Goal: Task Accomplishment & Management: Manage account settings

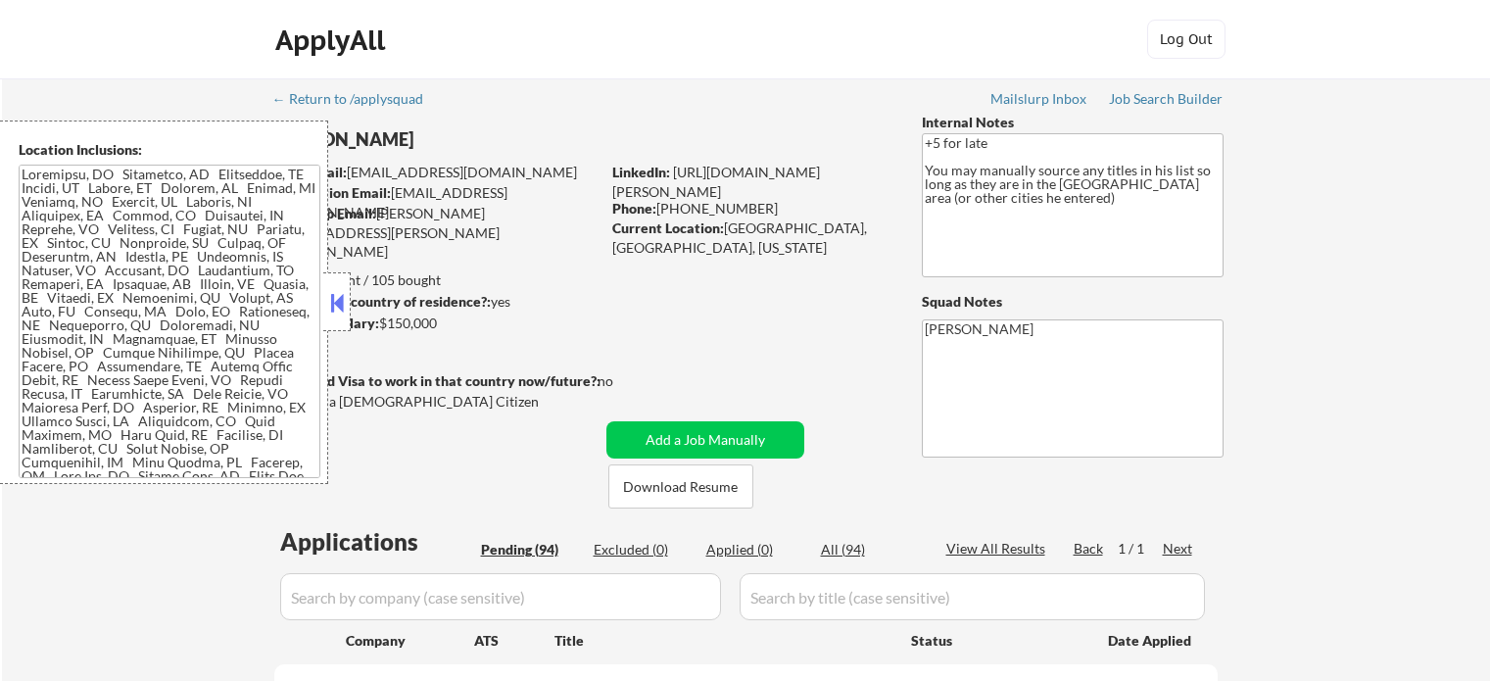
select select ""pending""
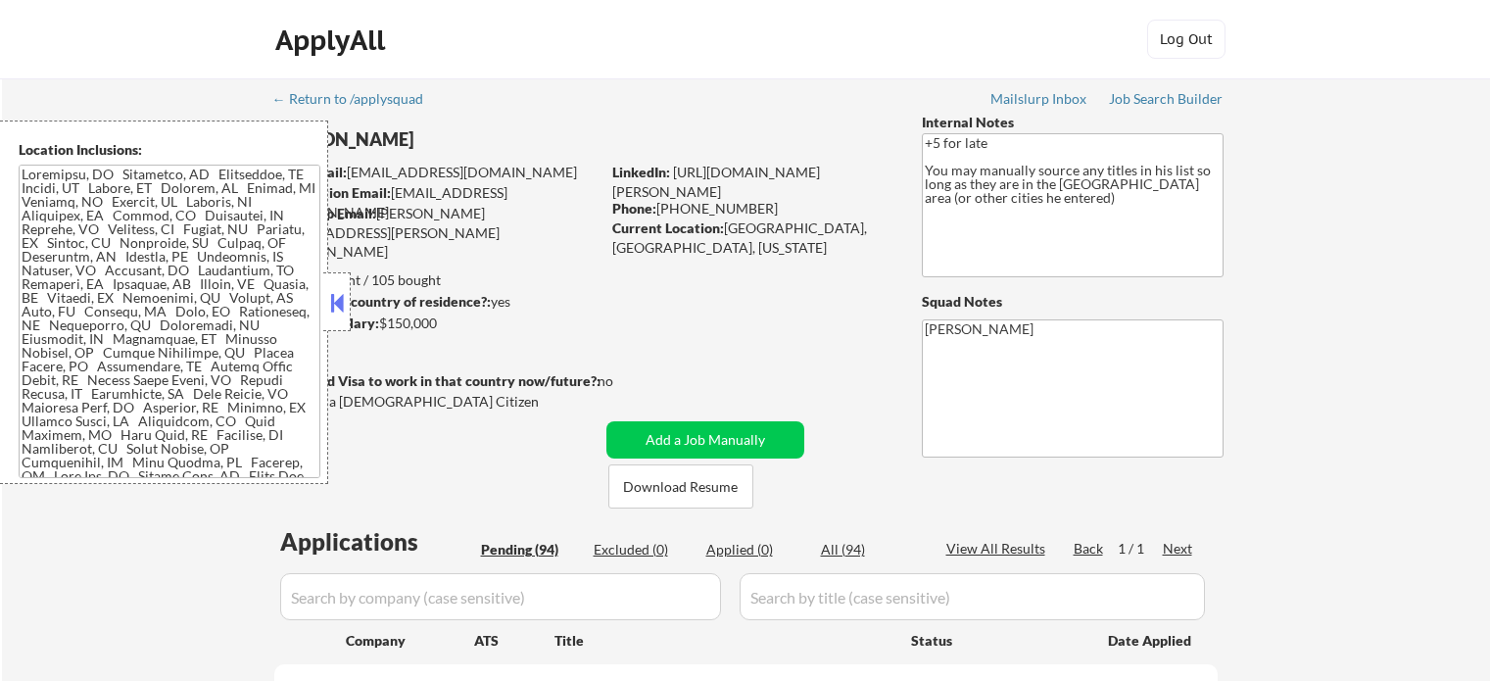
select select ""pending""
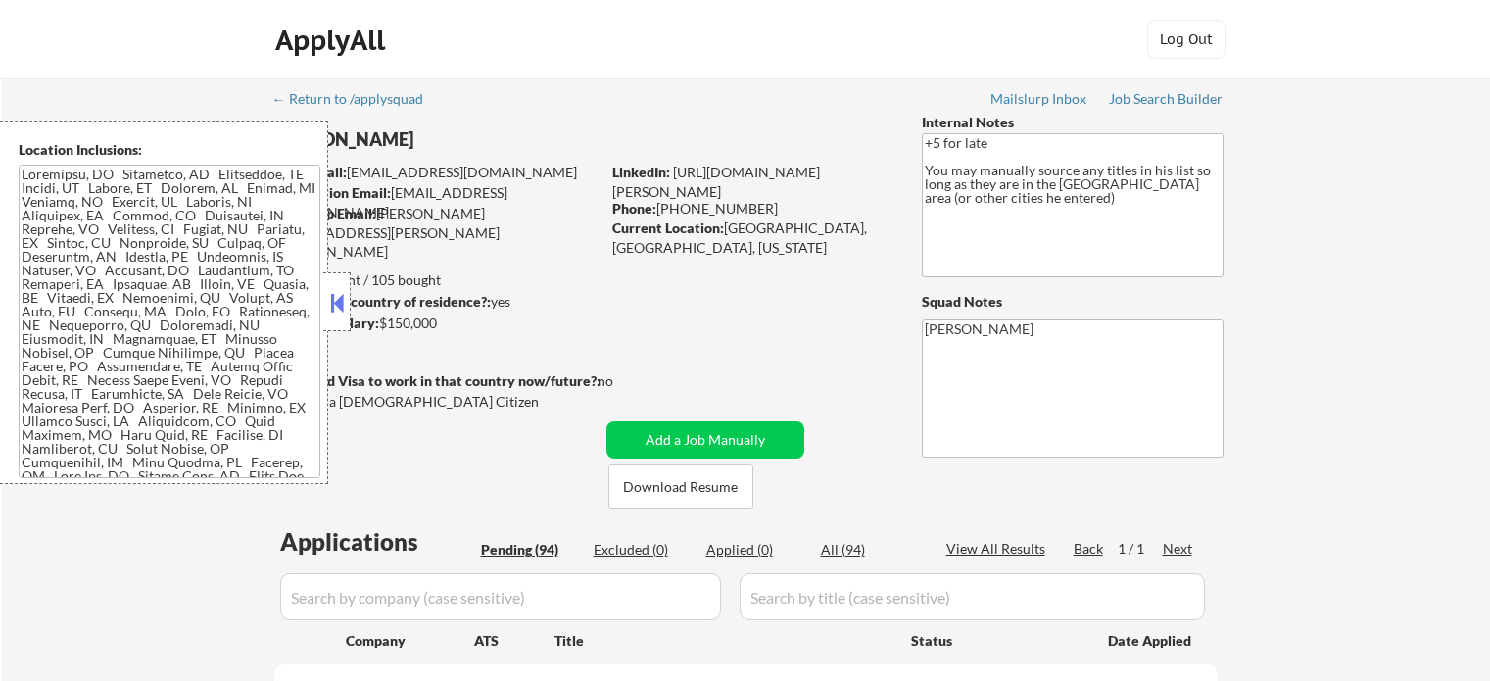
select select ""pending""
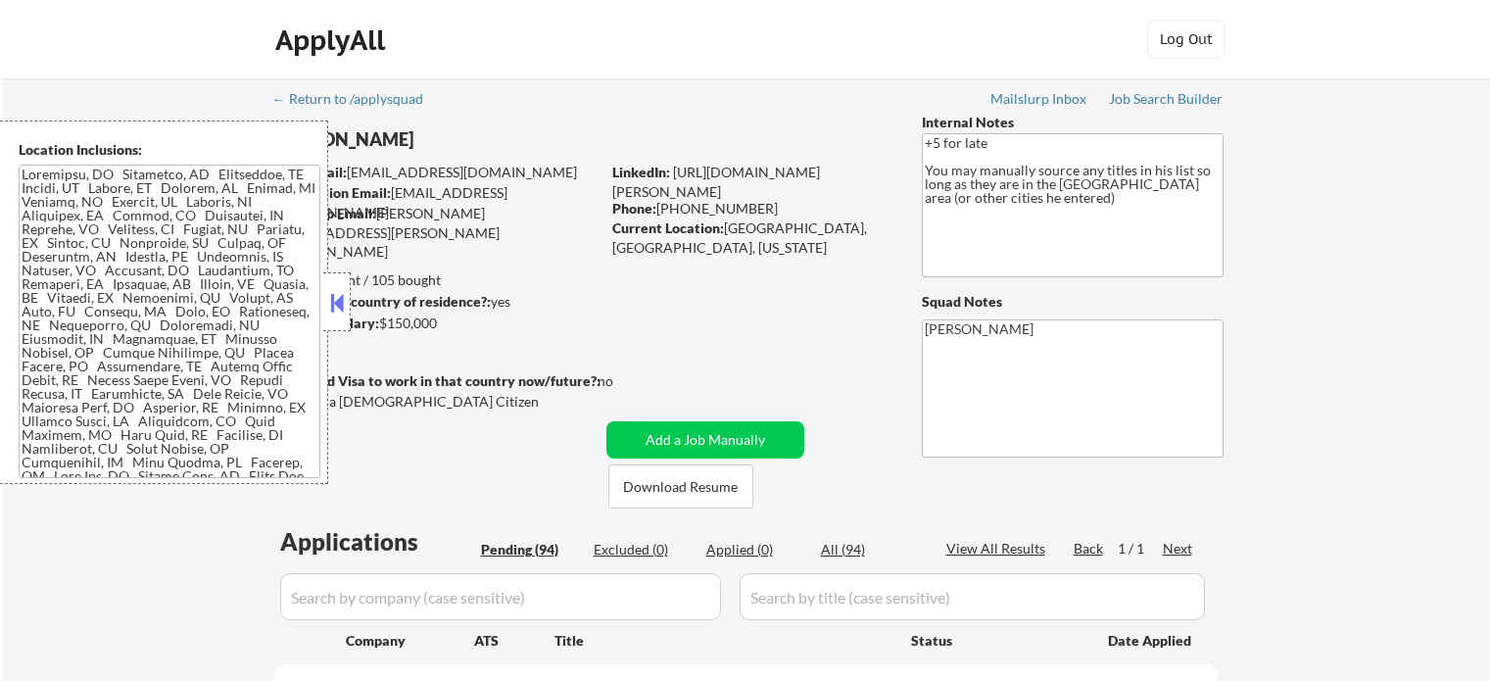
select select ""pending""
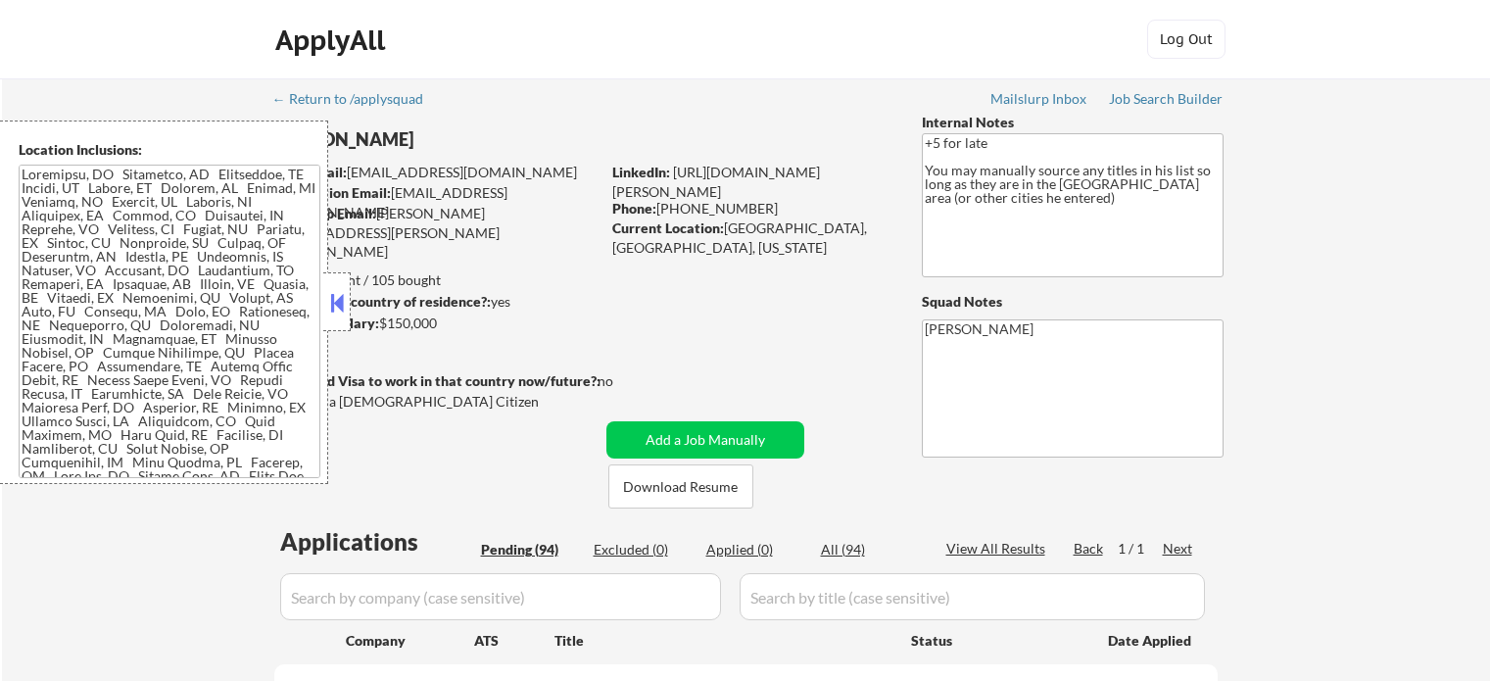
select select ""pending""
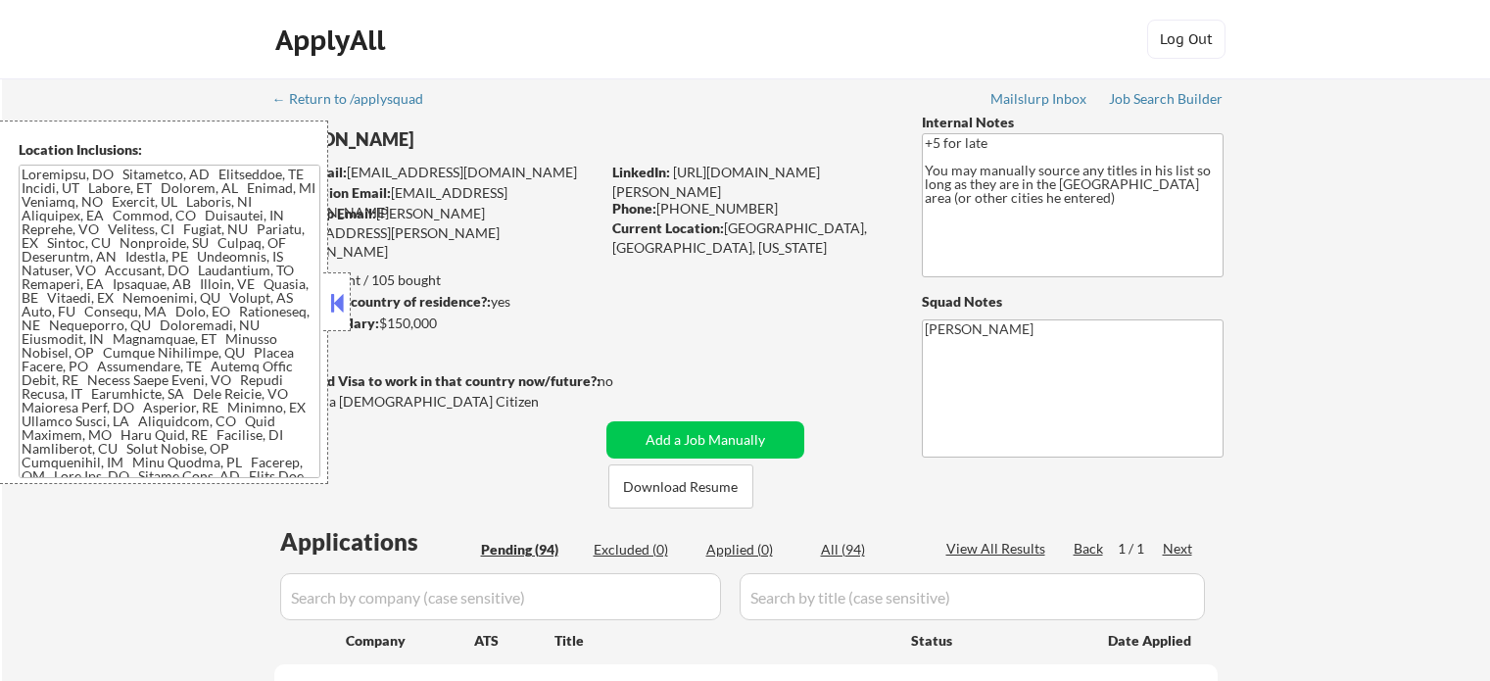
select select ""pending""
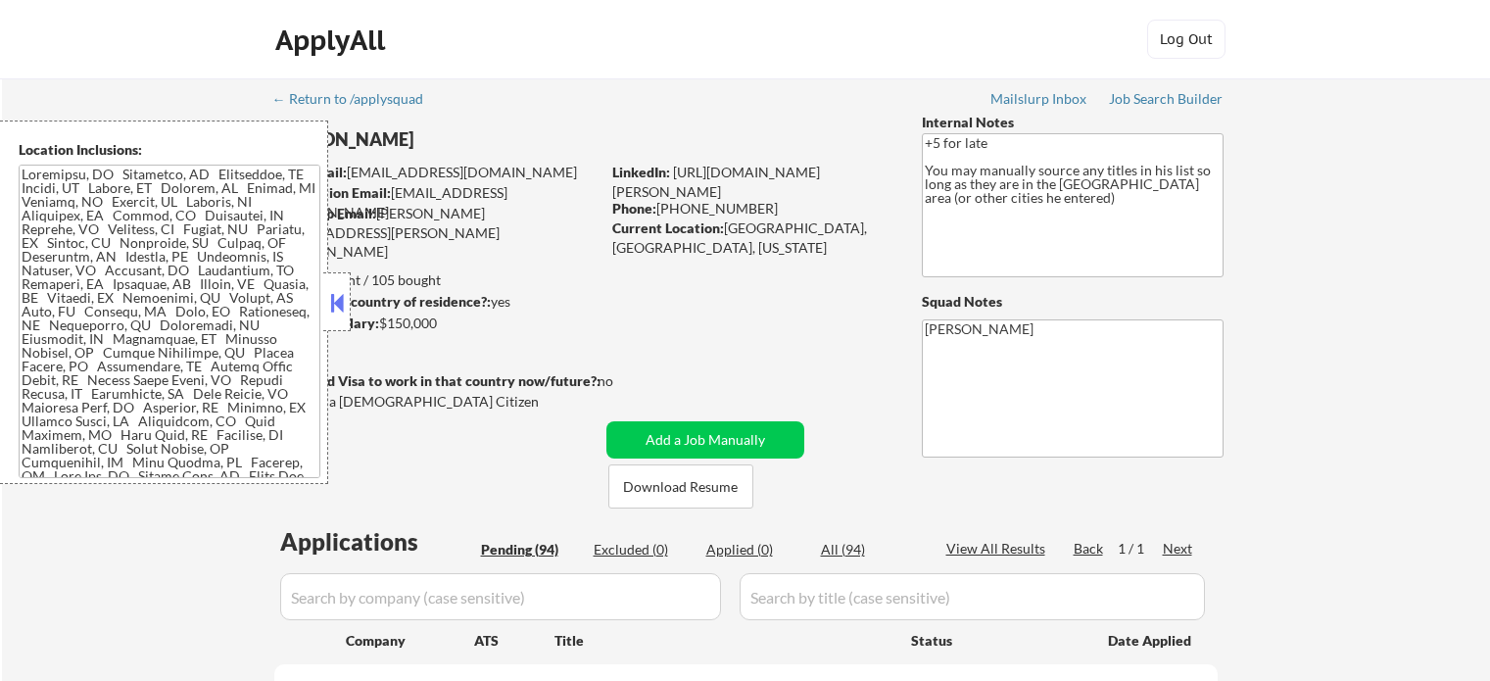
select select ""pending""
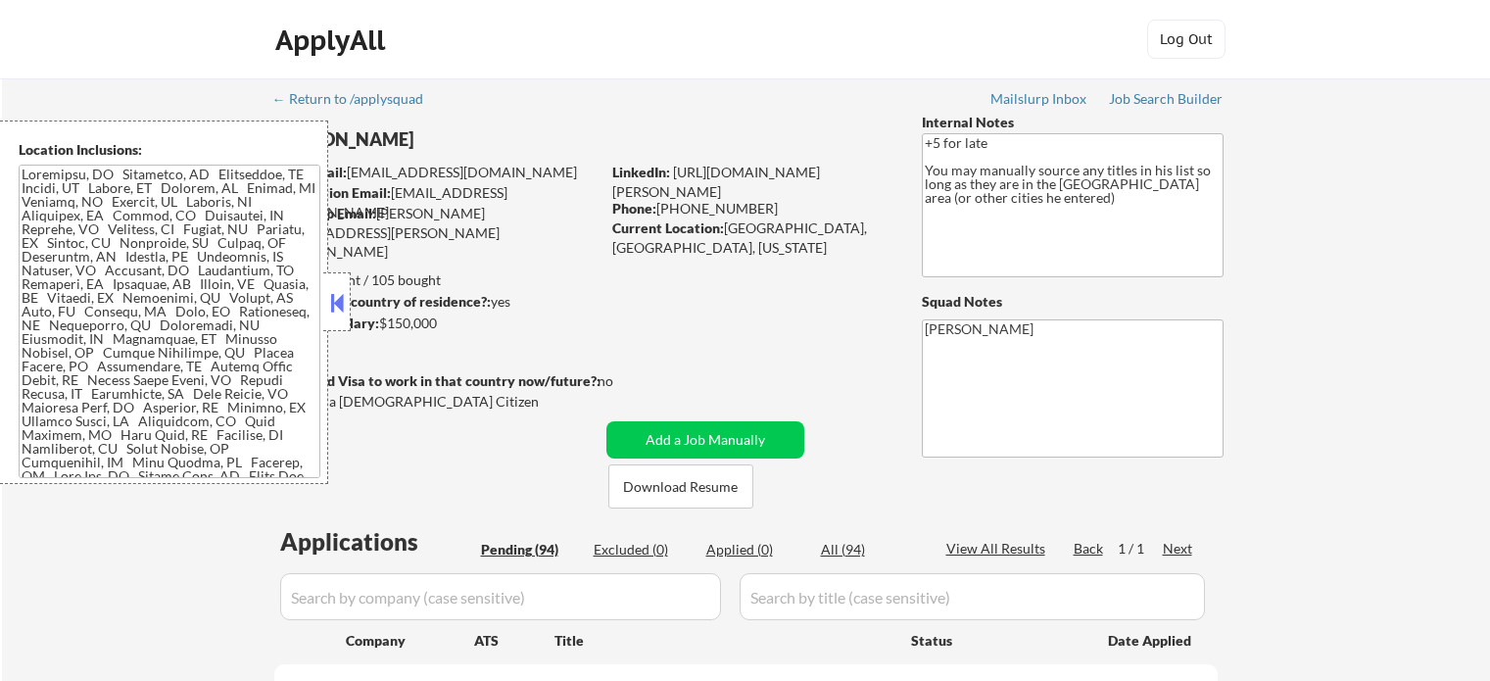
select select ""pending""
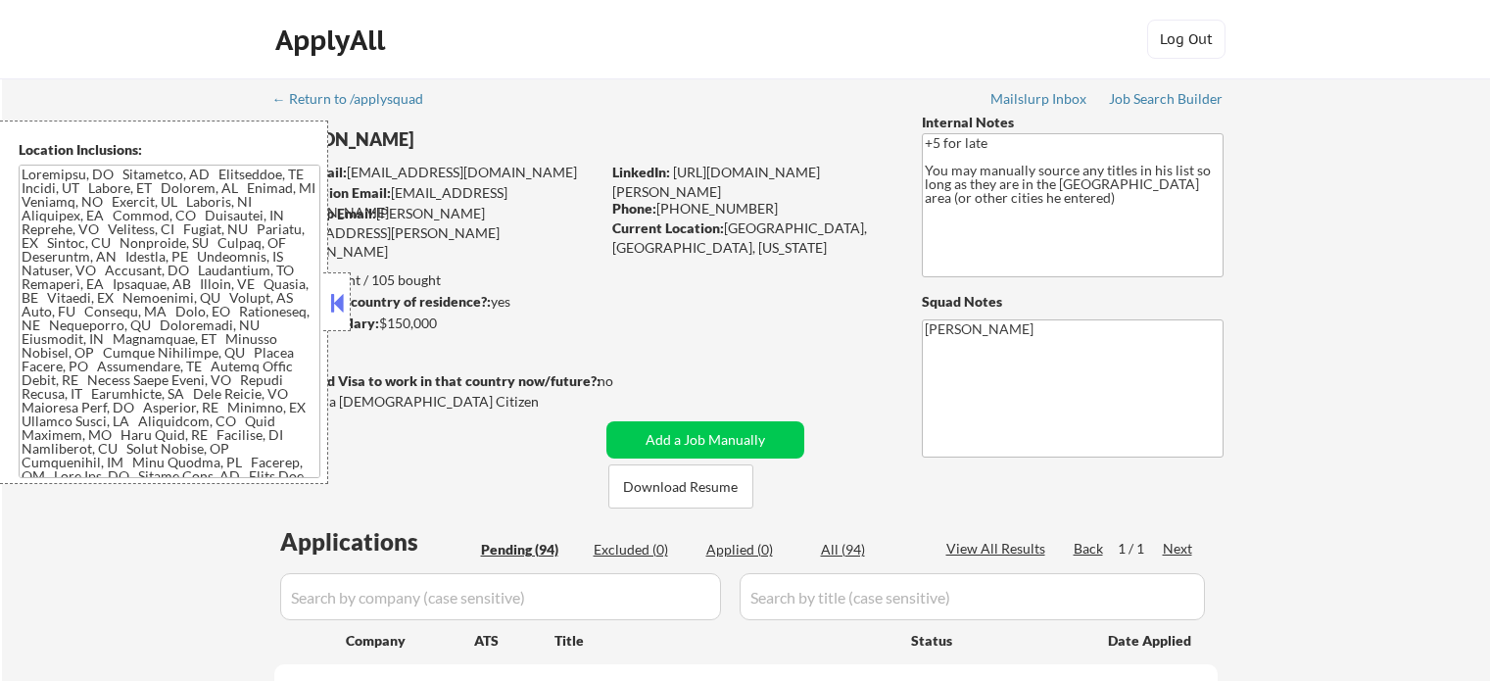
select select ""pending""
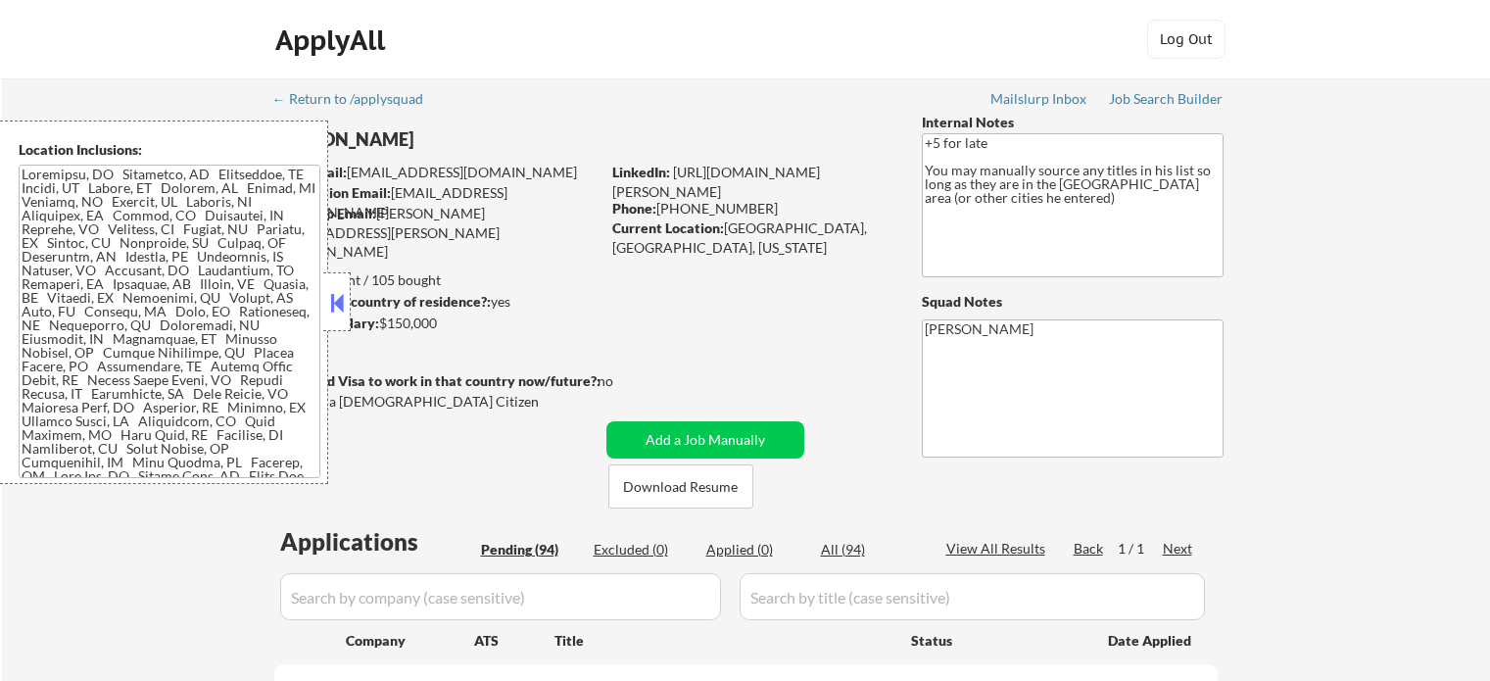
select select ""pending""
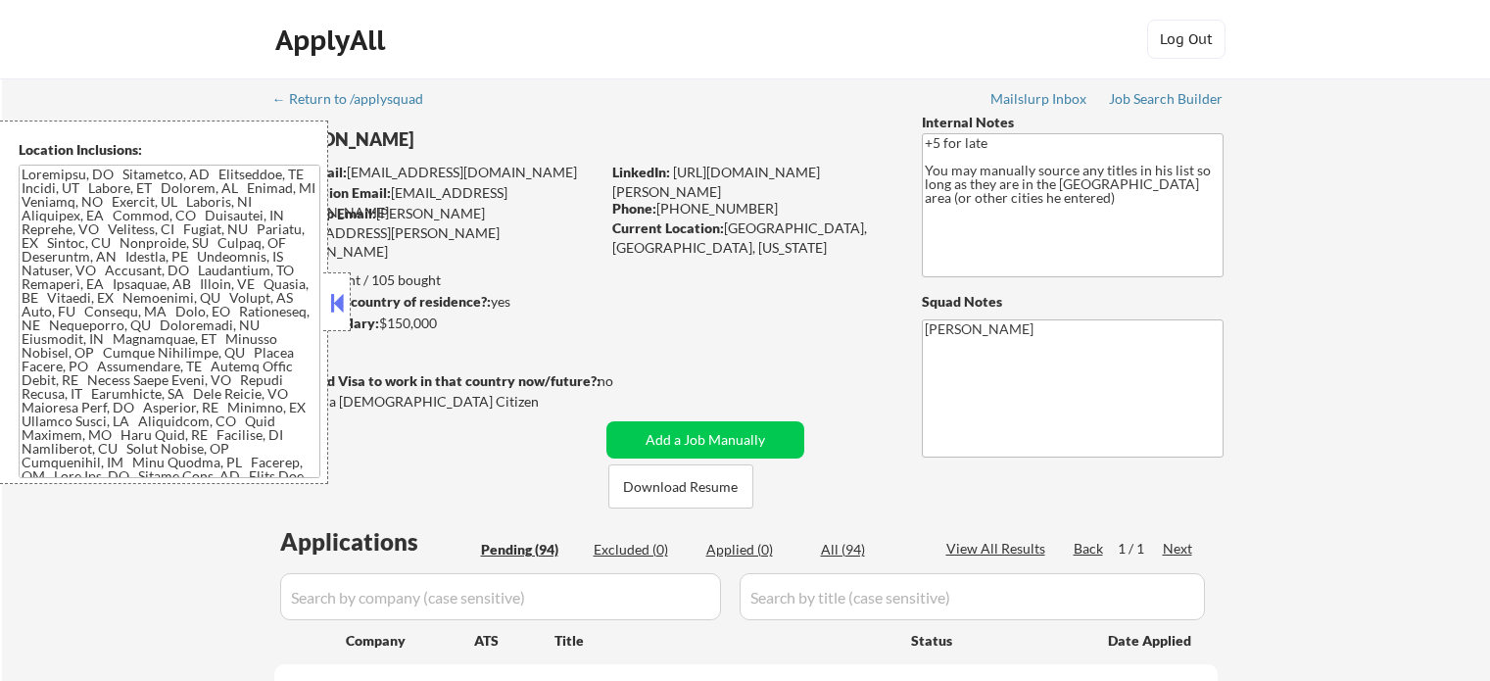
select select ""pending""
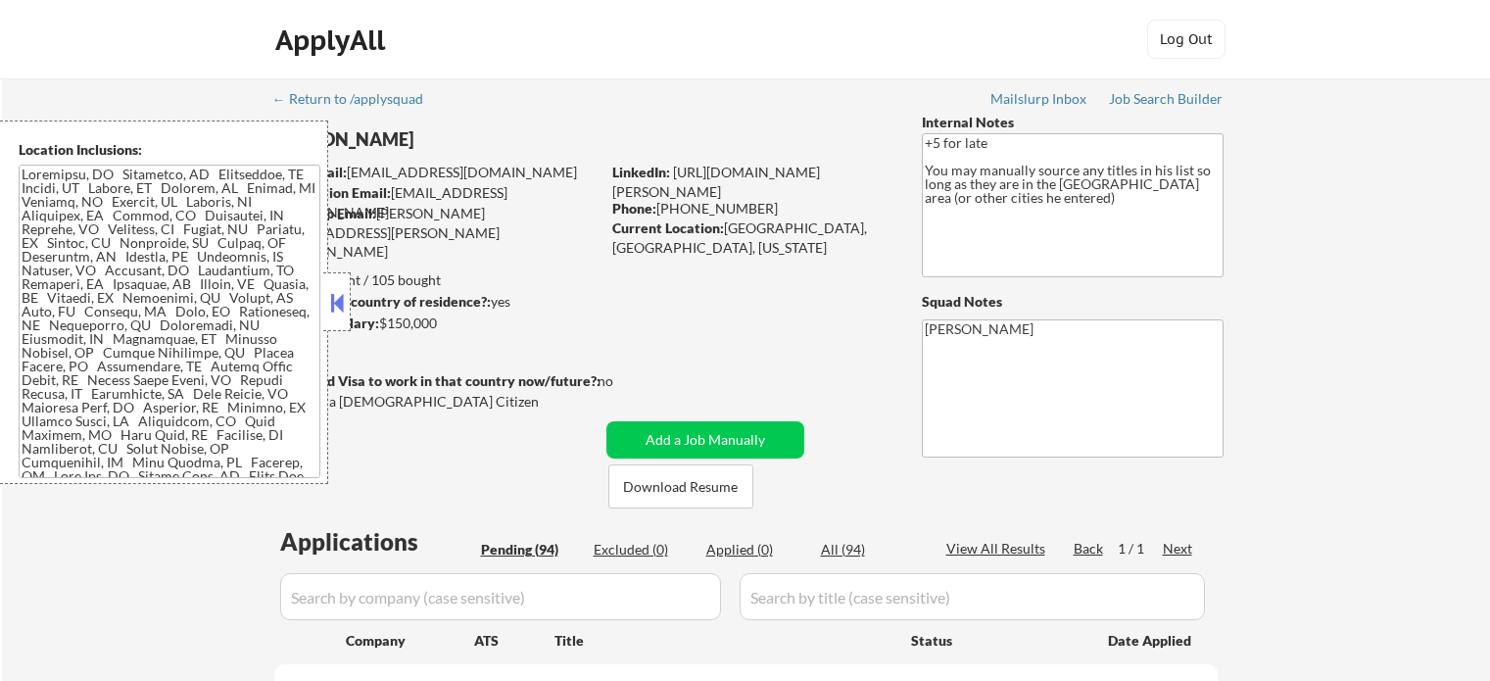
select select ""pending""
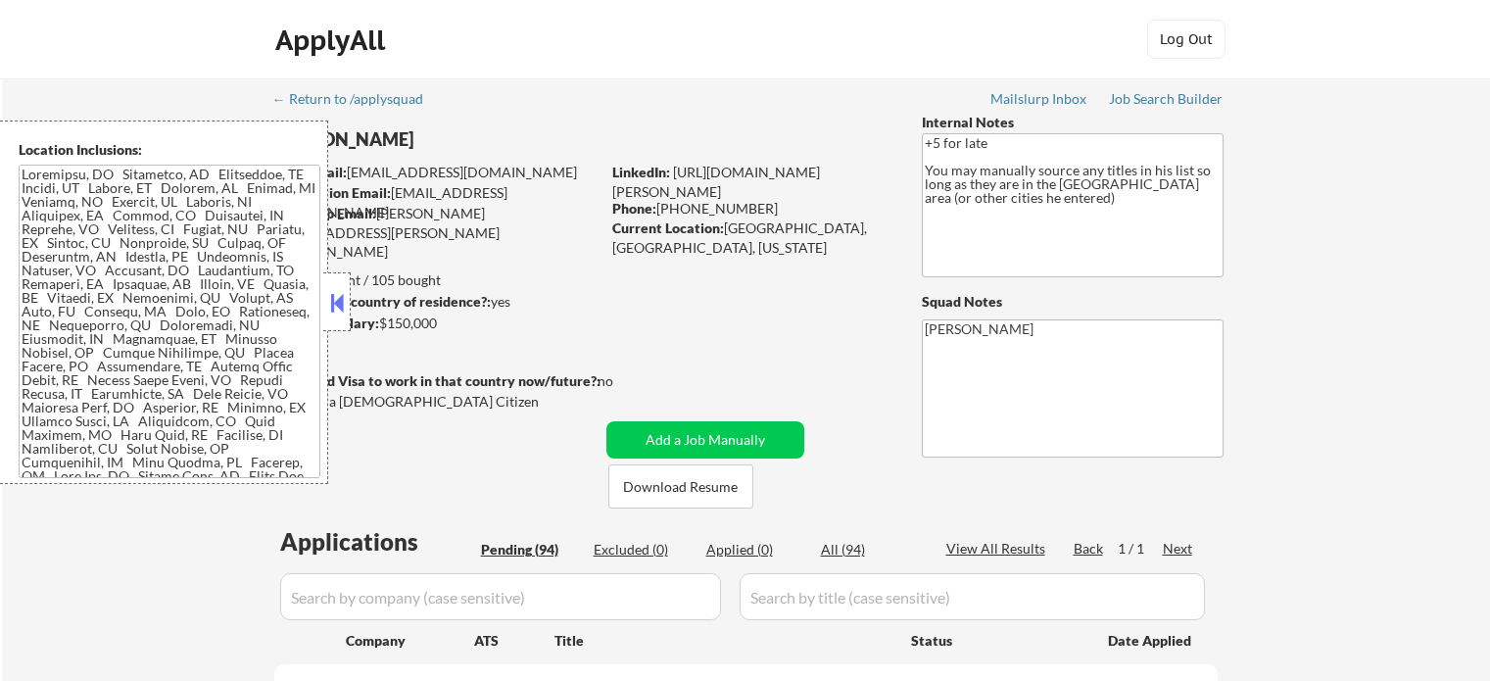
select select ""pending""
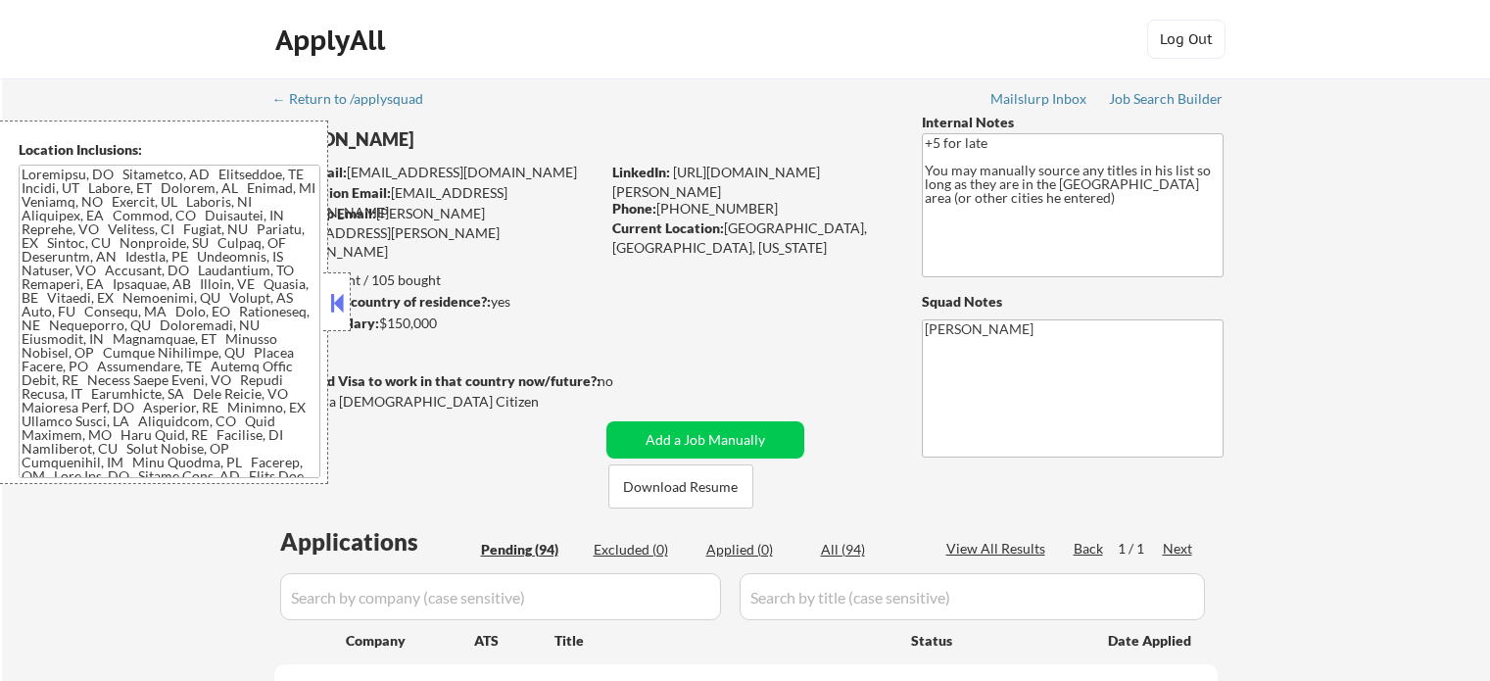
select select ""pending""
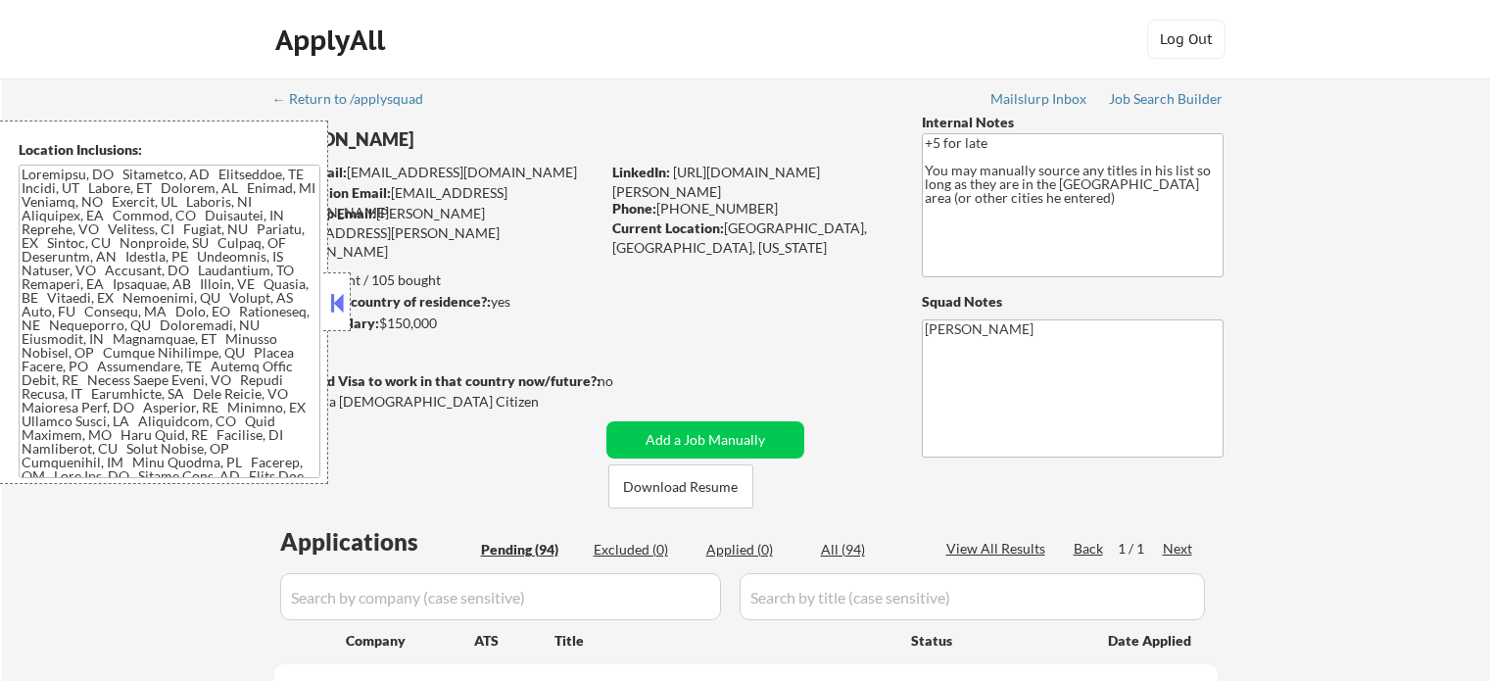
select select ""pending""
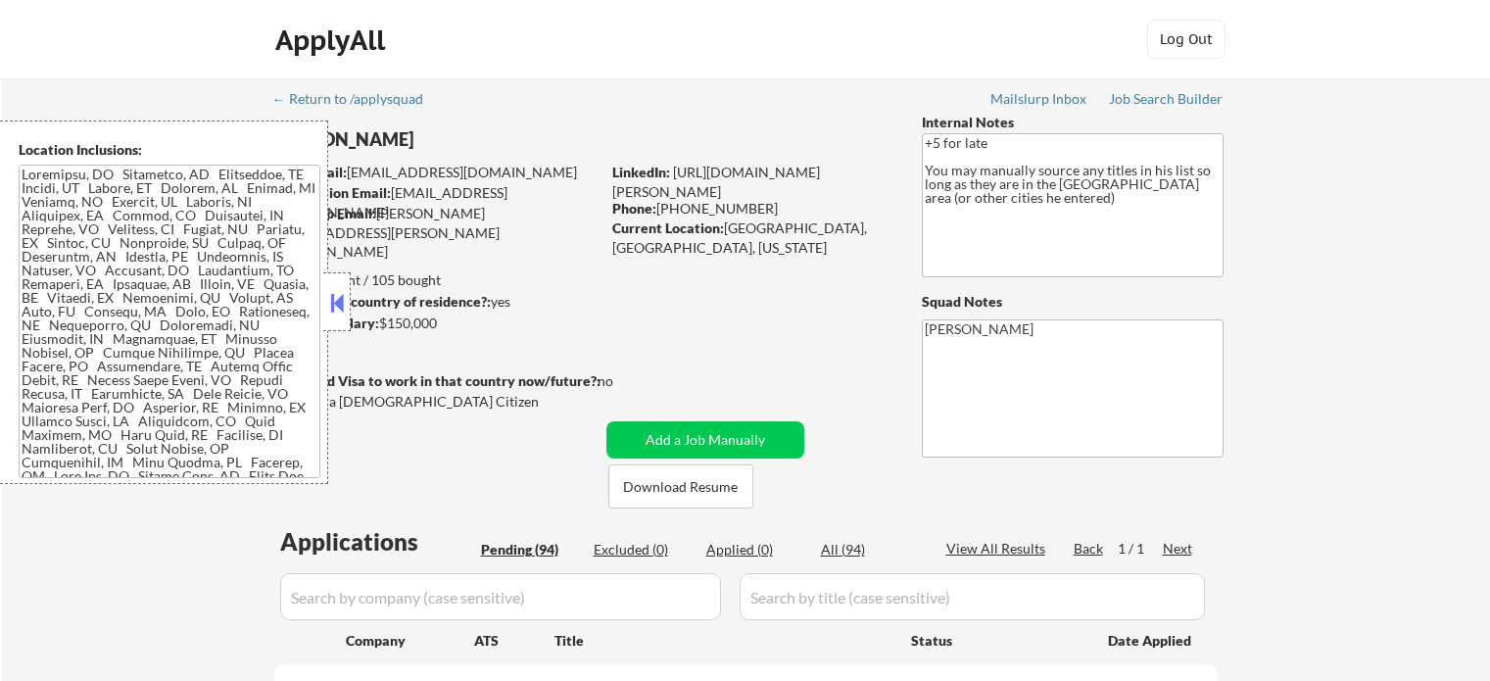
select select ""pending""
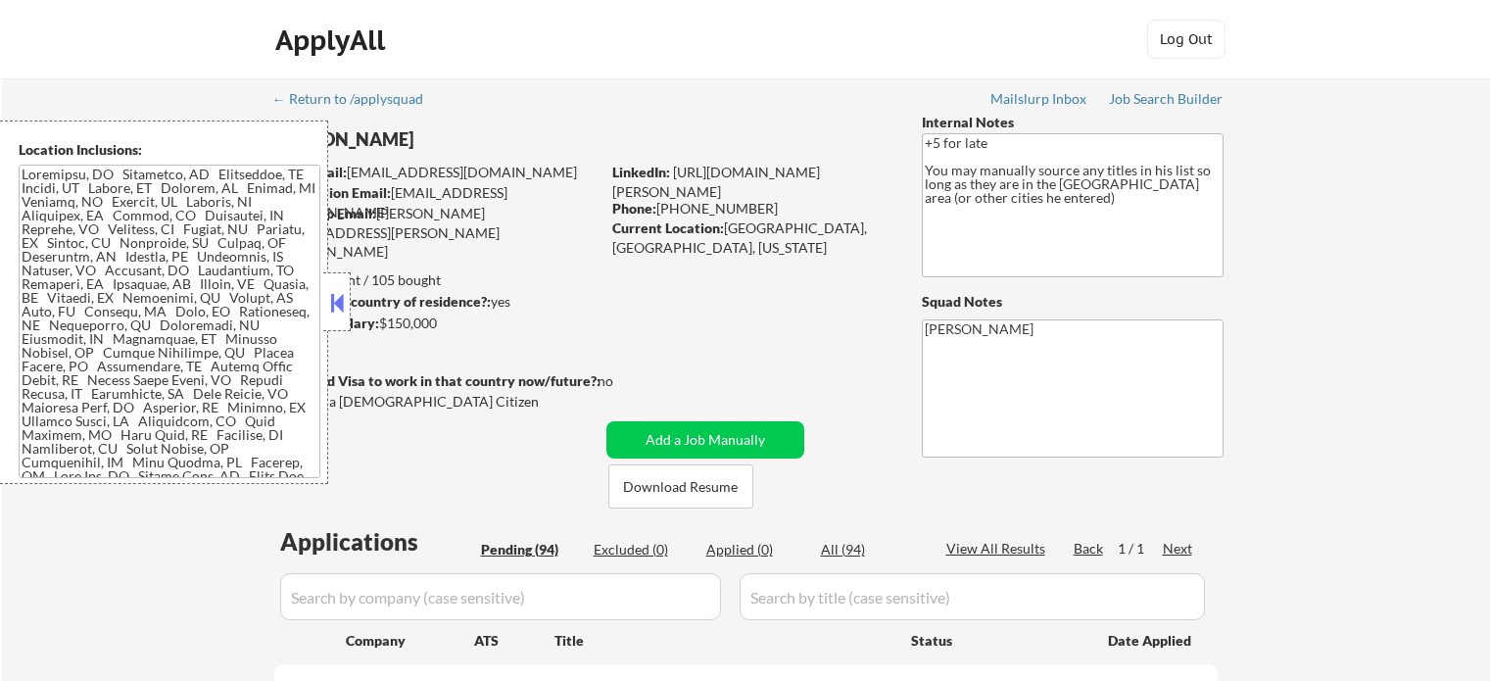
select select ""pending""
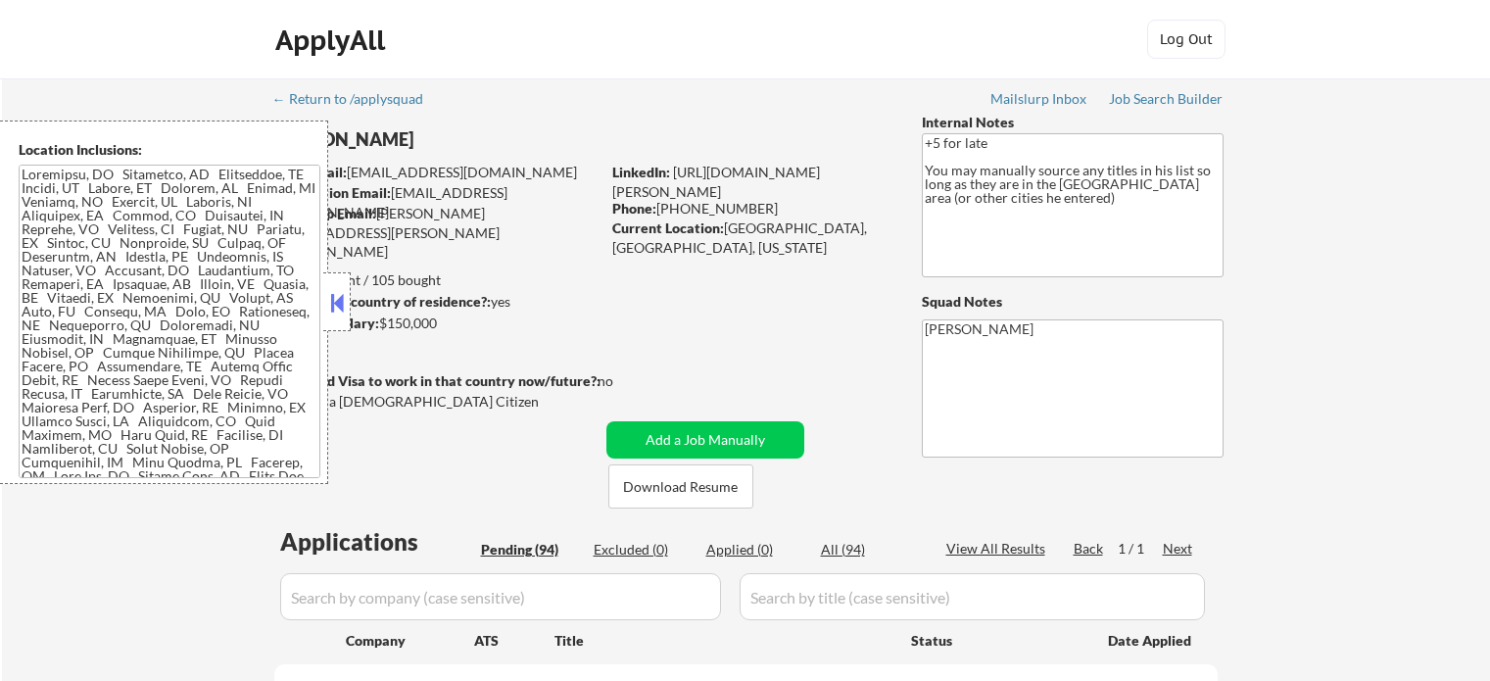
select select ""pending""
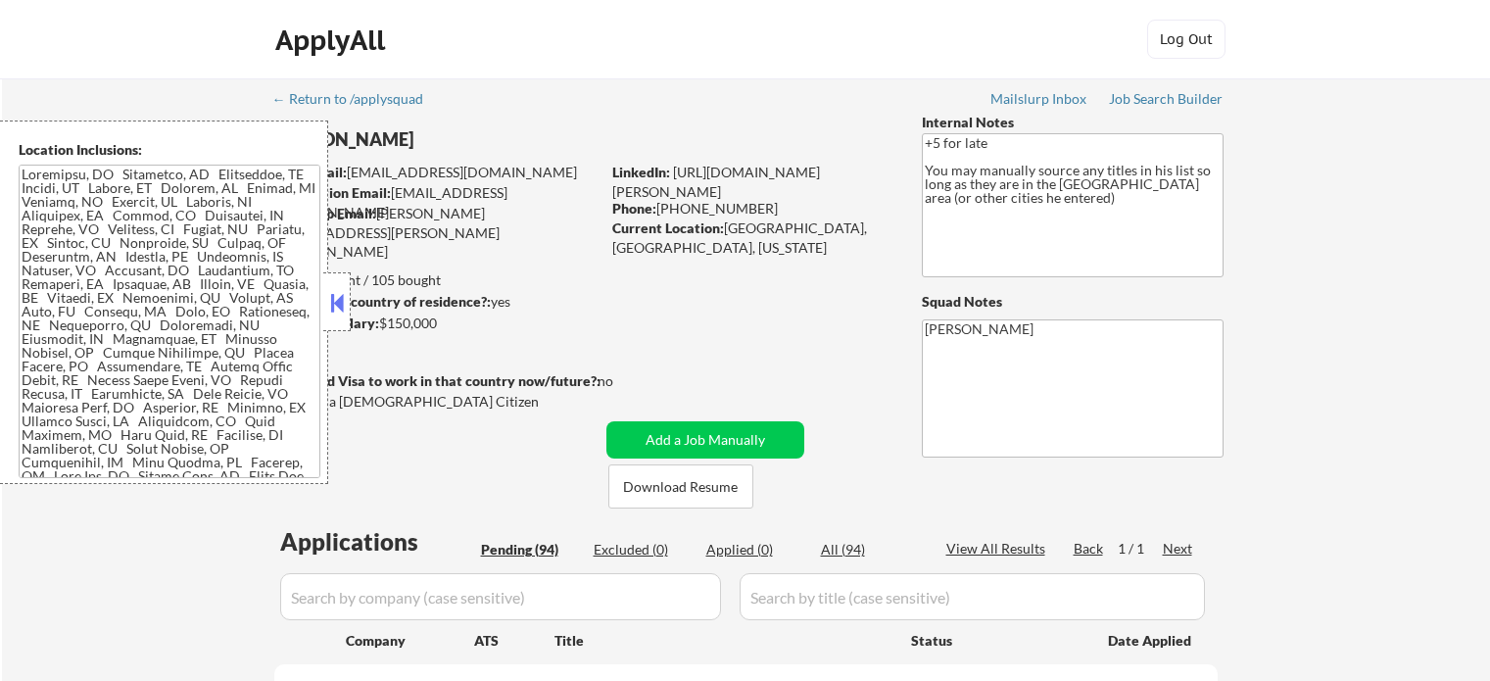
select select ""pending""
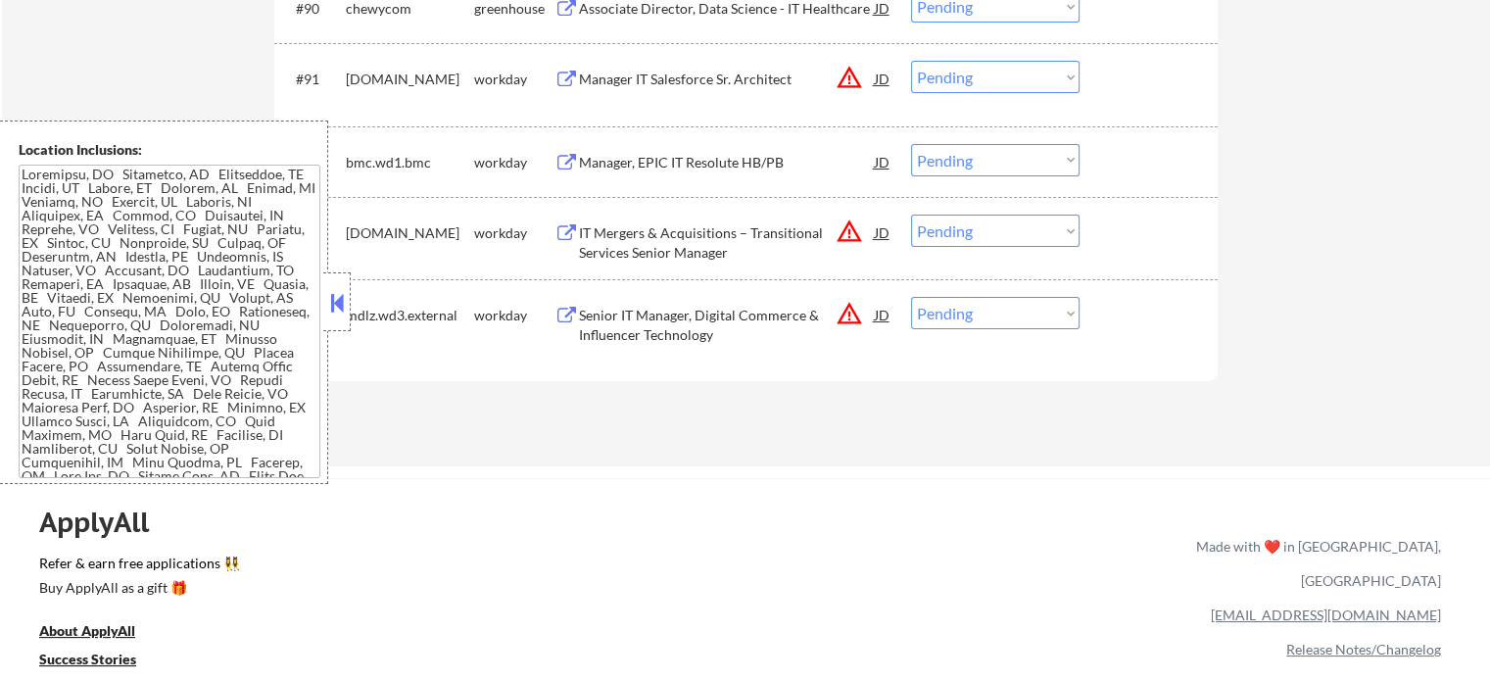
scroll to position [7699, 0]
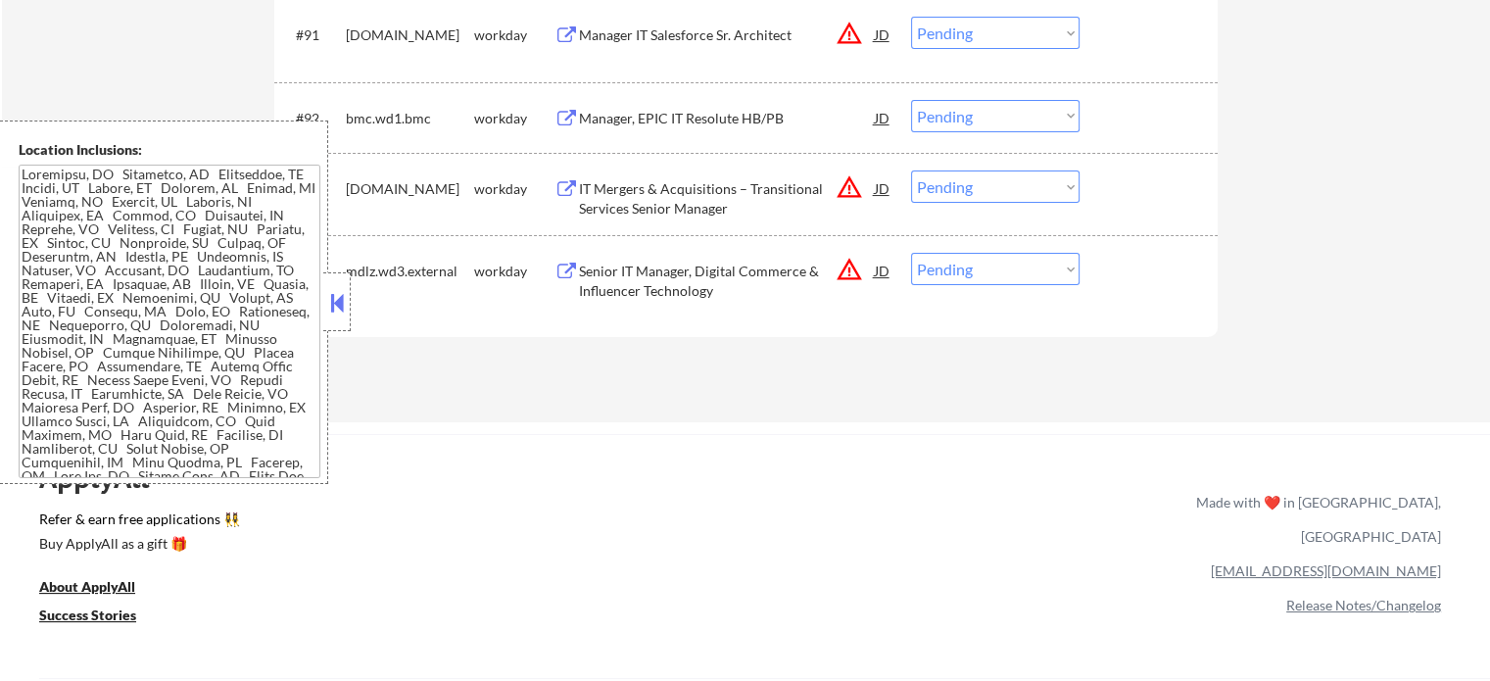
click at [701, 277] on div "Senior IT Manager, Digital Commerce & Influencer Technology" at bounding box center [727, 280] width 296 height 38
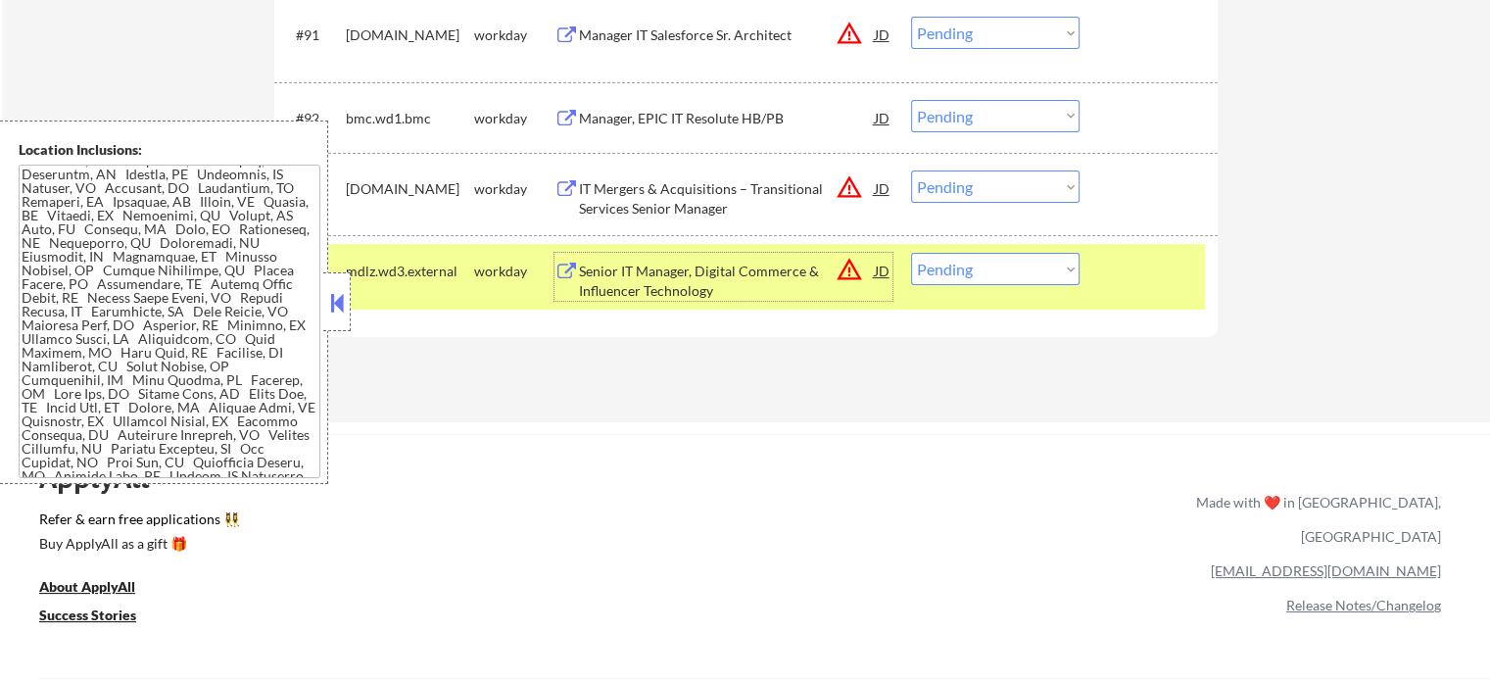
scroll to position [196, 0]
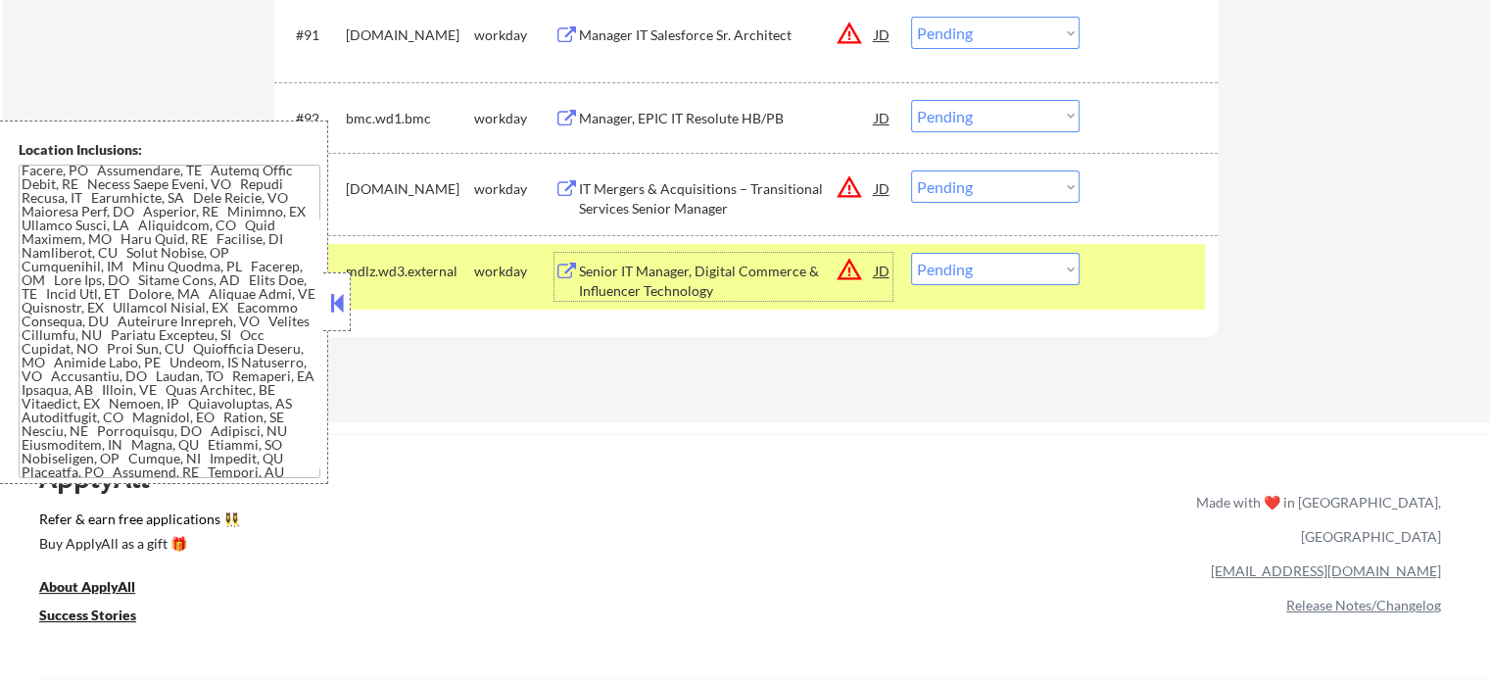
click at [936, 274] on select "Choose an option... Pending Applied Excluded (Questions) Excluded (Expired) Exc…" at bounding box center [995, 269] width 168 height 32
select select ""excluded__location_""
click at [911, 253] on select "Choose an option... Pending Applied Excluded (Questions) Excluded (Expired) Exc…" at bounding box center [995, 269] width 168 height 32
click at [1144, 258] on div at bounding box center [1151, 270] width 86 height 35
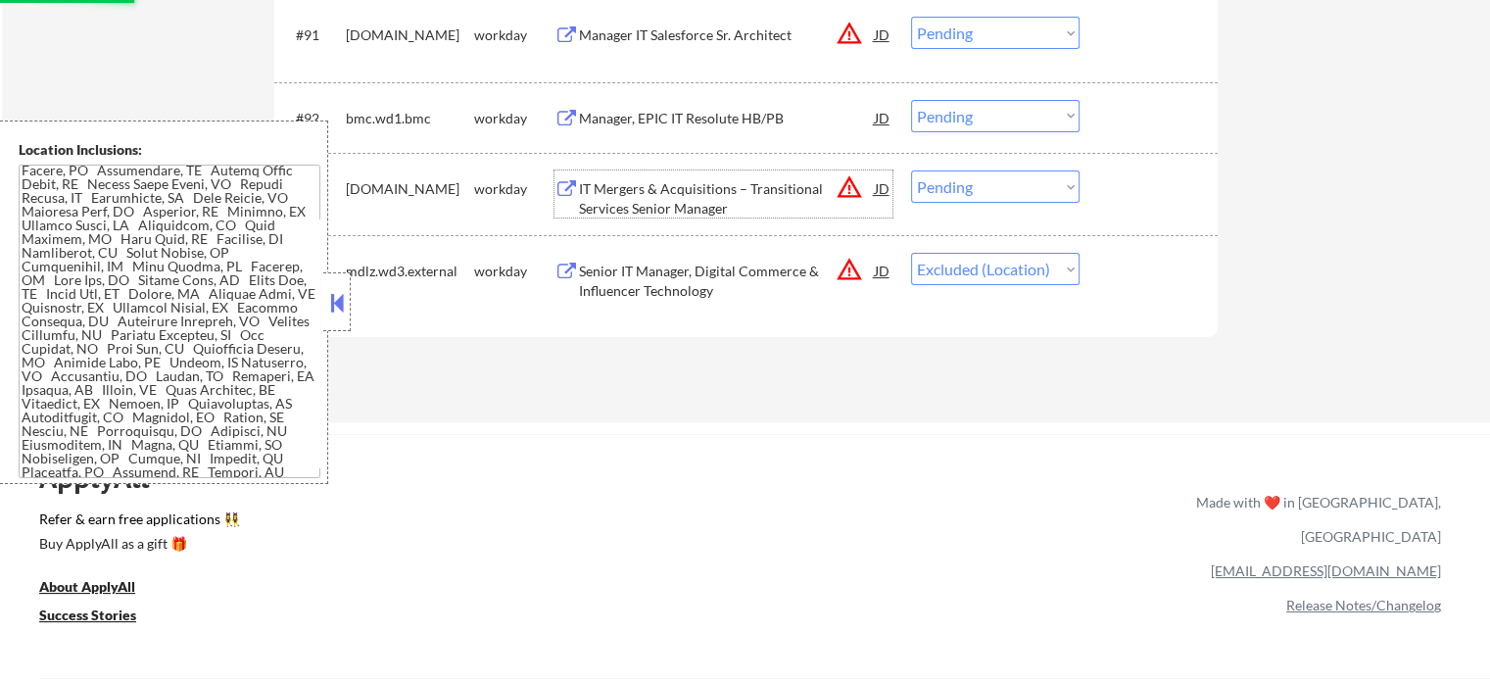
click at [674, 191] on div "IT Mergers & Acquisitions – Transitional Services Senior Manager" at bounding box center [727, 198] width 296 height 38
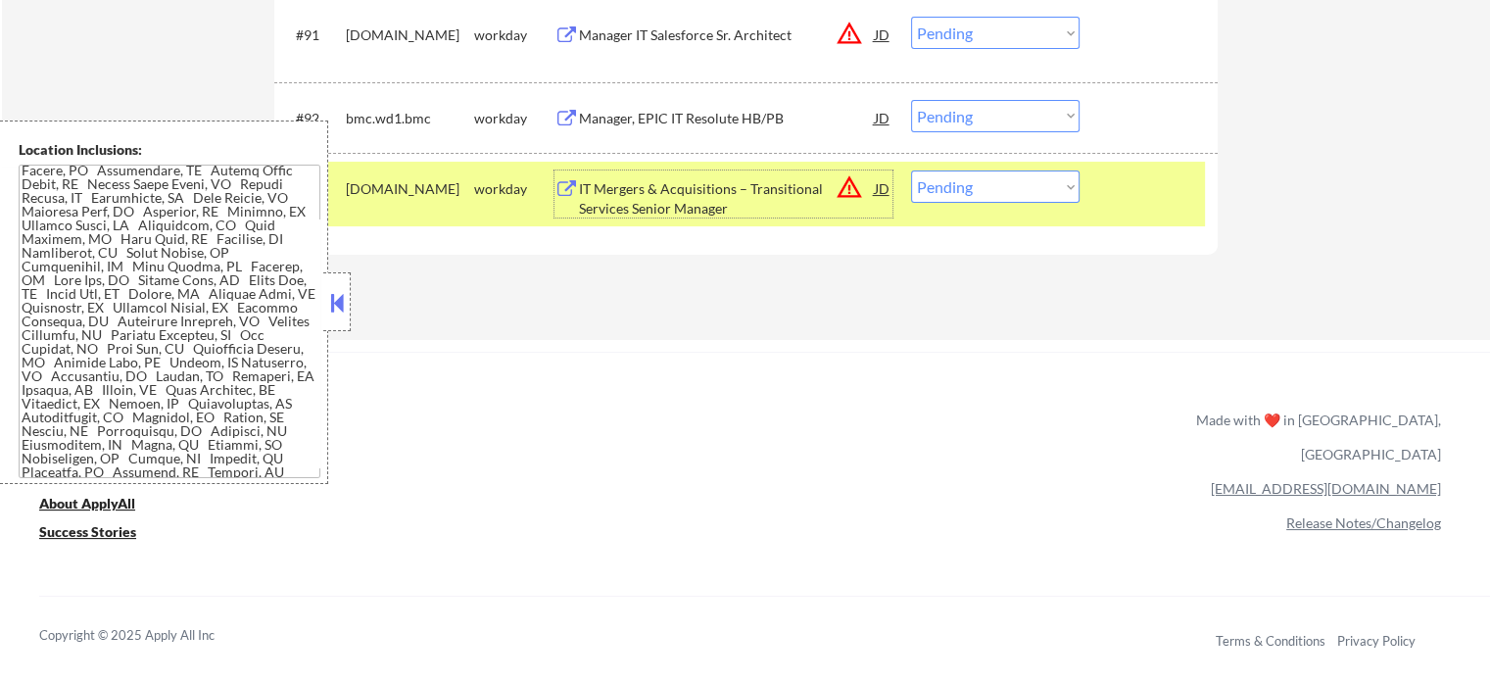
click at [1030, 178] on select "Choose an option... Pending Applied Excluded (Questions) Excluded (Expired) Exc…" at bounding box center [995, 186] width 168 height 32
select select ""excluded__bad_match_""
click at [911, 170] on select "Choose an option... Pending Applied Excluded (Questions) Excluded (Expired) Exc…" at bounding box center [995, 186] width 168 height 32
click at [1134, 193] on div at bounding box center [1151, 187] width 86 height 35
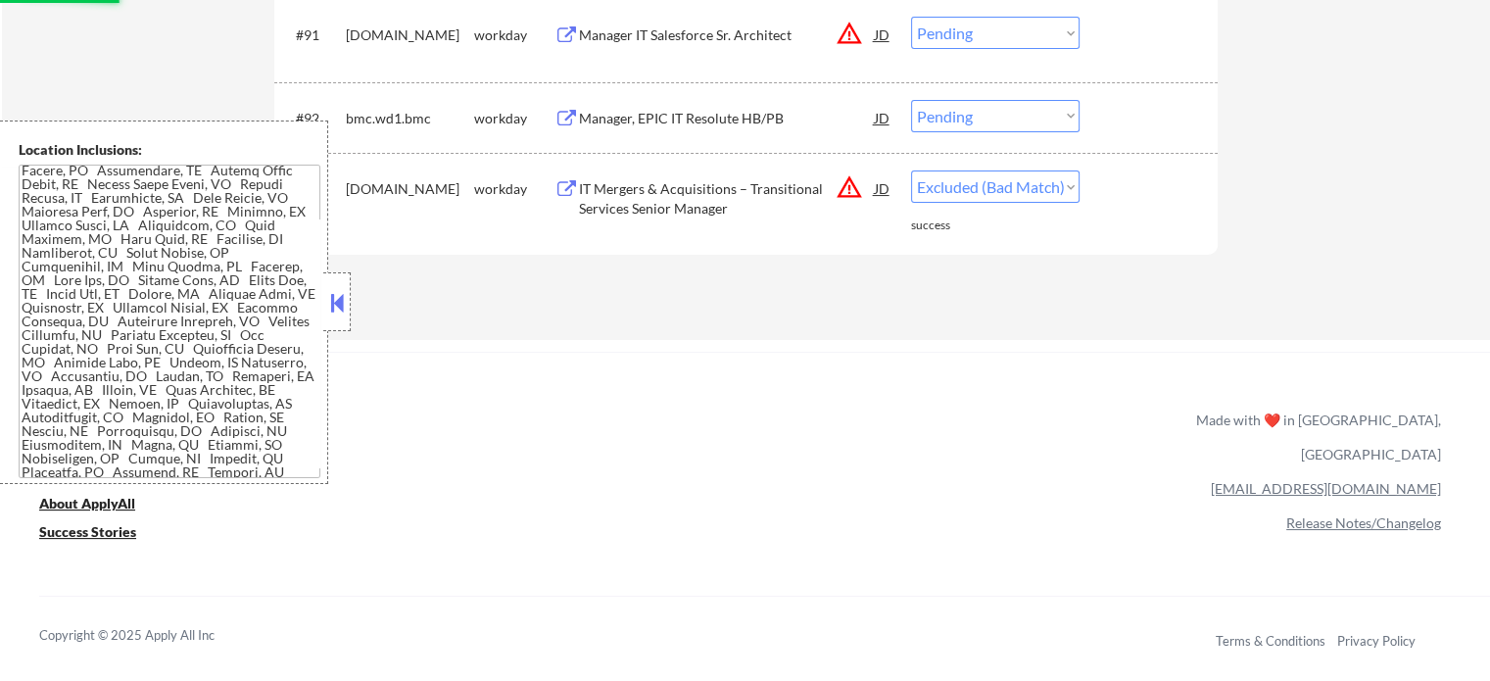
click at [713, 121] on div "Manager, EPIC IT Resolute HB/PB" at bounding box center [727, 119] width 296 height 20
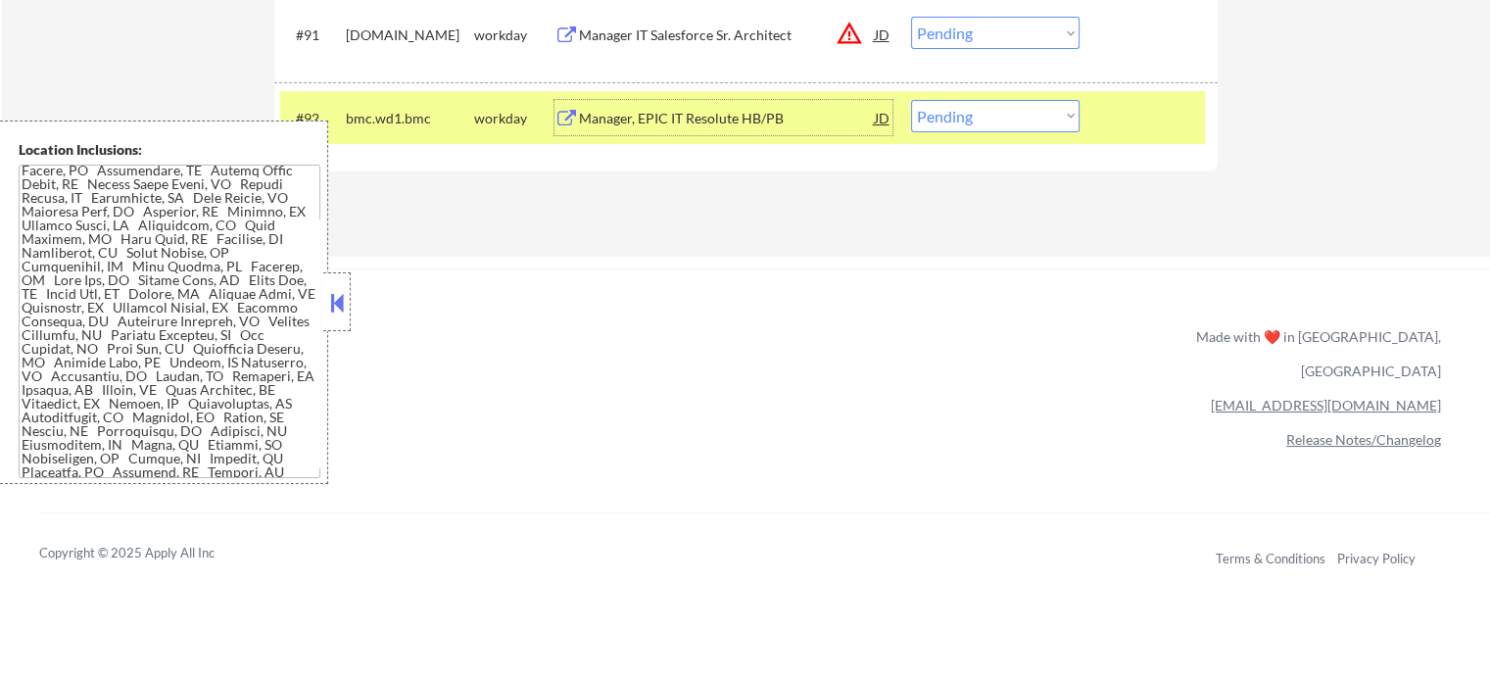
click at [970, 118] on select "Choose an option... Pending Applied Excluded (Questions) Excluded (Expired) Exc…" at bounding box center [995, 116] width 168 height 32
select select ""excluded__bad_match_""
click at [911, 100] on select "Choose an option... Pending Applied Excluded (Questions) Excluded (Expired) Exc…" at bounding box center [995, 116] width 168 height 32
click at [1143, 111] on div at bounding box center [1151, 117] width 86 height 35
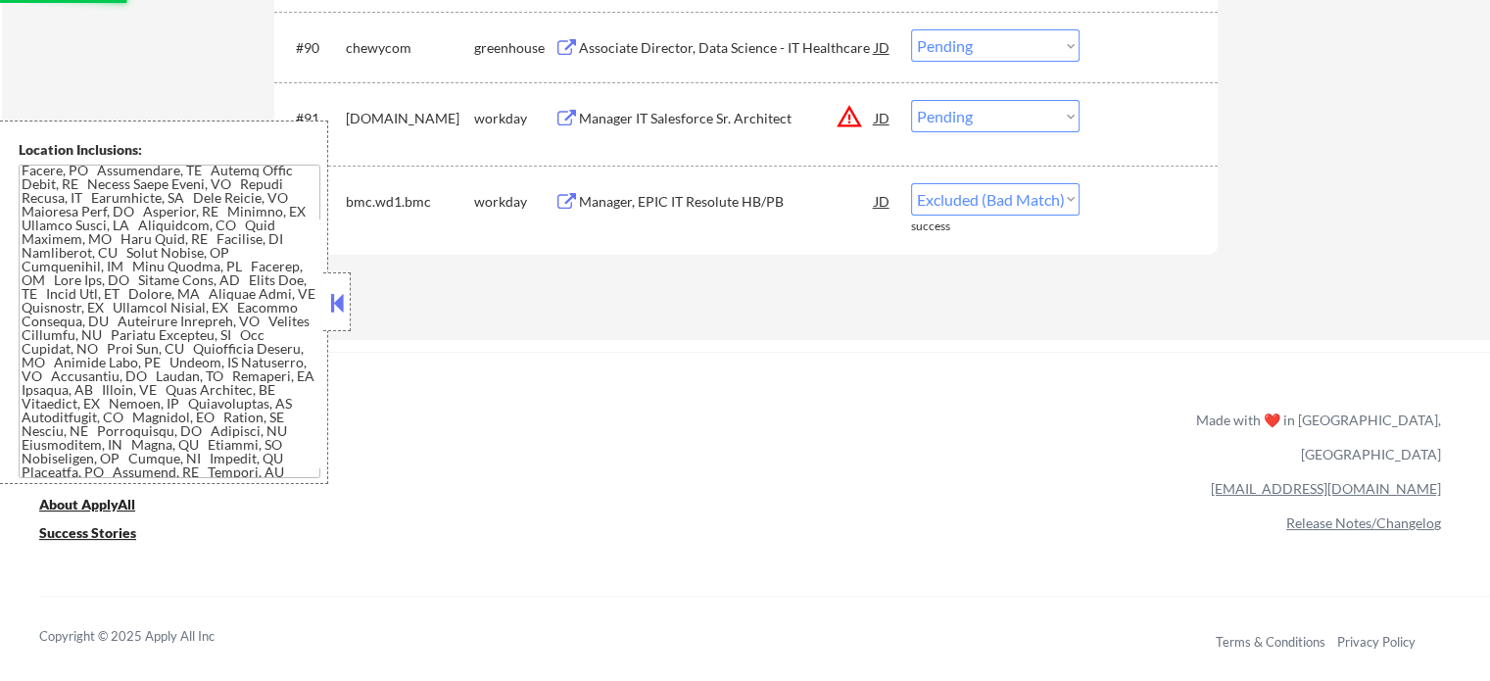
scroll to position [7503, 0]
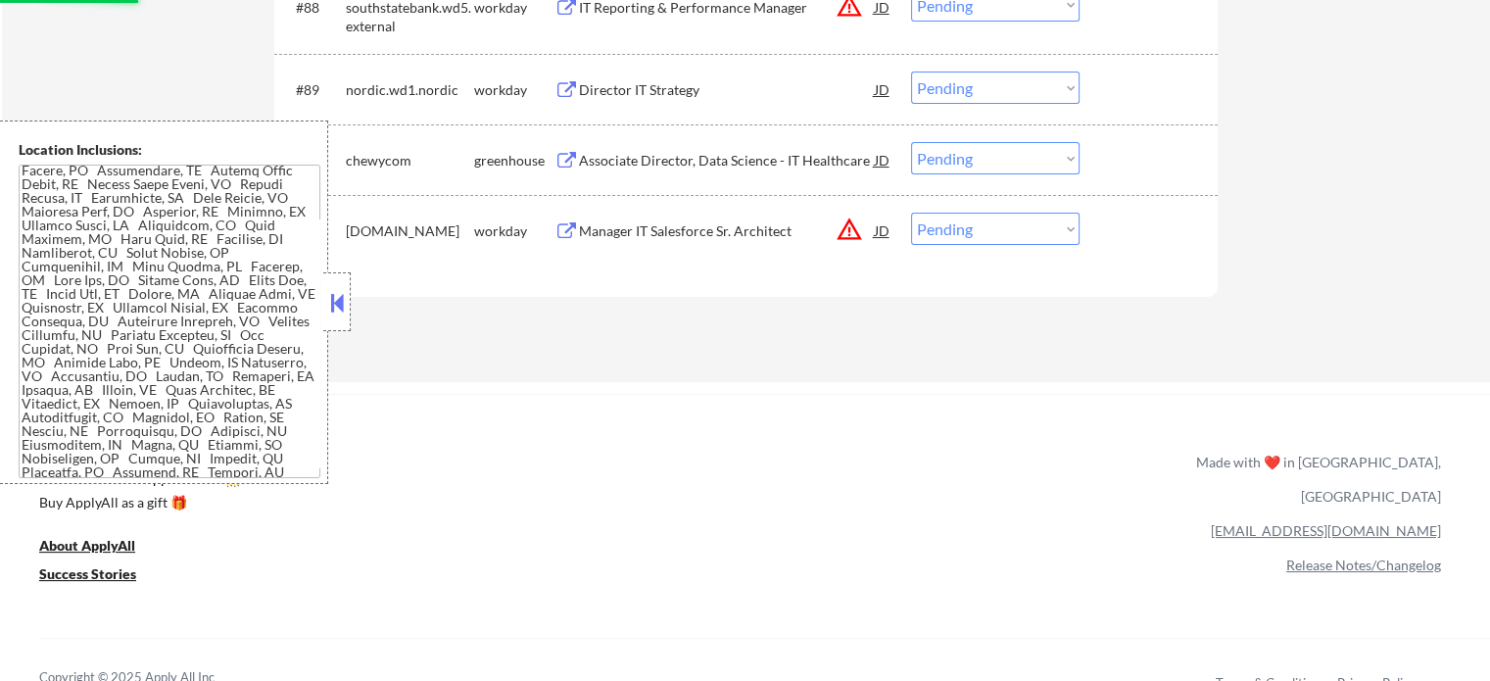
click at [666, 232] on div "Manager IT Salesforce Sr. Architect" at bounding box center [727, 231] width 296 height 20
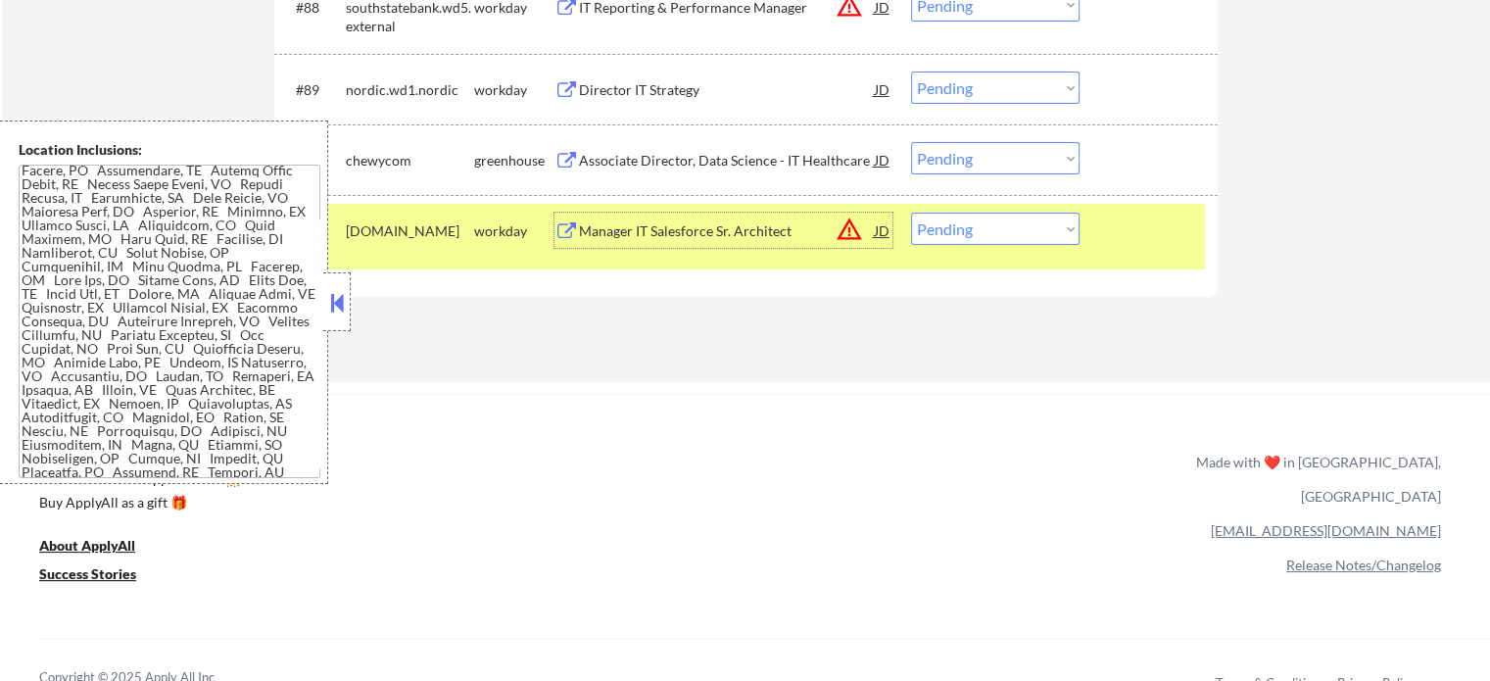
click at [1009, 230] on select "Choose an option... Pending Applied Excluded (Questions) Excluded (Expired) Exc…" at bounding box center [995, 229] width 168 height 32
select select ""applied""
click at [911, 213] on select "Choose an option... Pending Applied Excluded (Questions) Excluded (Expired) Exc…" at bounding box center [995, 229] width 168 height 32
click at [1140, 232] on div at bounding box center [1151, 230] width 86 height 35
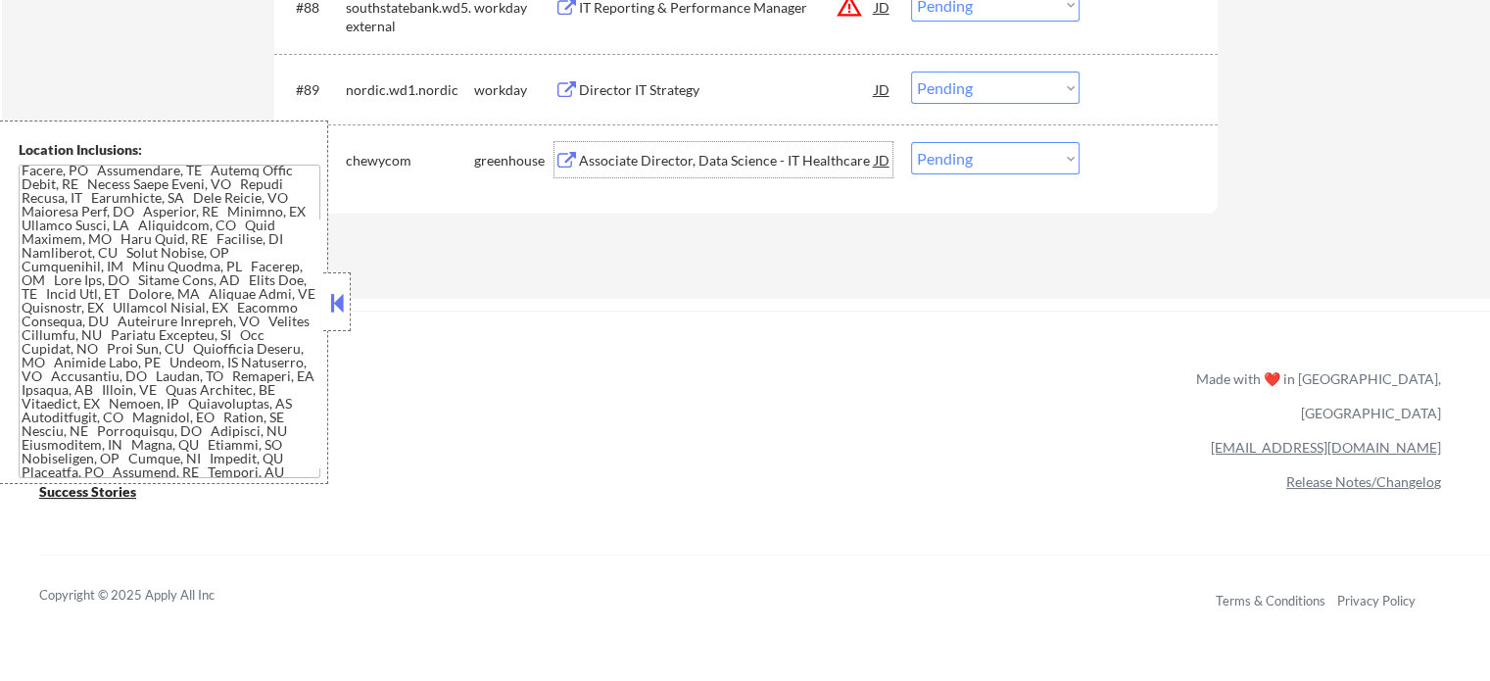
click at [666, 156] on div "Associate Director, Data Science - IT Healthcare" at bounding box center [727, 161] width 296 height 20
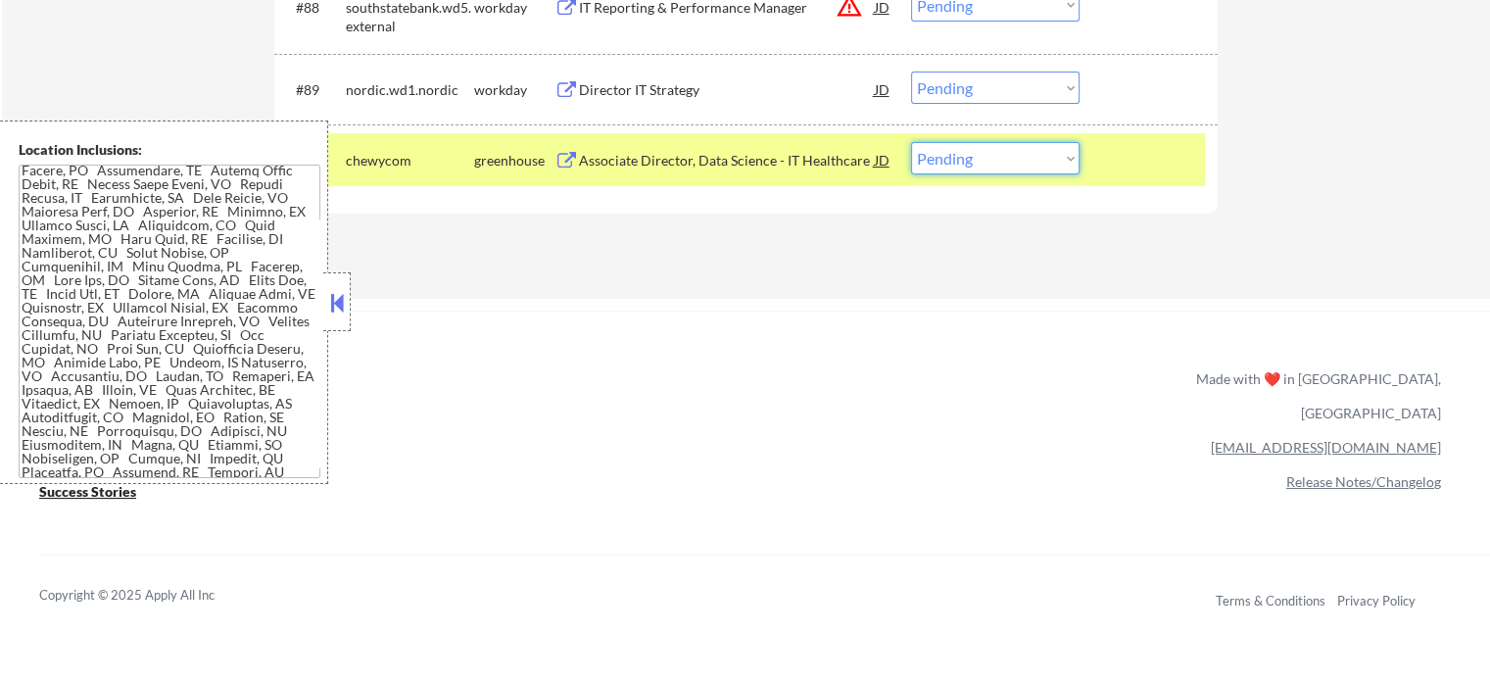
click at [944, 155] on select "Choose an option... Pending Applied Excluded (Questions) Excluded (Expired) Exc…" at bounding box center [995, 158] width 168 height 32
select select ""excluded__expired_""
click at [911, 142] on select "Choose an option... Pending Applied Excluded (Questions) Excluded (Expired) Exc…" at bounding box center [995, 158] width 168 height 32
click at [1112, 179] on div "#90 chewycom greenhouse Associate Director, Data Science - IT Healthcare JD Cho…" at bounding box center [742, 159] width 924 height 53
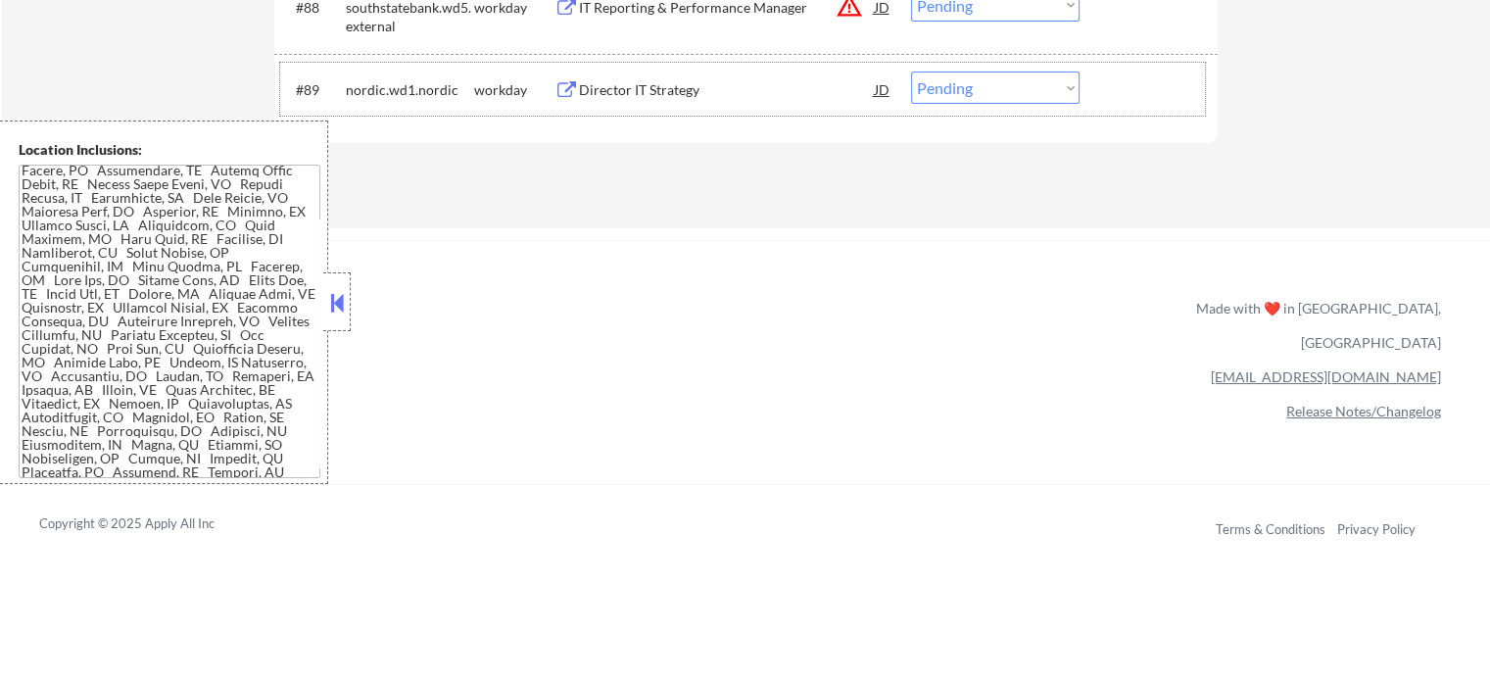
click at [654, 107] on div "#89 nordic.wd1.nordic workday Director IT Strategy JD Choose an option... Pendi…" at bounding box center [742, 89] width 924 height 53
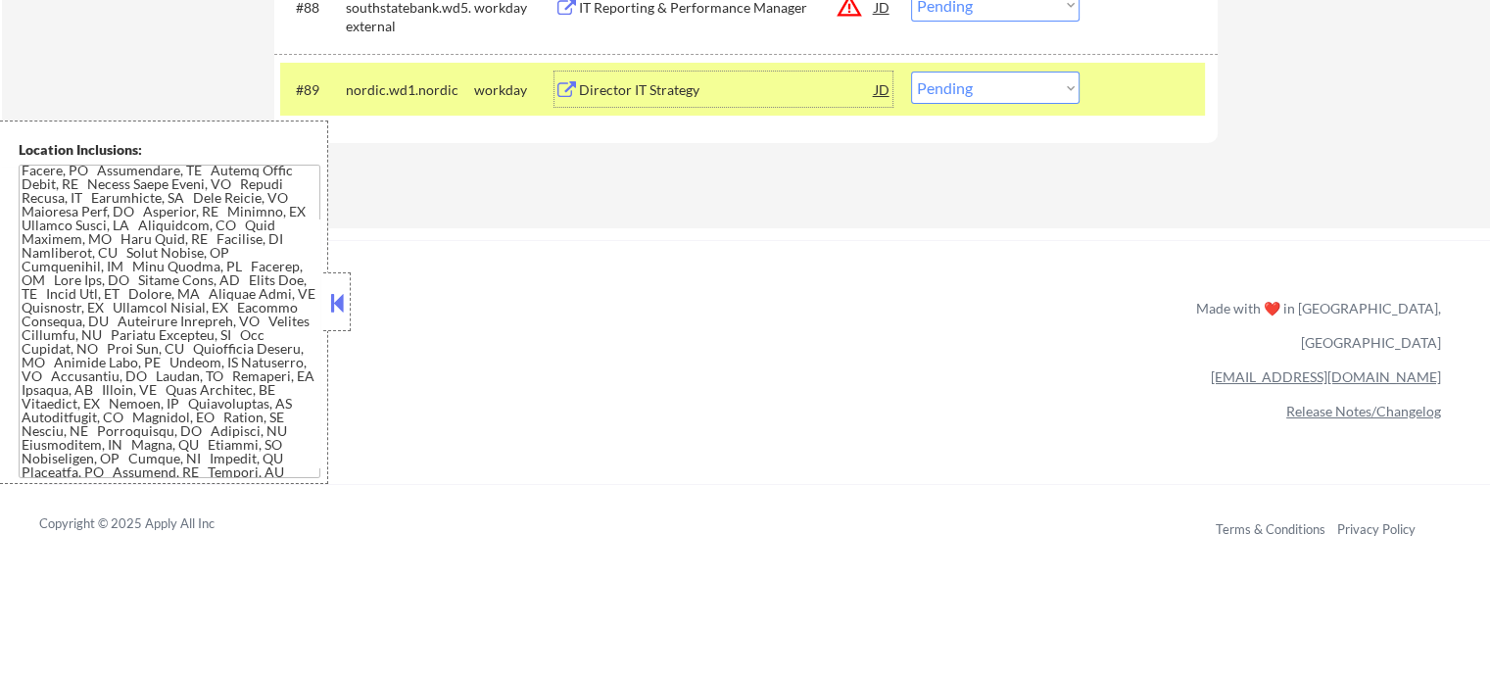
click at [642, 91] on div "Director IT Strategy" at bounding box center [727, 90] width 296 height 20
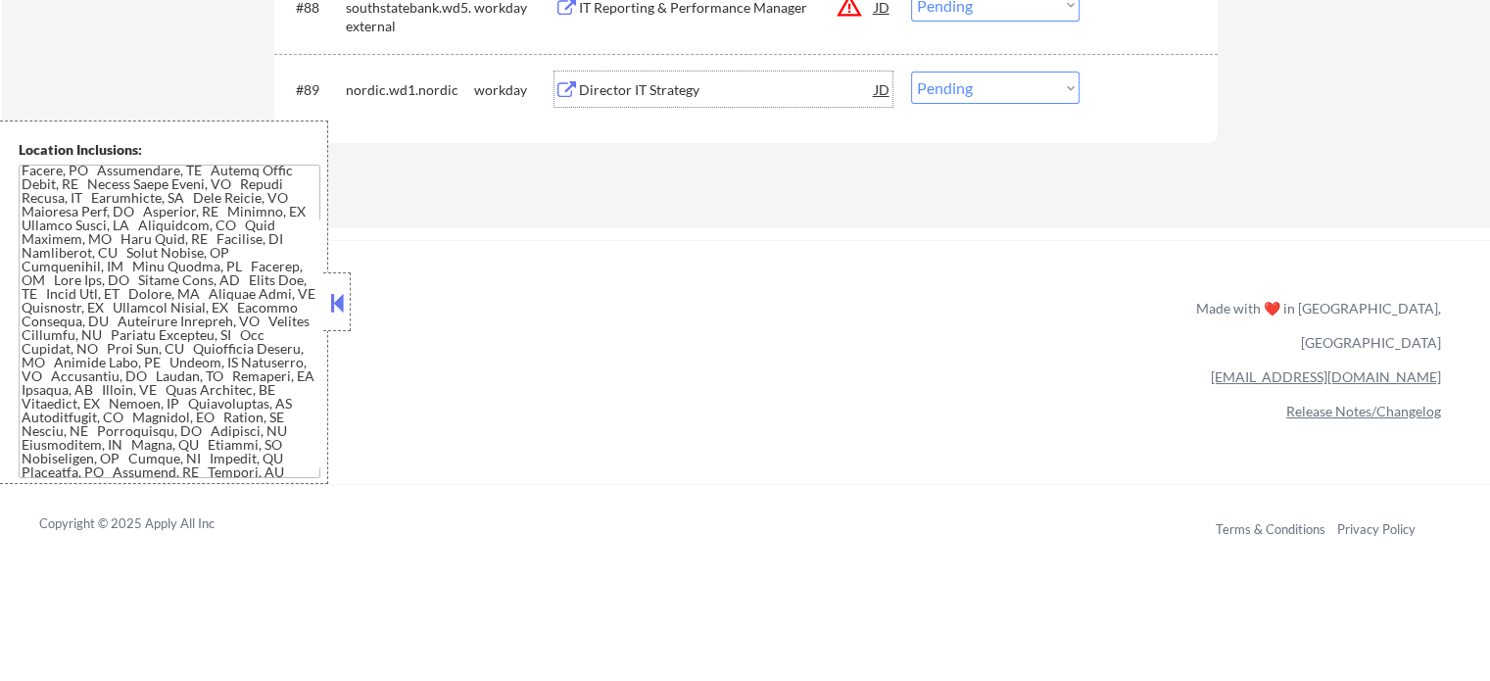
click at [980, 93] on select "Choose an option... Pending Applied Excluded (Questions) Excluded (Expired) Exc…" at bounding box center [995, 87] width 168 height 32
select select ""excluded__expired_""
click at [911, 71] on select "Choose an option... Pending Applied Excluded (Questions) Excluded (Expired) Exc…" at bounding box center [995, 87] width 168 height 32
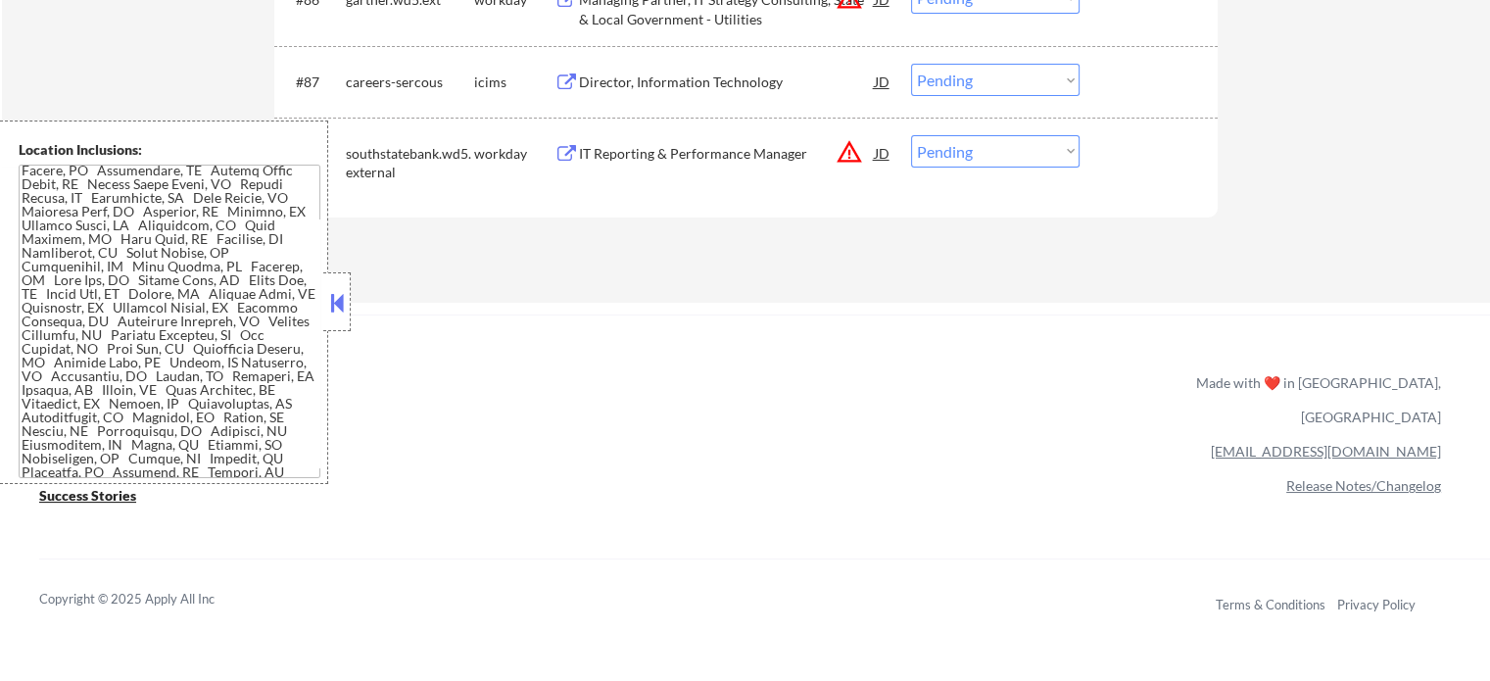
scroll to position [7209, 0]
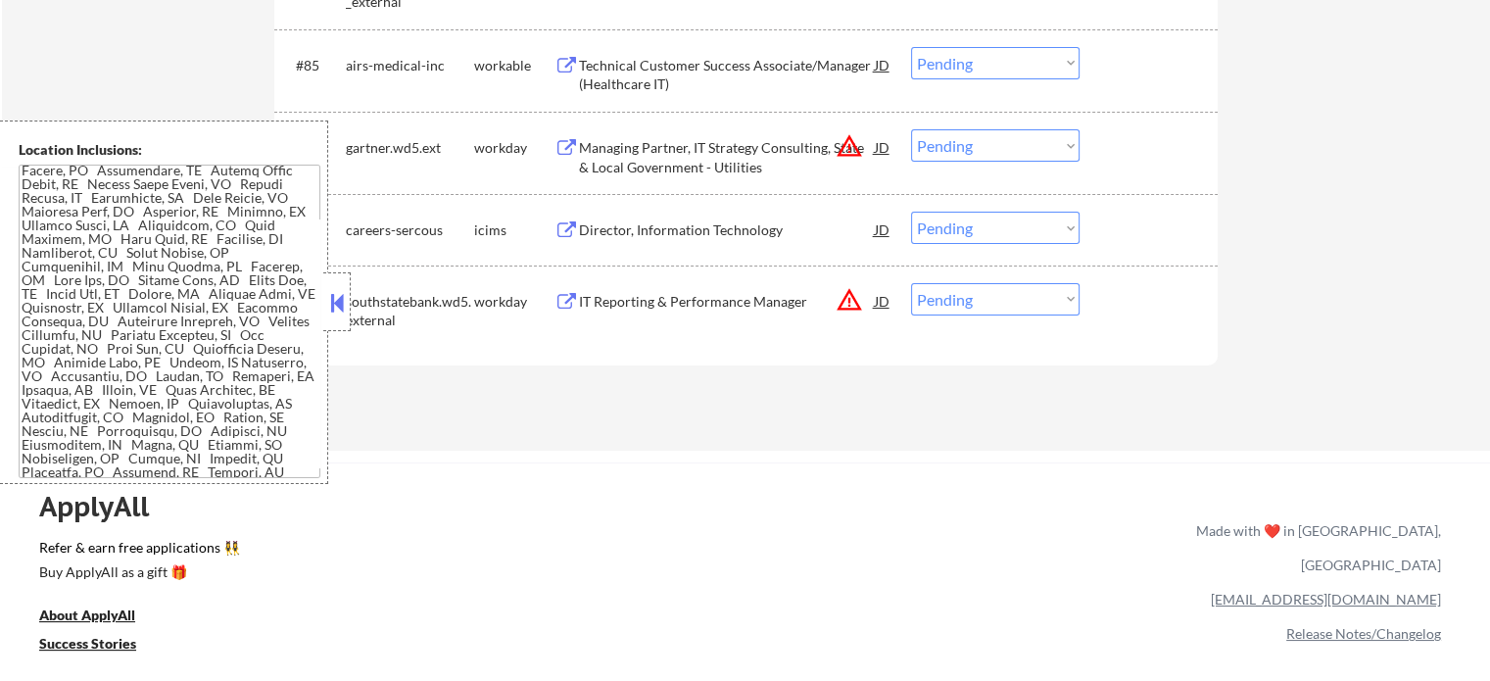
click at [683, 294] on div "IT Reporting & Performance Manager" at bounding box center [727, 302] width 296 height 20
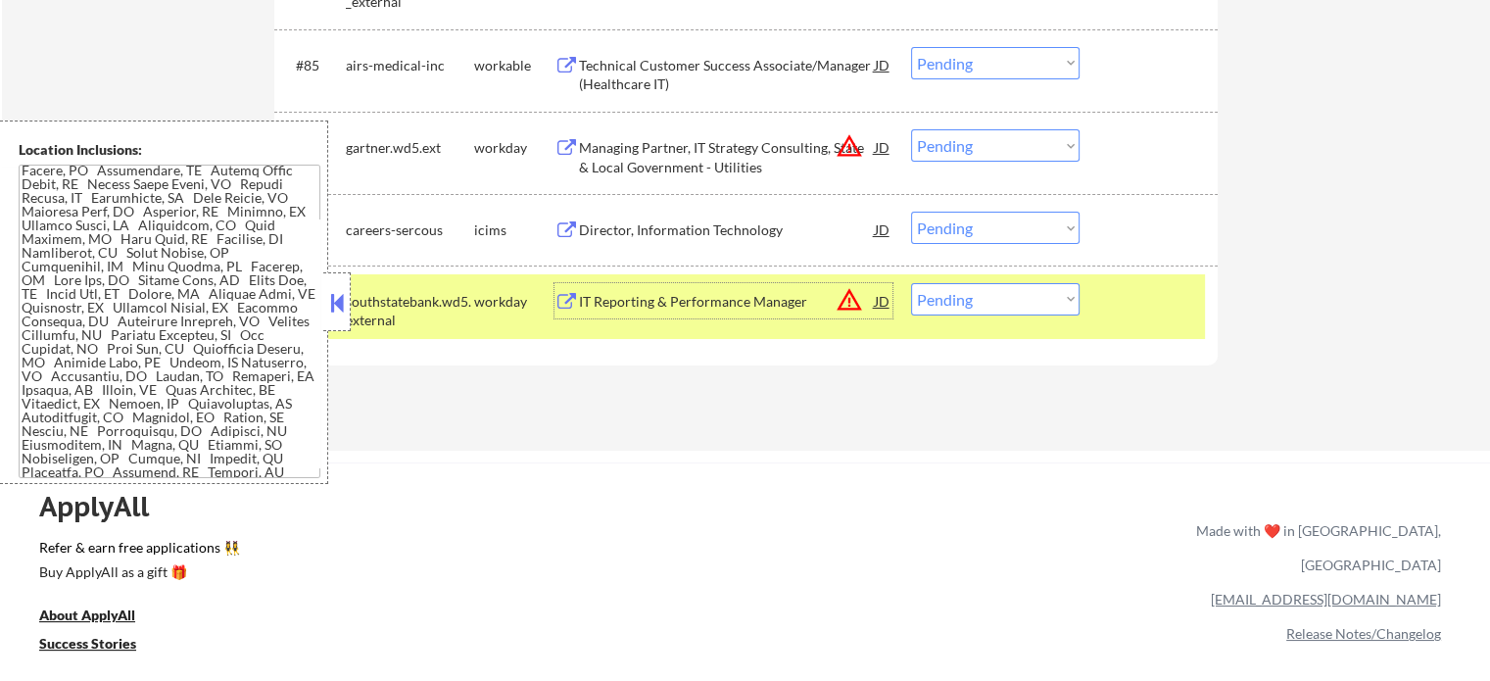
click at [1009, 305] on select "Choose an option... Pending Applied Excluded (Questions) Excluded (Expired) Exc…" at bounding box center [995, 299] width 168 height 32
select select ""excluded__bad_match_""
click at [911, 283] on select "Choose an option... Pending Applied Excluded (Questions) Excluded (Expired) Exc…" at bounding box center [995, 299] width 168 height 32
click at [1146, 313] on div at bounding box center [1151, 300] width 86 height 35
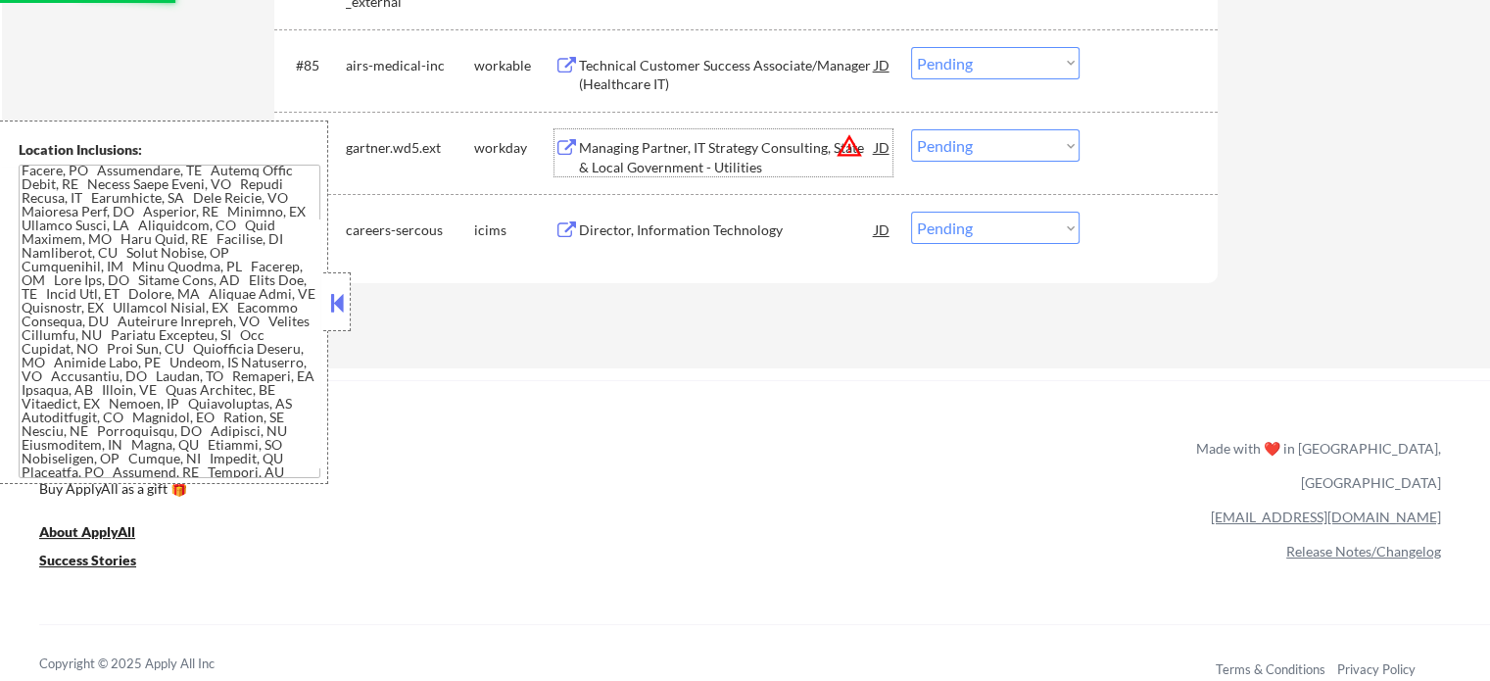
click at [662, 164] on div "Managing Partner, IT Strategy Consulting, State & Local Government - Utilities" at bounding box center [727, 157] width 296 height 38
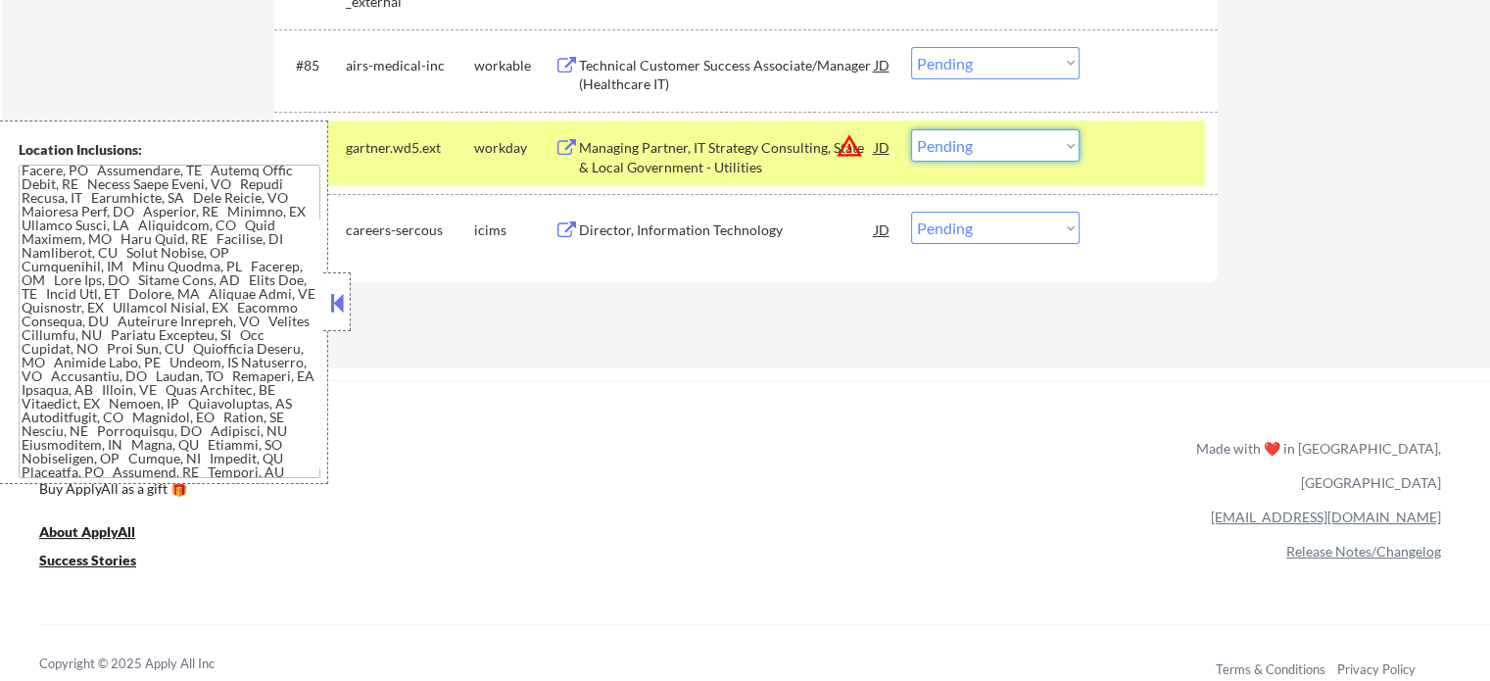
click at [956, 142] on select "Choose an option... Pending Applied Excluded (Questions) Excluded (Expired) Exc…" at bounding box center [995, 145] width 168 height 32
click at [911, 129] on select "Choose an option... Pending Applied Excluded (Questions) Excluded (Expired) Exc…" at bounding box center [995, 145] width 168 height 32
click at [1144, 152] on div at bounding box center [1151, 146] width 86 height 35
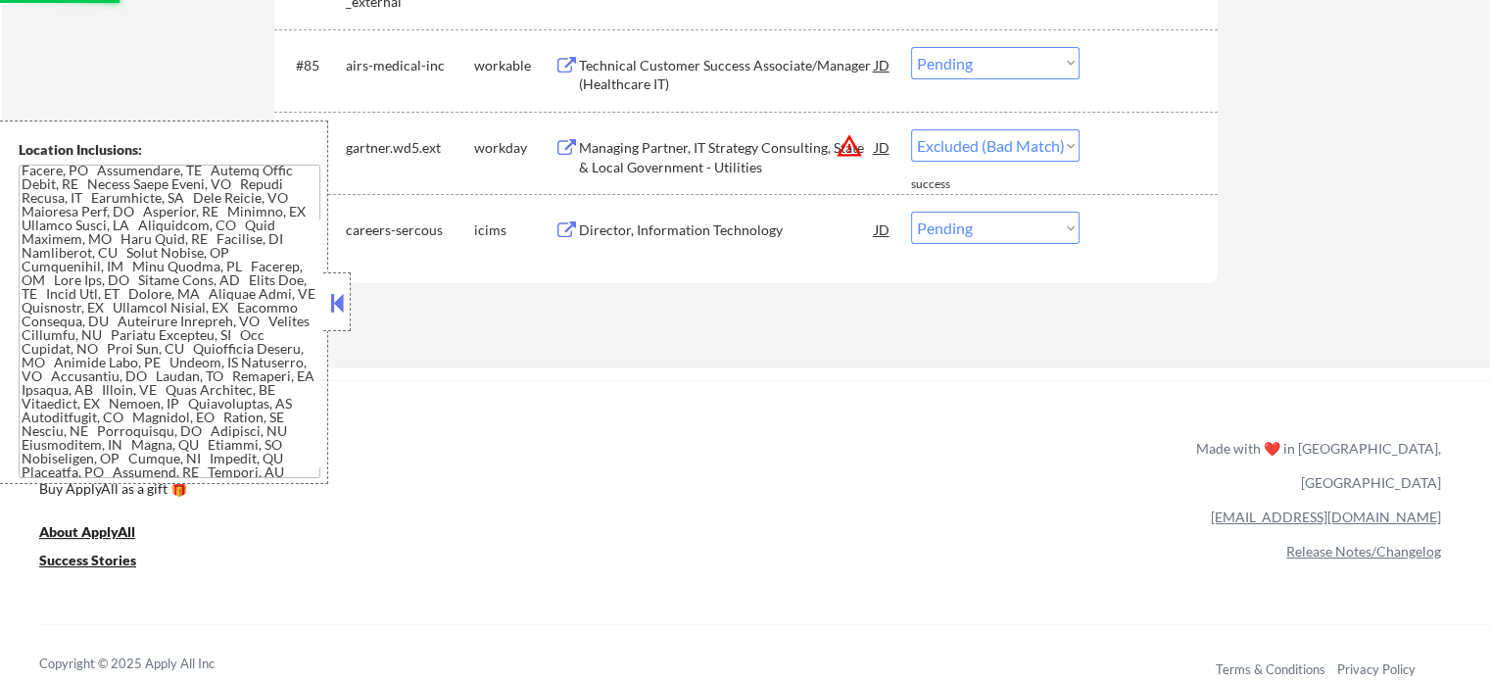
select select ""pending""
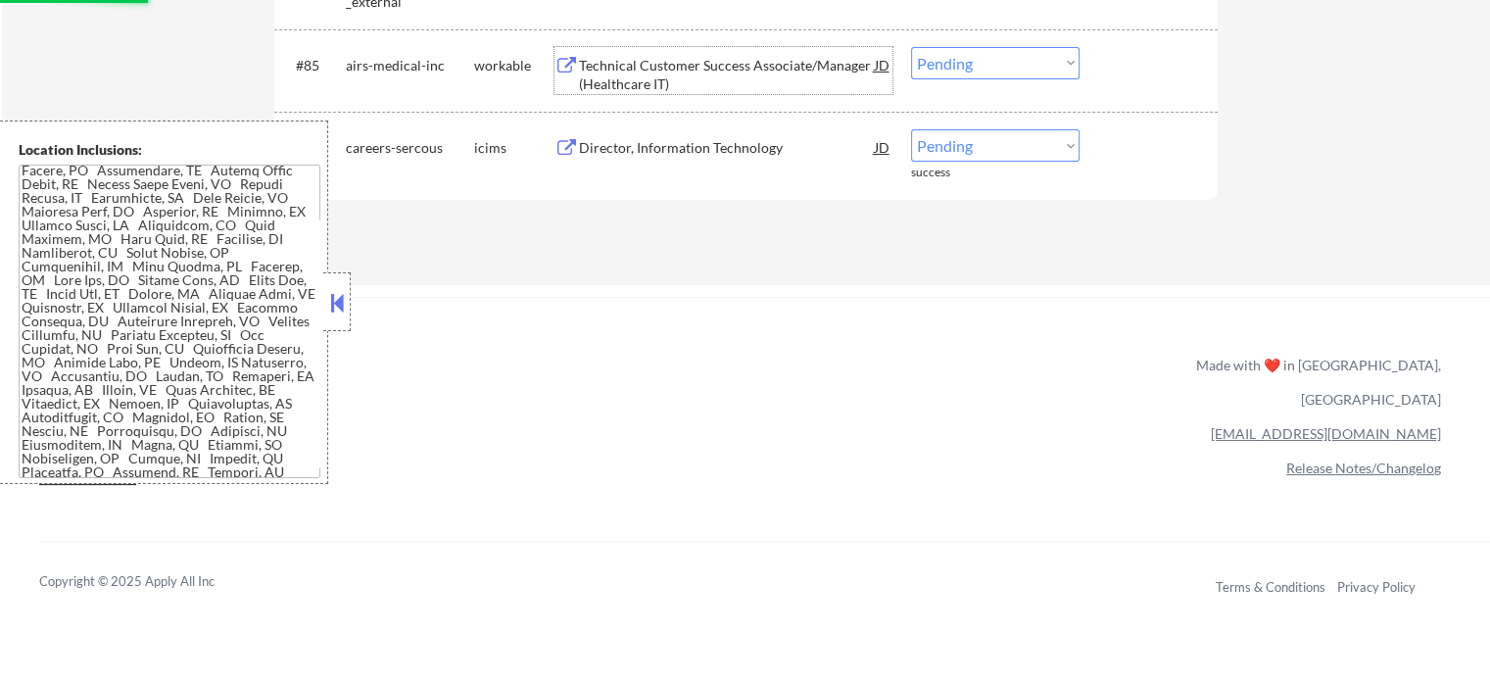
click at [671, 81] on div "Technical Customer Success Associate/Manager (Healthcare IT)" at bounding box center [727, 75] width 296 height 38
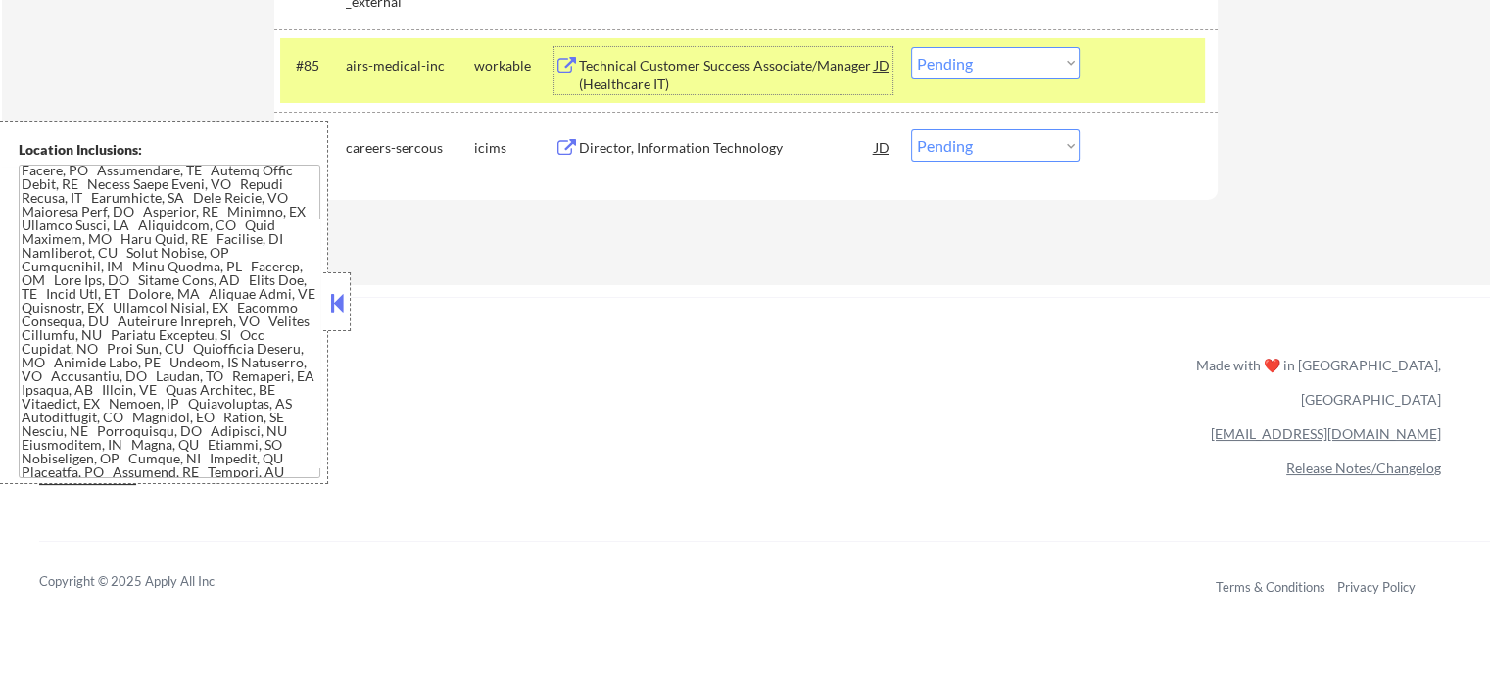
click at [942, 62] on select "Choose an option... Pending Applied Excluded (Questions) Excluded (Expired) Exc…" at bounding box center [995, 63] width 168 height 32
click at [911, 47] on select "Choose an option... Pending Applied Excluded (Questions) Excluded (Expired) Exc…" at bounding box center [995, 63] width 168 height 32
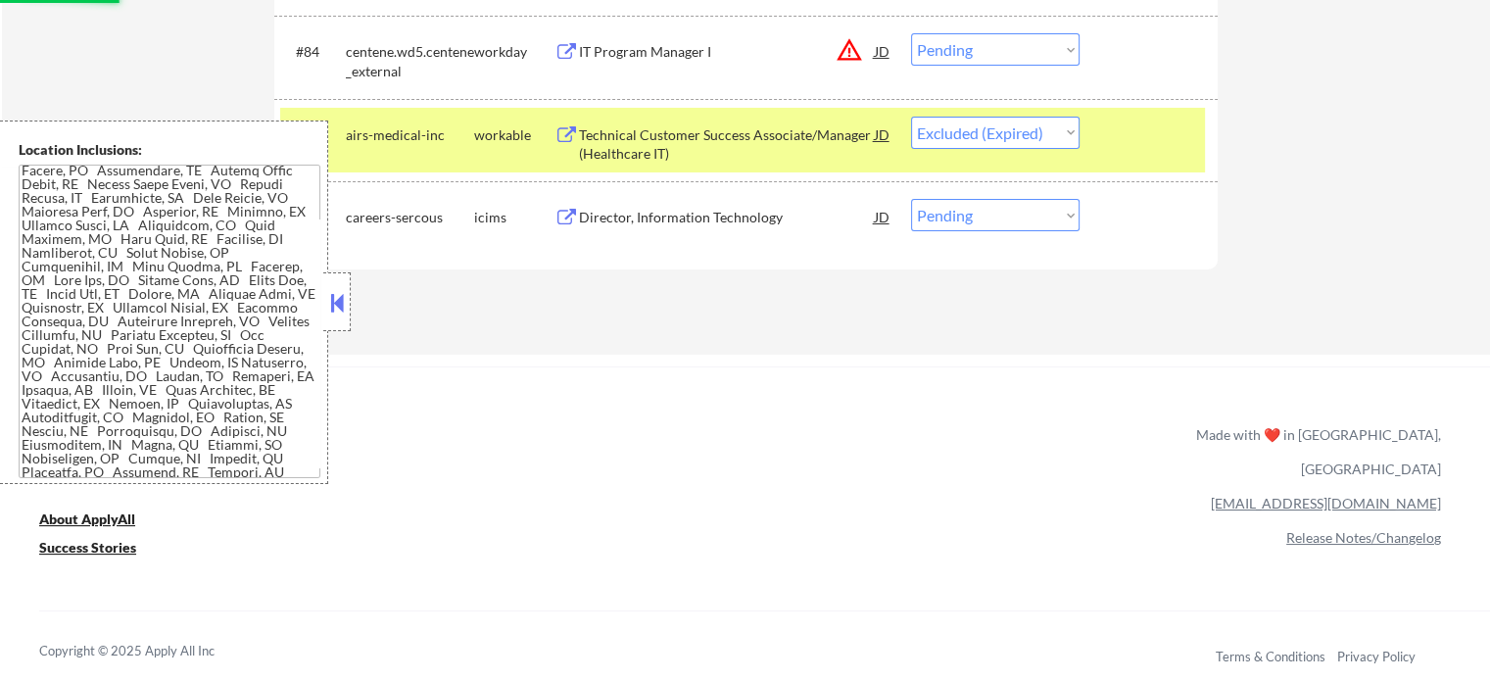
scroll to position [7013, 0]
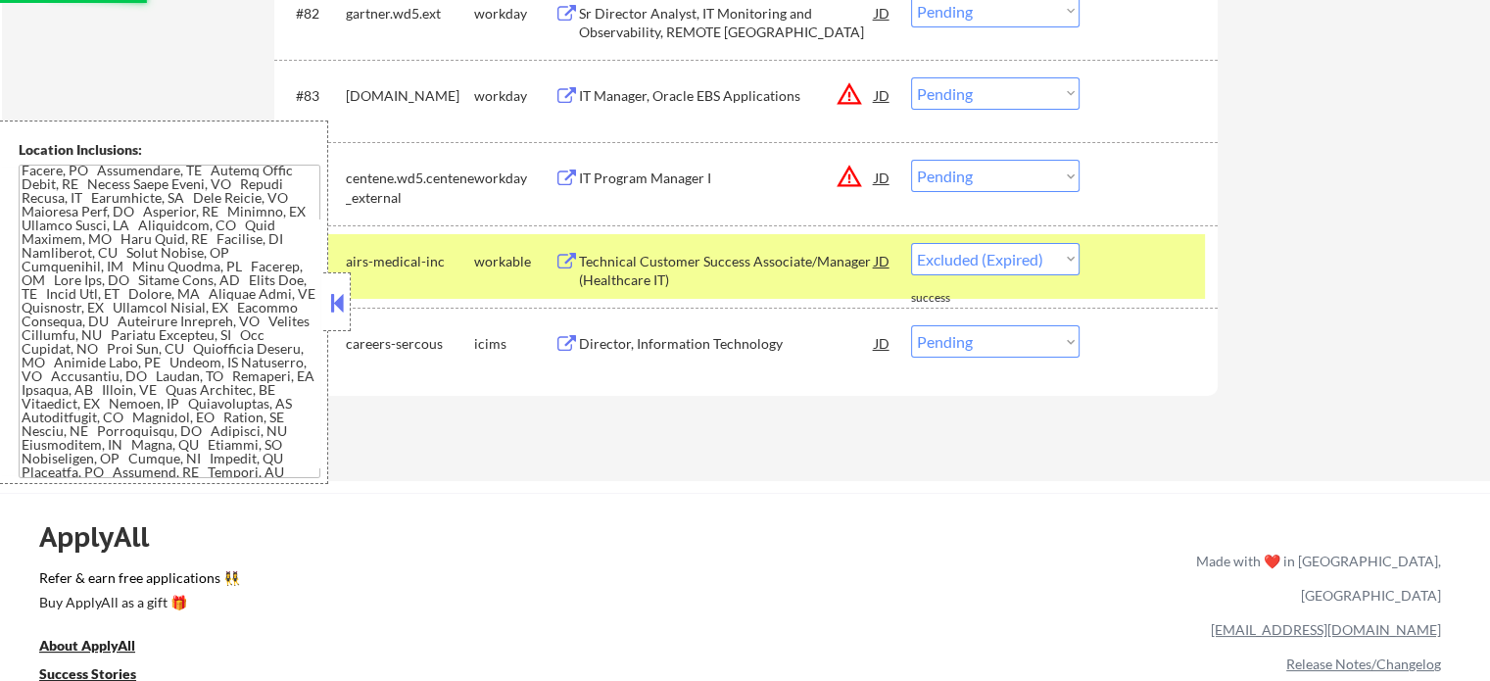
select select ""pending""
click at [1172, 259] on div at bounding box center [1151, 260] width 86 height 35
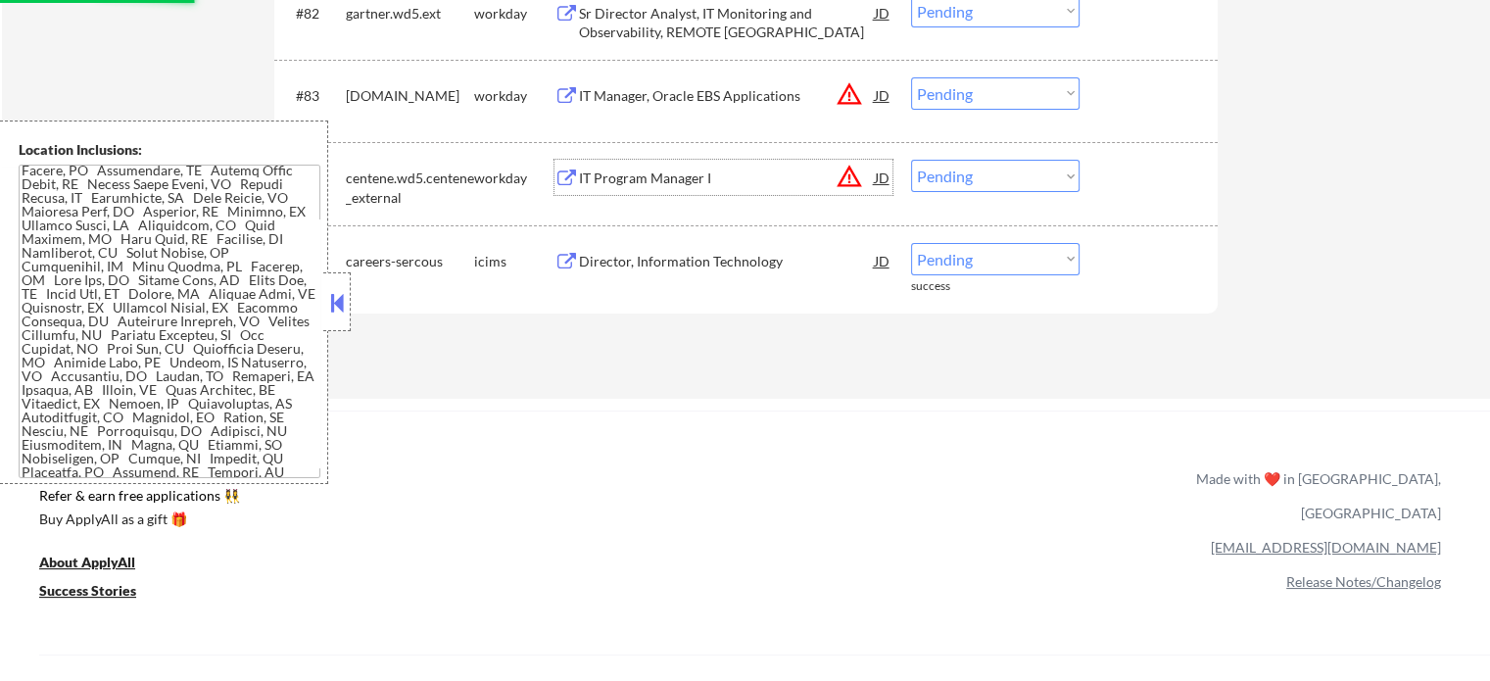
click at [645, 175] on div "IT Program Manager I" at bounding box center [727, 178] width 296 height 20
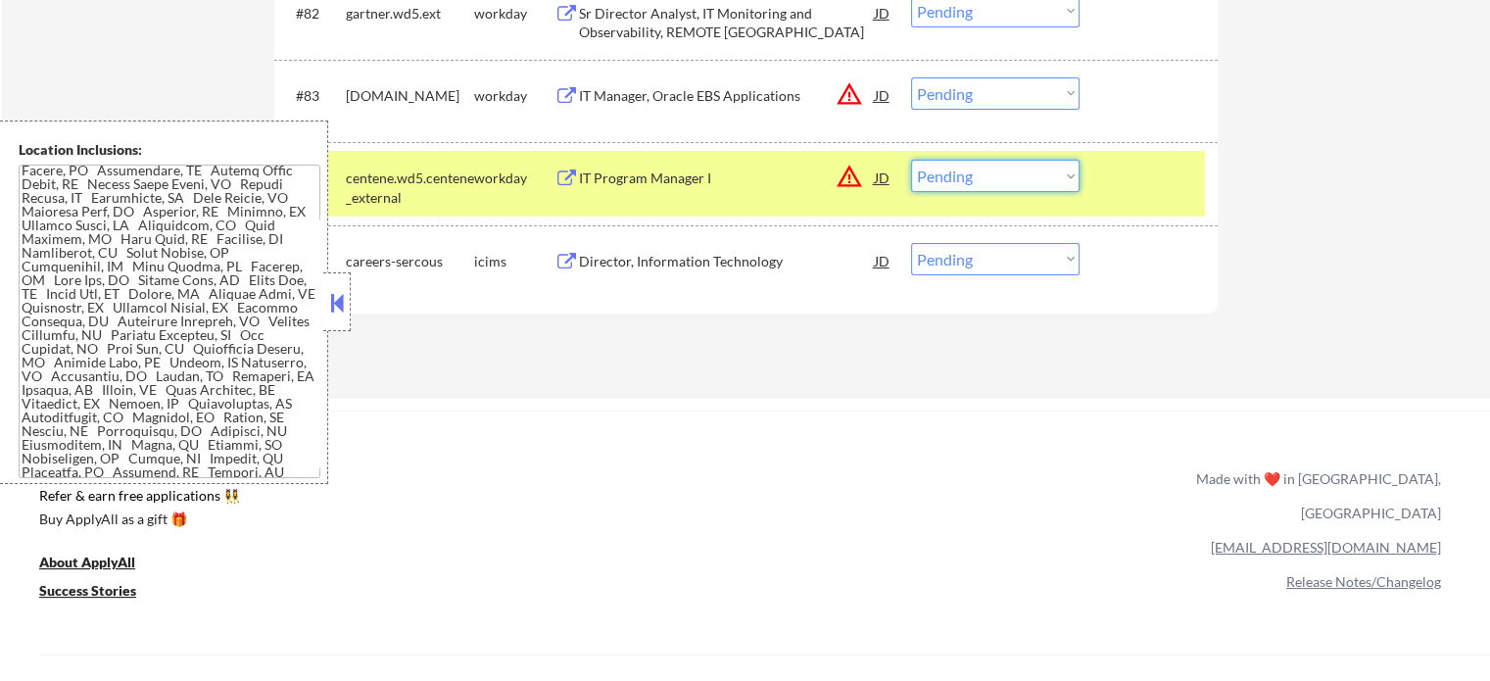
click at [944, 169] on select "Choose an option... Pending Applied Excluded (Questions) Excluded (Expired) Exc…" at bounding box center [995, 176] width 168 height 32
click at [911, 160] on select "Choose an option... Pending Applied Excluded (Questions) Excluded (Expired) Exc…" at bounding box center [995, 176] width 168 height 32
click at [1119, 187] on div at bounding box center [1151, 177] width 86 height 35
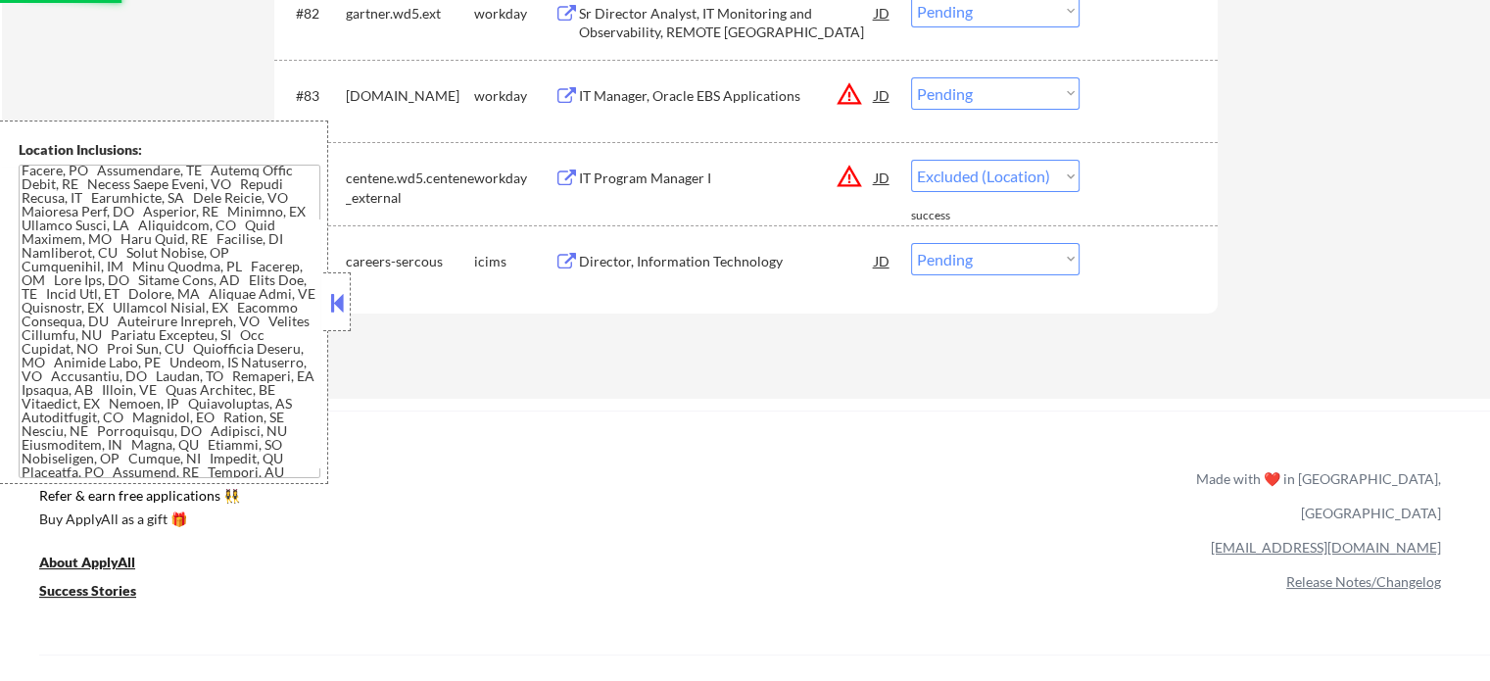
select select ""pending""
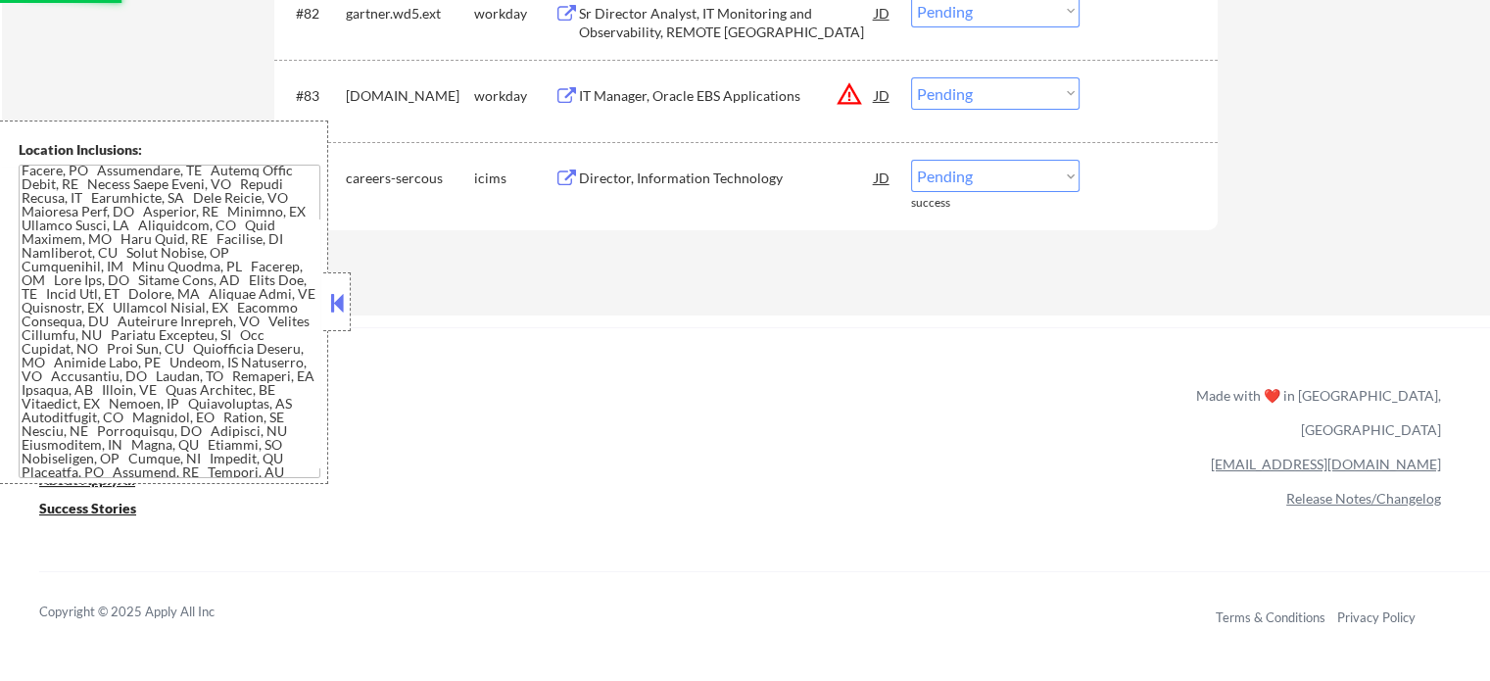
click at [701, 91] on div "IT Manager, Oracle EBS Applications" at bounding box center [727, 96] width 296 height 20
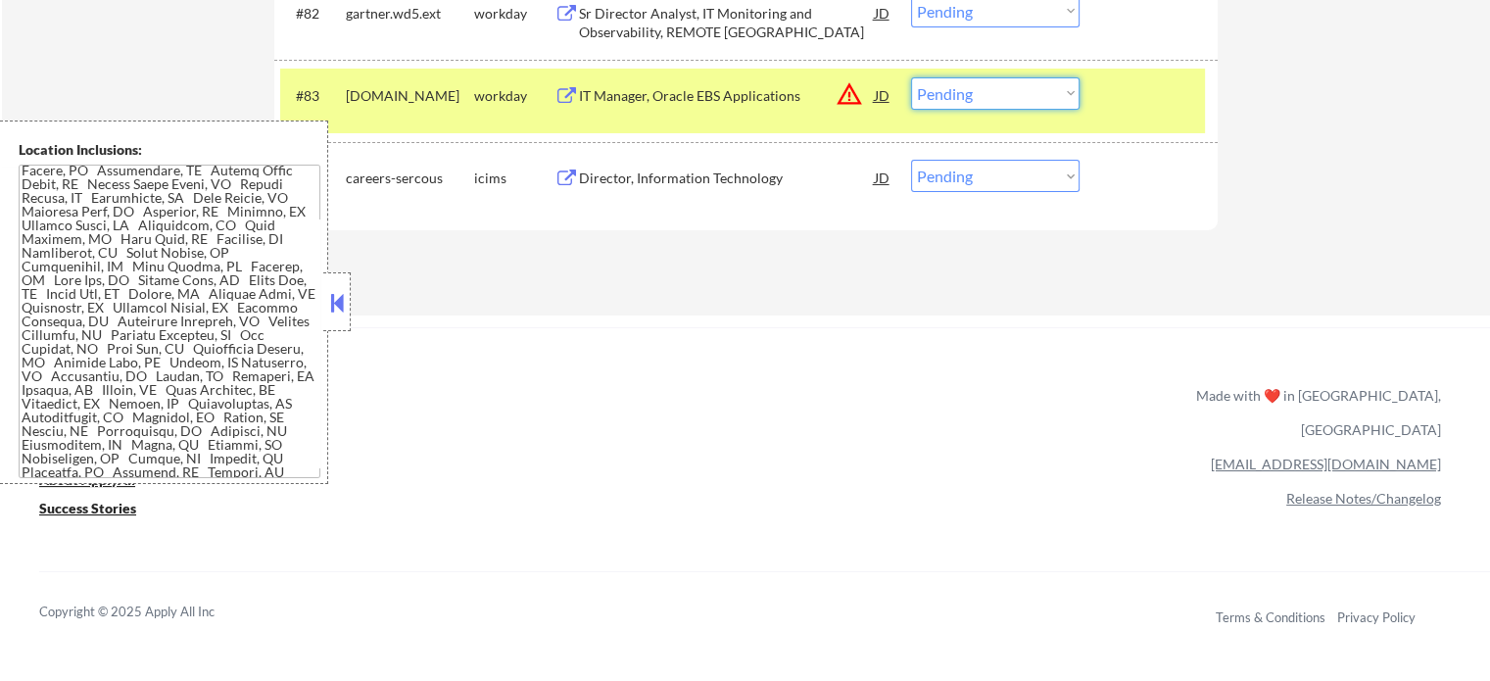
click at [972, 101] on select "Choose an option... Pending Applied Excluded (Questions) Excluded (Expired) Exc…" at bounding box center [995, 93] width 168 height 32
click at [911, 77] on select "Choose an option... Pending Applied Excluded (Questions) Excluded (Expired) Exc…" at bounding box center [995, 93] width 168 height 32
click at [1124, 94] on div at bounding box center [1151, 94] width 86 height 35
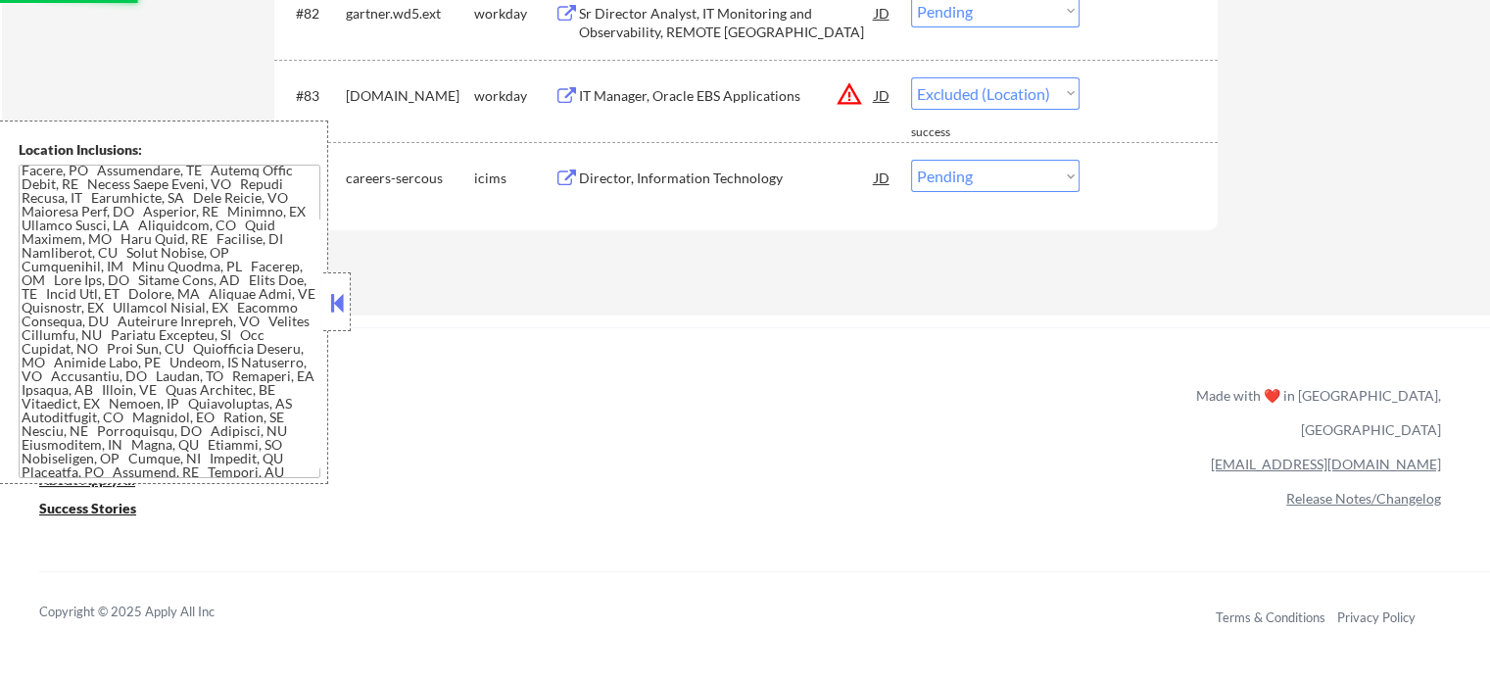
select select ""pending""
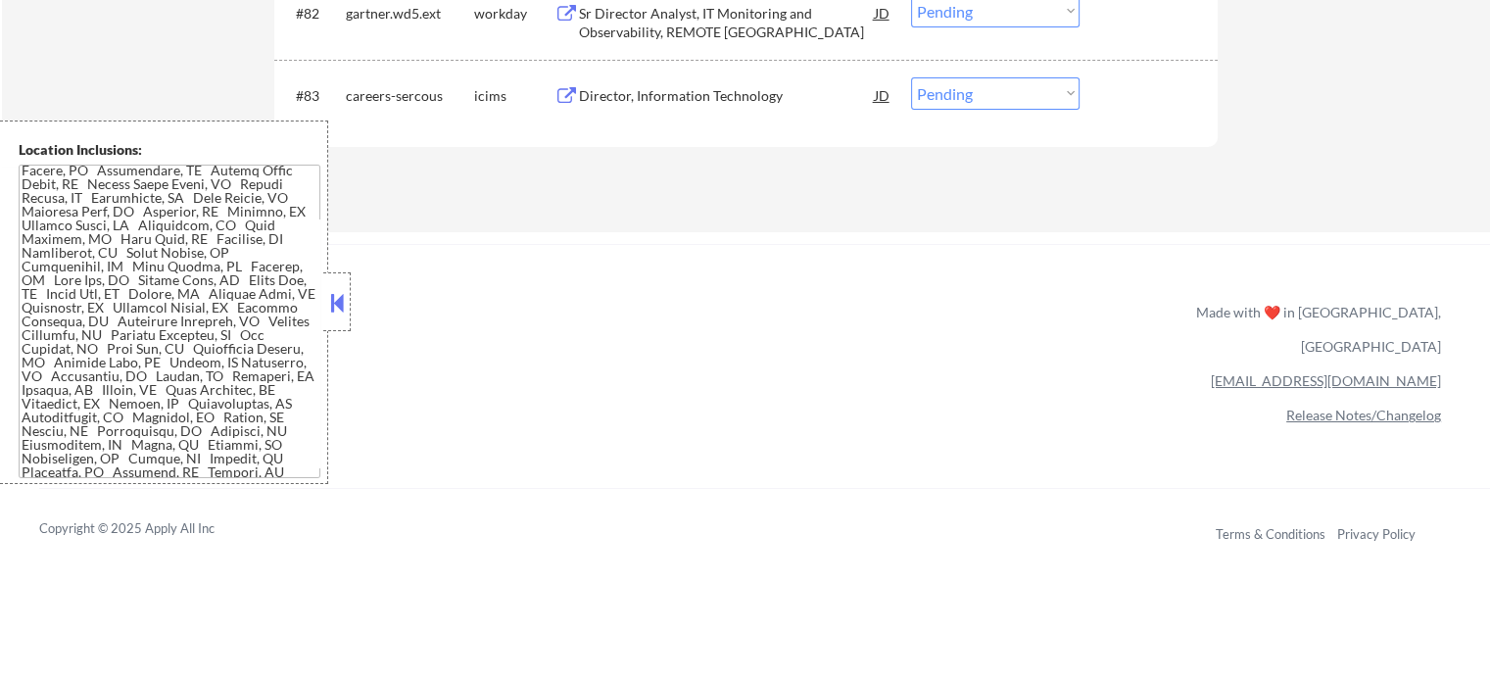
click at [683, 26] on div "Sr Director Analyst, IT Monitoring and Observability, REMOTE US" at bounding box center [727, 23] width 296 height 38
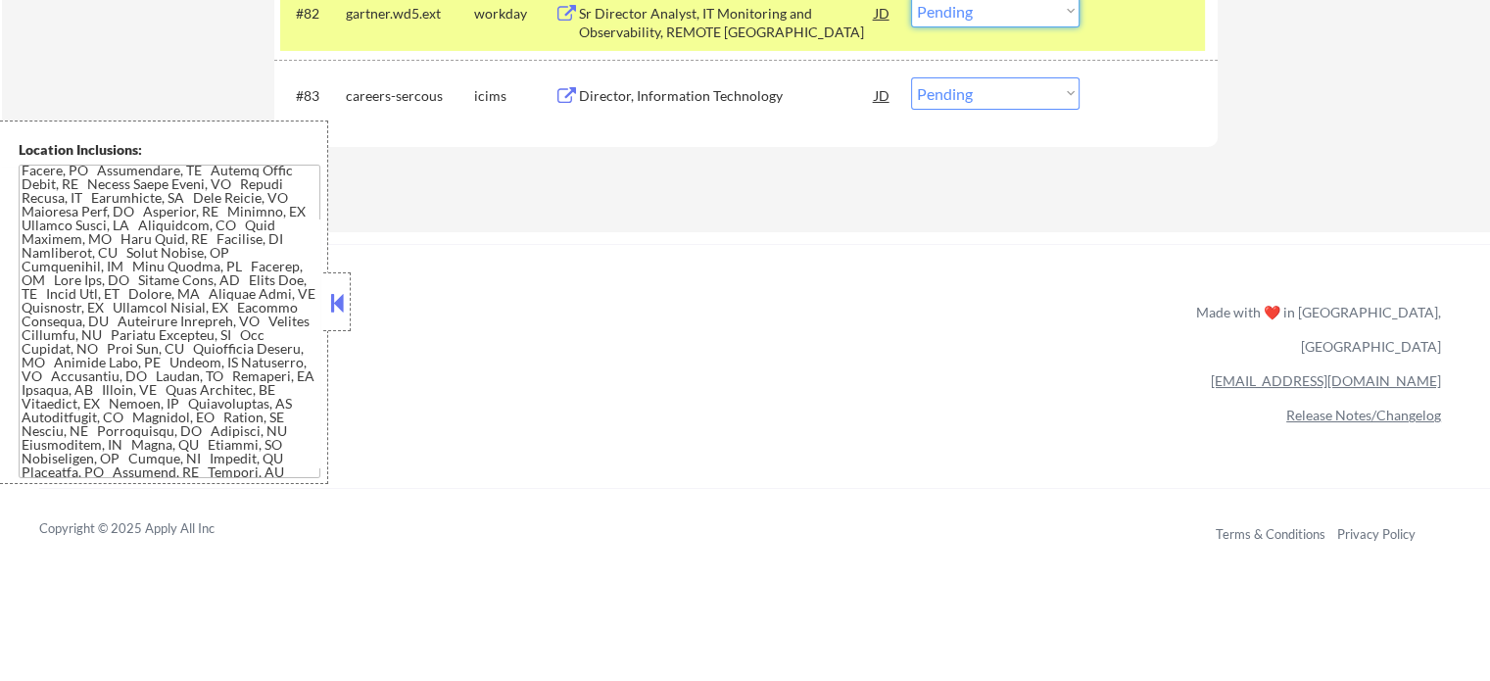
scroll to position [7008, 0]
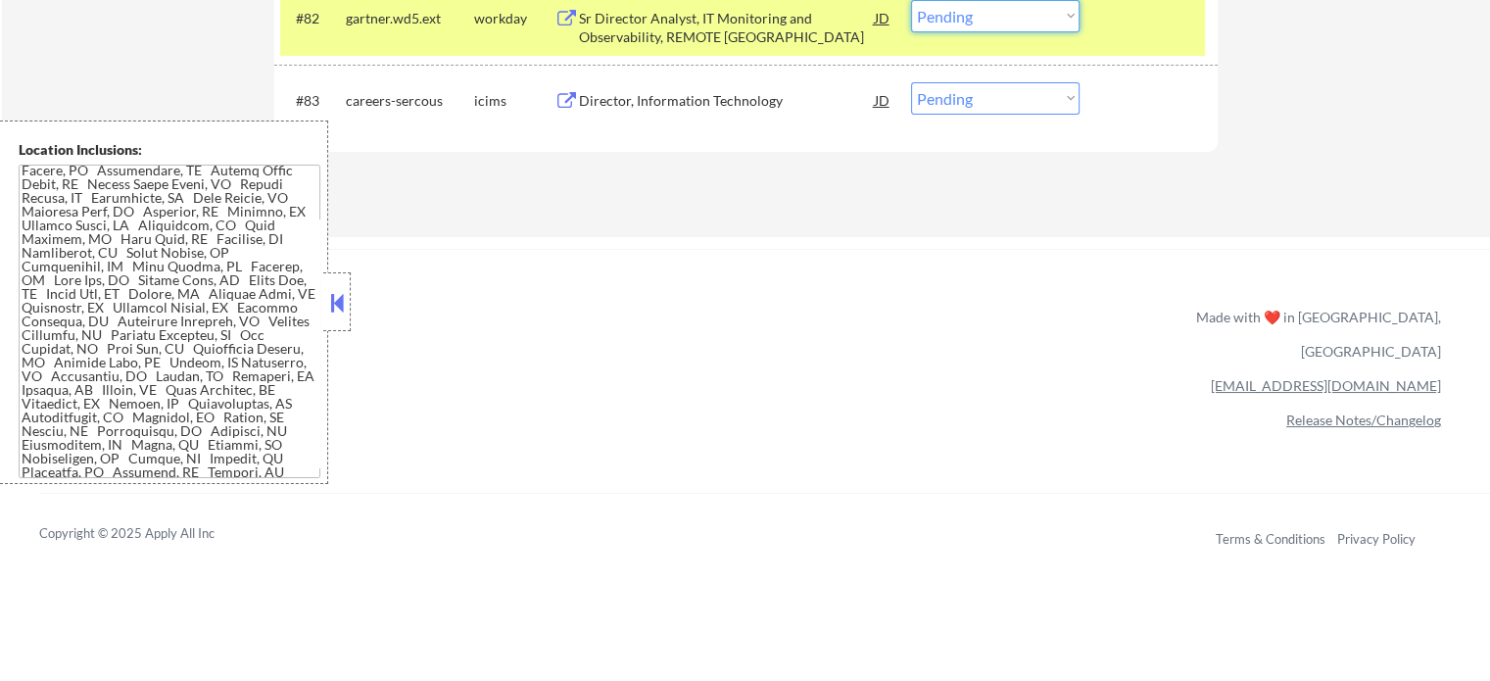
click at [1026, 20] on select "Choose an option... Pending Applied Excluded (Questions) Excluded (Expired) Exc…" at bounding box center [995, 16] width 168 height 32
click at [911, 0] on select "Choose an option... Pending Applied Excluded (Questions) Excluded (Expired) Exc…" at bounding box center [995, 16] width 168 height 32
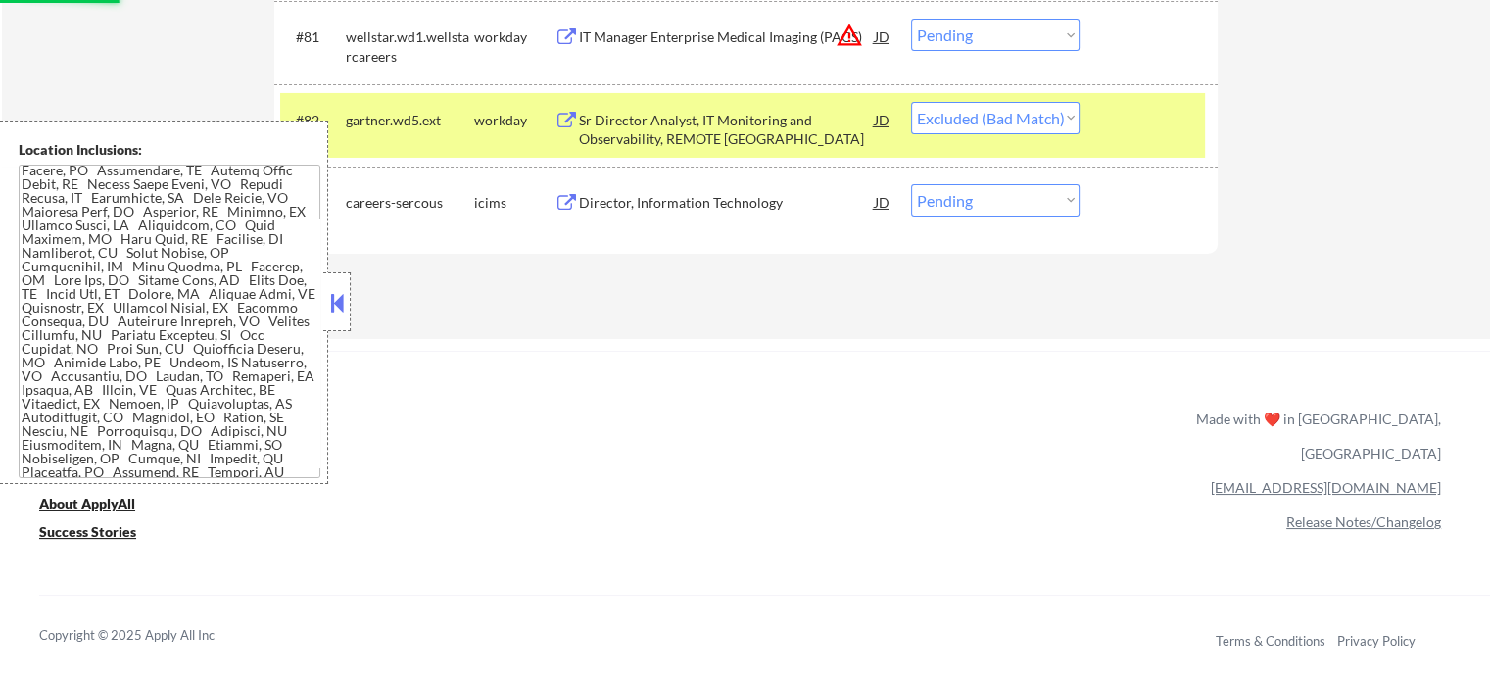
scroll to position [6812, 0]
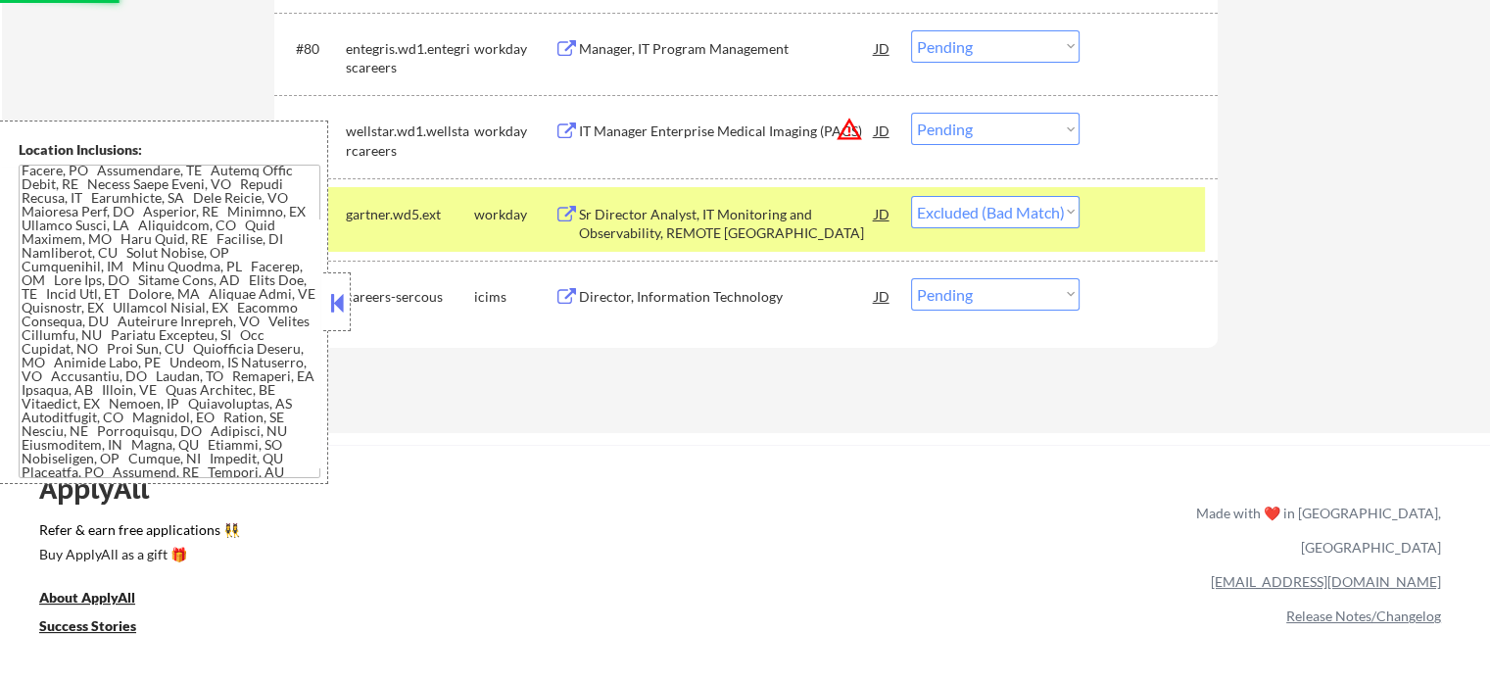
click at [1116, 227] on div at bounding box center [1151, 213] width 86 height 35
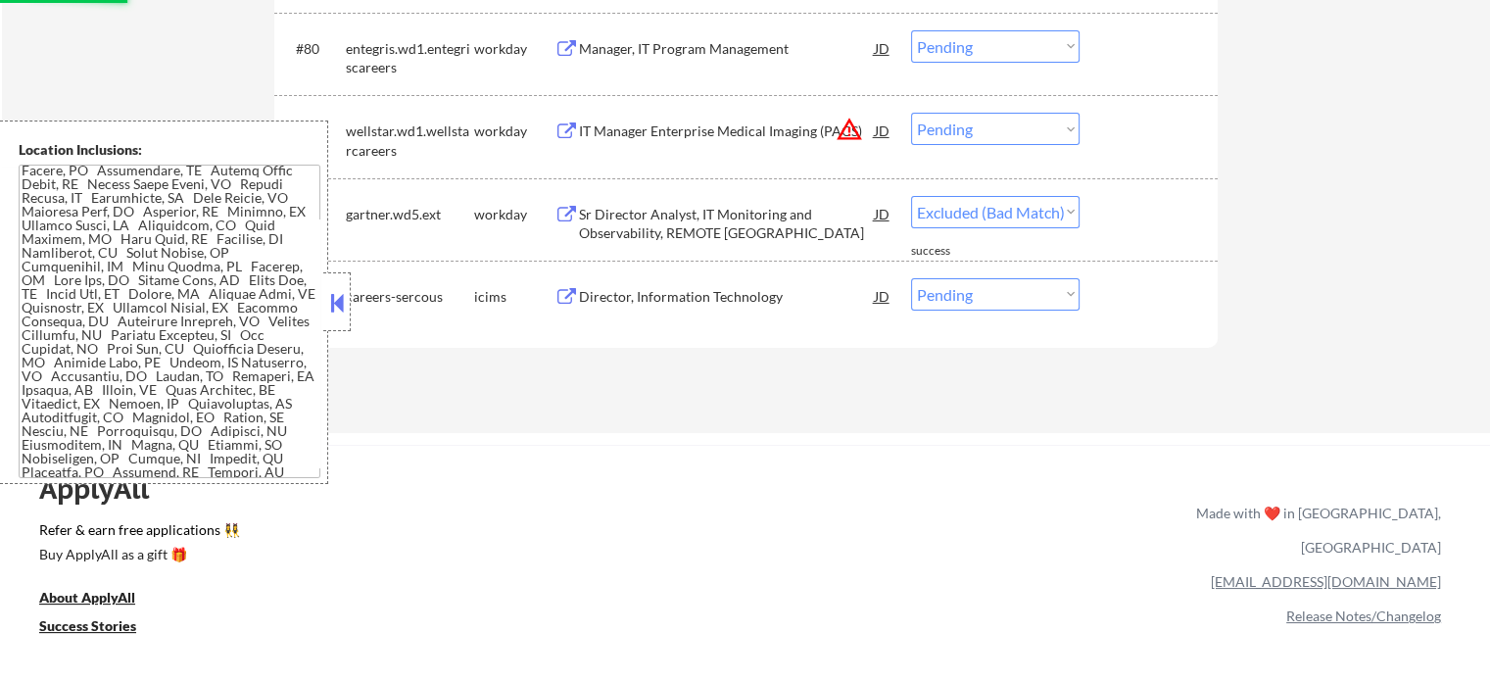
select select ""pending""
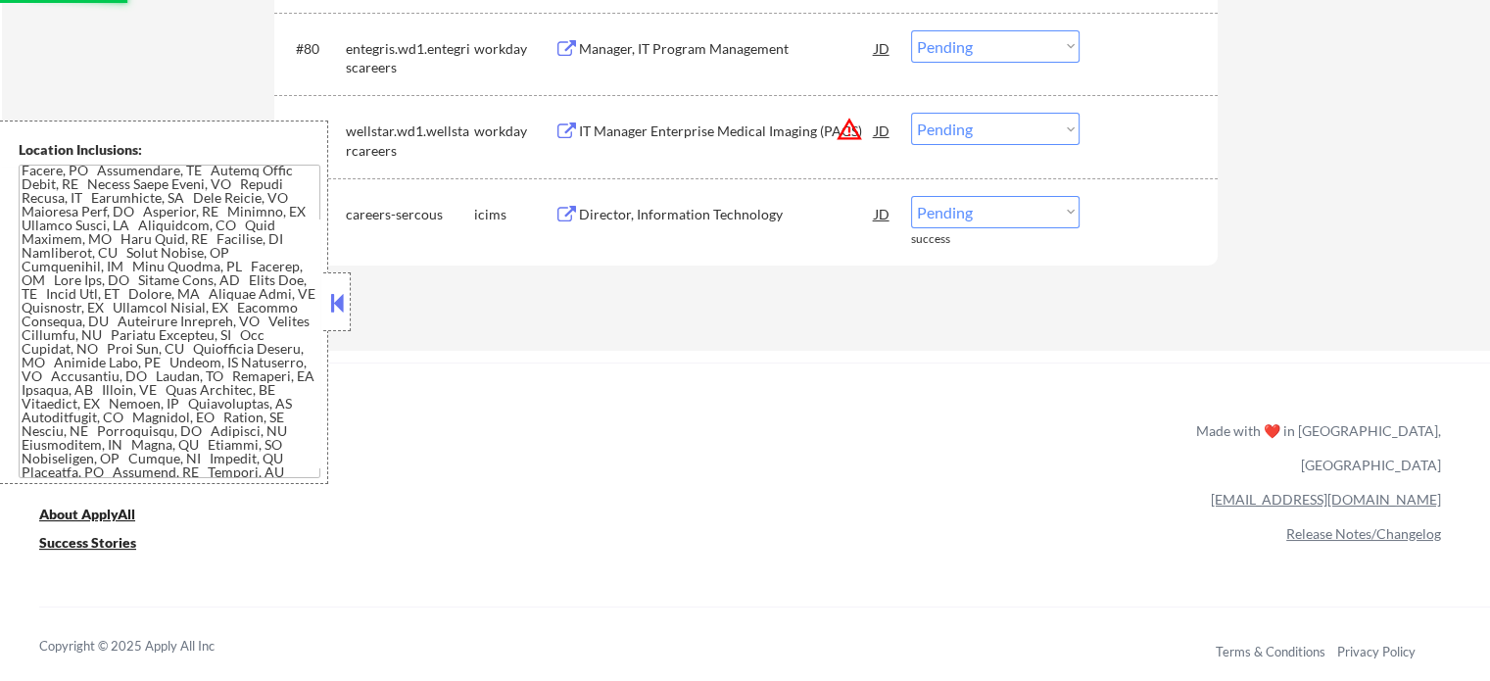
click at [725, 136] on div "IT Manager Enterprise Medical Imaging (PACS)" at bounding box center [727, 131] width 296 height 20
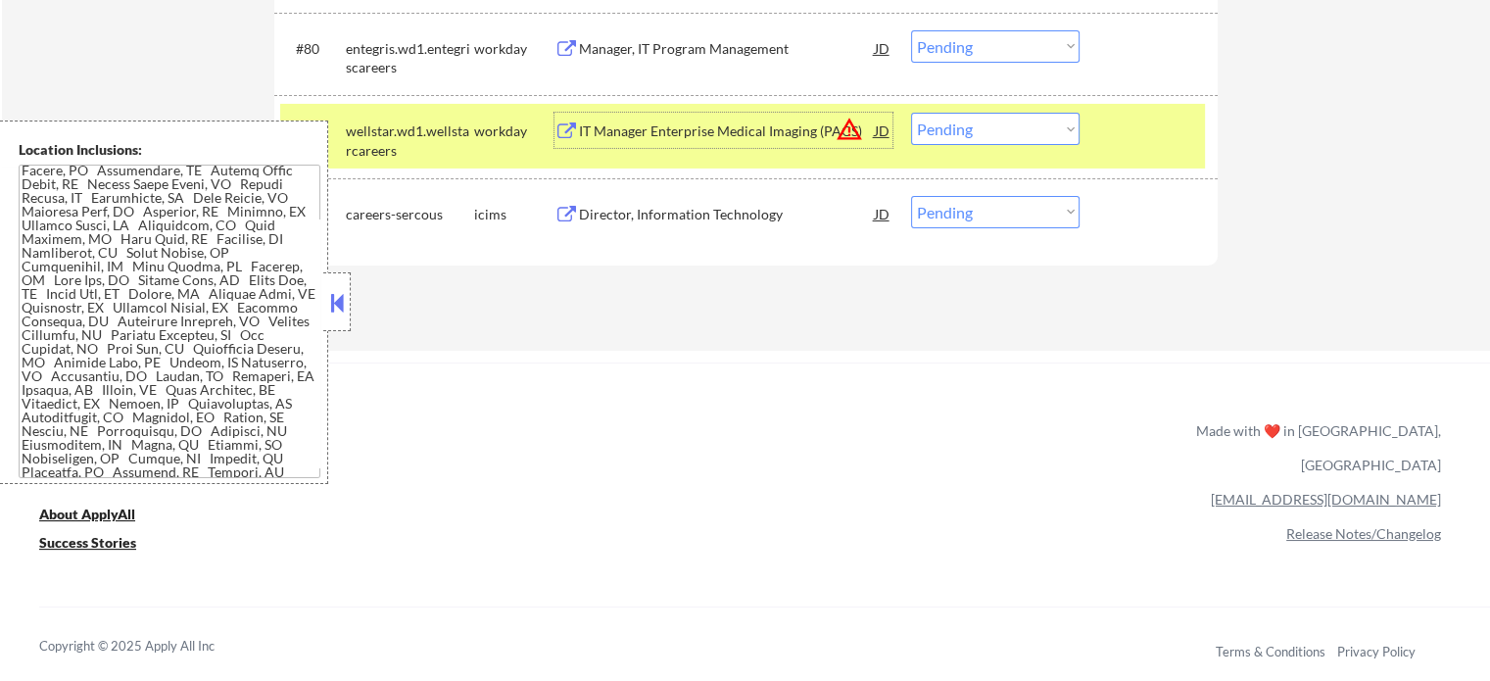
click at [1015, 132] on select "Choose an option... Pending Applied Excluded (Questions) Excluded (Expired) Exc…" at bounding box center [995, 129] width 168 height 32
click at [911, 113] on select "Choose an option... Pending Applied Excluded (Questions) Excluded (Expired) Exc…" at bounding box center [995, 129] width 168 height 32
click at [1166, 154] on div "#81 wellstar.wd1.wellstarcareers workday IT Manager Enterprise Medical Imaging …" at bounding box center [742, 136] width 924 height 65
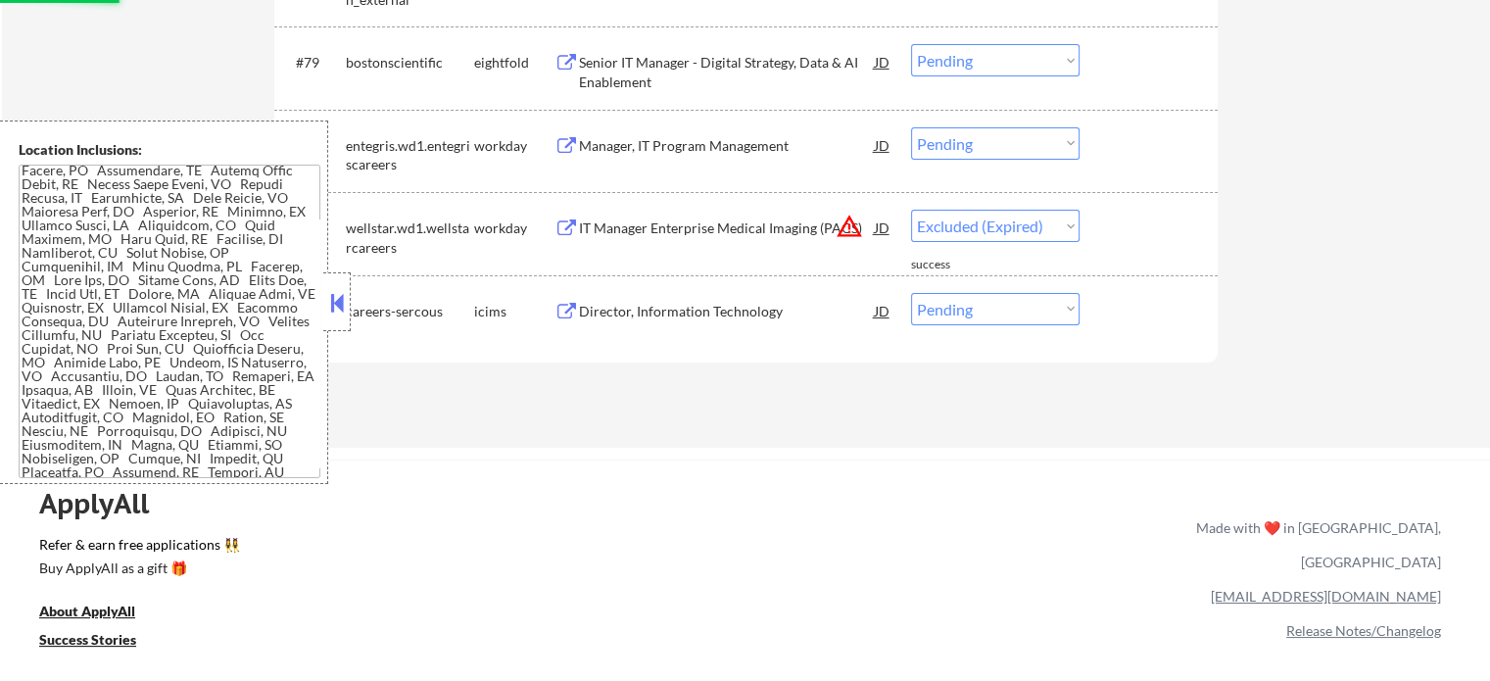
scroll to position [6616, 0]
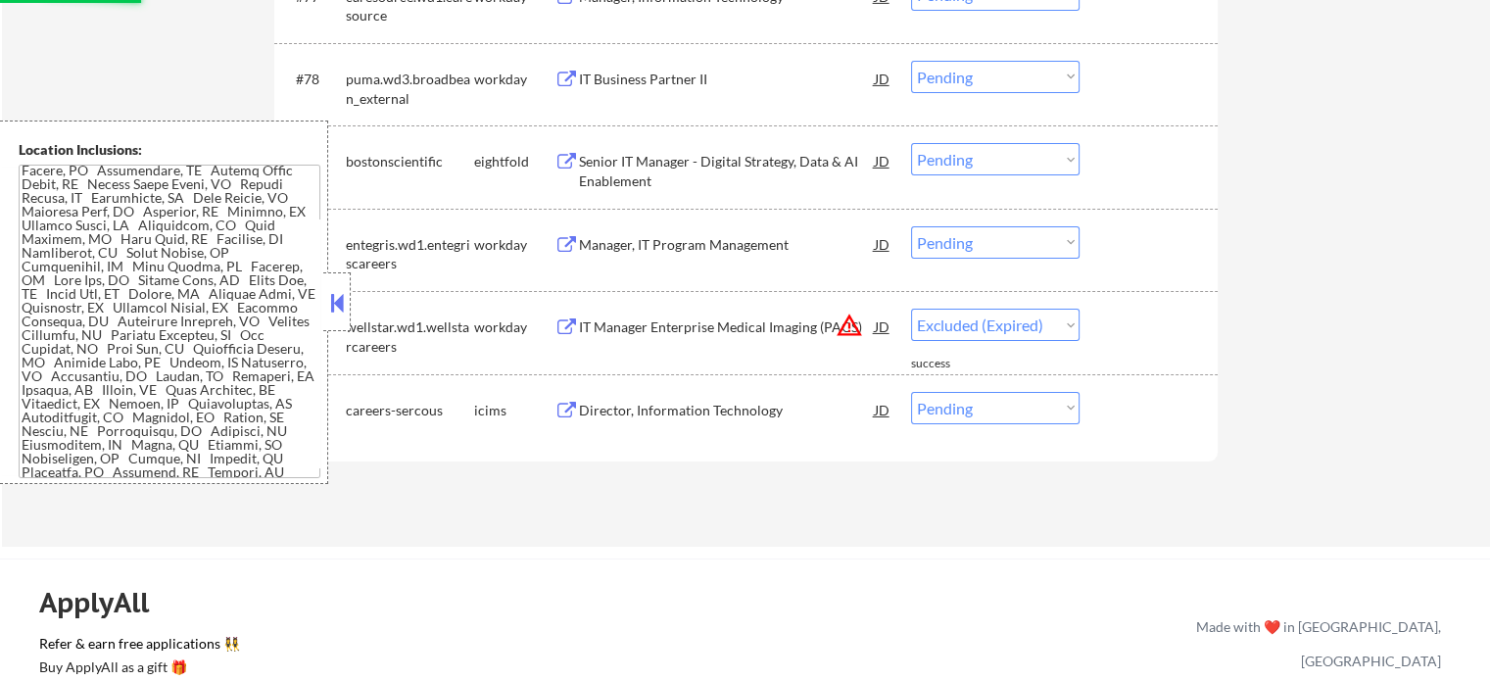
select select ""pending""
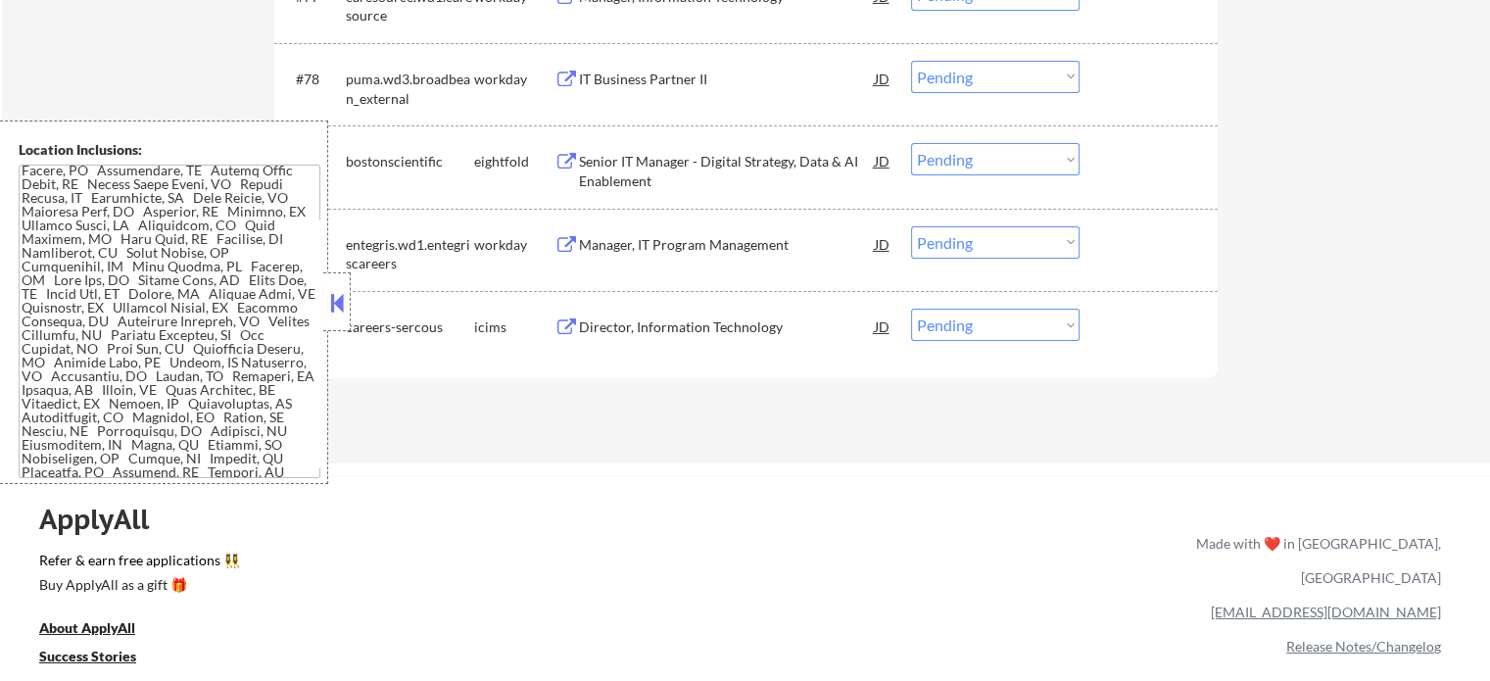
click at [646, 242] on div "Manager, IT Program Management" at bounding box center [727, 245] width 296 height 20
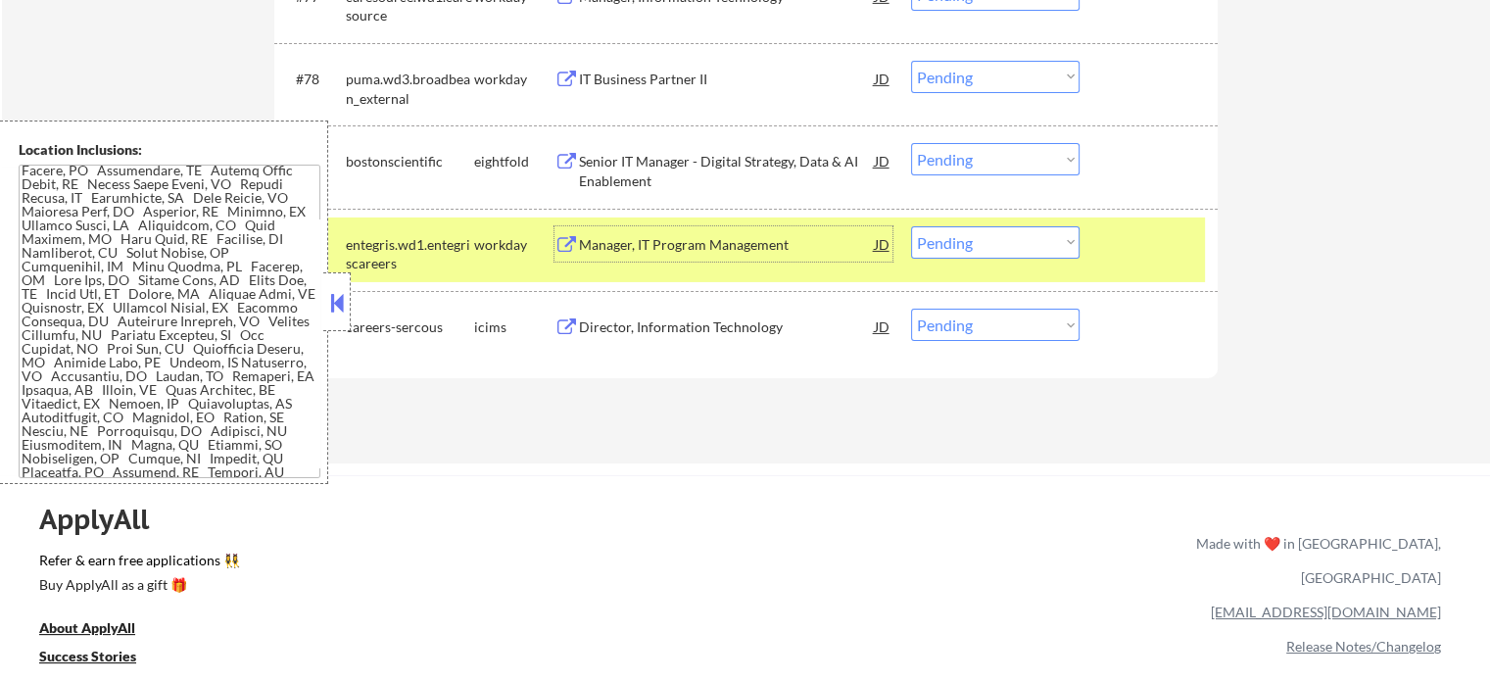
click at [979, 242] on select "Choose an option... Pending Applied Excluded (Questions) Excluded (Expired) Exc…" at bounding box center [995, 242] width 168 height 32
click at [911, 226] on select "Choose an option... Pending Applied Excluded (Questions) Excluded (Expired) Exc…" at bounding box center [995, 242] width 168 height 32
click at [1120, 245] on div at bounding box center [1151, 243] width 86 height 35
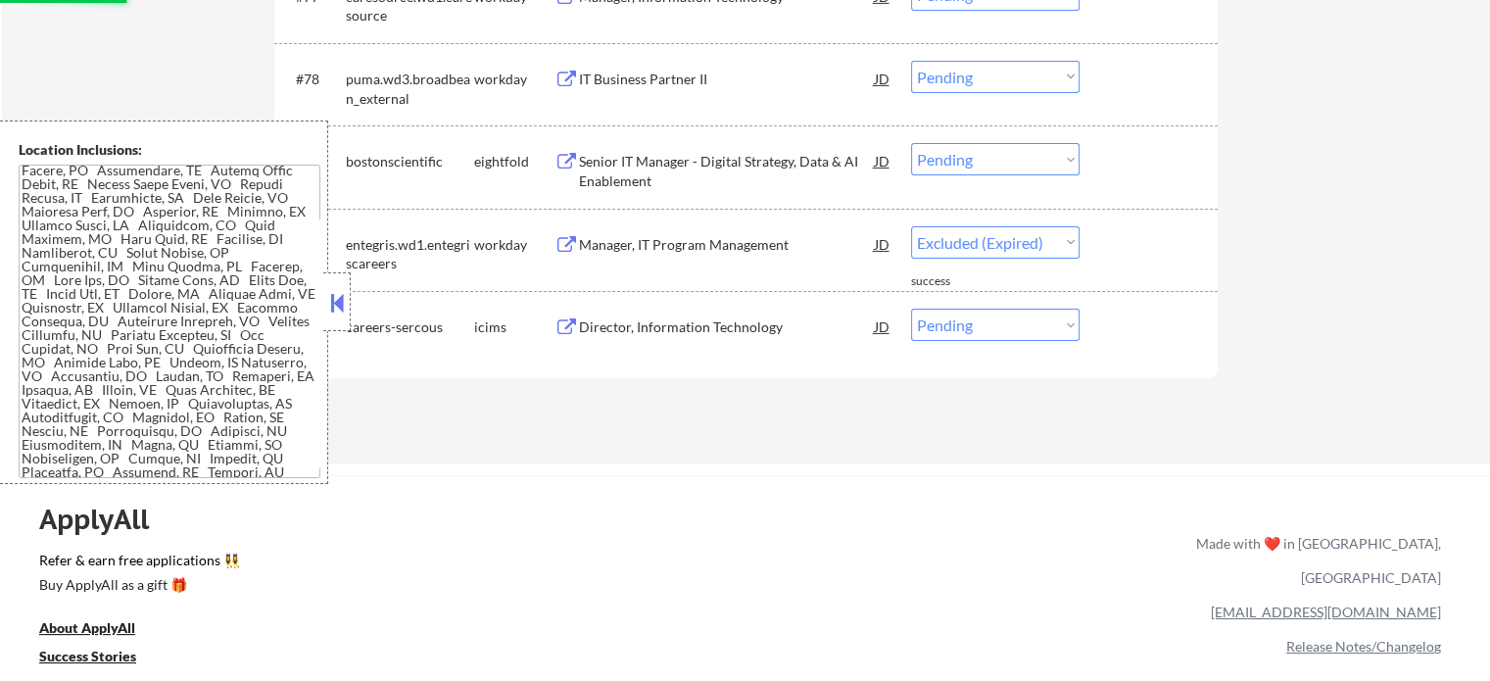
select select ""pending""
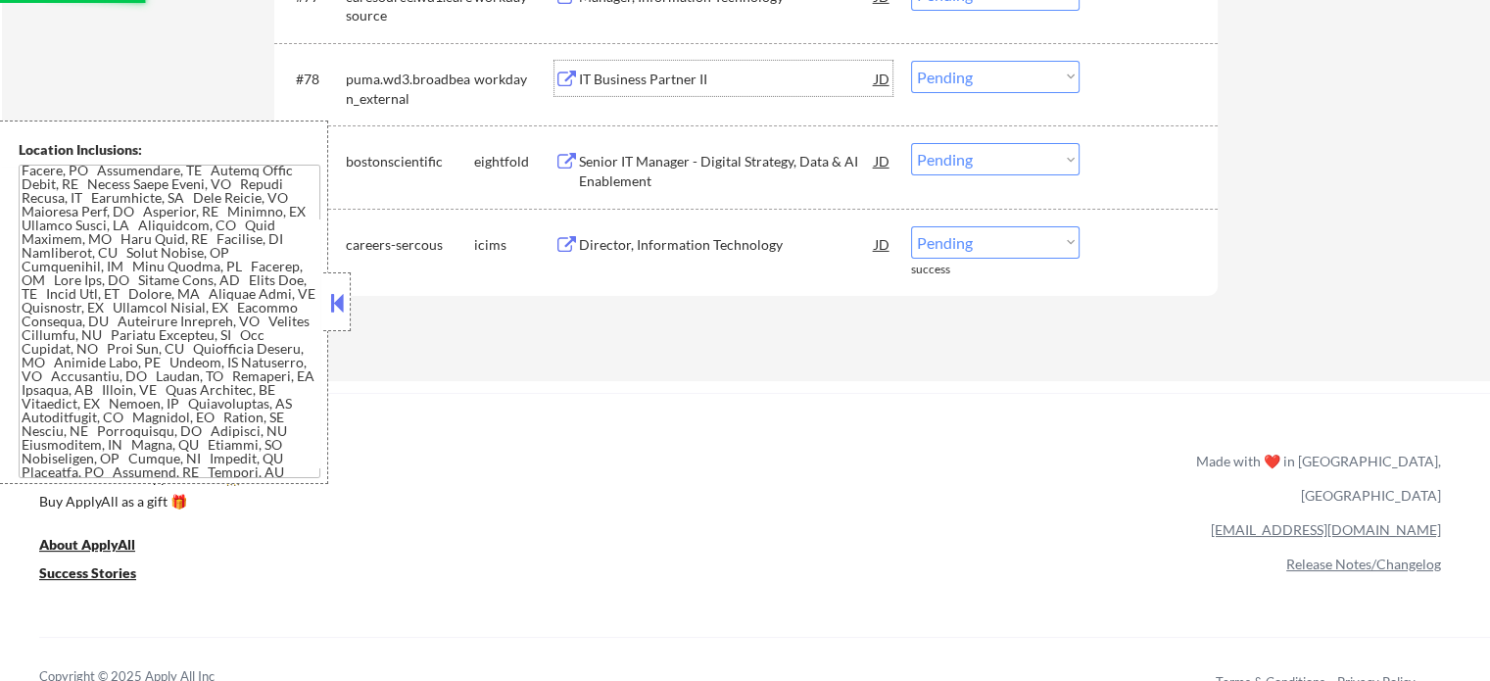
click at [636, 85] on div "IT Business Partner II" at bounding box center [727, 80] width 296 height 20
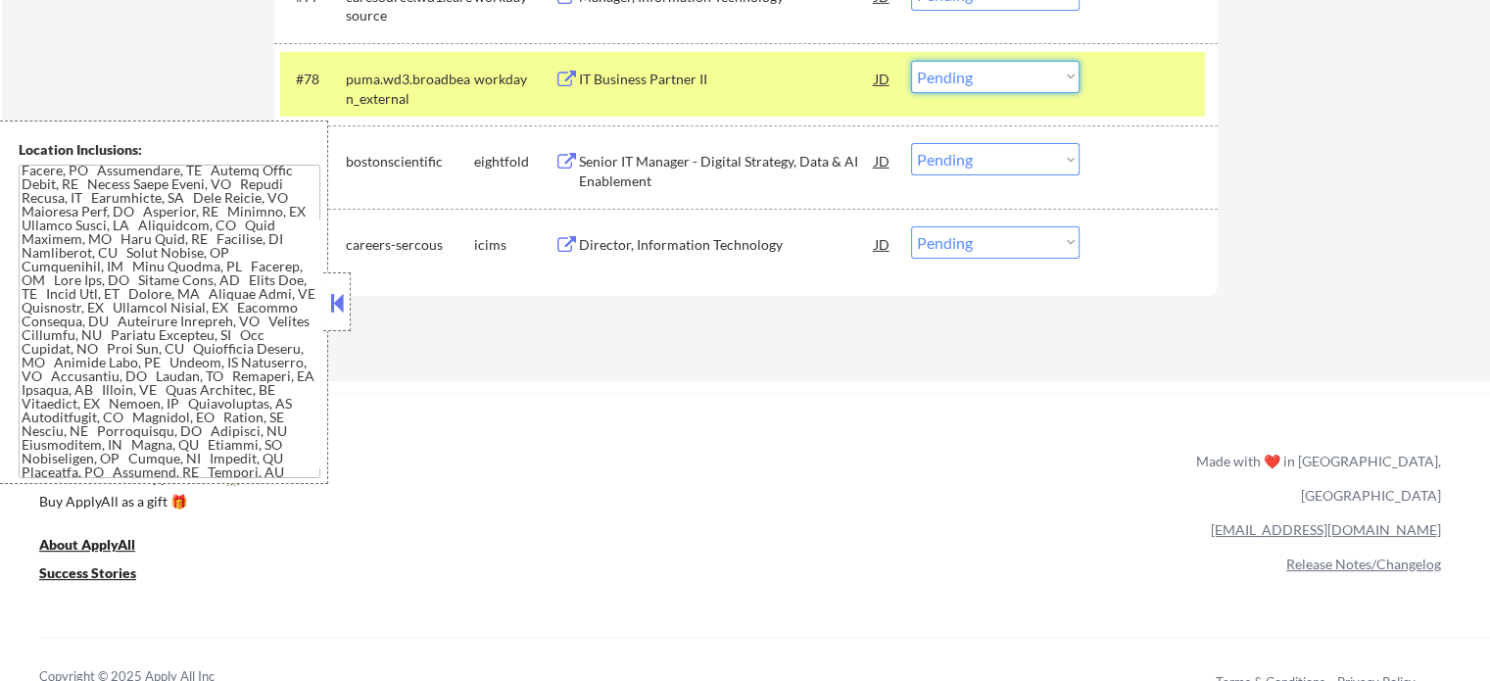
click at [944, 74] on select "Choose an option... Pending Applied Excluded (Questions) Excluded (Expired) Exc…" at bounding box center [995, 77] width 168 height 32
click at [911, 61] on select "Choose an option... Pending Applied Excluded (Questions) Excluded (Expired) Exc…" at bounding box center [995, 77] width 168 height 32
click at [1114, 81] on div at bounding box center [1151, 78] width 86 height 35
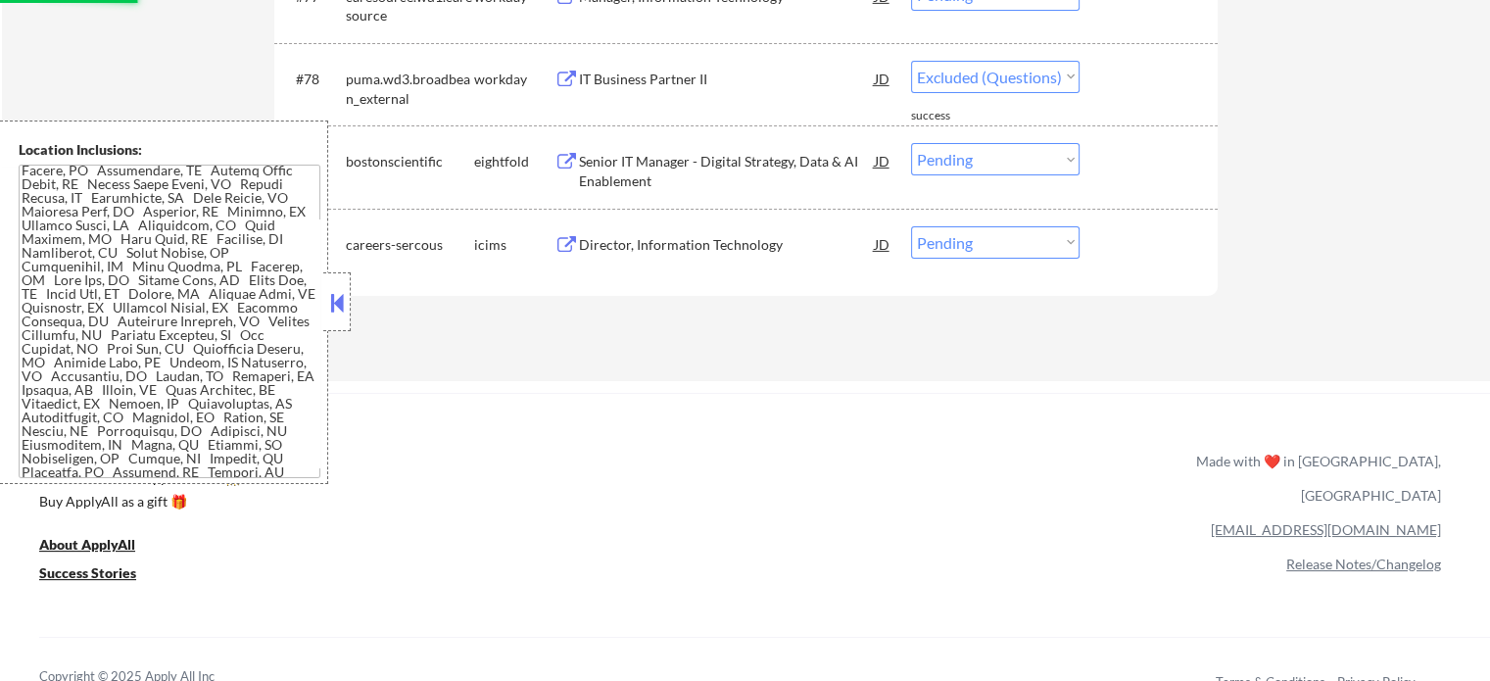
scroll to position [6518, 0]
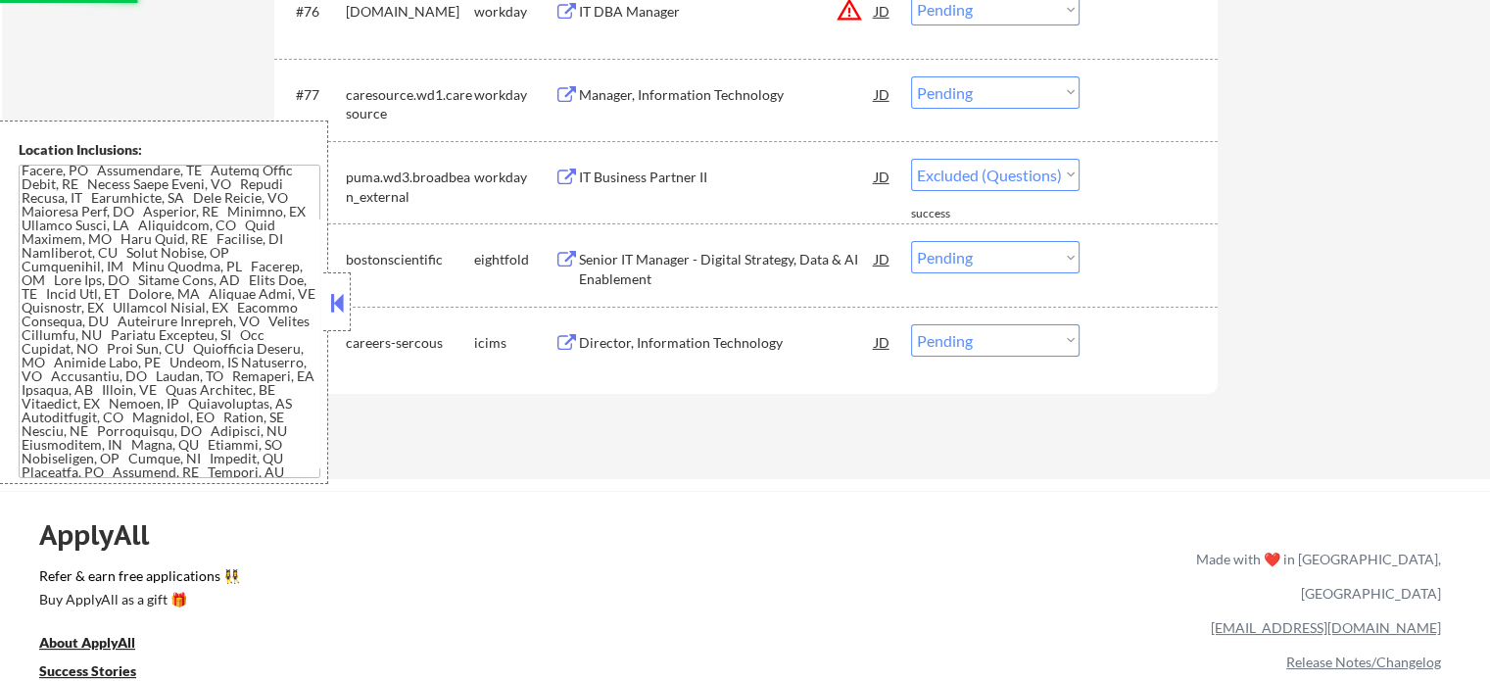
select select ""pending""
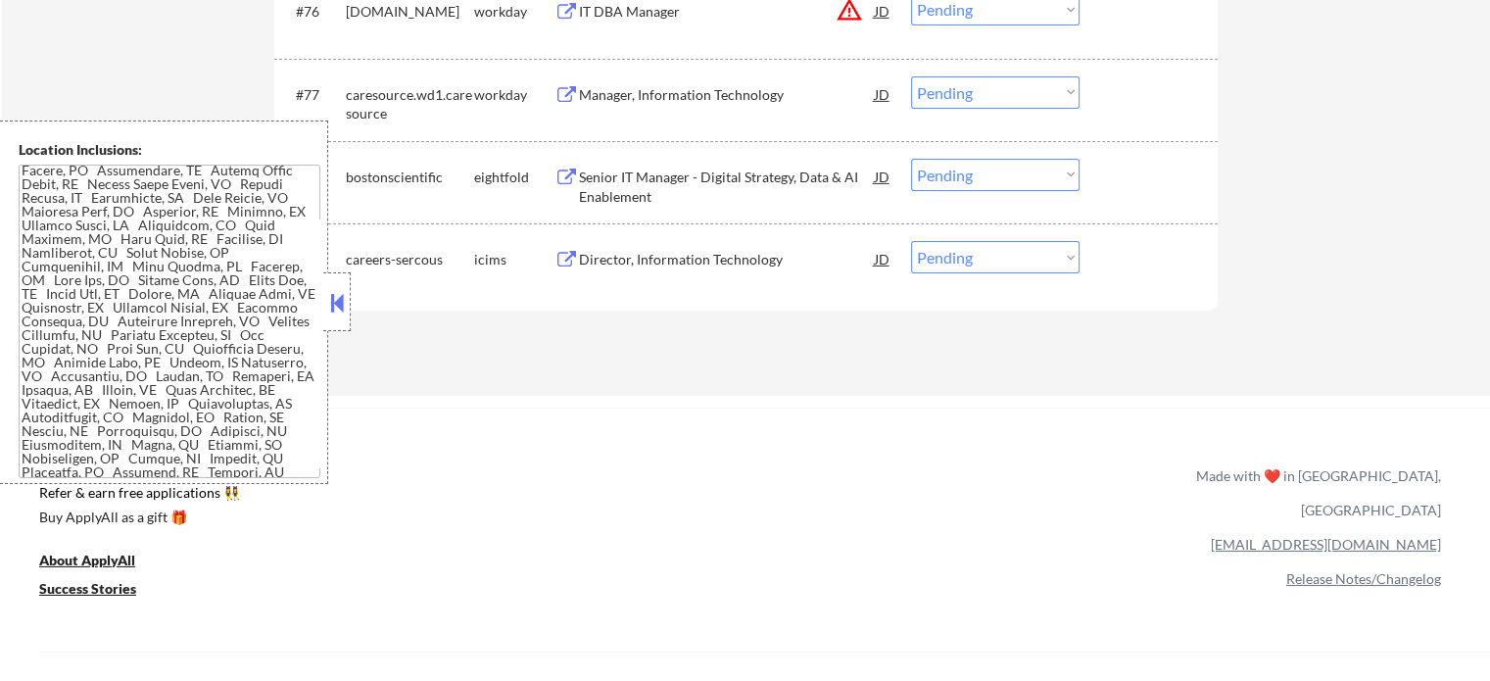
click at [687, 101] on div "Manager, Information Technology" at bounding box center [727, 95] width 296 height 20
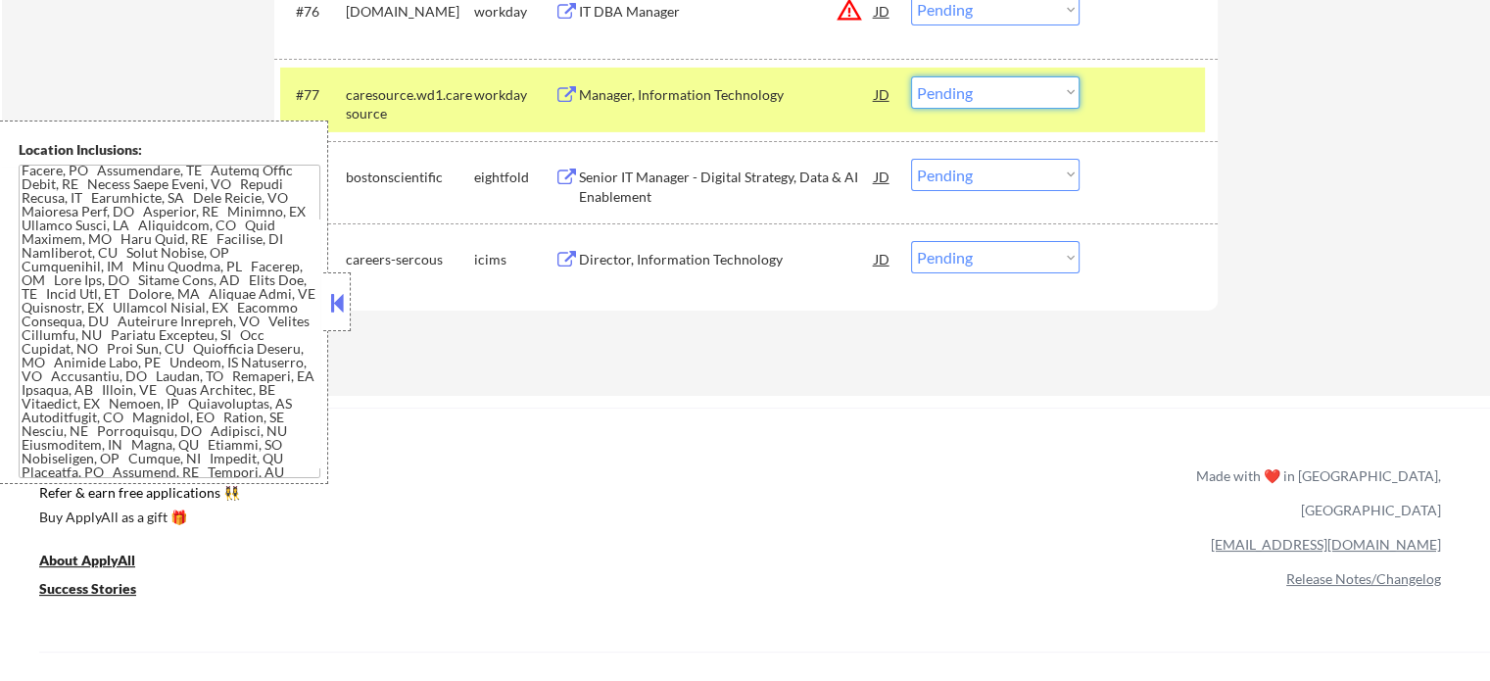
click at [979, 98] on select "Choose an option... Pending Applied Excluded (Questions) Excluded (Expired) Exc…" at bounding box center [995, 92] width 168 height 32
click at [911, 76] on select "Choose an option... Pending Applied Excluded (Questions) Excluded (Expired) Exc…" at bounding box center [995, 92] width 168 height 32
click at [1099, 101] on div "#77 caresource.wd1.caresource workday Manager, Information Technology JD Choose…" at bounding box center [742, 100] width 924 height 65
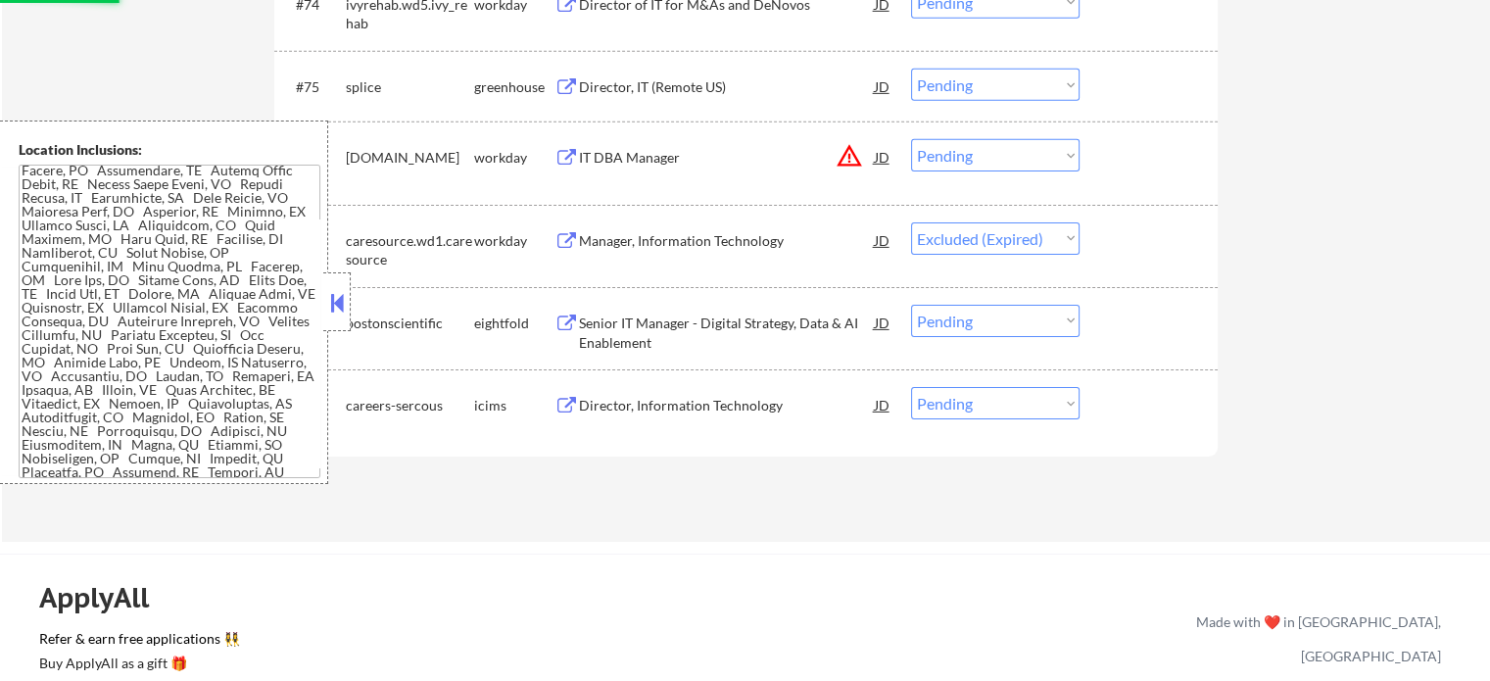
scroll to position [6323, 0]
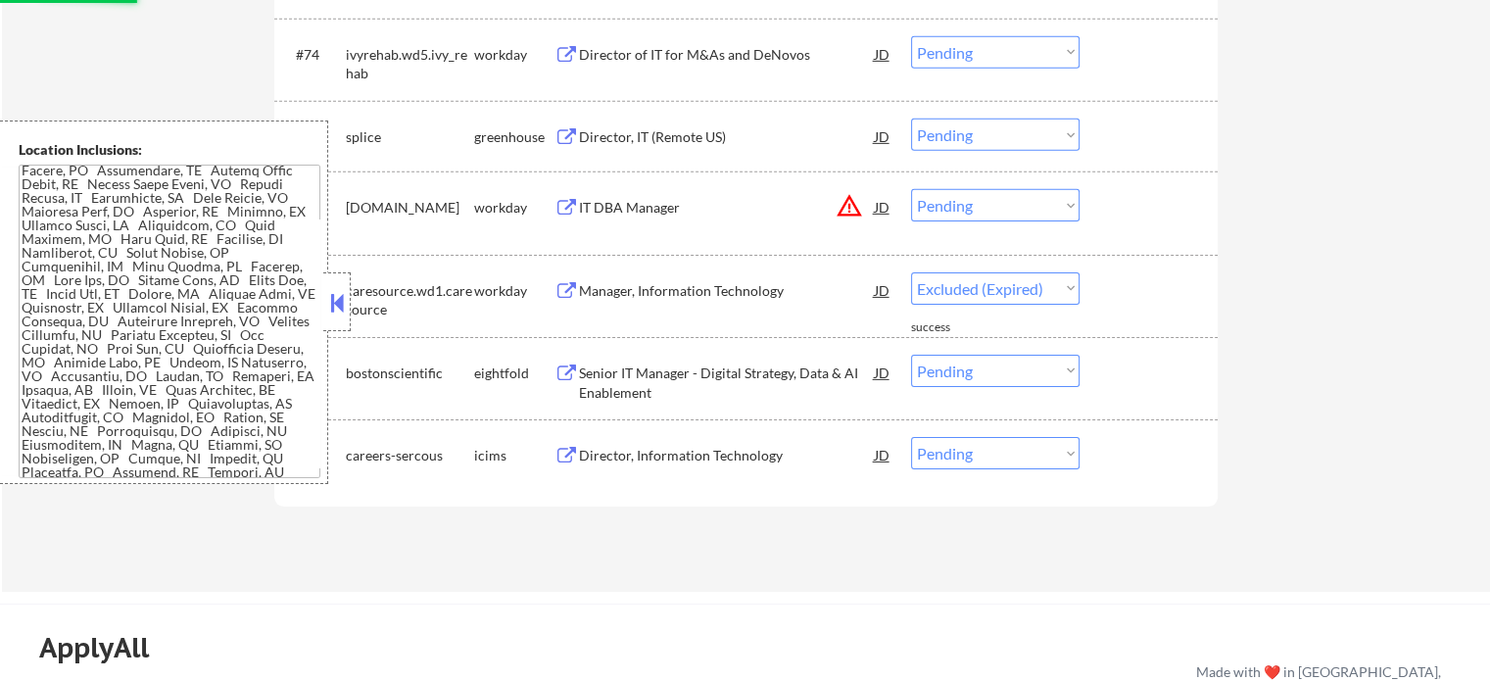
select select ""pending""
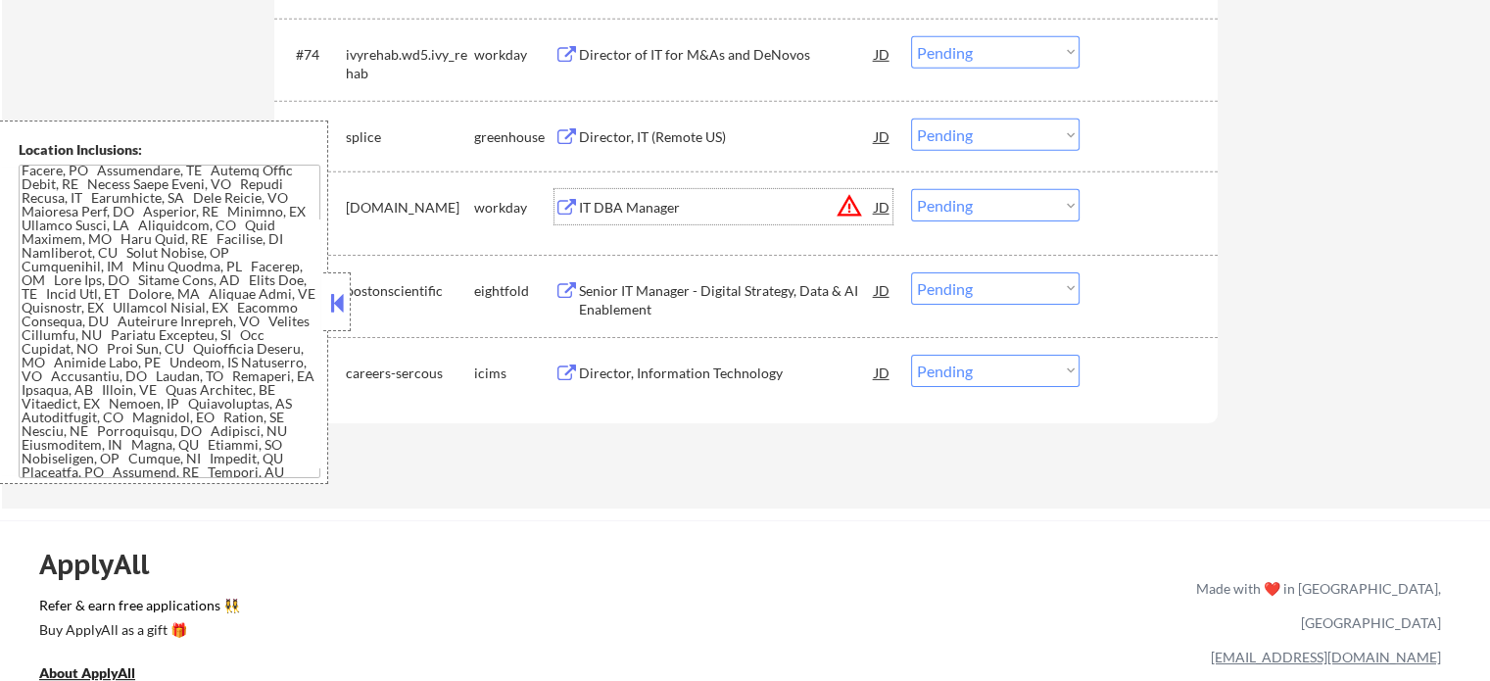
click at [610, 210] on div "IT DBA Manager" at bounding box center [727, 208] width 296 height 20
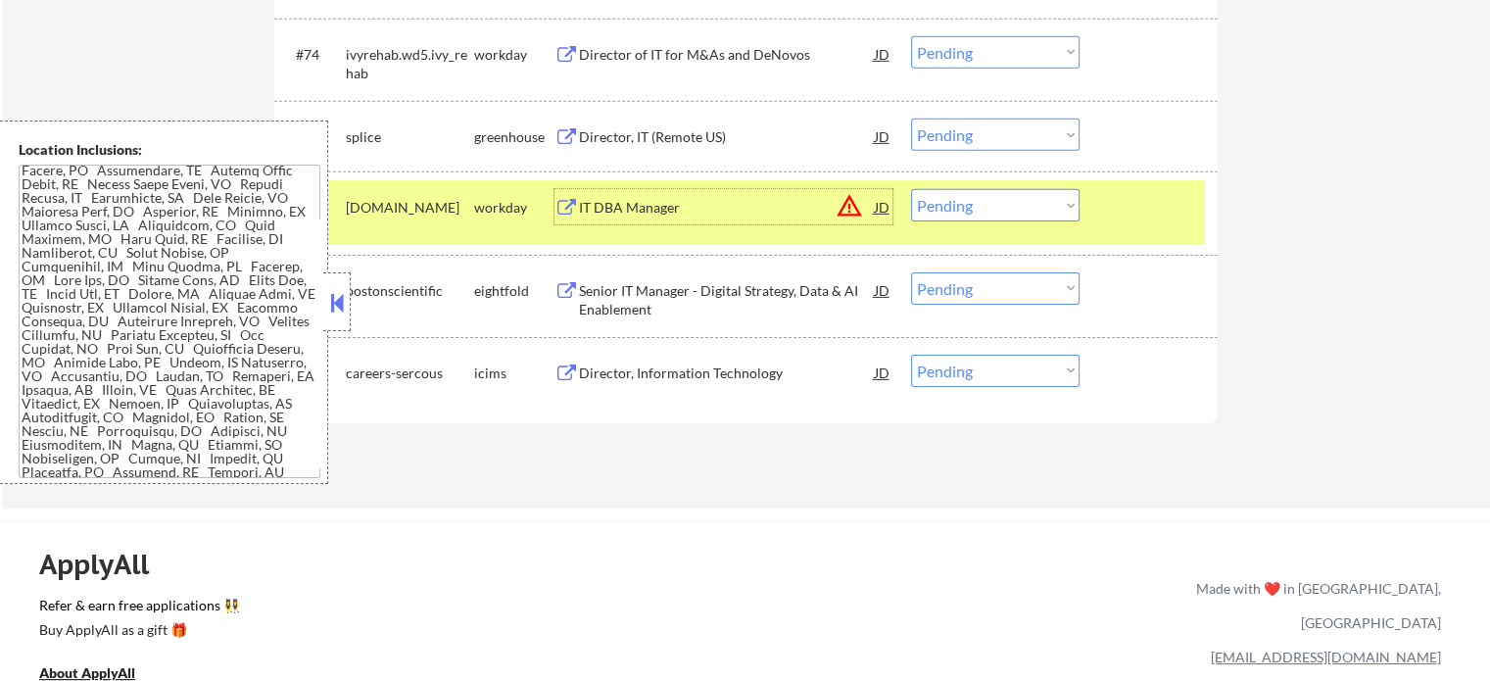
click at [958, 212] on select "Choose an option... Pending Applied Excluded (Questions) Excluded (Expired) Exc…" at bounding box center [995, 205] width 168 height 32
click at [911, 189] on select "Choose an option... Pending Applied Excluded (Questions) Excluded (Expired) Exc…" at bounding box center [995, 205] width 168 height 32
click at [1124, 217] on div at bounding box center [1151, 206] width 86 height 35
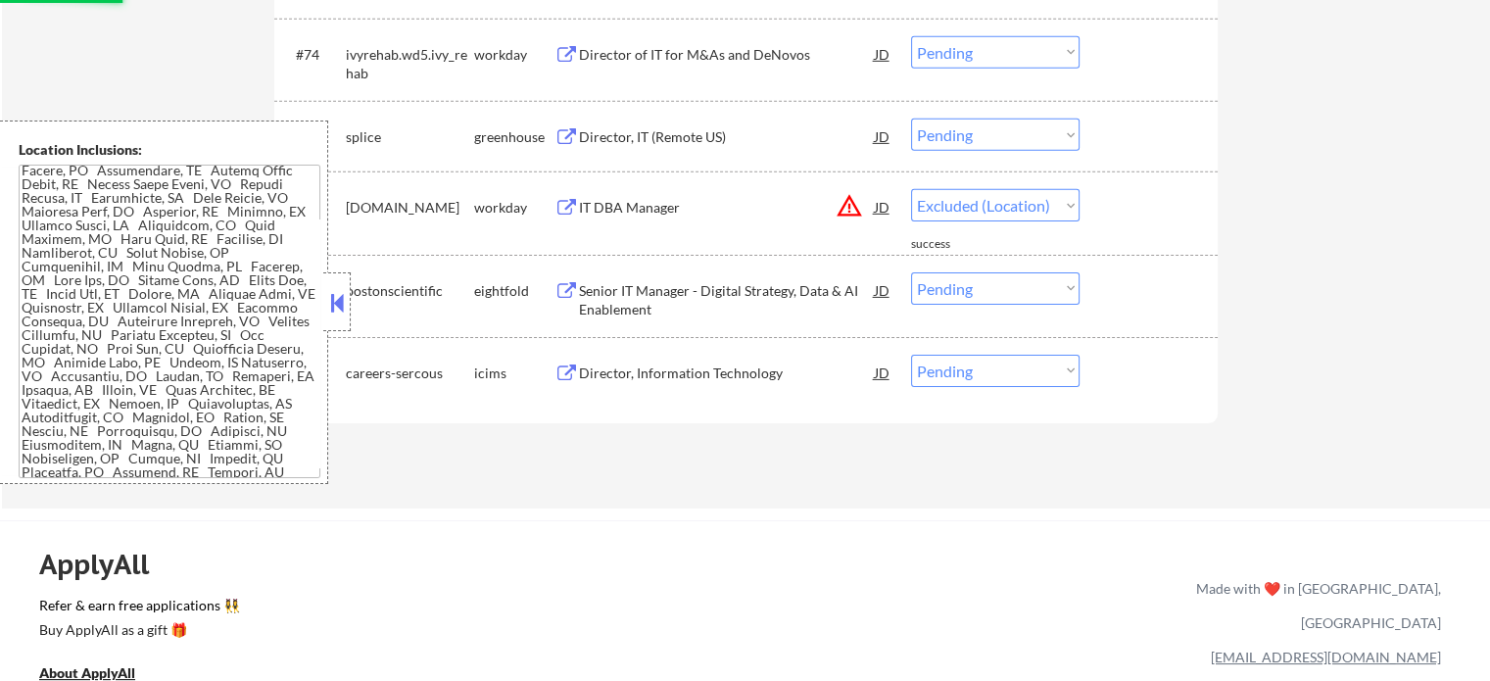
select select ""pending""
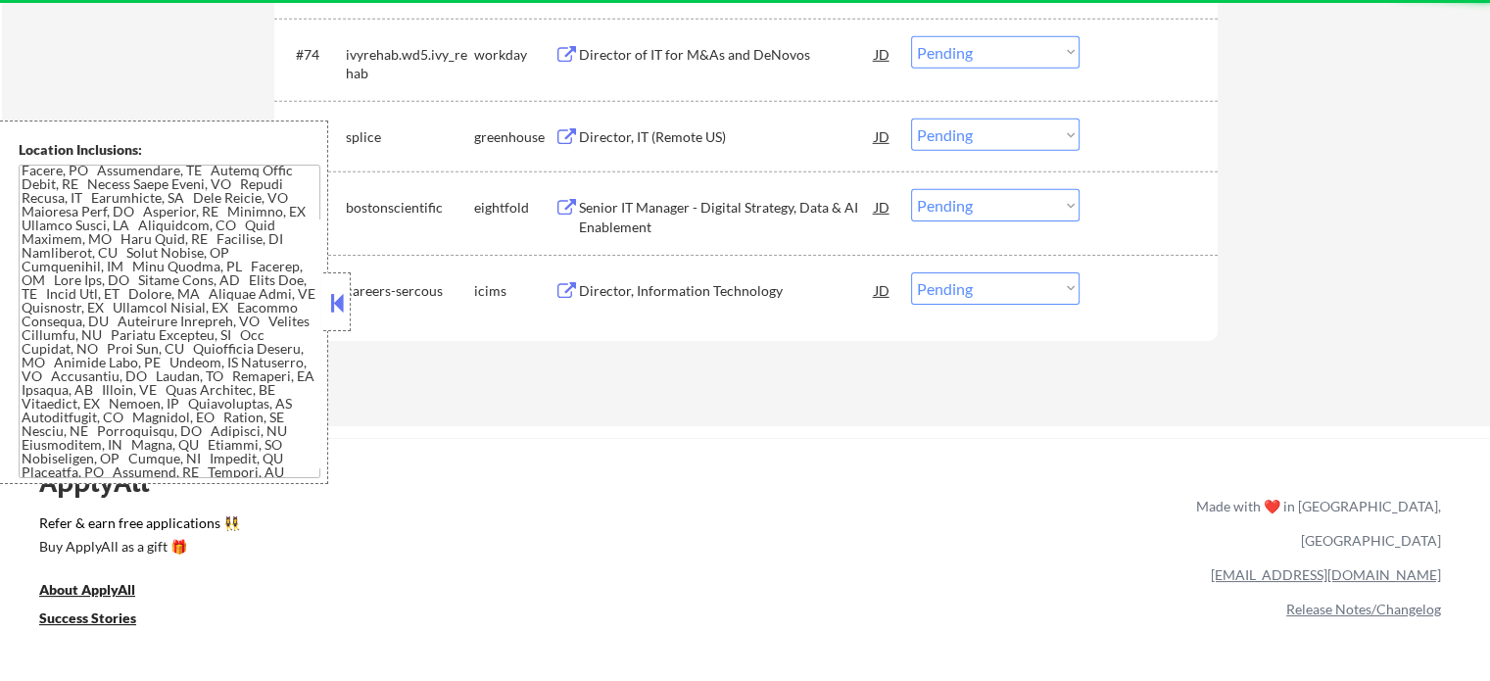
click at [643, 145] on div "Director, IT (Remote US)" at bounding box center [727, 137] width 296 height 20
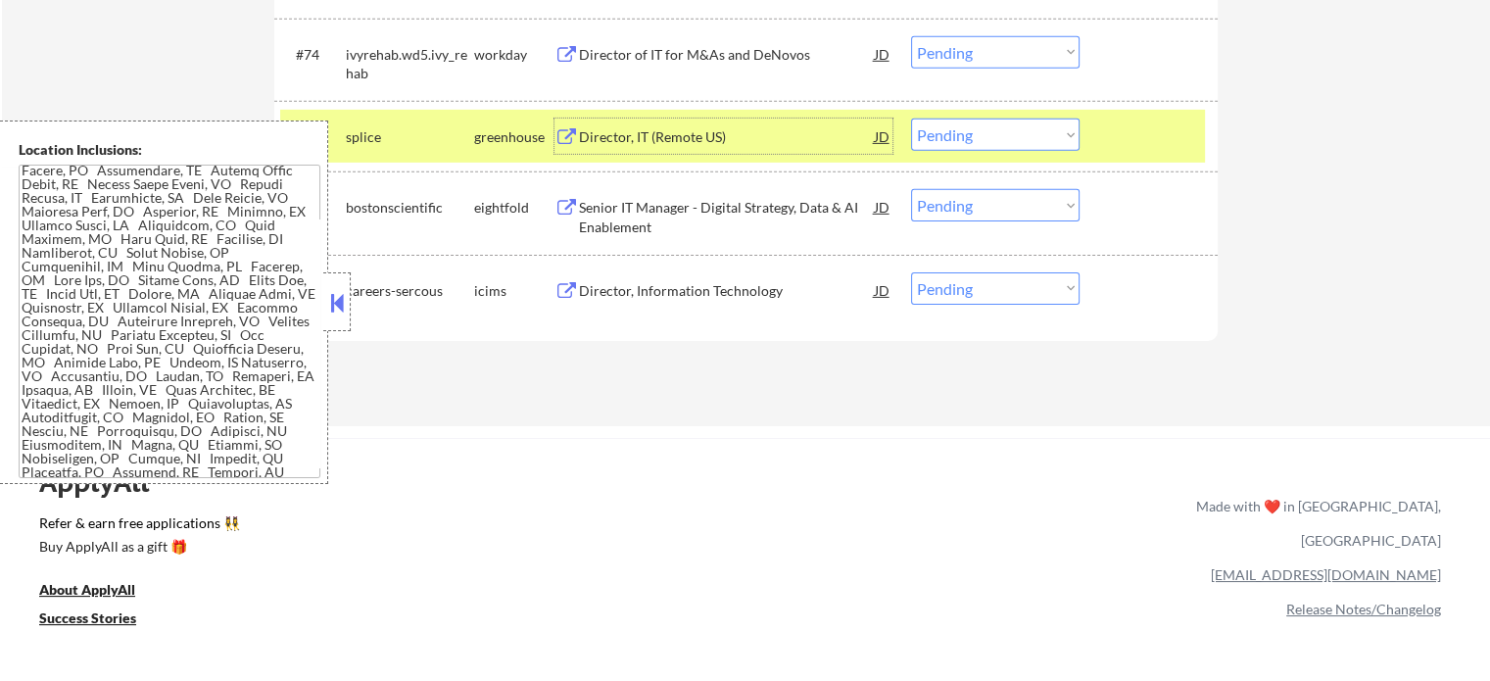
click at [996, 138] on select "Choose an option... Pending Applied Excluded (Questions) Excluded (Expired) Exc…" at bounding box center [995, 134] width 168 height 32
click at [911, 118] on select "Choose an option... Pending Applied Excluded (Questions) Excluded (Expired) Exc…" at bounding box center [995, 134] width 168 height 32
click at [1098, 148] on div "#75 splice greenhouse Director, IT (Remote US) JD Choose an option... Pending A…" at bounding box center [742, 136] width 924 height 53
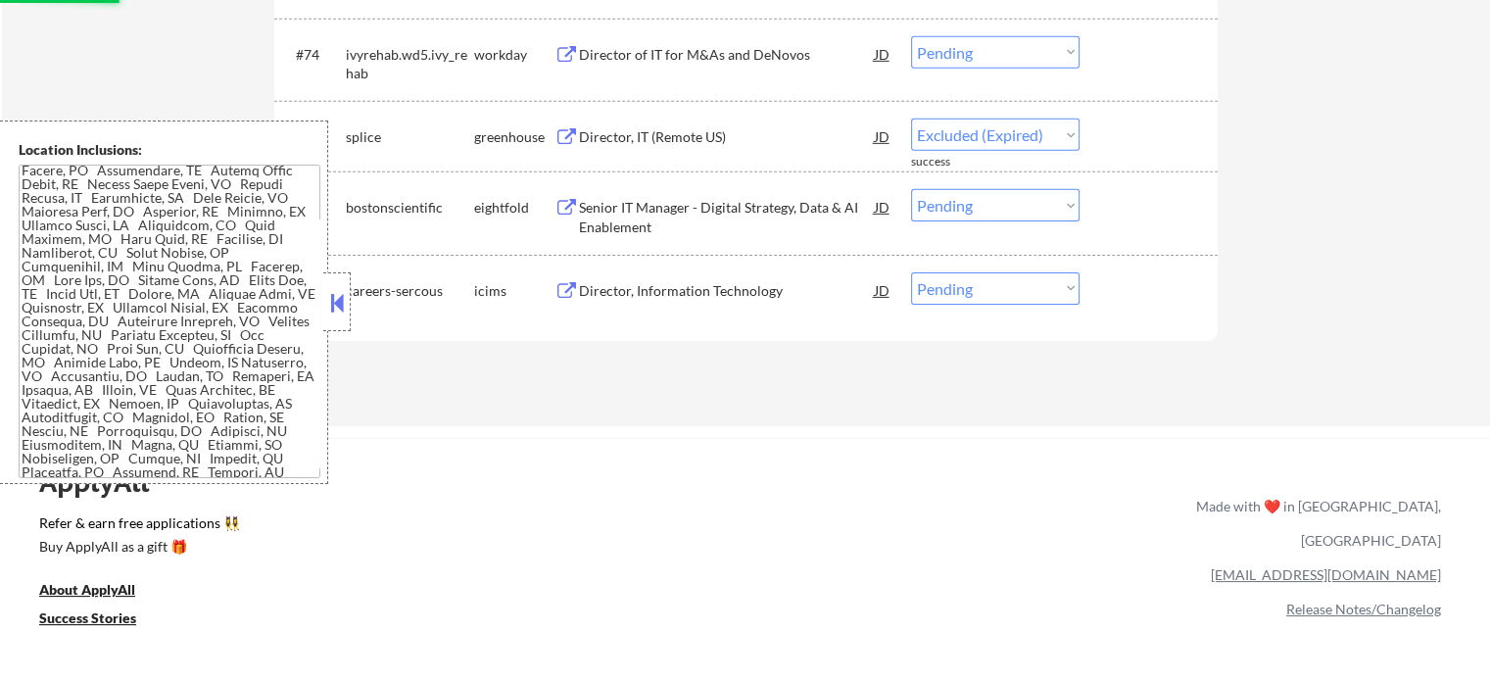
select select ""pending""
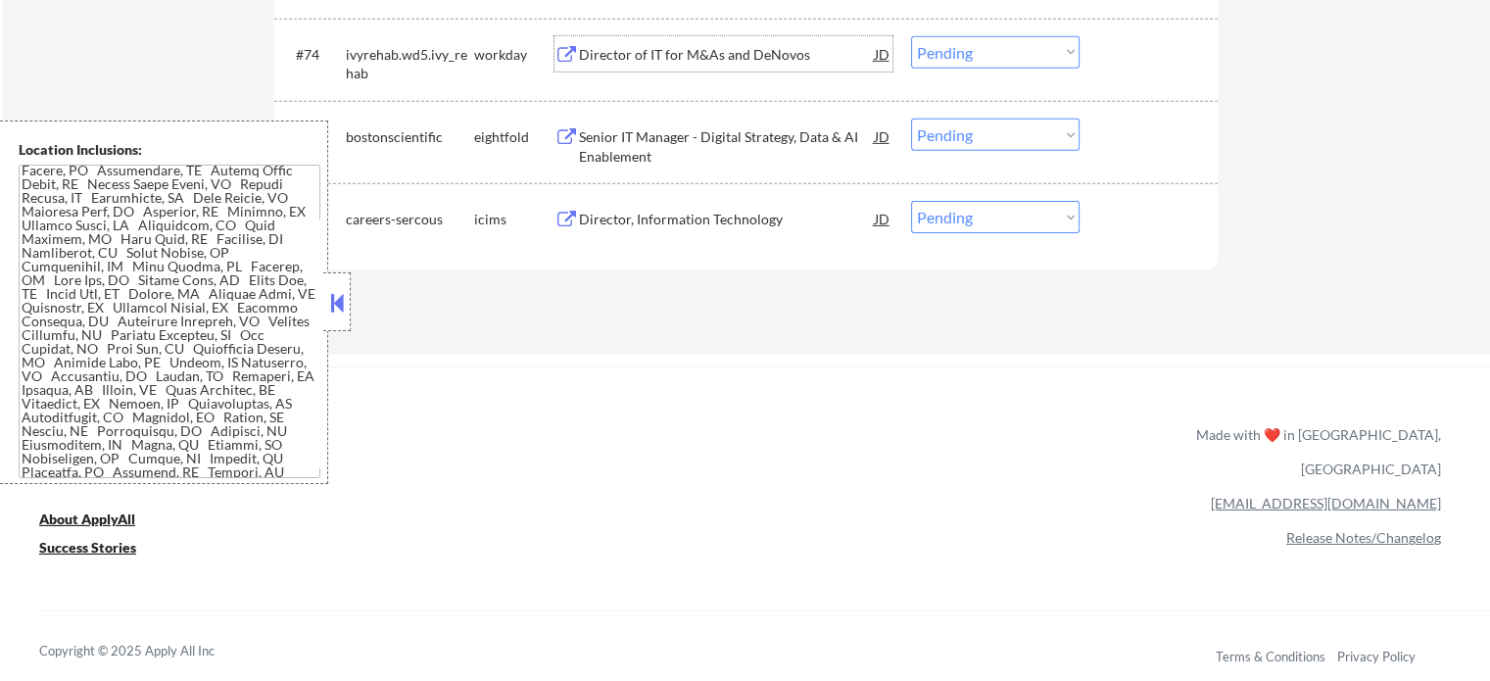
click at [805, 62] on div "Director of IT for M&As and DeNovos" at bounding box center [727, 55] width 296 height 20
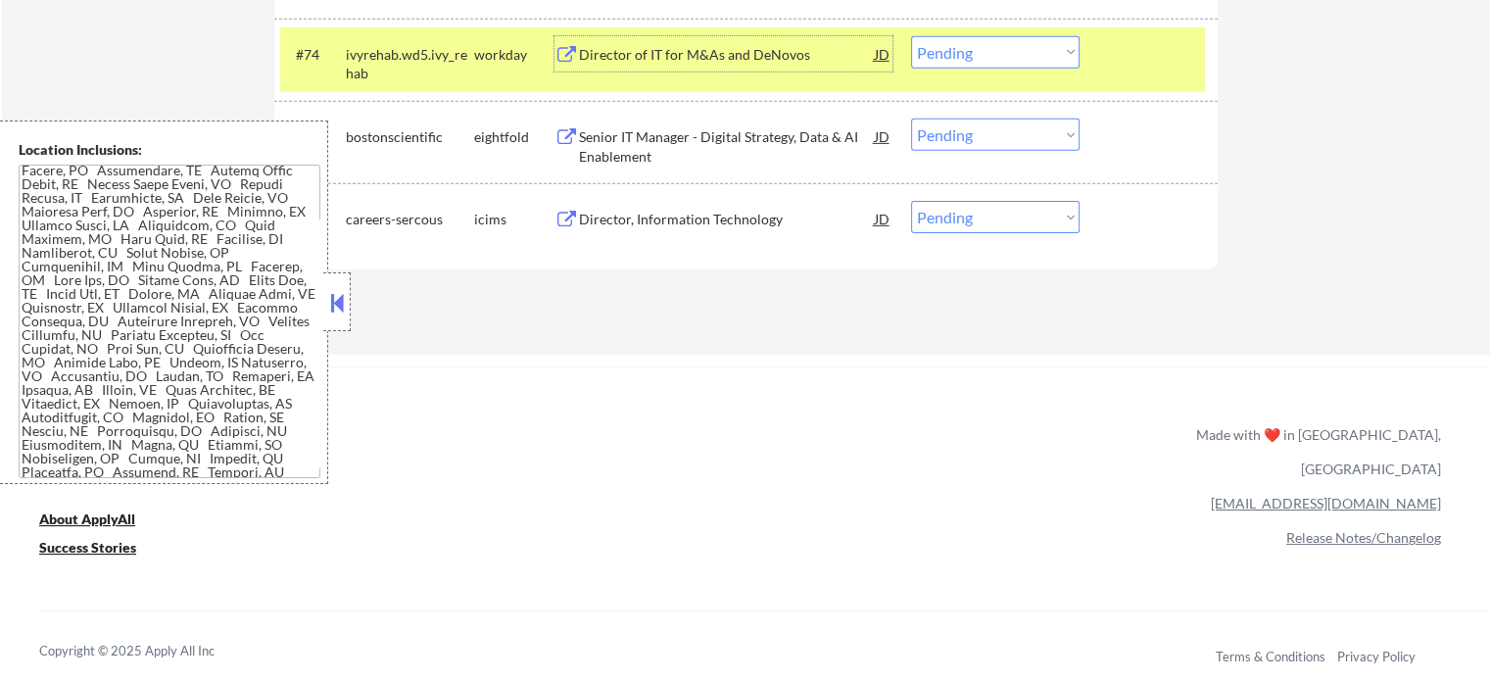
click at [987, 57] on select "Choose an option... Pending Applied Excluded (Questions) Excluded (Expired) Exc…" at bounding box center [995, 52] width 168 height 32
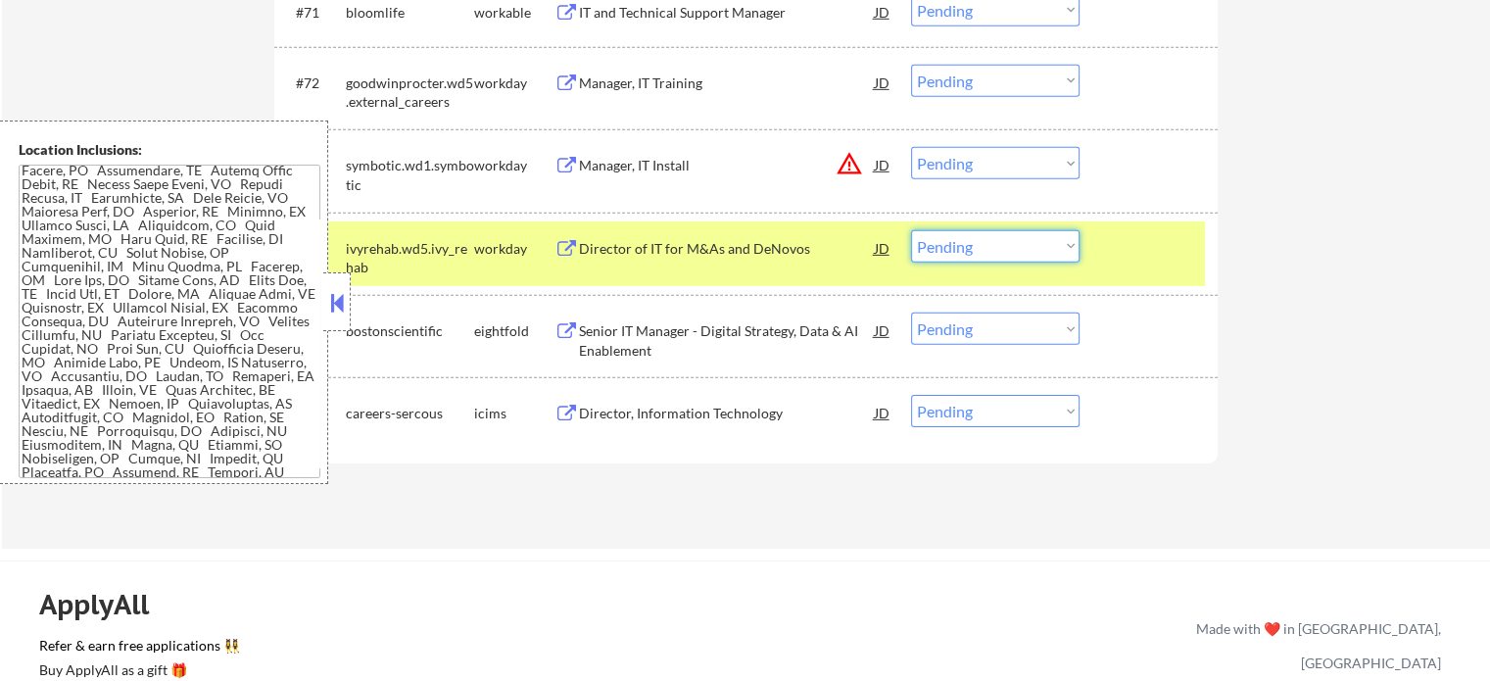
scroll to position [6127, 0]
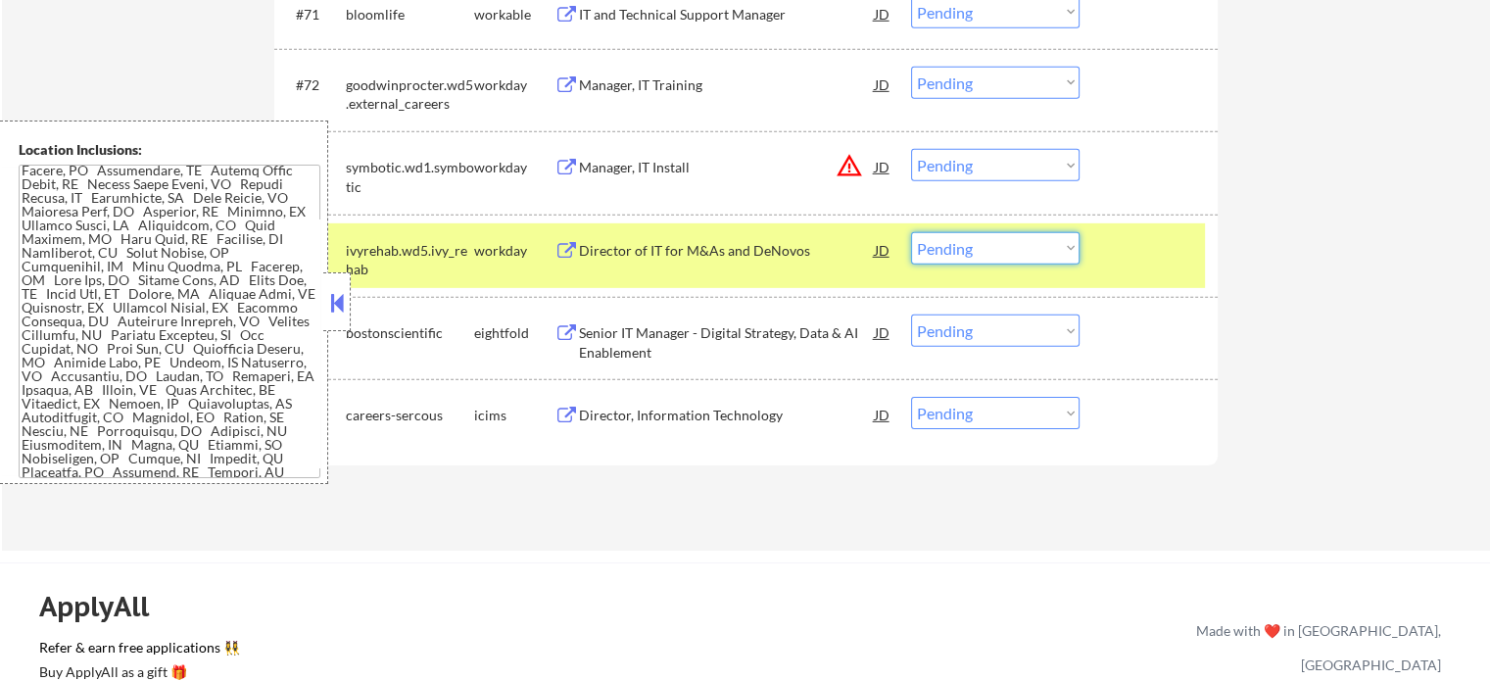
click at [1034, 247] on select "Choose an option... Pending Applied Excluded (Questions) Excluded (Expired) Exc…" at bounding box center [995, 248] width 168 height 32
click at [911, 232] on select "Choose an option... Pending Applied Excluded (Questions) Excluded (Expired) Exc…" at bounding box center [995, 248] width 168 height 32
click at [1137, 254] on div at bounding box center [1151, 249] width 86 height 35
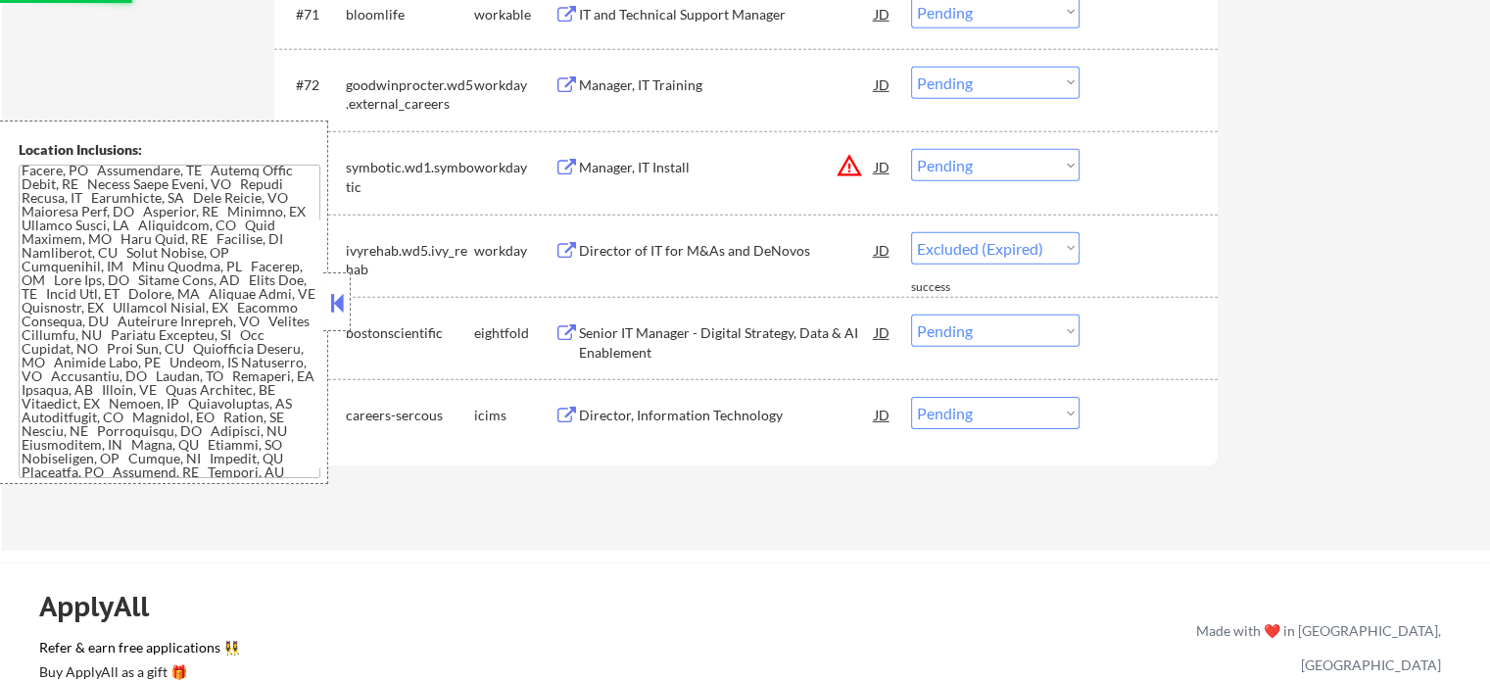
select select ""pending""
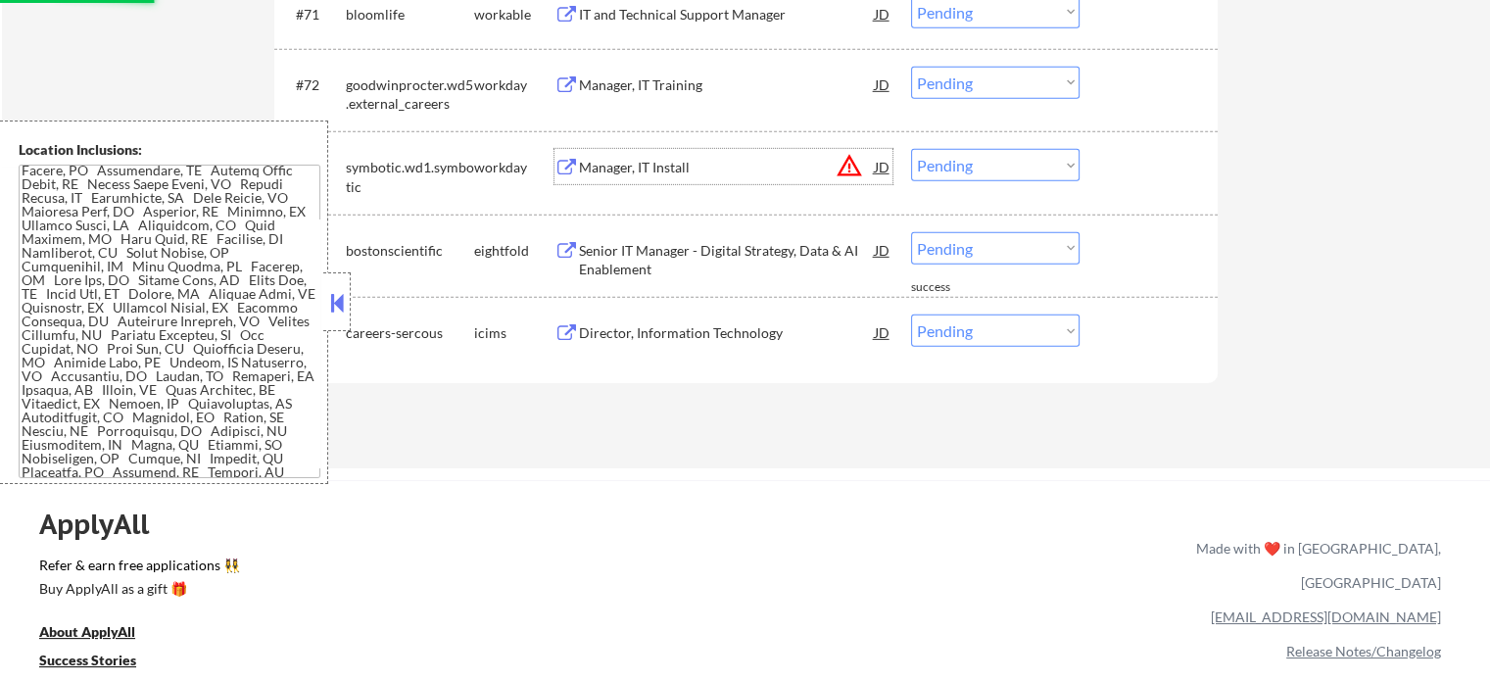
click at [633, 165] on div "Manager, IT Install" at bounding box center [727, 168] width 296 height 20
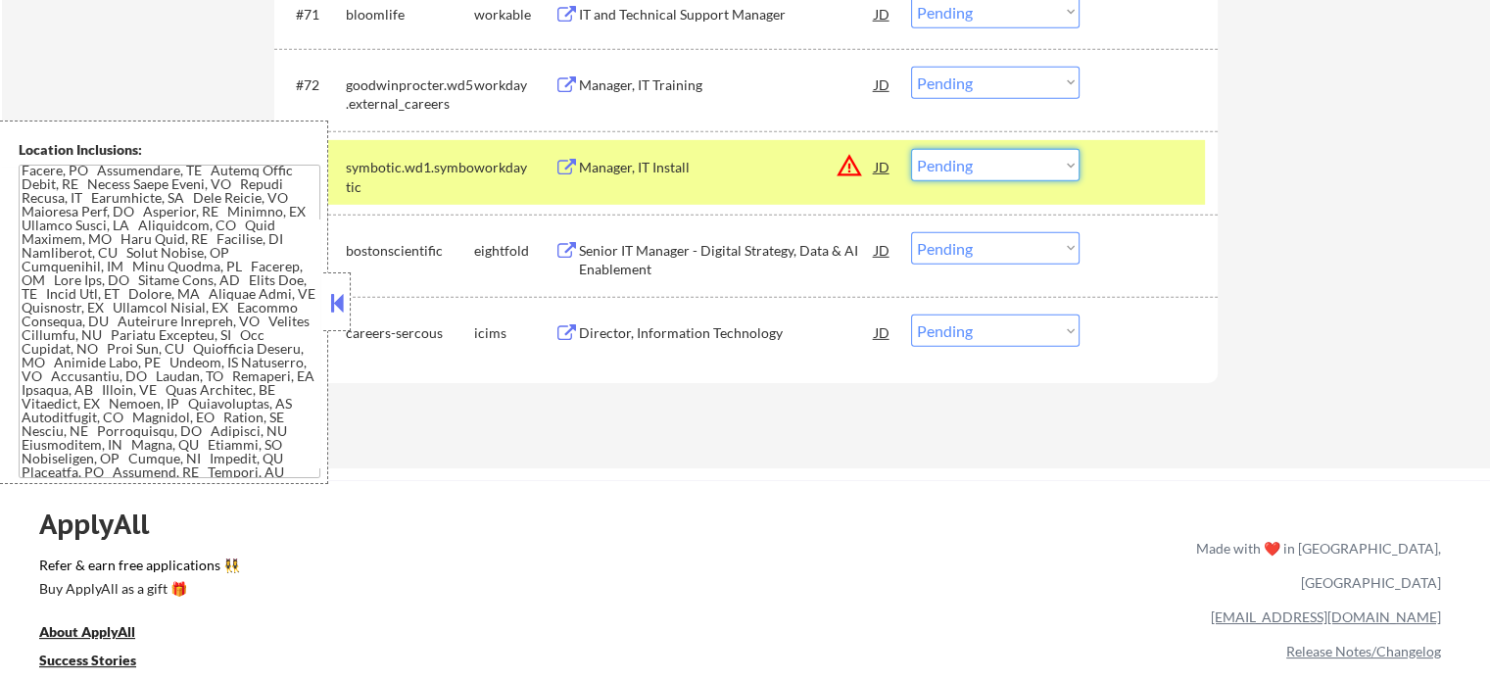
click at [977, 164] on select "Choose an option... Pending Applied Excluded (Questions) Excluded (Expired) Exc…" at bounding box center [995, 165] width 168 height 32
click at [911, 149] on select "Choose an option... Pending Applied Excluded (Questions) Excluded (Expired) Exc…" at bounding box center [995, 165] width 168 height 32
click at [1155, 160] on div at bounding box center [1151, 166] width 86 height 35
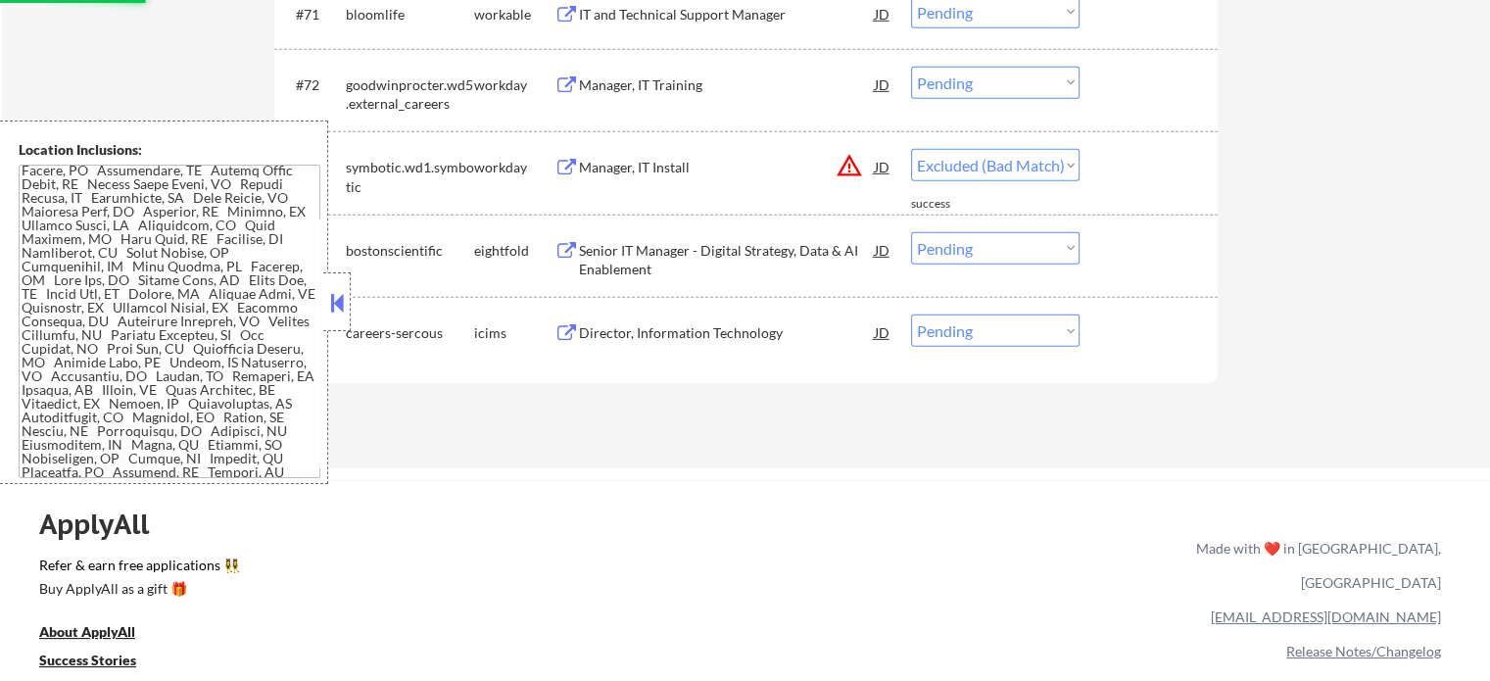
select select ""pending""
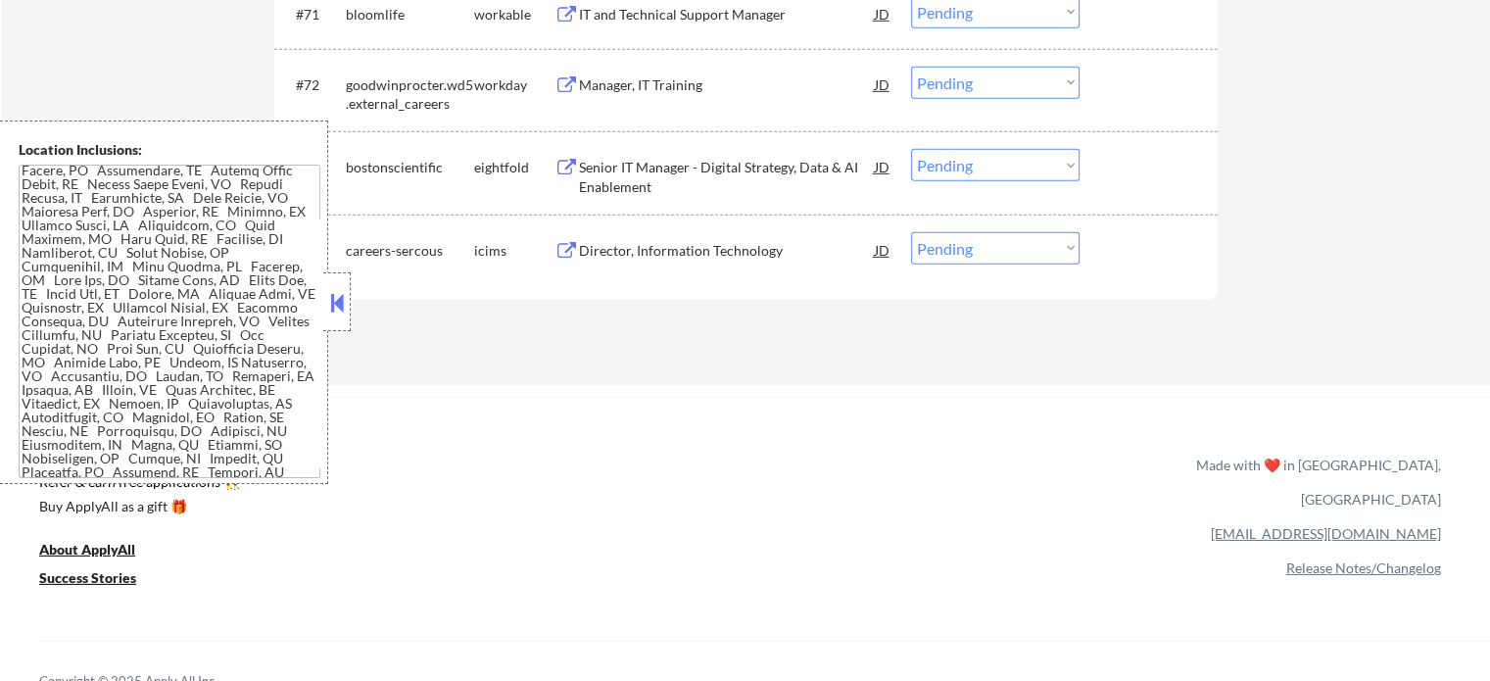
click at [639, 93] on div "Manager, IT Training" at bounding box center [727, 85] width 296 height 20
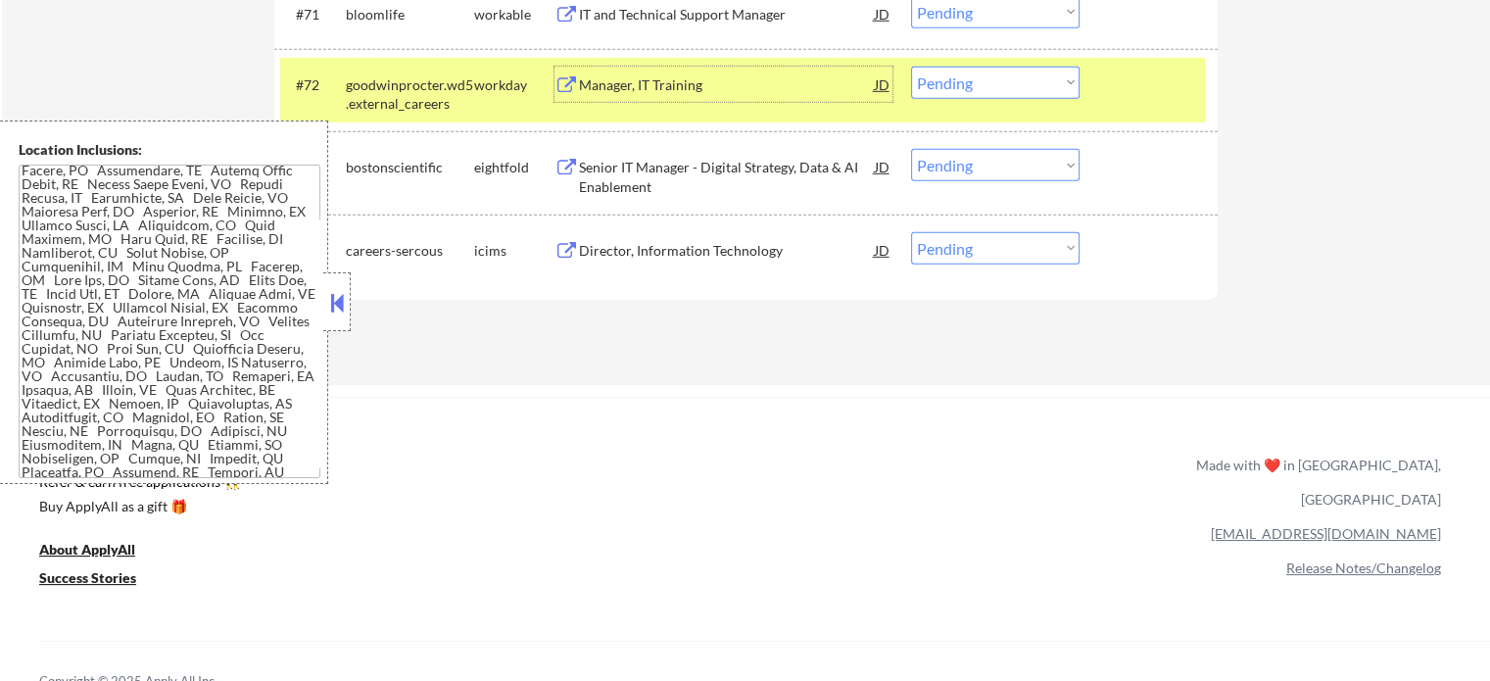
click at [987, 101] on div "#72 goodwinprocter.wd5.external_careers workday Manager, IT Training JD Choose …" at bounding box center [742, 90] width 924 height 65
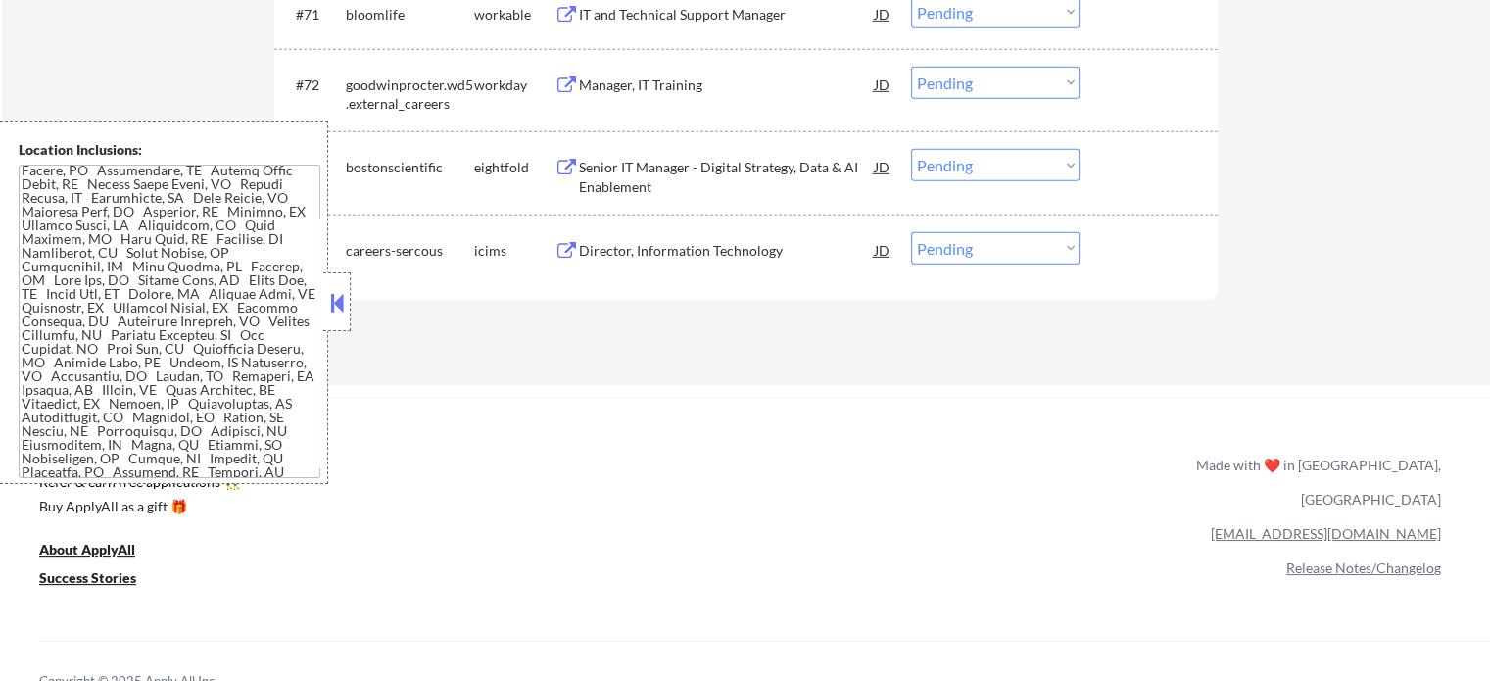
click at [986, 85] on select "Choose an option... Pending Applied Excluded (Questions) Excluded (Expired) Exc…" at bounding box center [995, 83] width 168 height 32
click at [911, 67] on select "Choose an option... Pending Applied Excluded (Questions) Excluded (Expired) Exc…" at bounding box center [995, 83] width 168 height 32
click at [1133, 71] on div at bounding box center [1151, 84] width 86 height 35
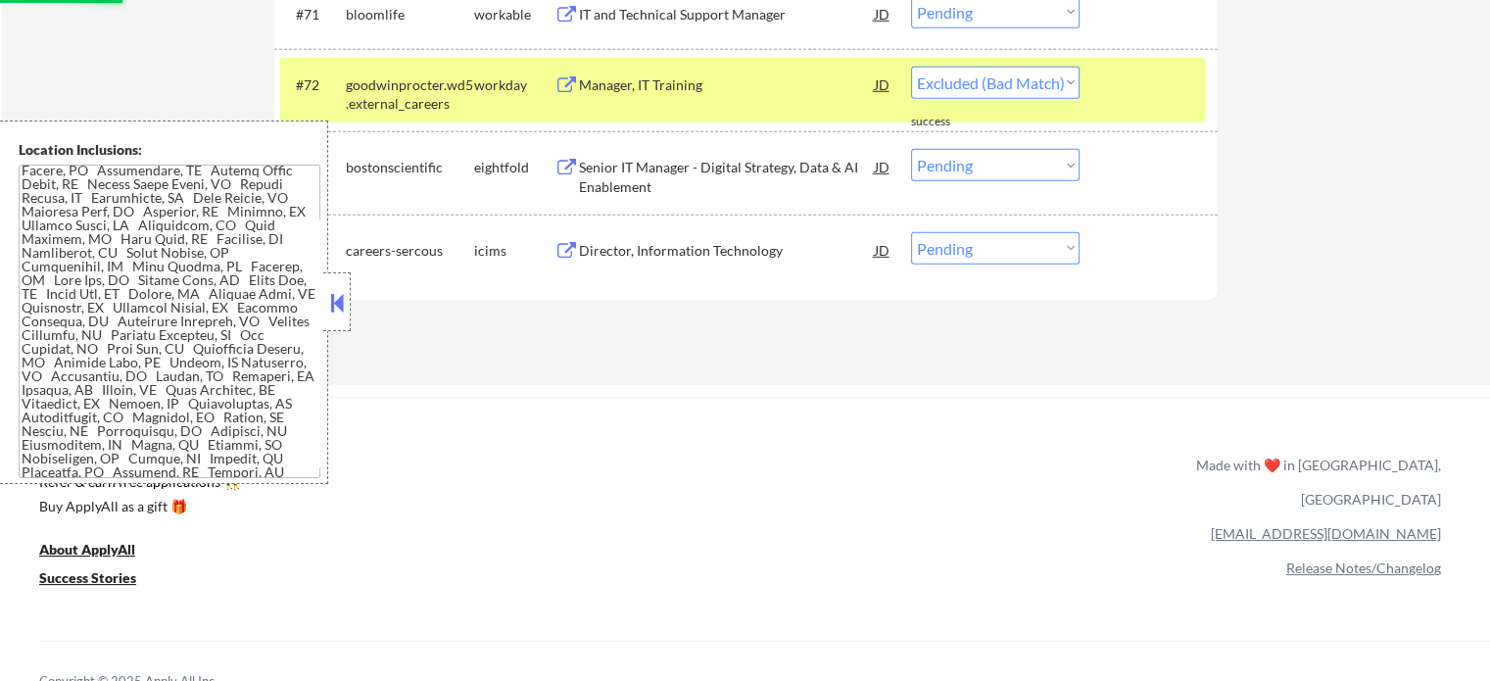
select select ""pending""
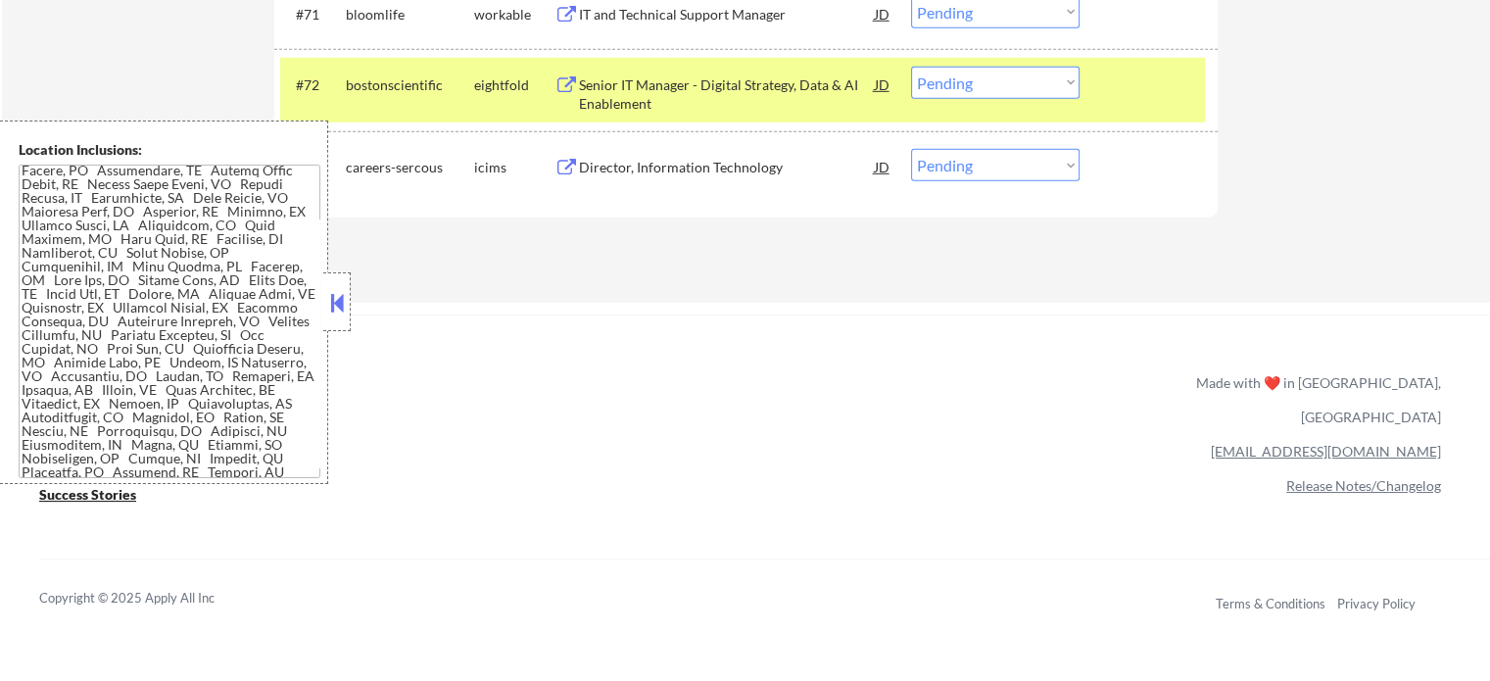
click at [1147, 100] on div at bounding box center [1151, 84] width 86 height 35
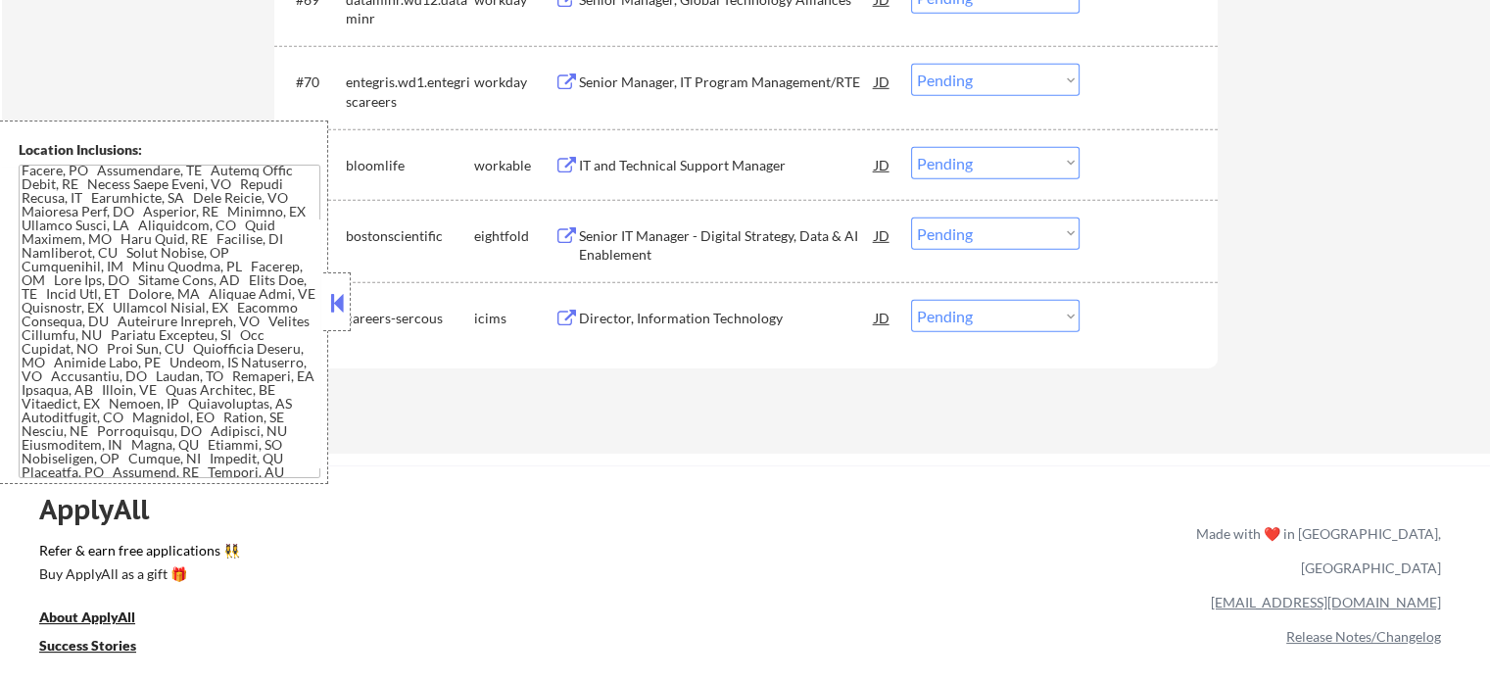
scroll to position [5833, 0]
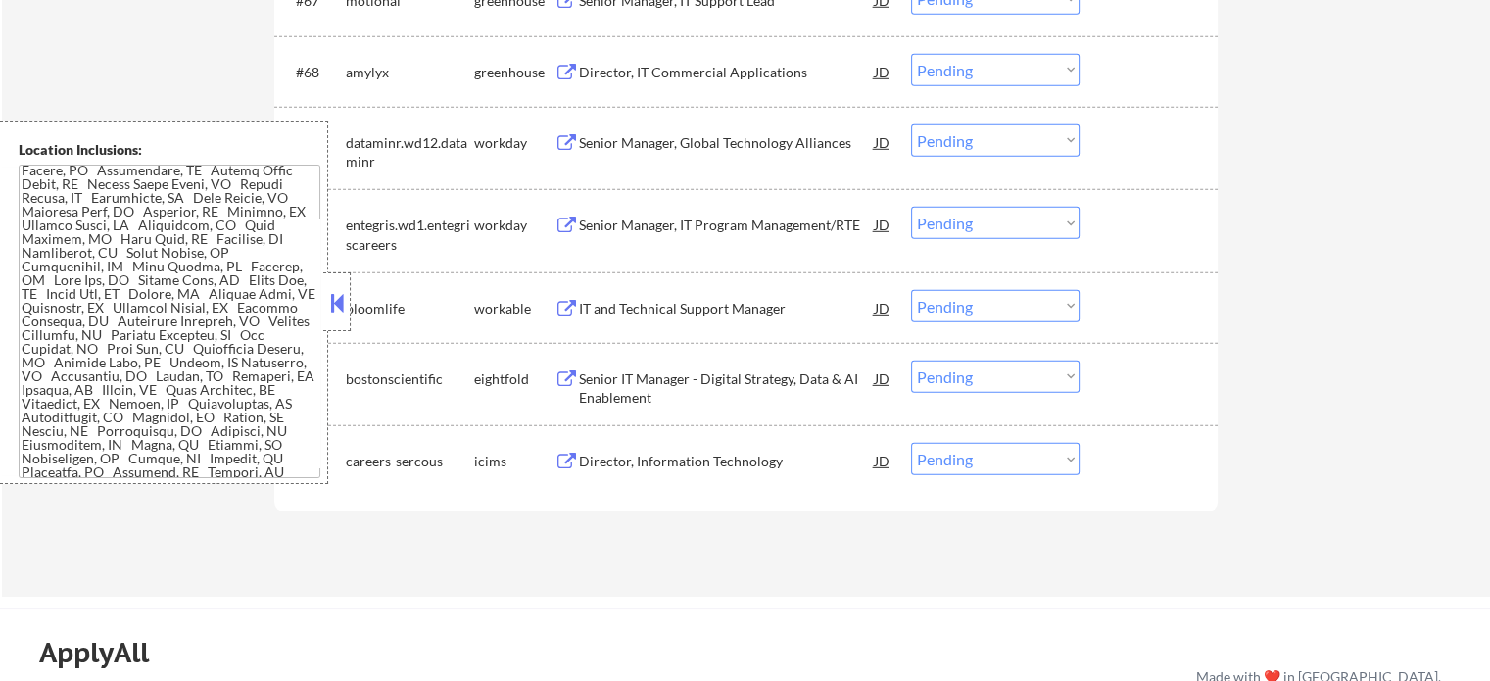
click at [669, 307] on div "IT and Technical Support Manager" at bounding box center [727, 309] width 296 height 20
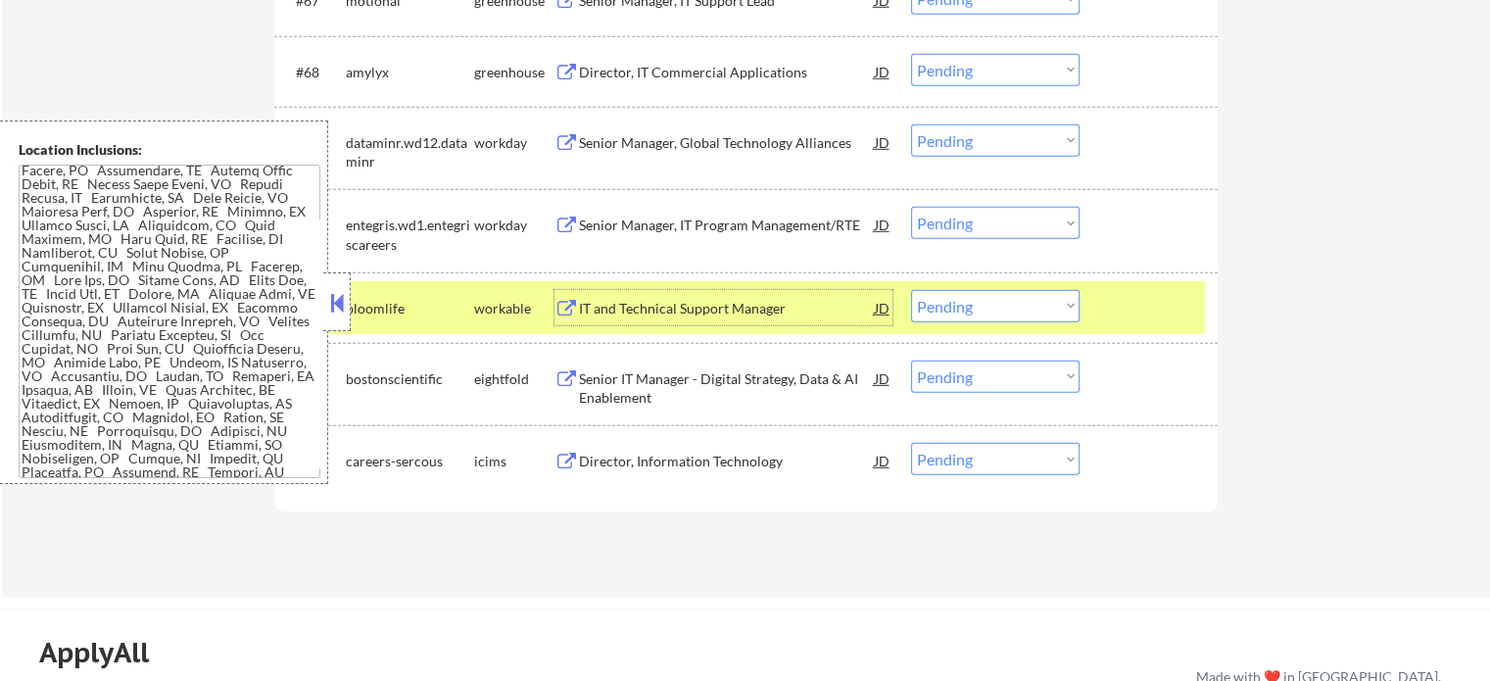
click at [1003, 302] on select "Choose an option... Pending Applied Excluded (Questions) Excluded (Expired) Exc…" at bounding box center [995, 306] width 168 height 32
click at [911, 290] on select "Choose an option... Pending Applied Excluded (Questions) Excluded (Expired) Exc…" at bounding box center [995, 306] width 168 height 32
click at [1130, 305] on div at bounding box center [1151, 307] width 86 height 35
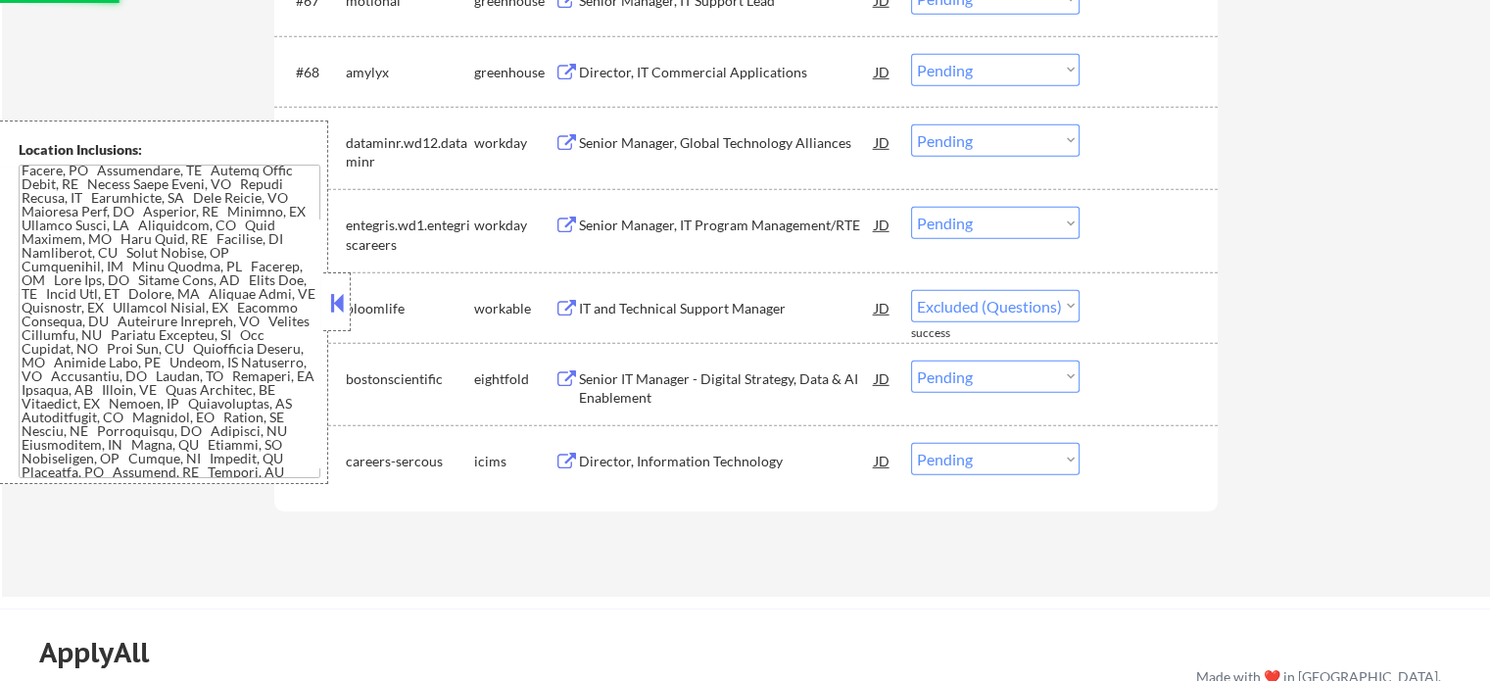
select select ""pending""
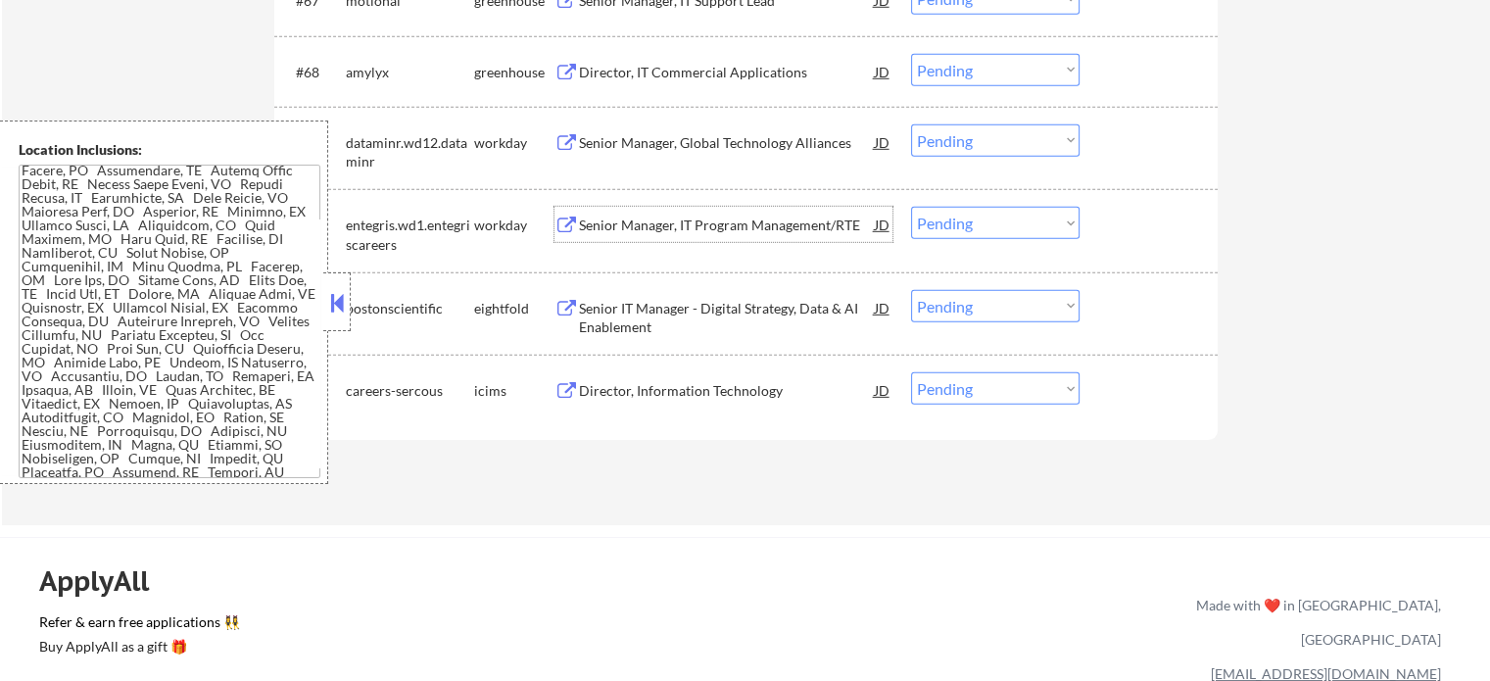
click at [677, 219] on div "Senior Manager, IT Program Management/RTE" at bounding box center [727, 225] width 296 height 20
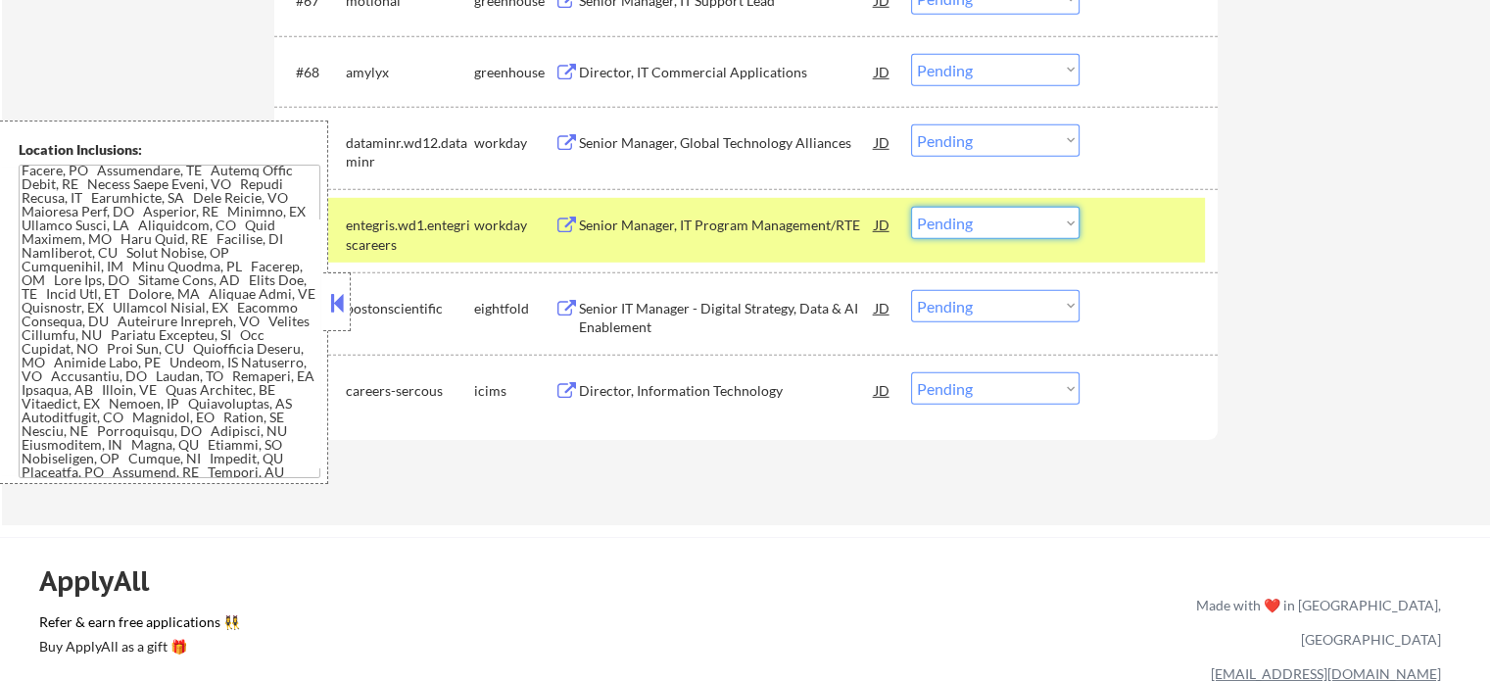
click at [1034, 215] on select "Choose an option... Pending Applied Excluded (Questions) Excluded (Expired) Exc…" at bounding box center [995, 223] width 168 height 32
click at [911, 207] on select "Choose an option... Pending Applied Excluded (Questions) Excluded (Expired) Exc…" at bounding box center [995, 223] width 168 height 32
click at [1155, 233] on div at bounding box center [1151, 224] width 86 height 35
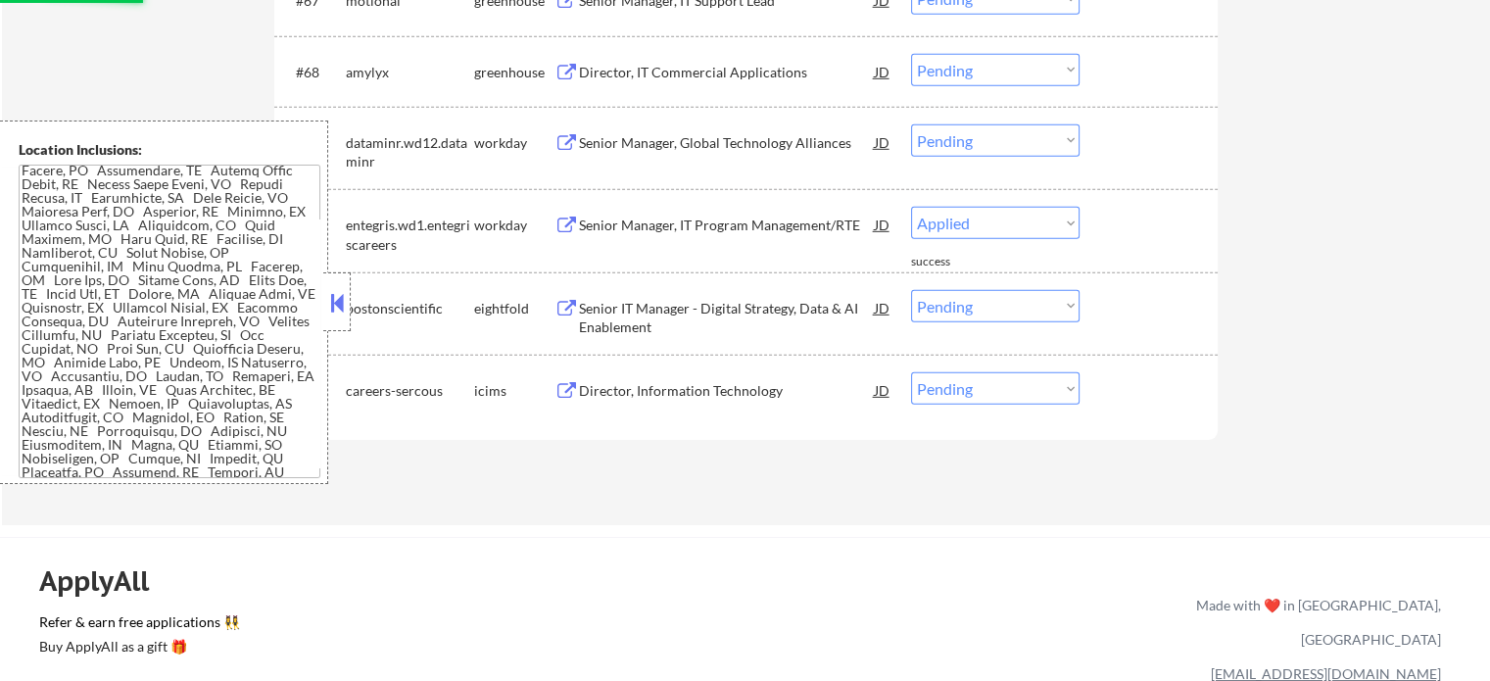
select select ""pending""
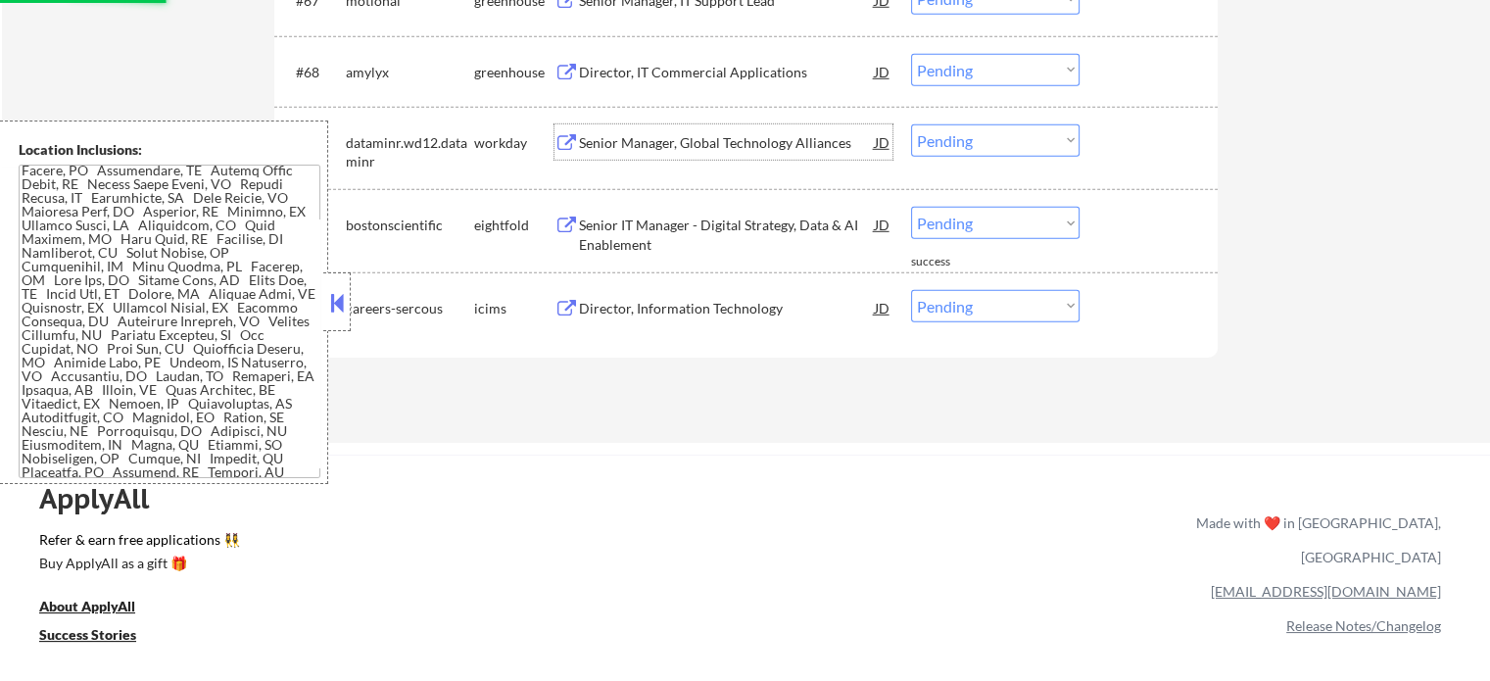
click at [673, 149] on div "Senior Manager, Global Technology Alliances" at bounding box center [727, 143] width 296 height 20
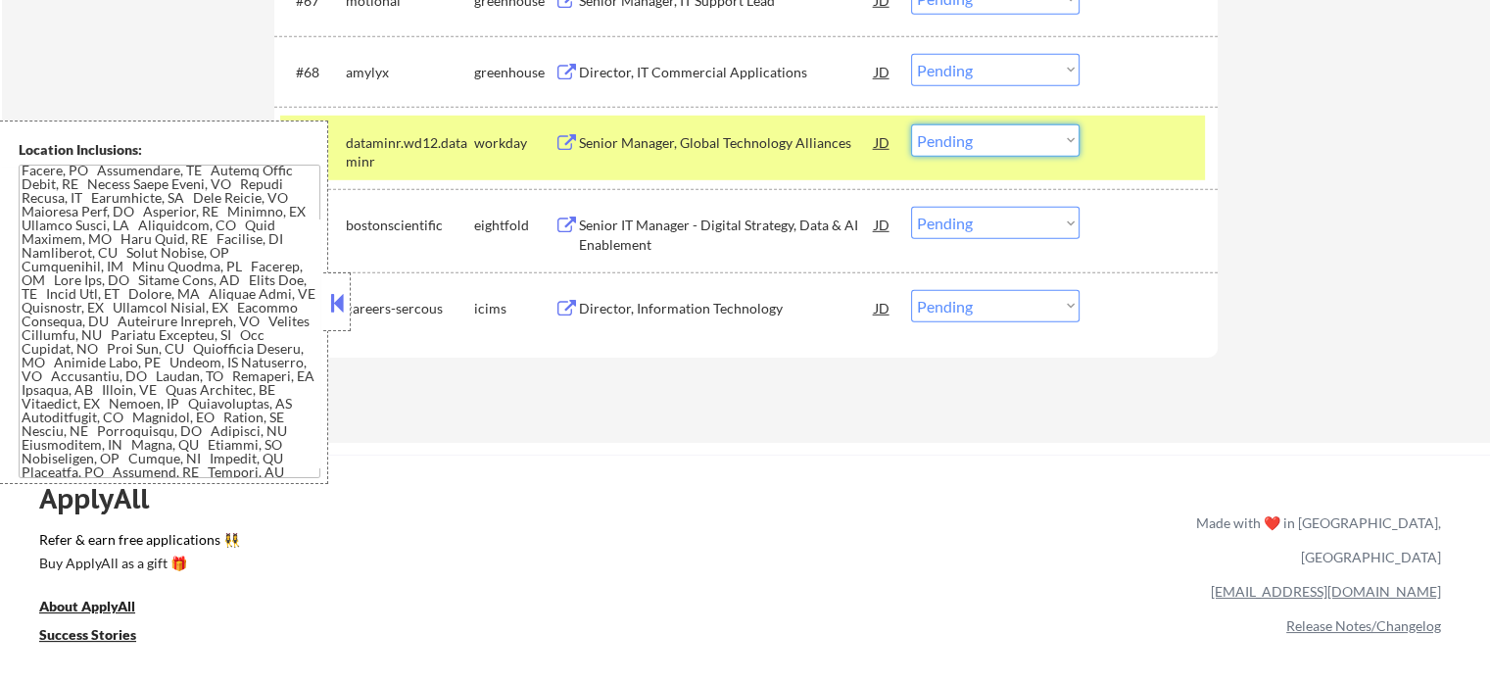
click at [985, 140] on select "Choose an option... Pending Applied Excluded (Questions) Excluded (Expired) Exc…" at bounding box center [995, 140] width 168 height 32
click at [911, 124] on select "Choose an option... Pending Applied Excluded (Questions) Excluded (Expired) Exc…" at bounding box center [995, 140] width 168 height 32
click at [1130, 146] on div at bounding box center [1151, 141] width 86 height 35
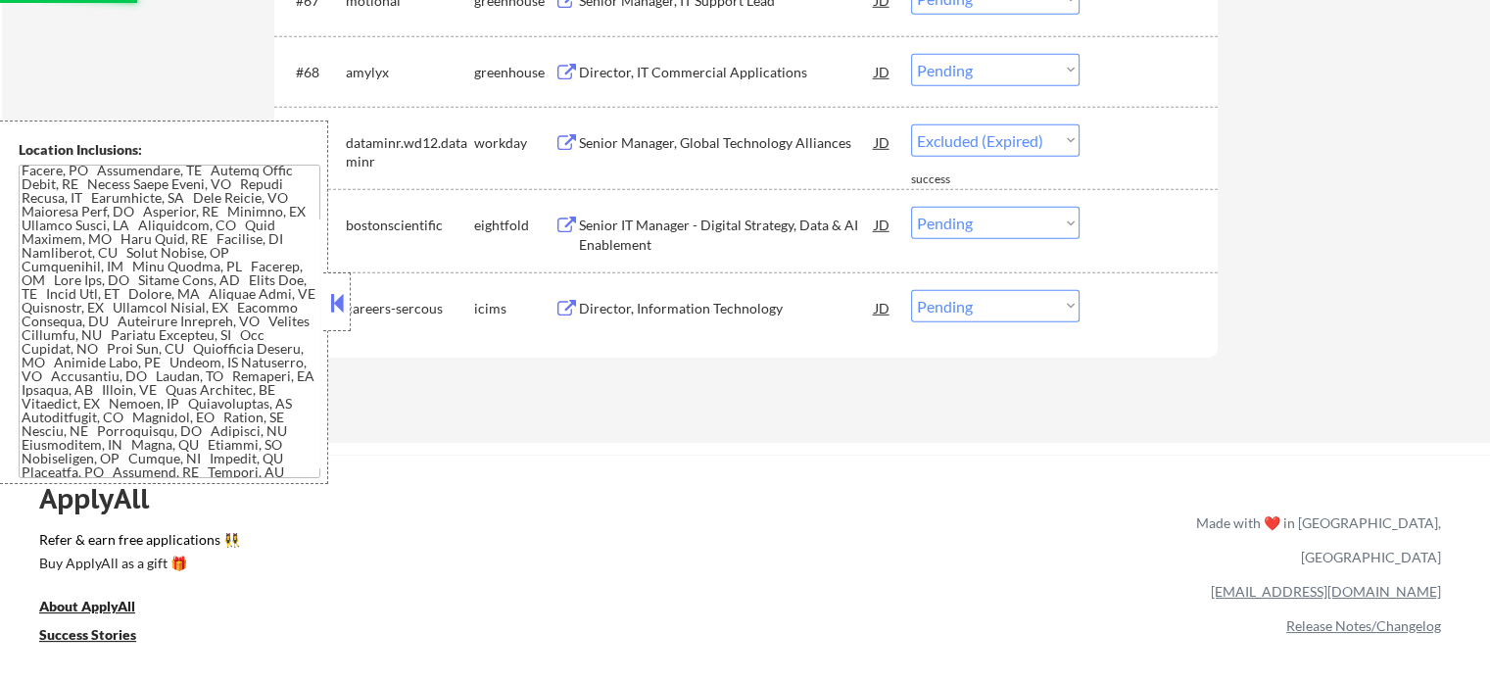
select select ""pending""
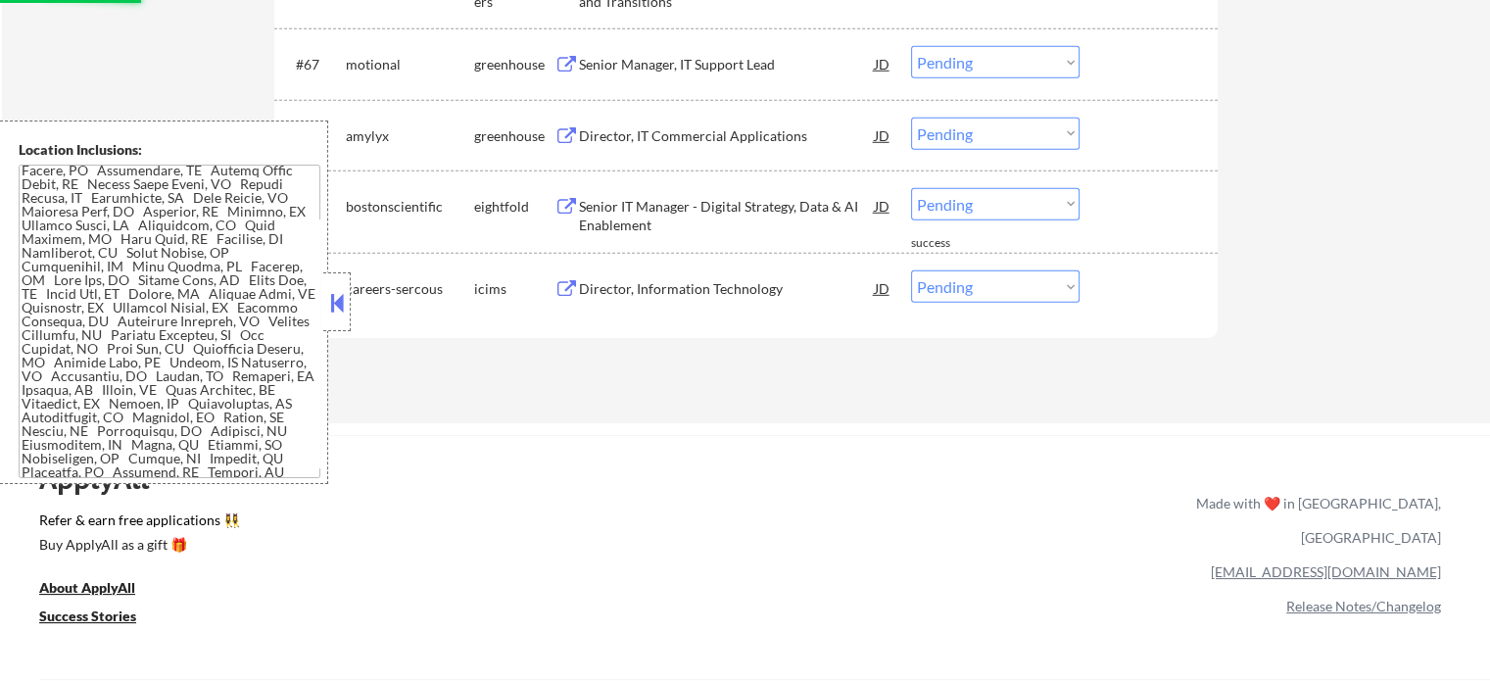
scroll to position [5735, 0]
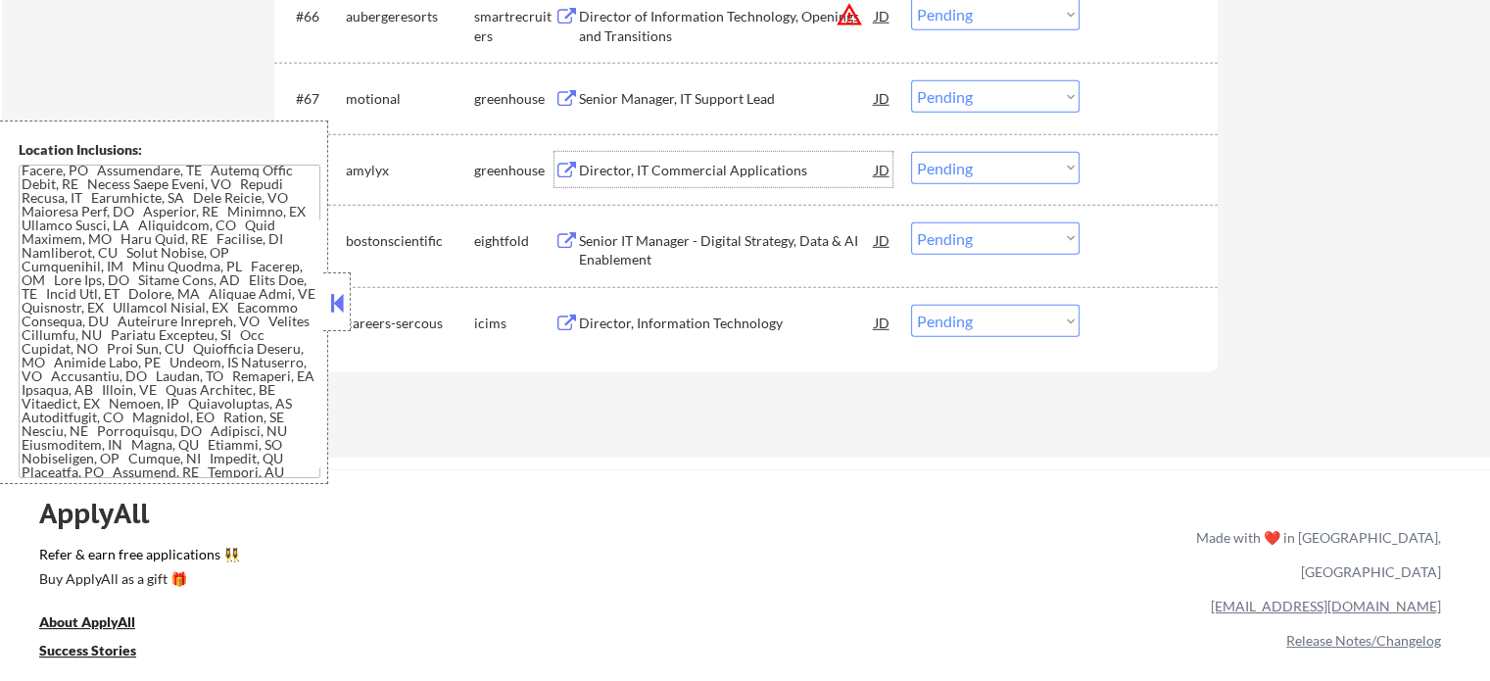
click at [658, 168] on div "Director, IT Commercial Applications" at bounding box center [727, 171] width 296 height 20
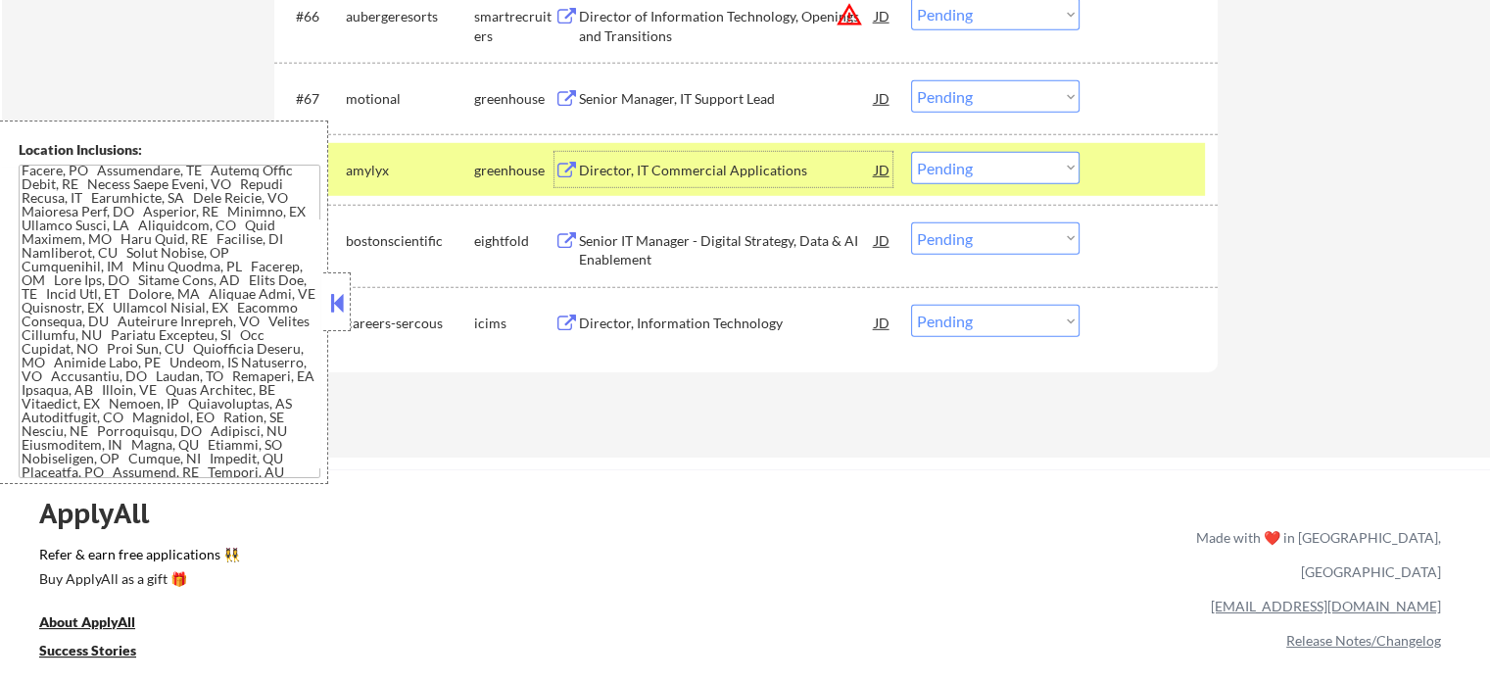
click at [980, 175] on select "Choose an option... Pending Applied Excluded (Questions) Excluded (Expired) Exc…" at bounding box center [995, 168] width 168 height 32
click at [911, 152] on select "Choose an option... Pending Applied Excluded (Questions) Excluded (Expired) Exc…" at bounding box center [995, 168] width 168 height 32
click at [1132, 186] on div at bounding box center [1151, 169] width 86 height 35
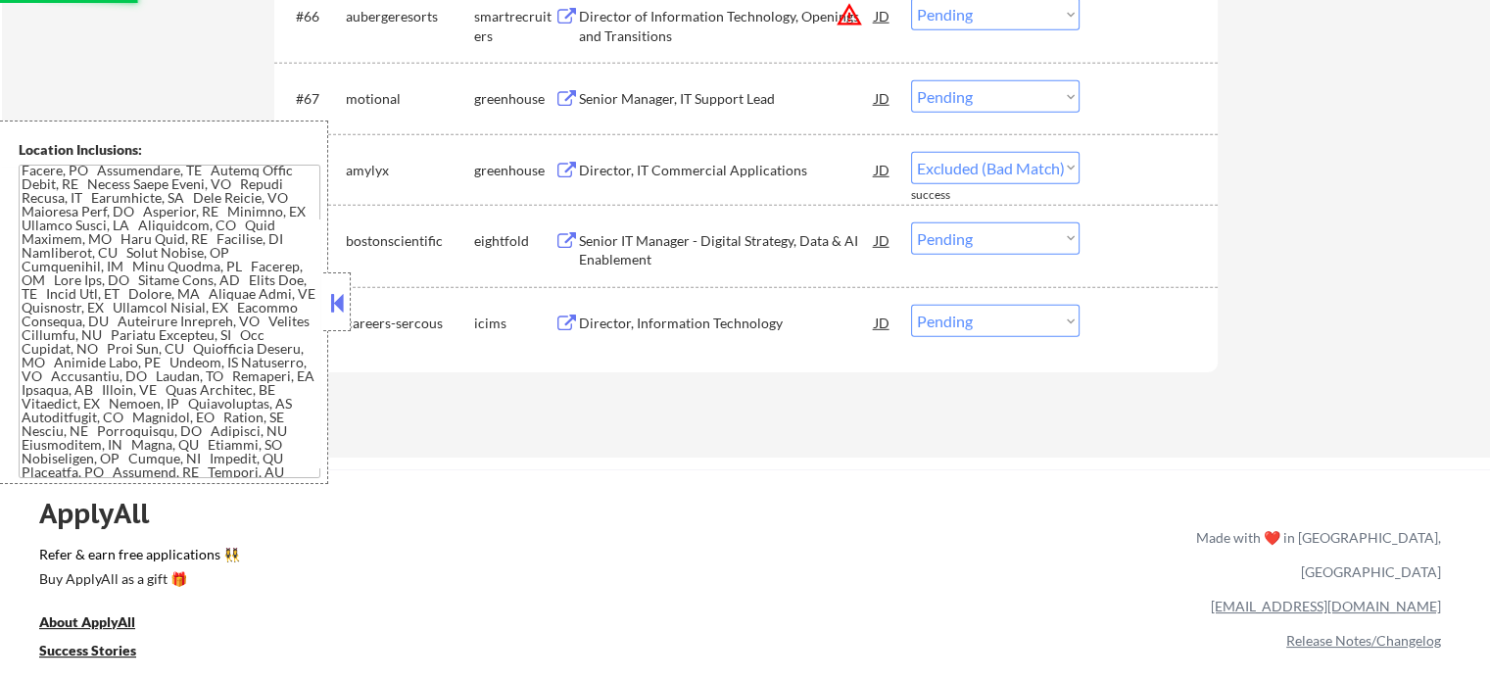
select select ""pending""
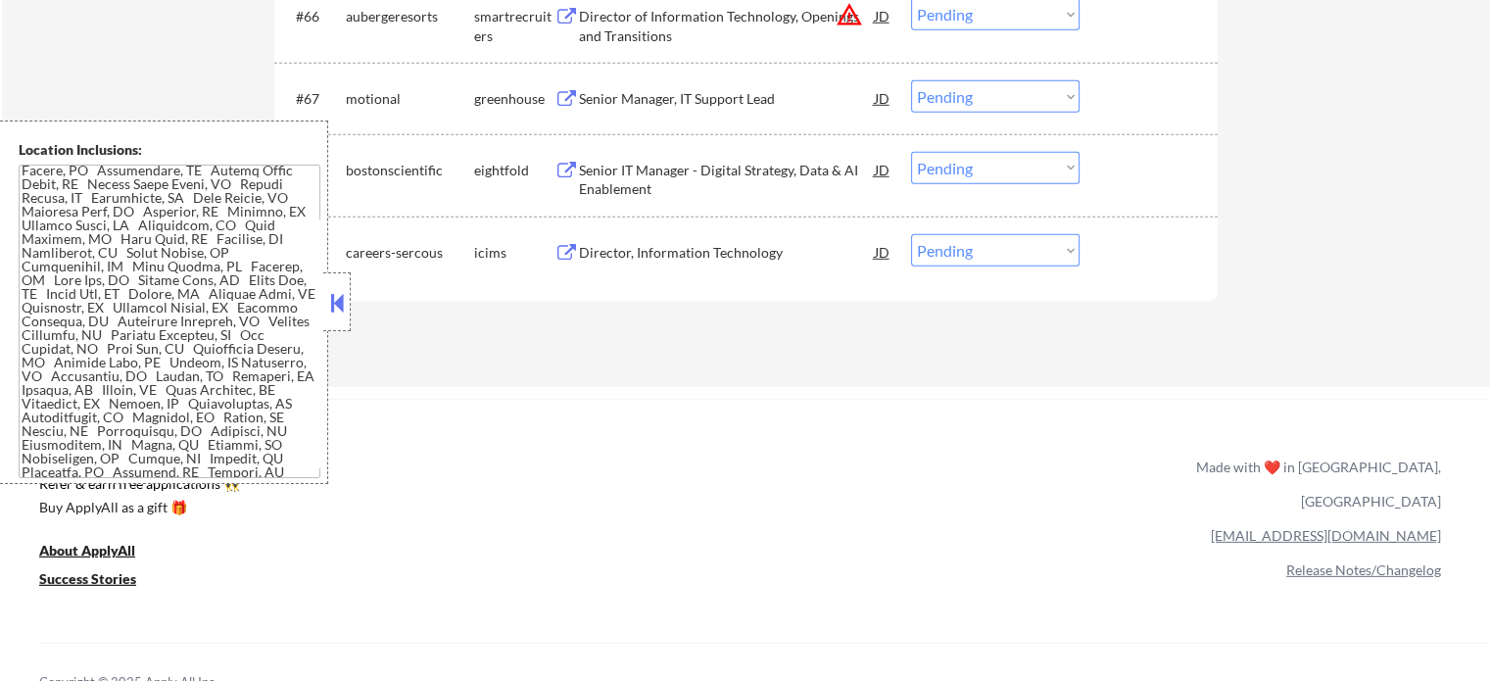
click at [695, 111] on div "Senior Manager, IT Support Lead" at bounding box center [727, 97] width 296 height 35
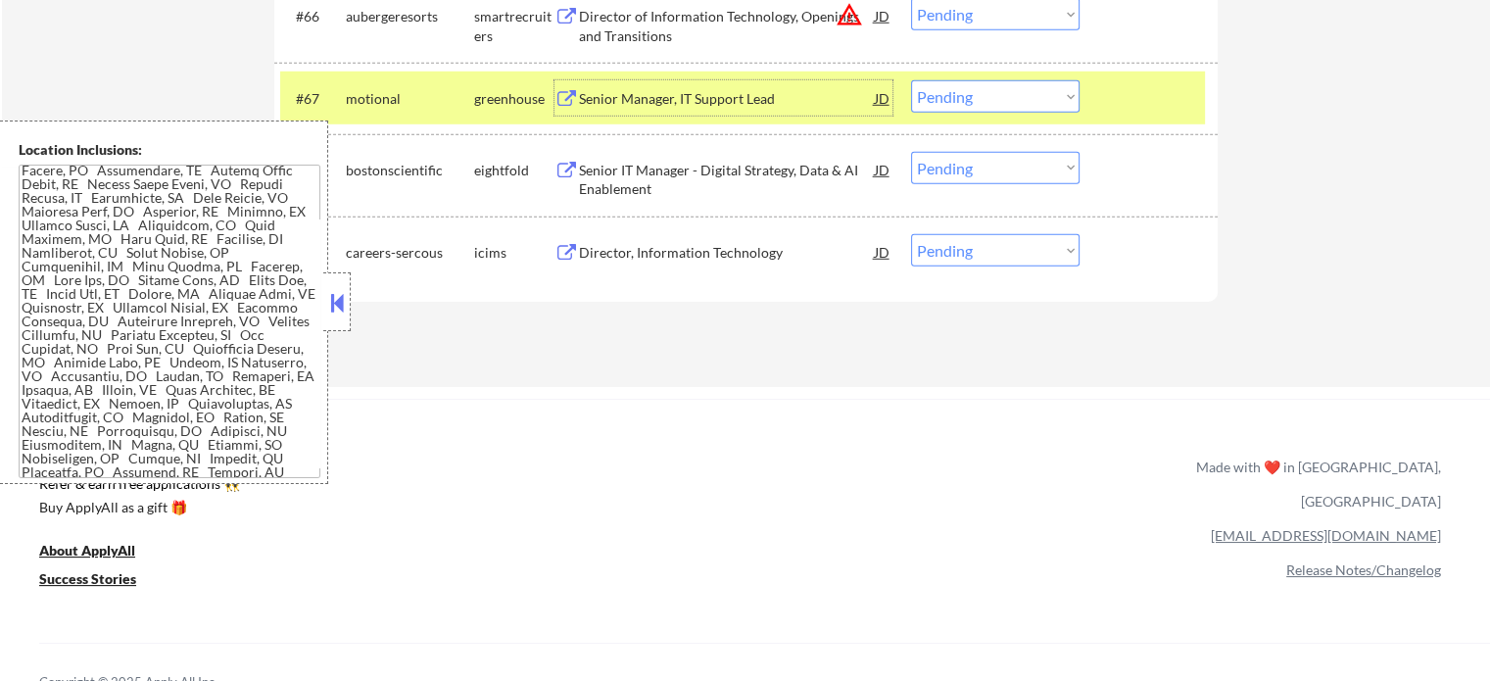
click at [985, 102] on select "Choose an option... Pending Applied Excluded (Questions) Excluded (Expired) Exc…" at bounding box center [995, 96] width 168 height 32
click at [911, 81] on select "Choose an option... Pending Applied Excluded (Questions) Excluded (Expired) Exc…" at bounding box center [995, 96] width 168 height 32
click at [1156, 103] on div at bounding box center [1151, 97] width 86 height 35
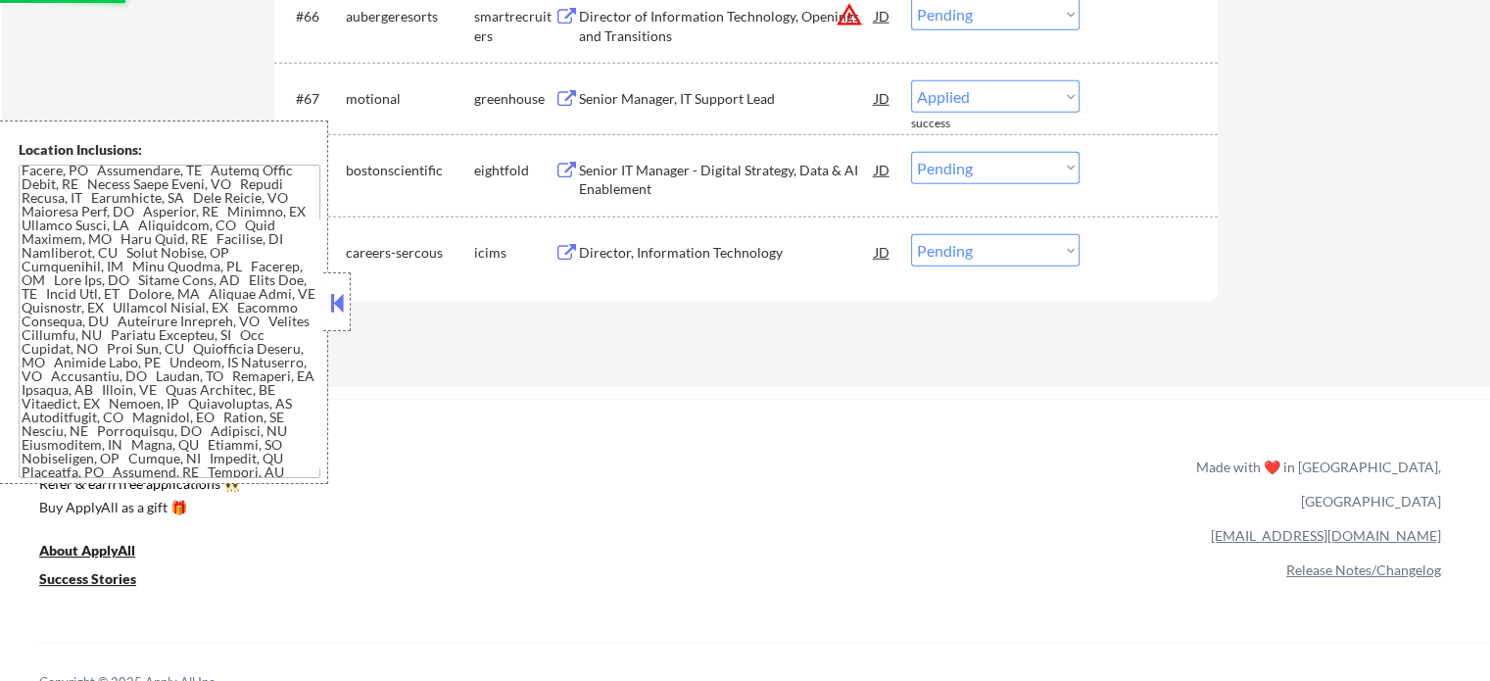
select select ""pending""
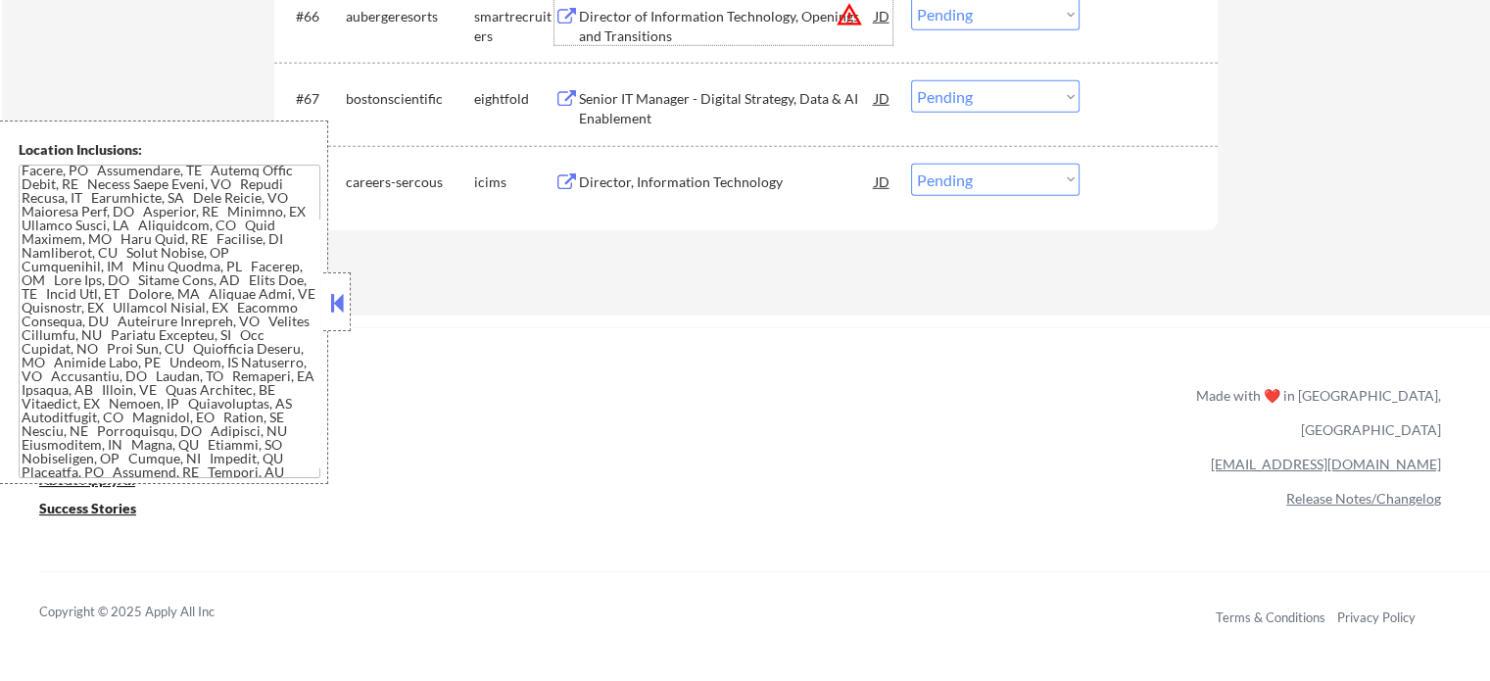
click at [704, 23] on div "Director of Information Technology, Openings and Transitions" at bounding box center [727, 26] width 296 height 38
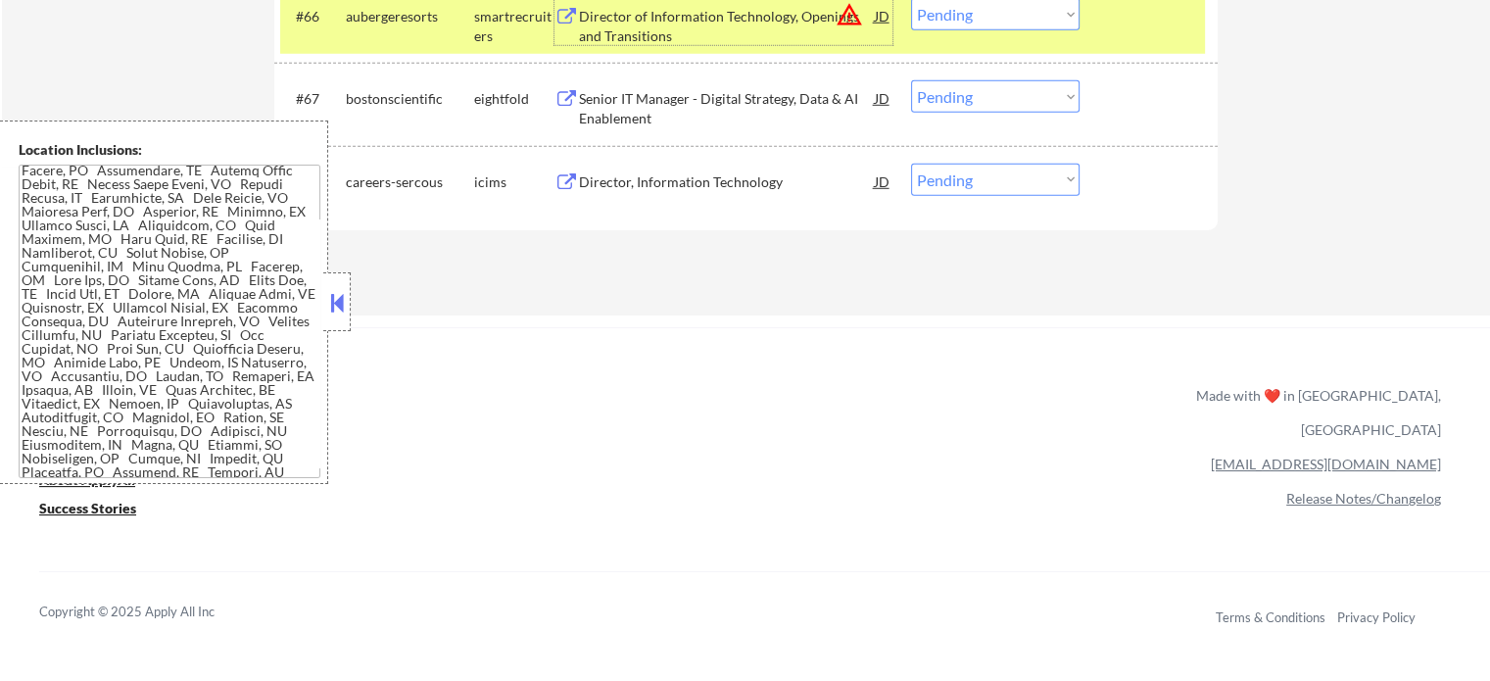
scroll to position [5733, 0]
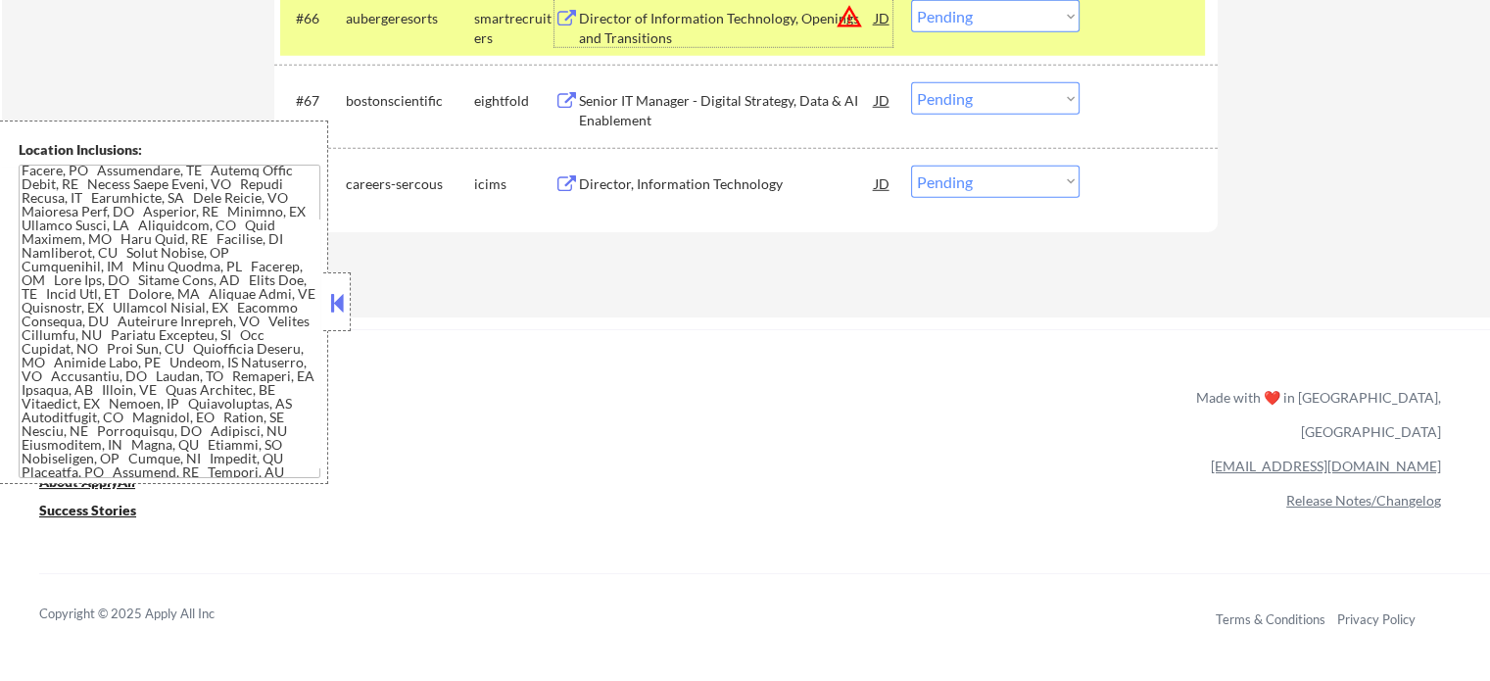
click at [1011, 21] on select "Choose an option... Pending Applied Excluded (Questions) Excluded (Expired) Exc…" at bounding box center [995, 16] width 168 height 32
click at [911, 0] on select "Choose an option... Pending Applied Excluded (Questions) Excluded (Expired) Exc…" at bounding box center [995, 16] width 168 height 32
select select ""pending""
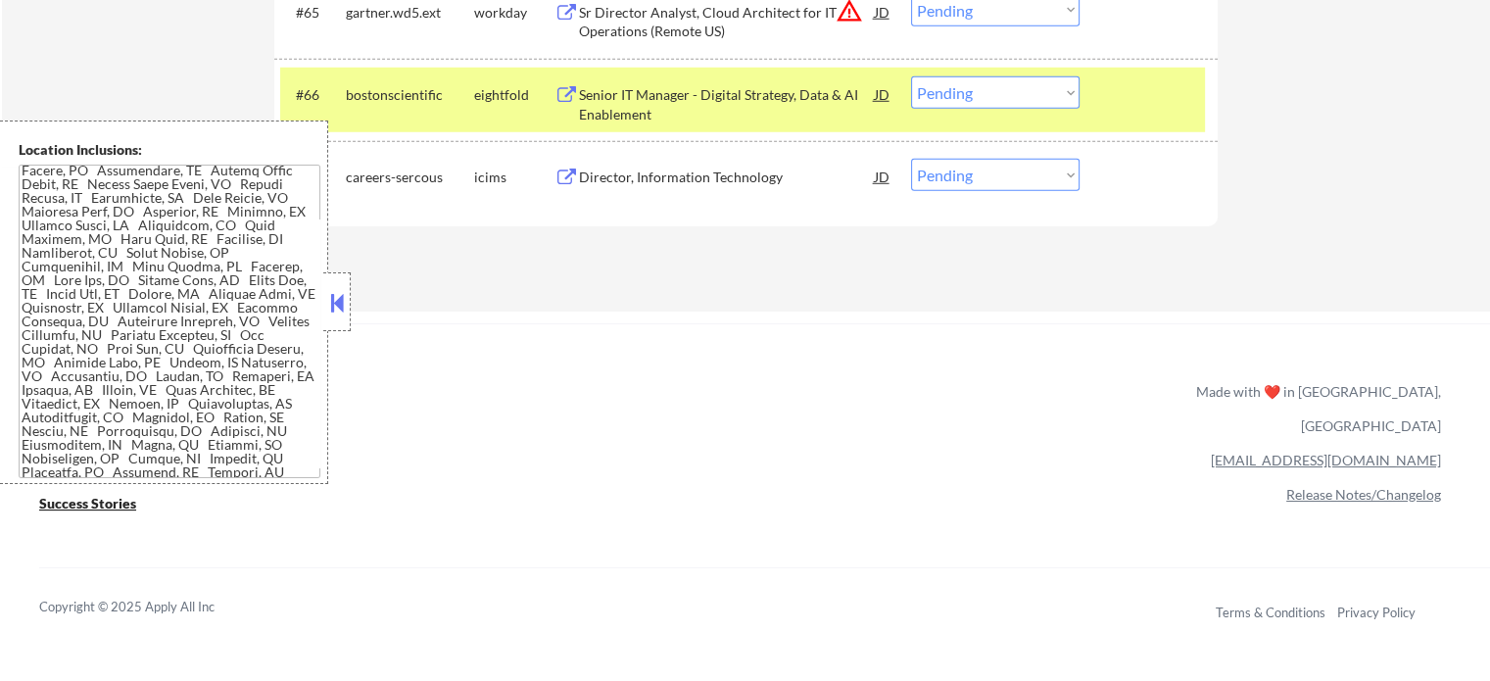
scroll to position [5537, 0]
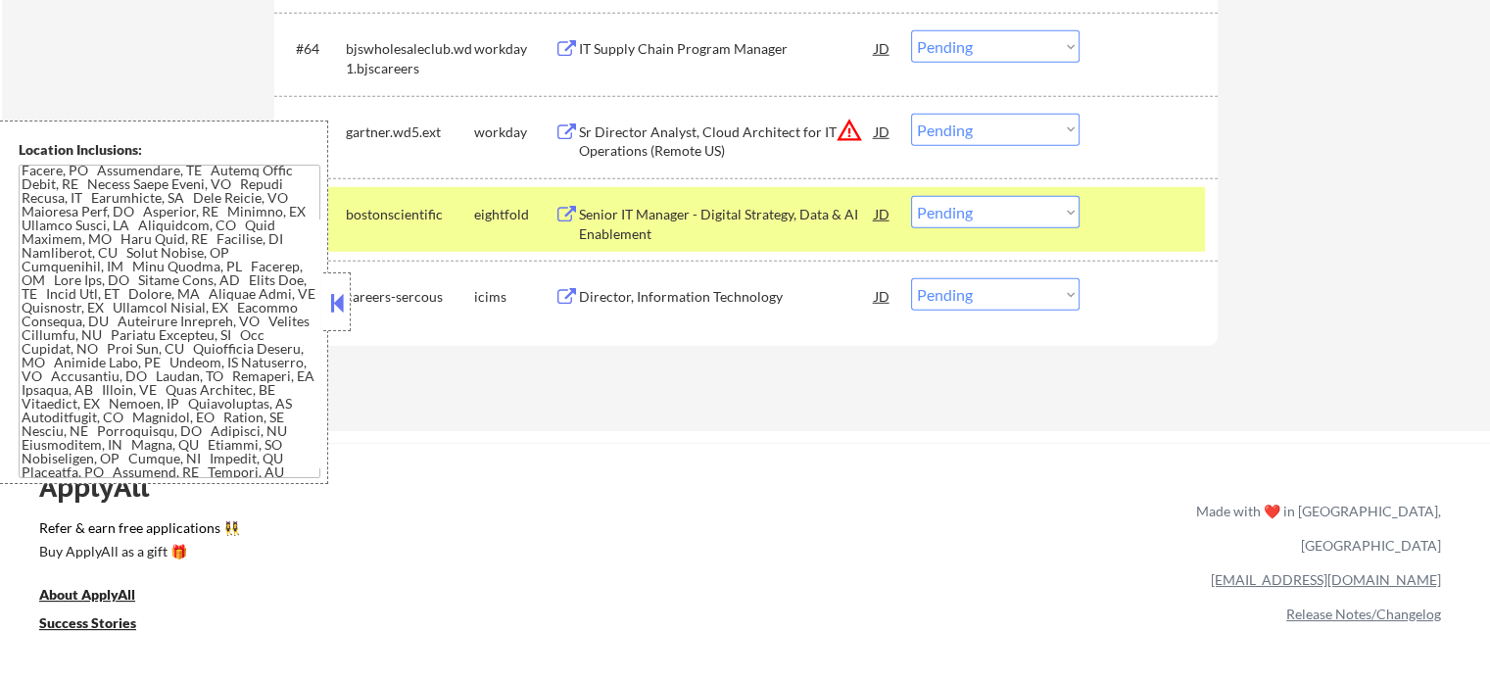
click at [1168, 218] on div at bounding box center [1151, 213] width 86 height 35
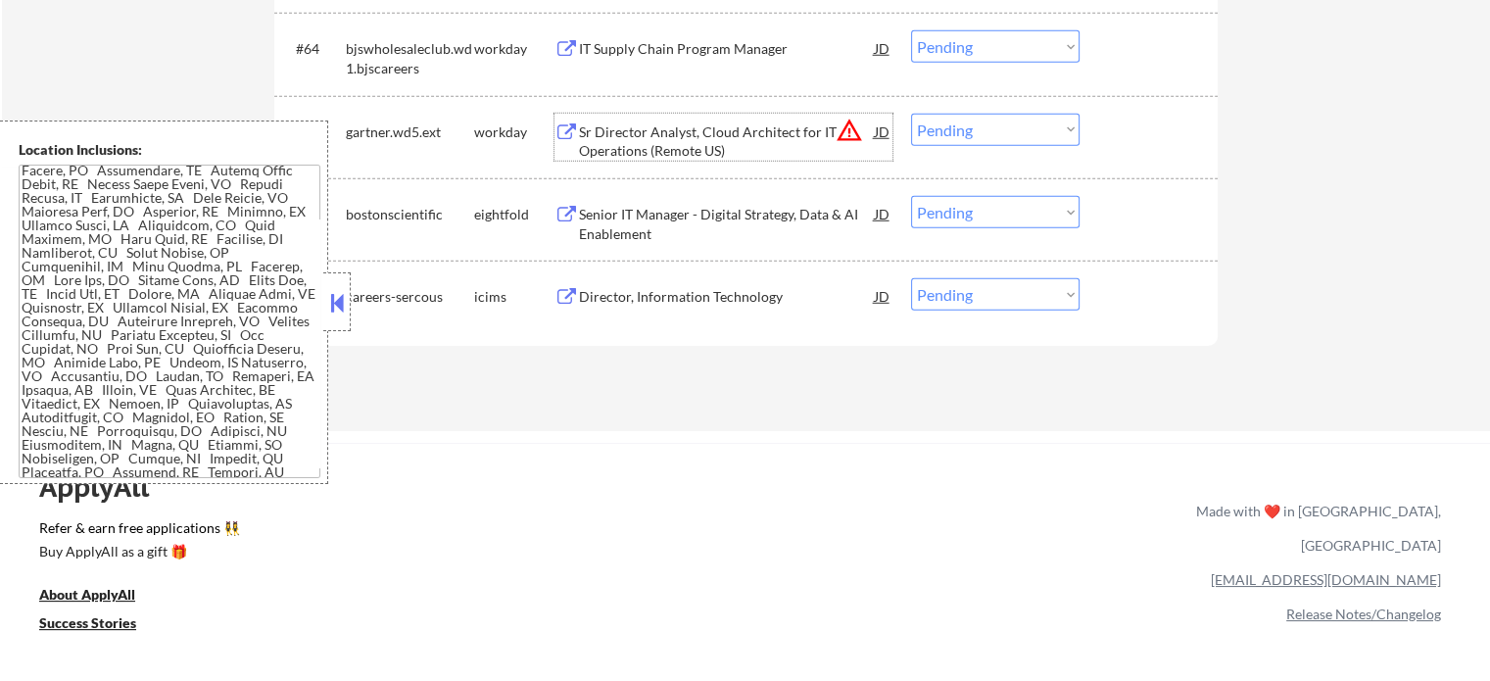
click at [697, 140] on div "Sr Director Analyst, Cloud Architect for IT Operations (Remote US)" at bounding box center [727, 141] width 296 height 38
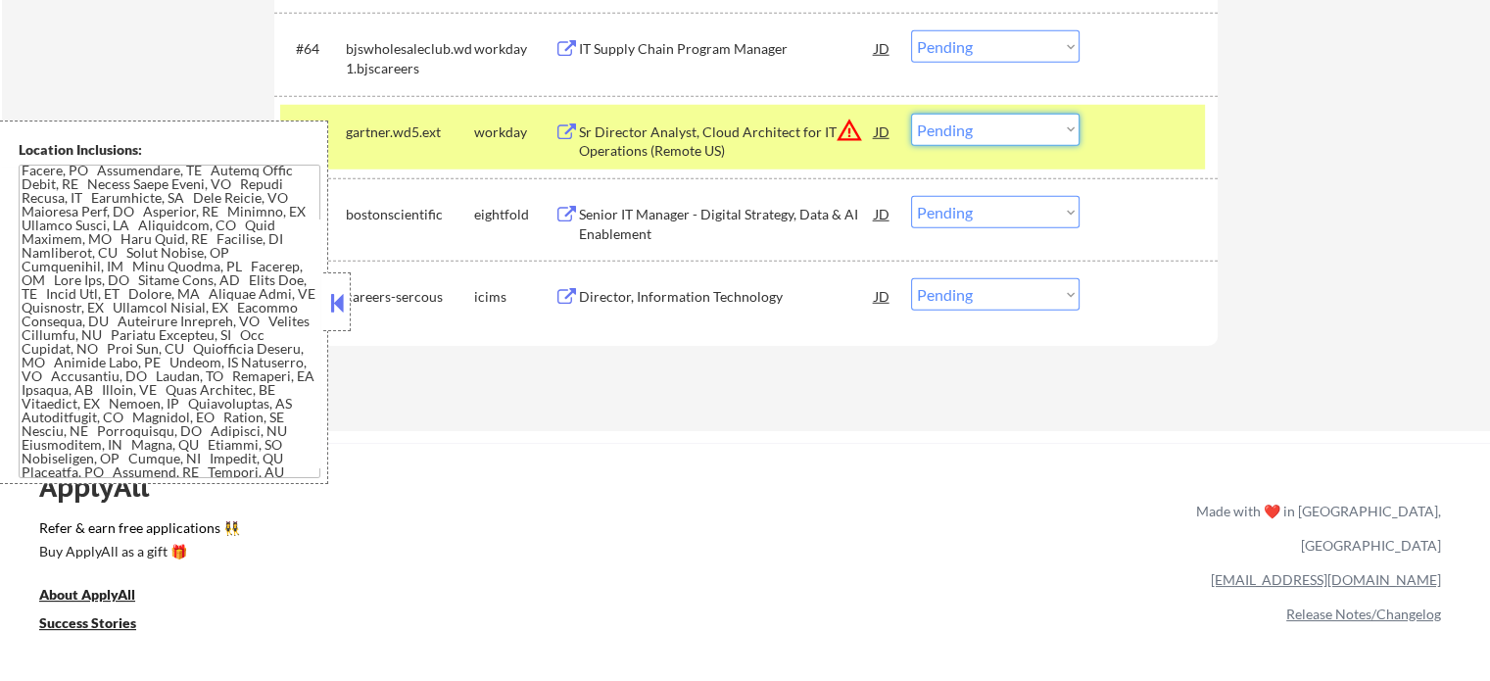
click at [1003, 132] on select "Choose an option... Pending Applied Excluded (Questions) Excluded (Expired) Exc…" at bounding box center [995, 130] width 168 height 32
click at [911, 114] on select "Choose an option... Pending Applied Excluded (Questions) Excluded (Expired) Exc…" at bounding box center [995, 130] width 168 height 32
select select ""pending""
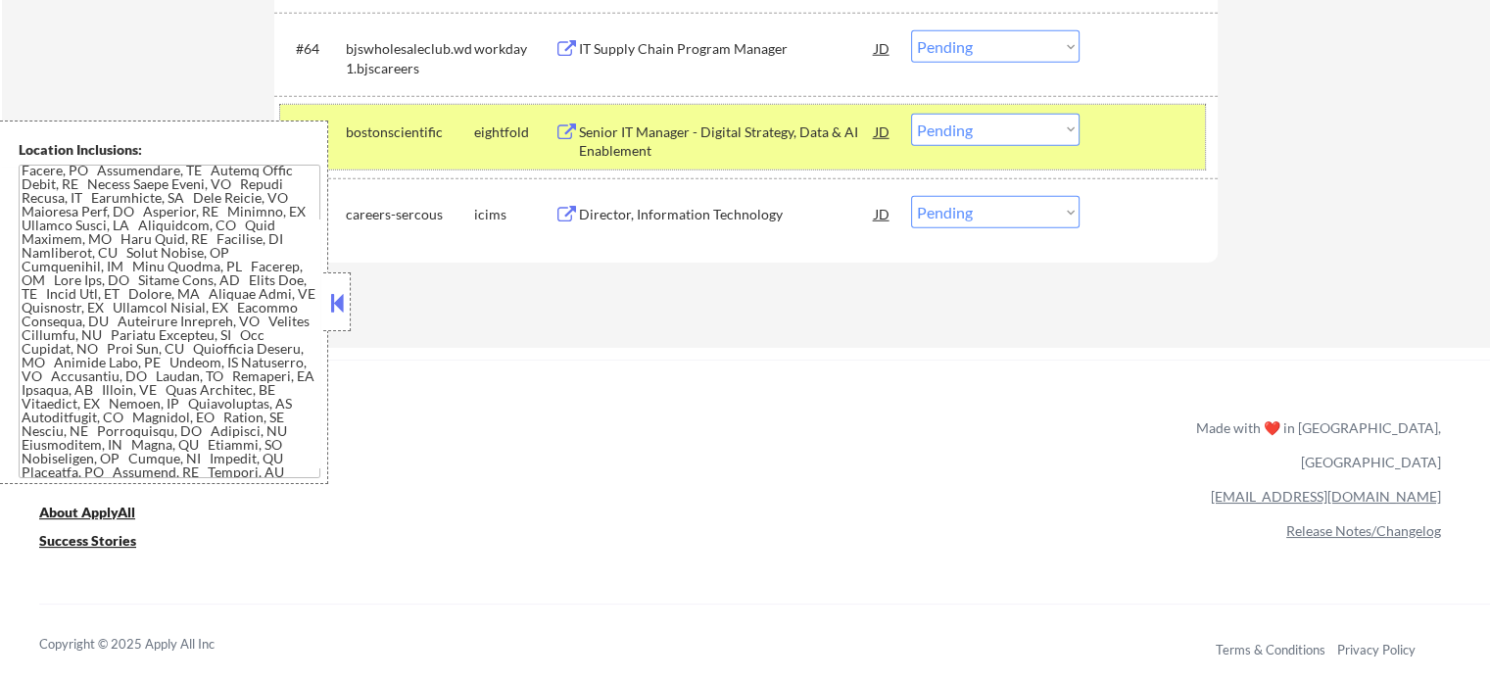
click at [1178, 135] on div at bounding box center [1151, 131] width 86 height 35
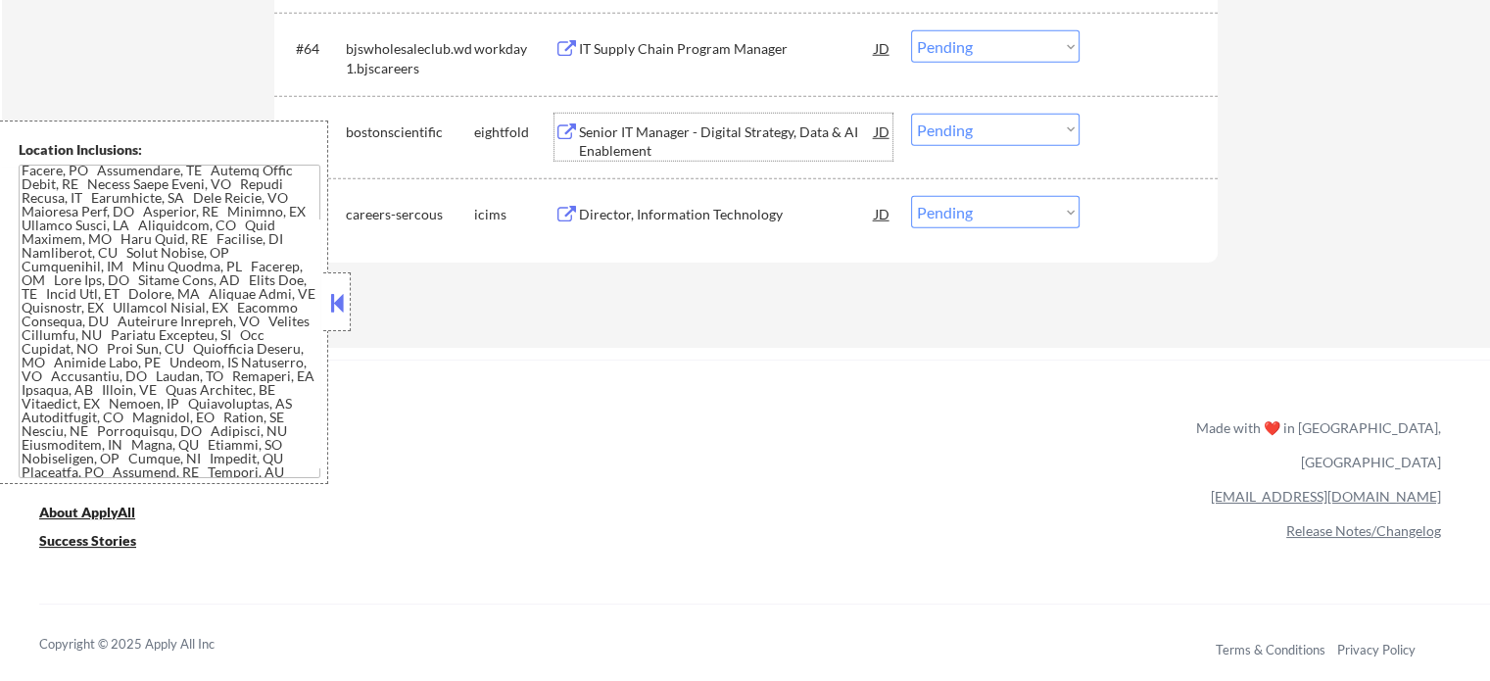
click at [808, 133] on div "Senior IT Manager - Digital Strategy, Data & AI Enablement" at bounding box center [727, 141] width 296 height 38
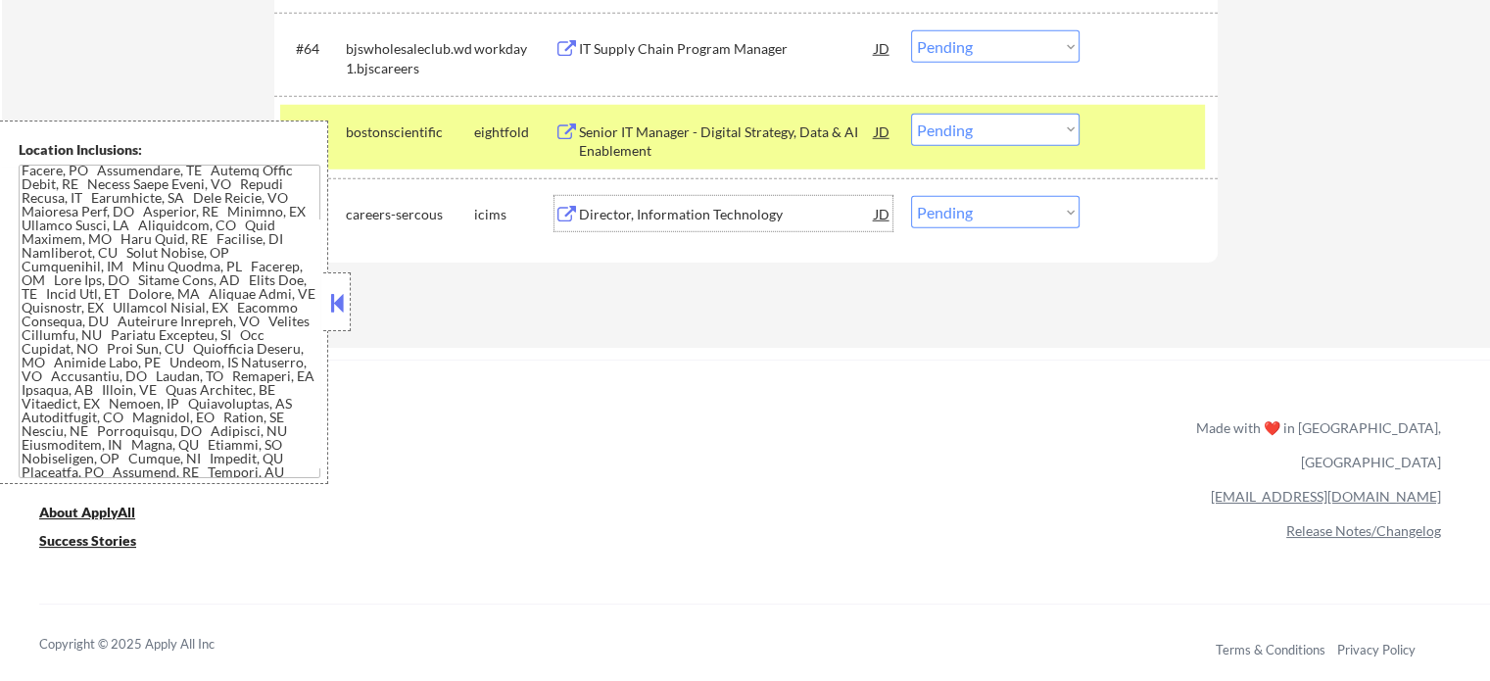
click at [746, 222] on div "Director, Information Technology" at bounding box center [727, 215] width 296 height 20
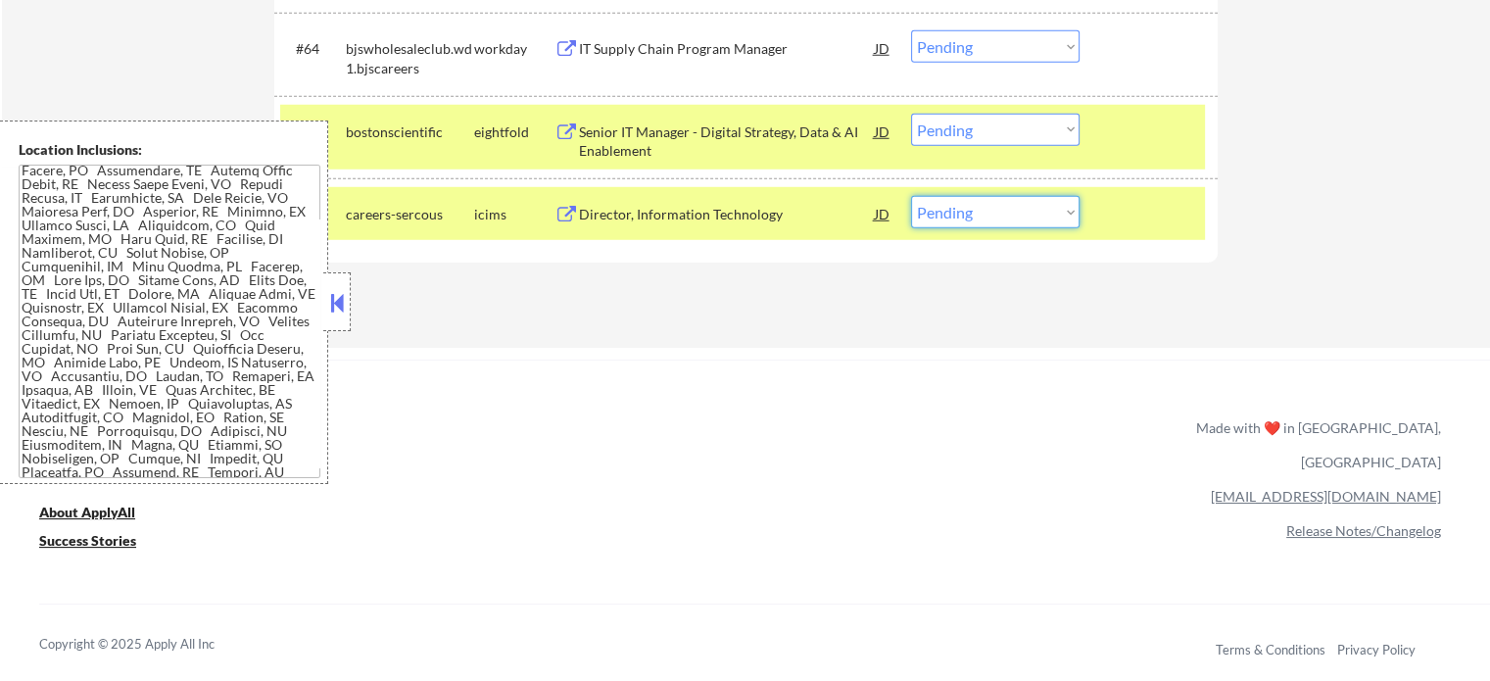
click at [1073, 221] on select "Choose an option... Pending Applied Excluded (Questions) Excluded (Expired) Exc…" at bounding box center [995, 212] width 168 height 32
select select ""excluded__expired_""
click at [911, 196] on select "Choose an option... Pending Applied Excluded (Questions) Excluded (Expired) Exc…" at bounding box center [995, 212] width 168 height 32
click at [1162, 116] on div at bounding box center [1151, 131] width 86 height 35
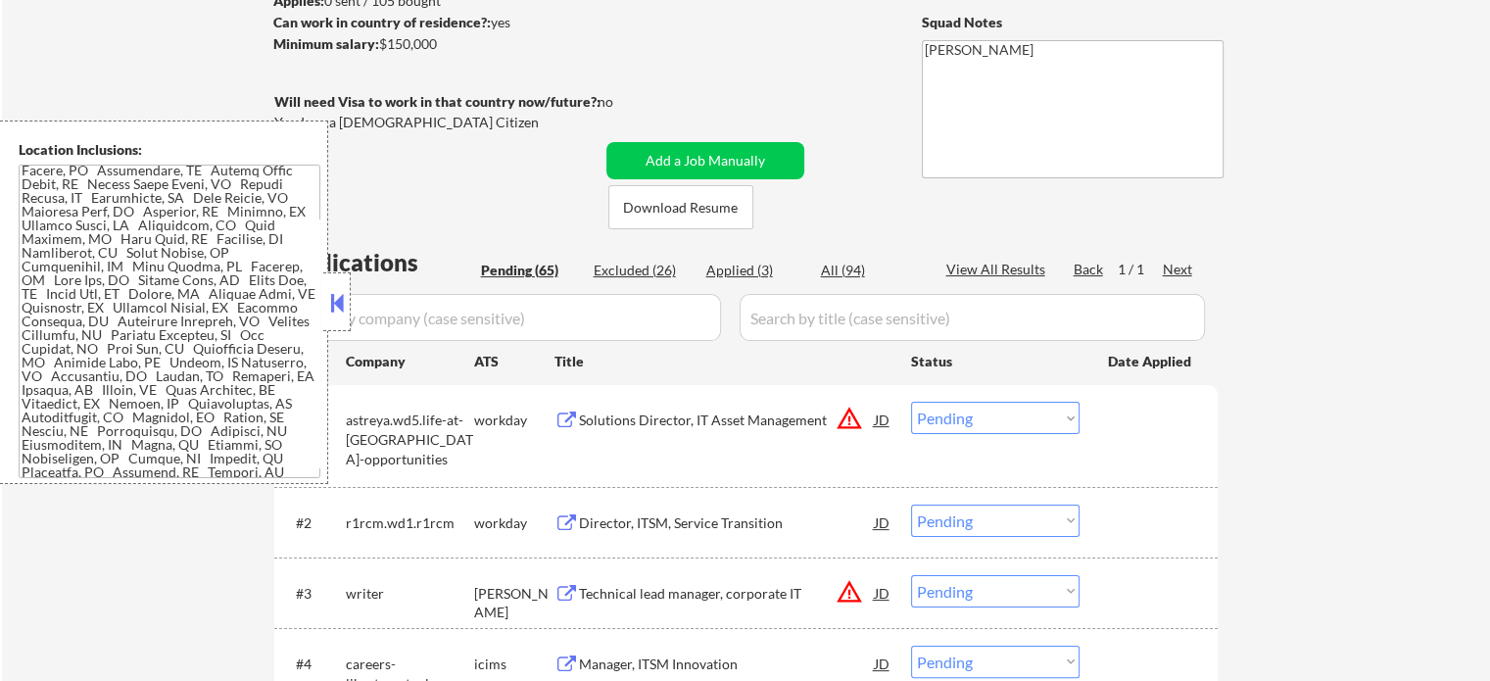
scroll to position [392, 0]
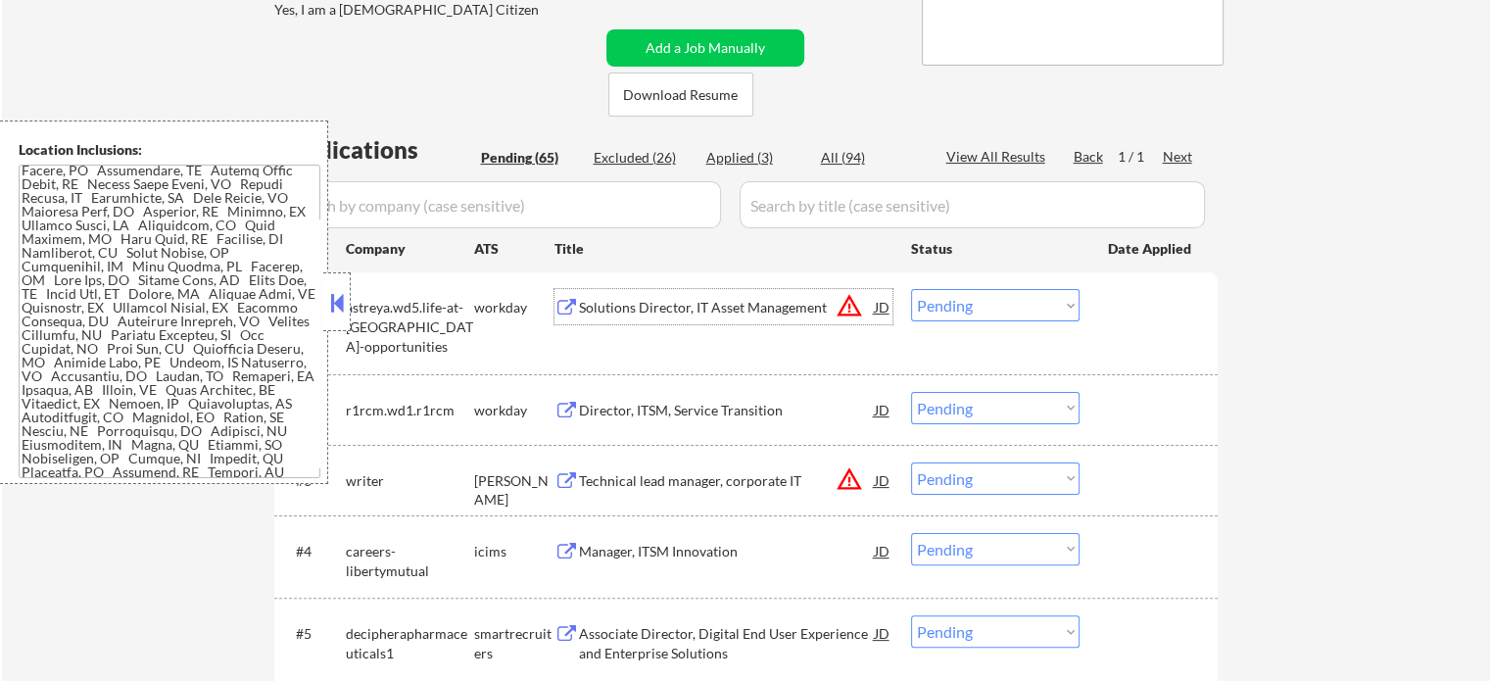
click at [635, 320] on div "Solutions Director, IT Asset Management" at bounding box center [727, 306] width 296 height 35
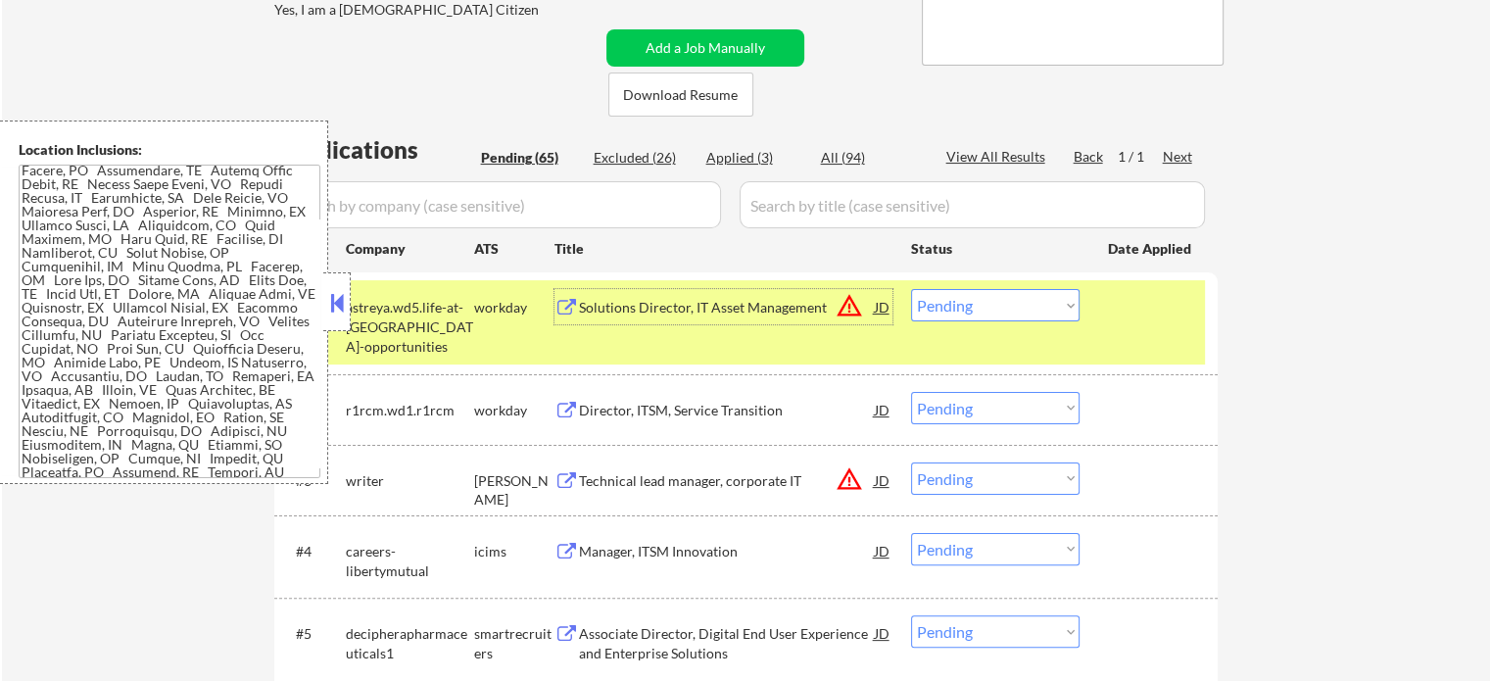
click at [954, 313] on select "Choose an option... Pending Applied Excluded (Questions) Excluded (Expired) Exc…" at bounding box center [995, 305] width 168 height 32
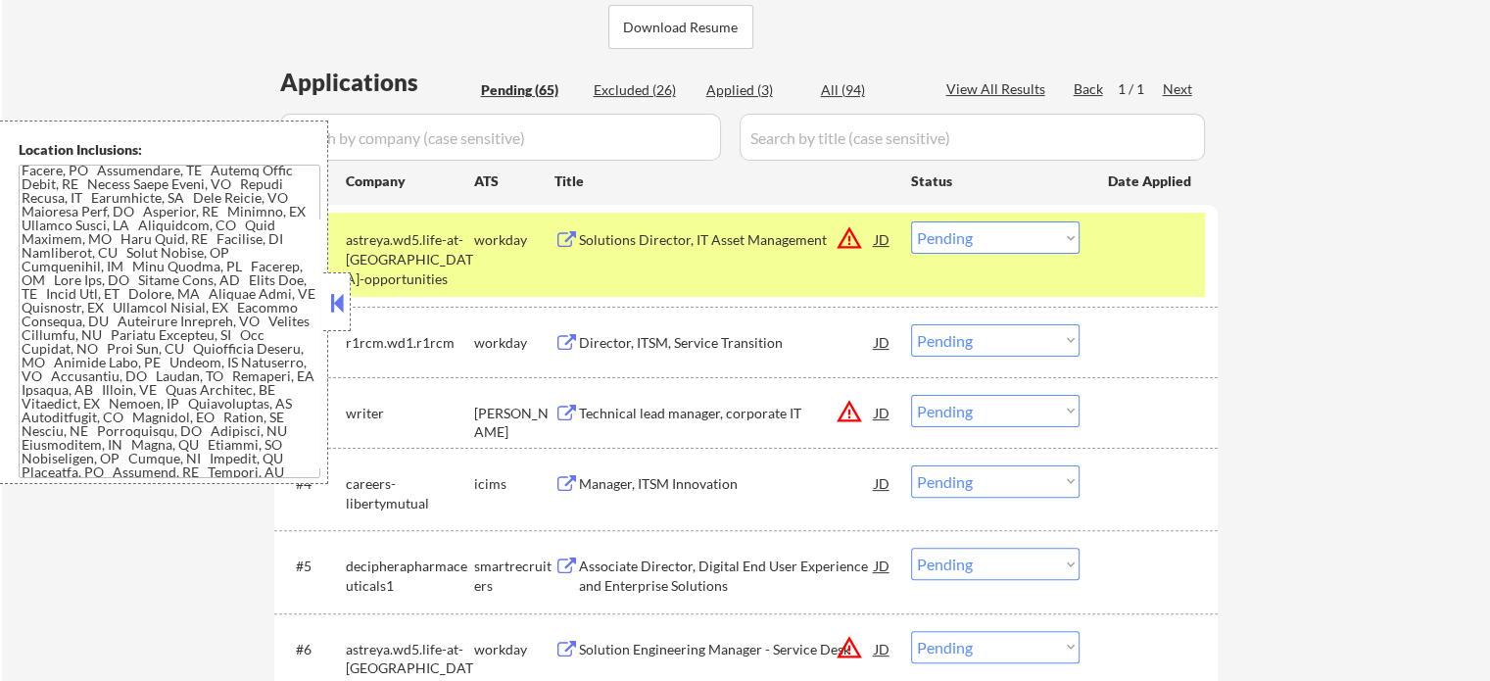
scroll to position [490, 0]
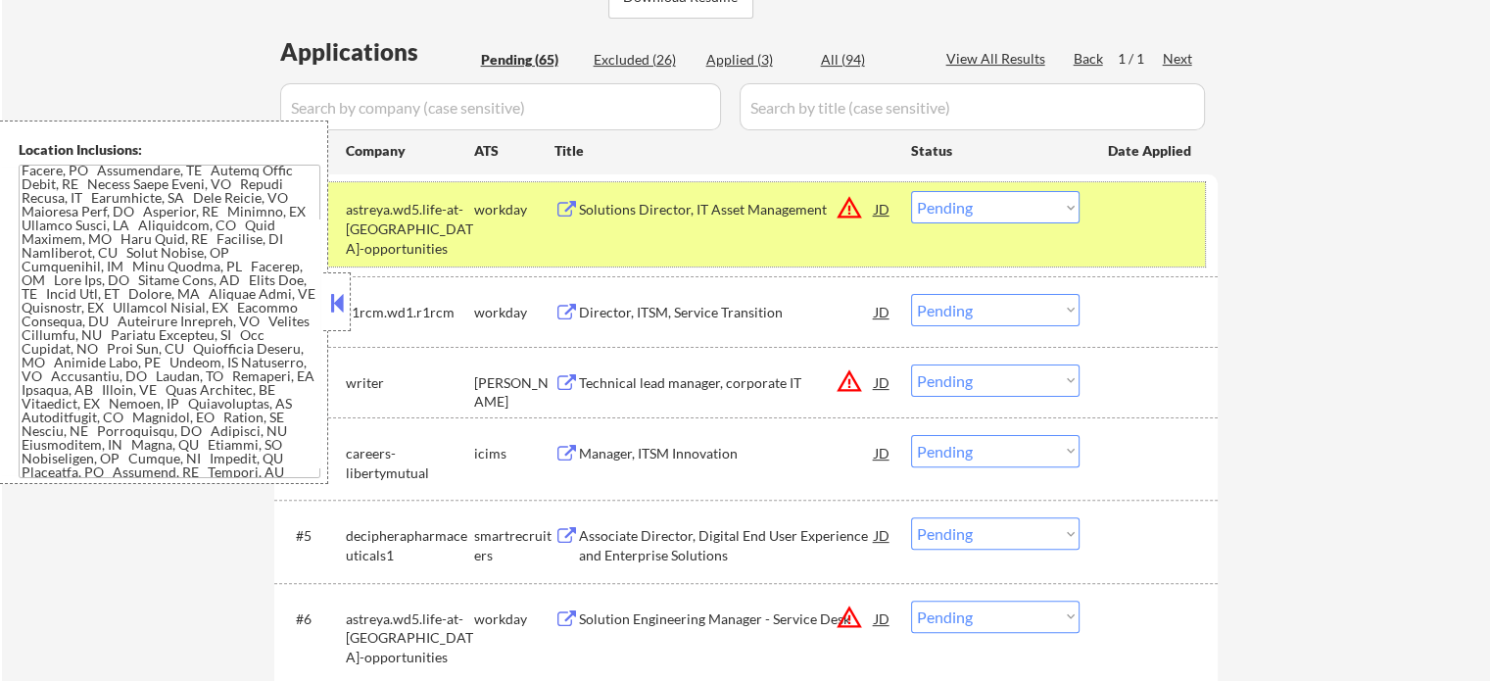
click at [1100, 217] on div "#1 astreya.wd5.life-at-astreya-opportunities workday Solutions Director, IT Ass…" at bounding box center [742, 224] width 924 height 84
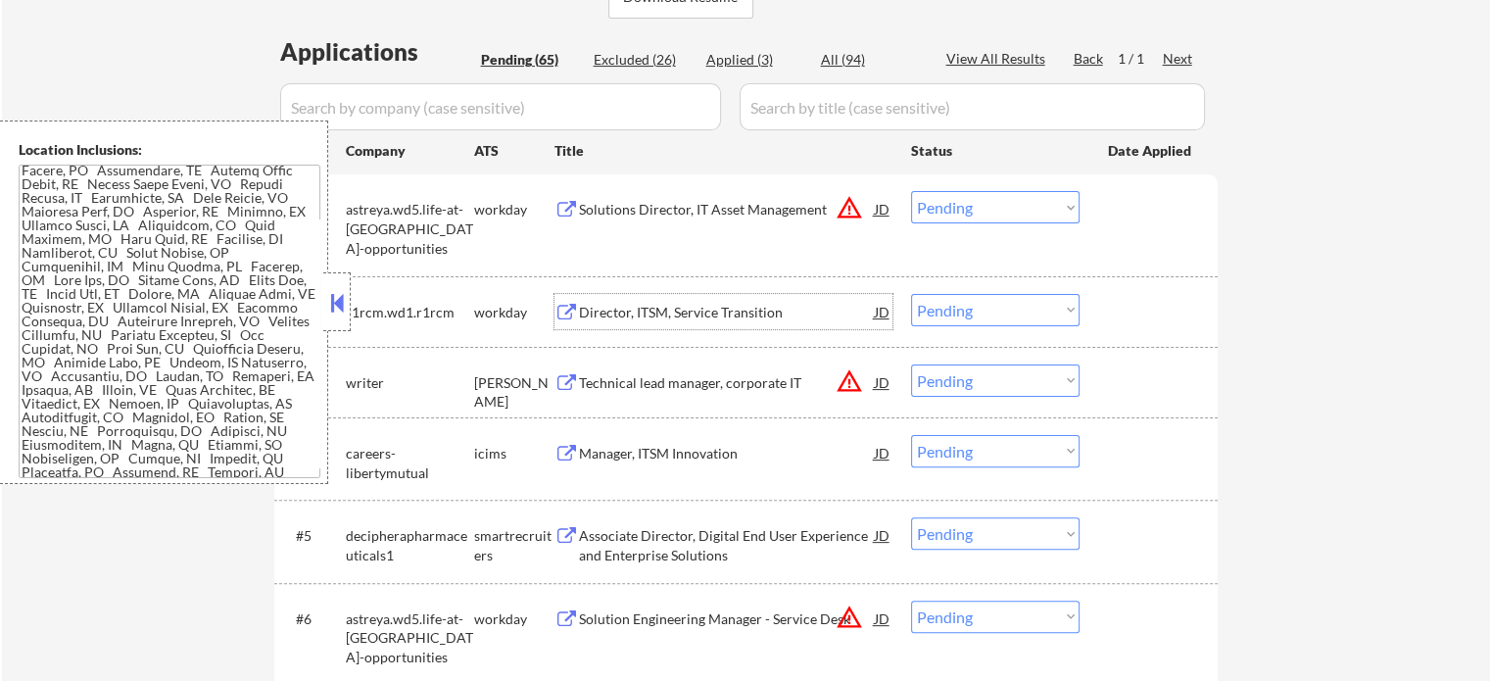
click at [812, 315] on div "Director, ITSM, Service Transition" at bounding box center [727, 313] width 296 height 20
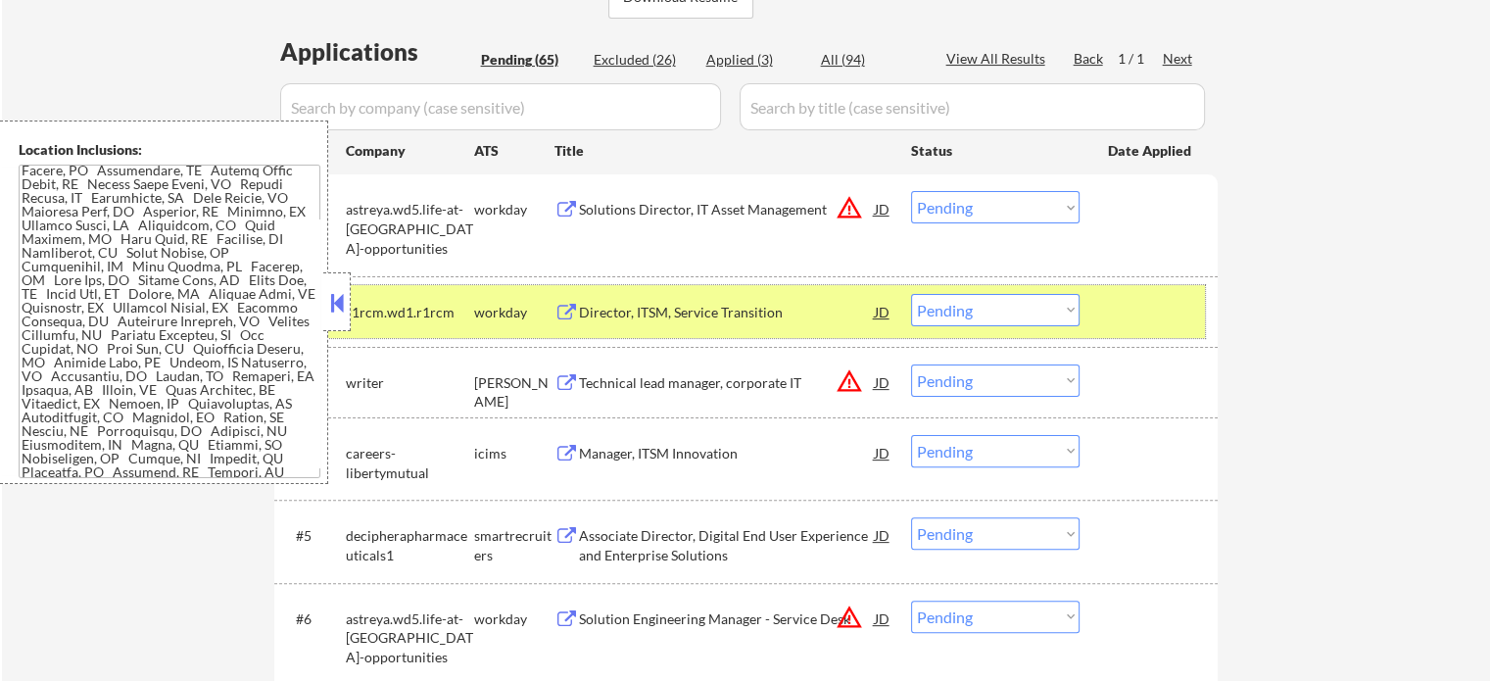
click at [1160, 309] on div at bounding box center [1151, 311] width 86 height 35
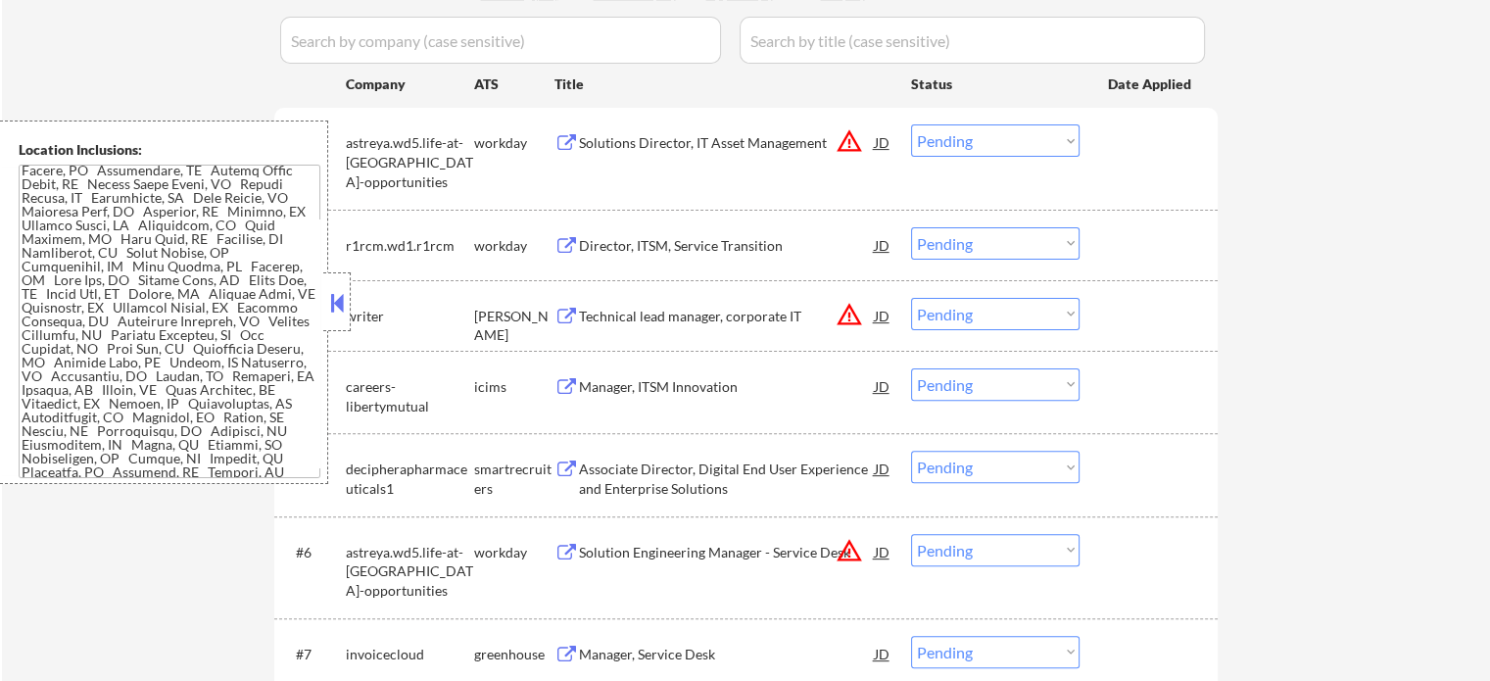
scroll to position [588, 0]
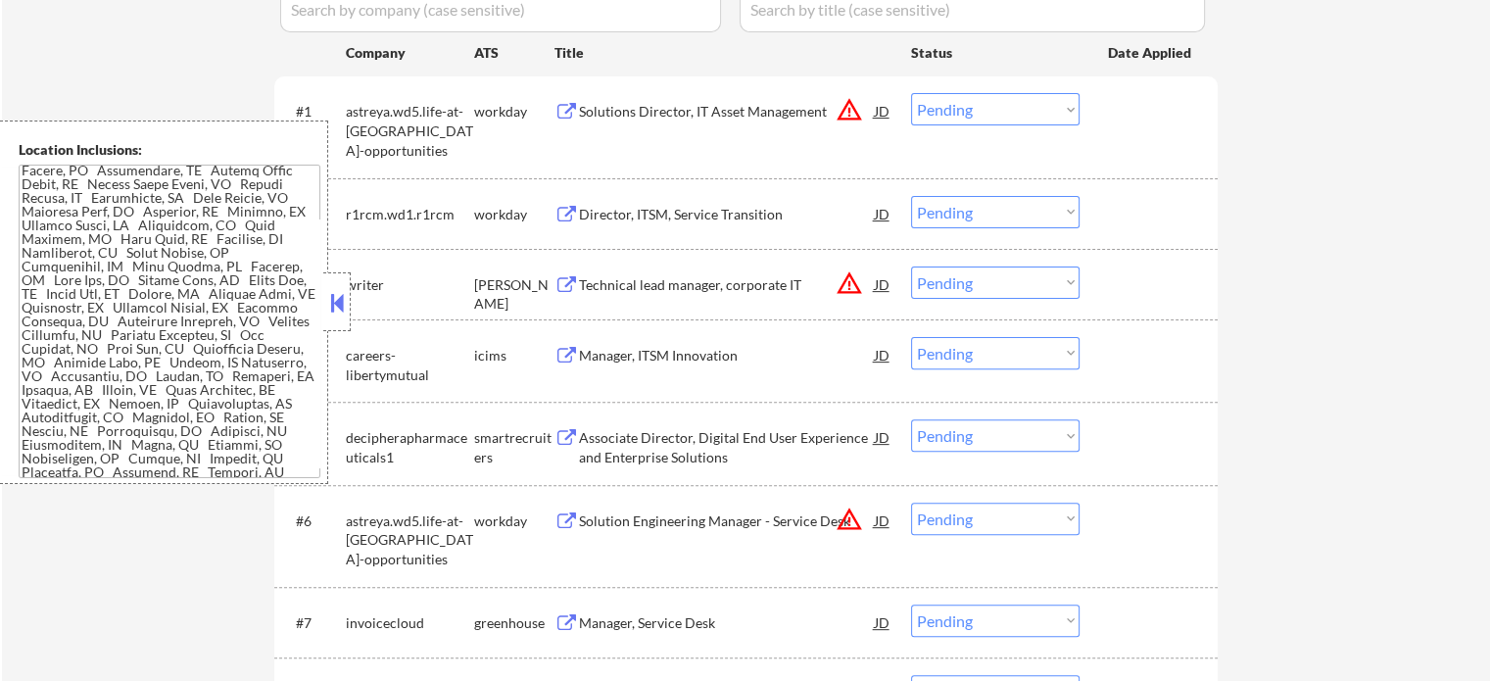
click at [678, 280] on div "Technical lead manager, corporate IT" at bounding box center [727, 285] width 296 height 20
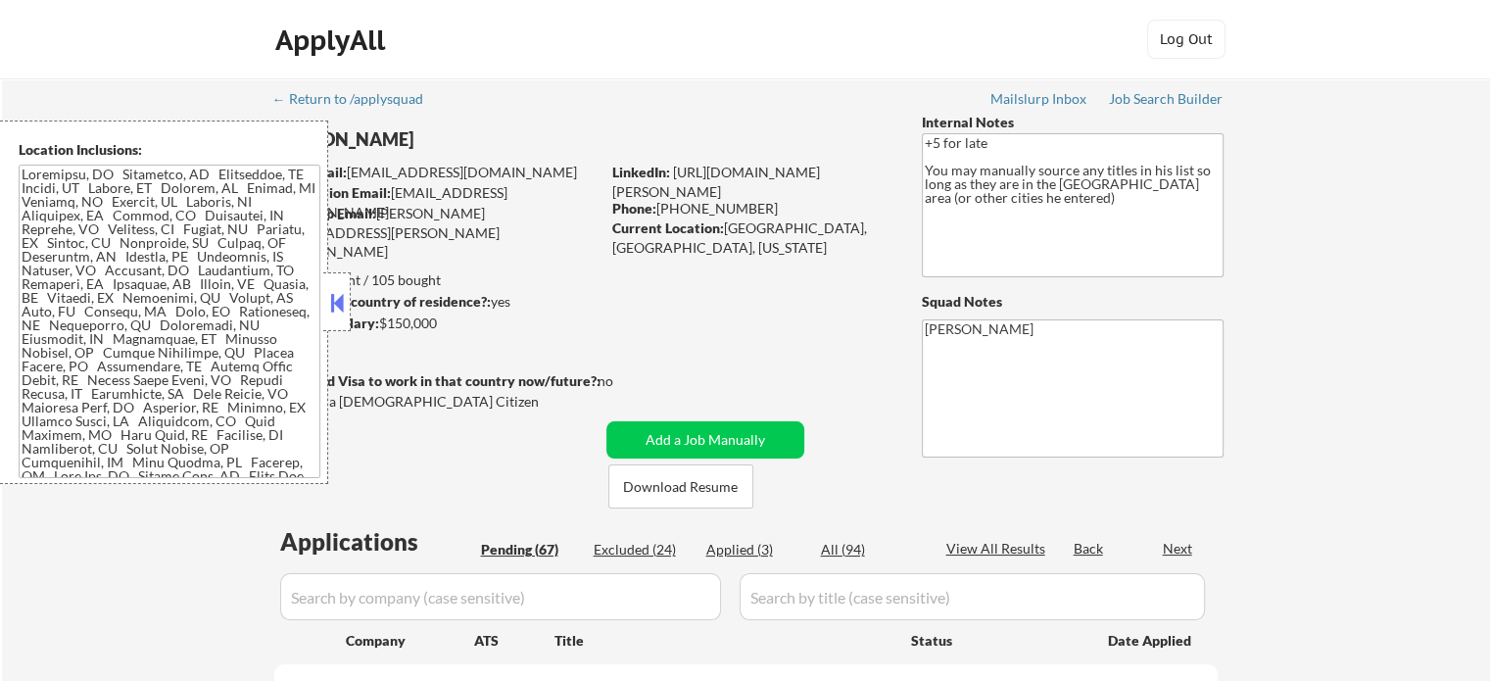
select select ""pending""
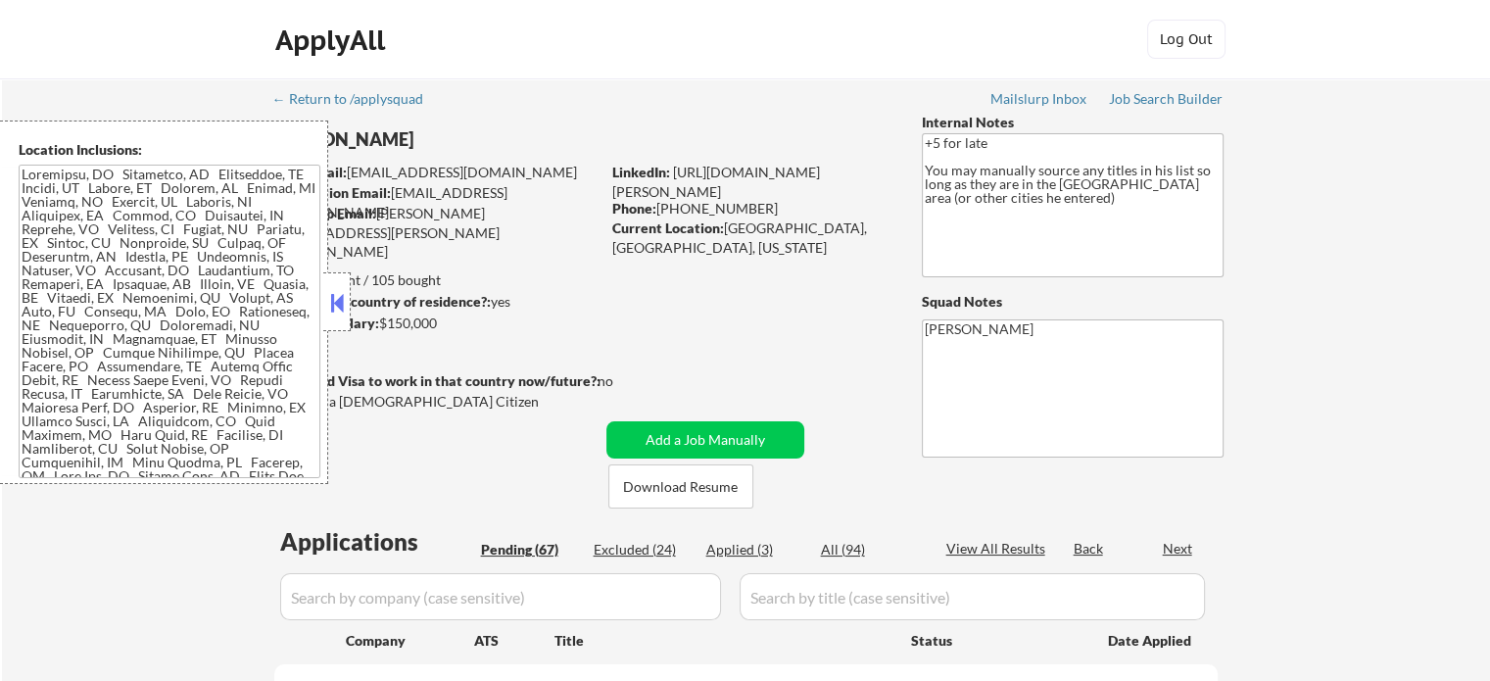
select select ""pending""
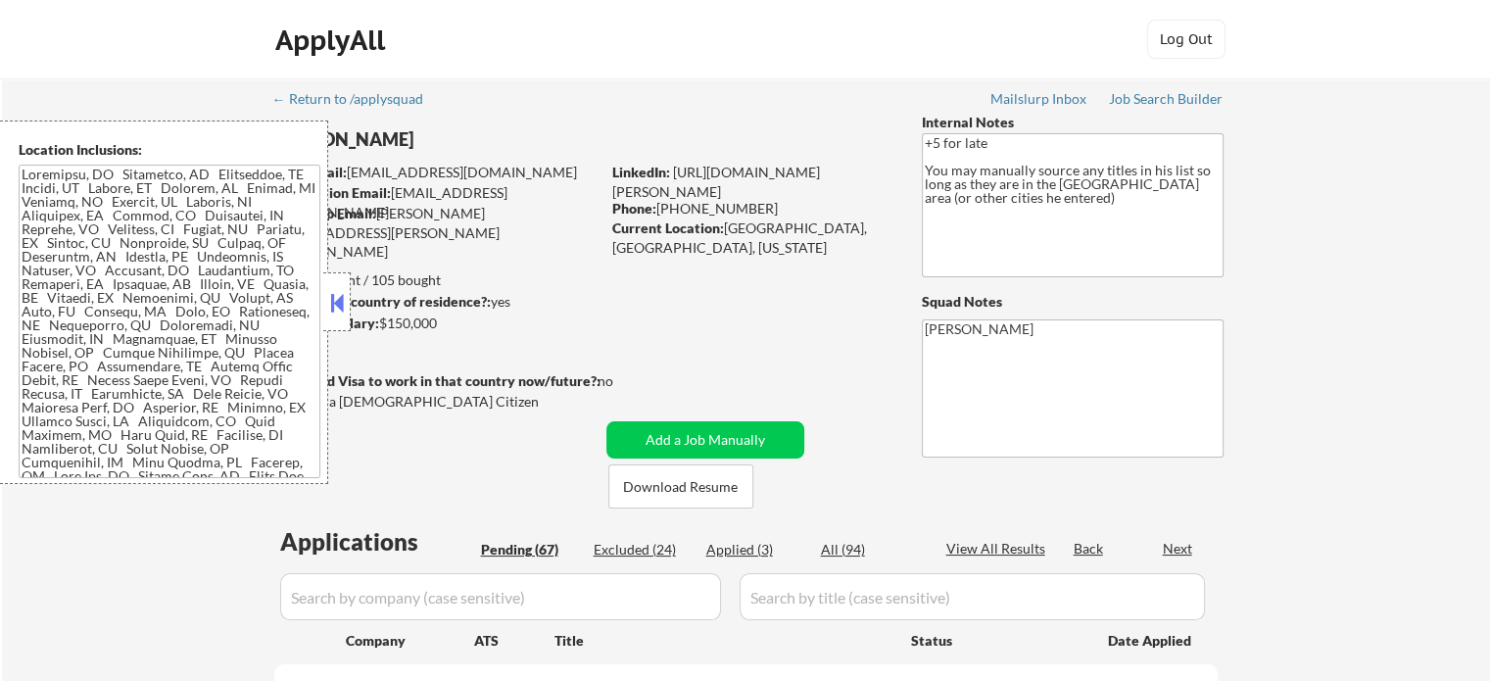
select select ""pending""
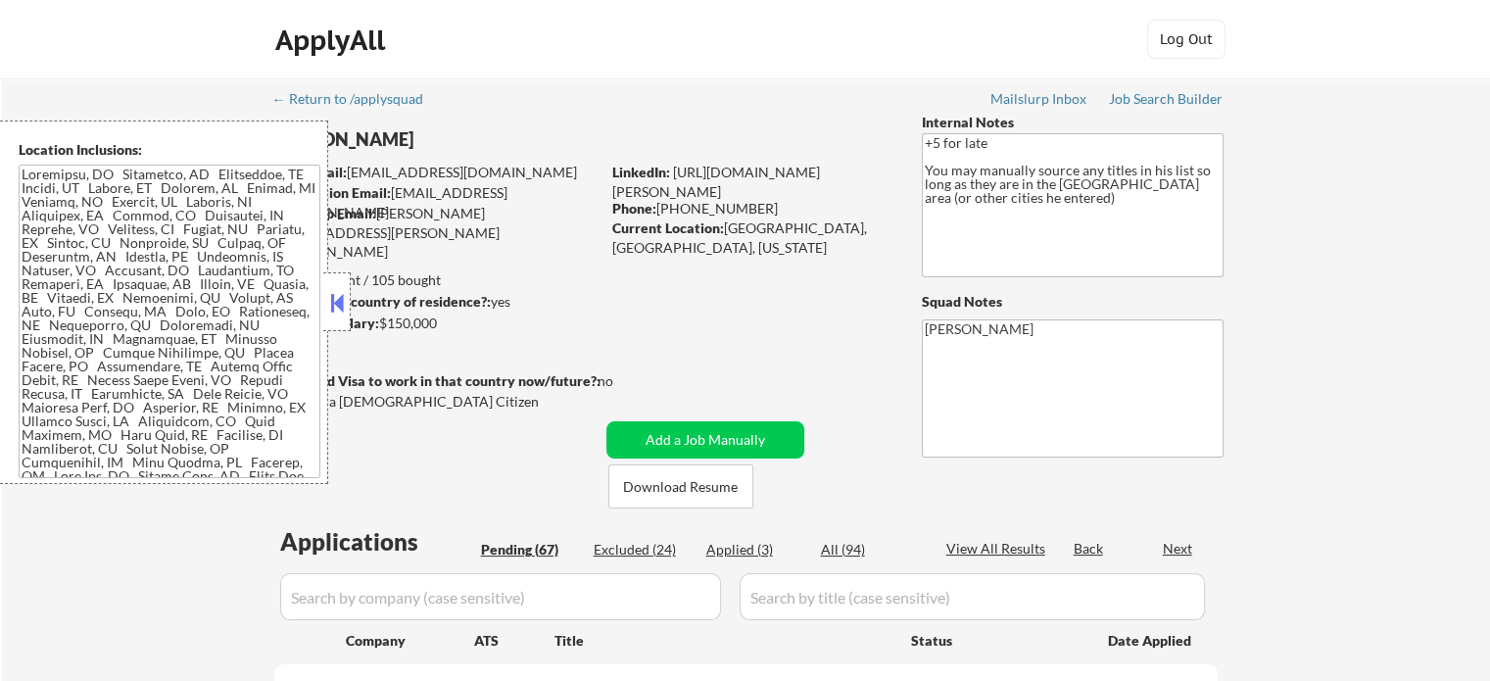
select select ""pending""
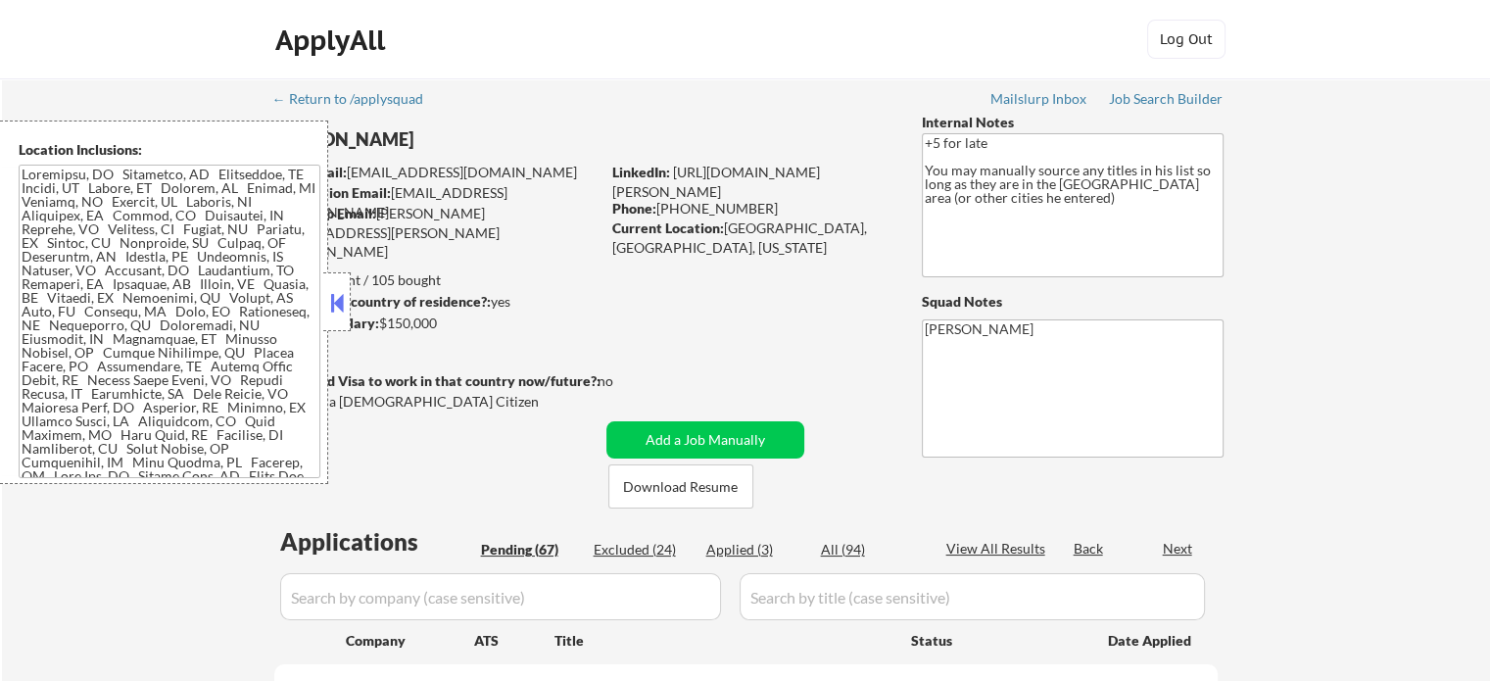
select select ""pending""
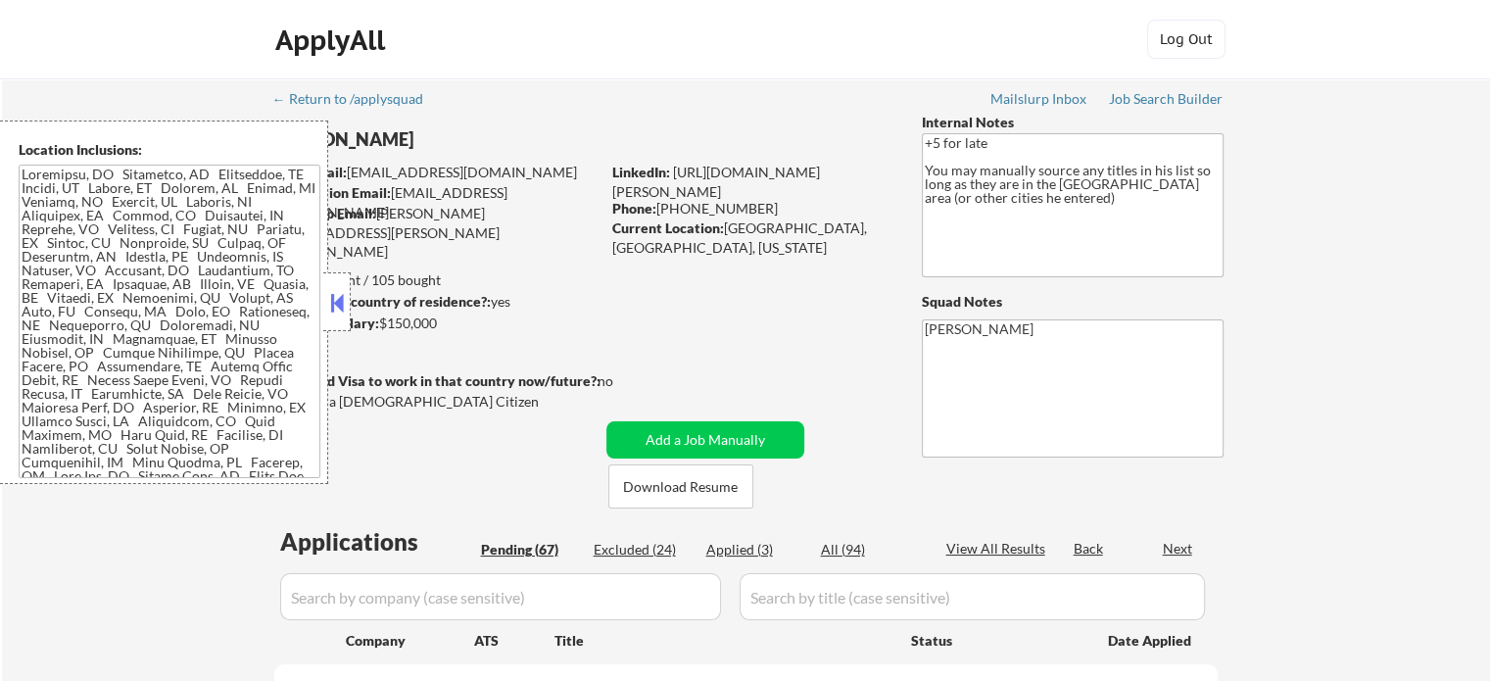
select select ""pending""
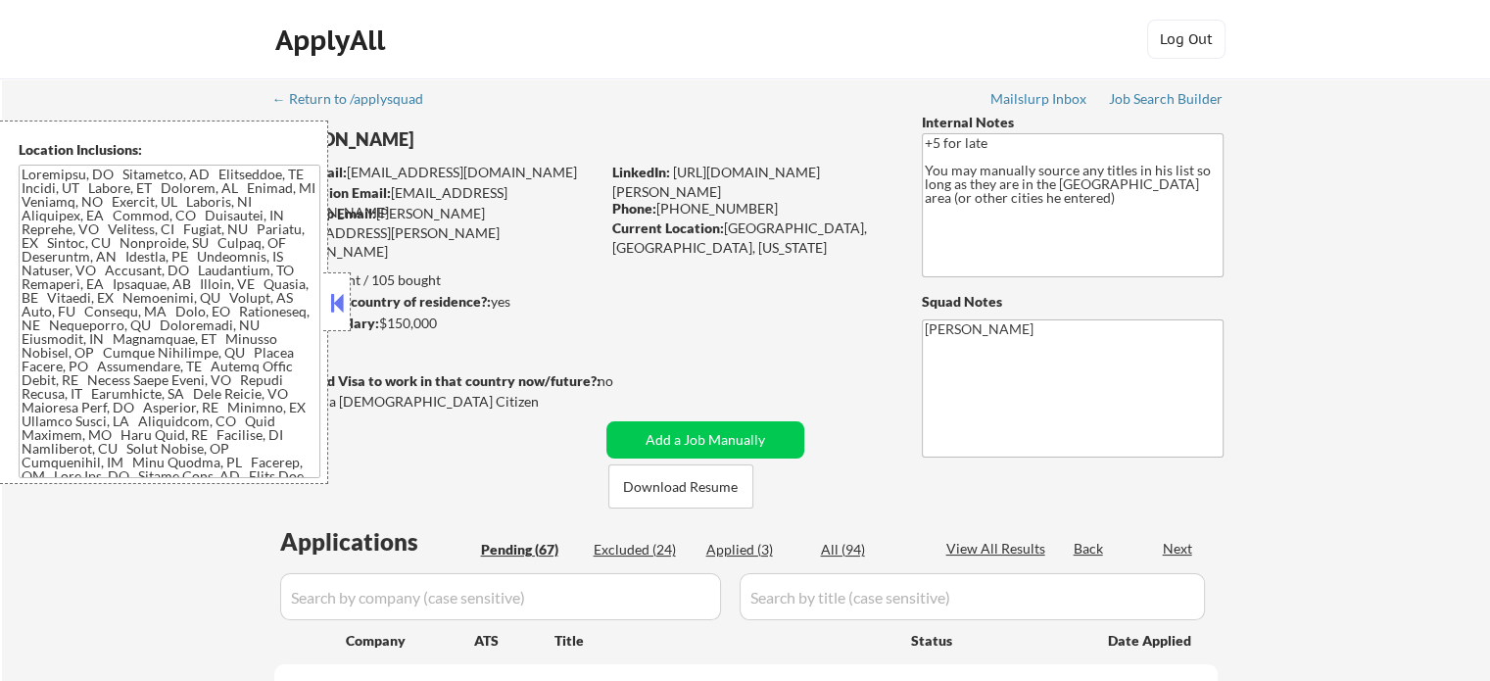
select select ""pending""
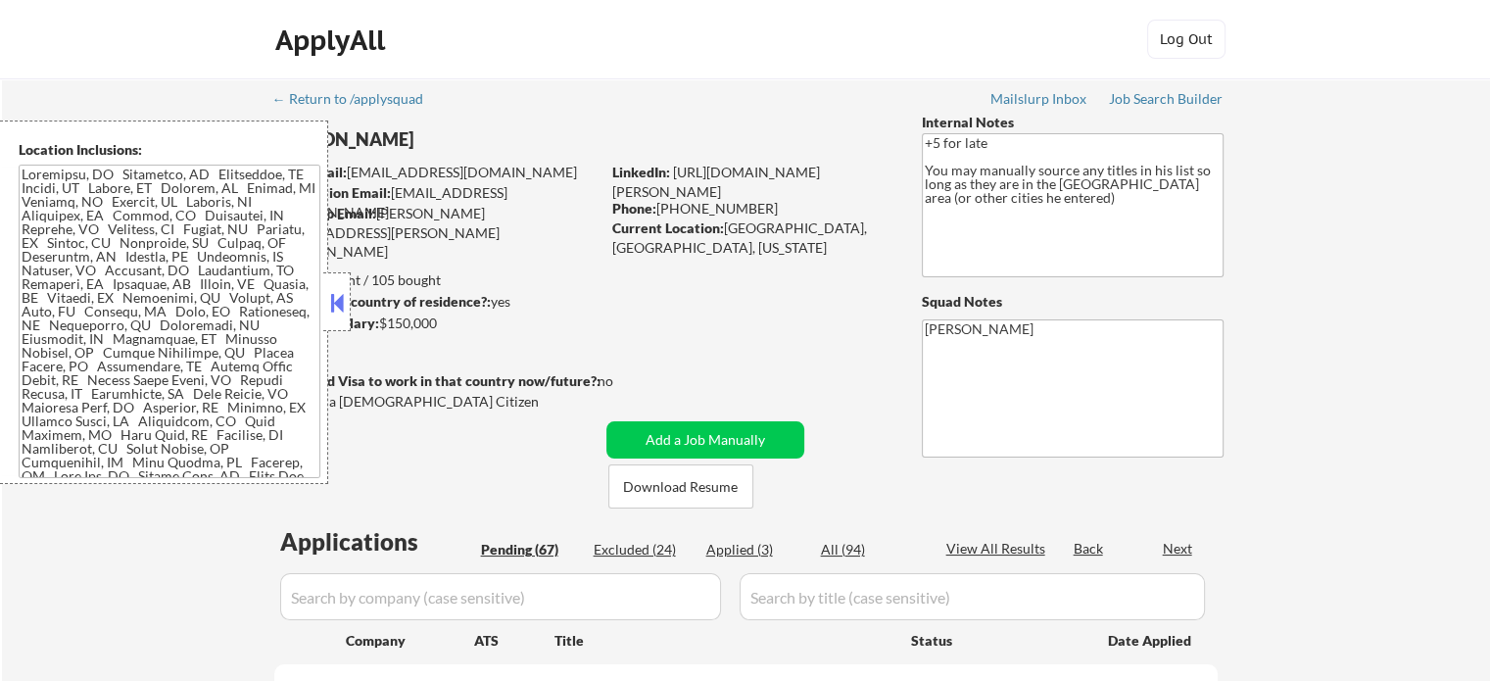
select select ""pending""
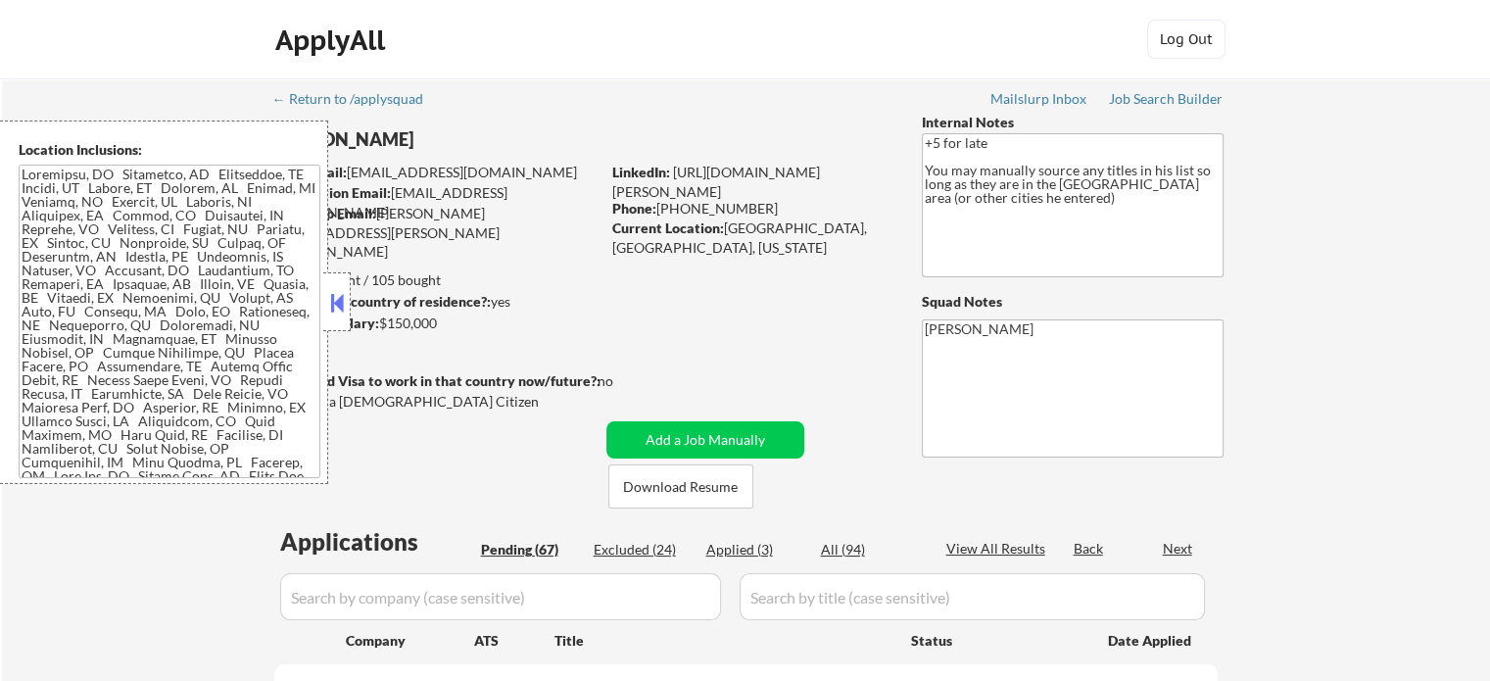
select select ""pending""
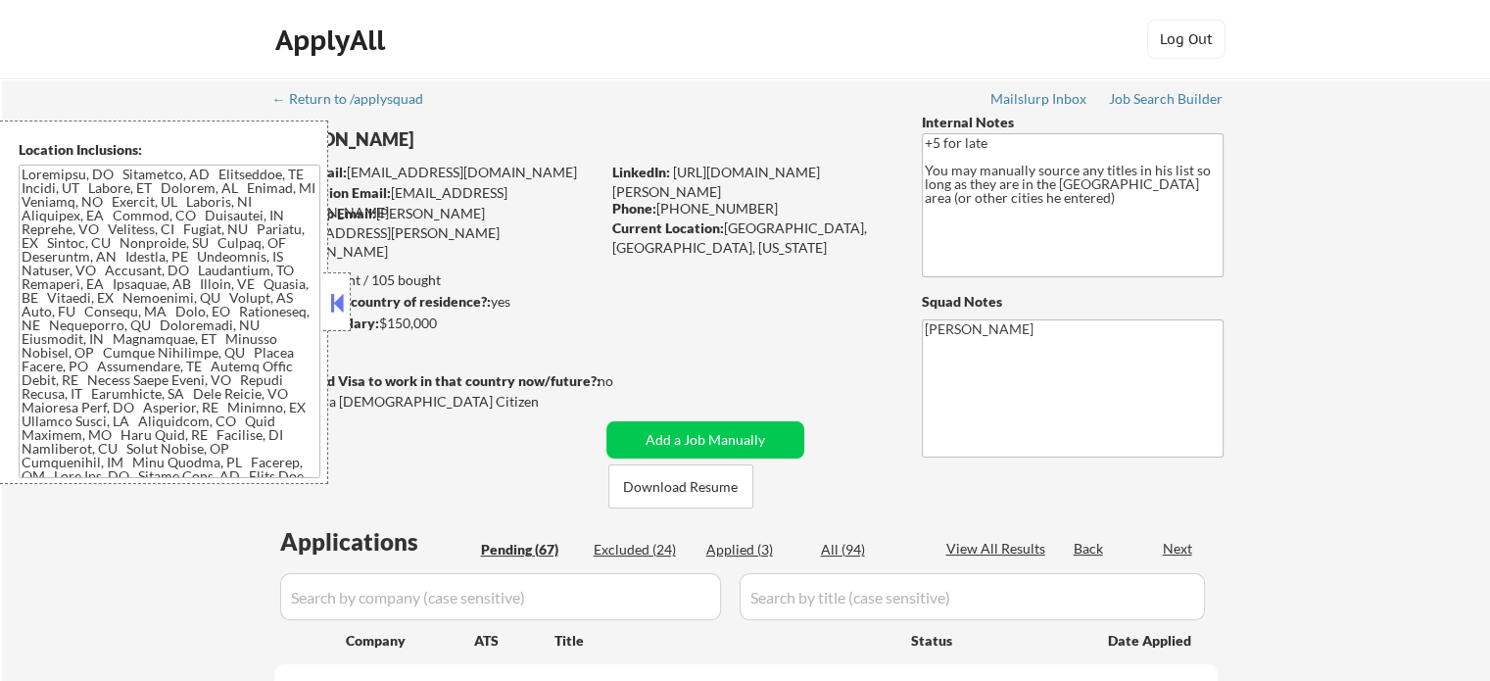
select select ""pending""
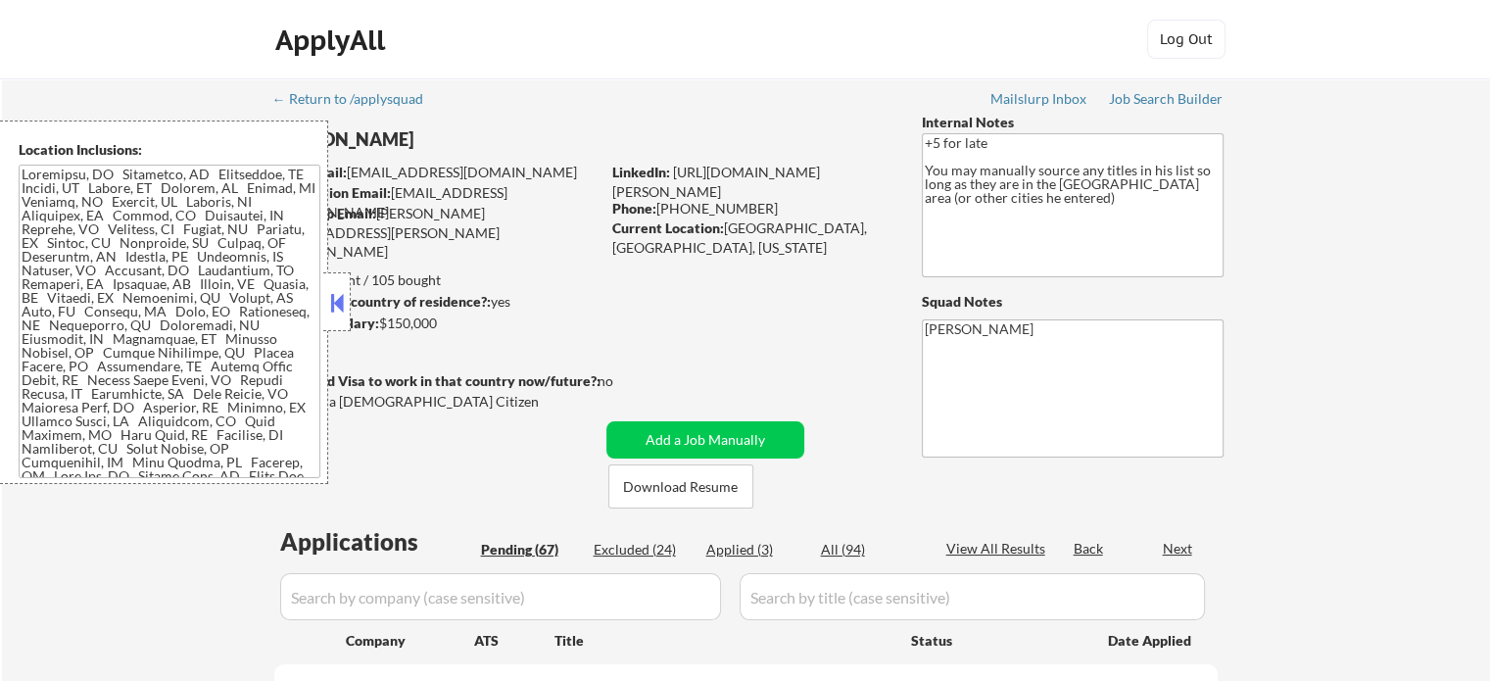
select select ""pending""
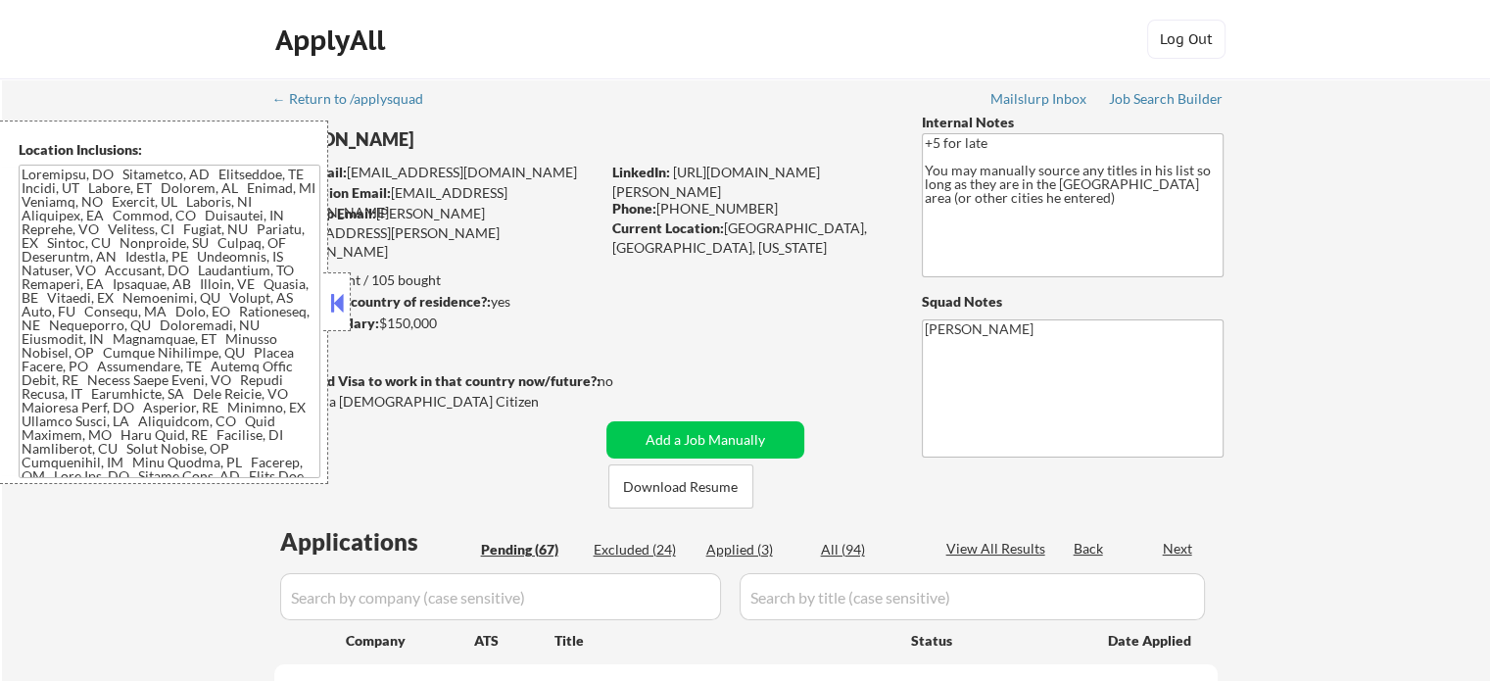
select select ""pending""
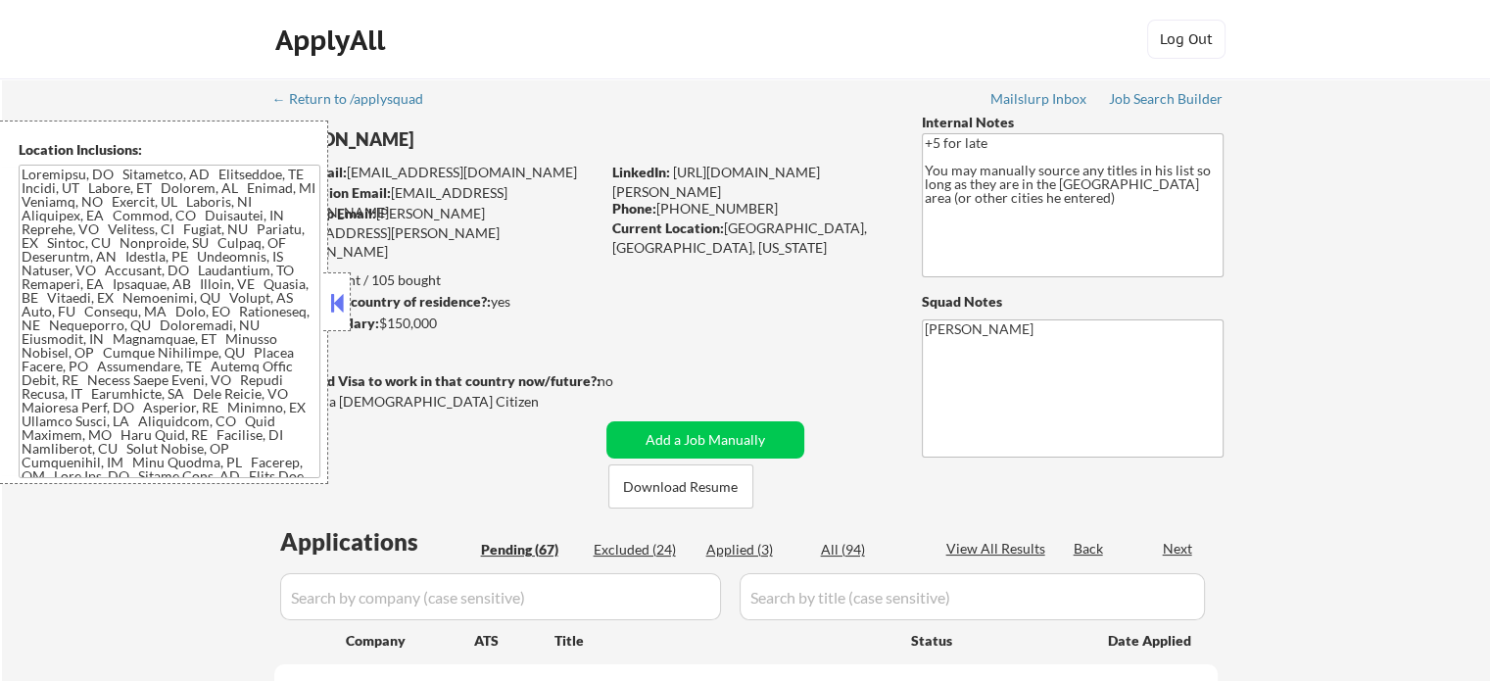
select select ""pending""
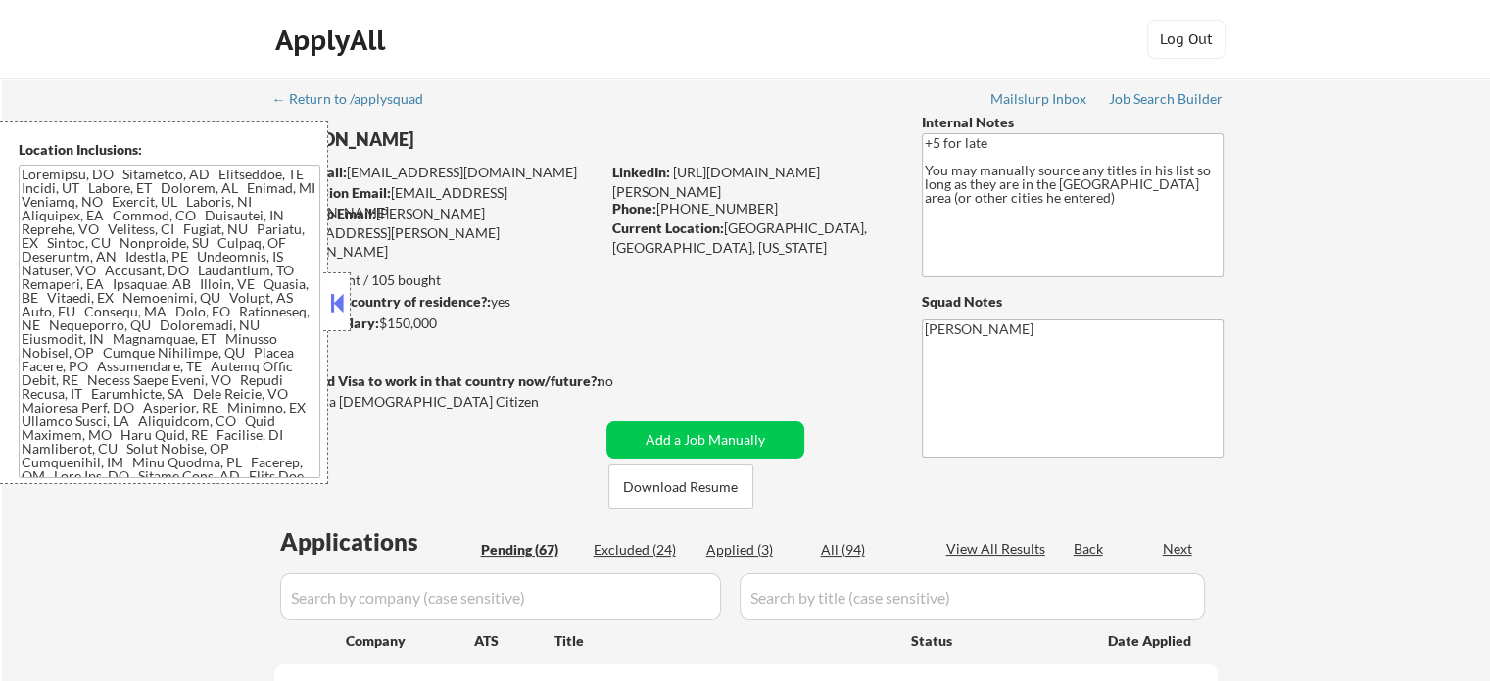
select select ""pending""
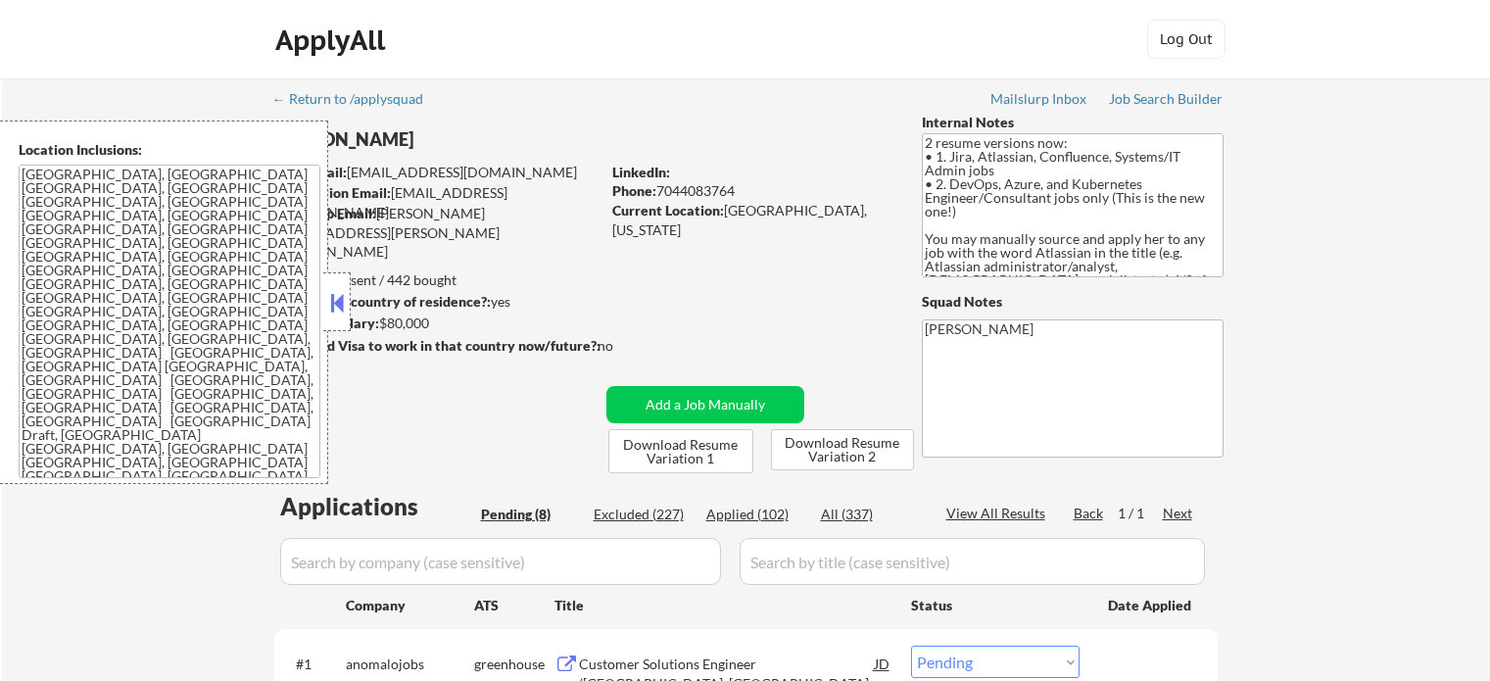
select select ""pending""
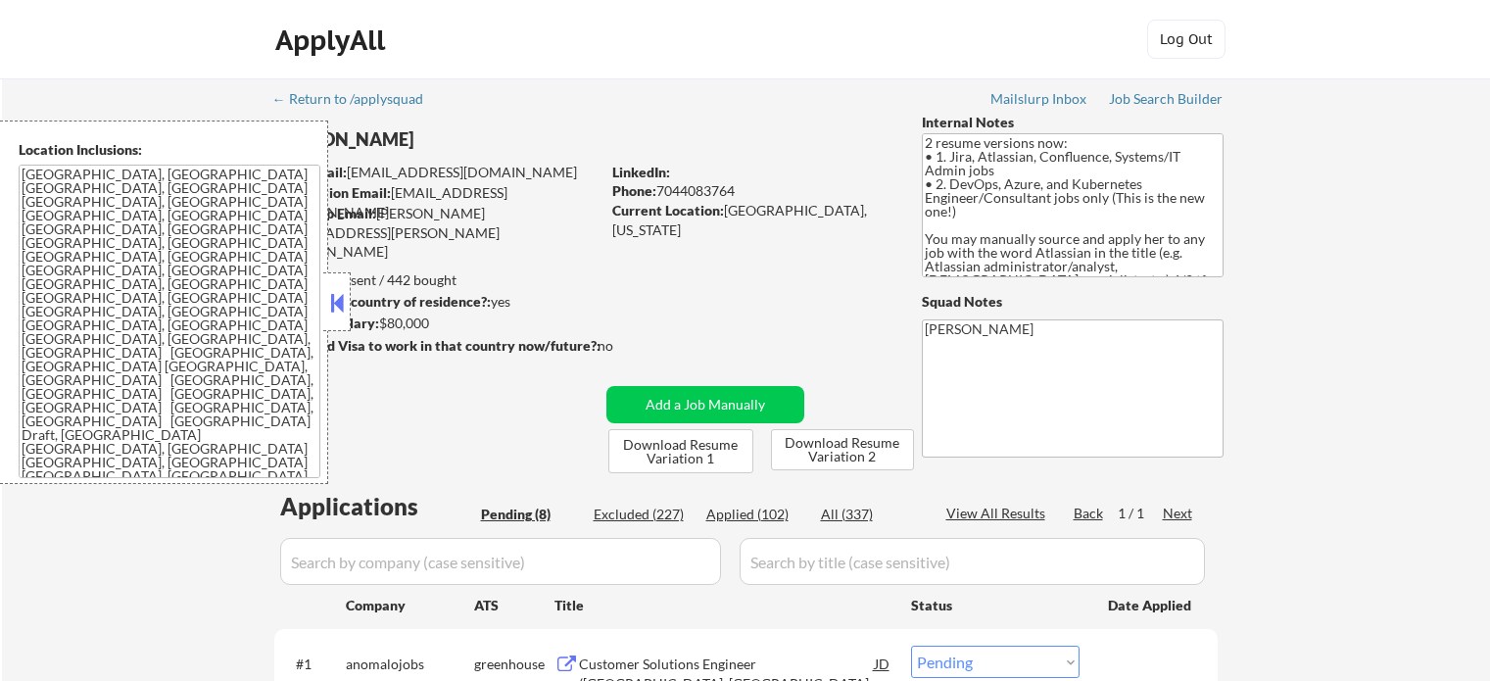
select select ""pending""
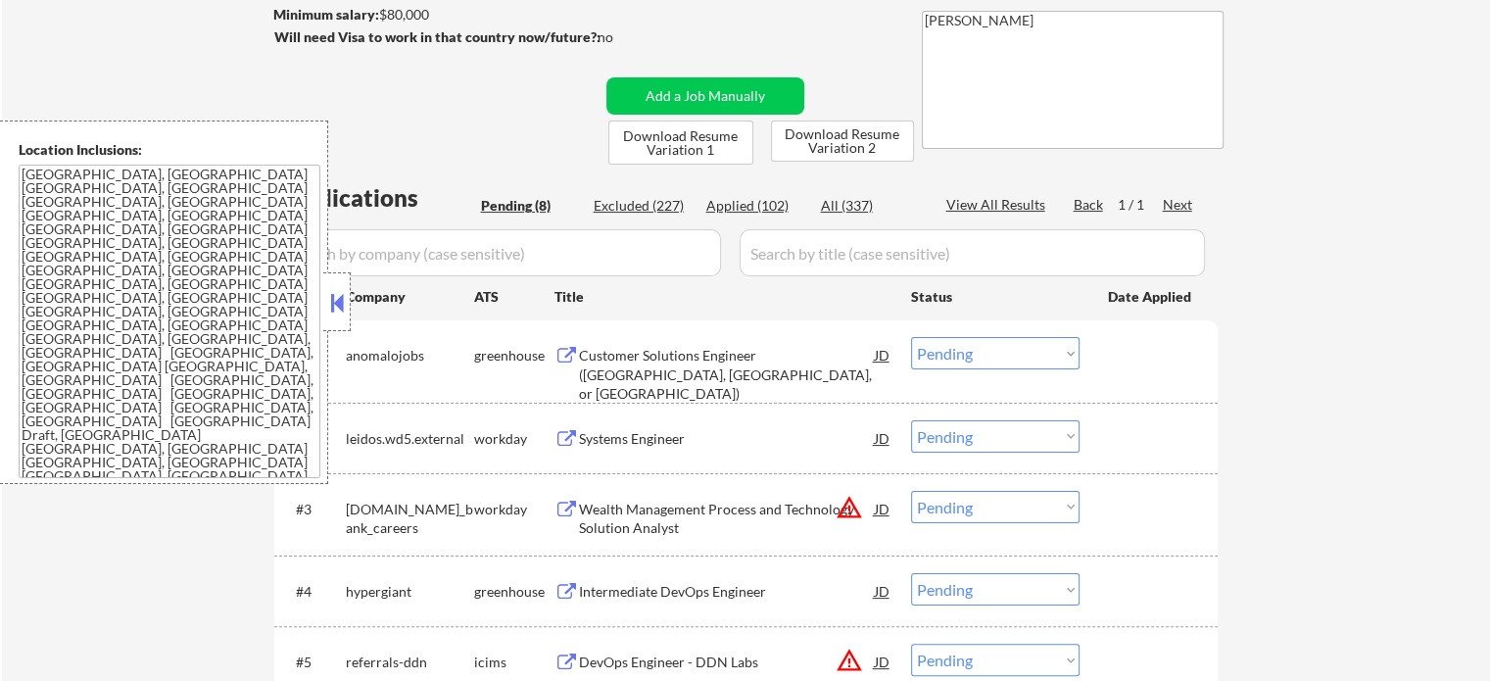
scroll to position [294, 0]
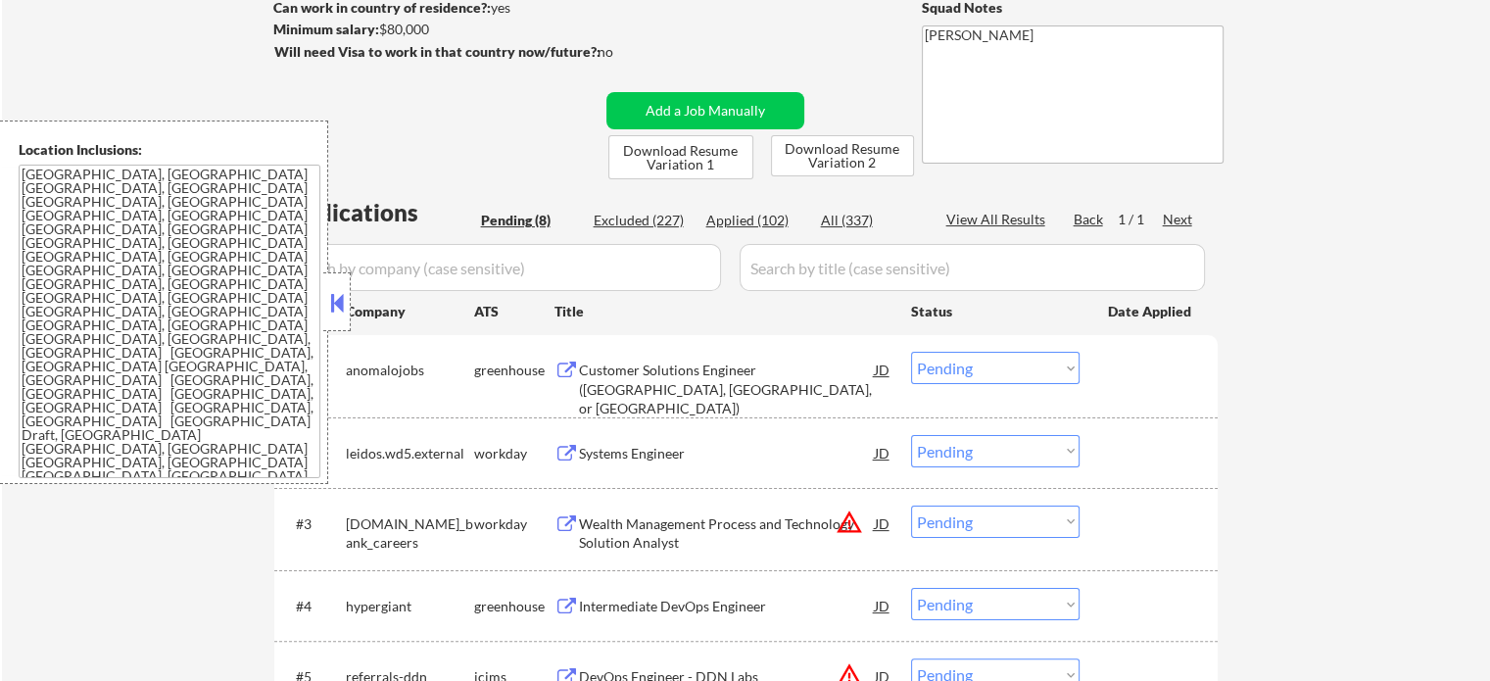
click at [633, 388] on div "Customer Solutions Engineer (UK, Ireland, or Eastern United States)" at bounding box center [727, 389] width 296 height 58
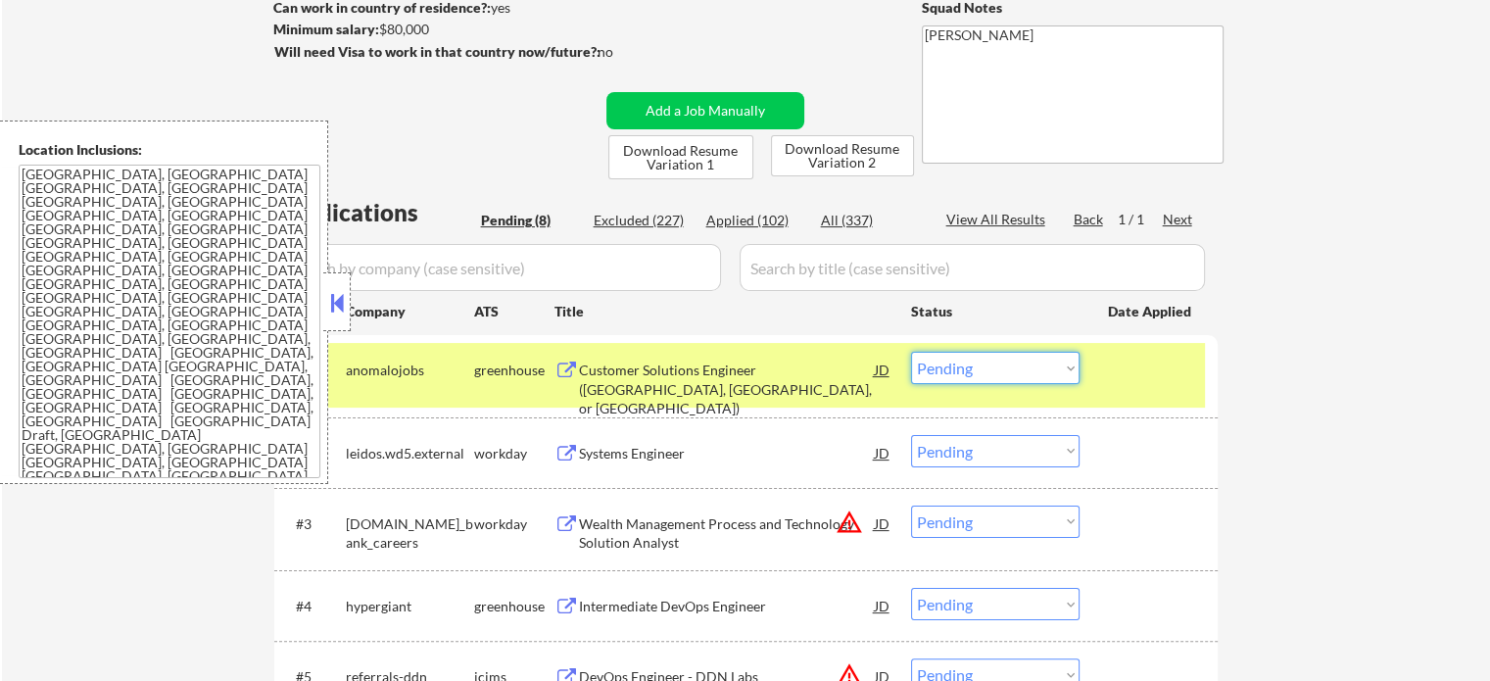
click at [1048, 371] on select "Choose an option... Pending Applied Excluded (Questions) Excluded (Expired) Exc…" at bounding box center [995, 368] width 168 height 32
click at [911, 352] on select "Choose an option... Pending Applied Excluded (Questions) Excluded (Expired) Exc…" at bounding box center [995, 368] width 168 height 32
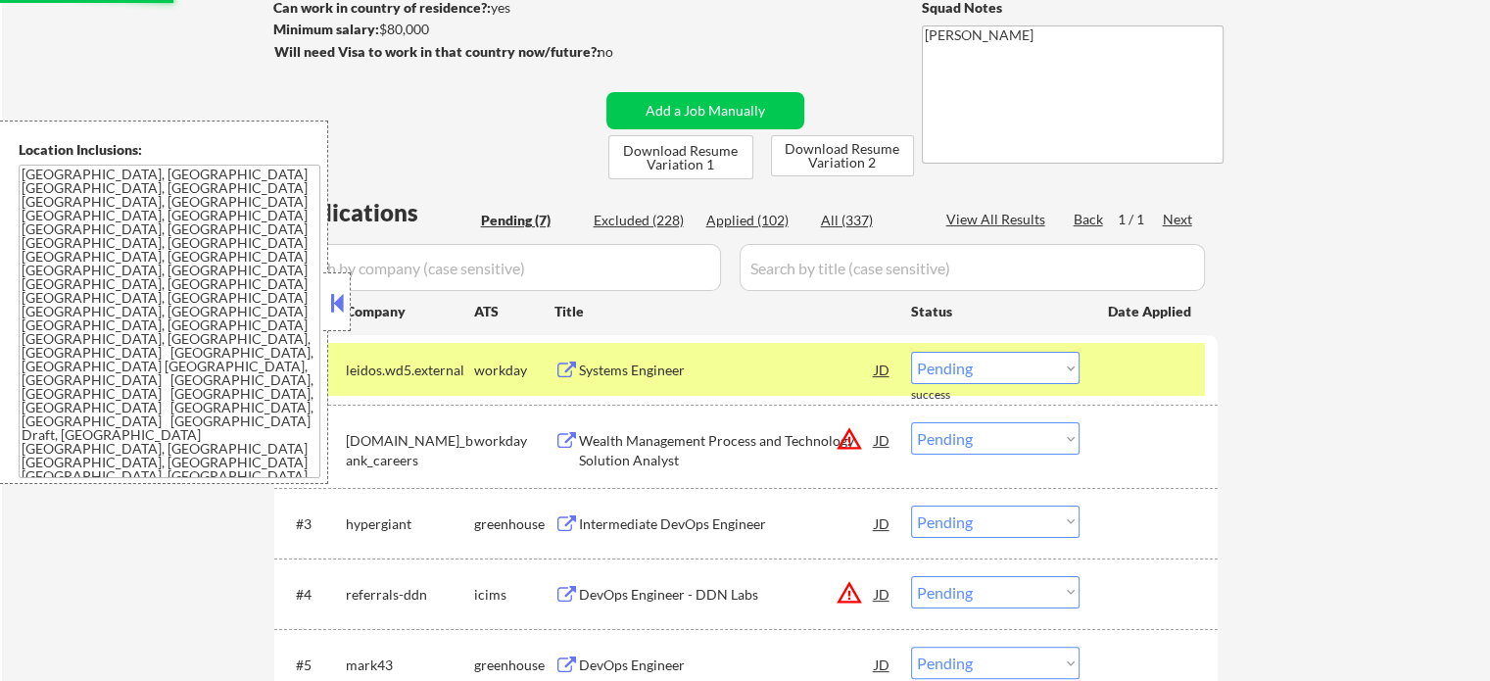
click at [1132, 371] on div at bounding box center [1151, 369] width 86 height 35
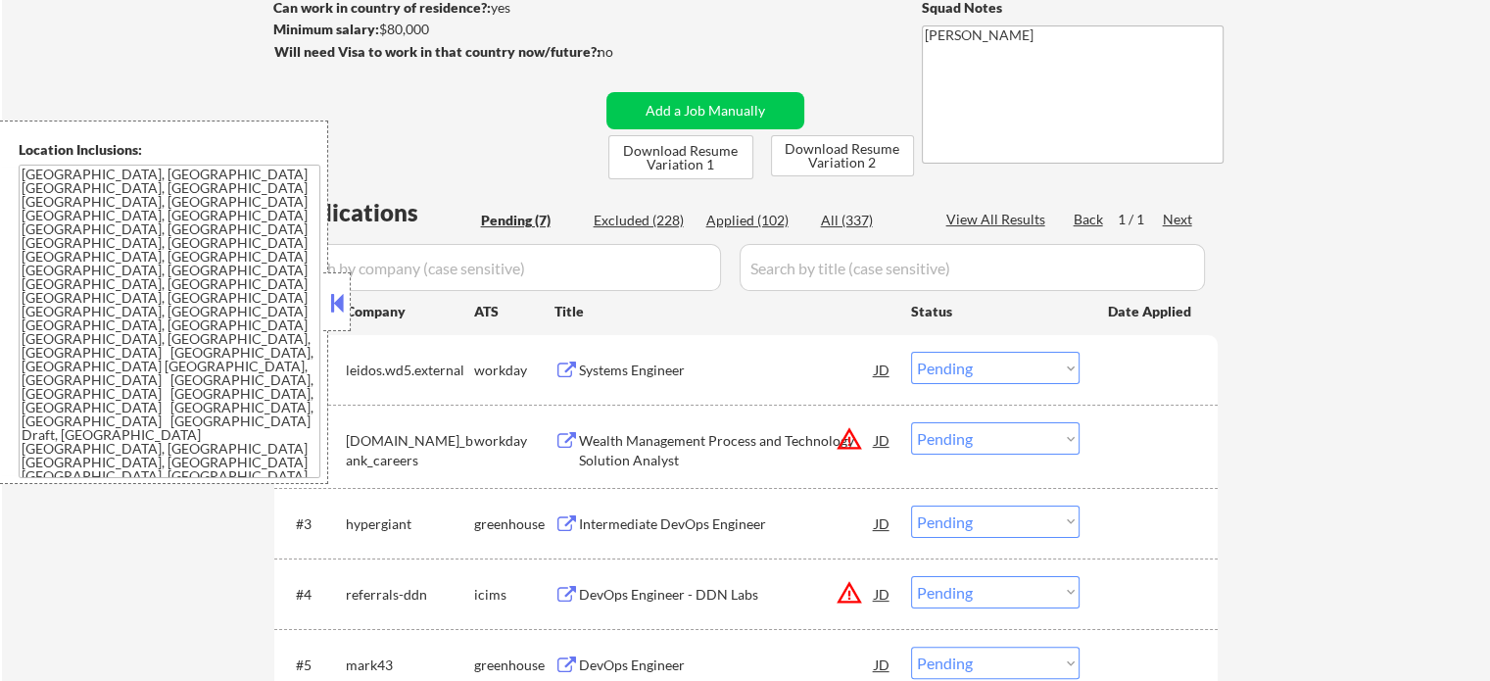
click at [560, 375] on button at bounding box center [566, 370] width 24 height 19
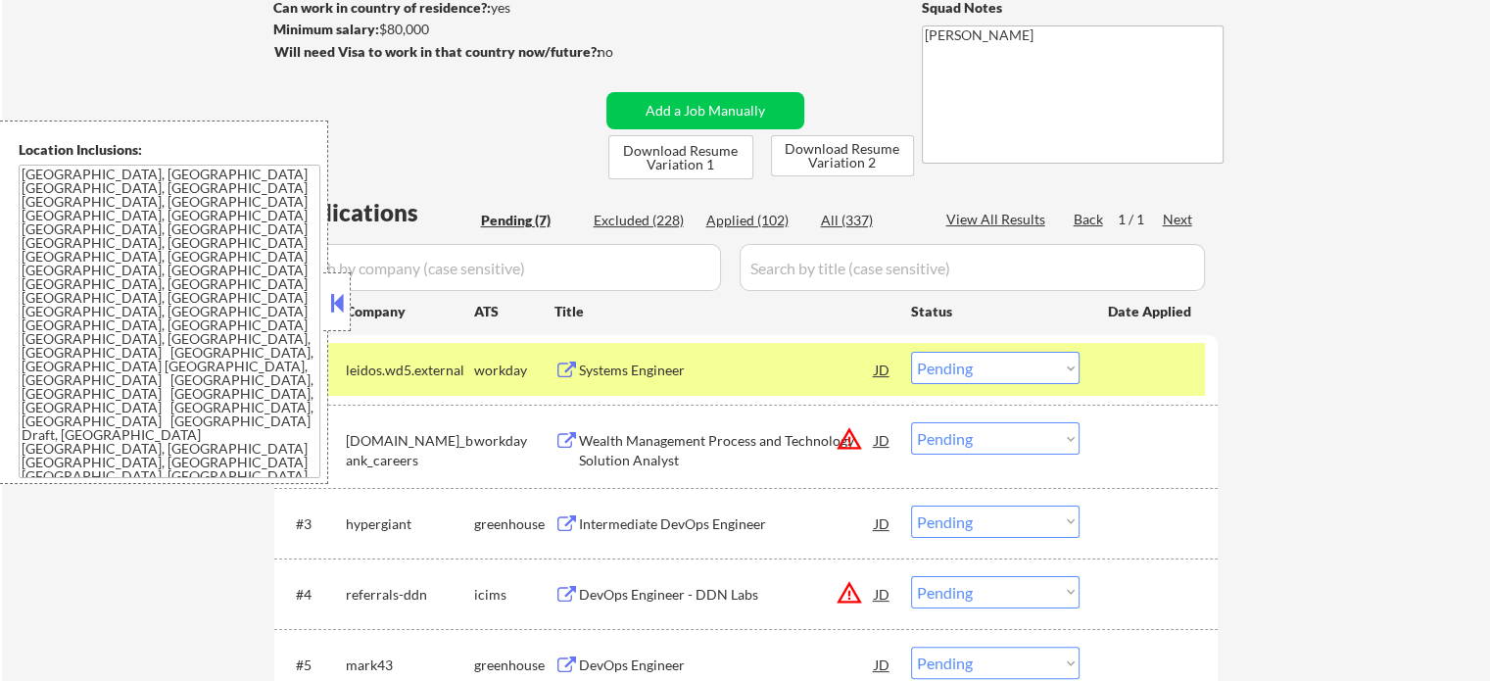
click at [1073, 370] on select "Choose an option... Pending Applied Excluded (Questions) Excluded (Expired) Exc…" at bounding box center [995, 368] width 168 height 32
click at [911, 352] on select "Choose an option... Pending Applied Excluded (Questions) Excluded (Expired) Exc…" at bounding box center [995, 368] width 168 height 32
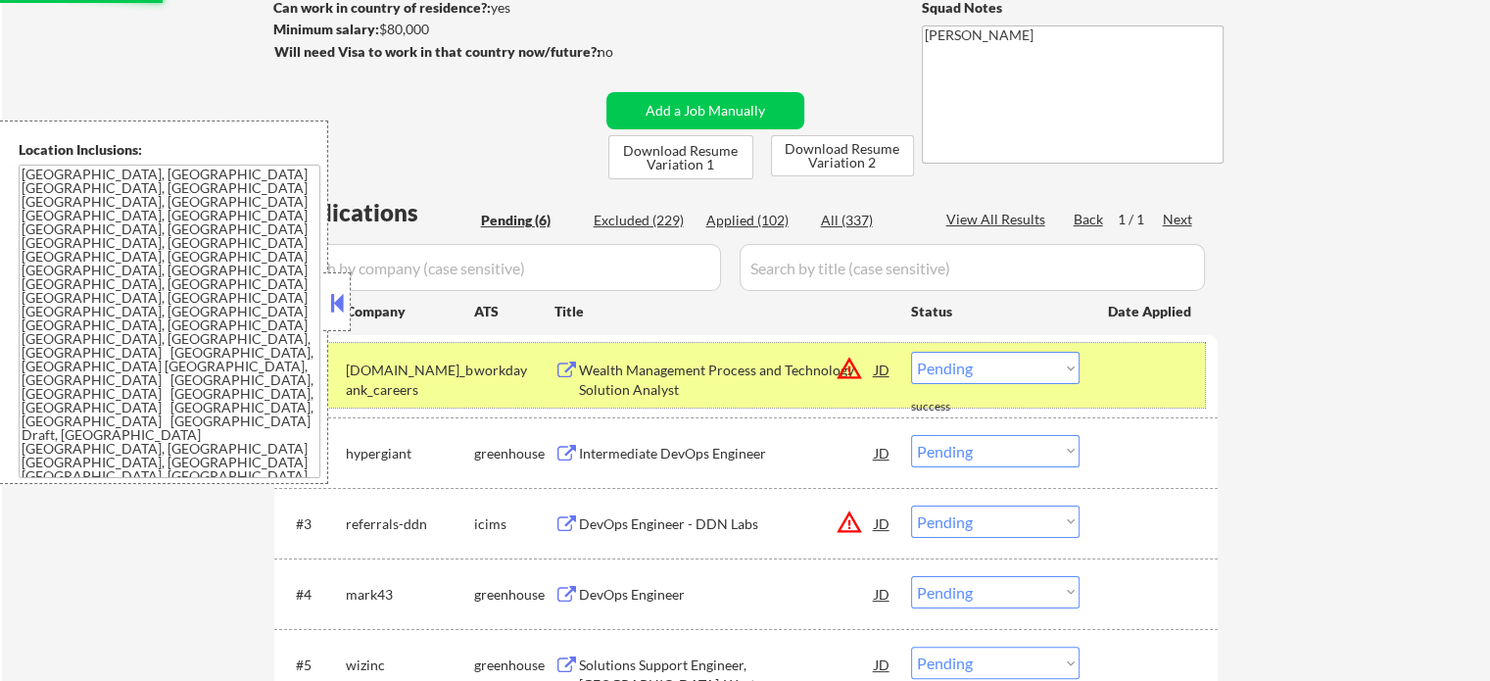
click at [1131, 381] on div at bounding box center [1151, 369] width 86 height 35
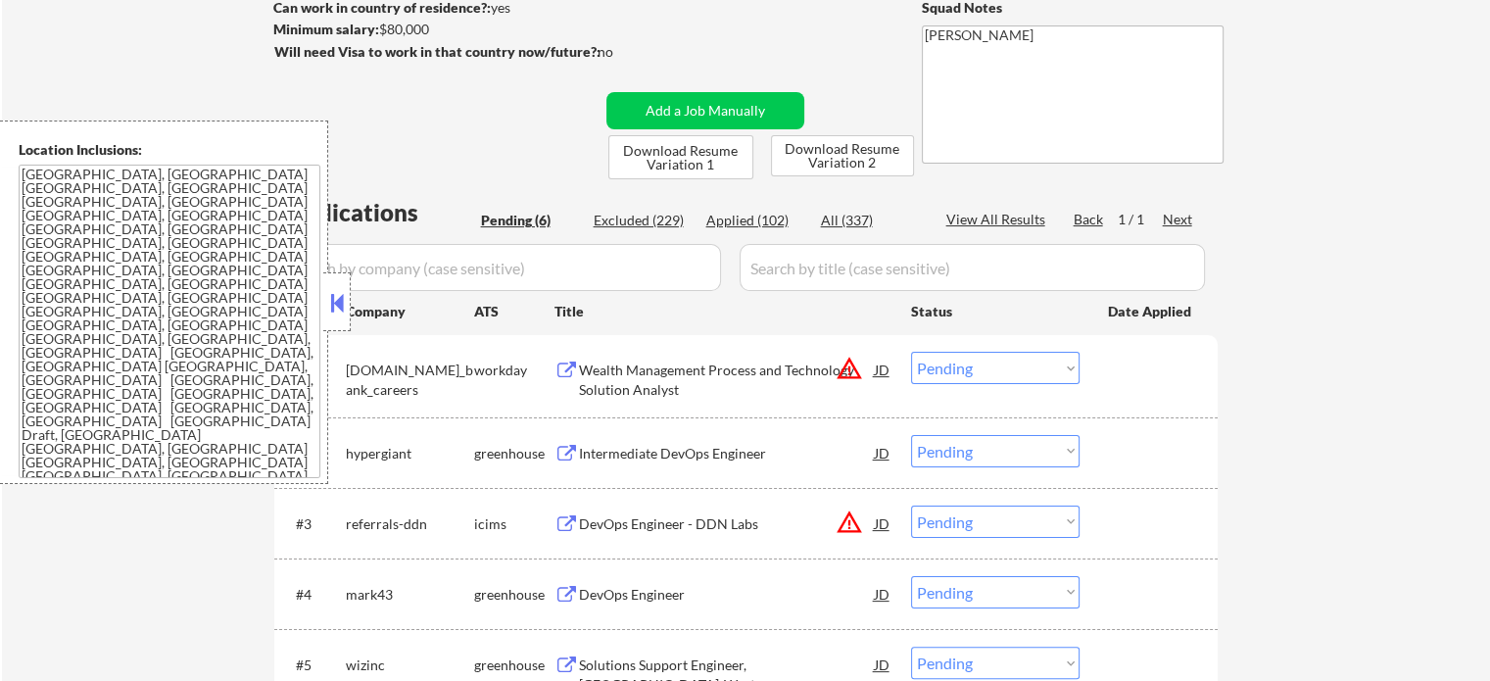
click at [564, 370] on button at bounding box center [566, 370] width 24 height 19
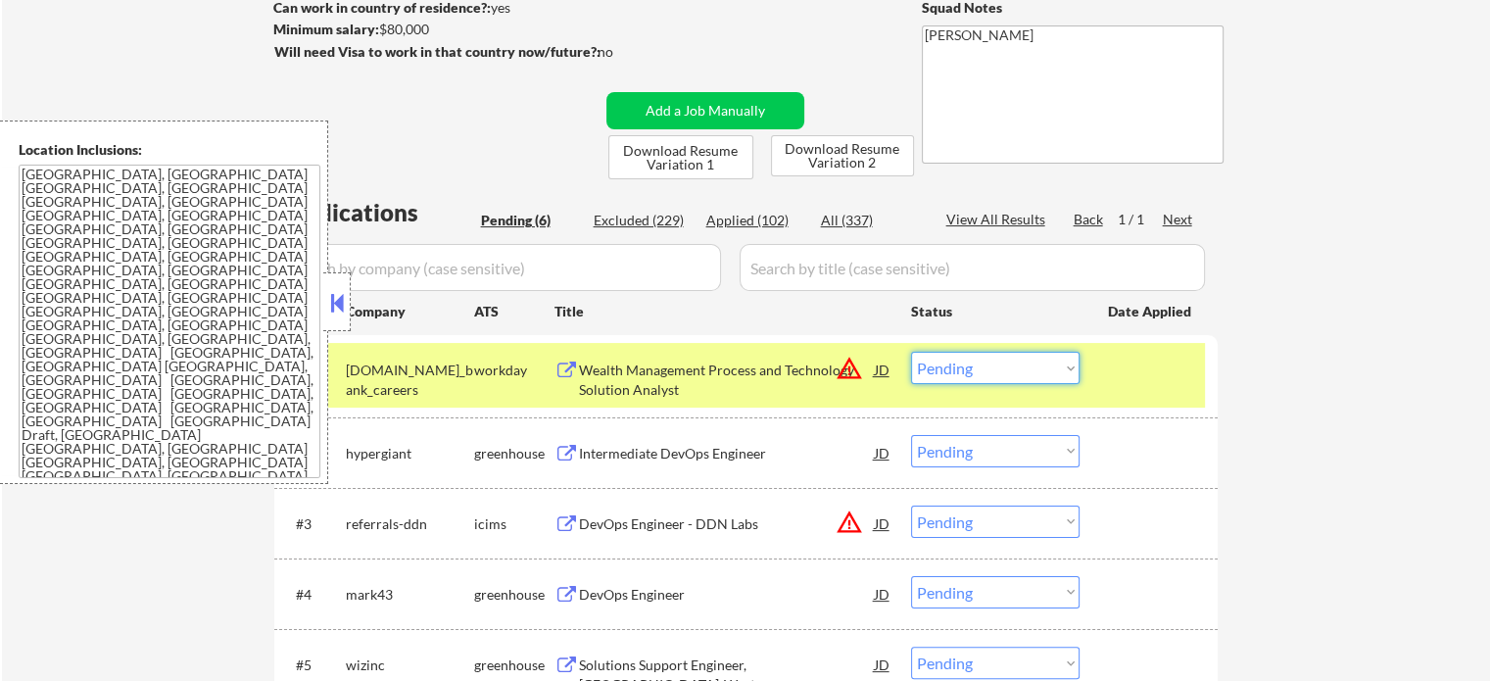
click at [955, 373] on select "Choose an option... Pending Applied Excluded (Questions) Excluded (Expired) Exc…" at bounding box center [995, 368] width 168 height 32
click at [911, 352] on select "Choose an option... Pending Applied Excluded (Questions) Excluded (Expired) Exc…" at bounding box center [995, 368] width 168 height 32
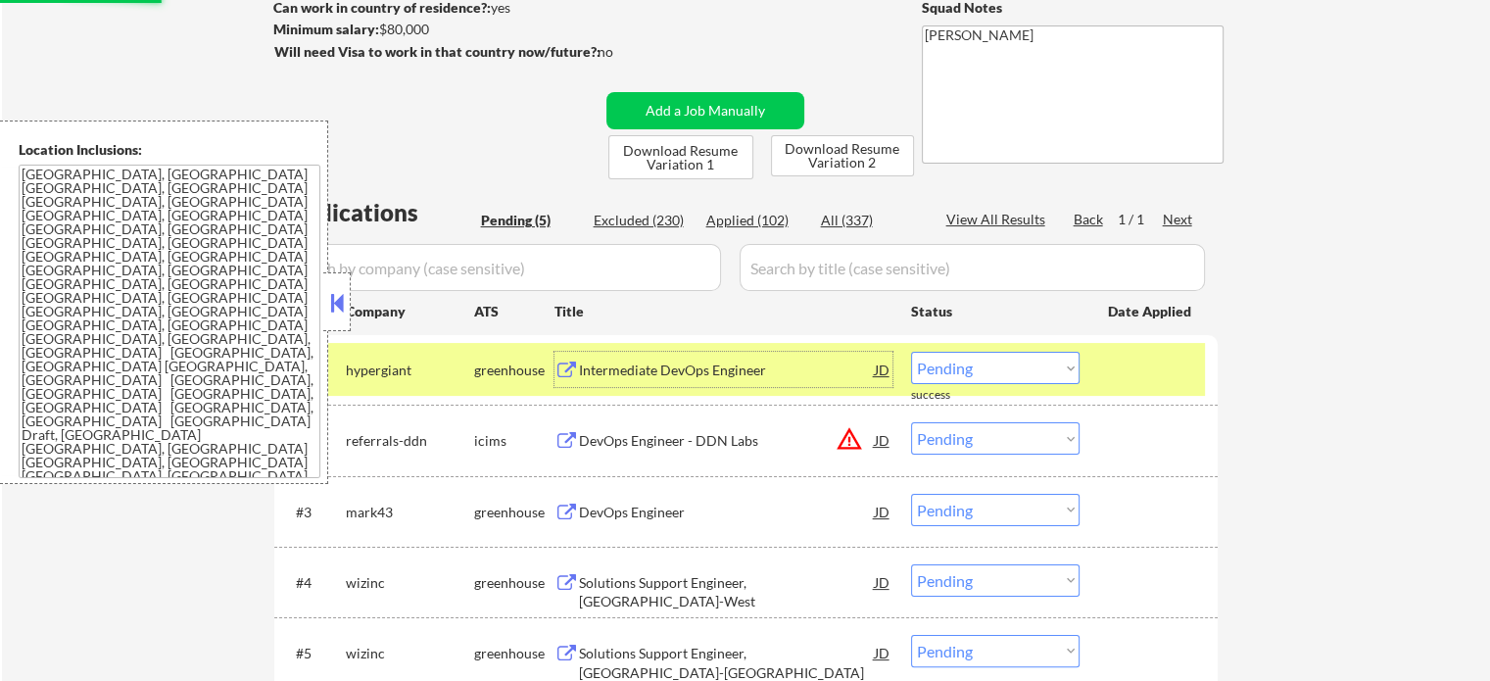
click at [812, 368] on div "Intermediate DevOps Engineer" at bounding box center [727, 370] width 296 height 20
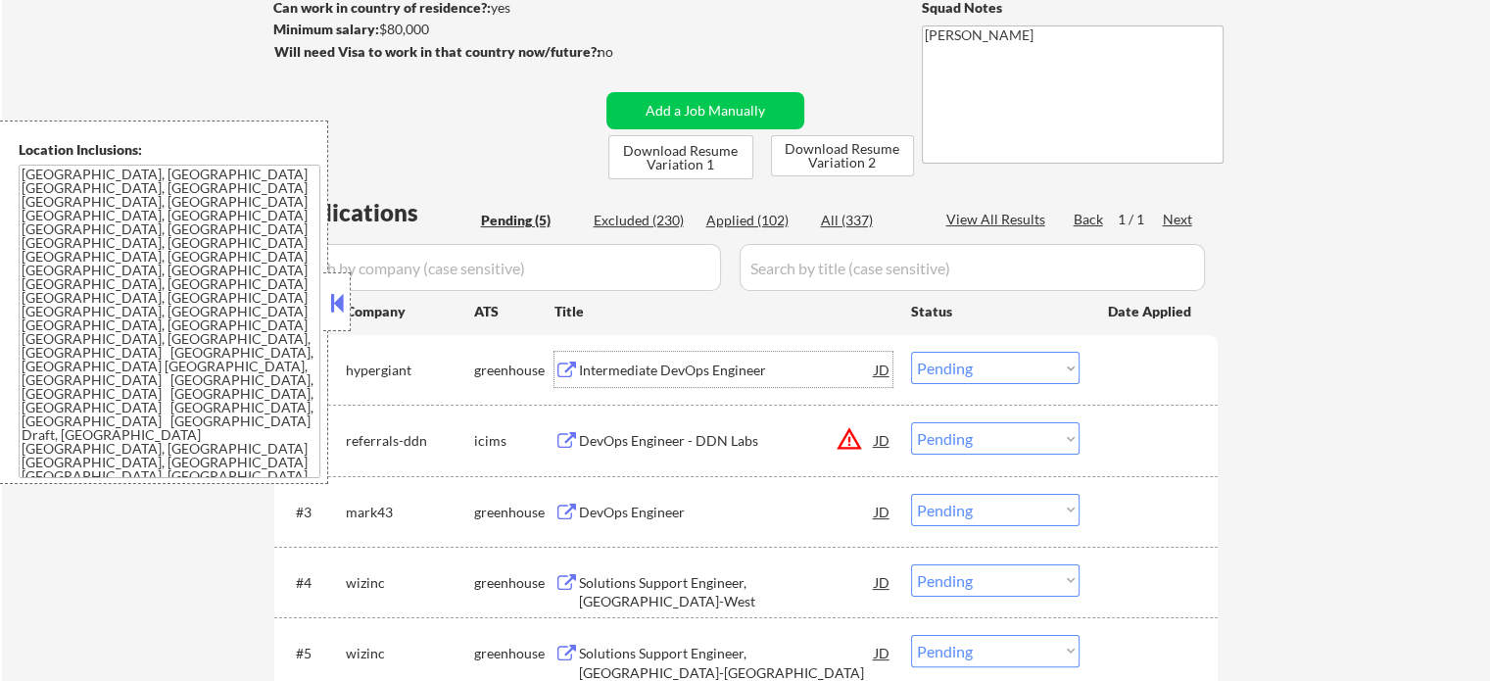
click at [927, 371] on select "Choose an option... Pending Applied Excluded (Questions) Excluded (Expired) Exc…" at bounding box center [995, 368] width 168 height 32
click at [911, 352] on select "Choose an option... Pending Applied Excluded (Questions) Excluded (Expired) Exc…" at bounding box center [995, 368] width 168 height 32
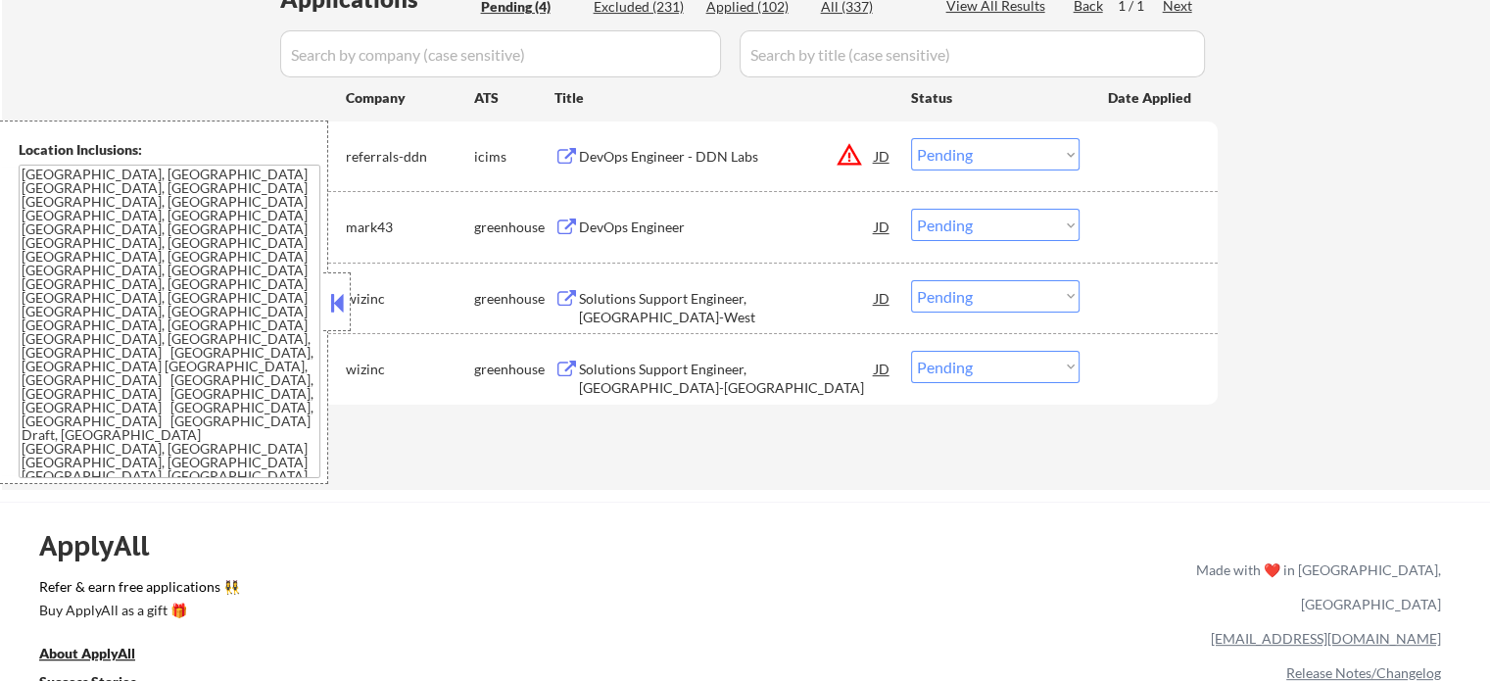
scroll to position [490, 0]
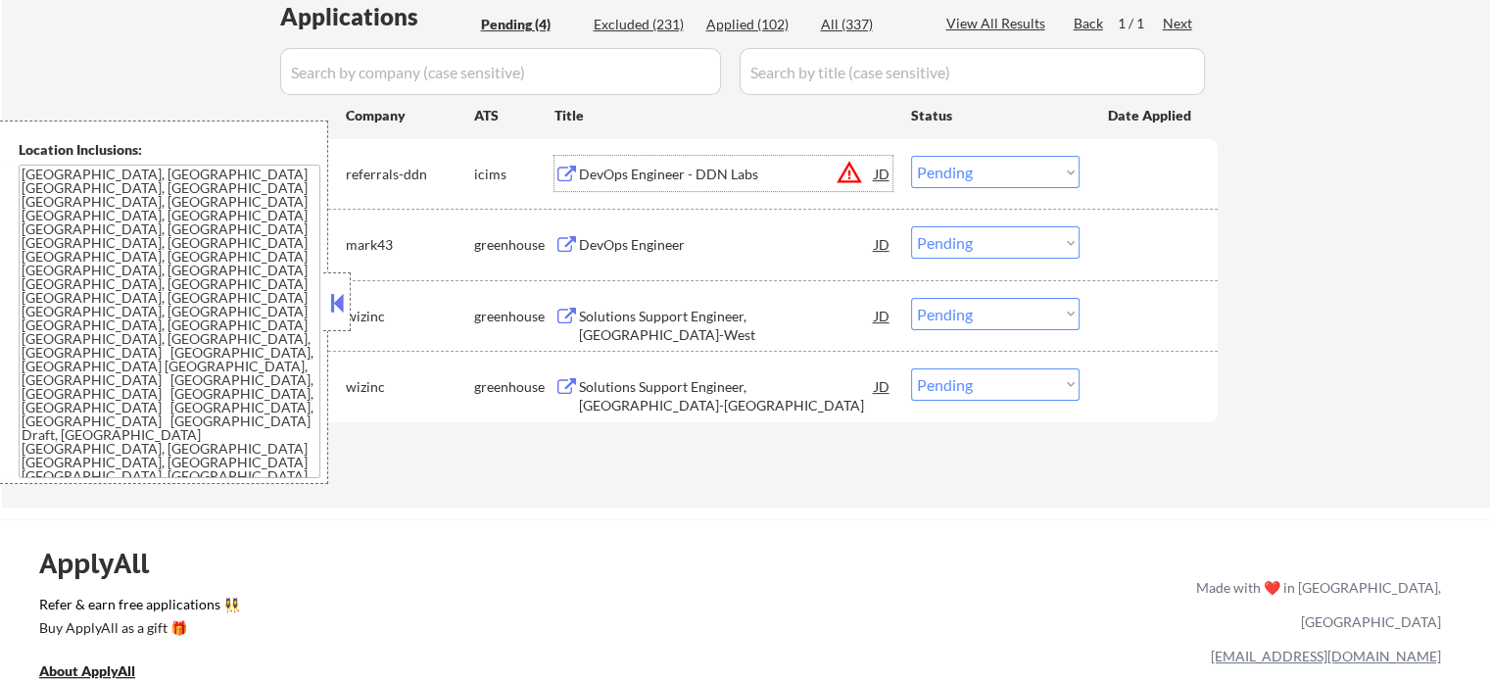
click at [629, 175] on div "DevOps Engineer - DDN Labs" at bounding box center [727, 175] width 296 height 20
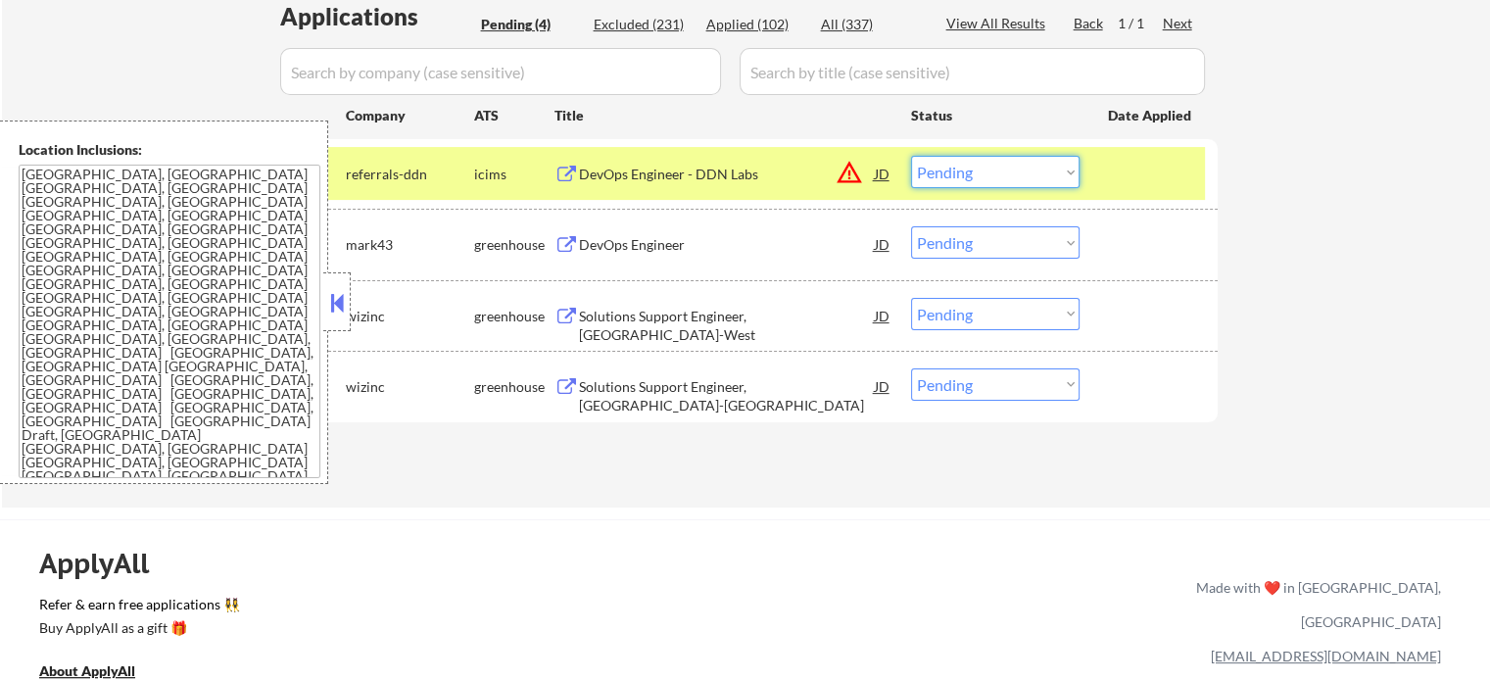
click at [1068, 173] on select "Choose an option... Pending Applied Excluded (Questions) Excluded (Expired) Exc…" at bounding box center [995, 172] width 168 height 32
click at [911, 156] on select "Choose an option... Pending Applied Excluded (Questions) Excluded (Expired) Exc…" at bounding box center [995, 172] width 168 height 32
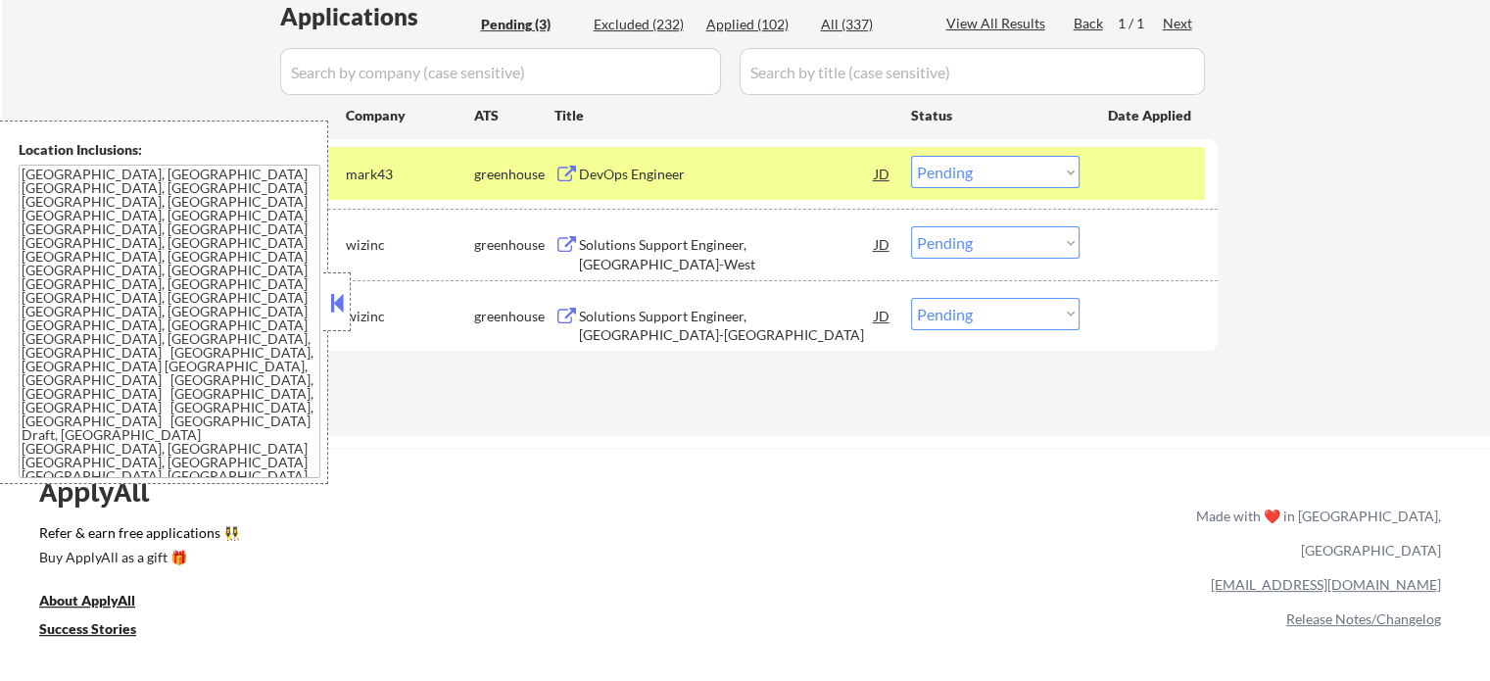
click at [806, 177] on div "DevOps Engineer" at bounding box center [727, 175] width 296 height 20
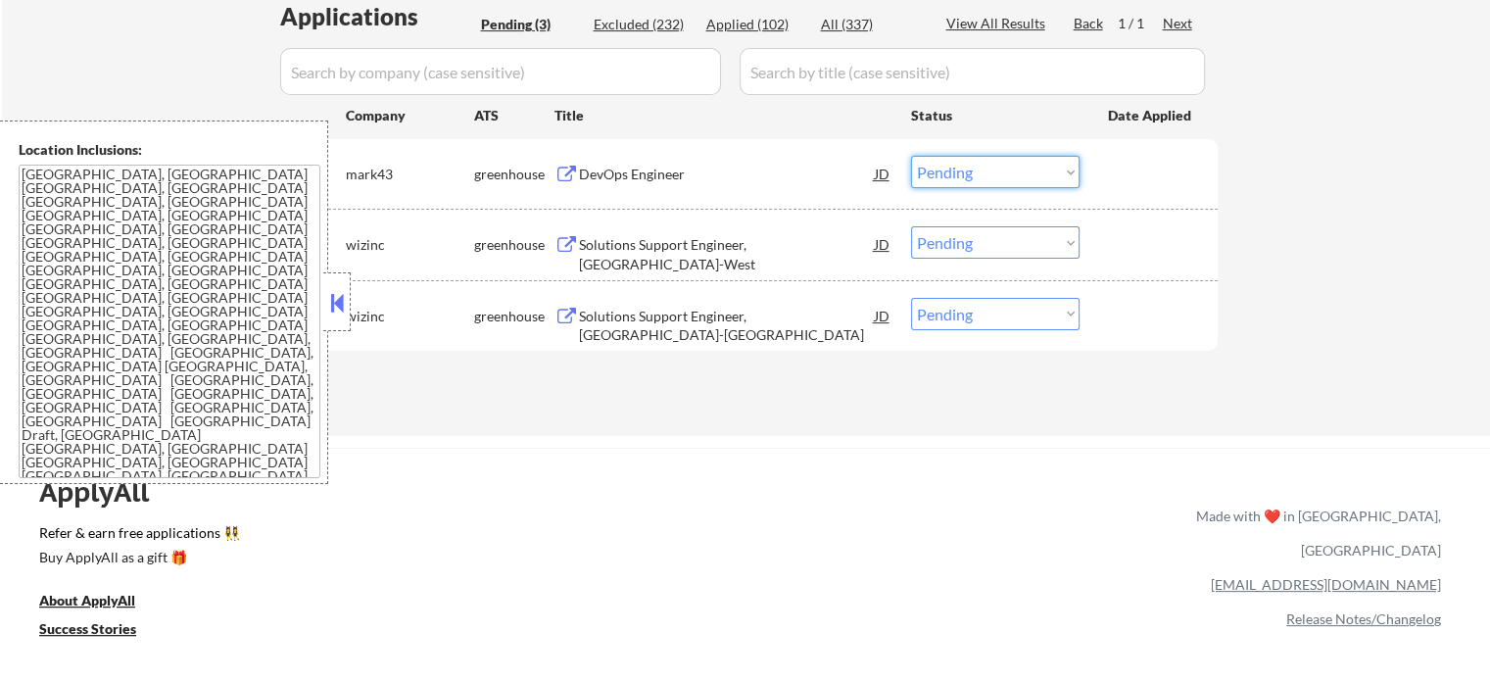
click at [1000, 166] on select "Choose an option... Pending Applied Excluded (Questions) Excluded (Expired) Exc…" at bounding box center [995, 172] width 168 height 32
click at [911, 156] on select "Choose an option... Pending Applied Excluded (Questions) Excluded (Expired) Exc…" at bounding box center [995, 172] width 168 height 32
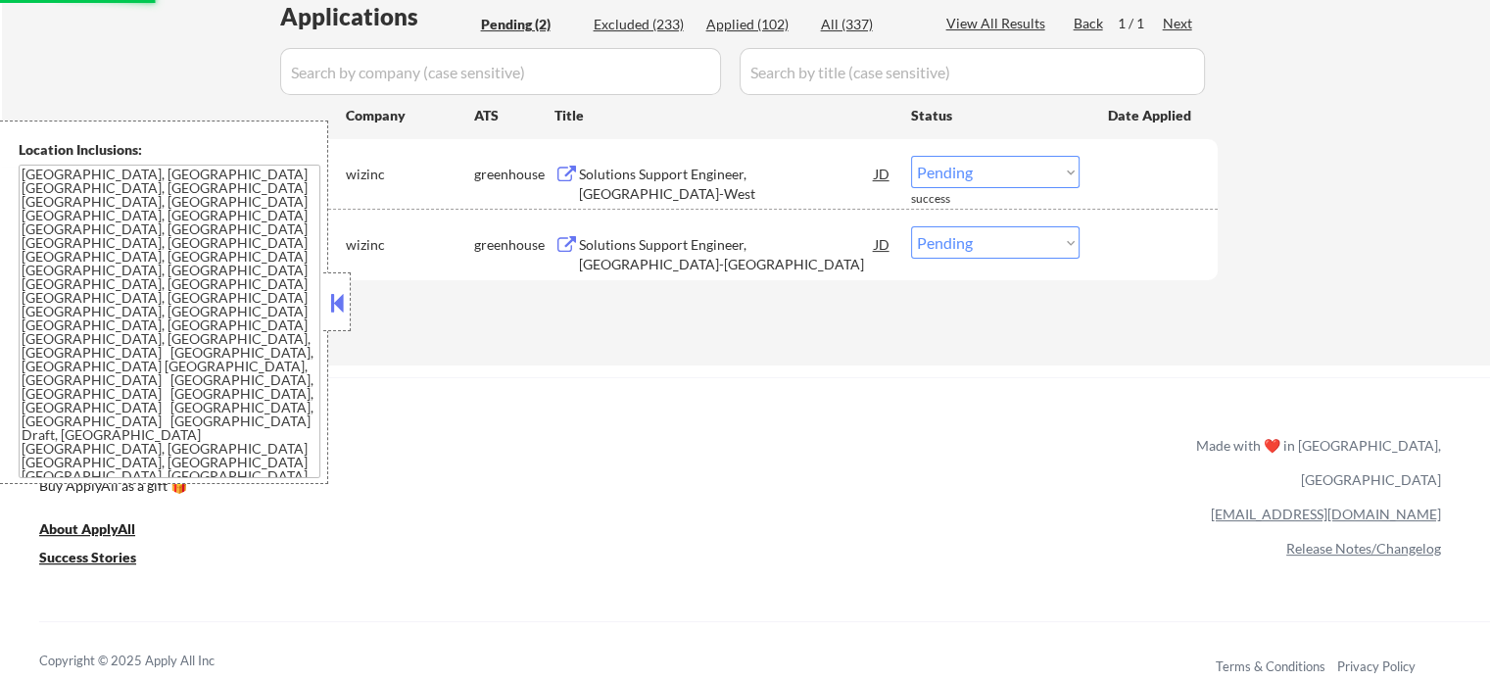
click at [619, 173] on div "Solutions Support Engineer, US-West" at bounding box center [727, 184] width 296 height 38
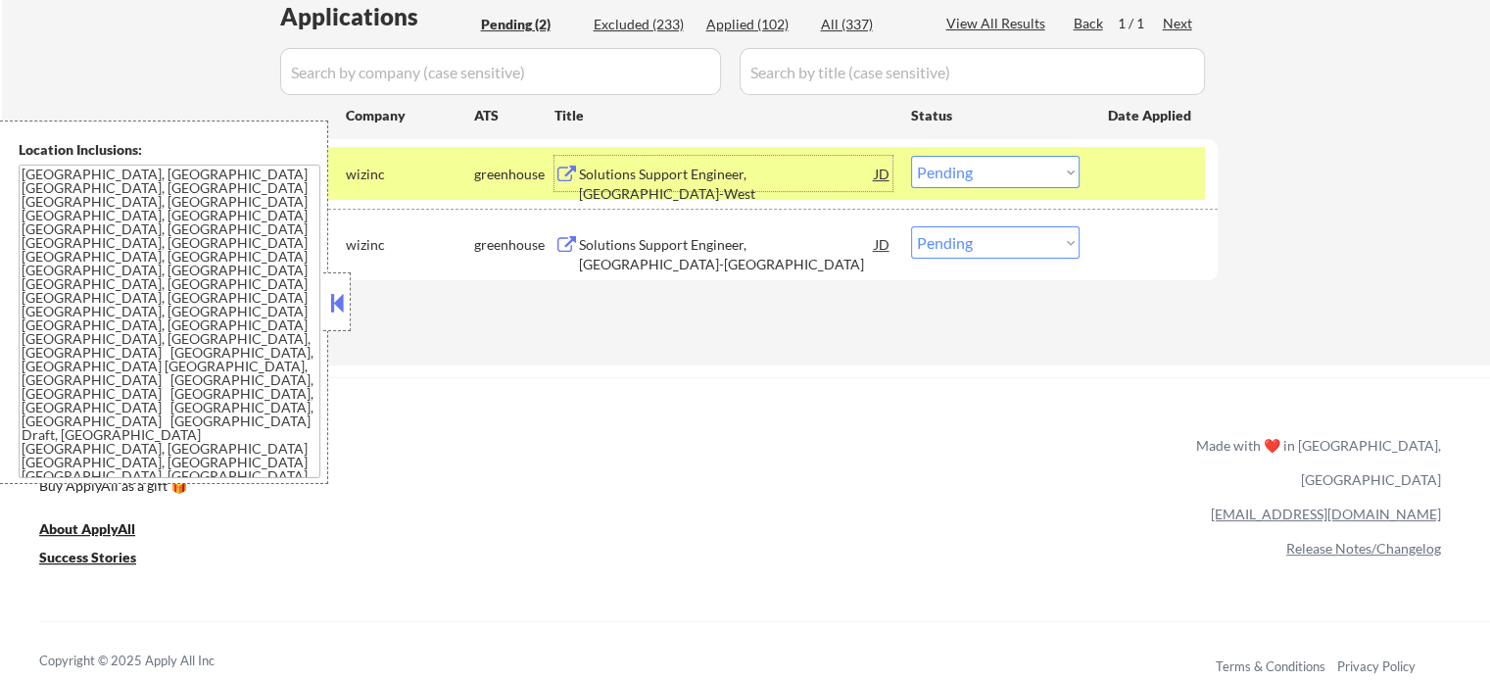
click at [1042, 171] on select "Choose an option... Pending Applied Excluded (Questions) Excluded (Expired) Exc…" at bounding box center [995, 172] width 168 height 32
click at [911, 156] on select "Choose an option... Pending Applied Excluded (Questions) Excluded (Expired) Exc…" at bounding box center [995, 172] width 168 height 32
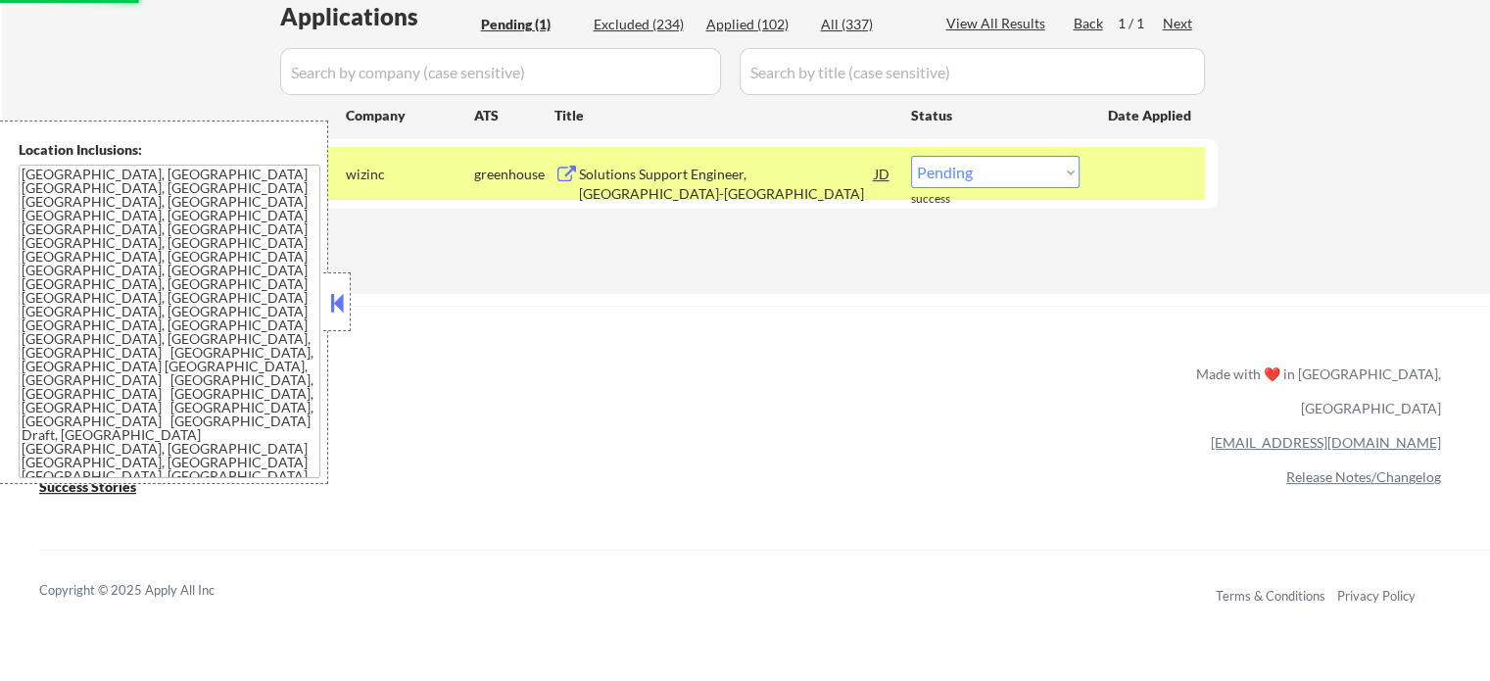
click at [569, 180] on button at bounding box center [566, 175] width 24 height 19
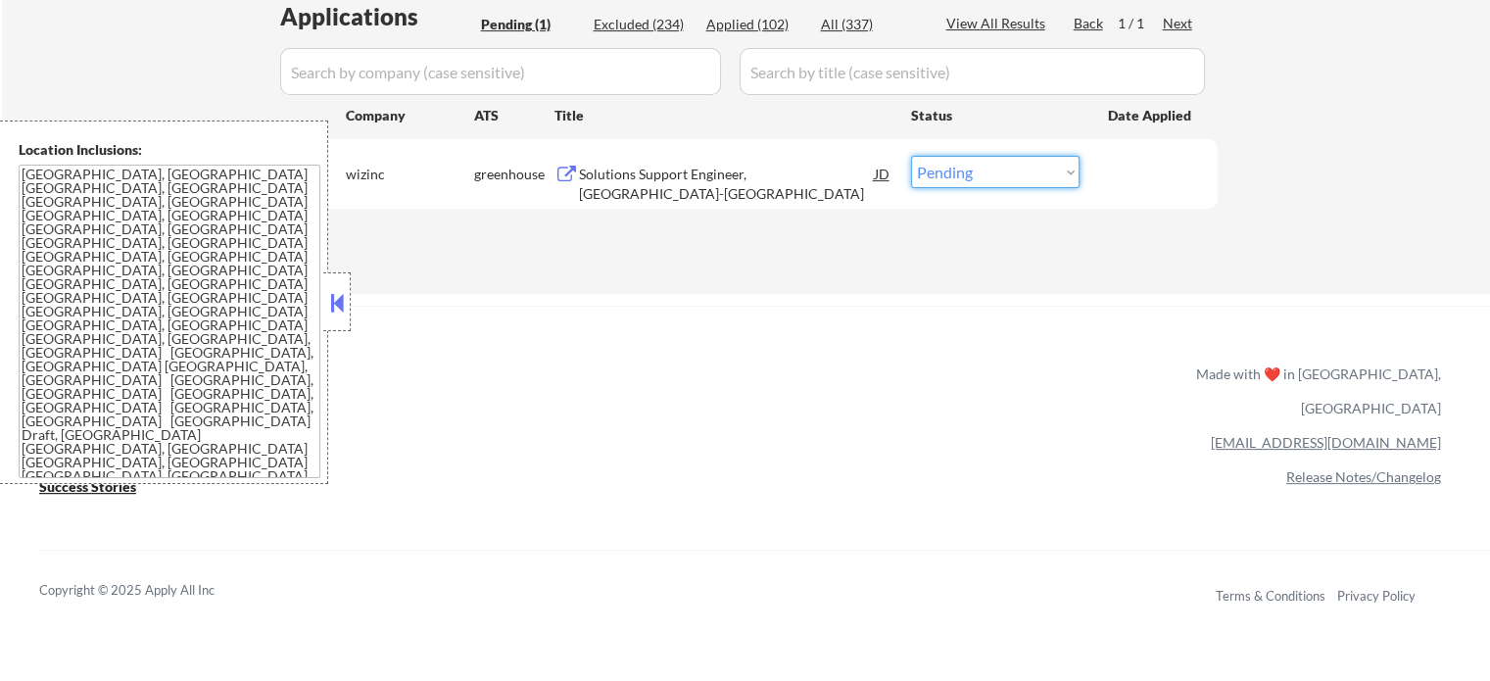
click at [986, 166] on select "Choose an option... Pending Applied Excluded (Questions) Excluded (Expired) Exc…" at bounding box center [995, 172] width 168 height 32
select select ""excluded__bad_match_""
click at [911, 156] on select "Choose an option... Pending Applied Excluded (Questions) Excluded (Expired) Exc…" at bounding box center [995, 172] width 168 height 32
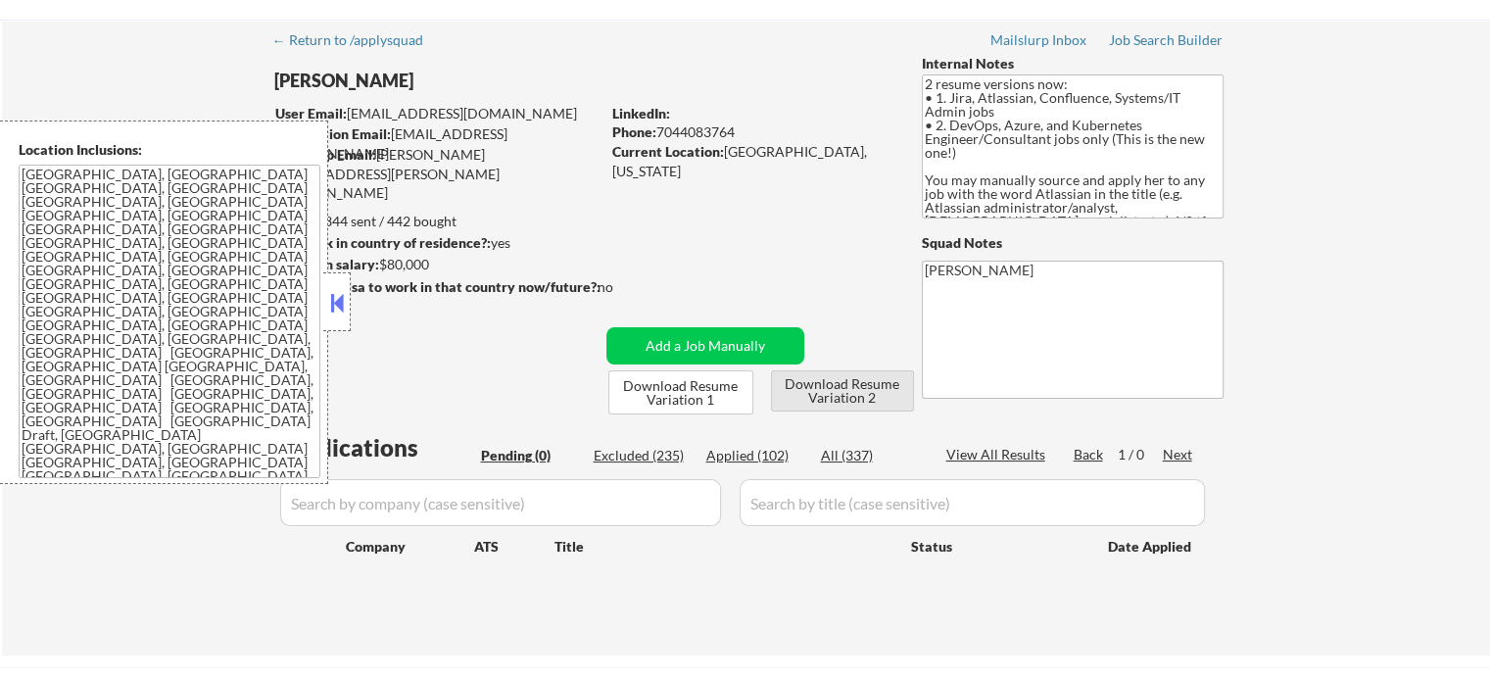
scroll to position [58, 0]
click at [641, 466] on div "Excluded (235)" at bounding box center [642, 457] width 98 height 21
select select ""excluded__expired_""
select select ""excluded__location_""
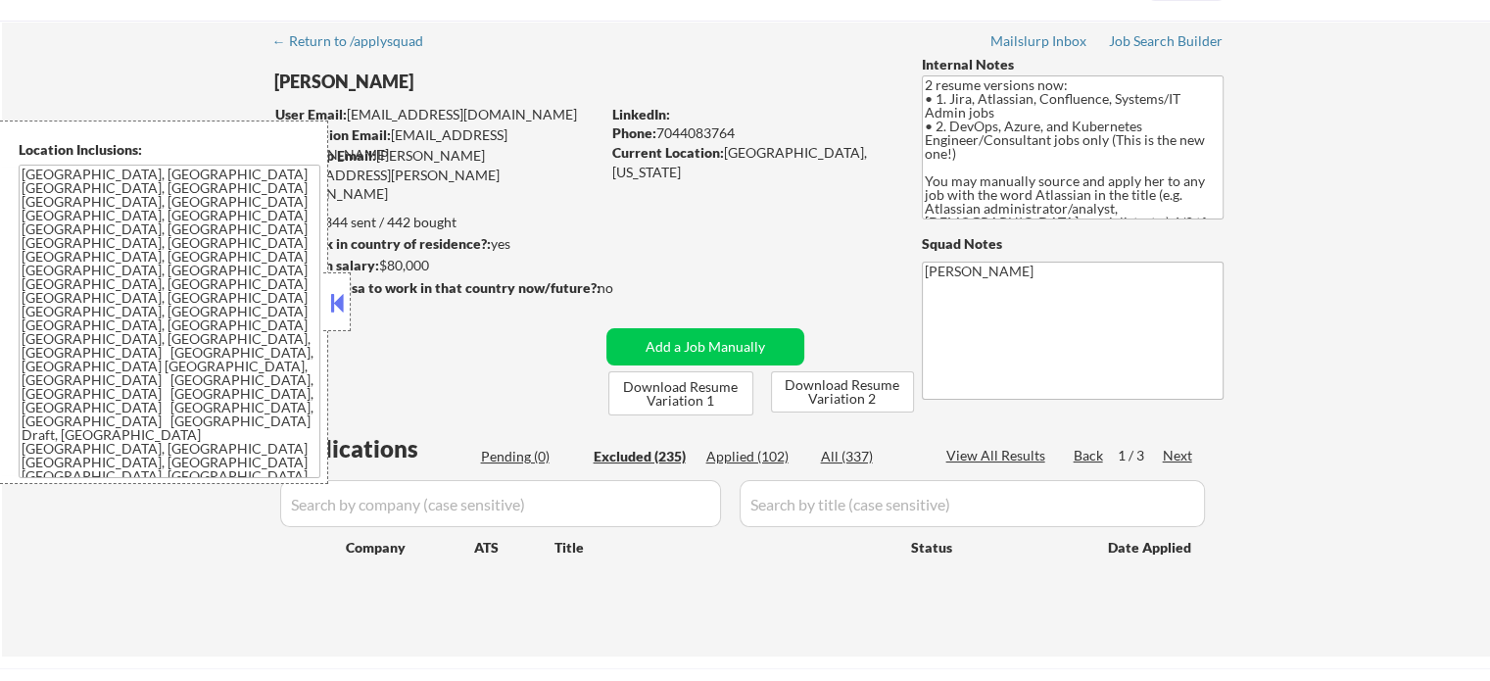
select select ""excluded__bad_match_""
select select ""excluded__expired_""
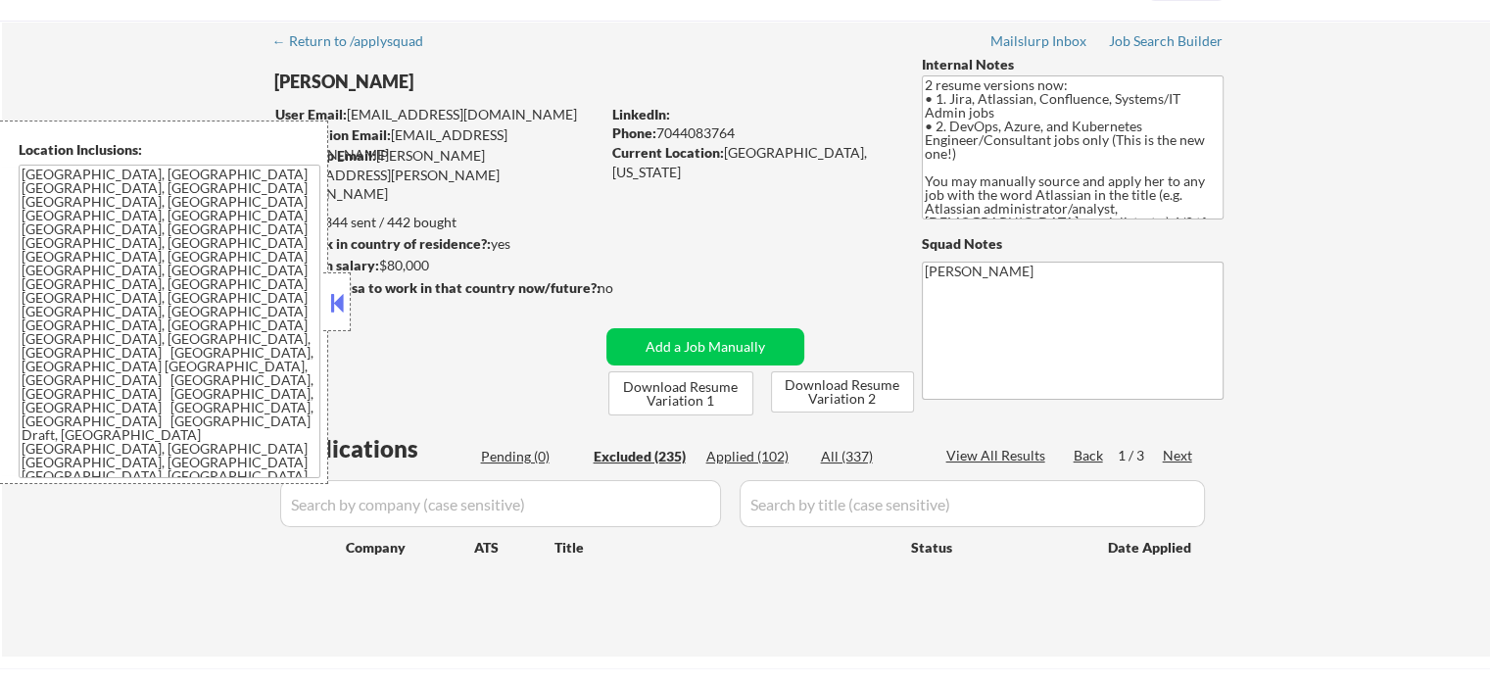
select select ""excluded__expired_""
select select ""excluded""
select select ""excluded__expired_""
select select ""excluded__salary_""
select select ""excluded__expired_""
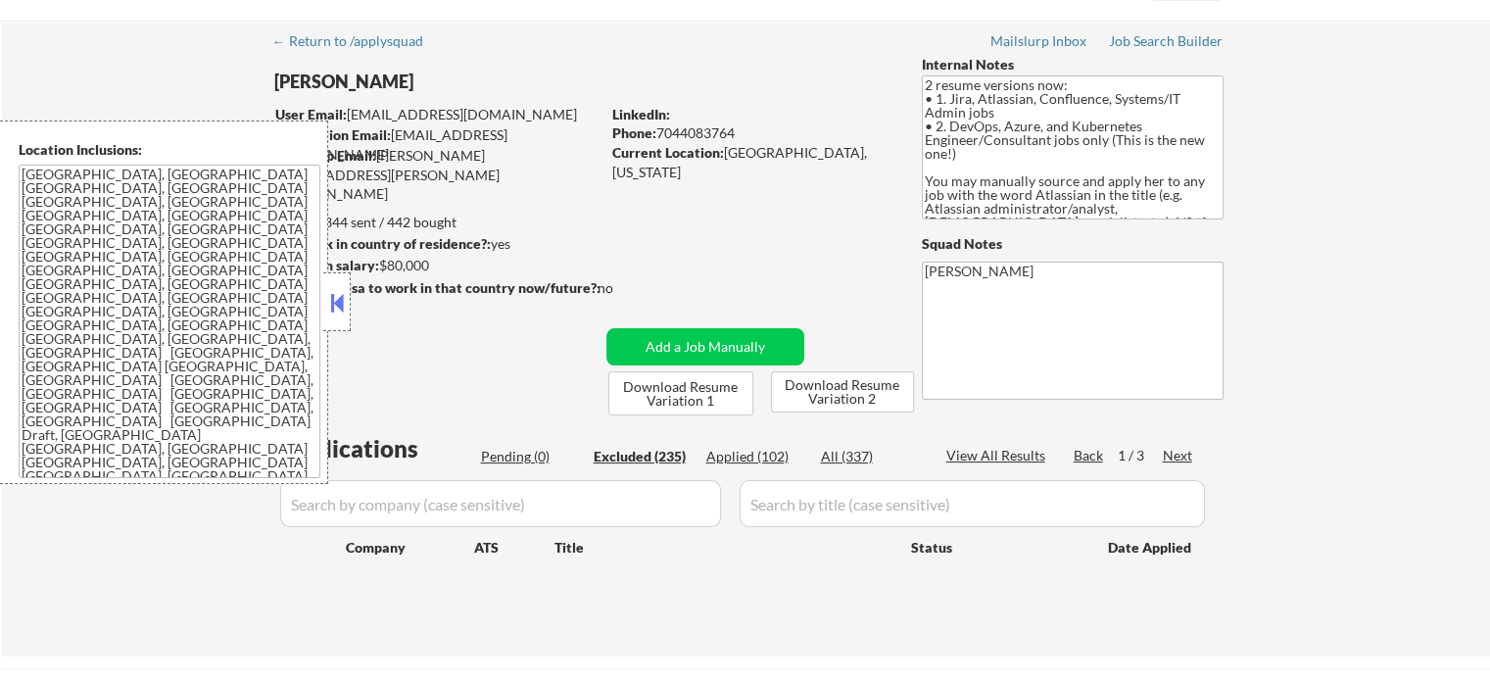
select select ""excluded""
select select ""excluded__expired_""
select select ""excluded""
select select ""excluded__bad_match_""
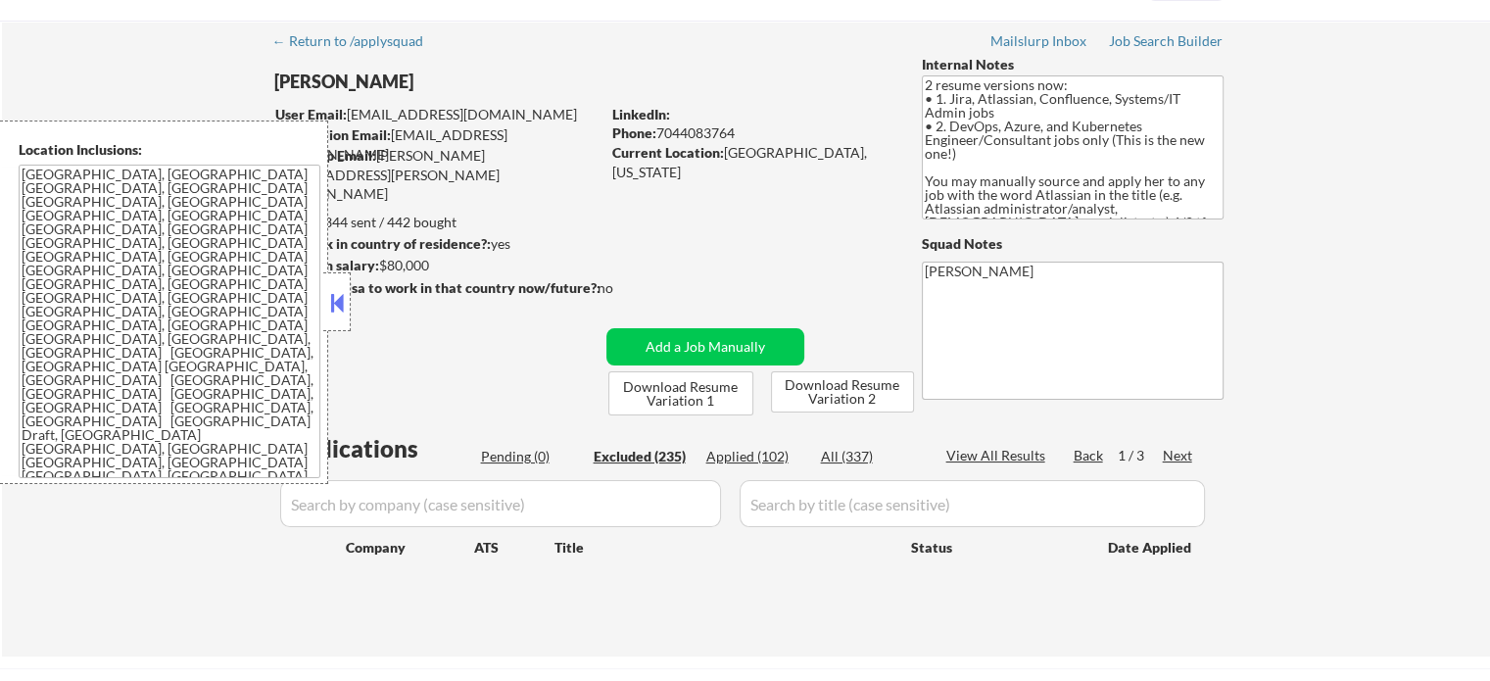
select select ""excluded__expired_""
select select ""excluded""
select select ""excluded__expired_""
select select ""excluded__location_""
select select ""excluded__expired_""
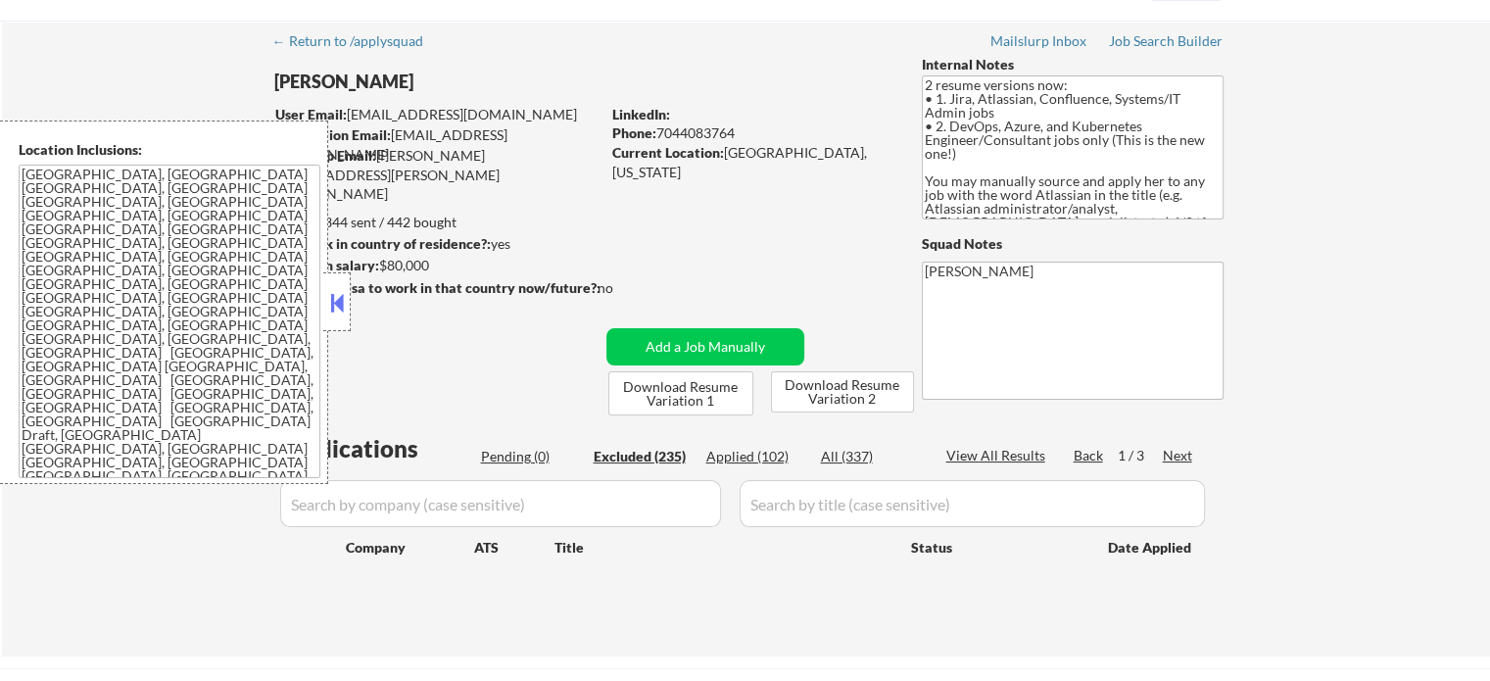
select select ""excluded__bad_match_""
select select ""excluded""
select select ""excluded__location_""
select select ""excluded__bad_match_""
select select ""excluded__expired_""
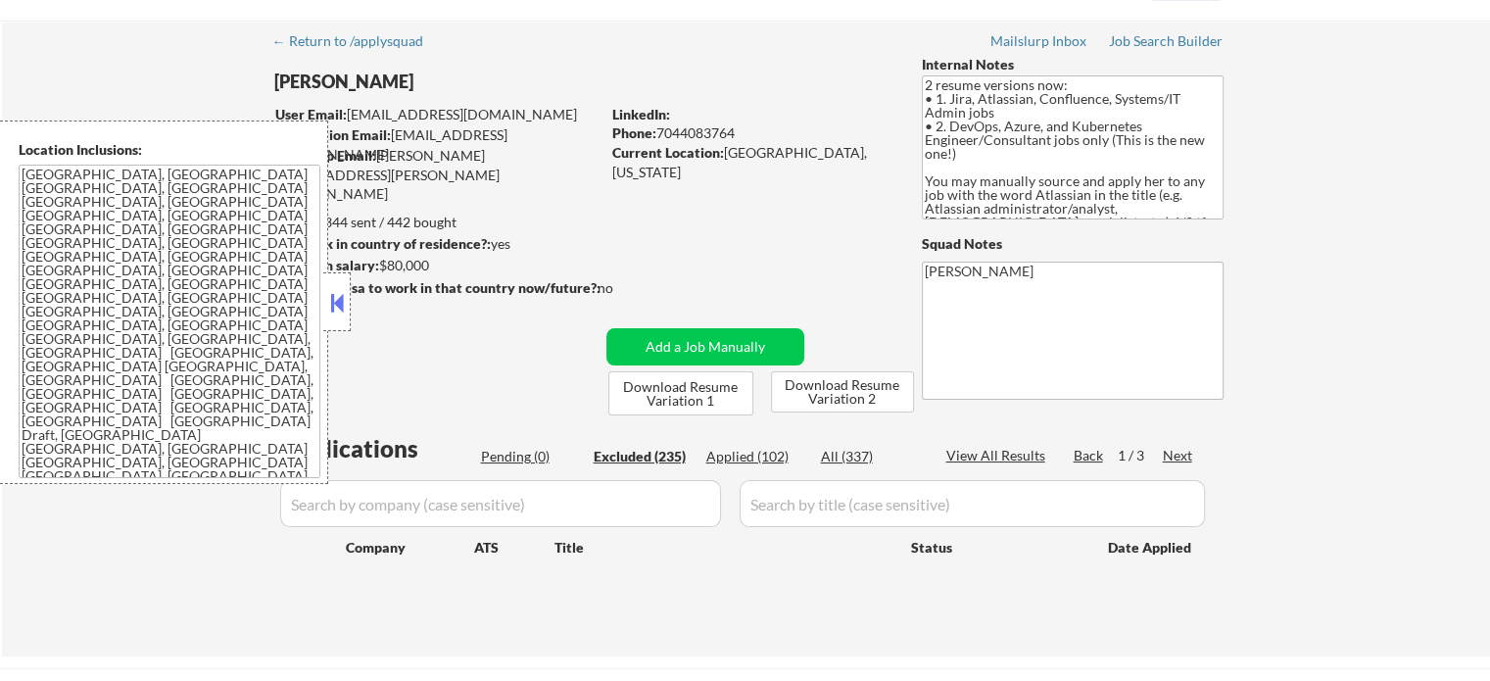
select select ""excluded__bad_match_""
select select ""excluded__expired_""
select select ""excluded__bad_match_""
select select ""excluded__location_""
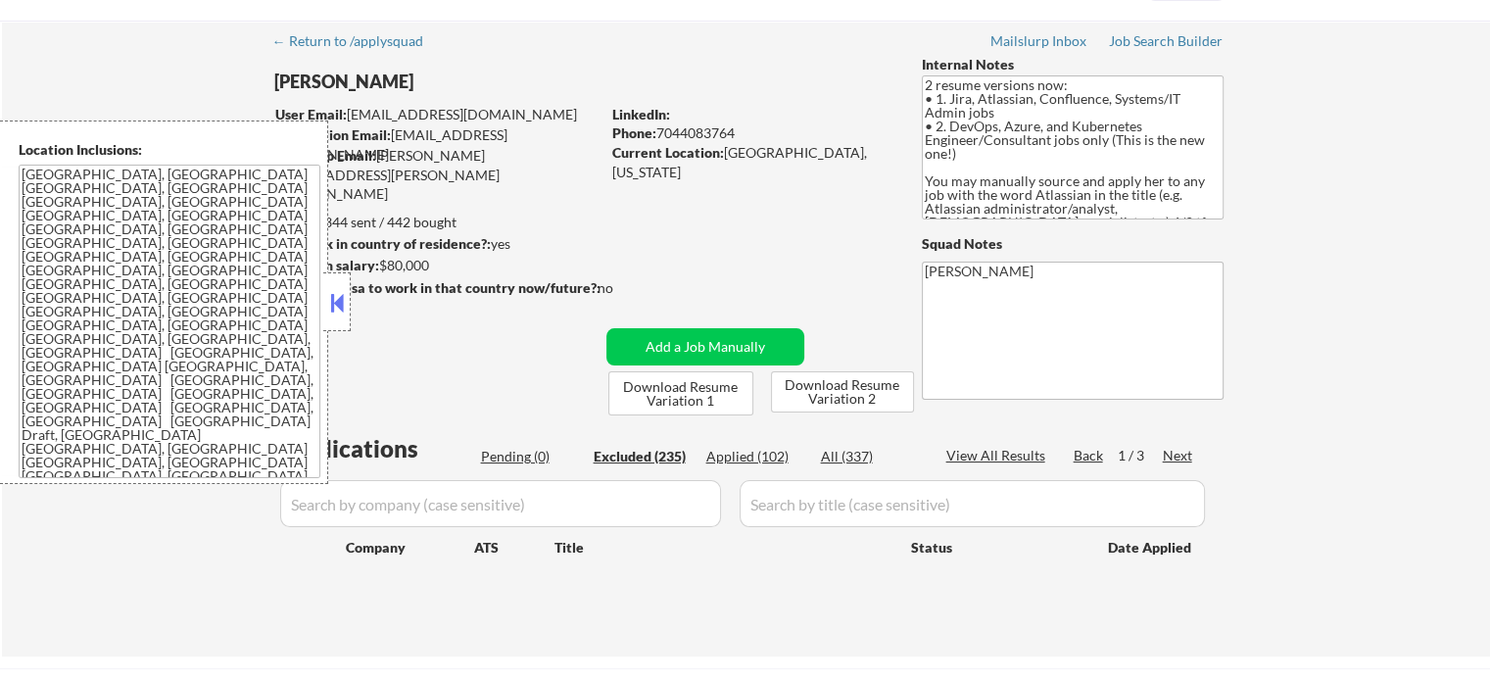
select select ""excluded__bad_match_""
select select ""excluded__location_""
select select ""excluded__expired_""
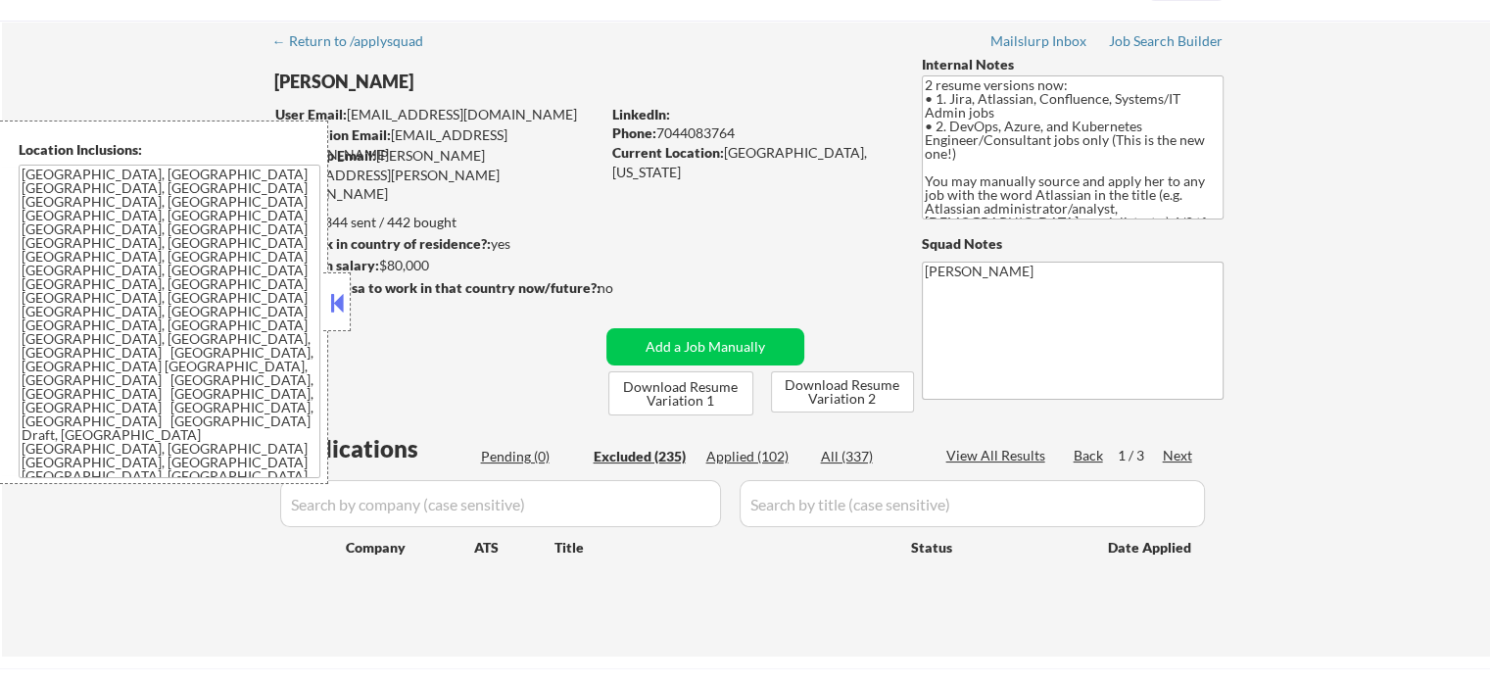
select select ""excluded__expired_""
select select ""excluded__bad_match_""
select select ""excluded__location_""
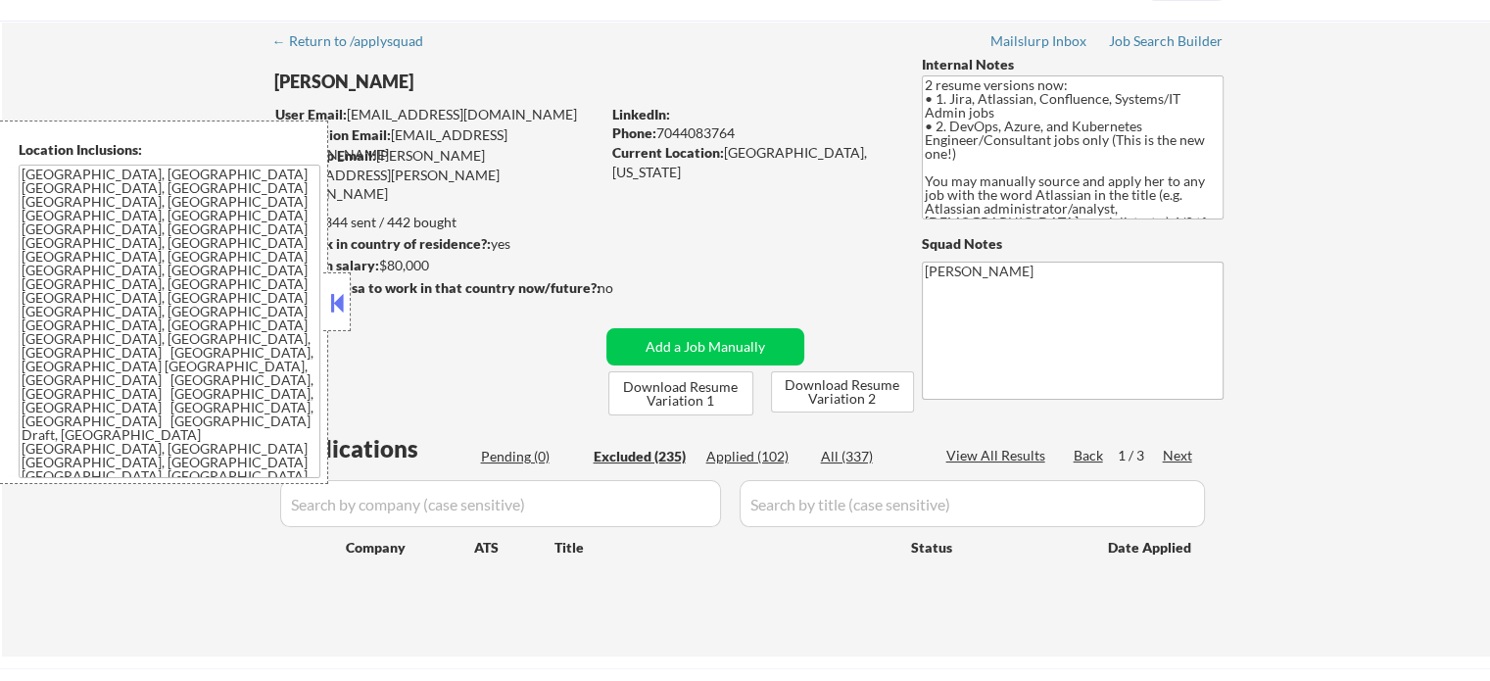
select select ""excluded""
select select ""excluded__expired_""
select select ""excluded__location_""
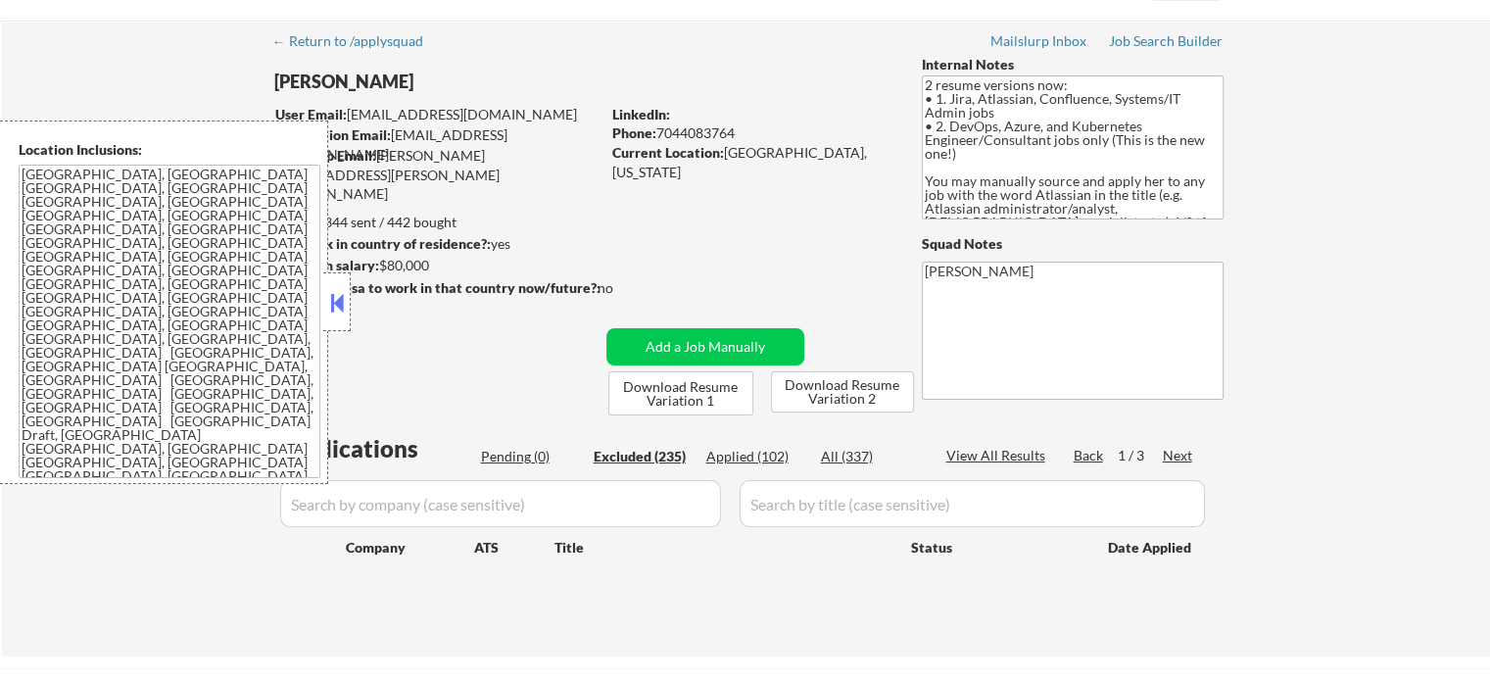
select select ""excluded__expired_""
select select ""excluded__bad_match_""
select select ""excluded__location_""
select select ""excluded__bad_match_""
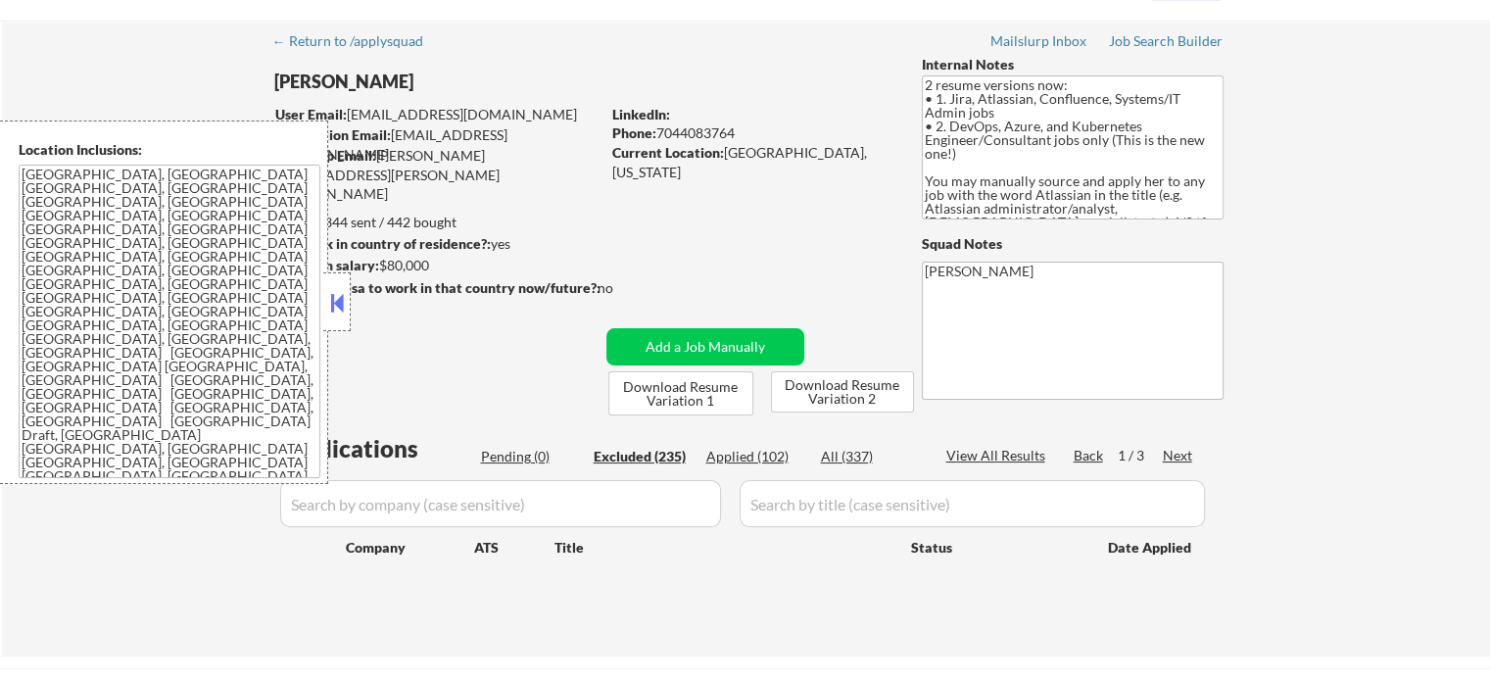
select select ""excluded__expired_""
select select ""excluded__bad_match_""
select select ""excluded__location_""
select select ""excluded__bad_match_""
select select ""excluded__expired_""
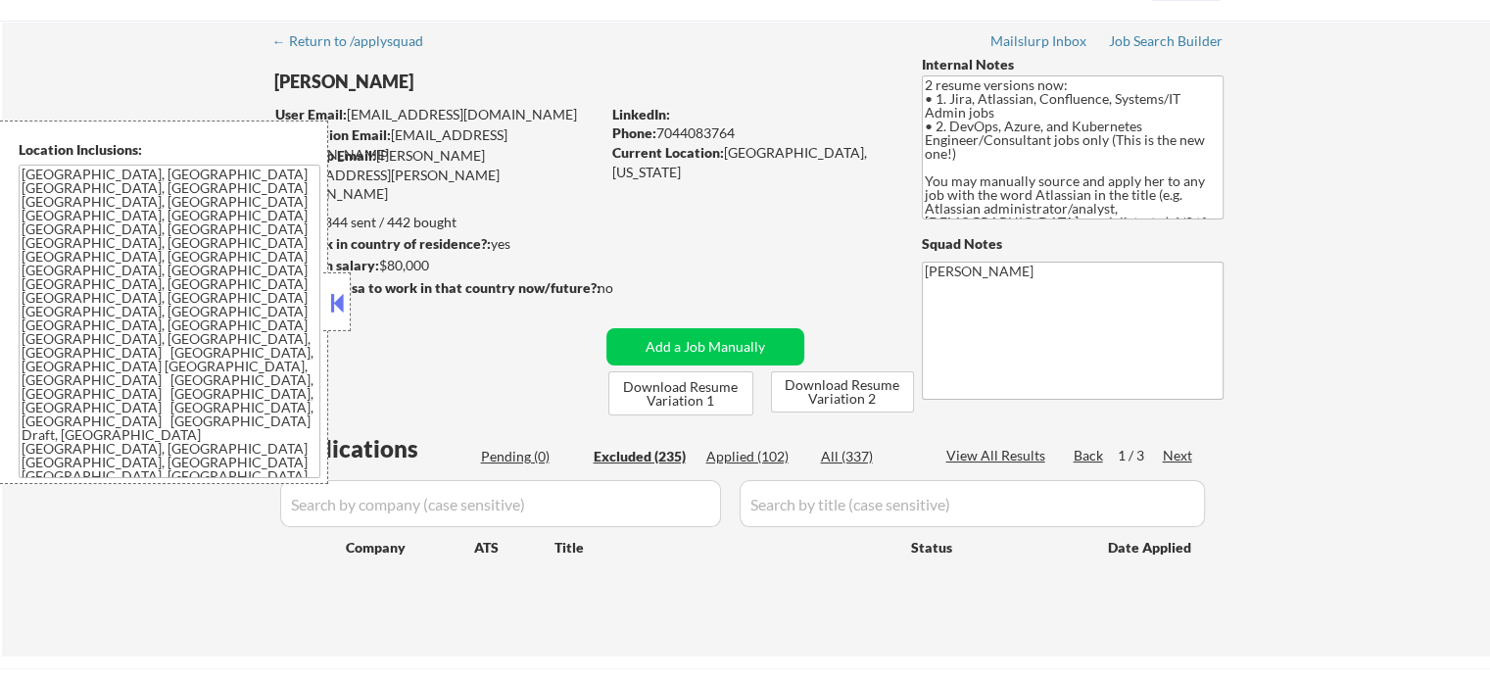
select select ""excluded__location_""
select select ""excluded""
select select ""excluded__location_""
select select ""excluded__bad_match_""
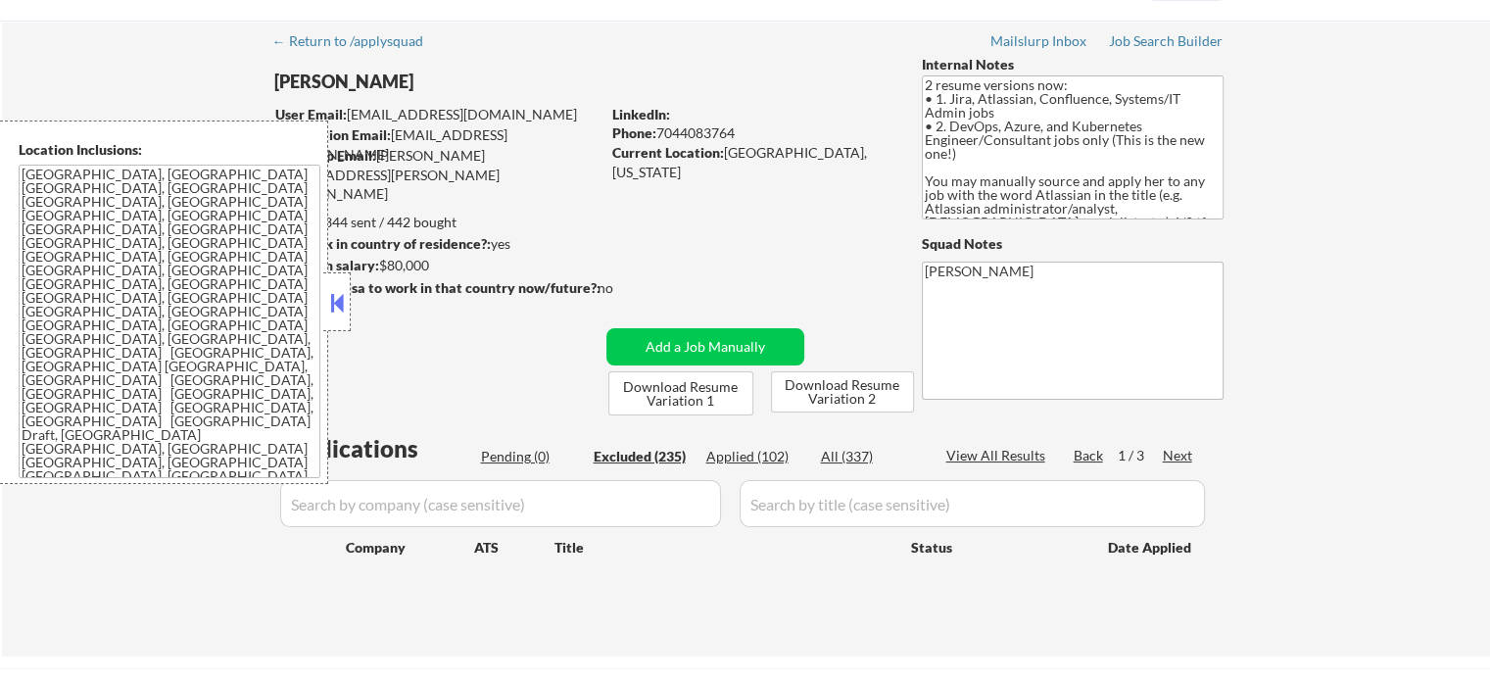
select select ""excluded__expired_""
select select ""excluded__location_""
select select ""excluded__bad_match_""
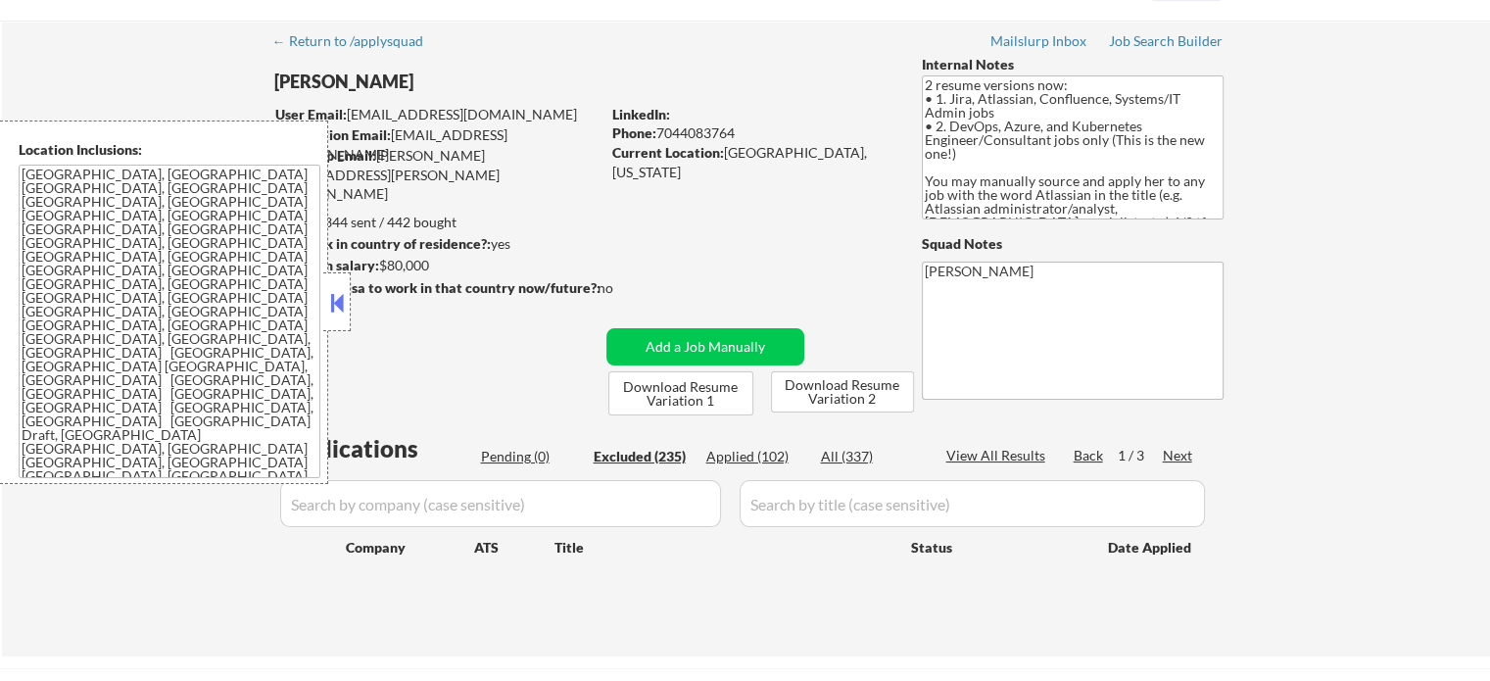
select select ""excluded__expired_""
select select ""excluded__bad_match_""
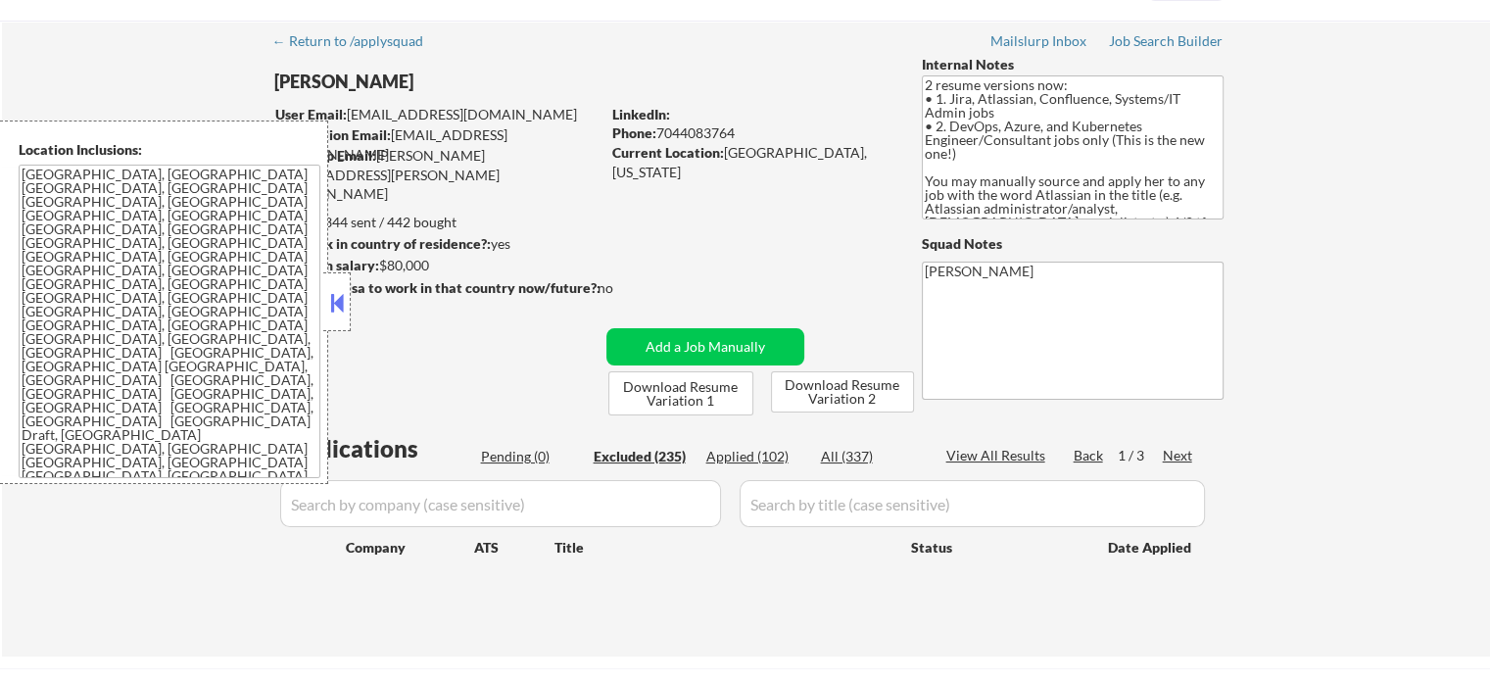
select select ""excluded__bad_match_""
select select ""excluded__location_""
select select ""excluded__expired_""
select select ""excluded__blocklist_""
select select ""excluded__bad_match_""
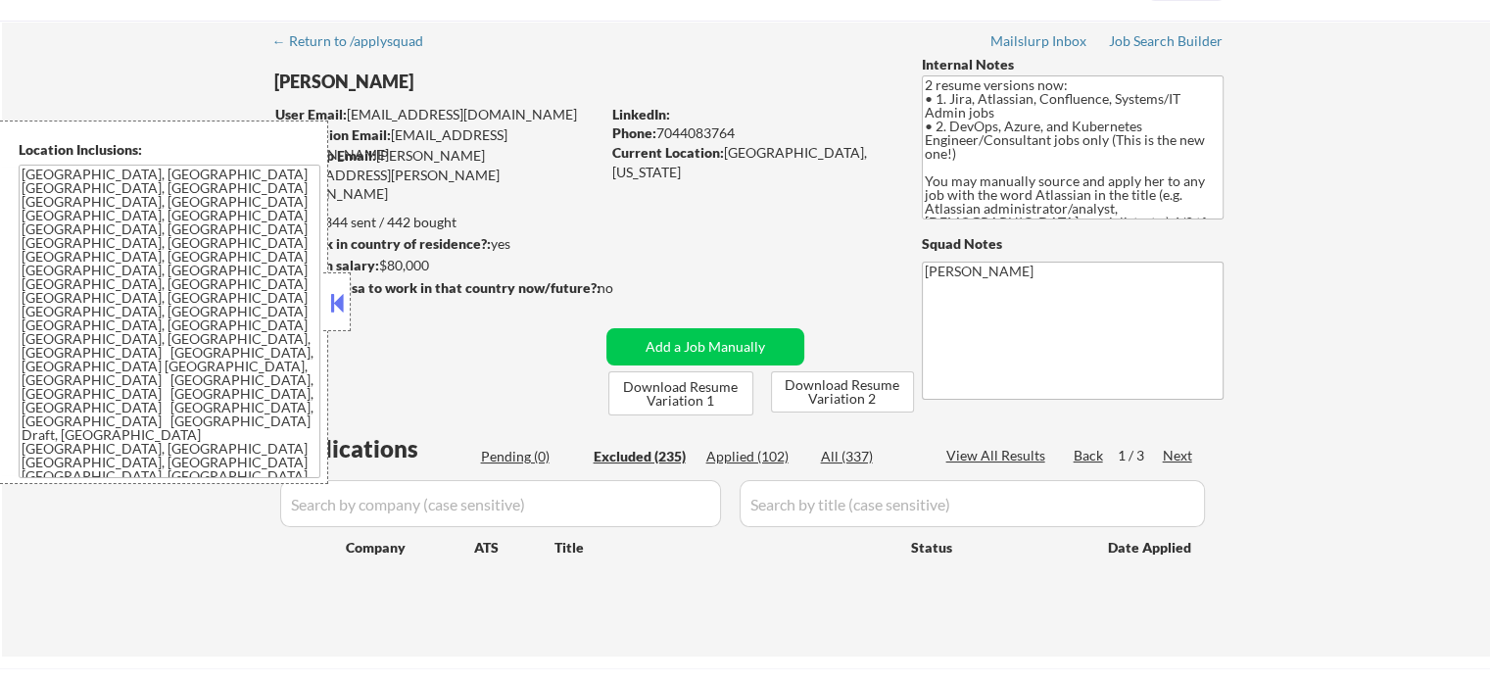
select select ""excluded""
select select ""excluded__expired_""
select select ""excluded__location_""
select select ""excluded__expired_""
select select ""excluded__bad_match_""
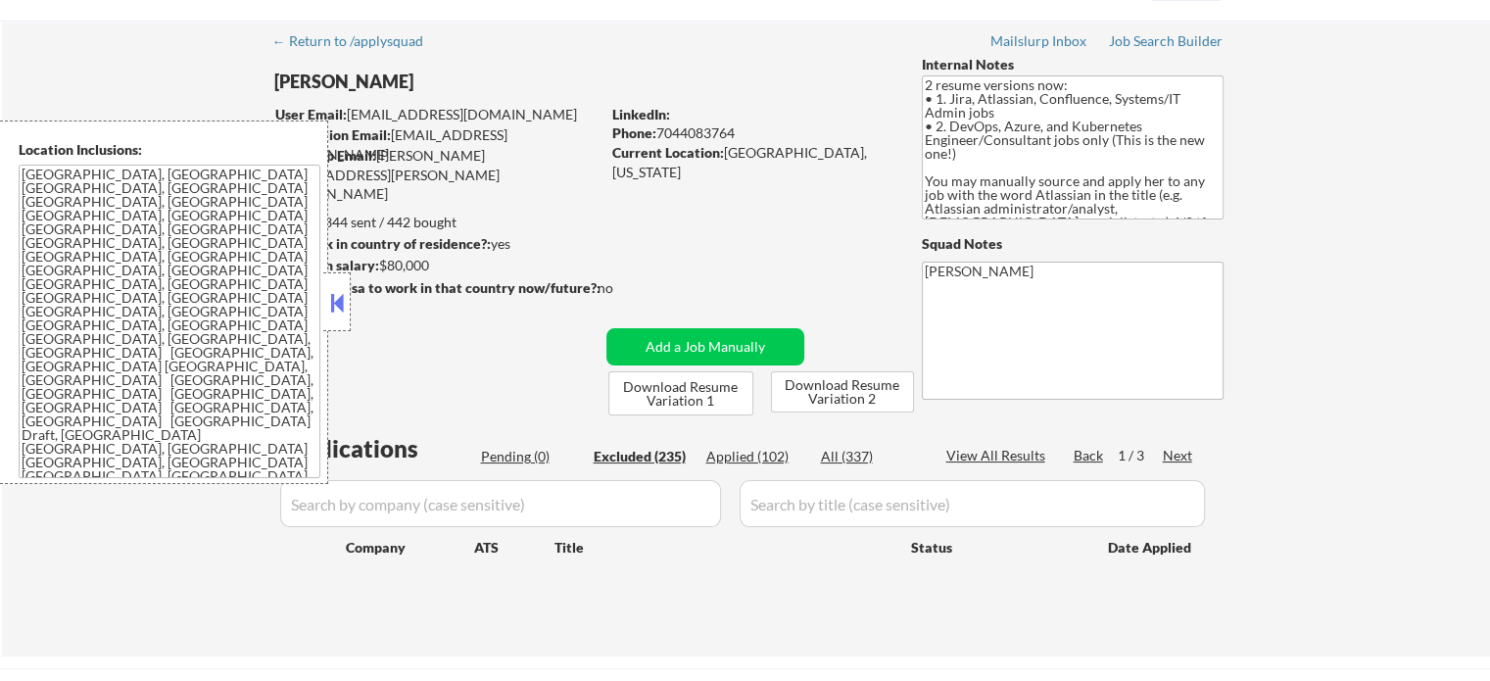
select select ""excluded__expired_""
select select ""excluded__bad_match_""
select select ""excluded__location_""
select select ""excluded__bad_match_""
select select ""excluded__expired_""
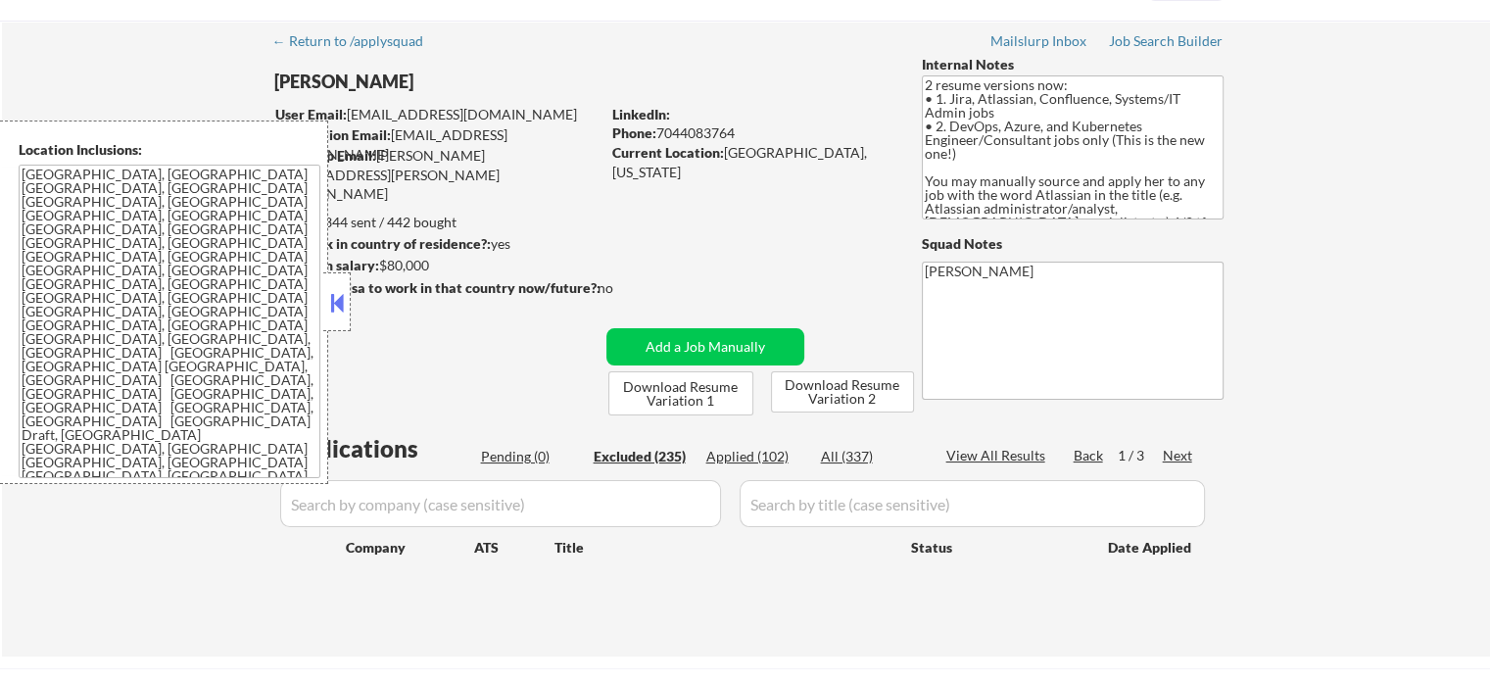
select select ""excluded__location_""
select select ""excluded__expired_""
select select ""excluded__bad_match_""
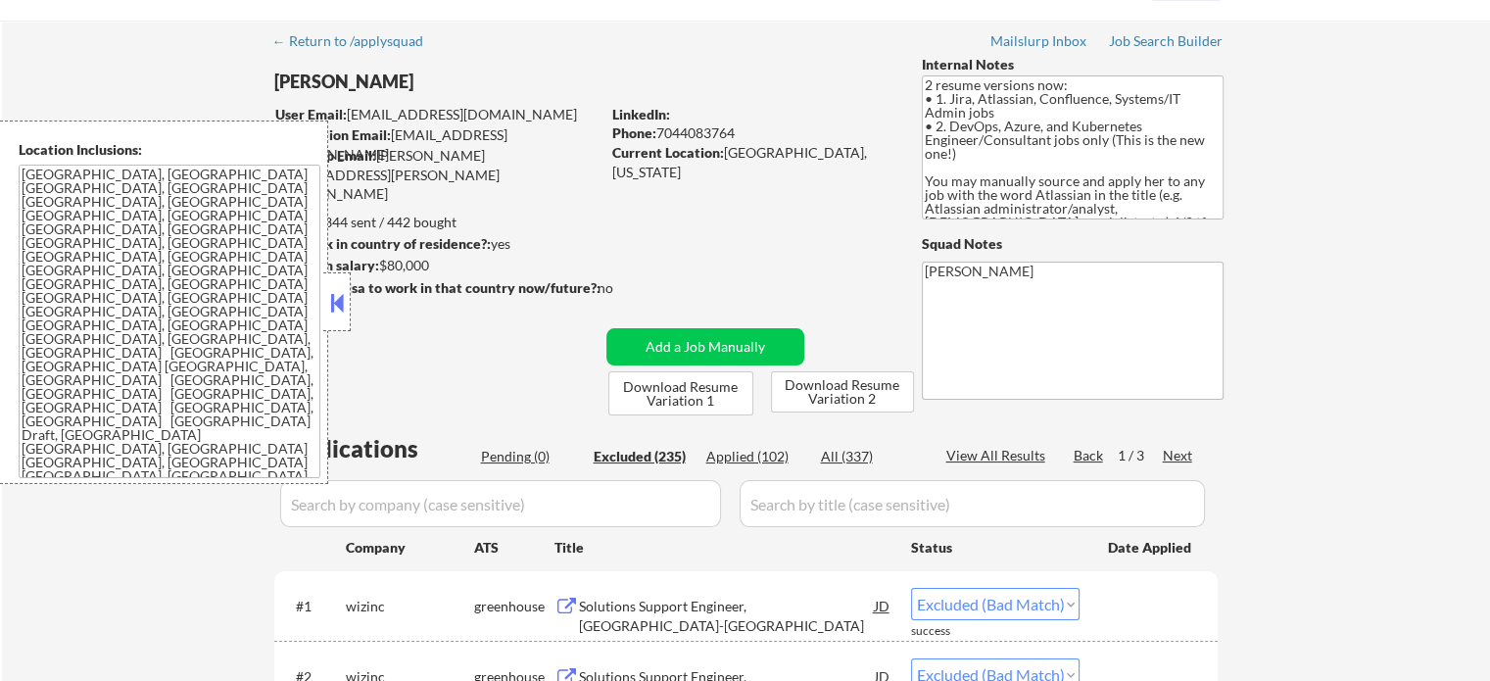
select select ""excluded""
select select ""excluded__location_""
select select ""excluded__expired_""
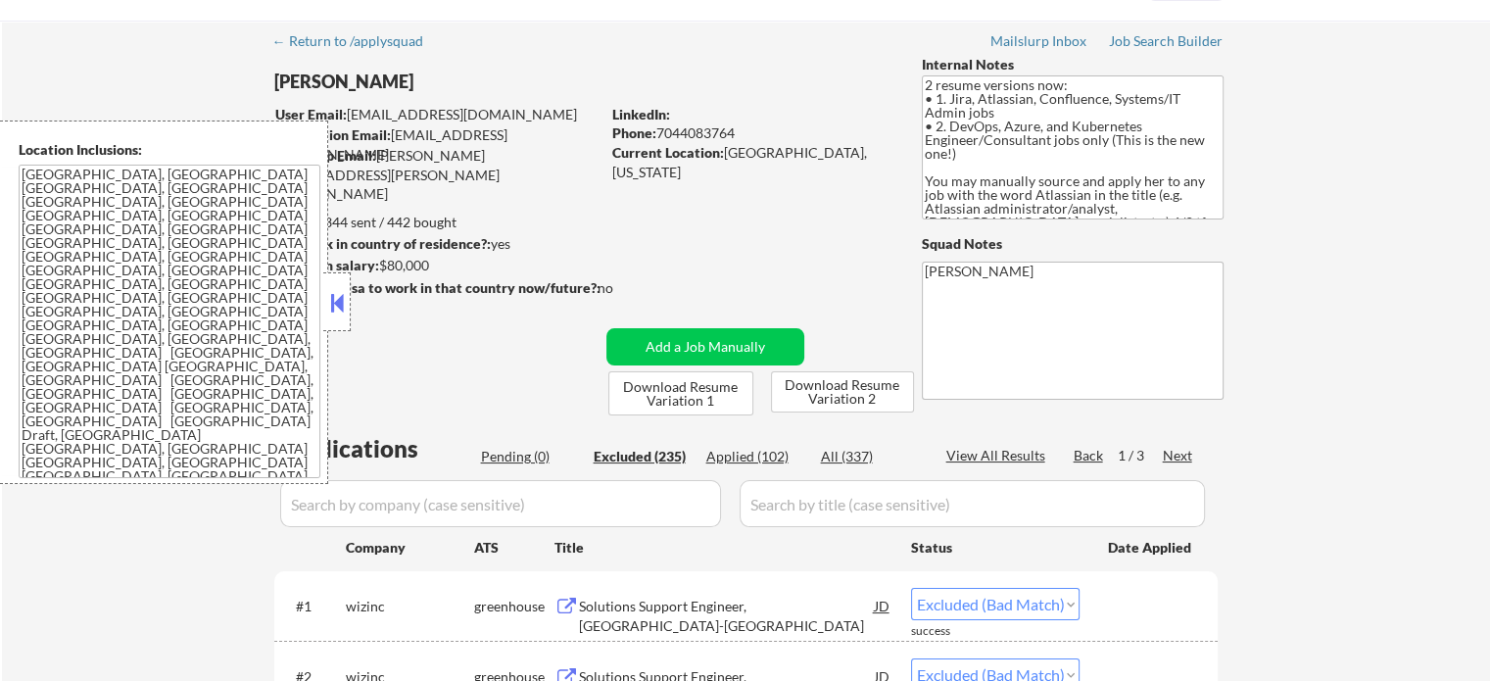
select select ""excluded__location_""
select select ""excluded""
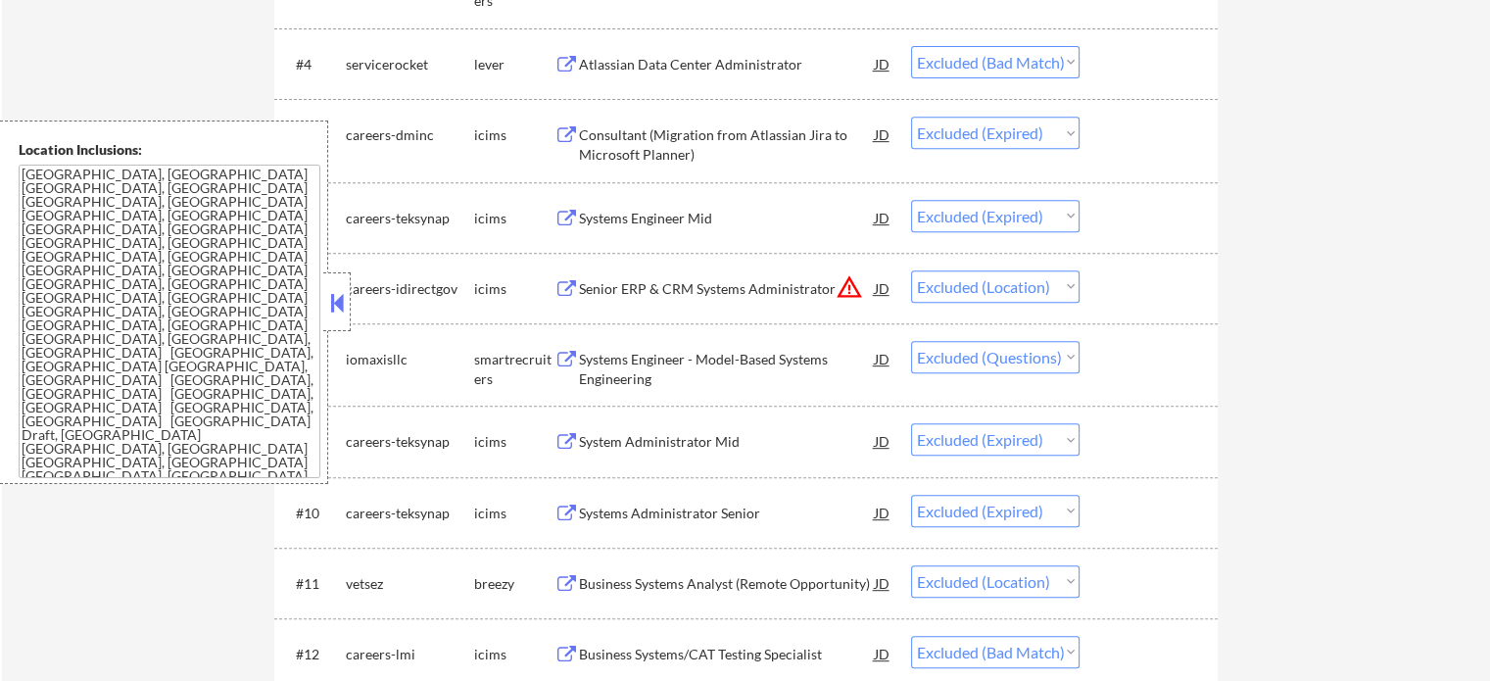
scroll to position [841, 0]
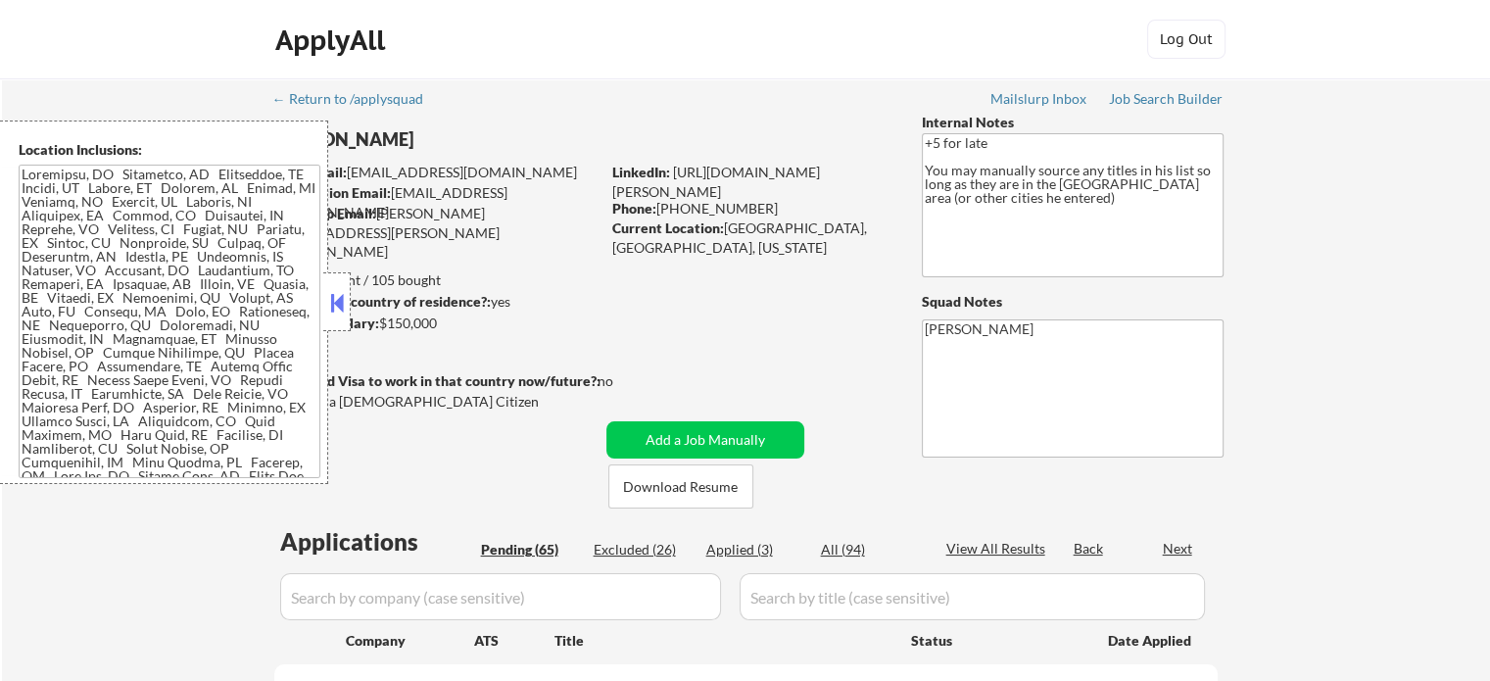
select select ""pending""
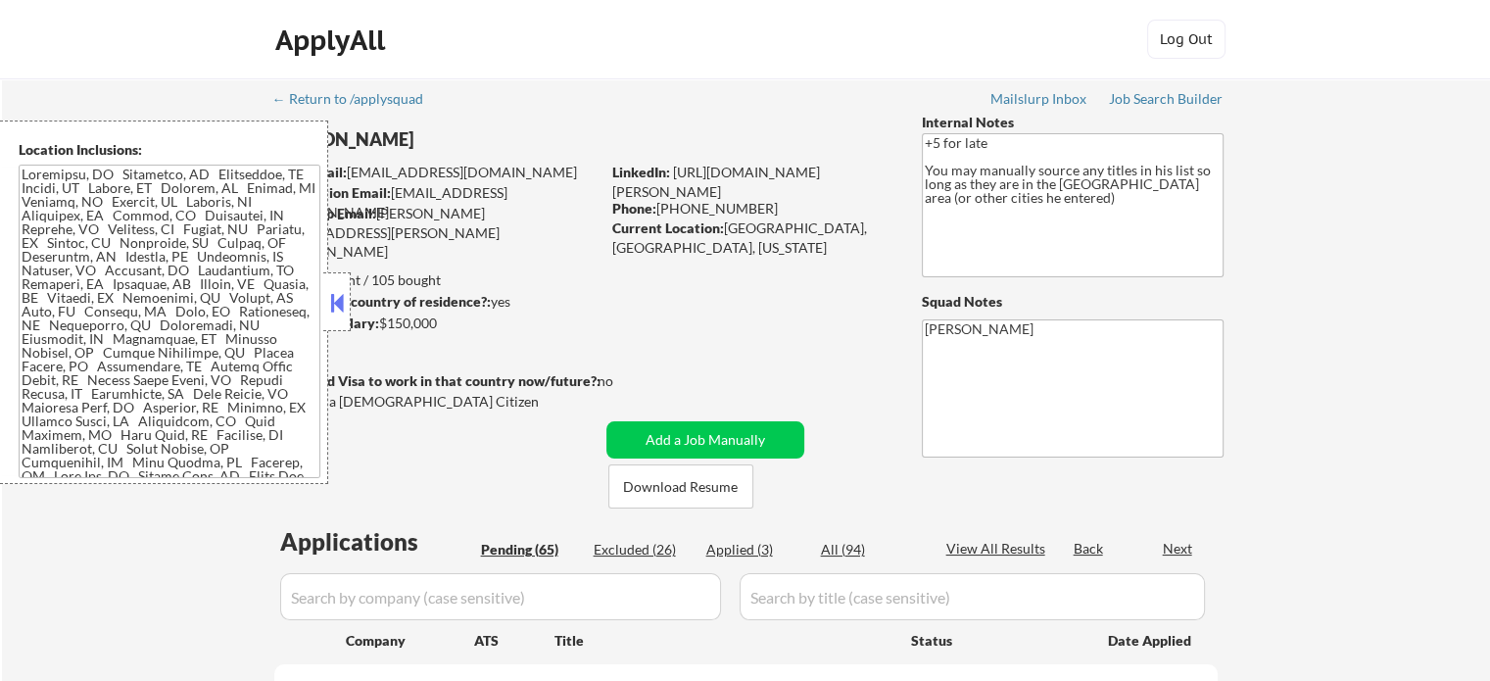
select select ""pending""
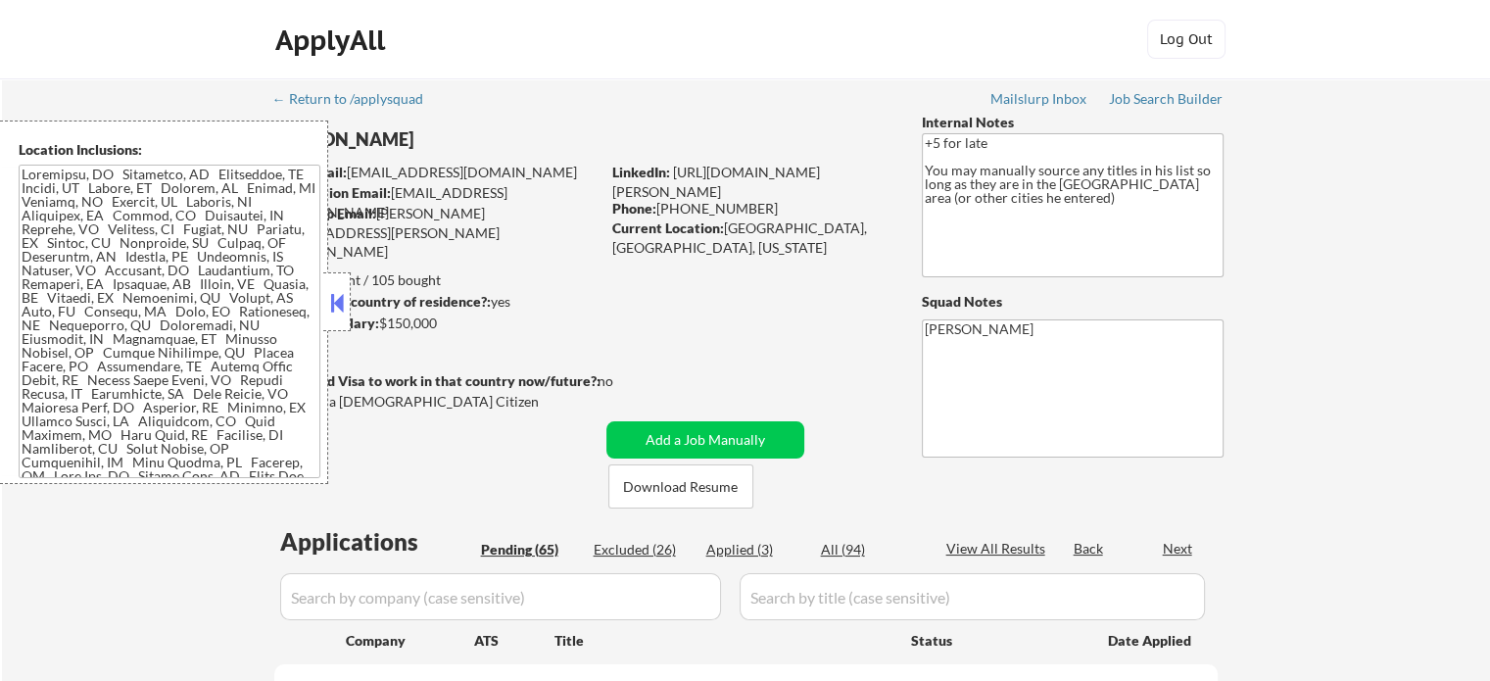
select select ""pending""
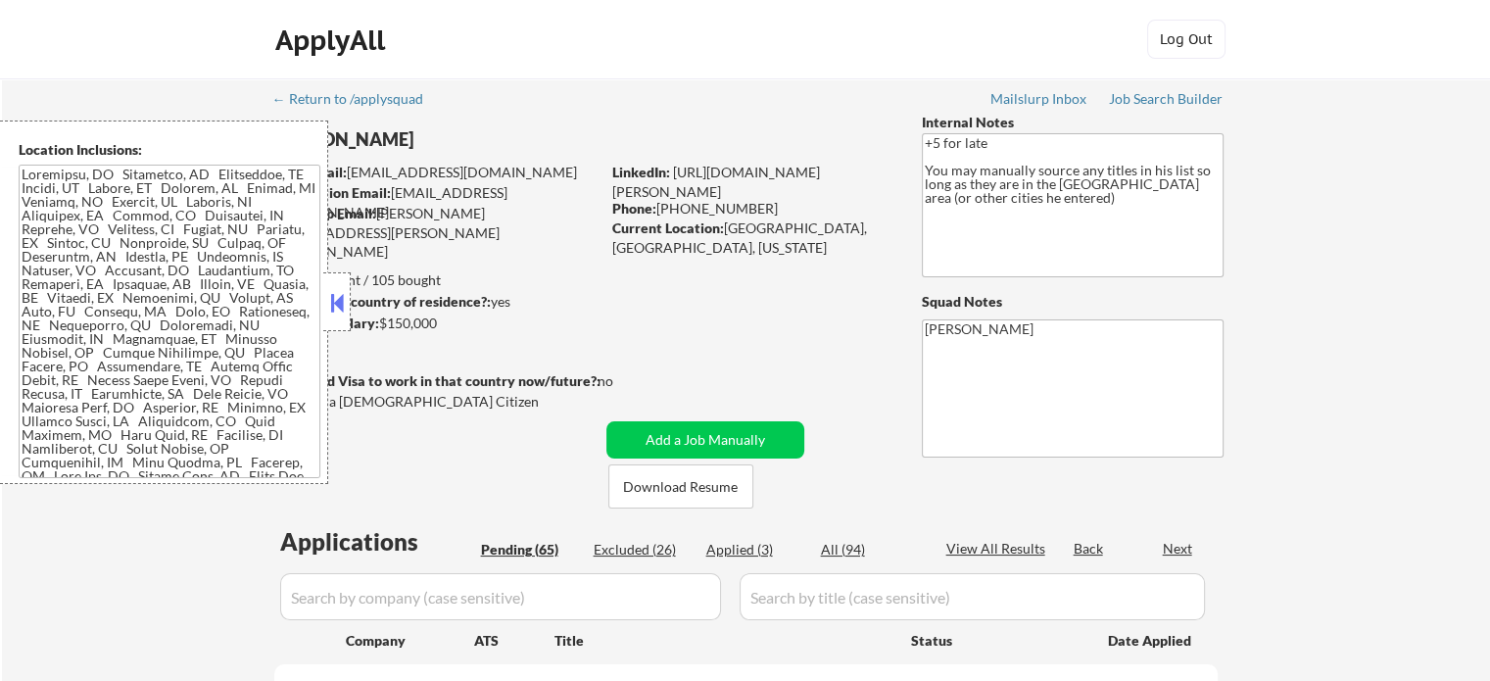
select select ""pending""
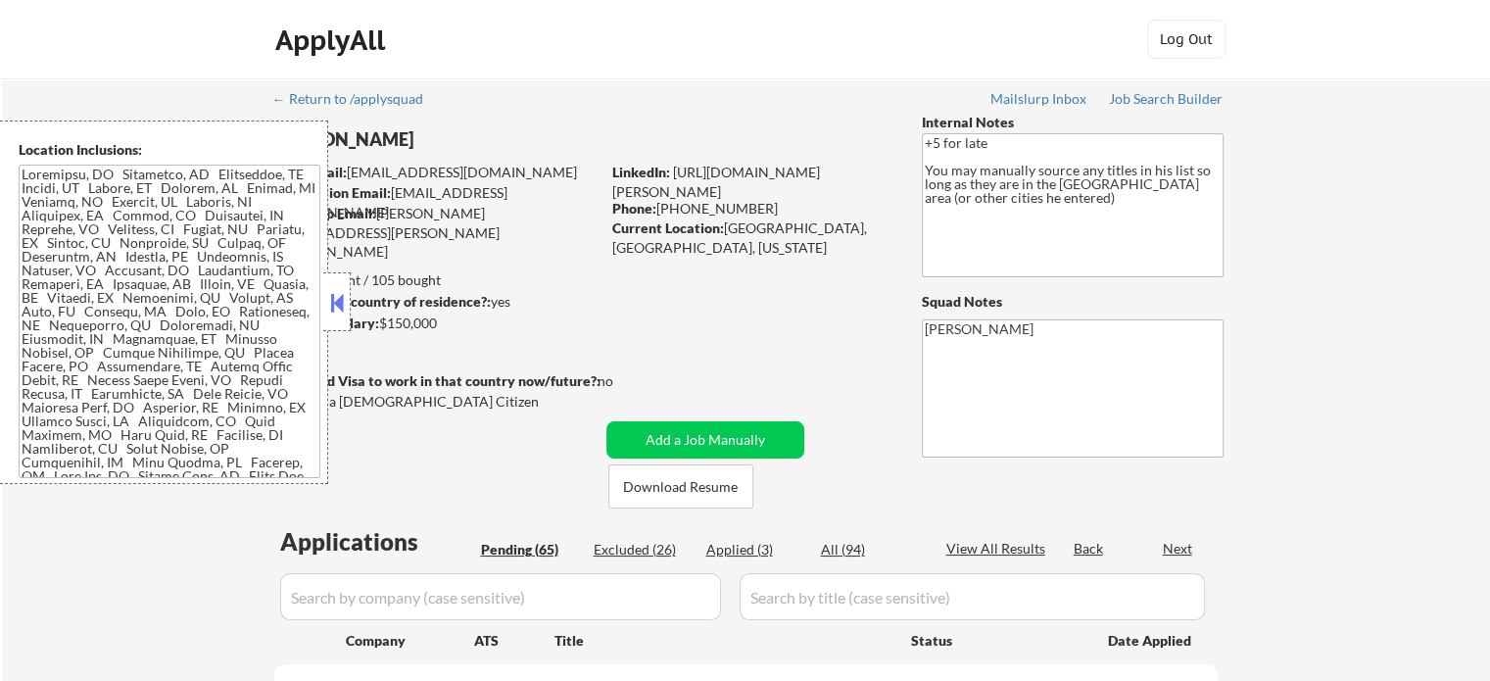
select select ""pending""
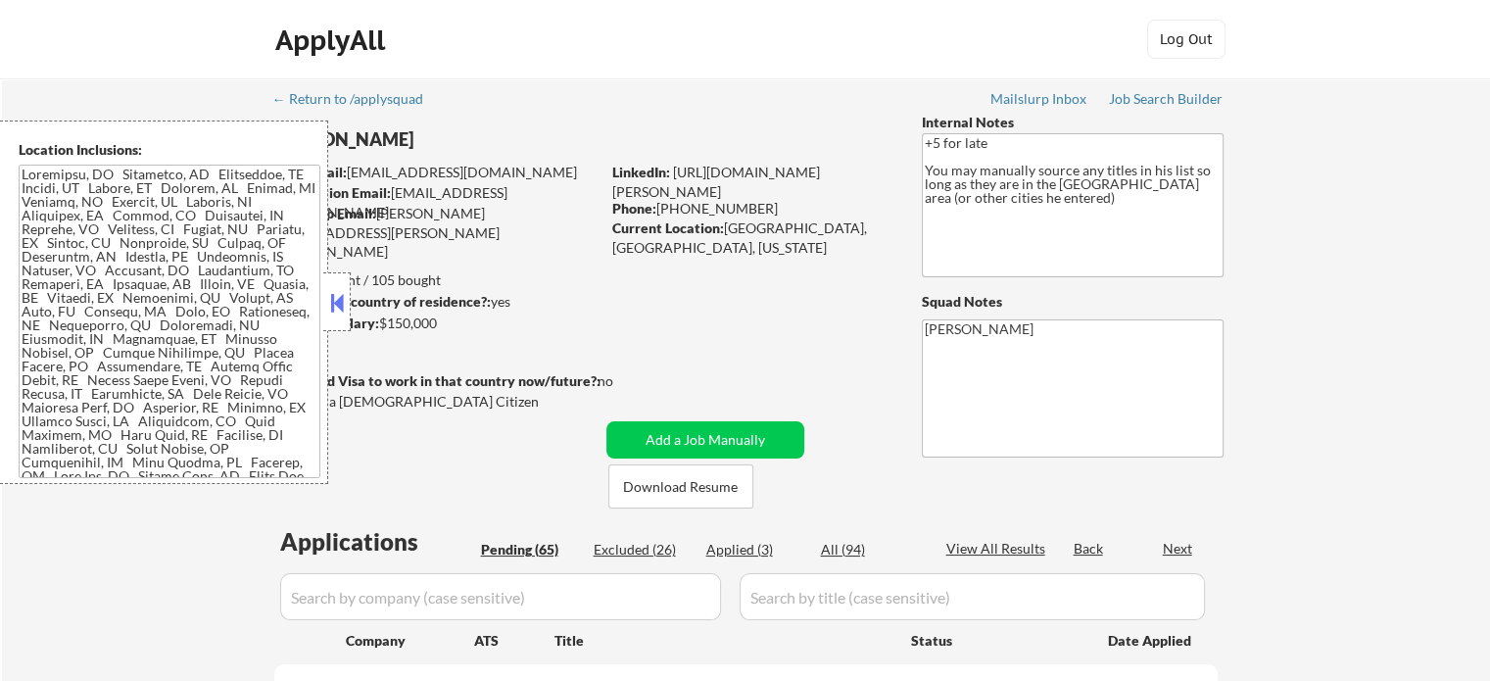
select select ""pending""
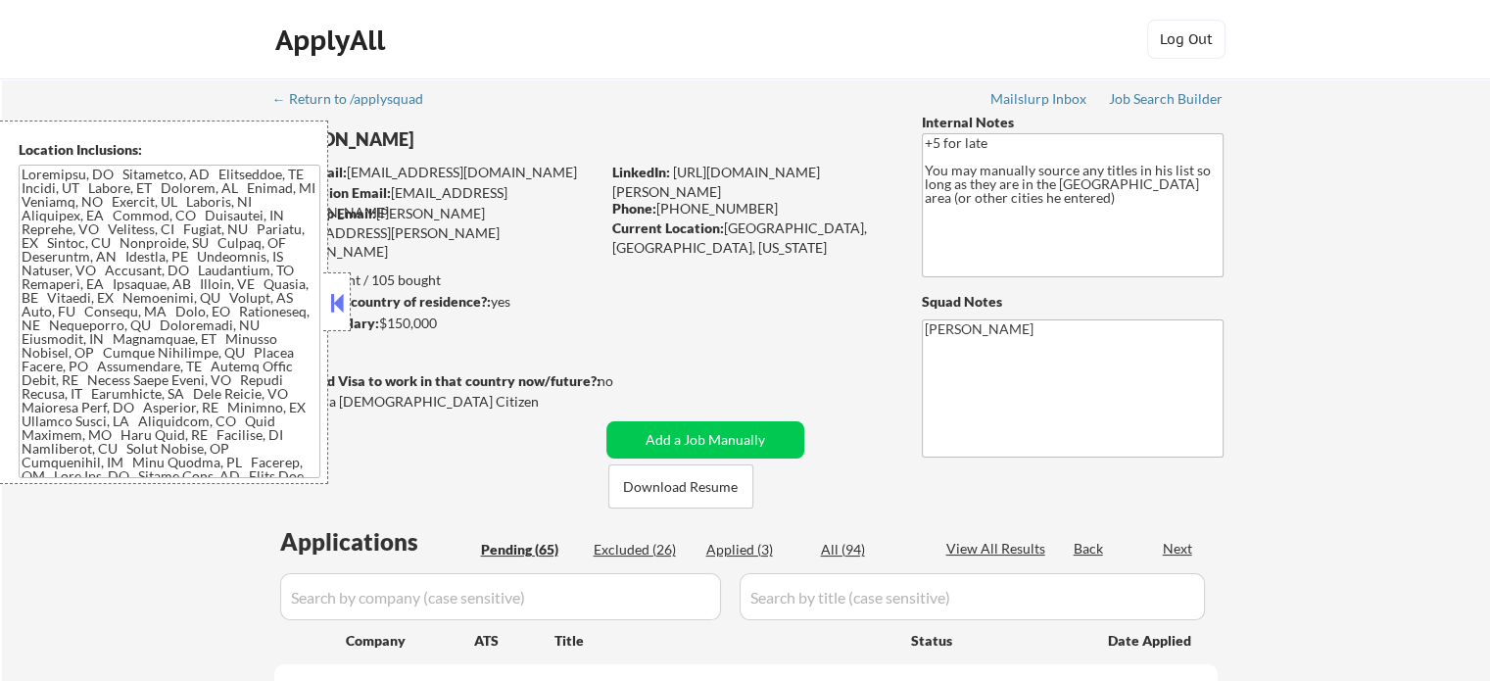
select select ""pending""
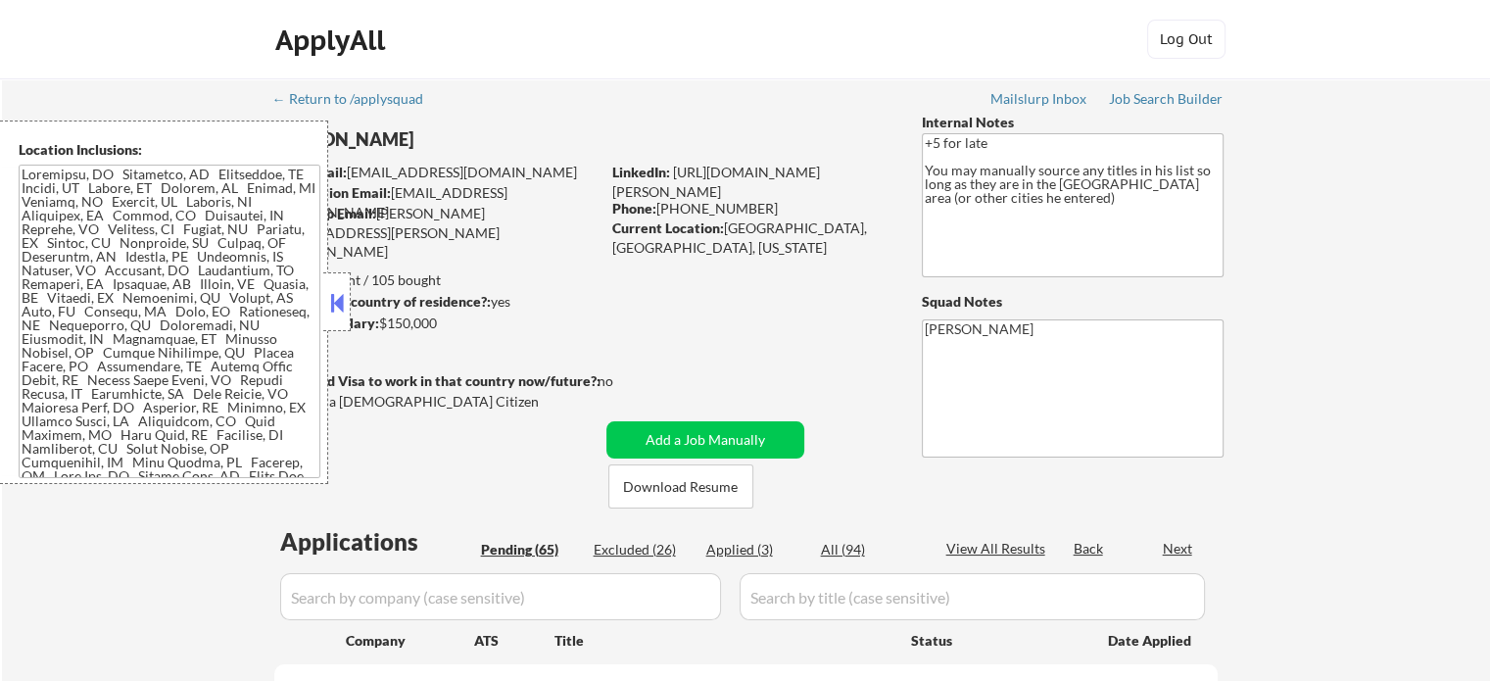
select select ""pending""
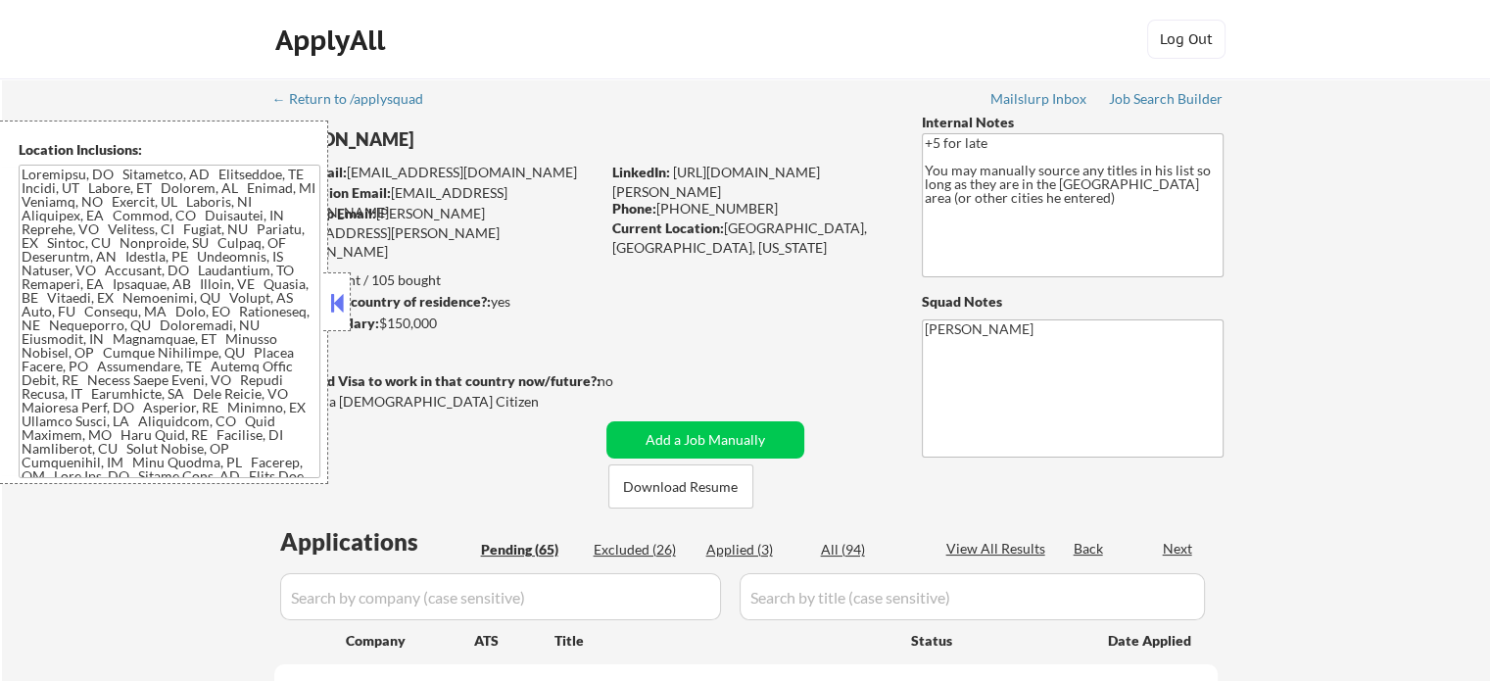
select select ""pending""
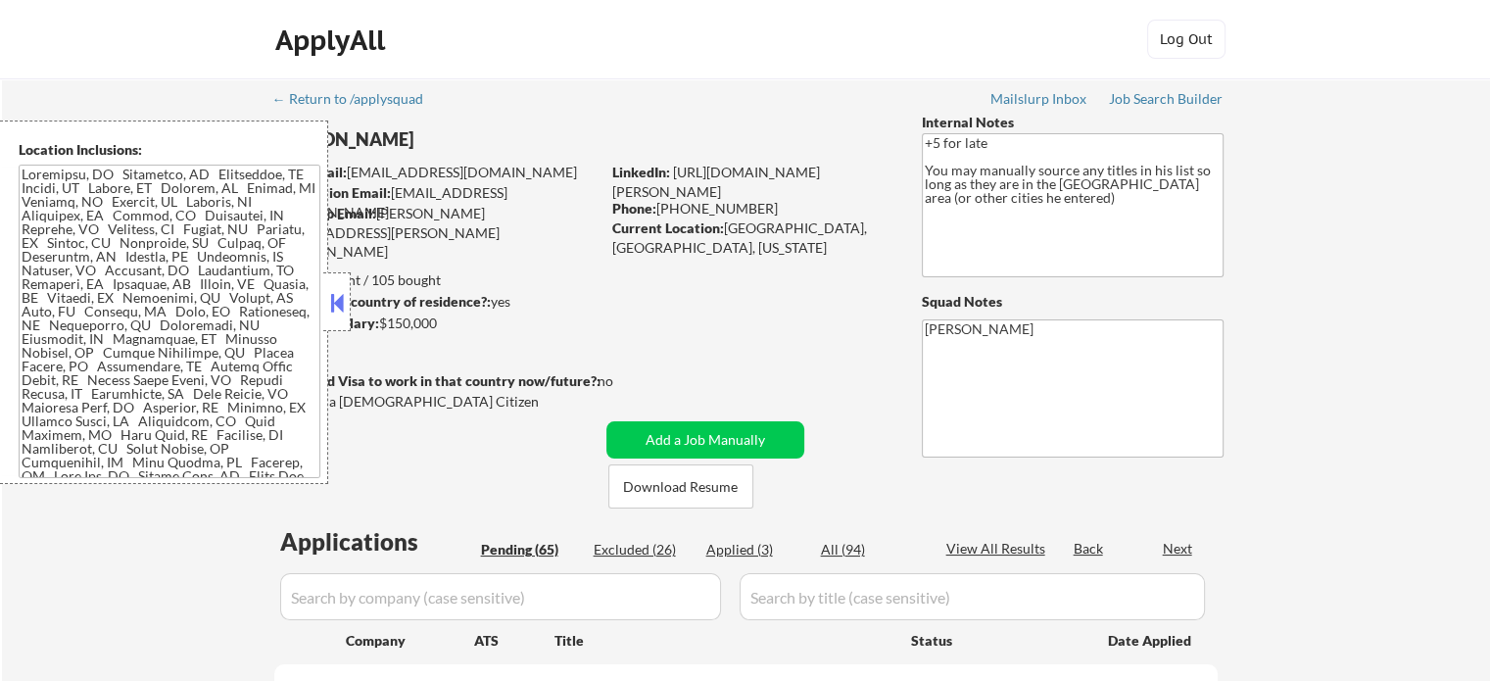
select select ""pending""
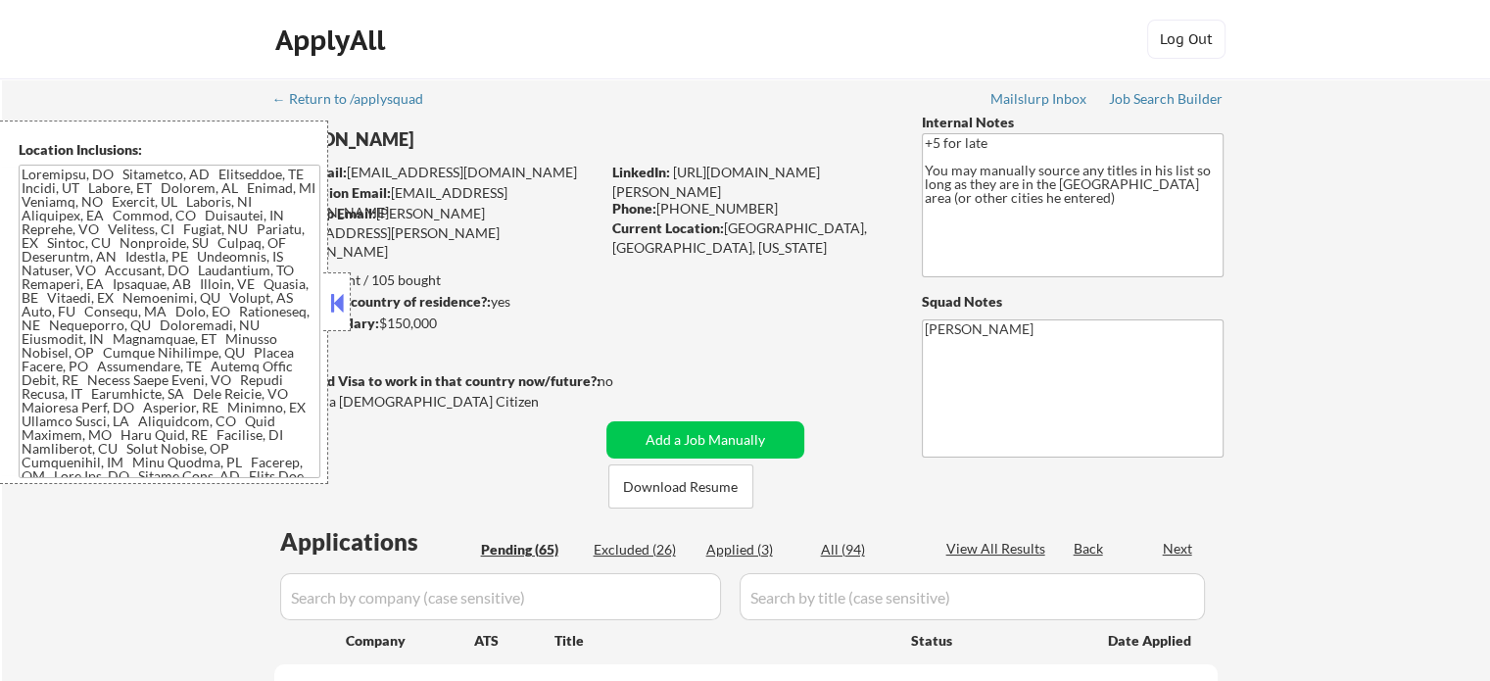
select select ""pending""
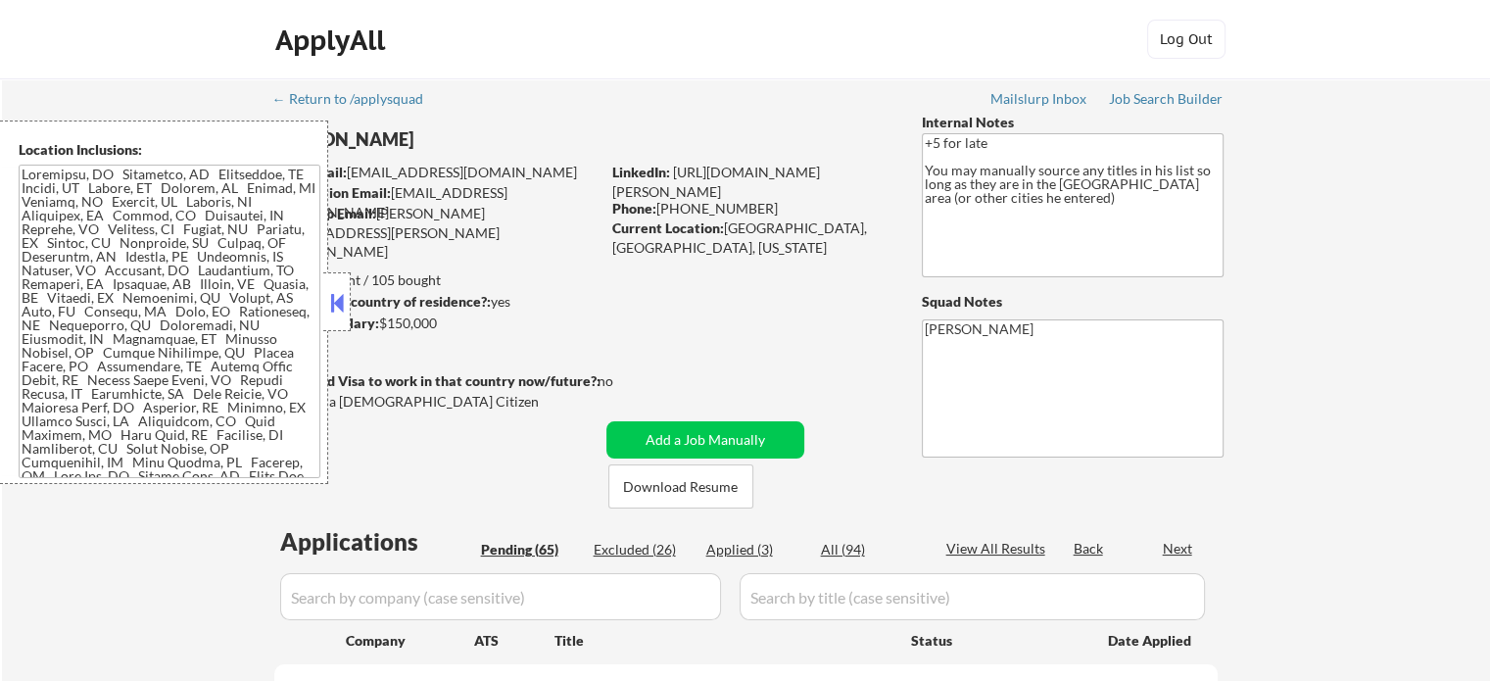
select select ""pending""
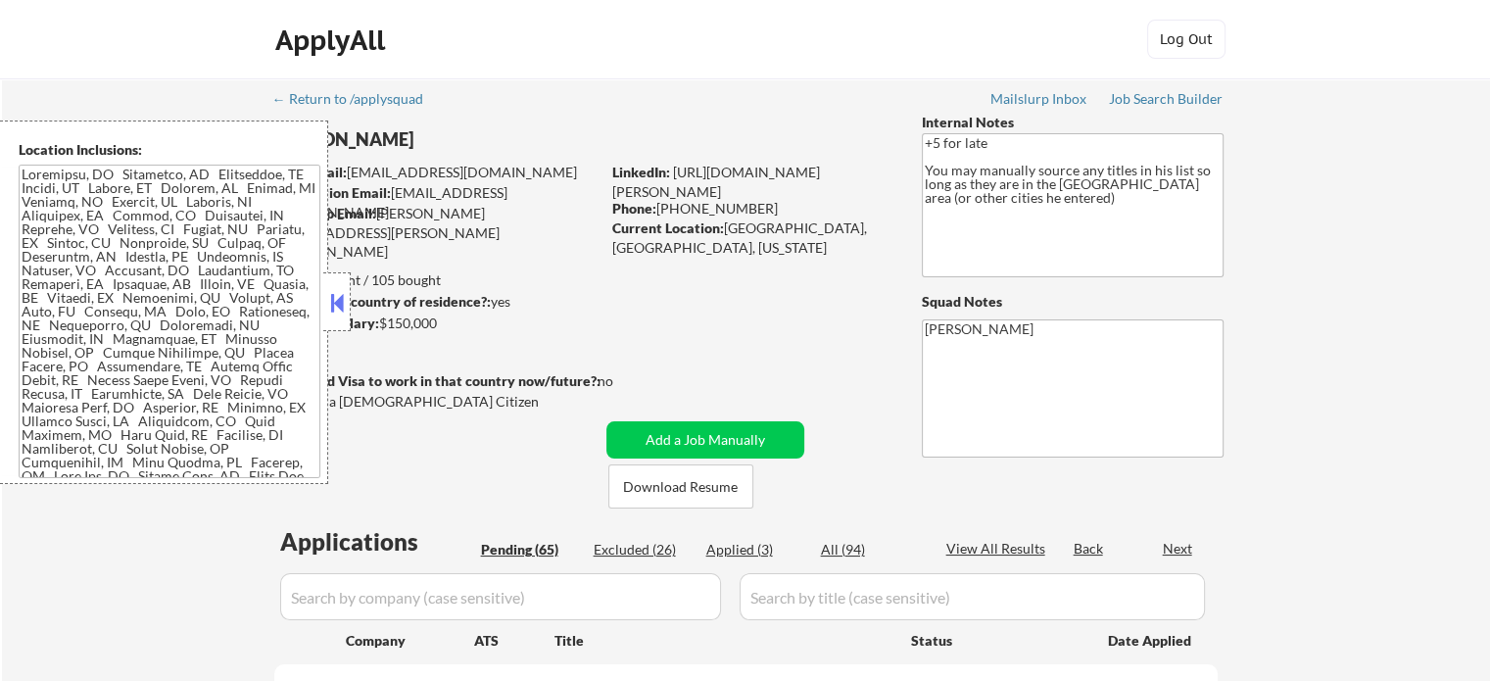
select select ""pending""
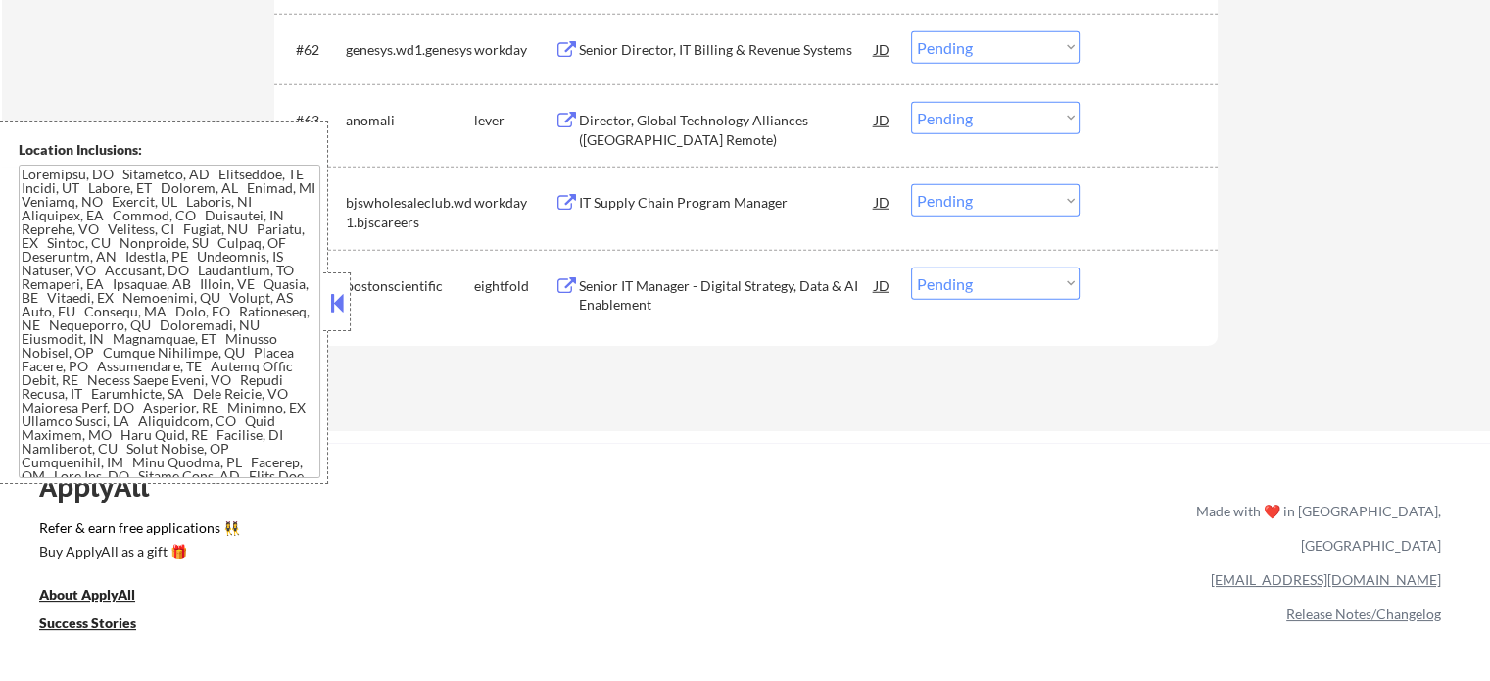
scroll to position [5353, 0]
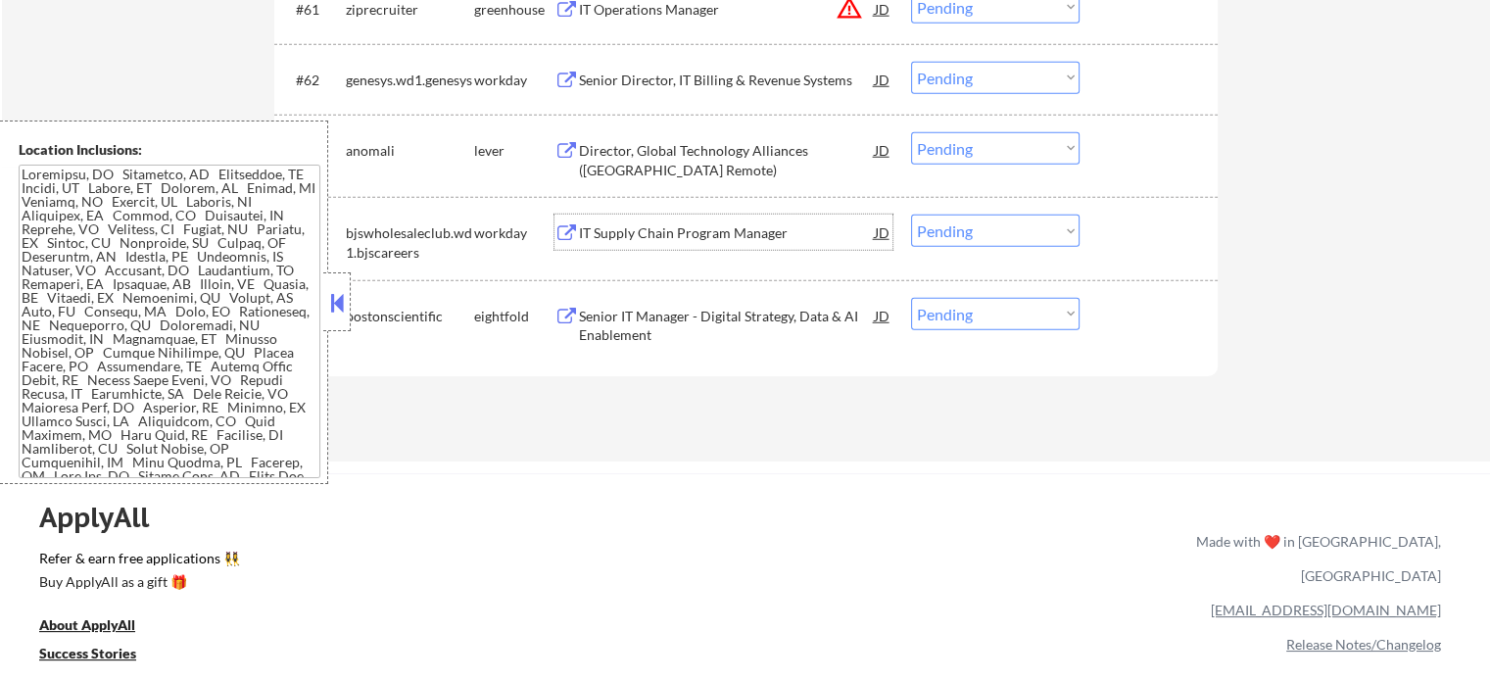
click at [697, 236] on div "IT Supply Chain Program Manager" at bounding box center [727, 233] width 296 height 20
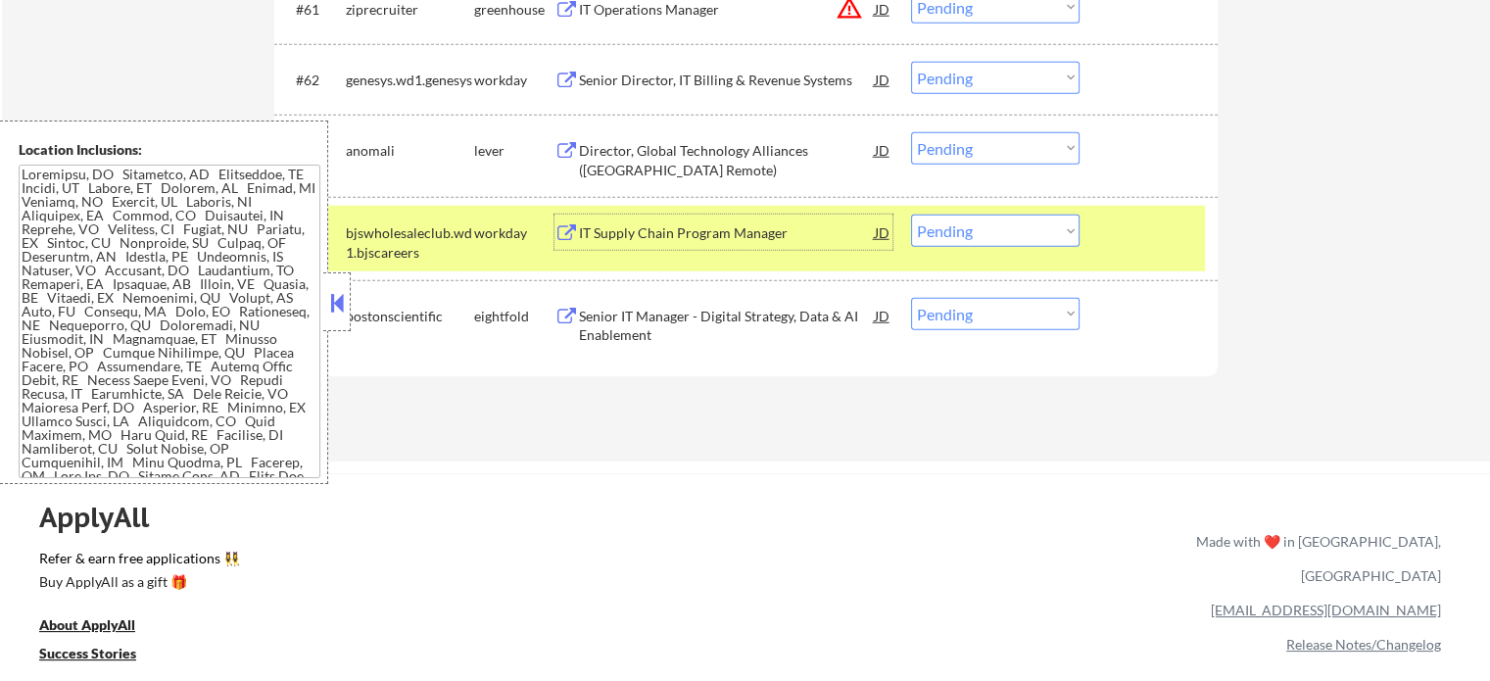
click at [987, 242] on select "Choose an option... Pending Applied Excluded (Questions) Excluded (Expired) Exc…" at bounding box center [995, 230] width 168 height 32
click at [911, 214] on select "Choose an option... Pending Applied Excluded (Questions) Excluded (Expired) Exc…" at bounding box center [995, 230] width 168 height 32
click at [1132, 228] on div at bounding box center [1151, 231] width 86 height 35
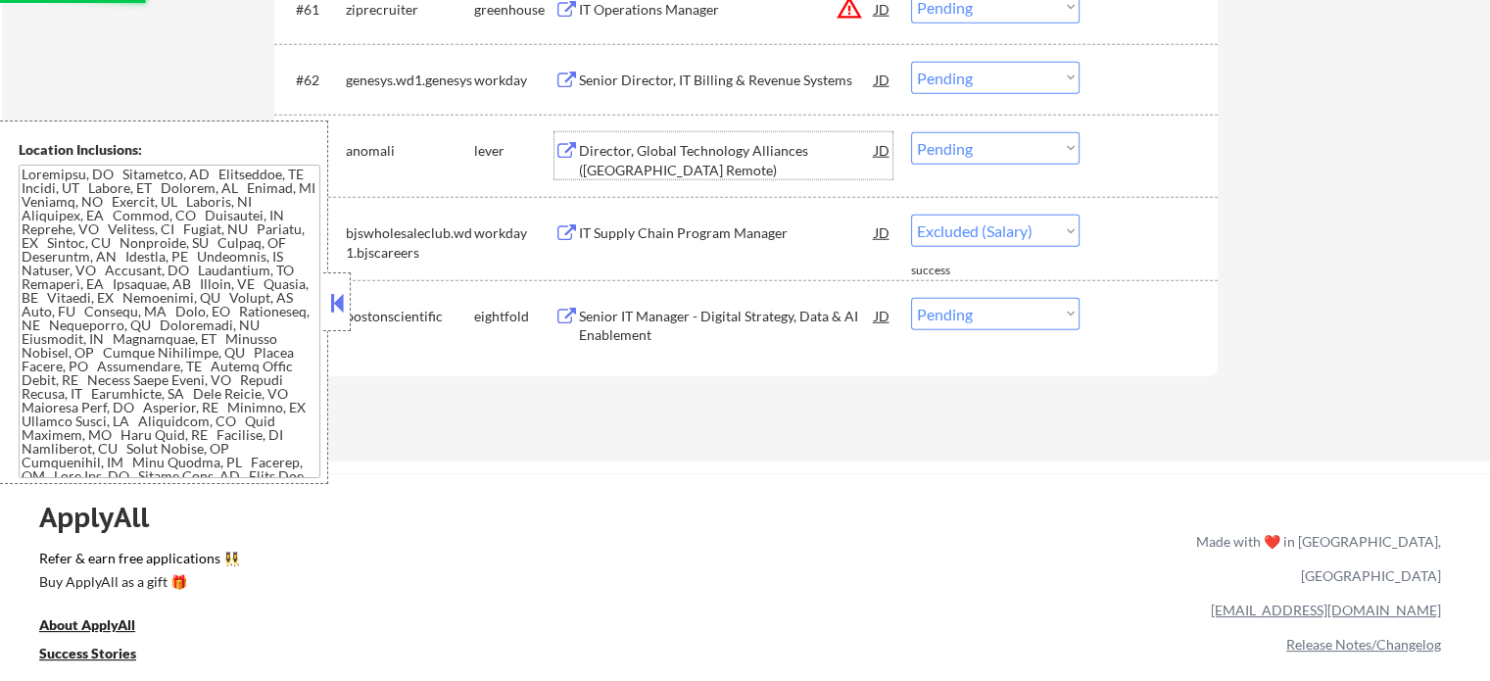
select select ""pending""
click at [696, 165] on div "Director, Global Technology Alliances (US Remote)" at bounding box center [727, 160] width 296 height 38
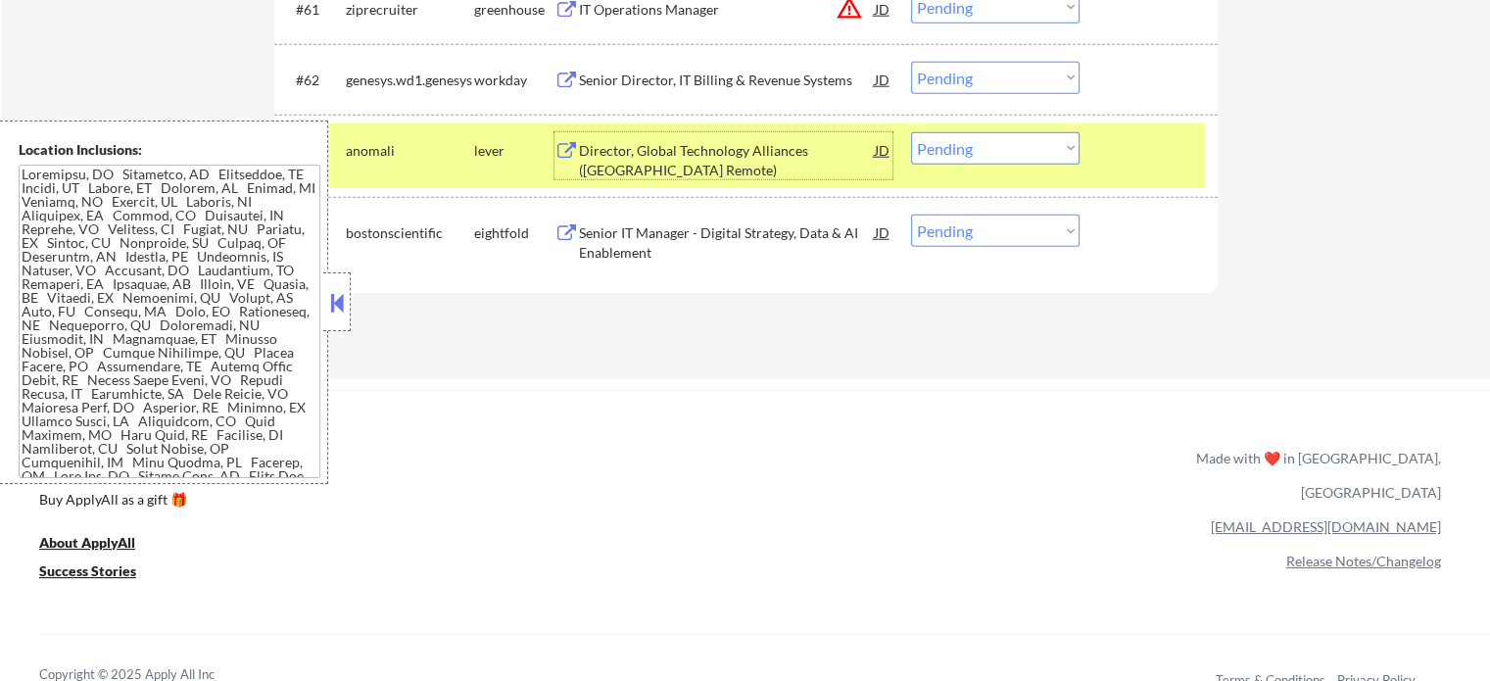
click at [956, 149] on select "Choose an option... Pending Applied Excluded (Questions) Excluded (Expired) Exc…" at bounding box center [995, 148] width 168 height 32
select select ""applied""
click at [911, 132] on select "Choose an option... Pending Applied Excluded (Questions) Excluded (Expired) Exc…" at bounding box center [995, 148] width 168 height 32
click at [1099, 166] on div "#63 anomali lever Director, Global Technology Alliances (US Remote) JD Choose a…" at bounding box center [742, 155] width 924 height 65
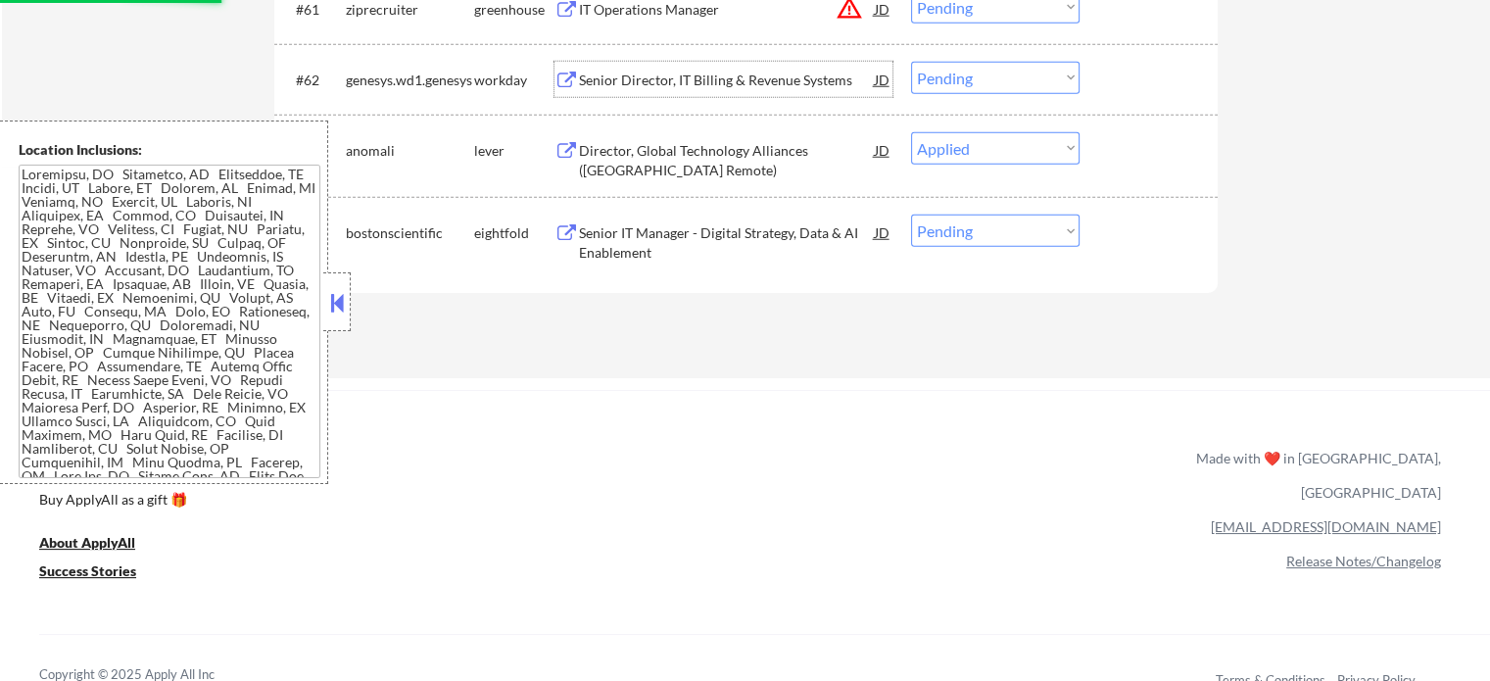
click at [692, 75] on div "Senior Director, IT Billing & Revenue Systems" at bounding box center [727, 81] width 296 height 20
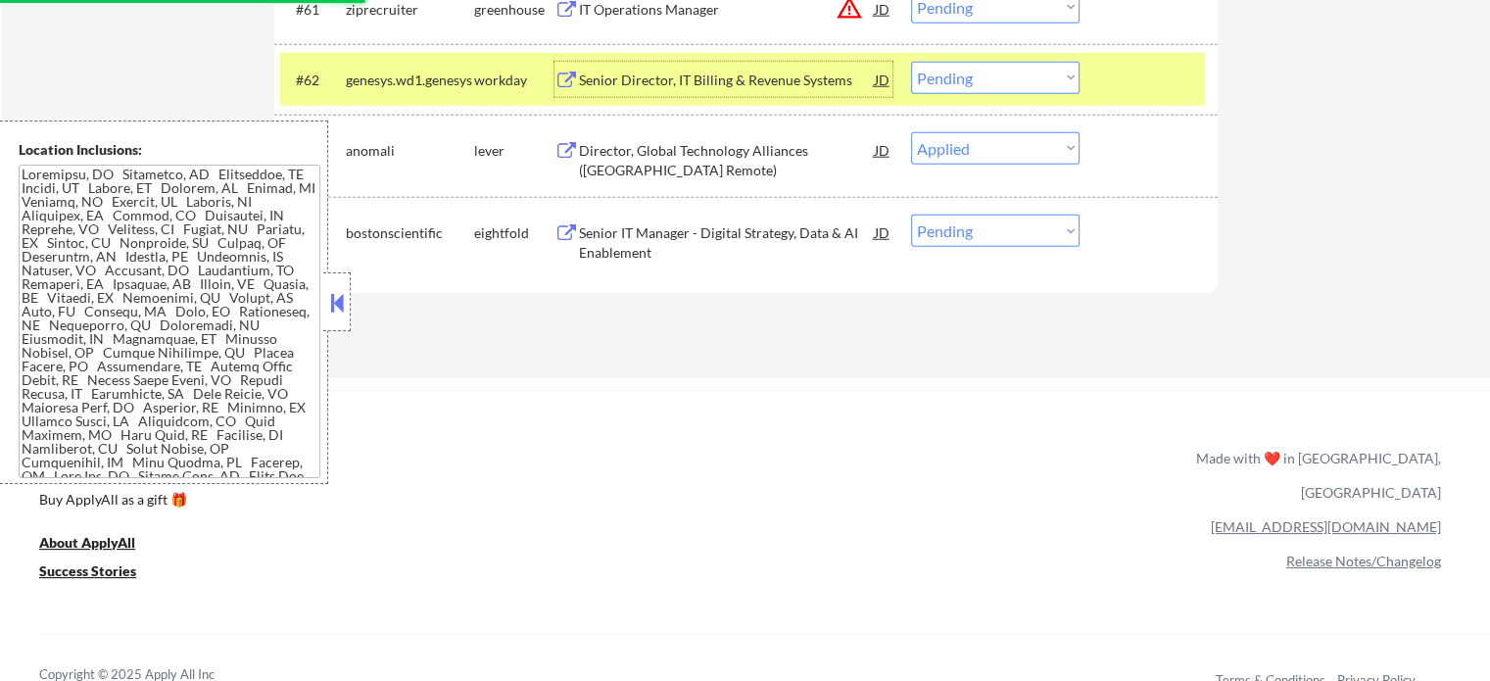
click at [982, 71] on select "Choose an option... Pending Applied Excluded (Questions) Excluded (Expired) Exc…" at bounding box center [995, 78] width 168 height 32
click at [911, 62] on select "Choose an option... Pending Applied Excluded (Questions) Excluded (Expired) Exc…" at bounding box center [995, 78] width 168 height 32
click at [1116, 85] on div at bounding box center [1151, 79] width 86 height 35
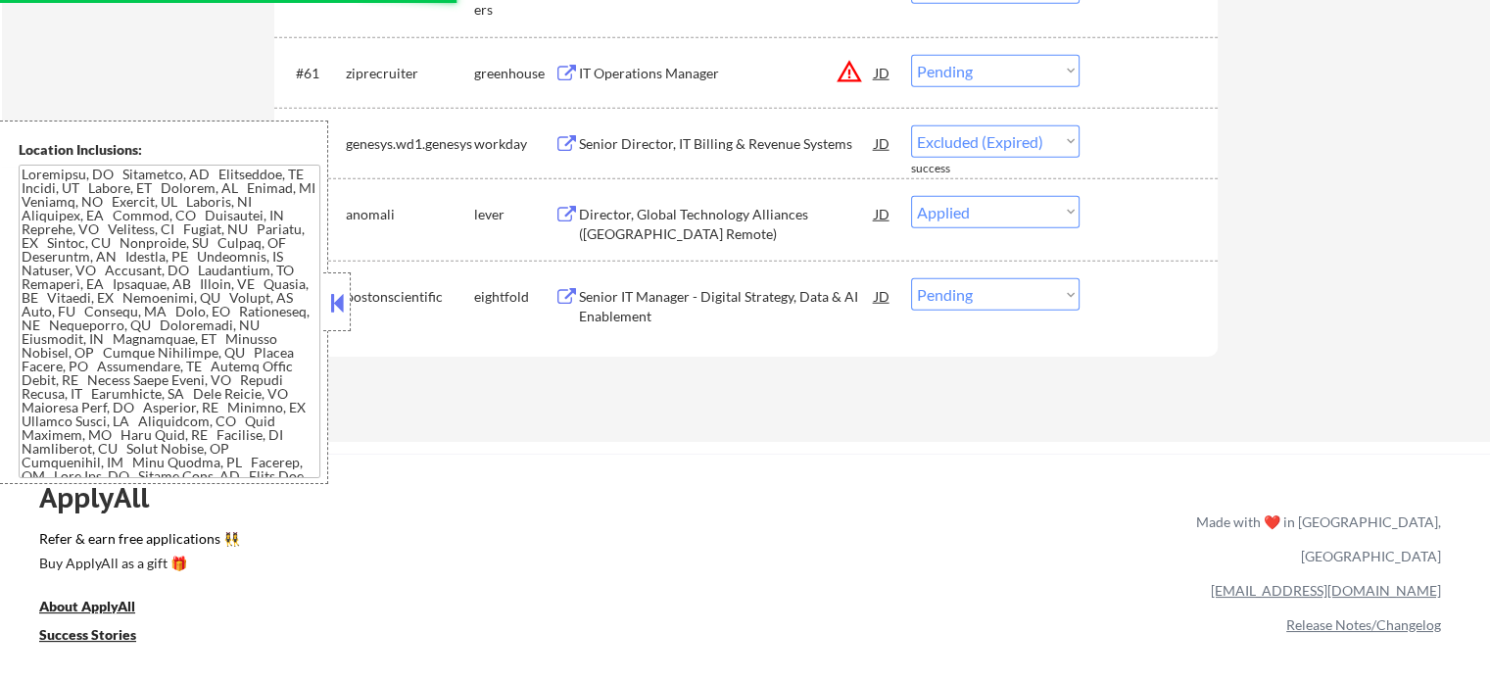
scroll to position [5255, 0]
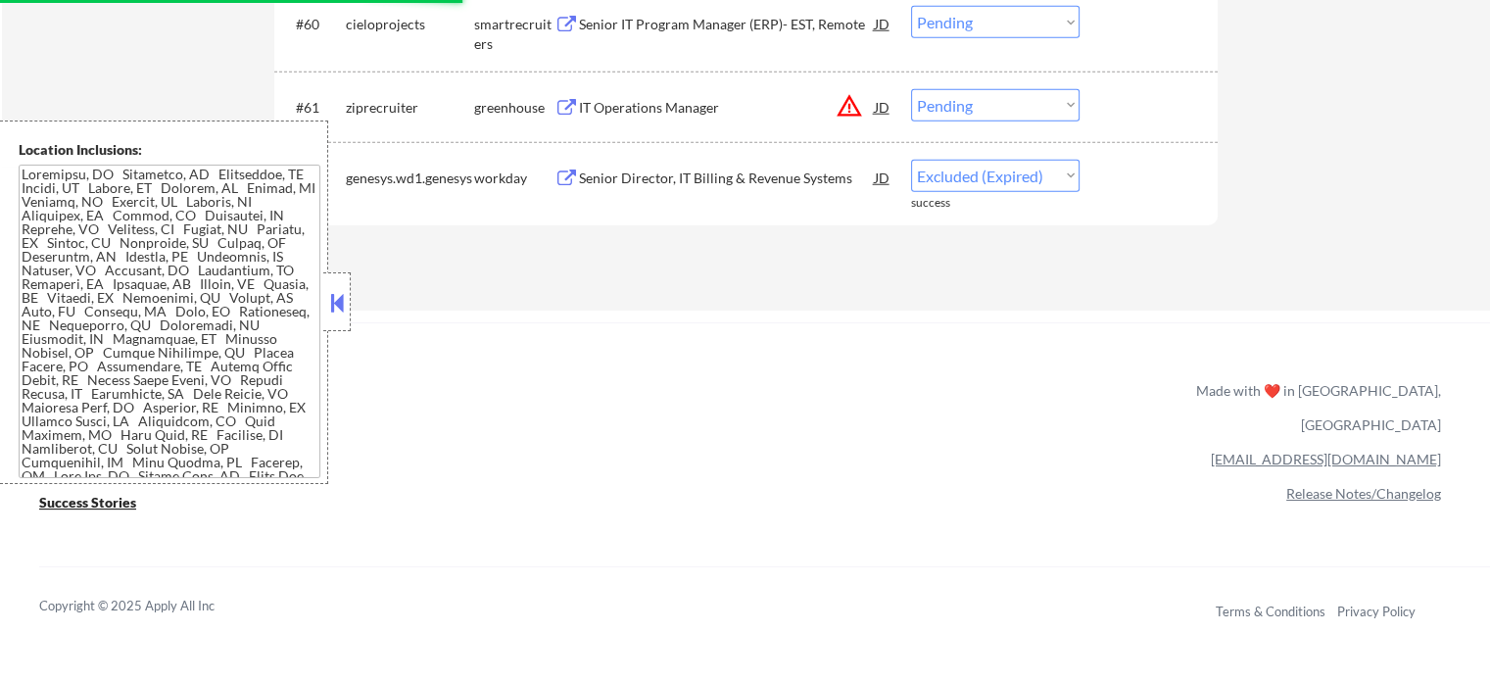
select select ""pending""
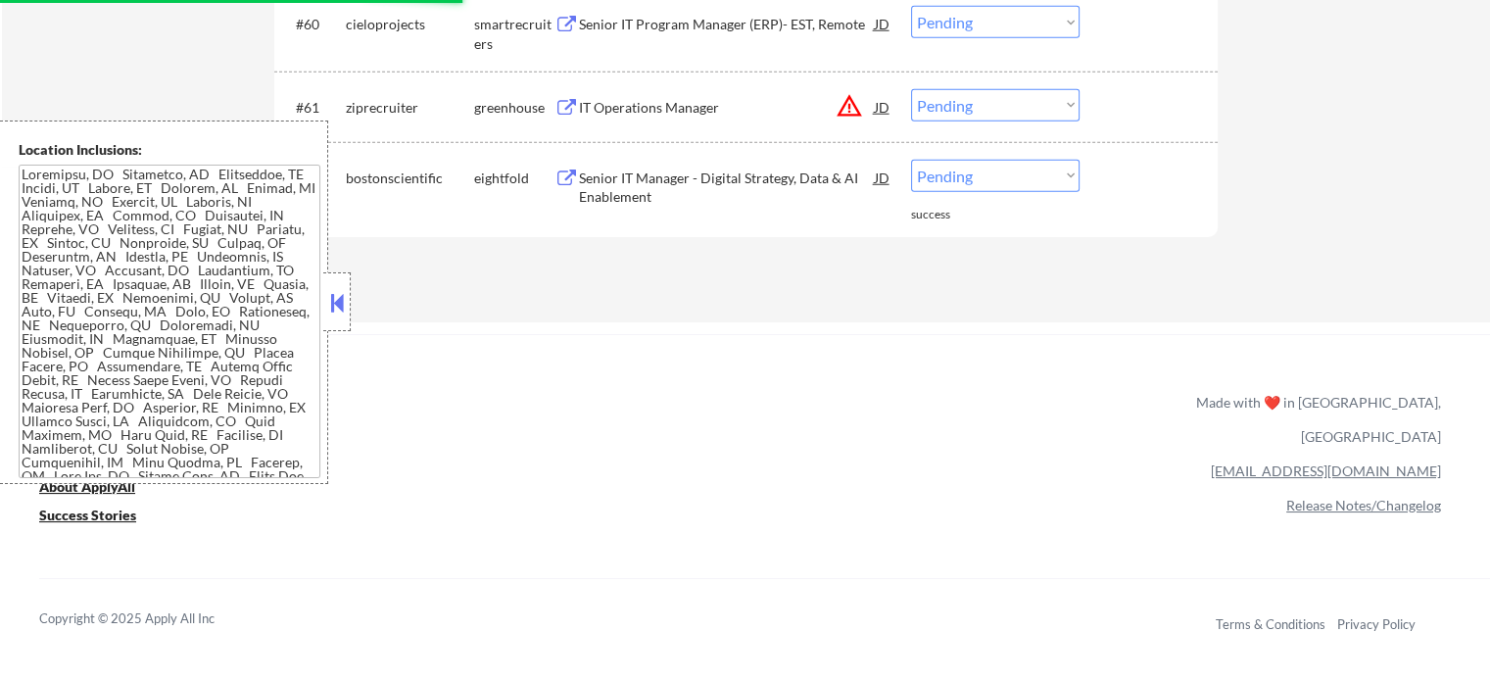
click at [678, 107] on div "IT Operations Manager" at bounding box center [727, 108] width 296 height 20
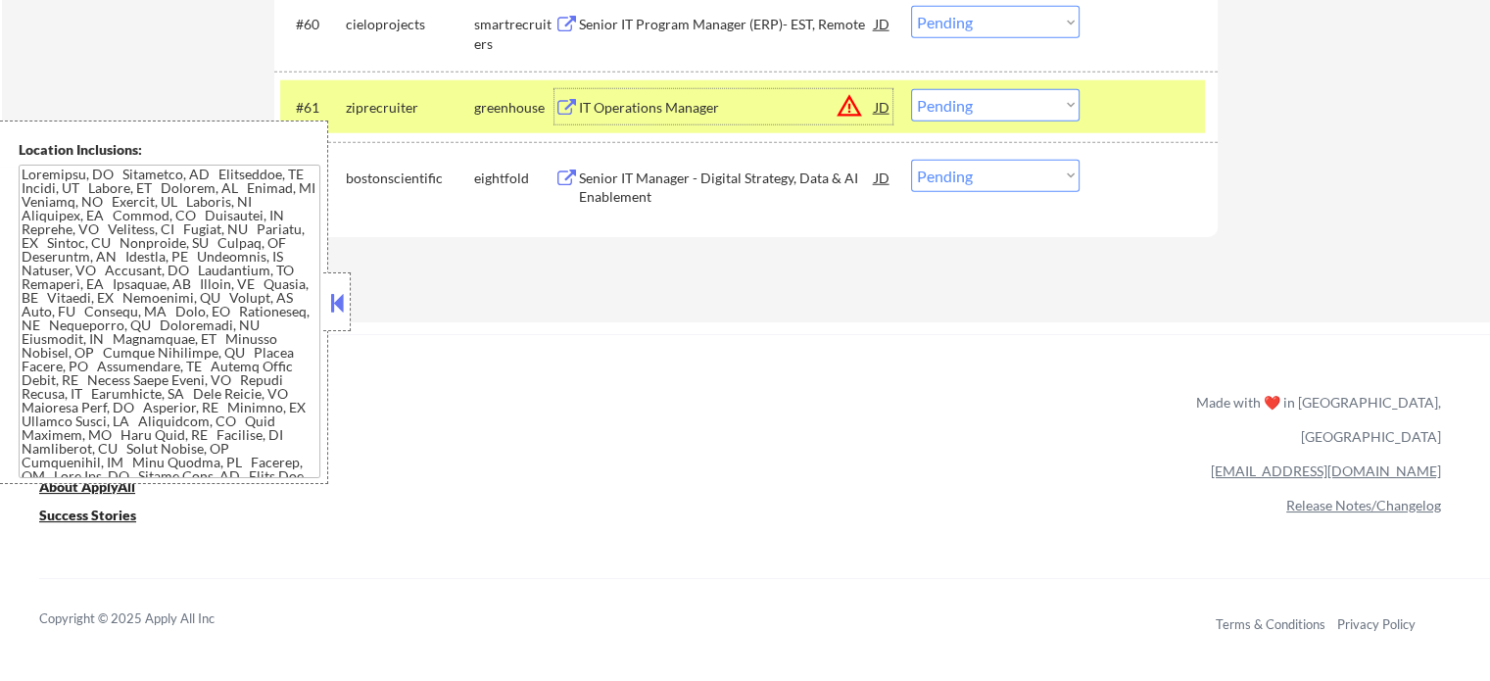
click at [997, 105] on select "Choose an option... Pending Applied Excluded (Questions) Excluded (Expired) Exc…" at bounding box center [995, 105] width 168 height 32
click at [911, 89] on select "Choose an option... Pending Applied Excluded (Questions) Excluded (Expired) Exc…" at bounding box center [995, 105] width 168 height 32
click at [1120, 110] on div at bounding box center [1151, 106] width 86 height 35
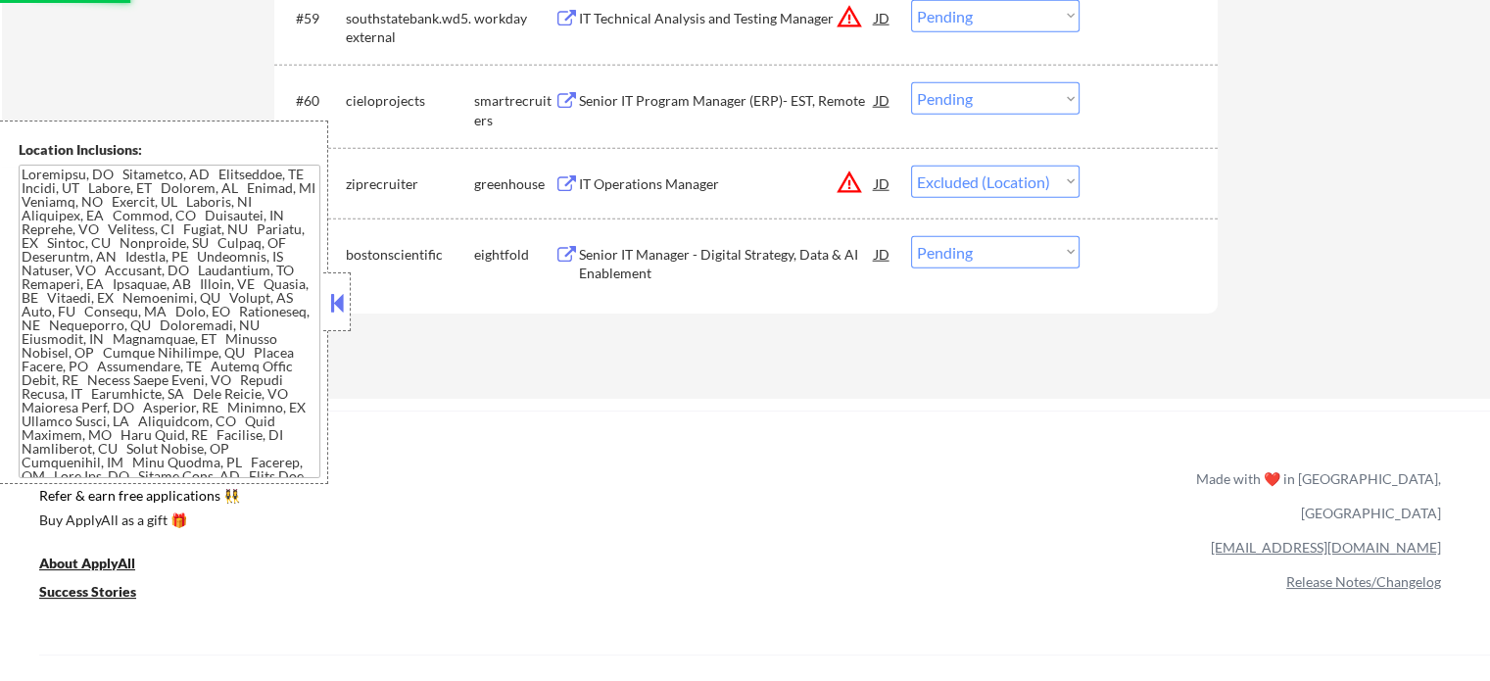
scroll to position [5059, 0]
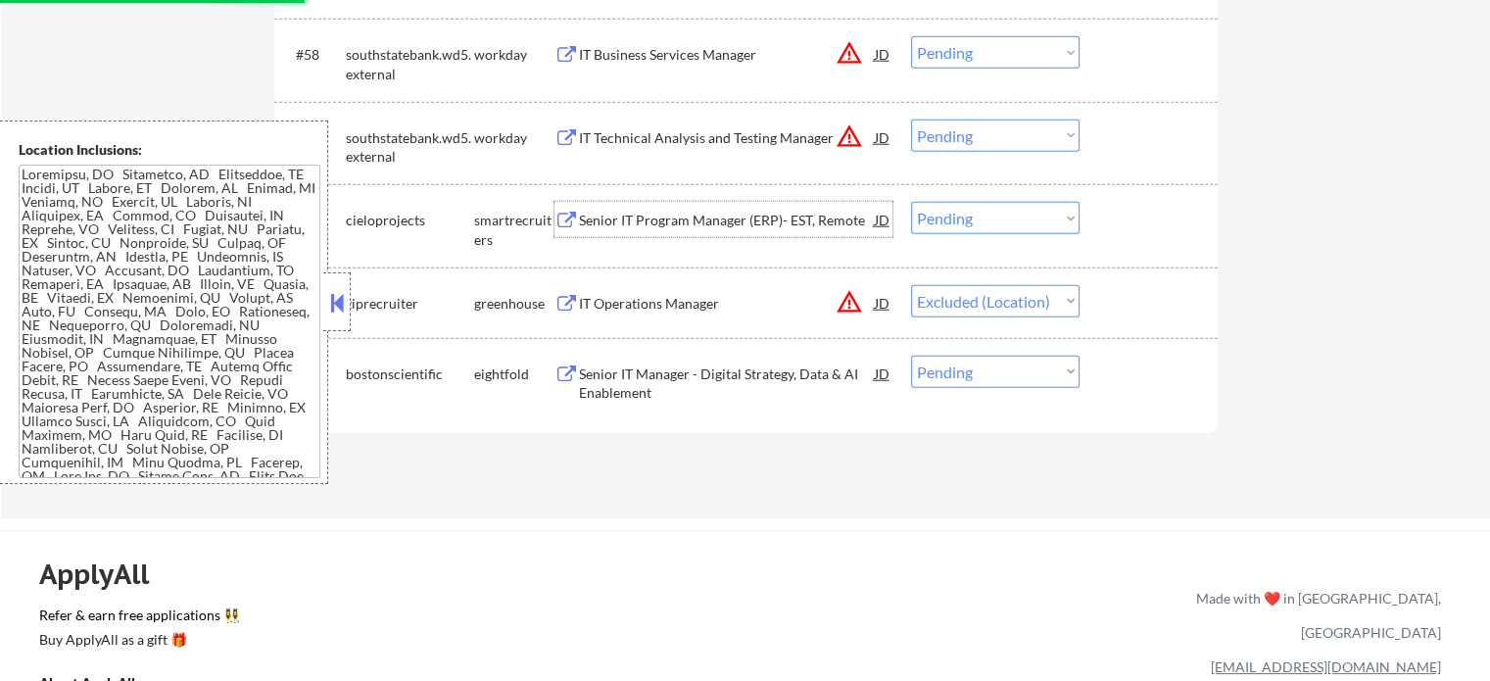
click at [682, 215] on div "Senior IT Program Manager (ERP)- EST, Remote" at bounding box center [727, 221] width 296 height 20
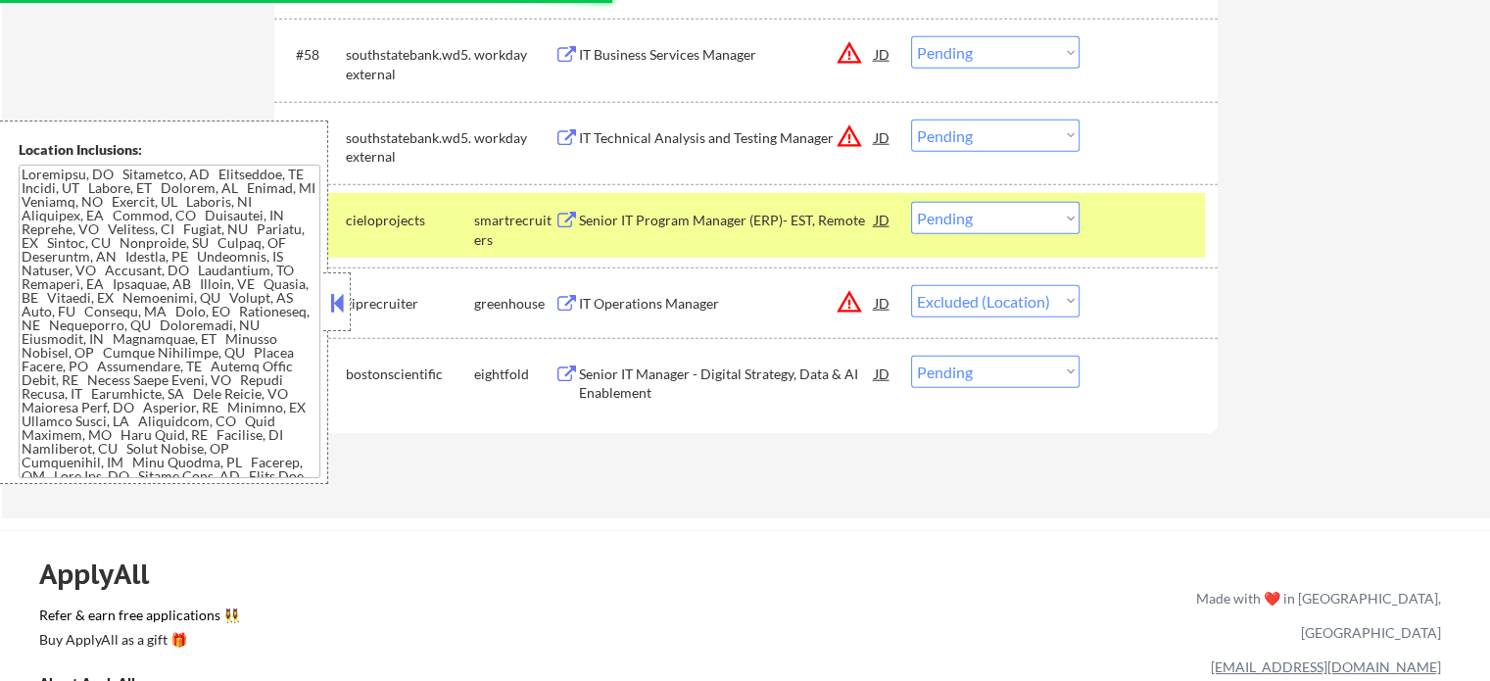
select select ""pending""
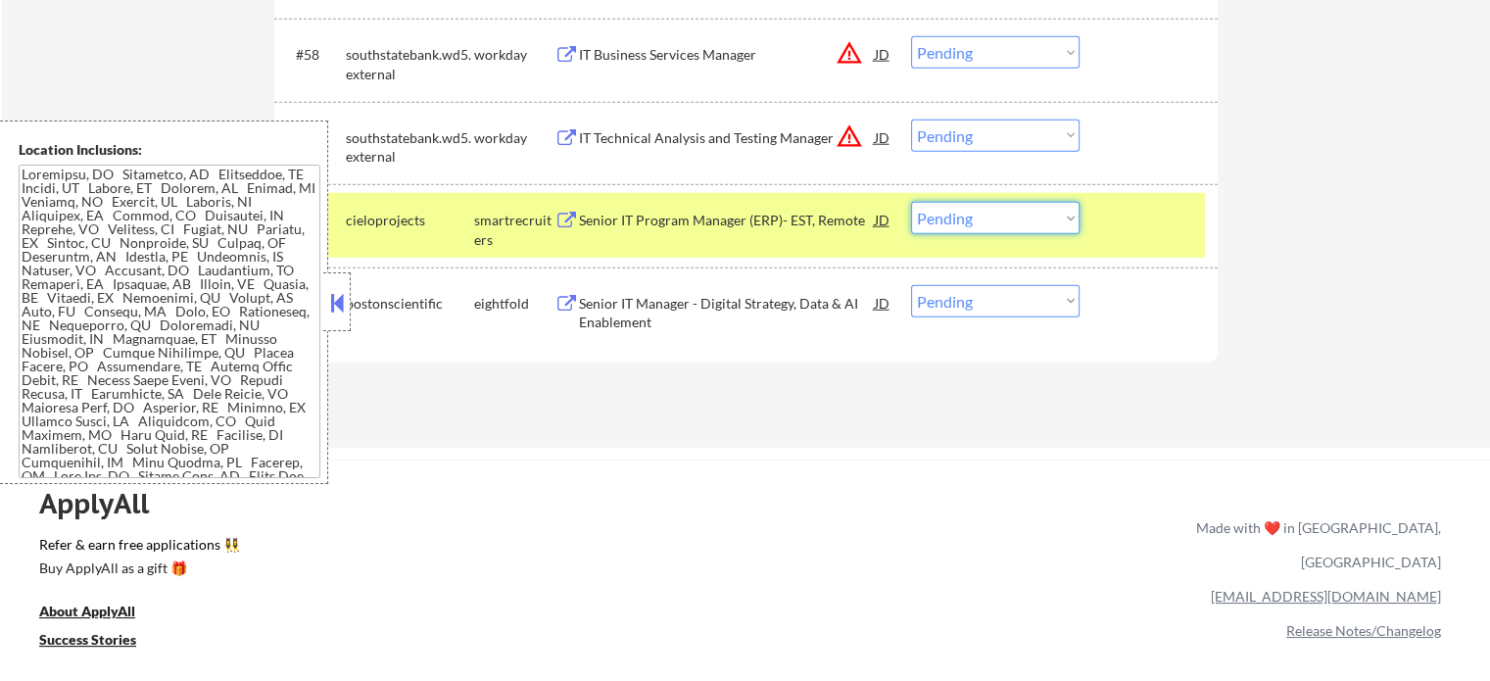
click at [987, 230] on select "Choose an option... Pending Applied Excluded (Questions) Excluded (Expired) Exc…" at bounding box center [995, 218] width 168 height 32
click at [911, 202] on select "Choose an option... Pending Applied Excluded (Questions) Excluded (Expired) Exc…" at bounding box center [995, 218] width 168 height 32
click at [1113, 233] on div at bounding box center [1151, 219] width 86 height 35
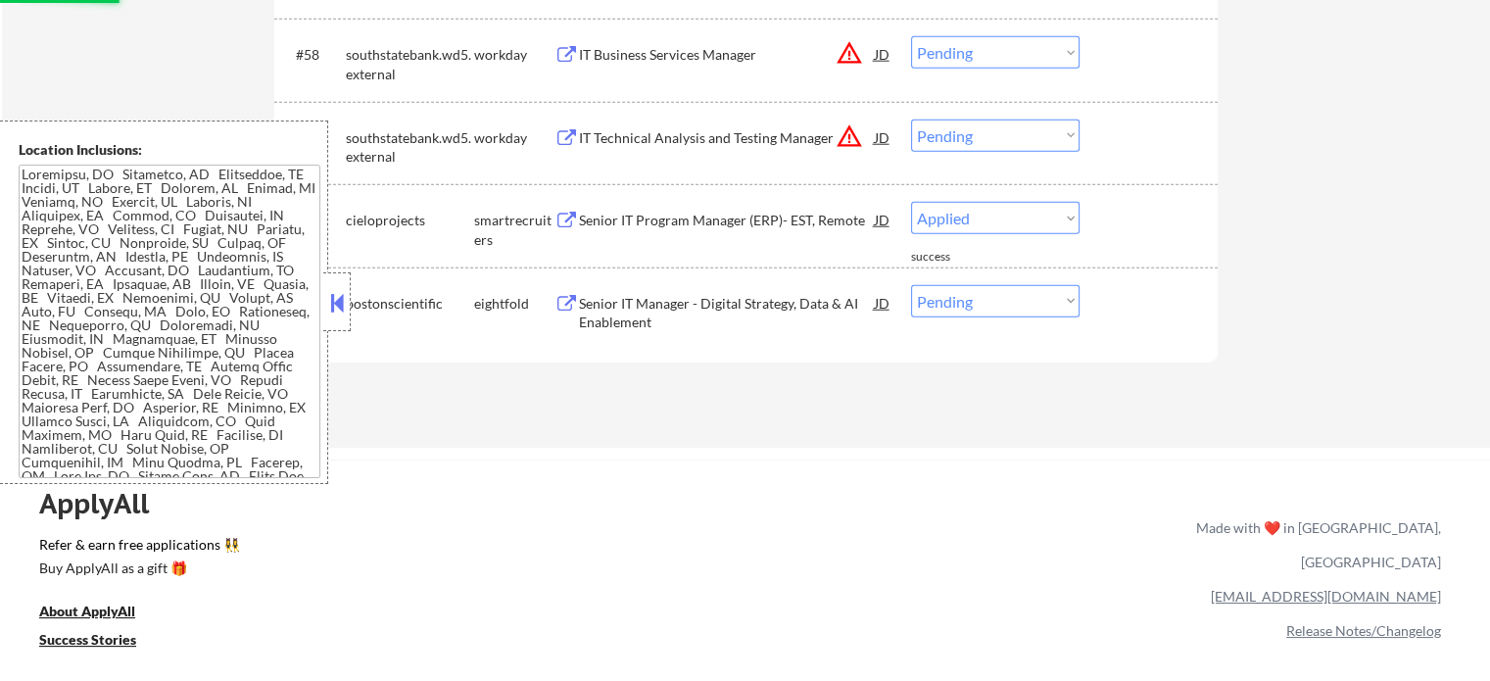
select select ""pending""
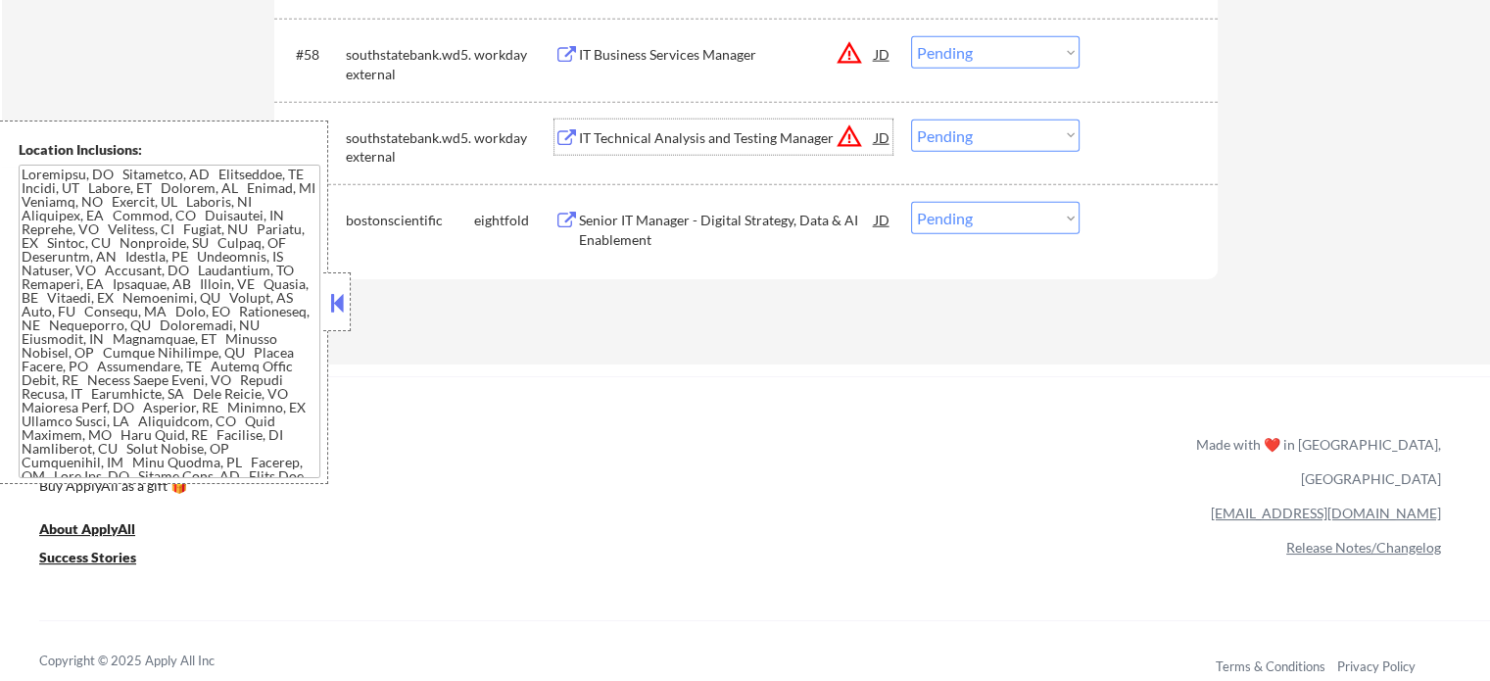
click at [651, 137] on div "IT Technical Analysis and Testing Manager" at bounding box center [727, 138] width 296 height 20
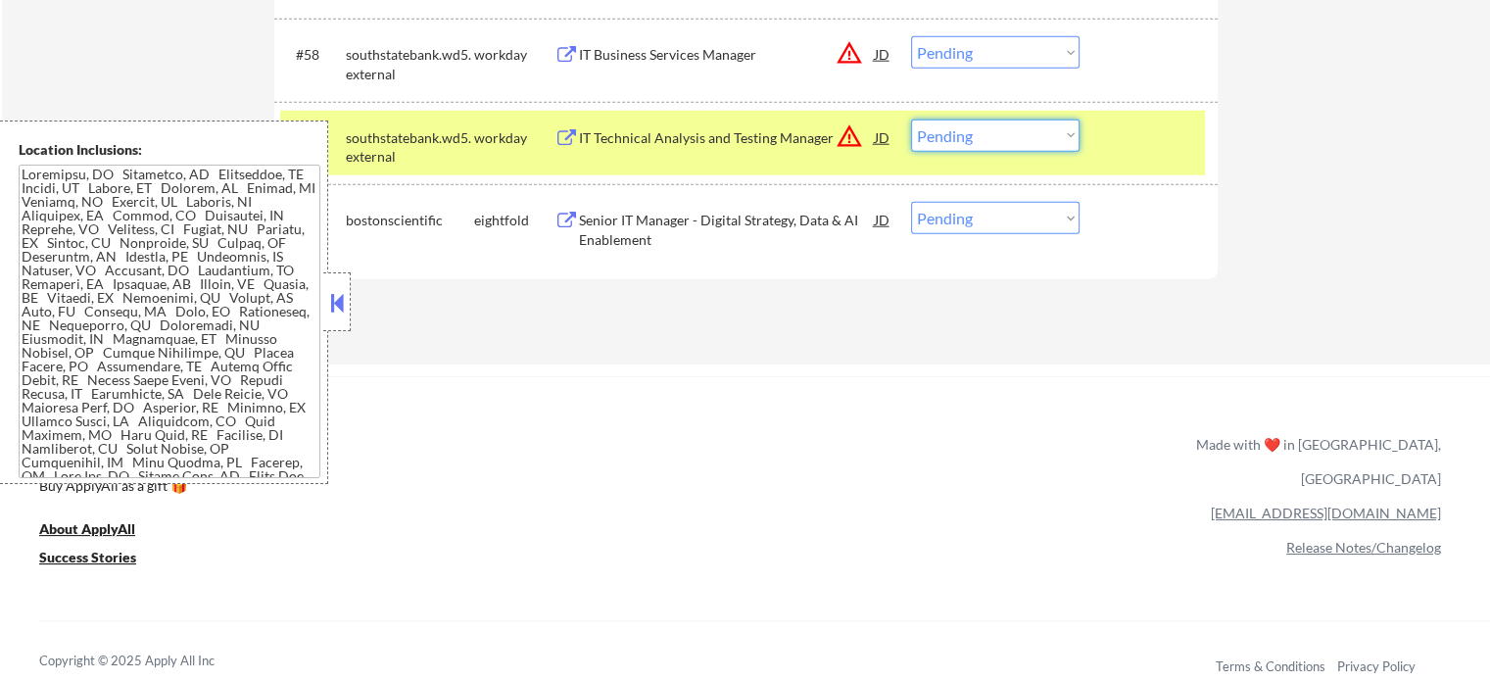
click at [987, 134] on select "Choose an option... Pending Applied Excluded (Questions) Excluded (Expired) Exc…" at bounding box center [995, 135] width 168 height 32
select select ""excluded__expired_""
click at [911, 119] on select "Choose an option... Pending Applied Excluded (Questions) Excluded (Expired) Exc…" at bounding box center [995, 135] width 168 height 32
click at [1109, 145] on div at bounding box center [1151, 136] width 86 height 35
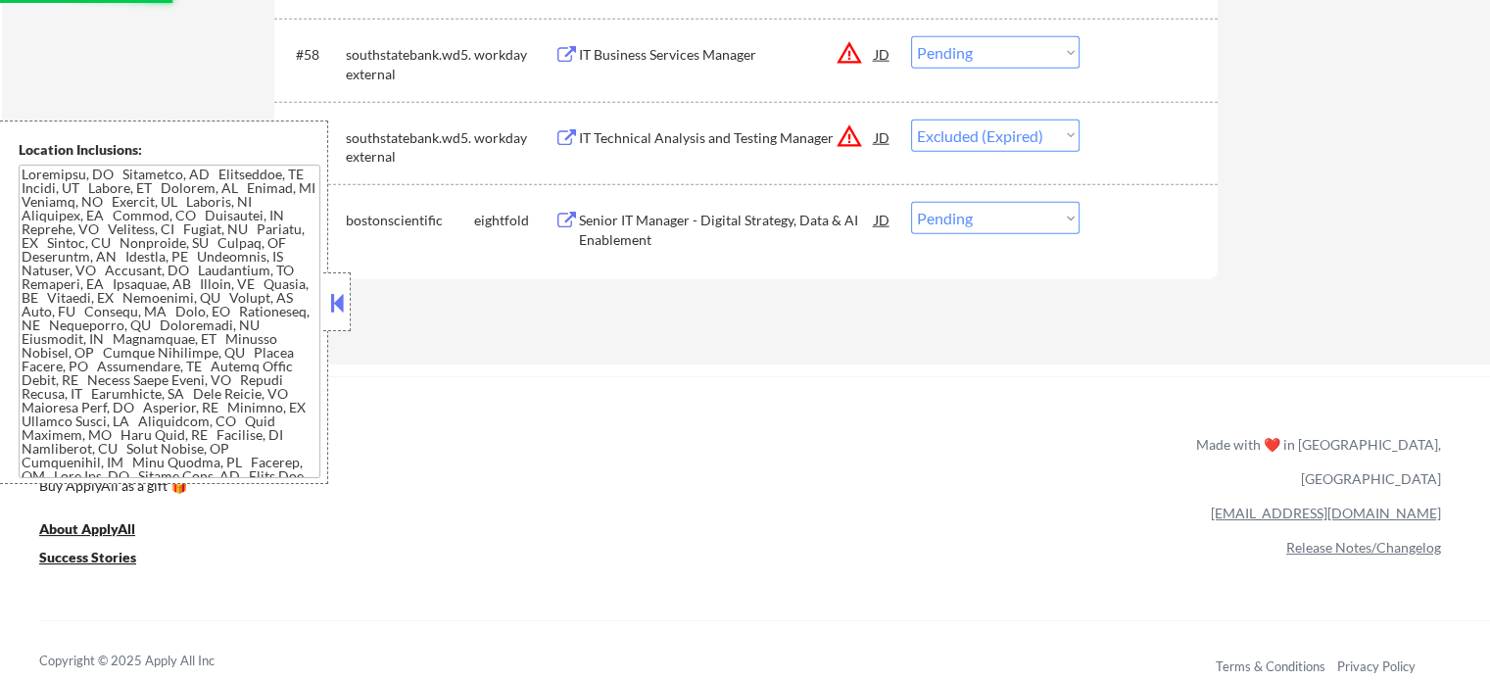
click at [661, 61] on div "IT Business Services Manager" at bounding box center [727, 55] width 296 height 20
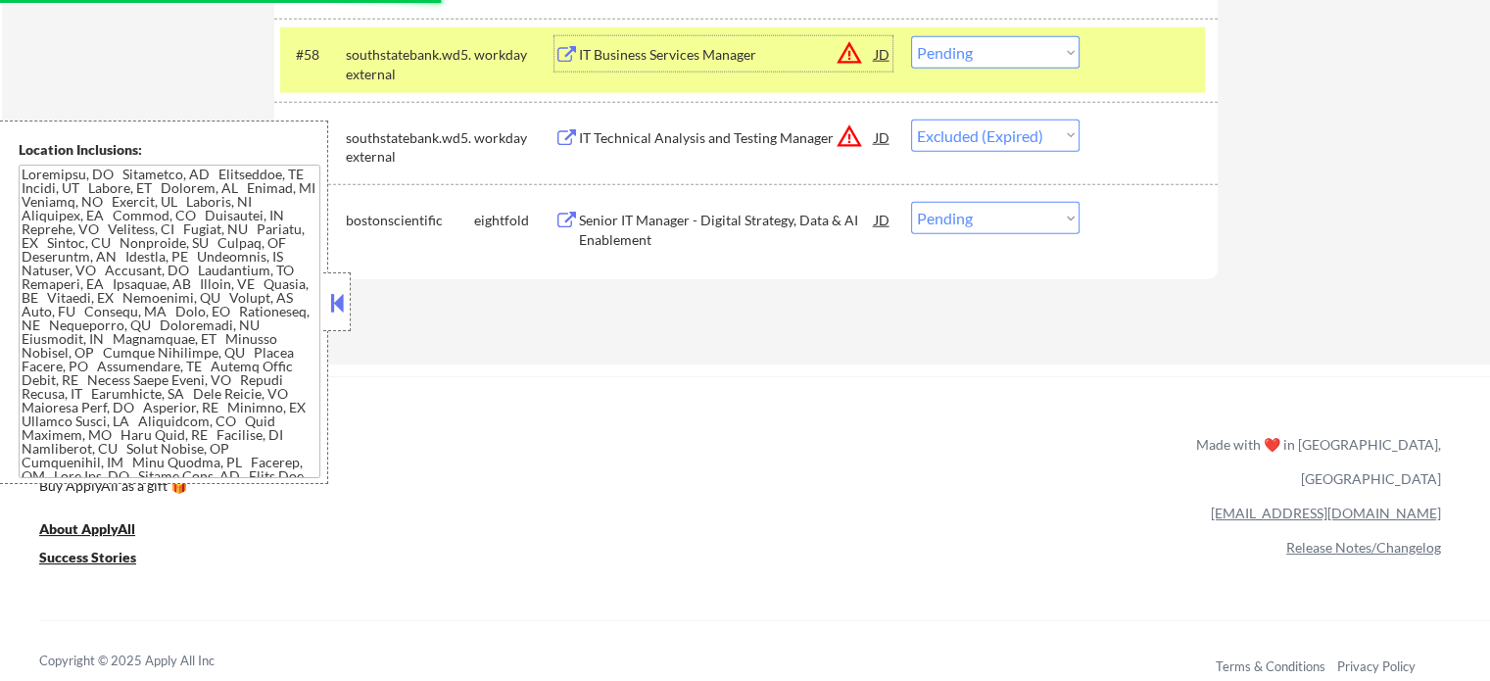
click at [985, 60] on select "Choose an option... Pending Applied Excluded (Questions) Excluded (Expired) Exc…" at bounding box center [995, 52] width 168 height 32
click at [911, 36] on select "Choose an option... Pending Applied Excluded (Questions) Excluded (Expired) Exc…" at bounding box center [995, 52] width 168 height 32
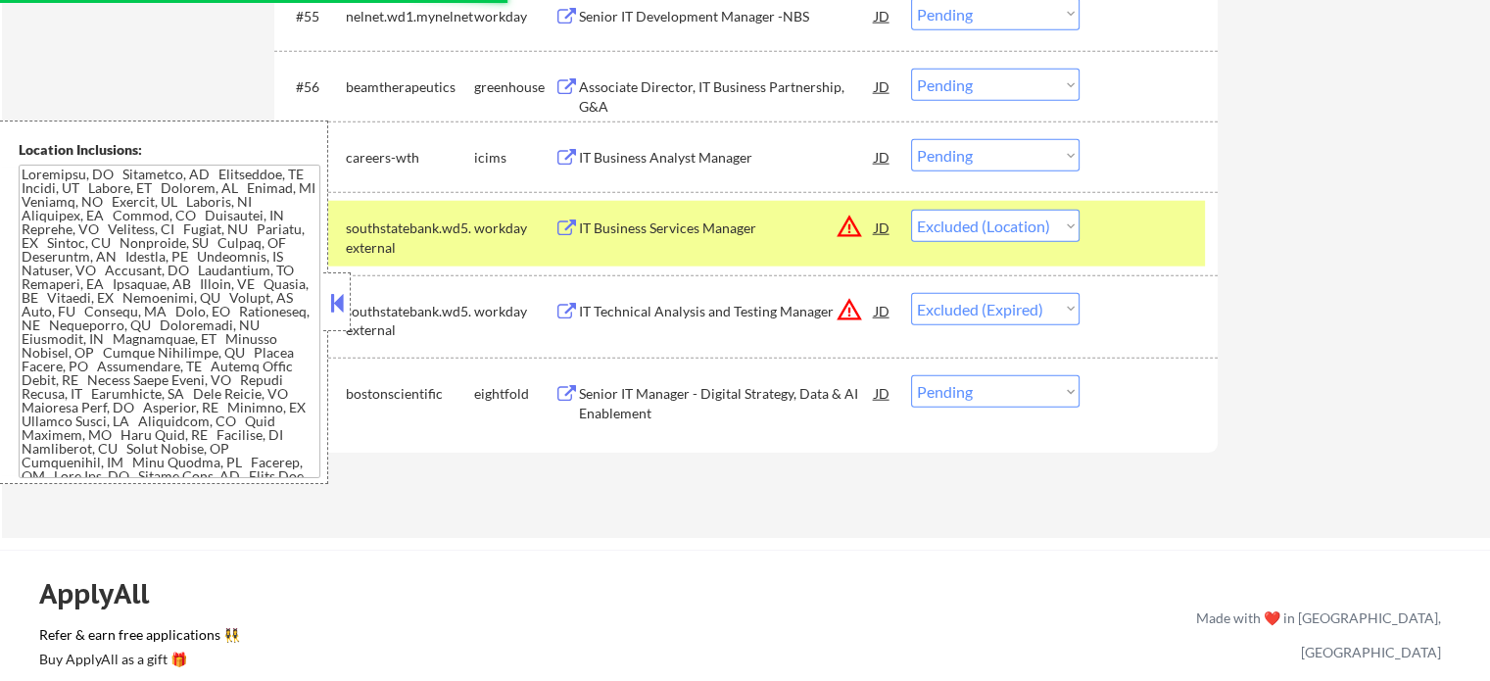
scroll to position [4863, 0]
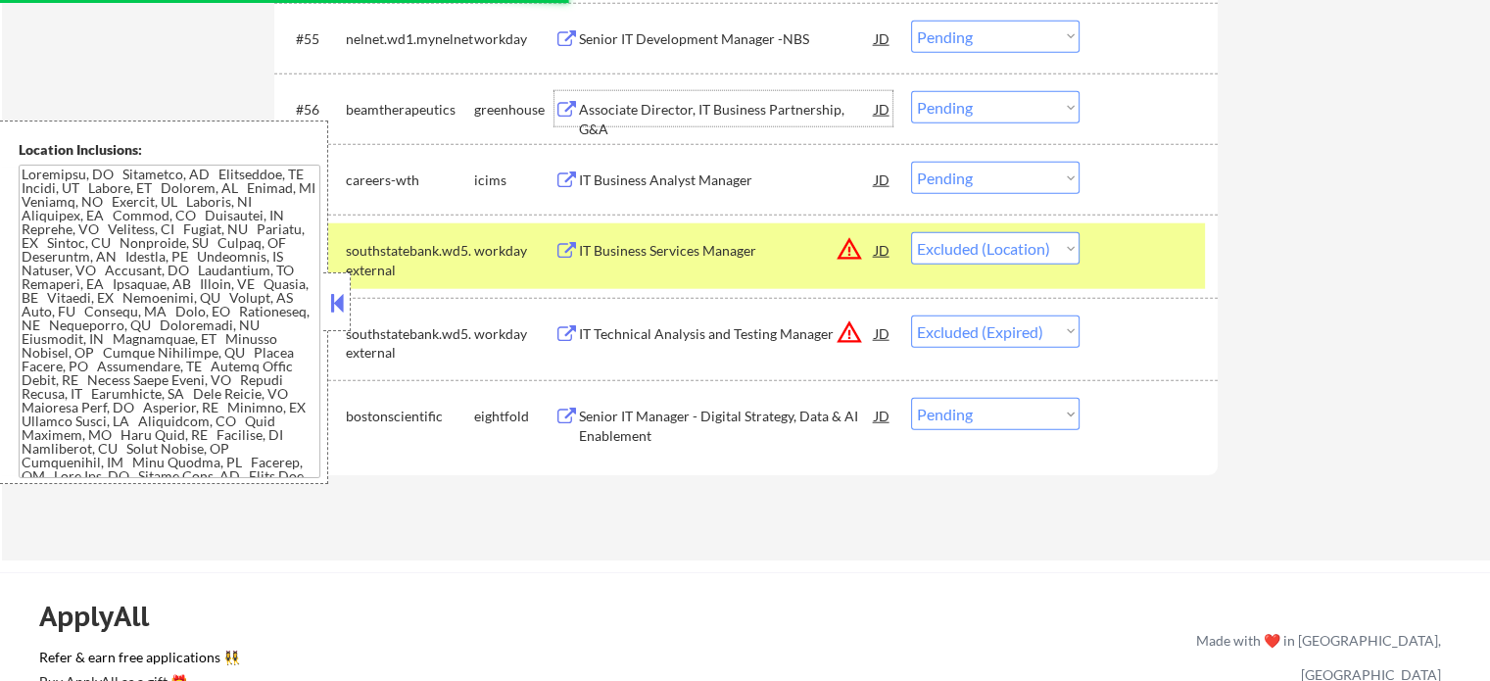
click at [679, 116] on div "Associate Director, IT Business Partnership, G&A" at bounding box center [727, 119] width 296 height 38
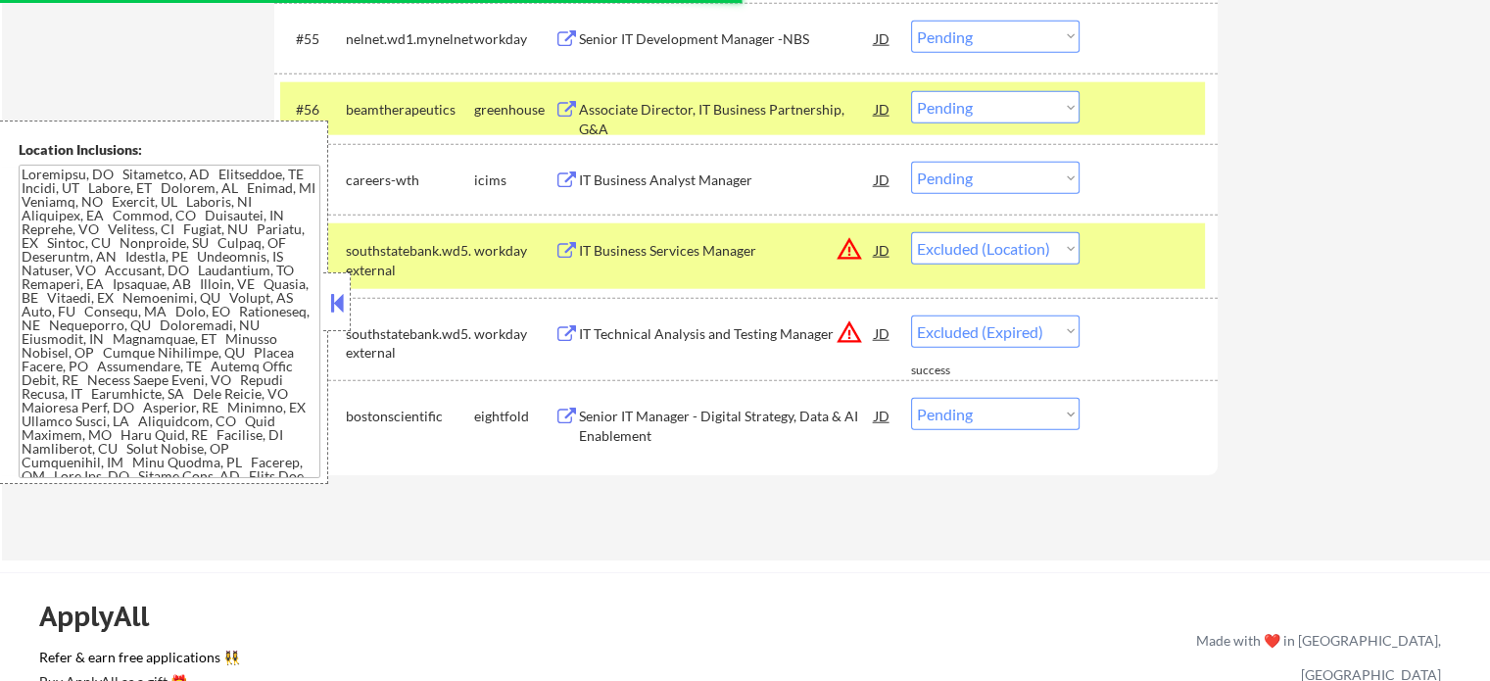
select select ""pending""
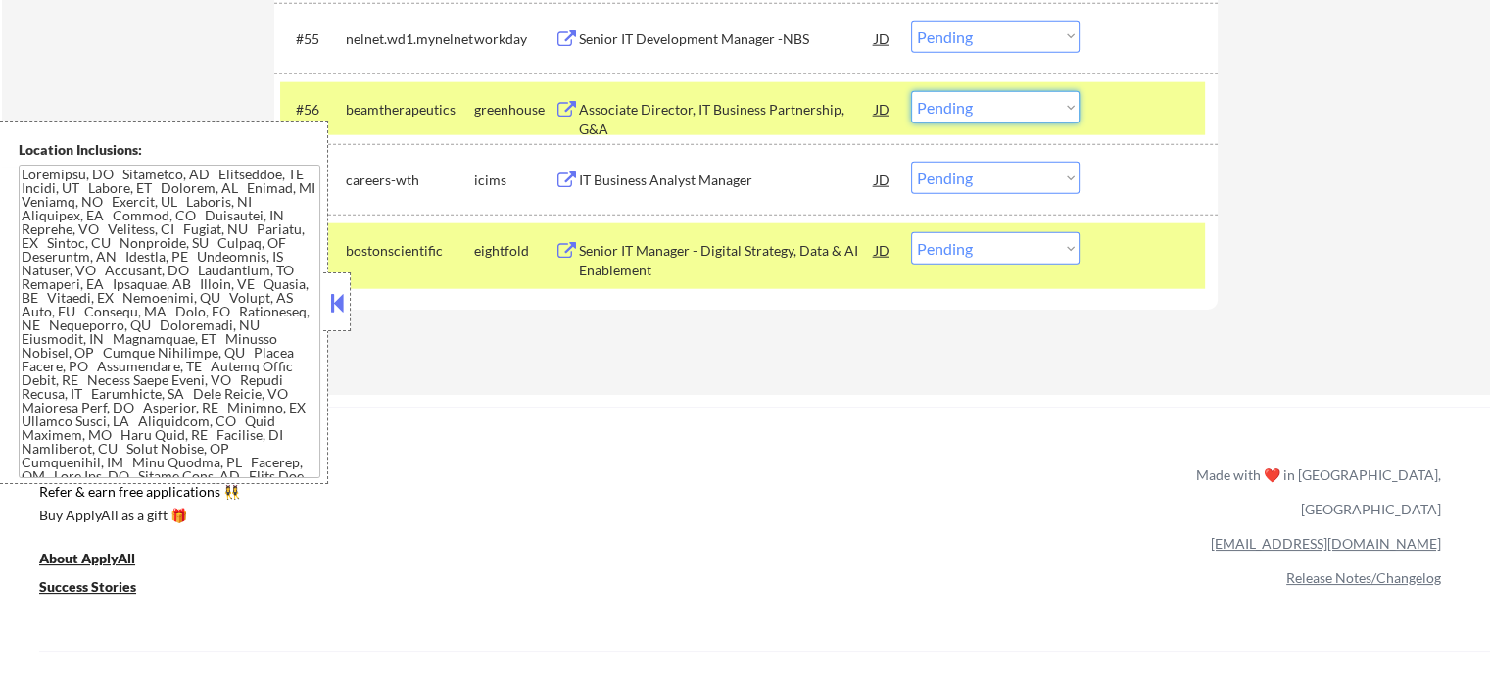
click at [960, 109] on select "Choose an option... Pending Applied Excluded (Questions) Excluded (Expired) Exc…" at bounding box center [995, 107] width 168 height 32
click at [911, 91] on select "Choose an option... Pending Applied Excluded (Questions) Excluded (Expired) Exc…" at bounding box center [995, 107] width 168 height 32
click at [1127, 261] on div at bounding box center [1151, 249] width 86 height 35
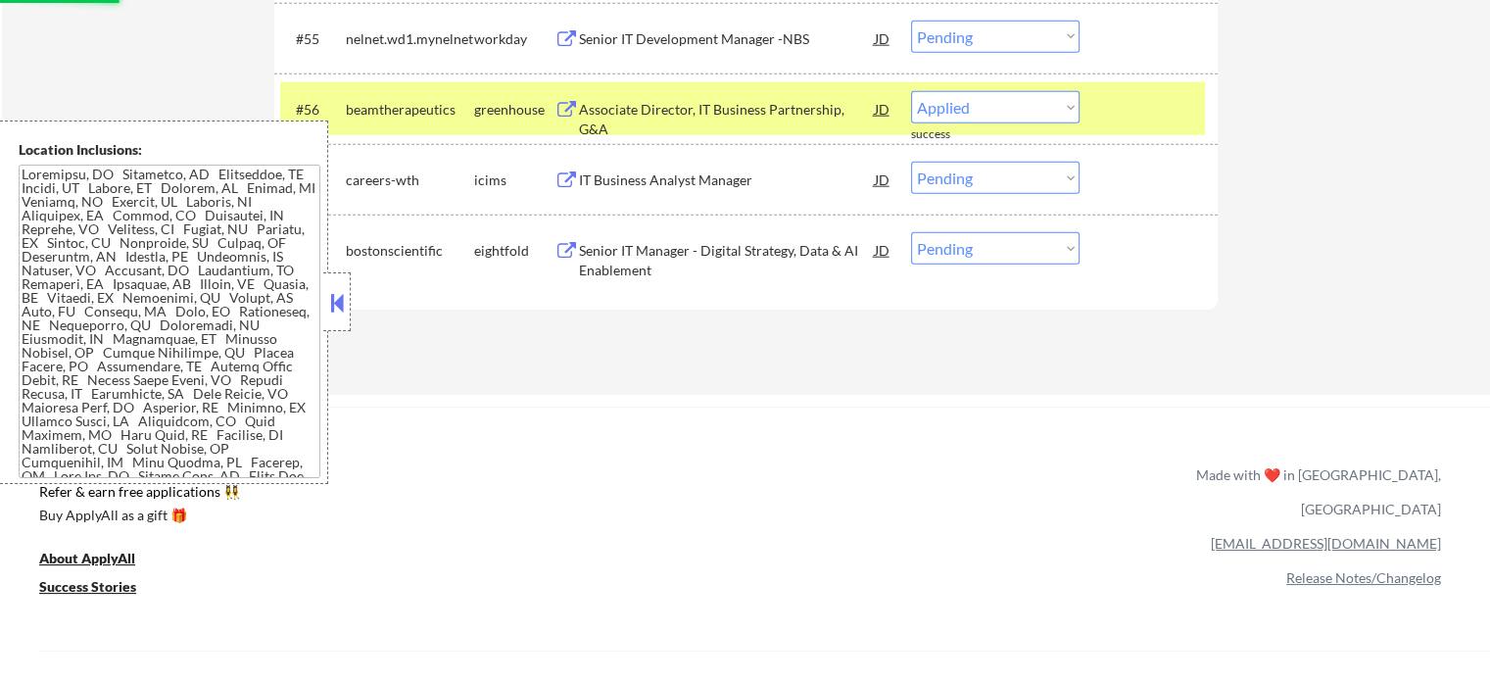
select select ""pending""
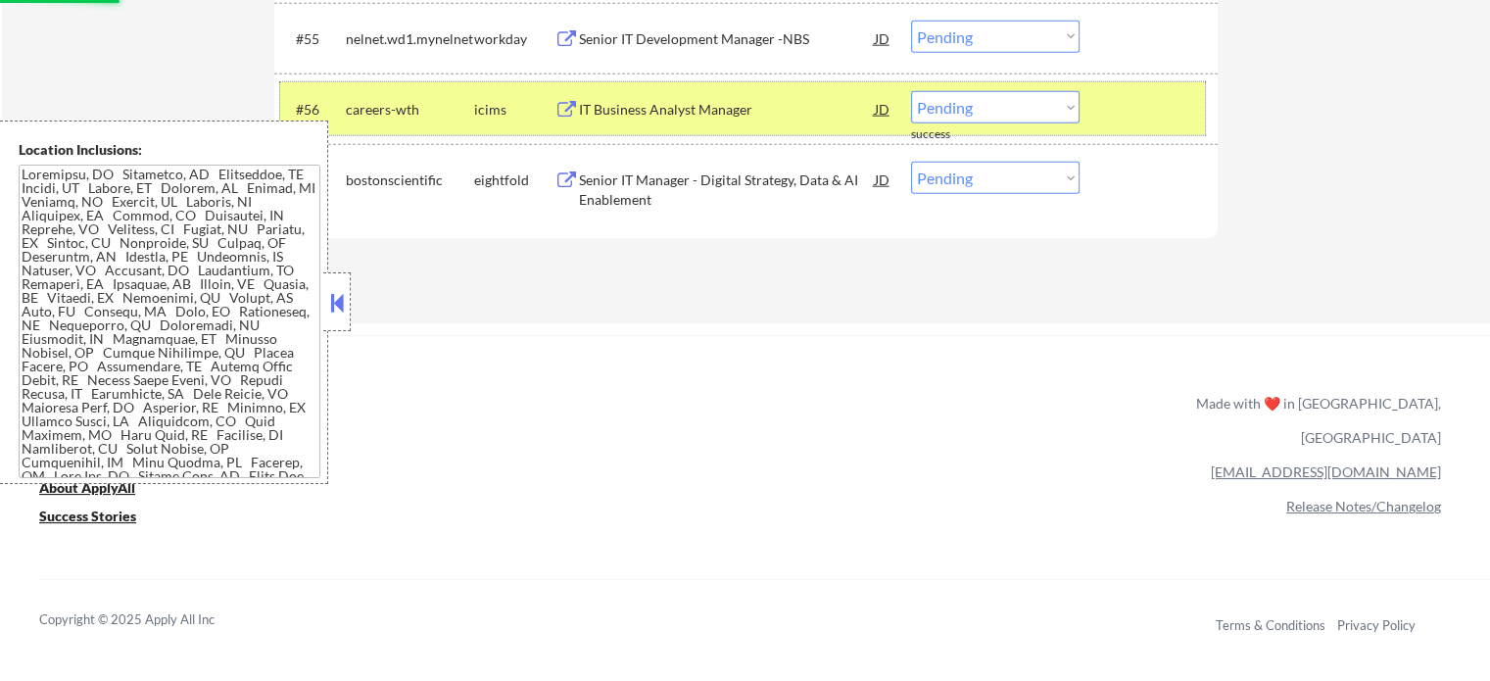
click at [1131, 123] on div at bounding box center [1151, 108] width 86 height 35
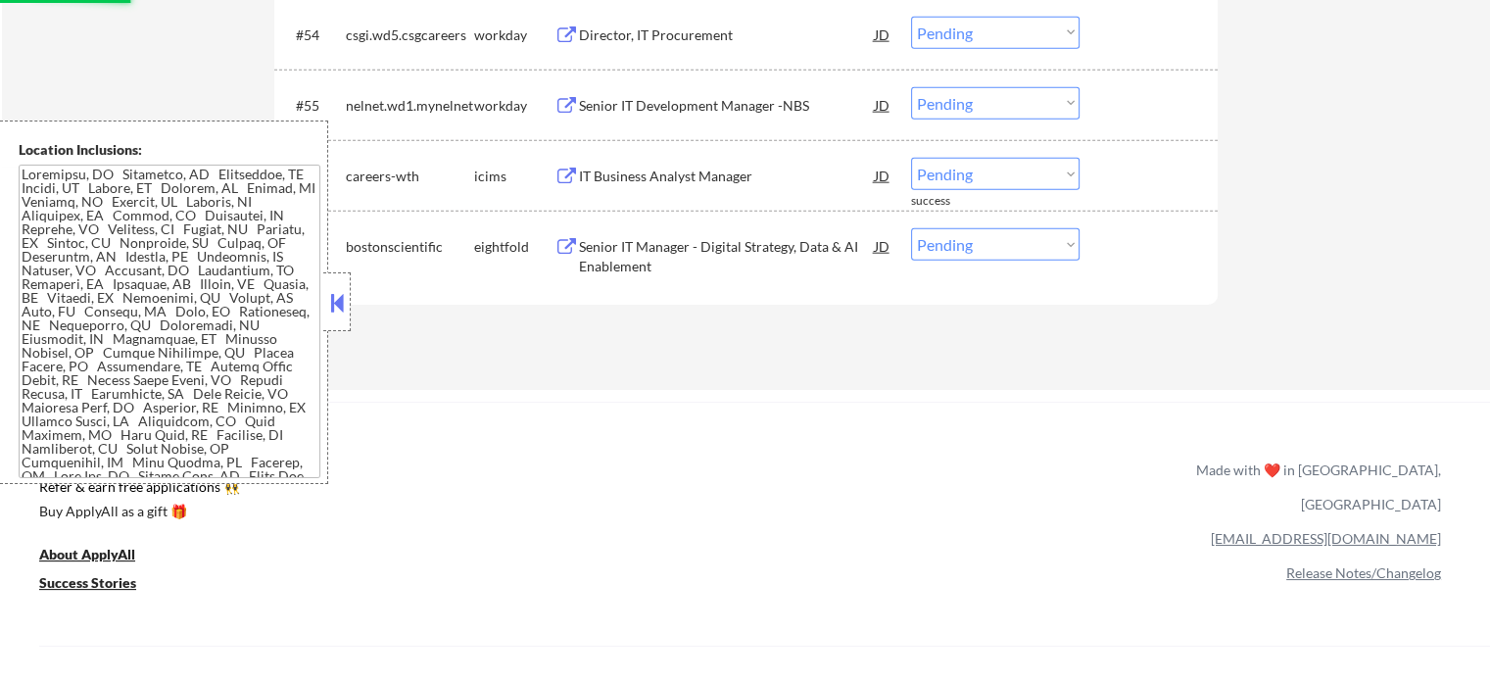
scroll to position [4765, 0]
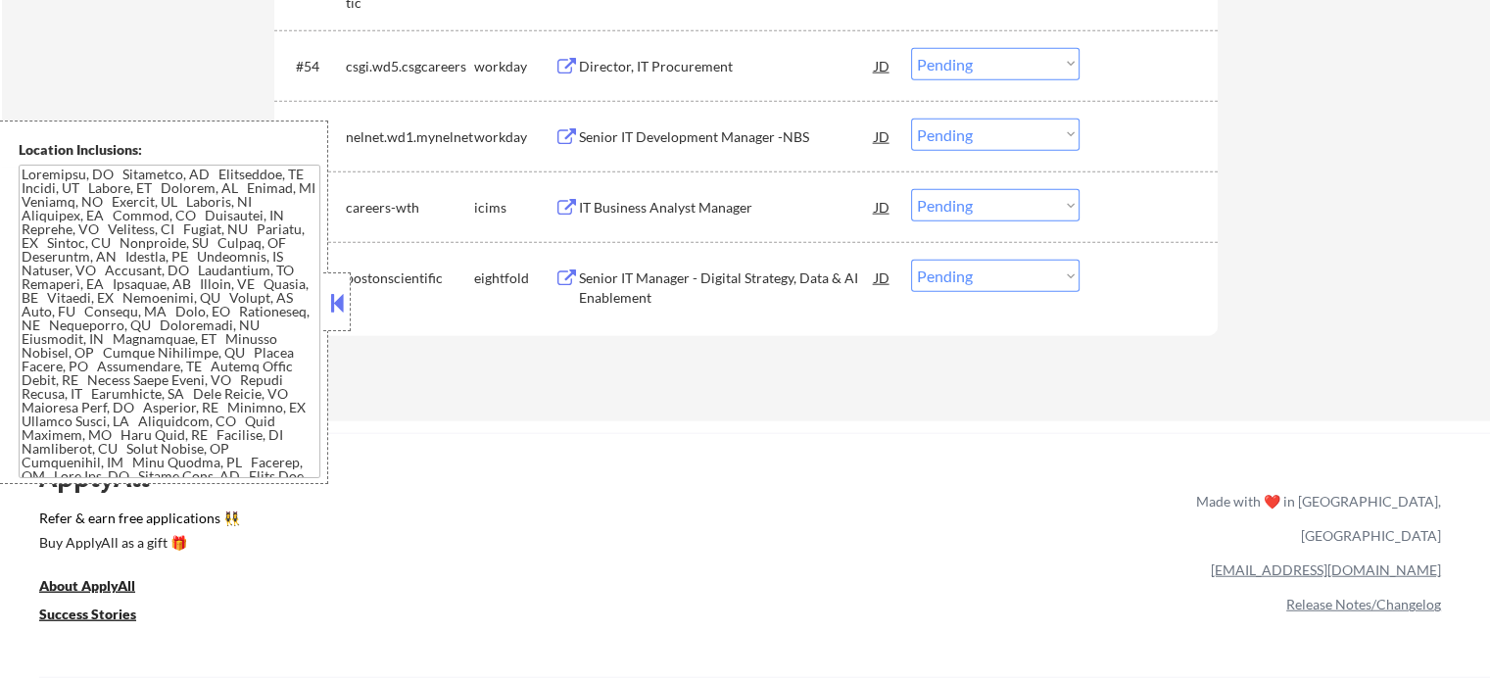
click at [630, 132] on div "Senior IT Development Manager -NBS" at bounding box center [727, 137] width 296 height 20
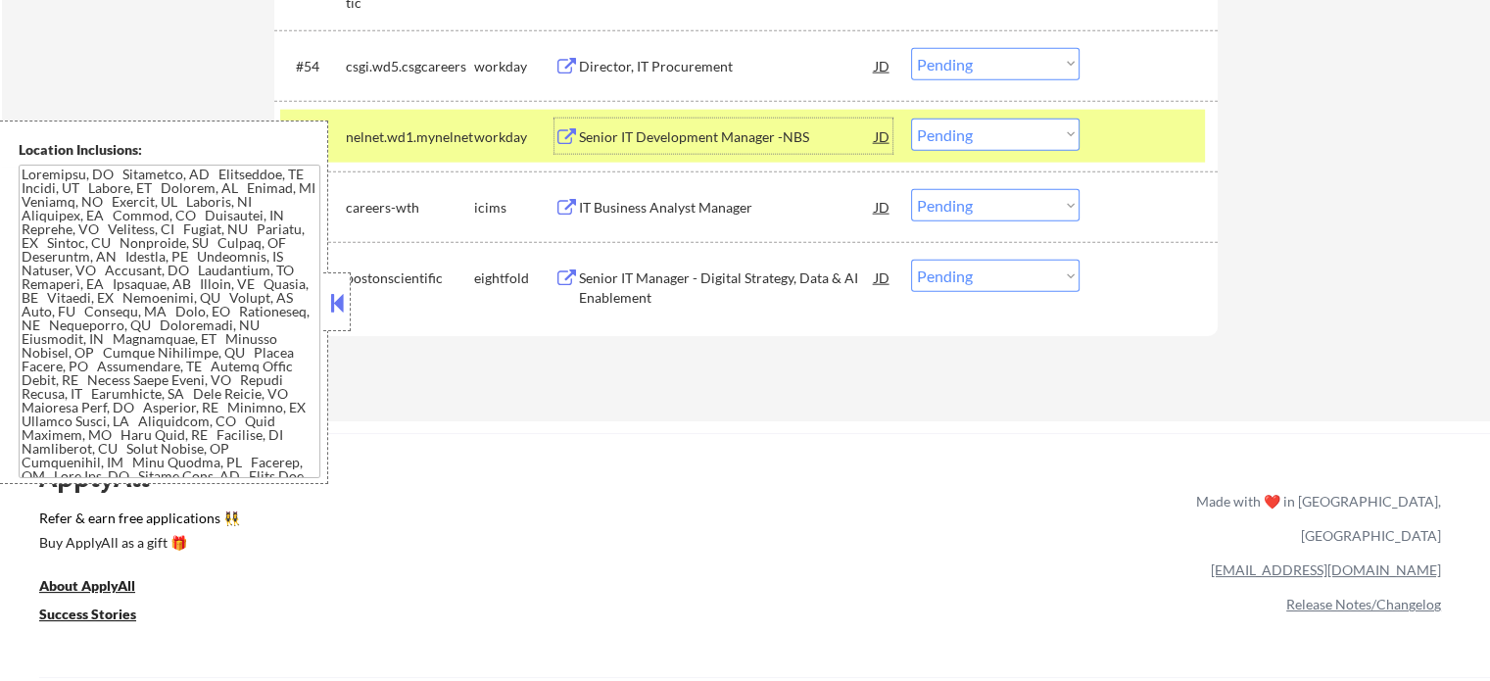
click at [1026, 136] on select "Choose an option... Pending Applied Excluded (Questions) Excluded (Expired) Exc…" at bounding box center [995, 134] width 168 height 32
click at [911, 118] on select "Choose an option... Pending Applied Excluded (Questions) Excluded (Expired) Exc…" at bounding box center [995, 134] width 168 height 32
click at [1156, 134] on div at bounding box center [1151, 135] width 86 height 35
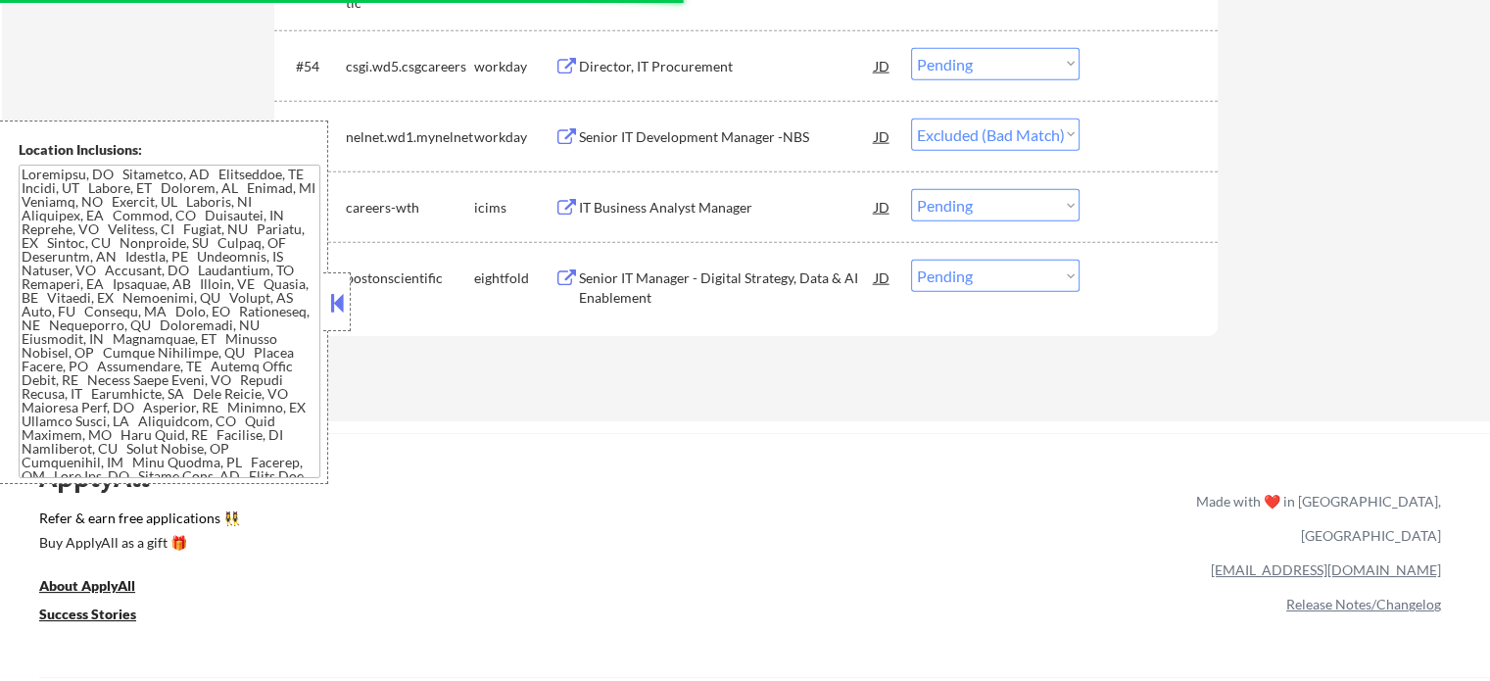
select select ""pending""
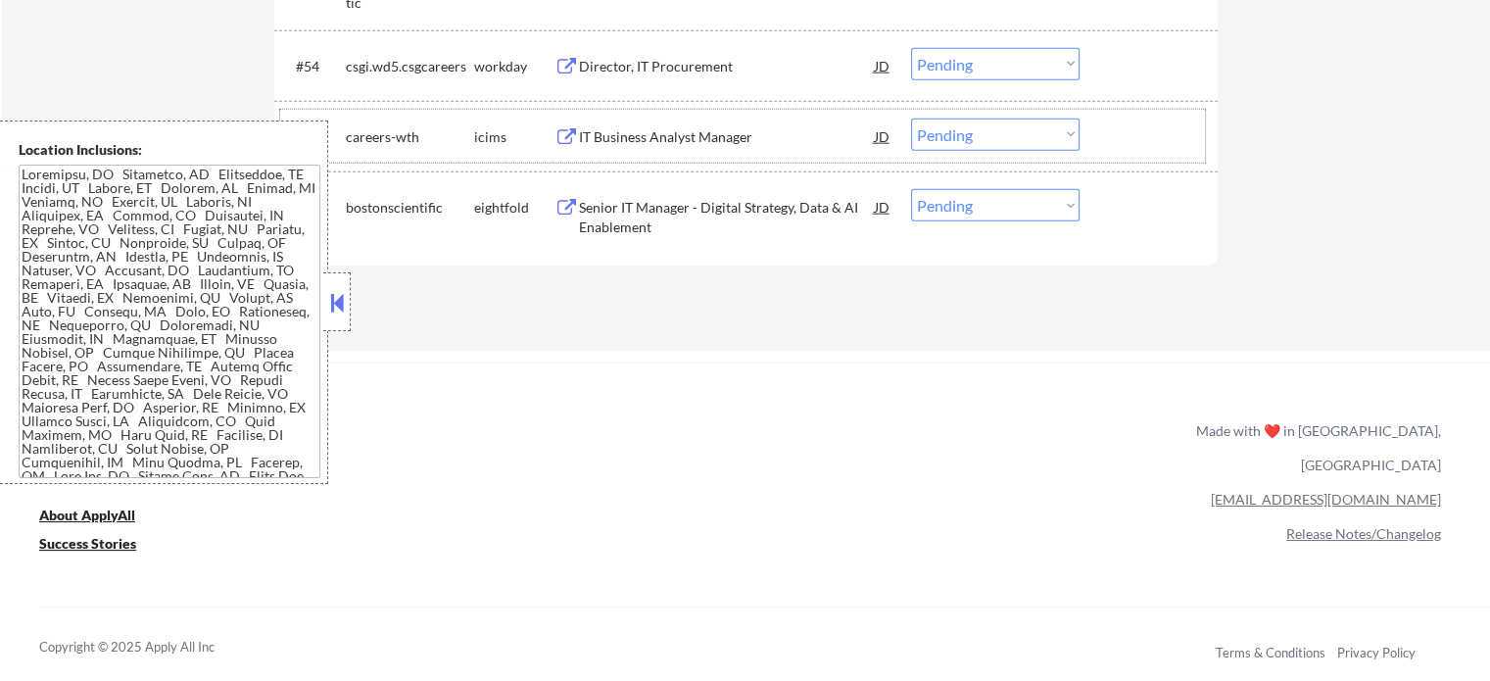
scroll to position [4570, 0]
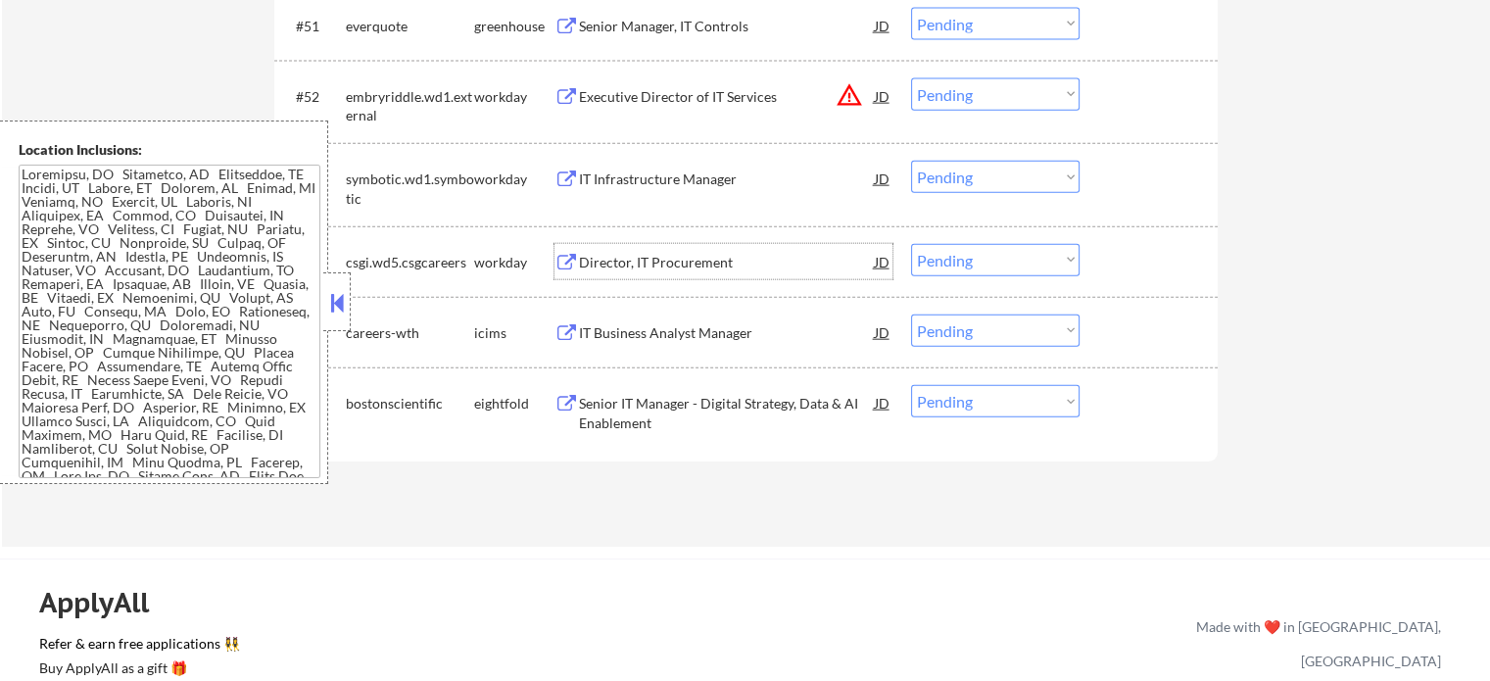
click at [640, 265] on div "Director, IT Procurement" at bounding box center [727, 263] width 296 height 20
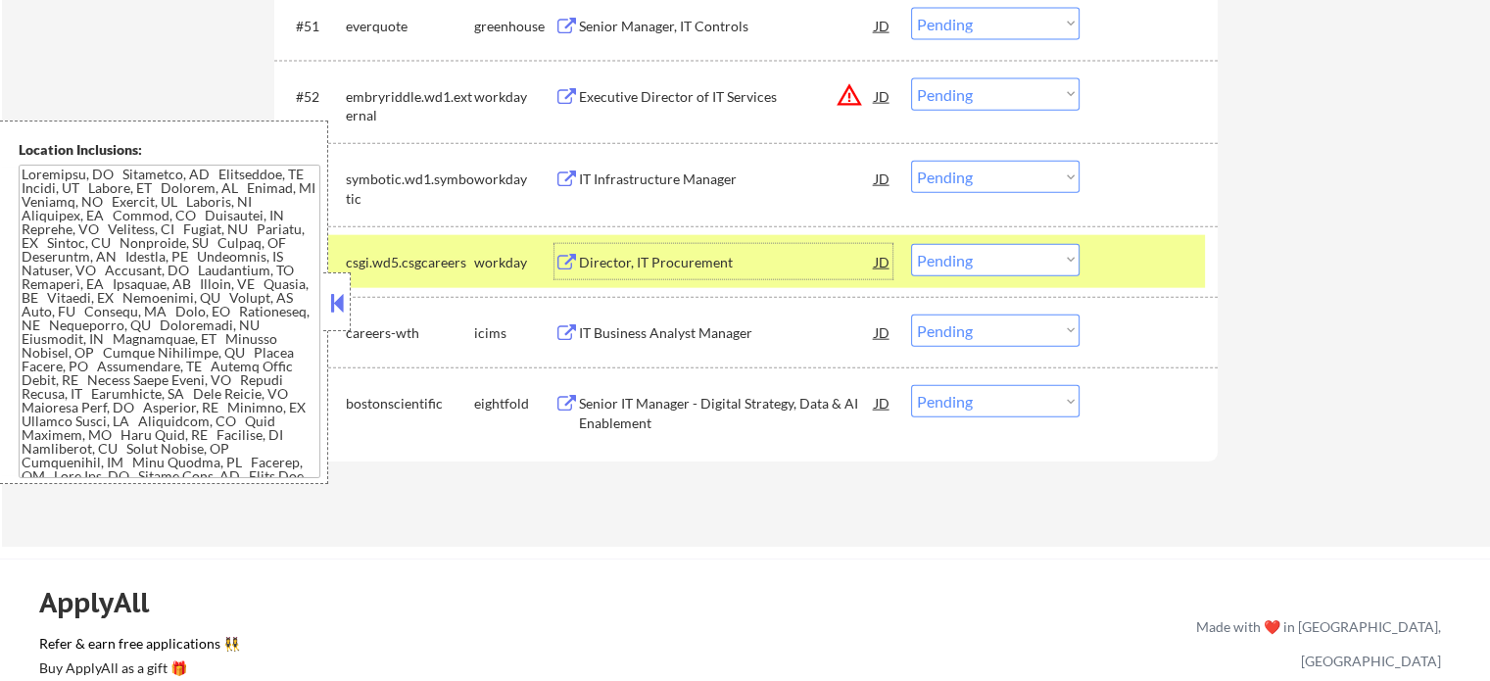
click at [1042, 262] on select "Choose an option... Pending Applied Excluded (Questions) Excluded (Expired) Exc…" at bounding box center [995, 260] width 168 height 32
click at [911, 244] on select "Choose an option... Pending Applied Excluded (Questions) Excluded (Expired) Exc…" at bounding box center [995, 260] width 168 height 32
click at [1116, 266] on div at bounding box center [1151, 261] width 86 height 35
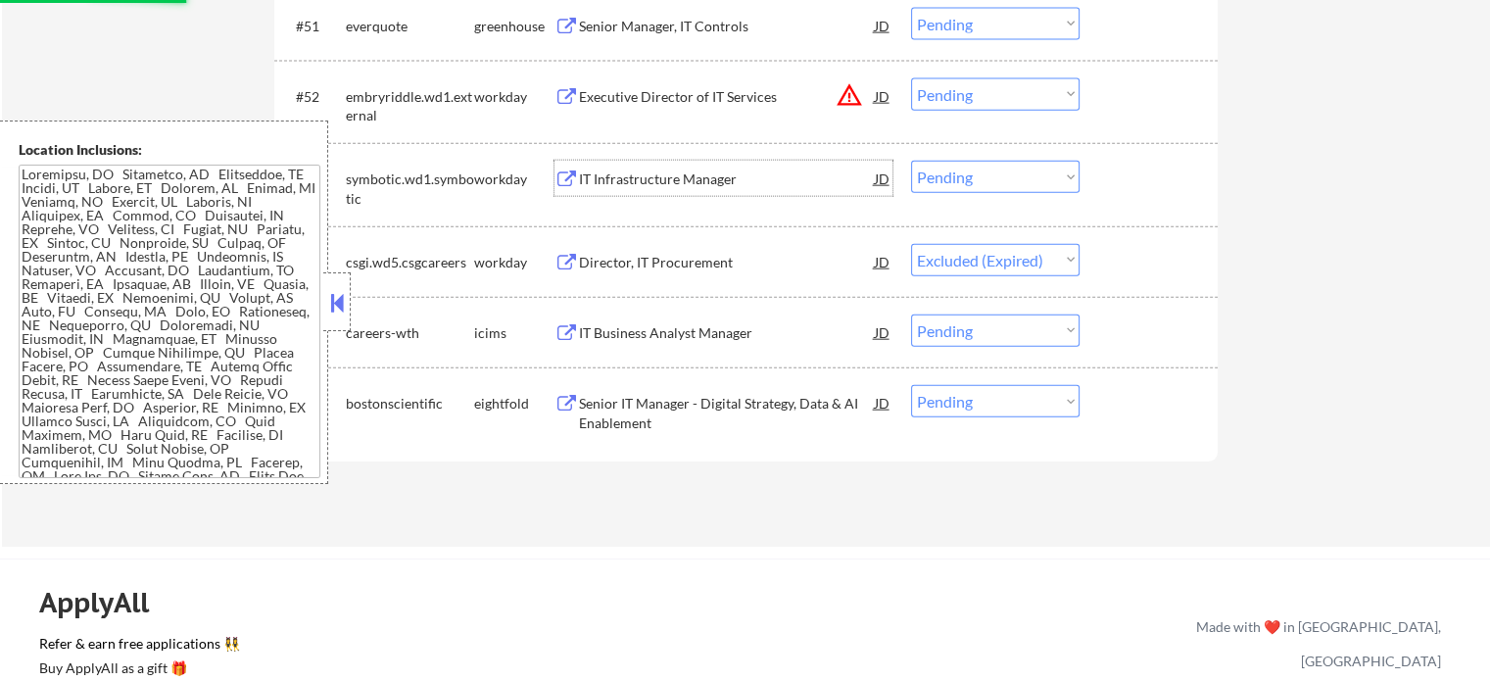
click at [703, 173] on div "IT Infrastructure Manager" at bounding box center [727, 179] width 296 height 20
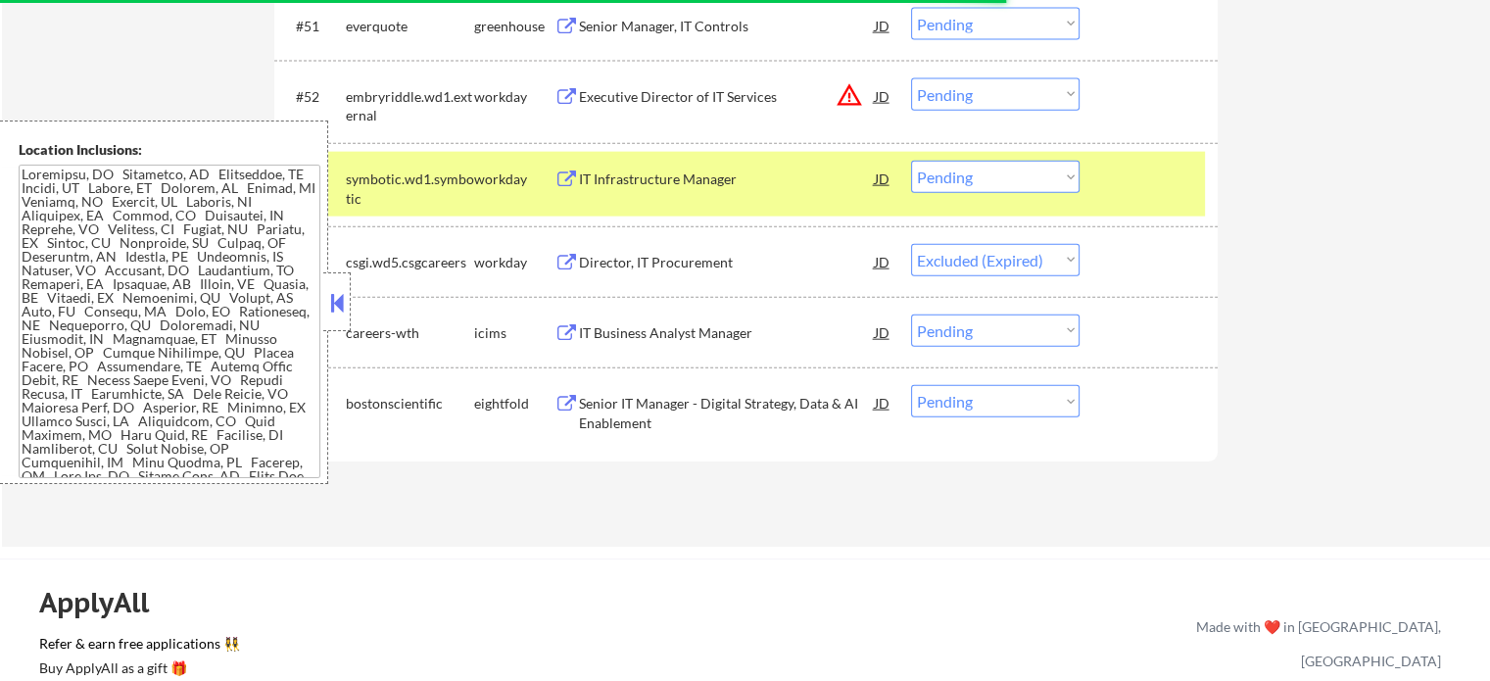
select select ""pending""
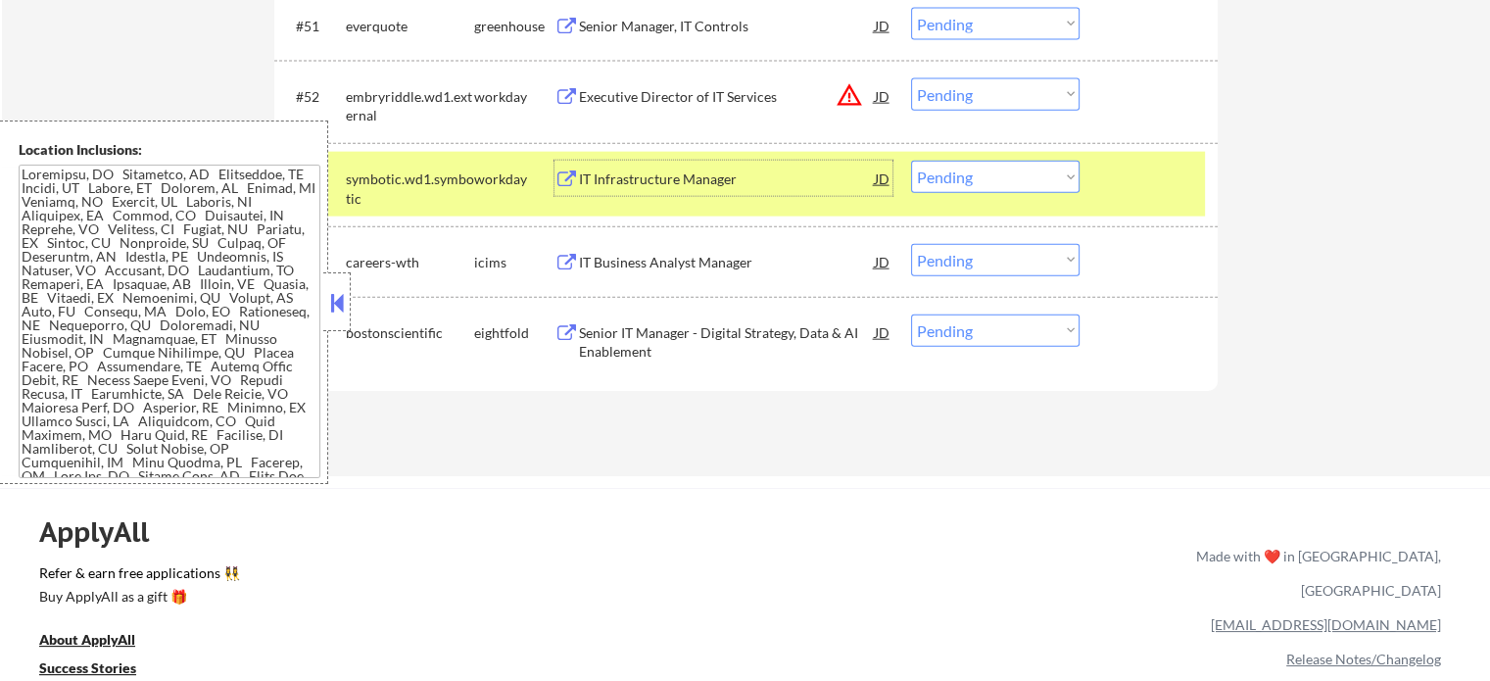
click at [1007, 173] on select "Choose an option... Pending Applied Excluded (Questions) Excluded (Expired) Exc…" at bounding box center [995, 177] width 168 height 32
click at [911, 161] on select "Choose an option... Pending Applied Excluded (Questions) Excluded (Expired) Exc…" at bounding box center [995, 177] width 168 height 32
click at [1133, 194] on div at bounding box center [1151, 178] width 86 height 35
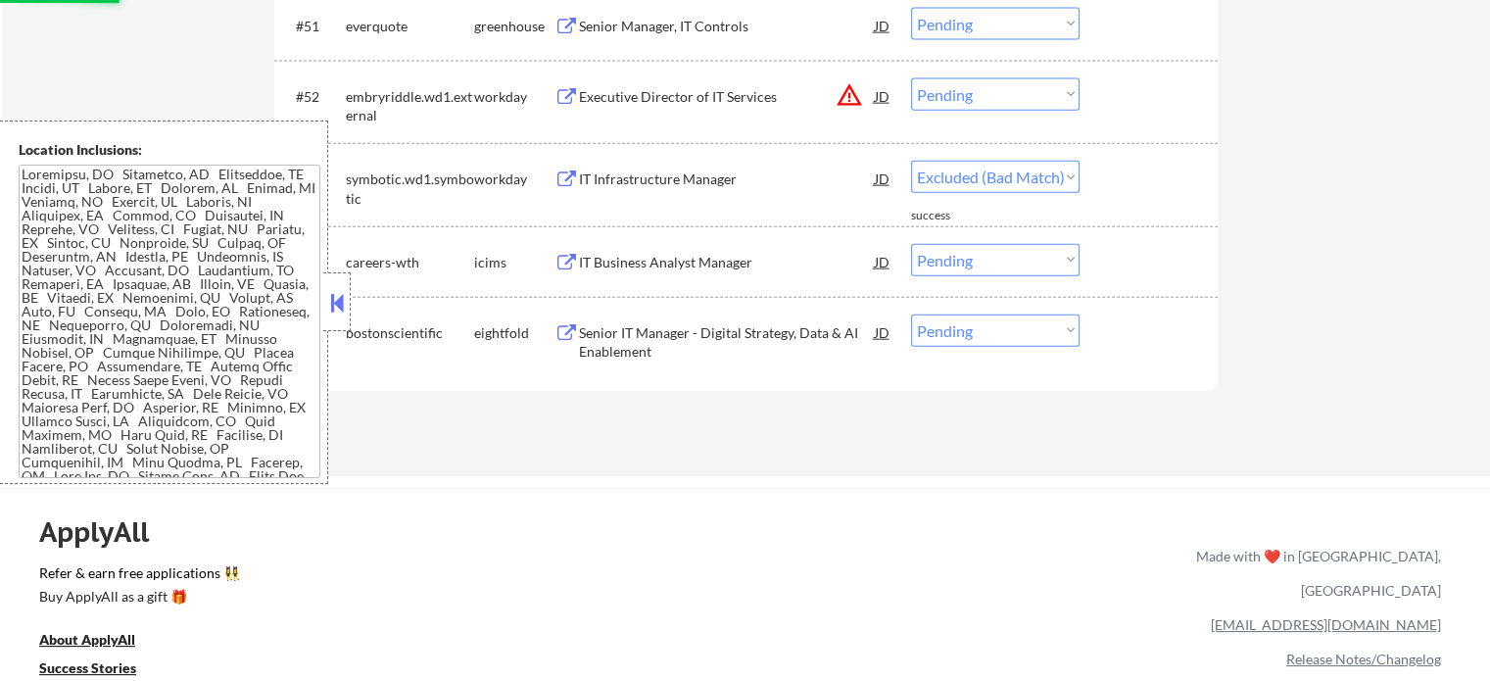
select select ""pending""
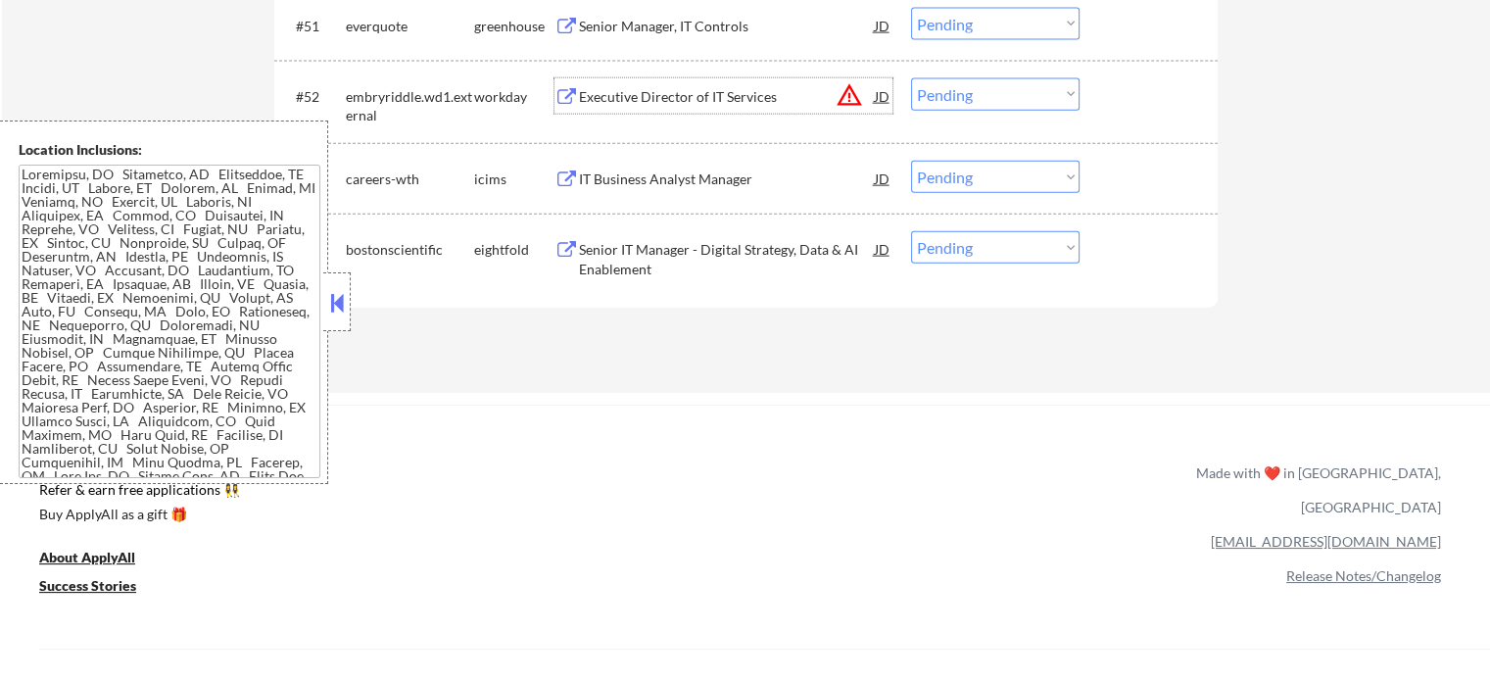
click at [636, 99] on div "Executive Director of IT Services" at bounding box center [727, 97] width 296 height 20
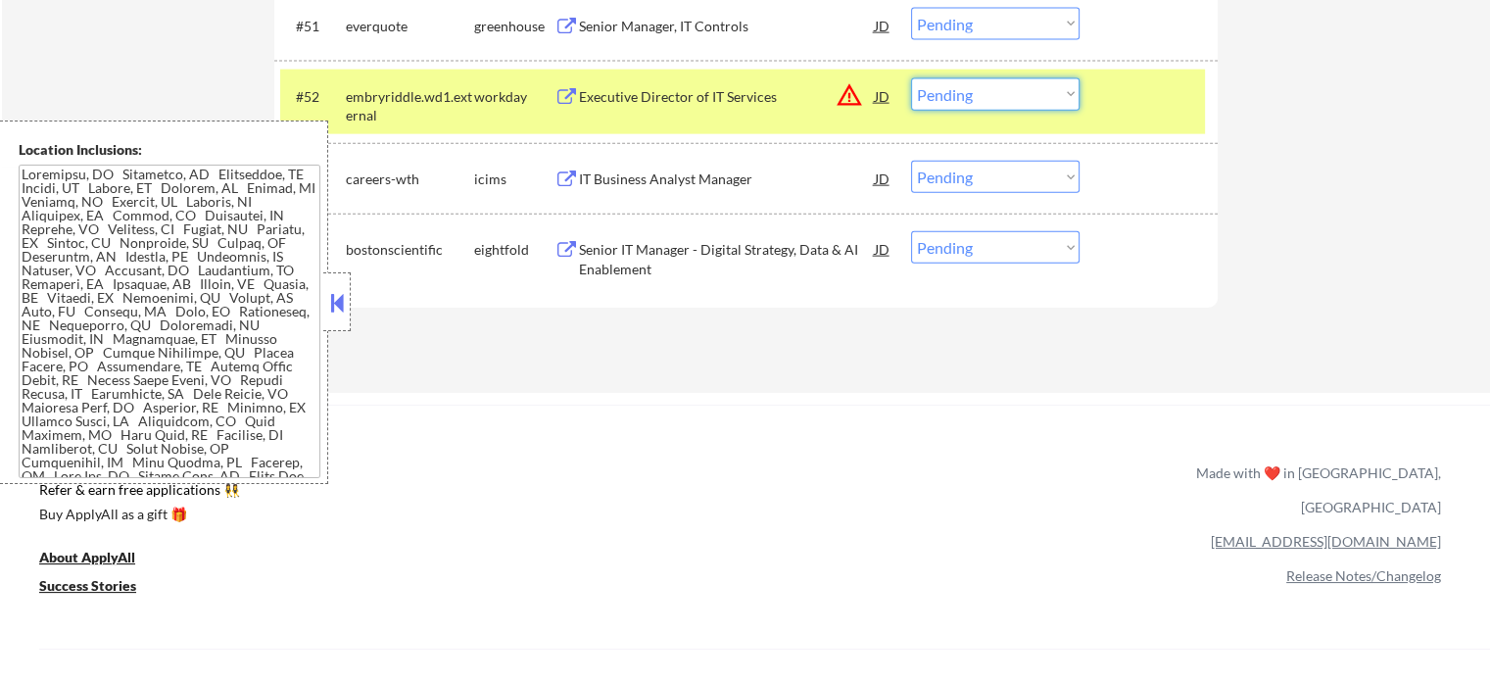
click at [990, 95] on select "Choose an option... Pending Applied Excluded (Questions) Excluded (Expired) Exc…" at bounding box center [995, 94] width 168 height 32
click at [911, 78] on select "Choose an option... Pending Applied Excluded (Questions) Excluded (Expired) Exc…" at bounding box center [995, 94] width 168 height 32
click at [1139, 118] on div "#52 embryriddle.wd1.external workday Executive Director of IT Services JD warni…" at bounding box center [742, 102] width 924 height 65
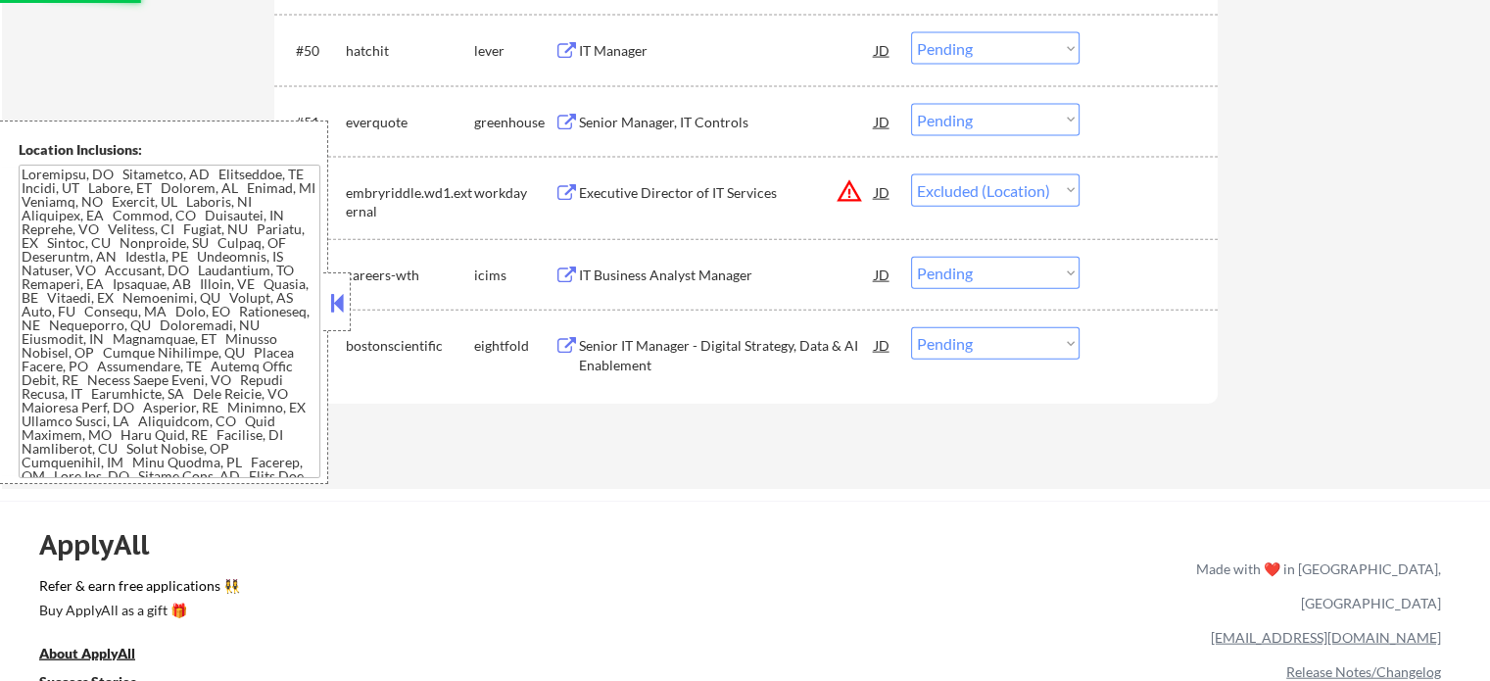
scroll to position [4374, 0]
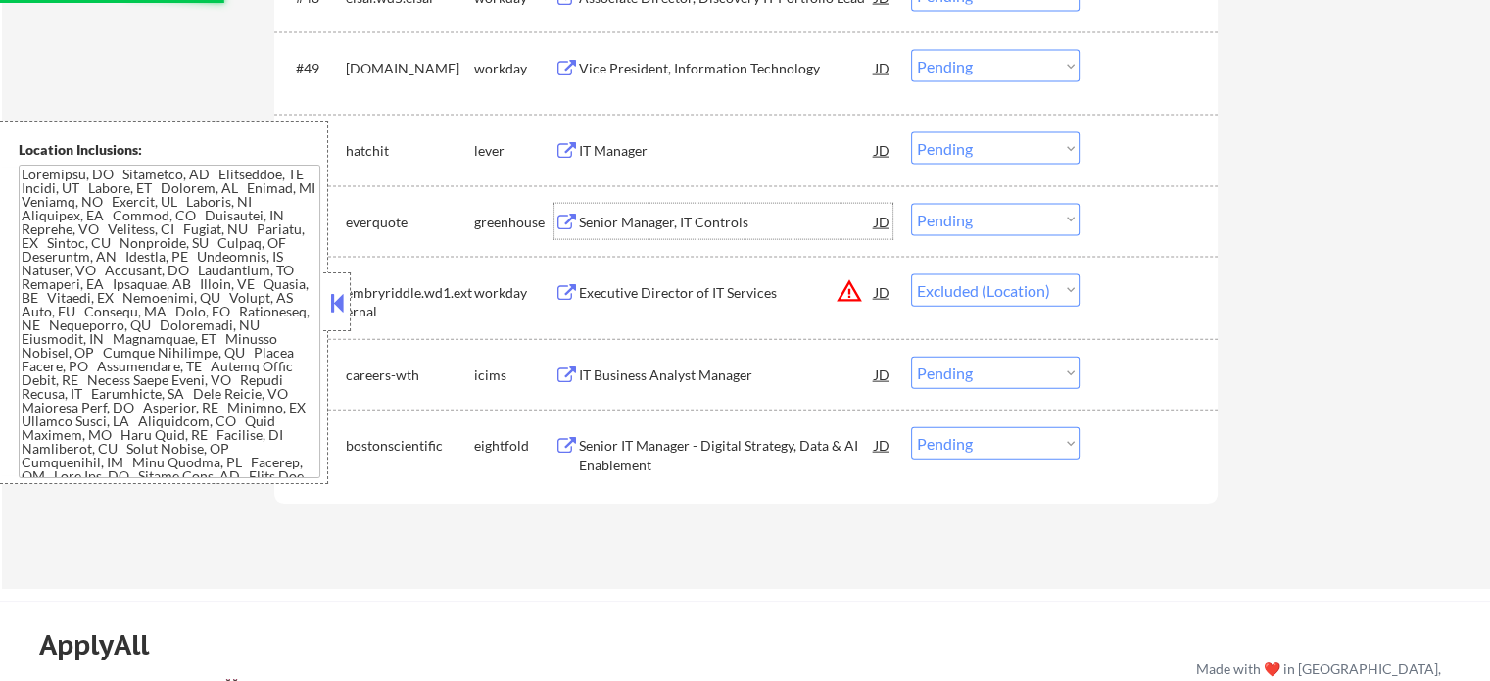
click at [682, 219] on div "Senior Manager, IT Controls" at bounding box center [727, 223] width 296 height 20
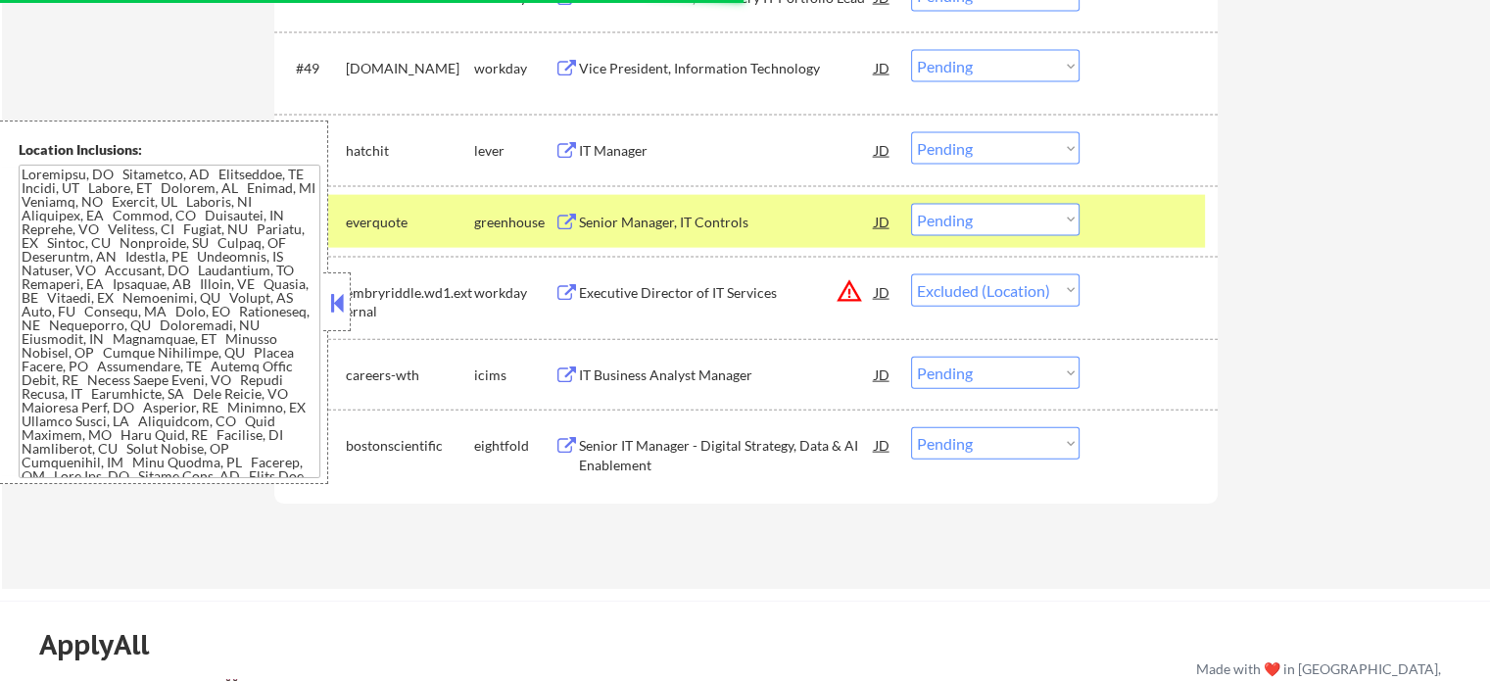
select select ""pending""
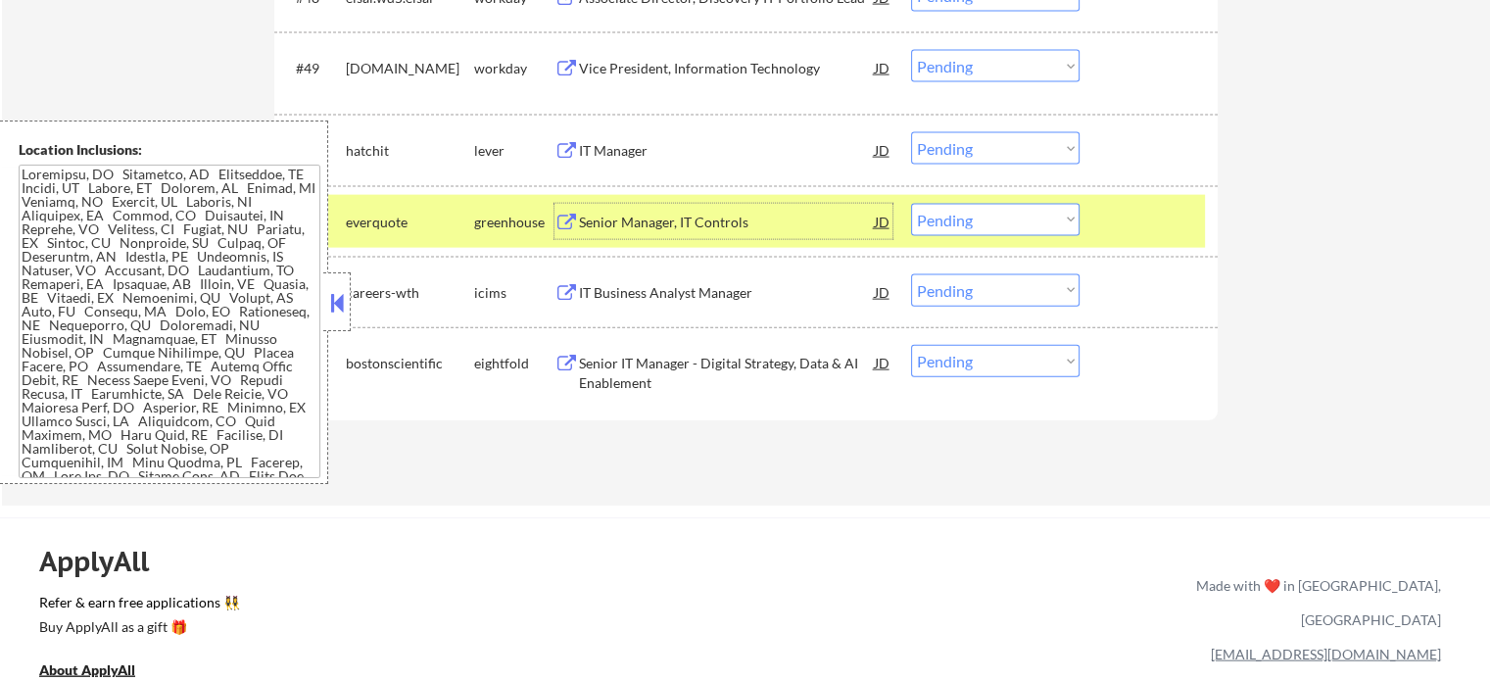
click at [1020, 212] on select "Choose an option... Pending Applied Excluded (Questions) Excluded (Expired) Exc…" at bounding box center [995, 220] width 168 height 32
click at [911, 204] on select "Choose an option... Pending Applied Excluded (Questions) Excluded (Expired) Exc…" at bounding box center [995, 220] width 168 height 32
click at [1149, 221] on div at bounding box center [1151, 221] width 86 height 35
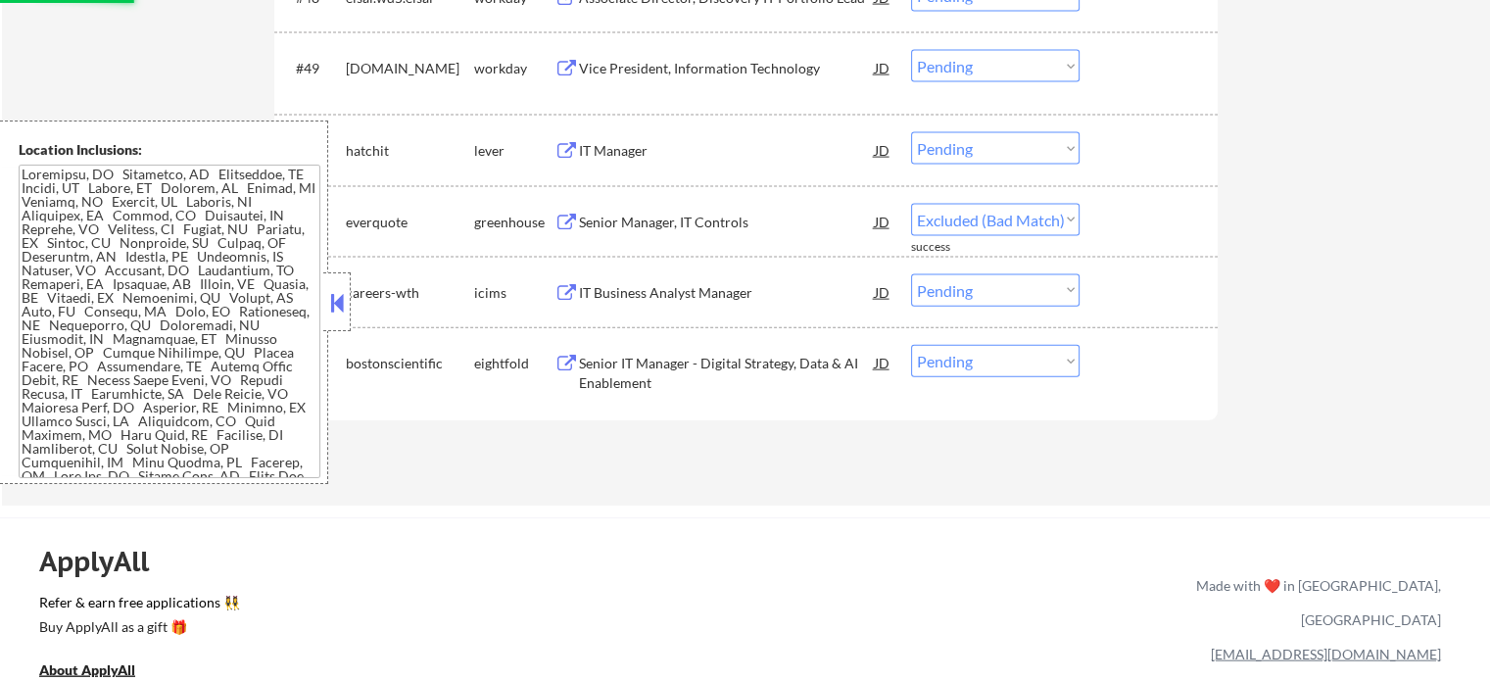
select select ""pending""
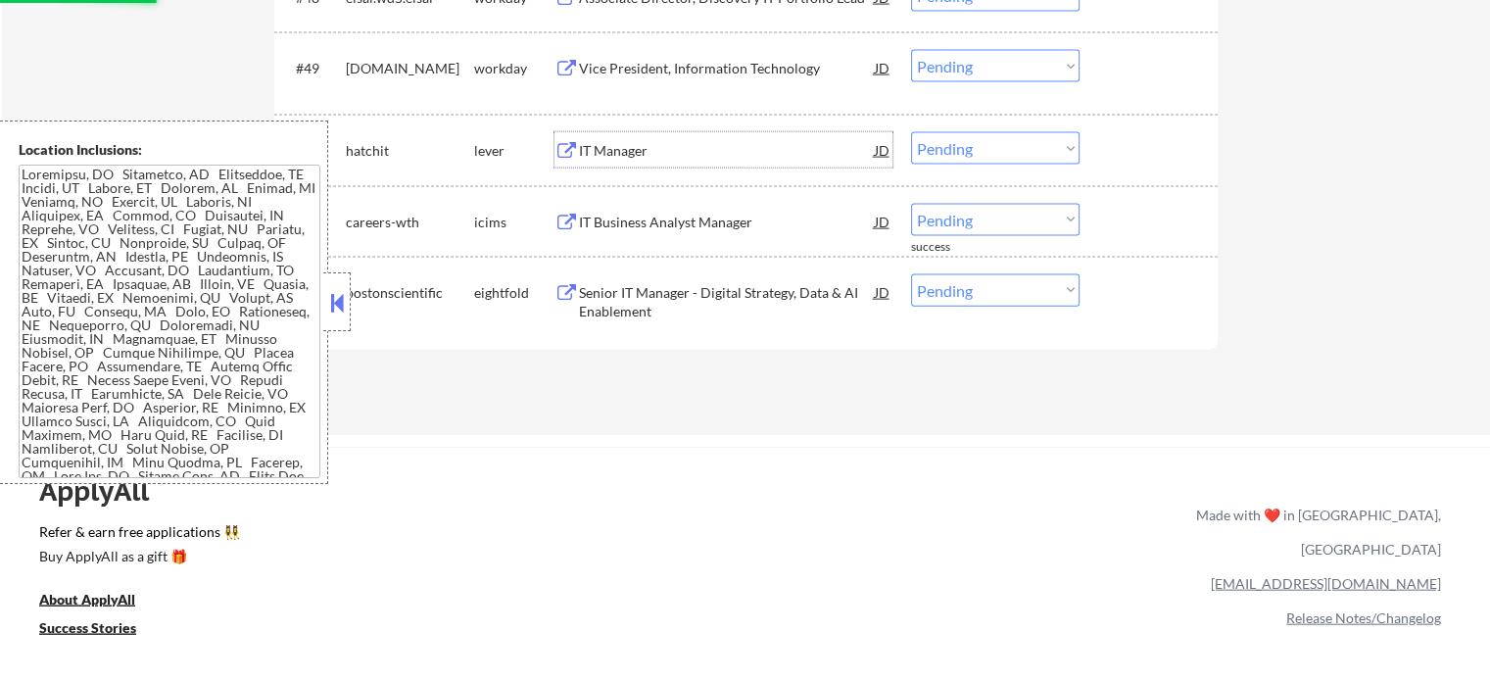
click at [611, 153] on div "IT Manager" at bounding box center [727, 151] width 296 height 20
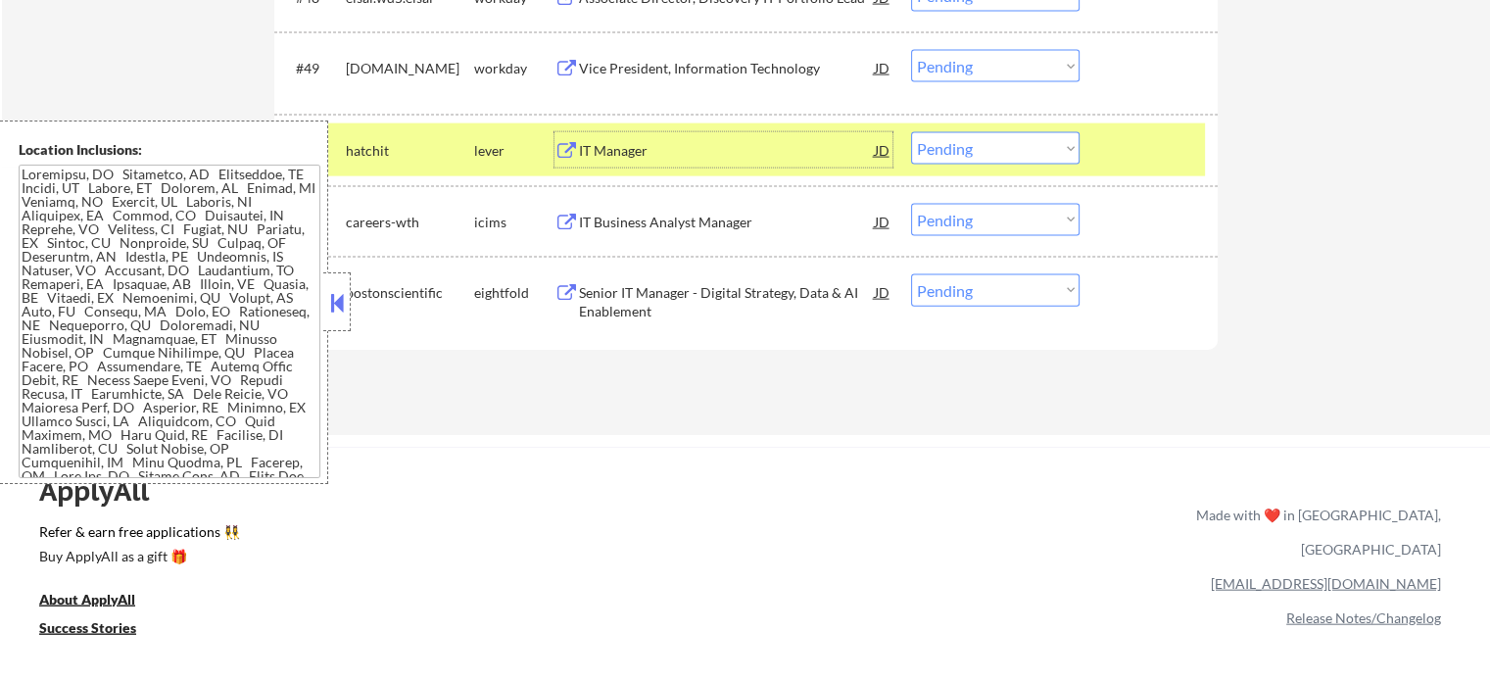
click at [936, 159] on select "Choose an option... Pending Applied Excluded (Questions) Excluded (Expired) Exc…" at bounding box center [995, 148] width 168 height 32
click at [911, 132] on select "Choose an option... Pending Applied Excluded (Questions) Excluded (Expired) Exc…" at bounding box center [995, 148] width 168 height 32
click at [1125, 161] on div at bounding box center [1151, 149] width 86 height 35
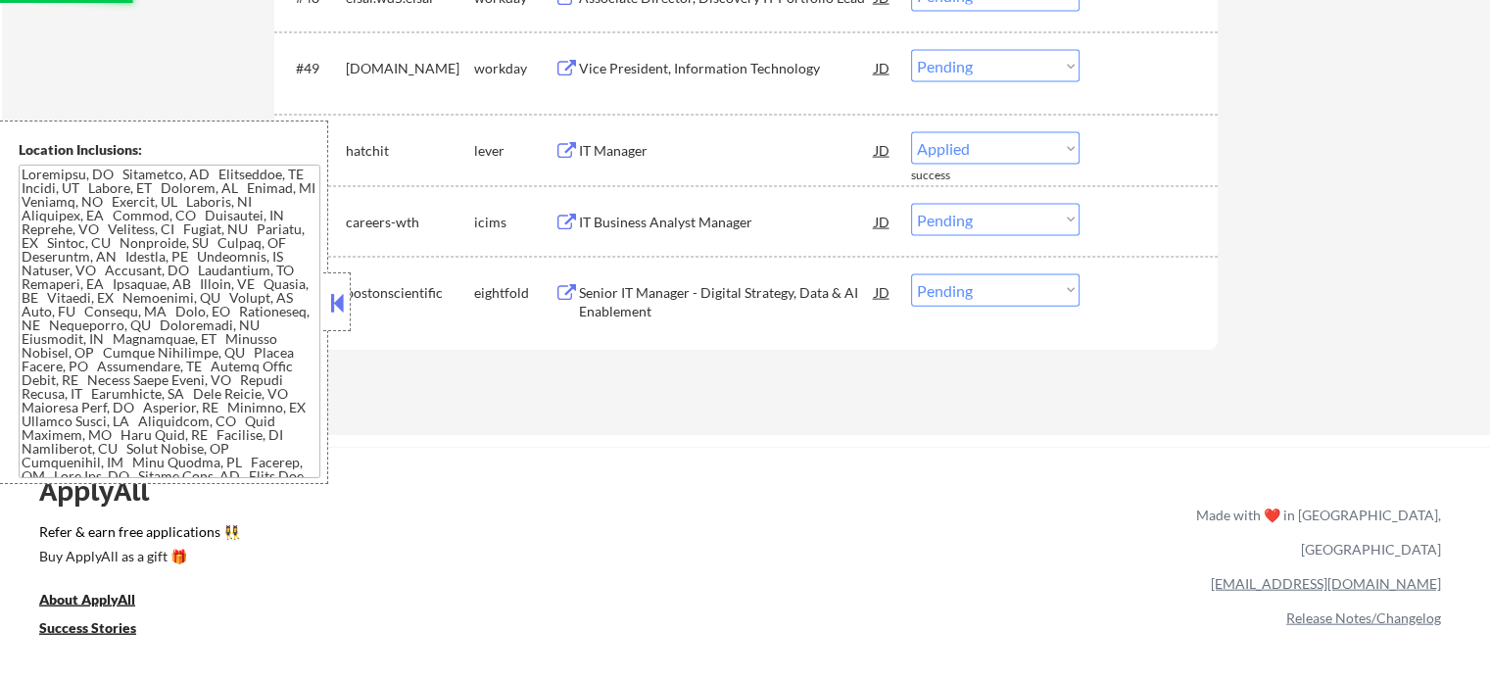
select select ""pending""
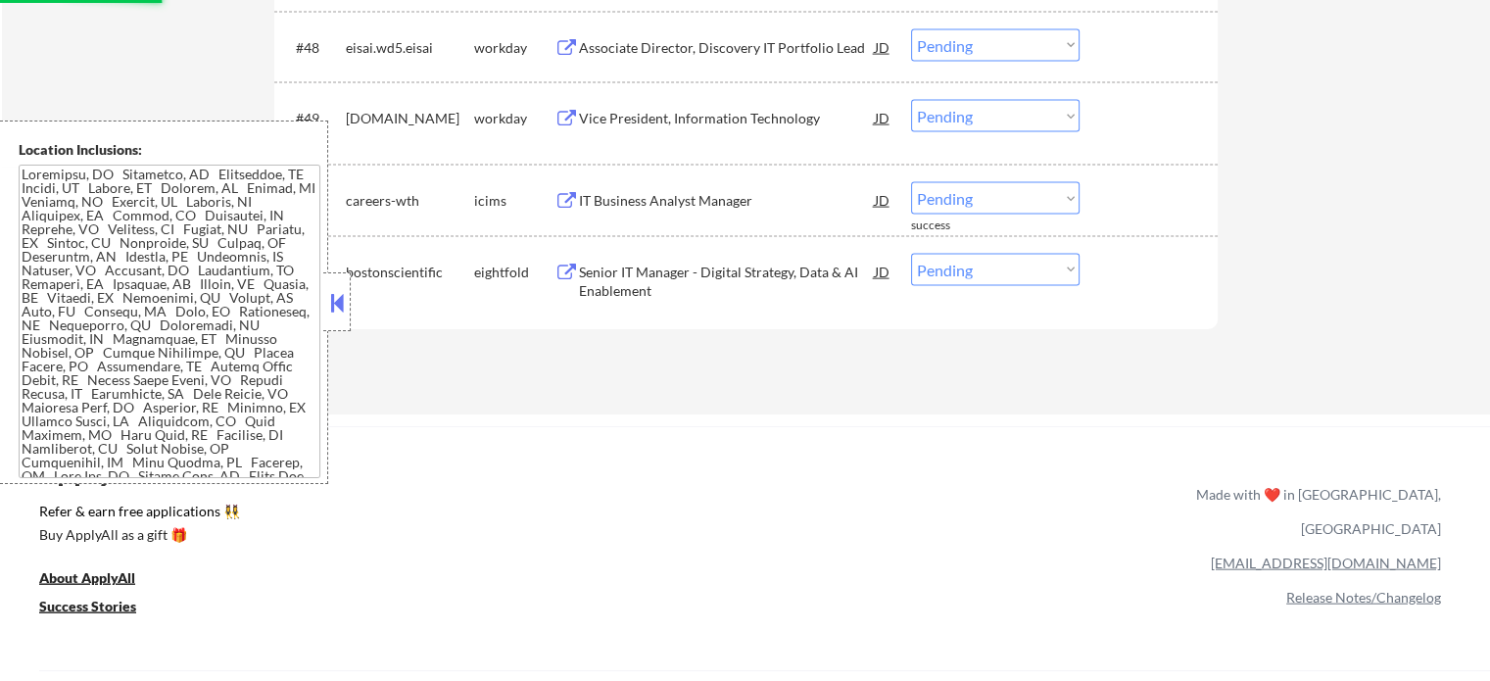
scroll to position [4276, 0]
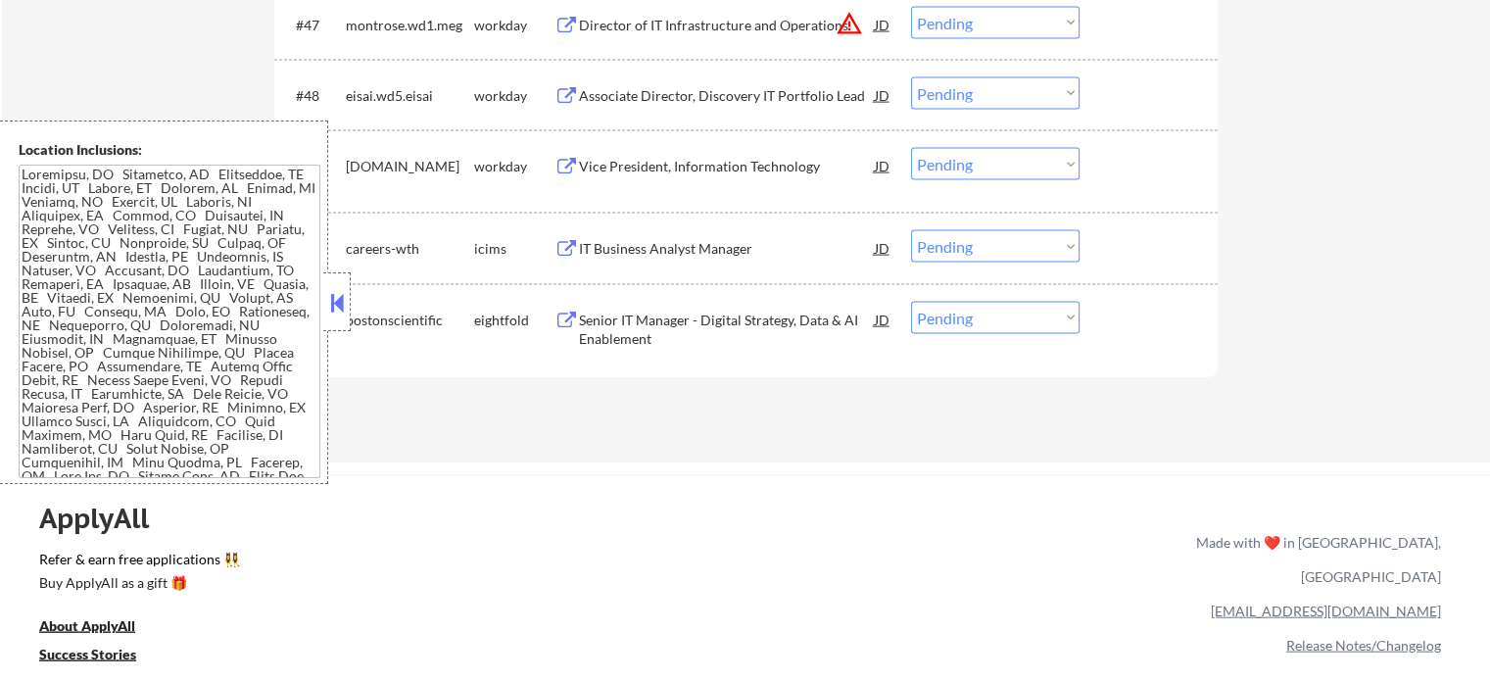
click at [691, 170] on div "Vice President, Information Technology" at bounding box center [727, 167] width 296 height 20
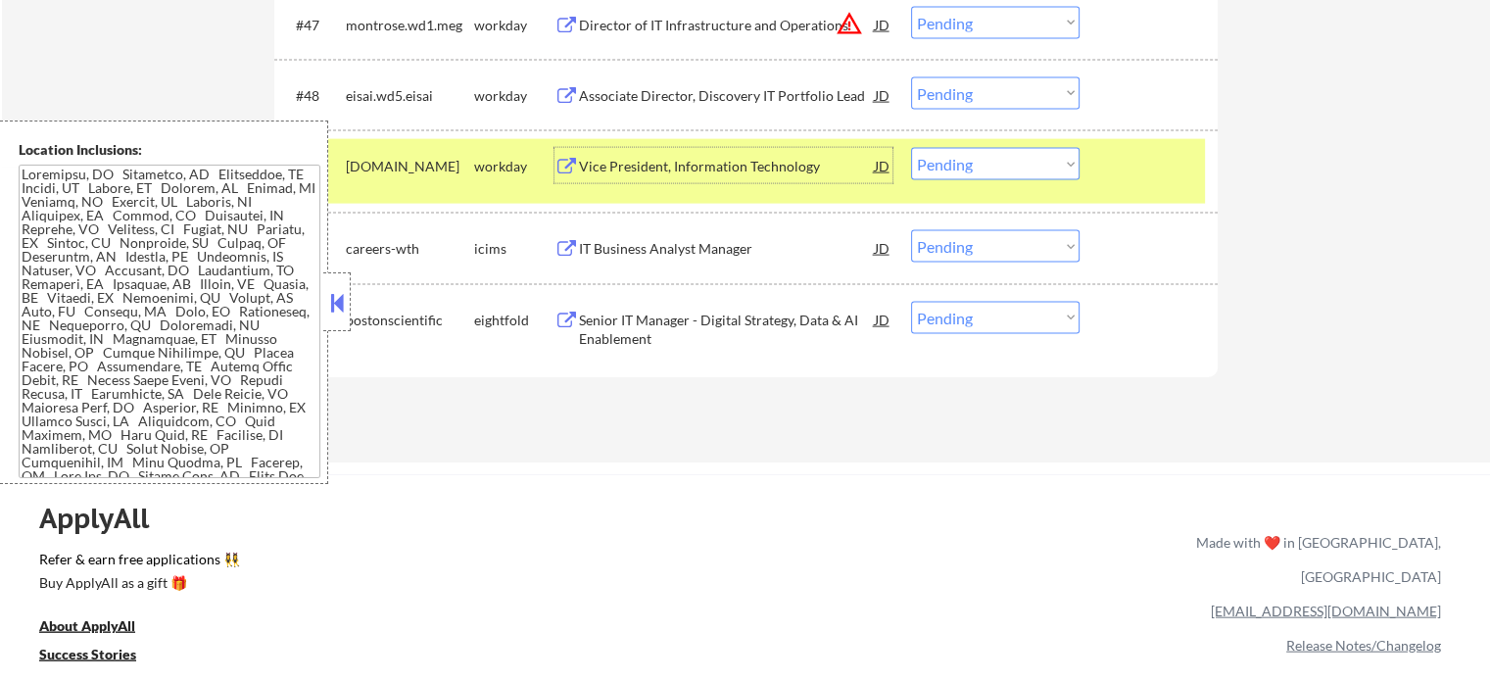
click at [970, 162] on select "Choose an option... Pending Applied Excluded (Questions) Excluded (Expired) Exc…" at bounding box center [995, 164] width 168 height 32
click at [911, 148] on select "Choose an option... Pending Applied Excluded (Questions) Excluded (Expired) Exc…" at bounding box center [995, 164] width 168 height 32
click at [1121, 171] on div at bounding box center [1151, 165] width 86 height 35
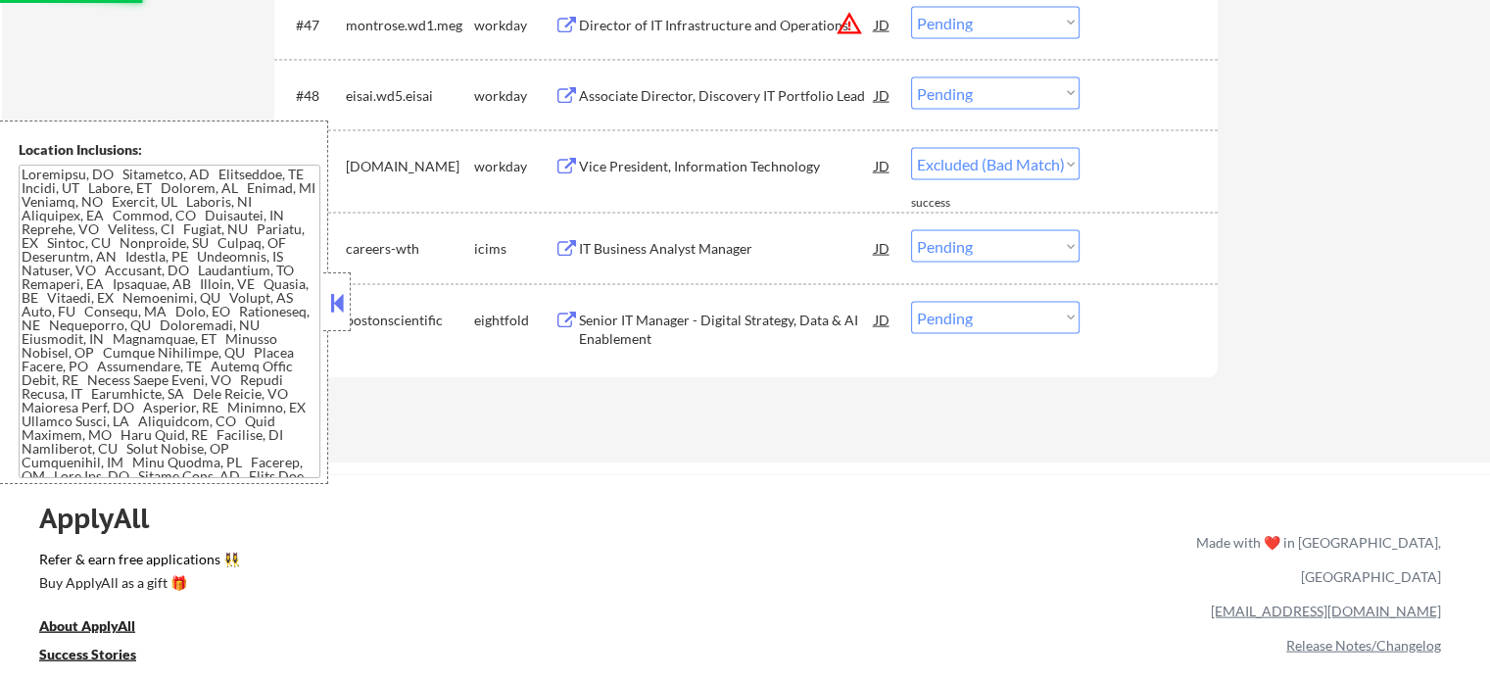
select select ""pending""
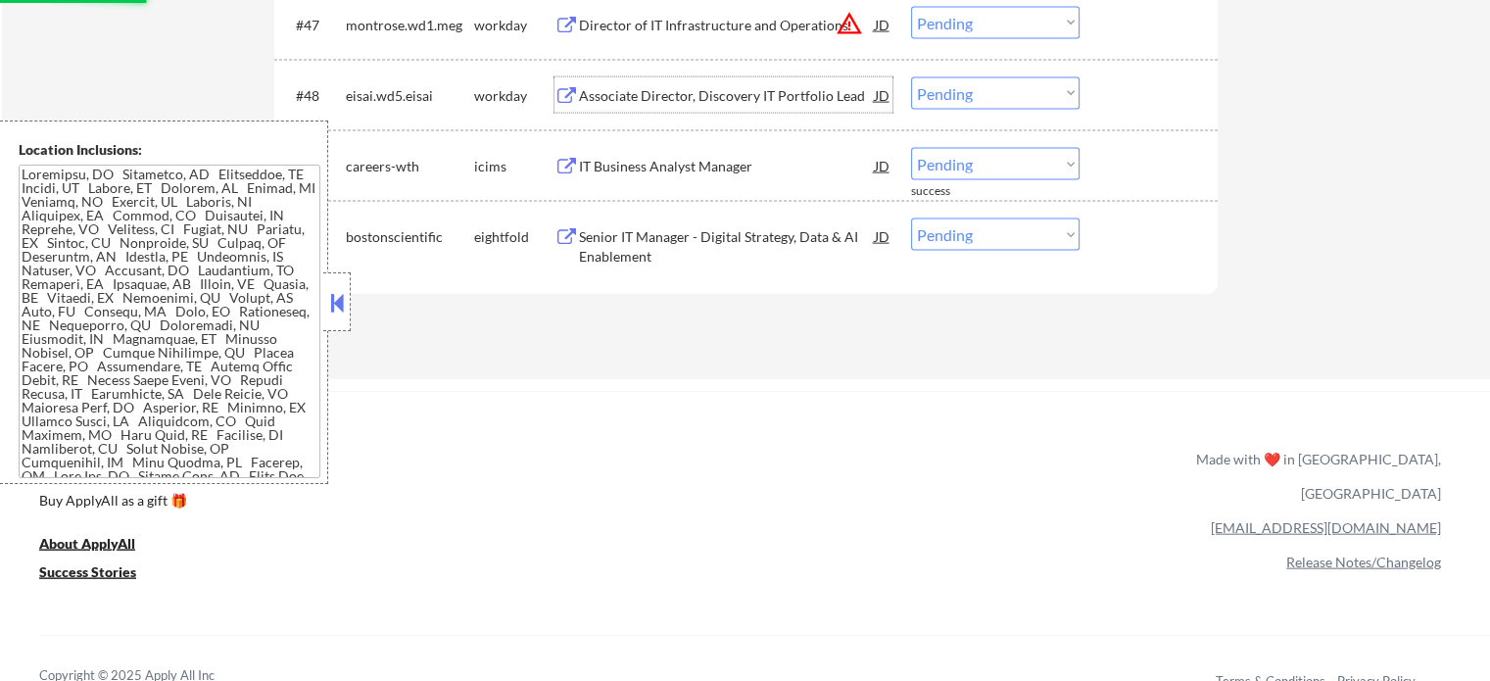
click at [623, 87] on div "Associate Director, Discovery IT Portfolio Lead" at bounding box center [727, 96] width 296 height 20
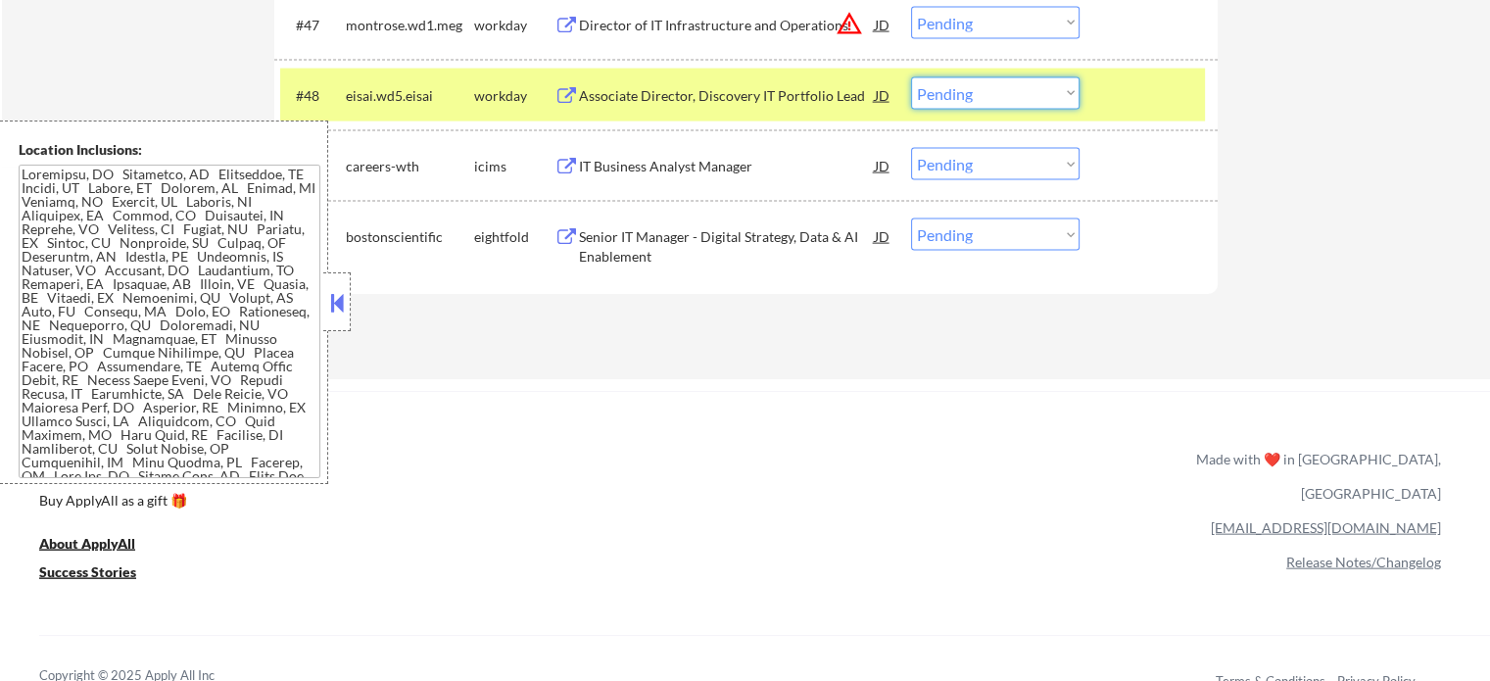
click at [978, 100] on select "Choose an option... Pending Applied Excluded (Questions) Excluded (Expired) Exc…" at bounding box center [995, 93] width 168 height 32
click at [911, 77] on select "Choose an option... Pending Applied Excluded (Questions) Excluded (Expired) Exc…" at bounding box center [995, 93] width 168 height 32
click at [1195, 91] on div "#48 eisai.wd5.eisai workday Associate Director, Discovery IT Portfolio Lead JD …" at bounding box center [742, 95] width 924 height 53
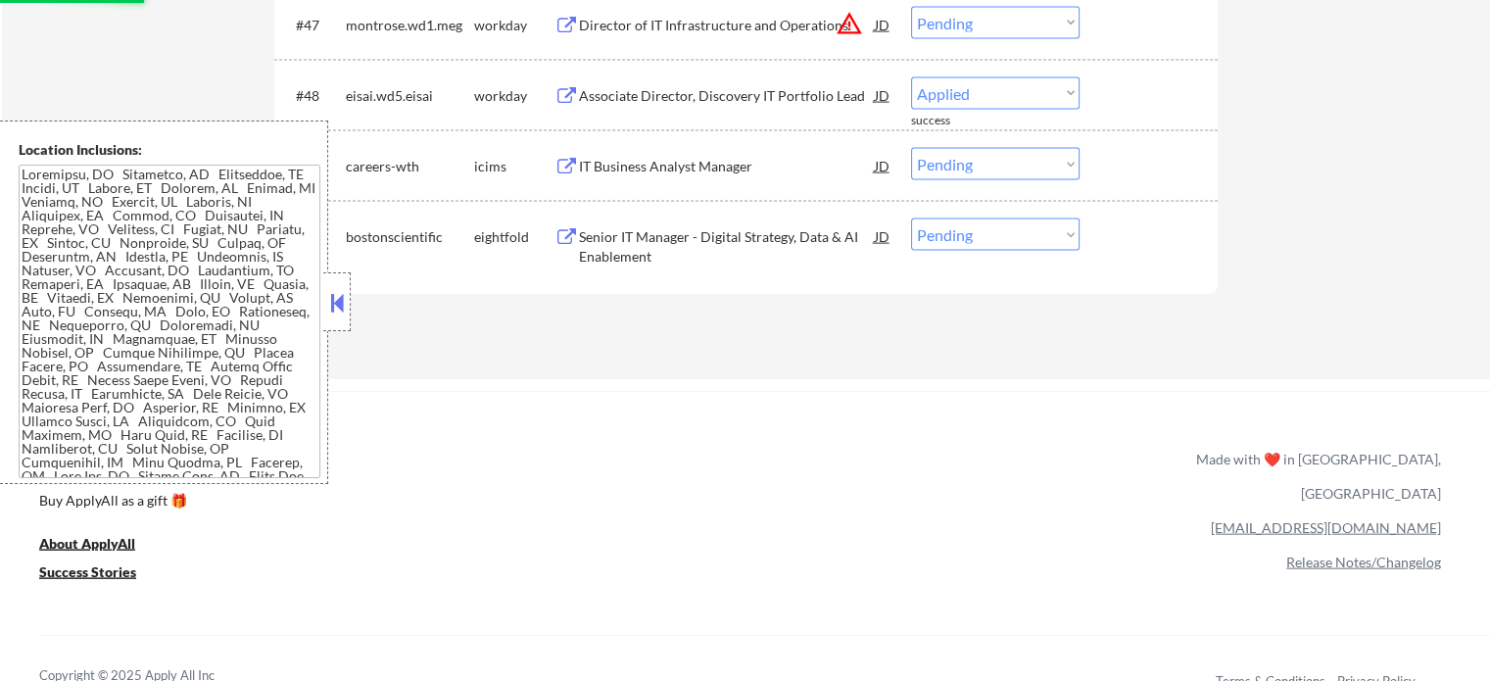
select select ""pending""
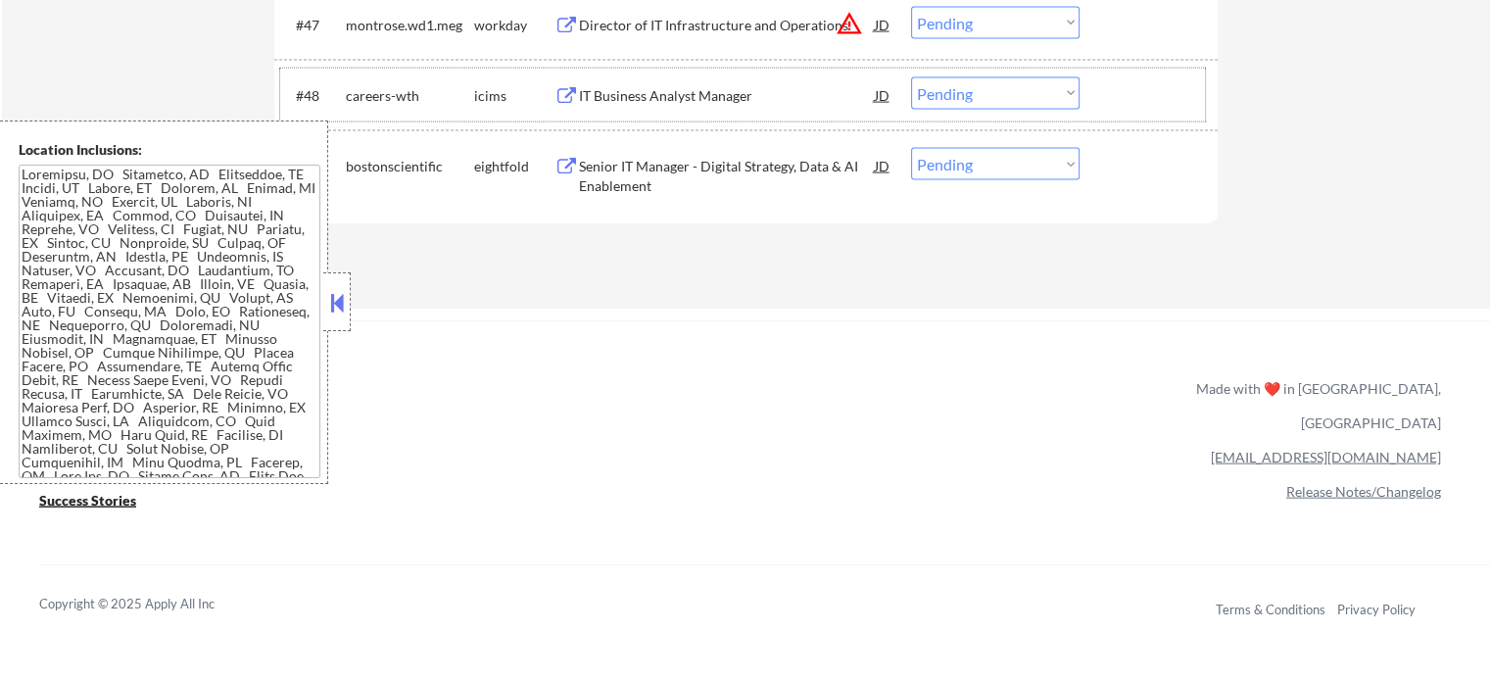
click at [949, 91] on select "Choose an option... Pending Applied Excluded (Questions) Excluded (Expired) Exc…" at bounding box center [995, 93] width 168 height 32
click at [1141, 110] on div at bounding box center [1151, 94] width 86 height 35
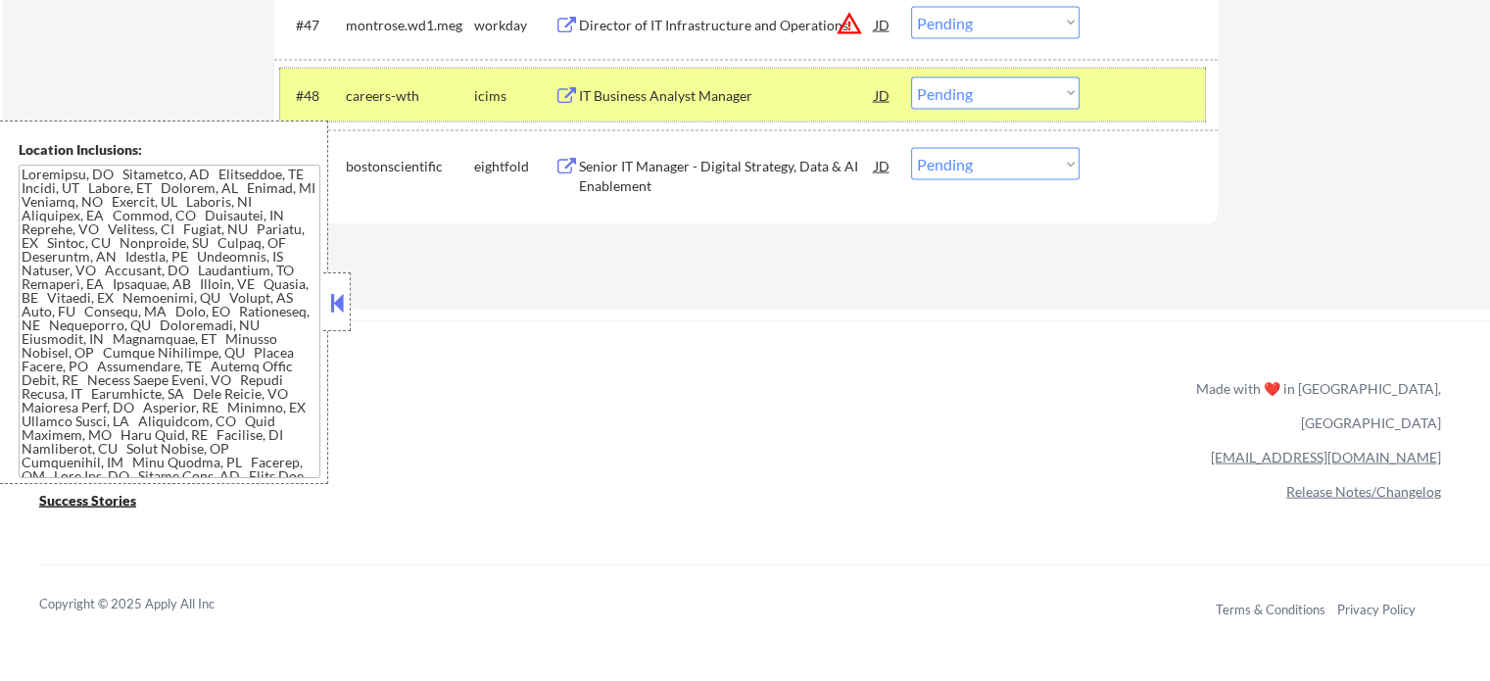
click at [1144, 99] on div at bounding box center [1151, 94] width 86 height 35
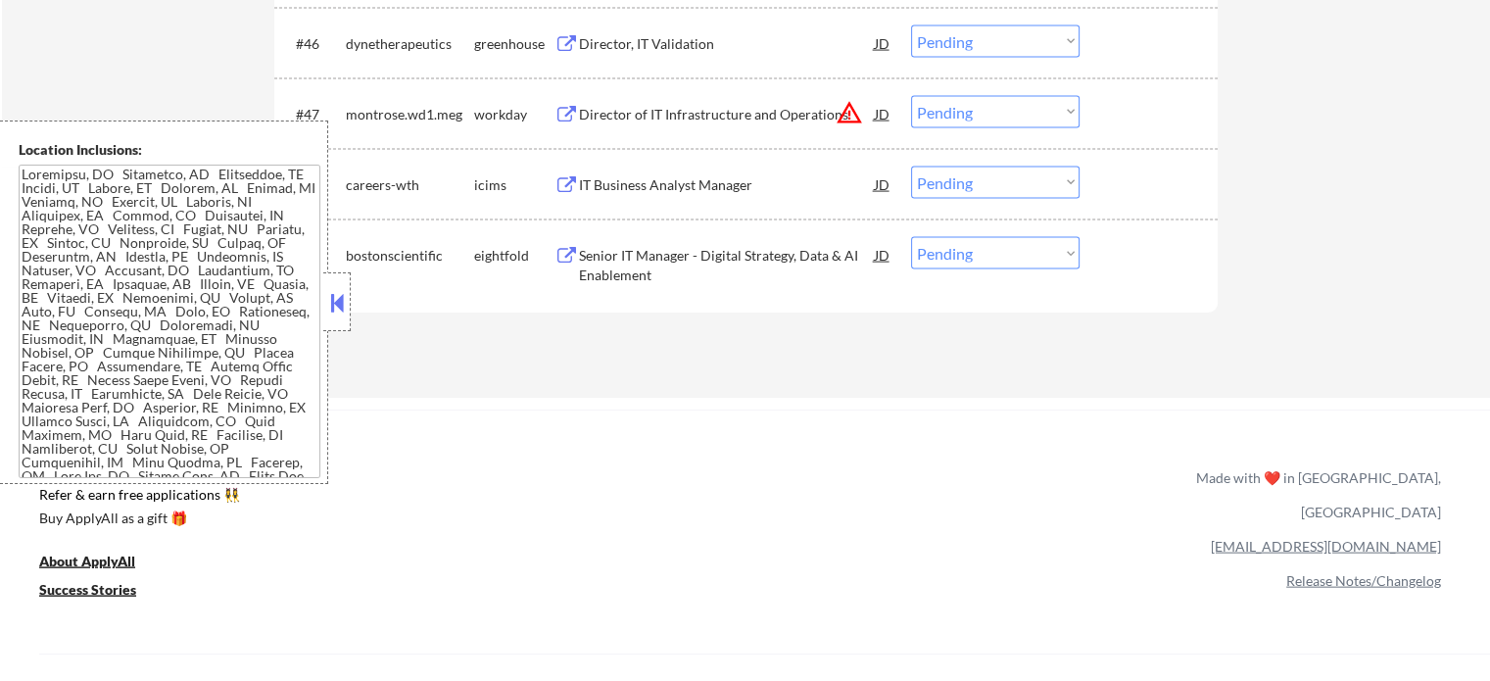
scroll to position [4080, 0]
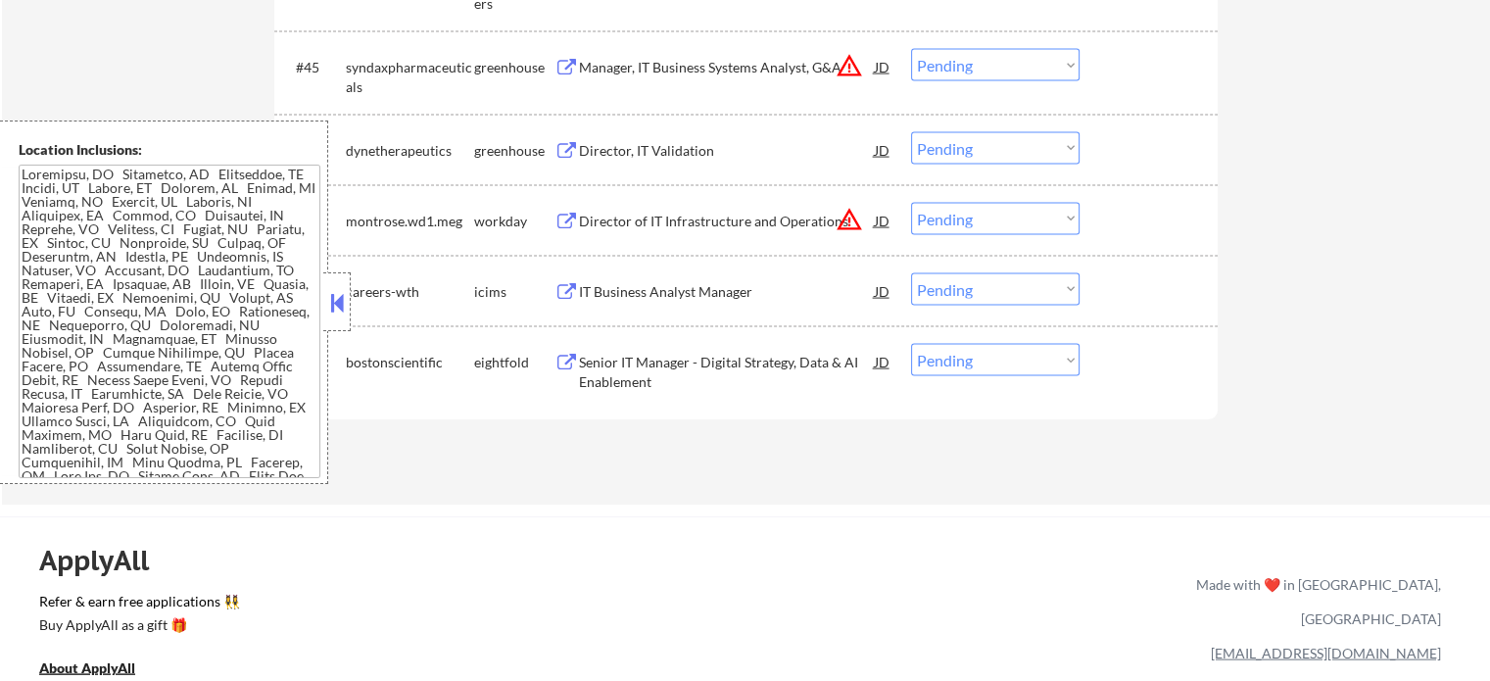
click at [927, 221] on select "Choose an option... Pending Applied Excluded (Questions) Excluded (Expired) Exc…" at bounding box center [995, 219] width 168 height 32
click at [911, 203] on select "Choose an option... Pending Applied Excluded (Questions) Excluded (Expired) Exc…" at bounding box center [995, 219] width 168 height 32
select select ""pending""
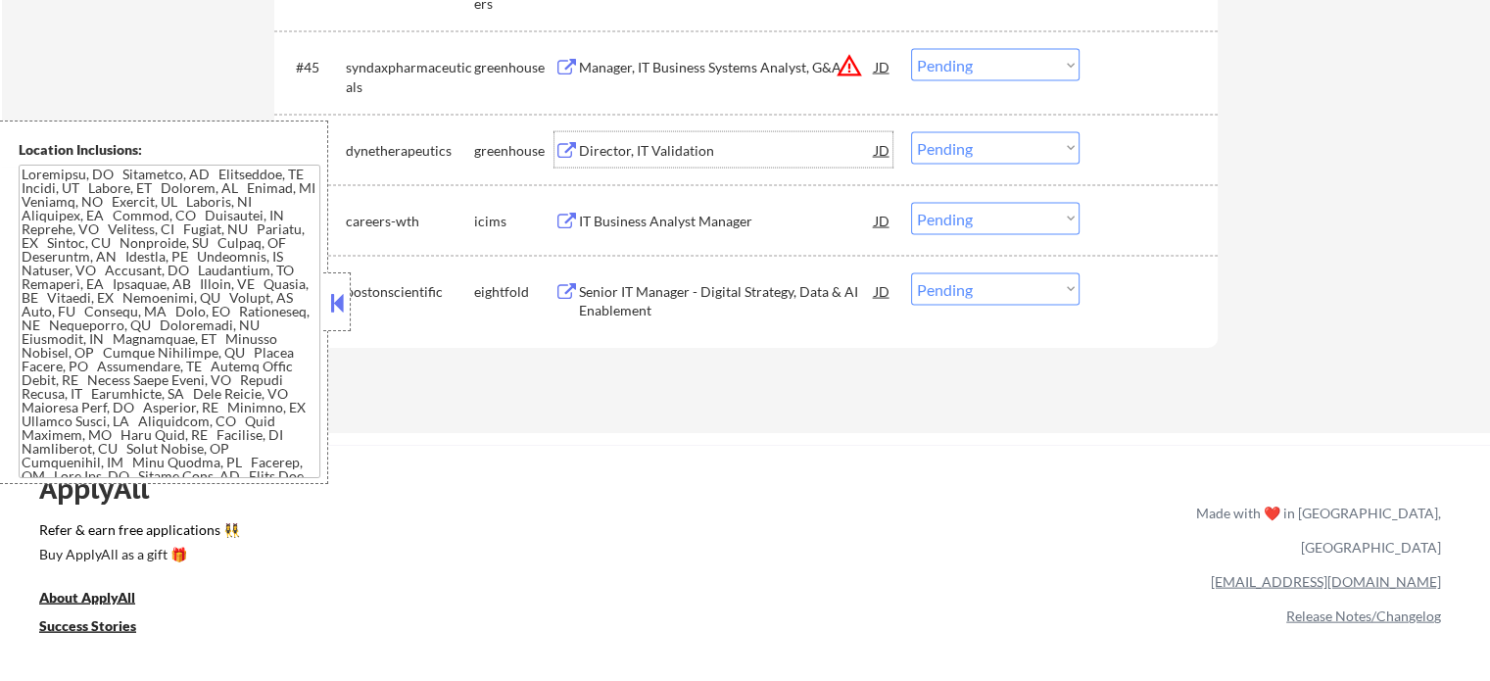
click at [616, 154] on div "Director, IT Validation" at bounding box center [727, 151] width 296 height 20
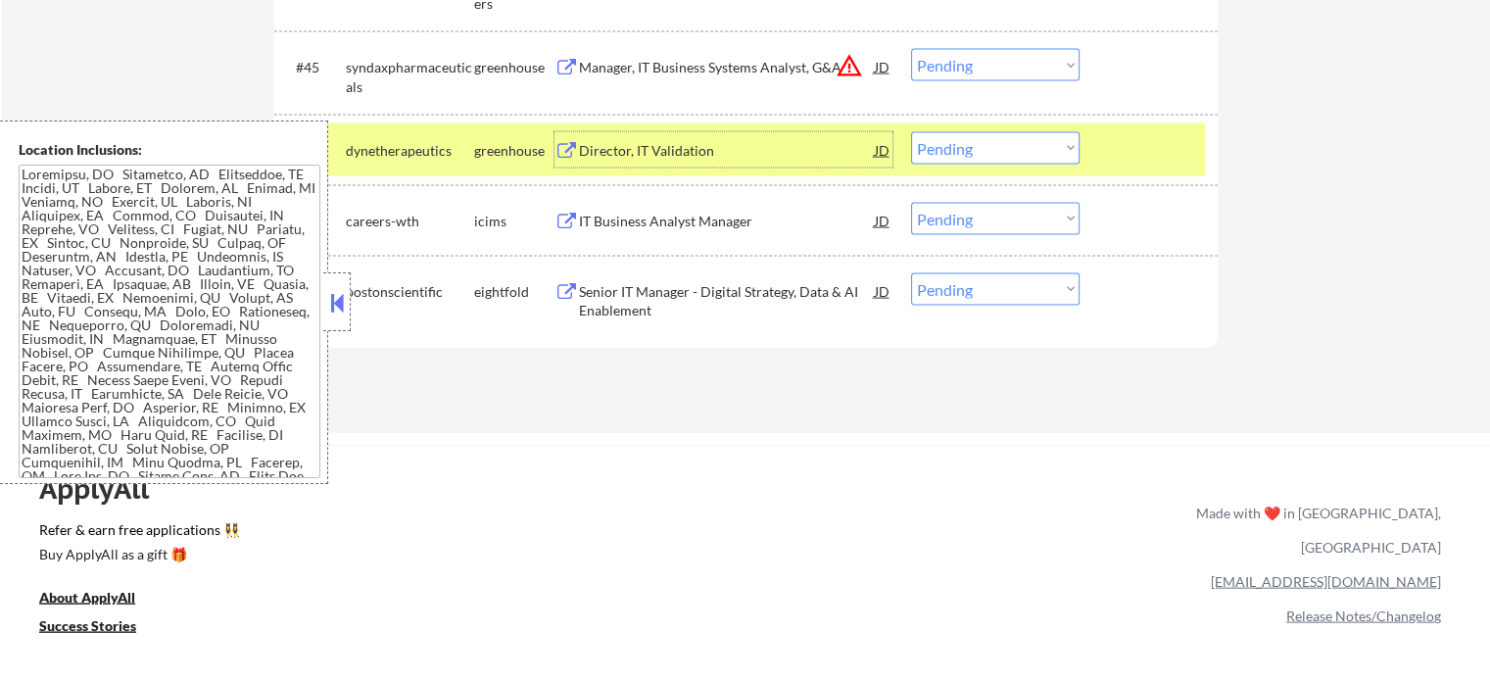
click at [980, 153] on select "Choose an option... Pending Applied Excluded (Questions) Excluded (Expired) Exc…" at bounding box center [995, 148] width 168 height 32
click at [911, 132] on select "Choose an option... Pending Applied Excluded (Questions) Excluded (Expired) Exc…" at bounding box center [995, 148] width 168 height 32
click at [1163, 152] on div at bounding box center [1151, 149] width 86 height 35
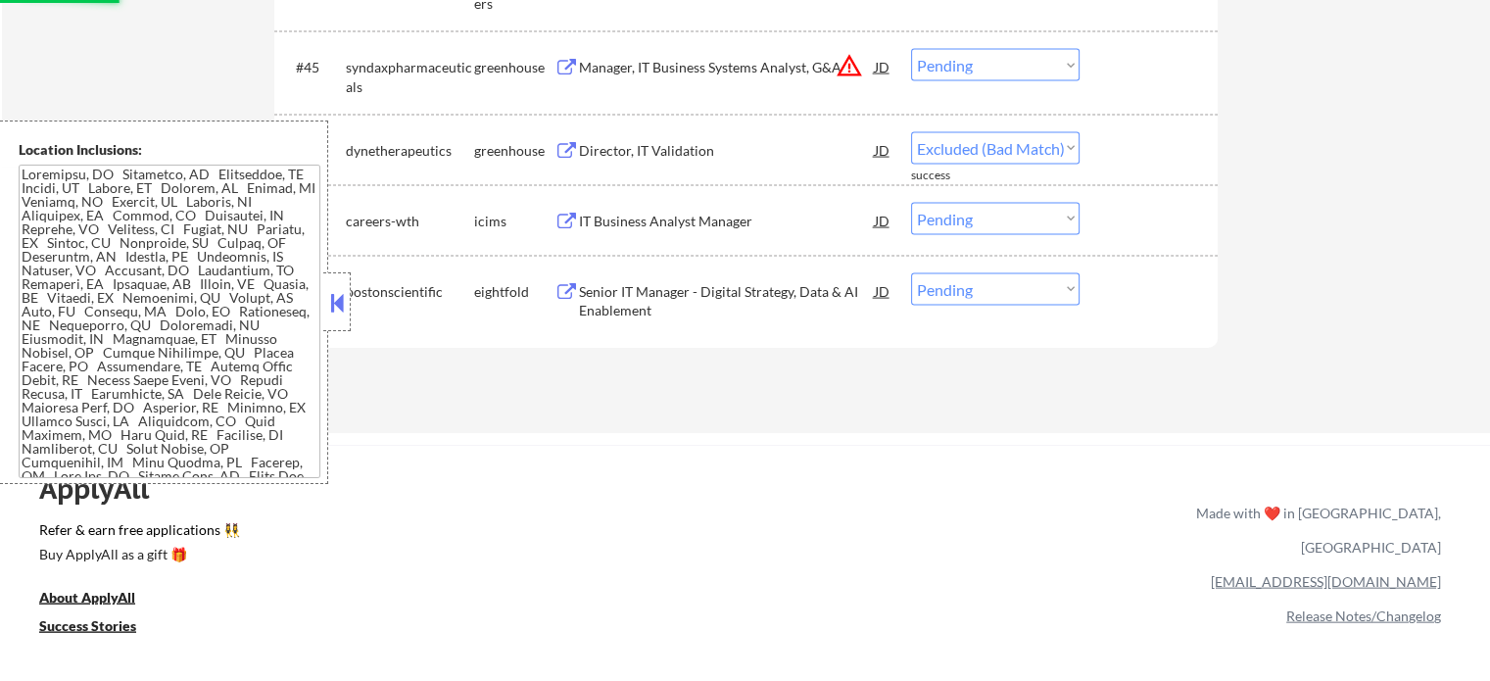
click at [618, 69] on div "Manager, IT Business Systems Analyst, G&A" at bounding box center [727, 68] width 296 height 20
select select ""pending""
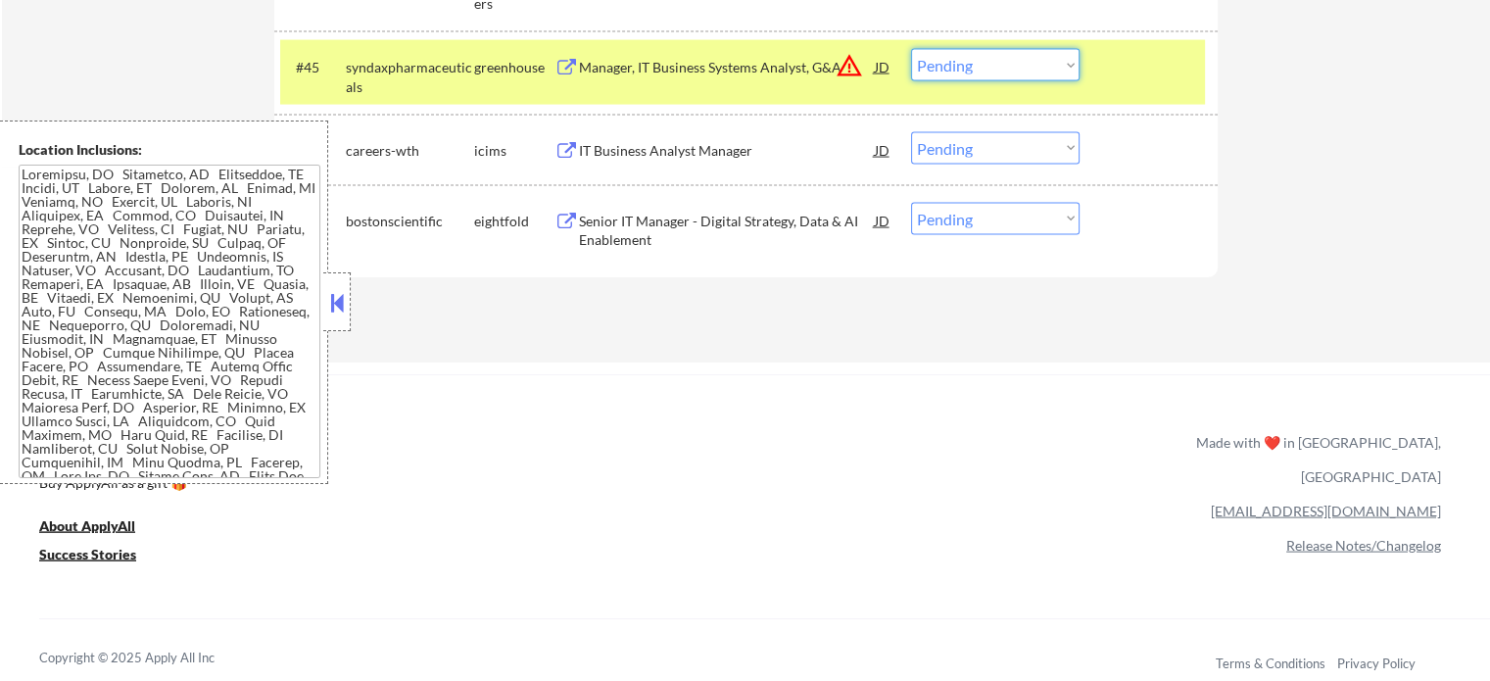
click at [1002, 50] on select "Choose an option... Pending Applied Excluded (Questions) Excluded (Expired) Exc…" at bounding box center [995, 65] width 168 height 32
click at [911, 49] on select "Choose an option... Pending Applied Excluded (Questions) Excluded (Expired) Exc…" at bounding box center [995, 65] width 168 height 32
click at [1122, 85] on div "#45 syndaxpharmaceuticals greenhouse Manager, IT Business Systems Analyst, G&A …" at bounding box center [742, 72] width 924 height 65
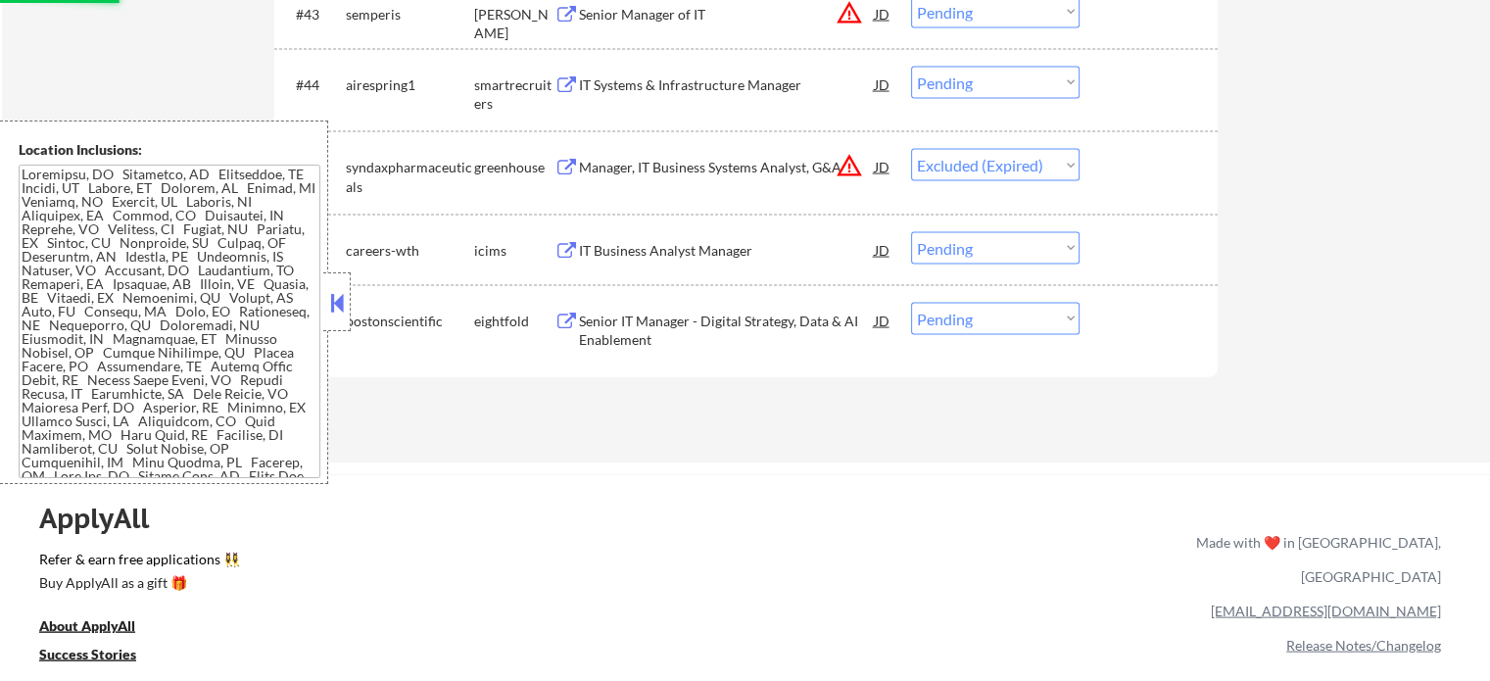
scroll to position [3884, 0]
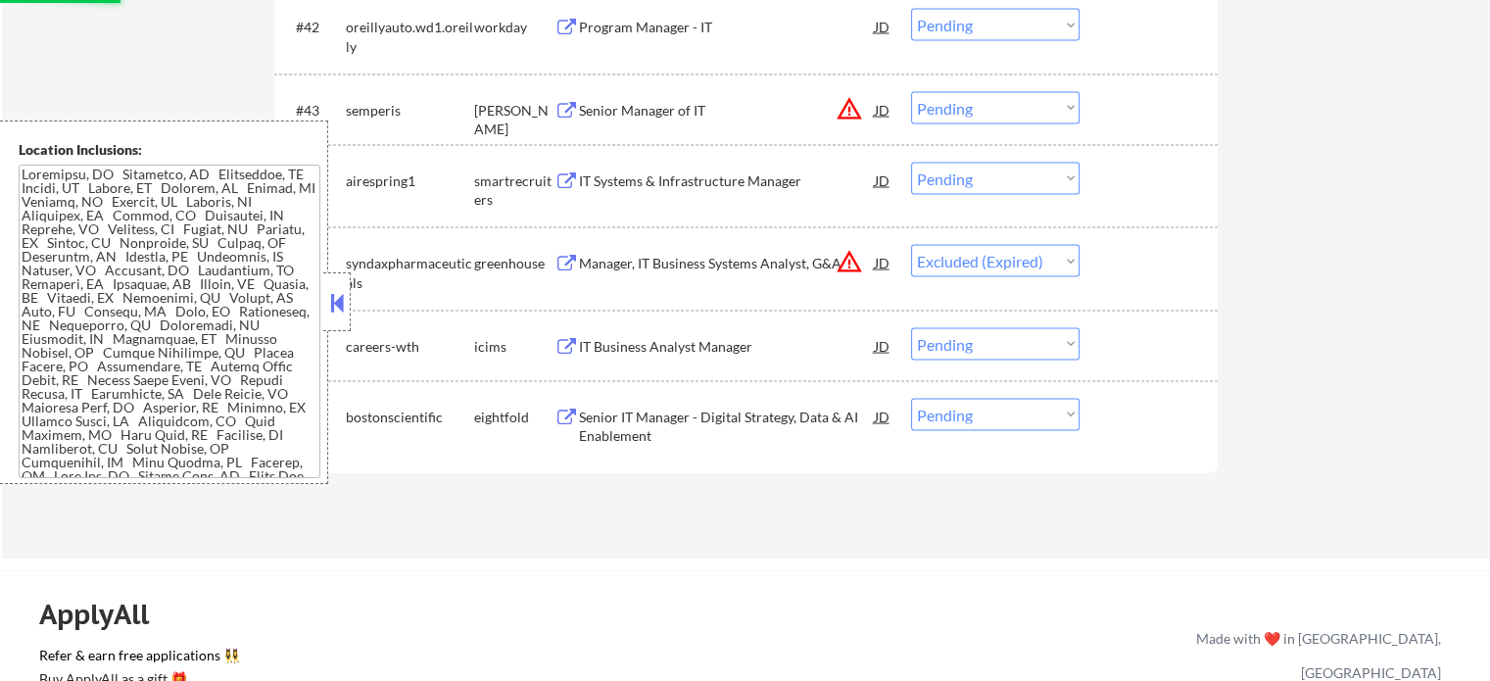
click at [611, 183] on div "IT Systems & Infrastructure Manager" at bounding box center [727, 181] width 296 height 20
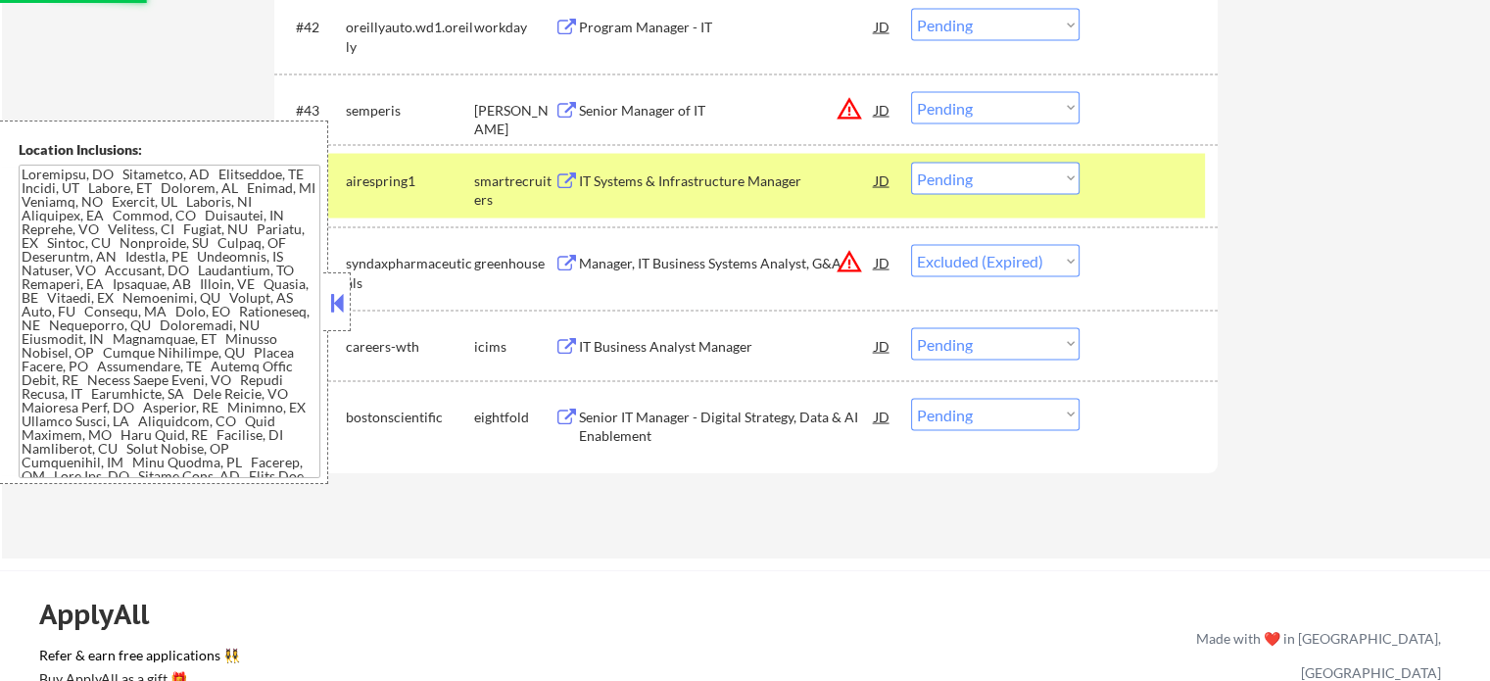
select select ""pending""
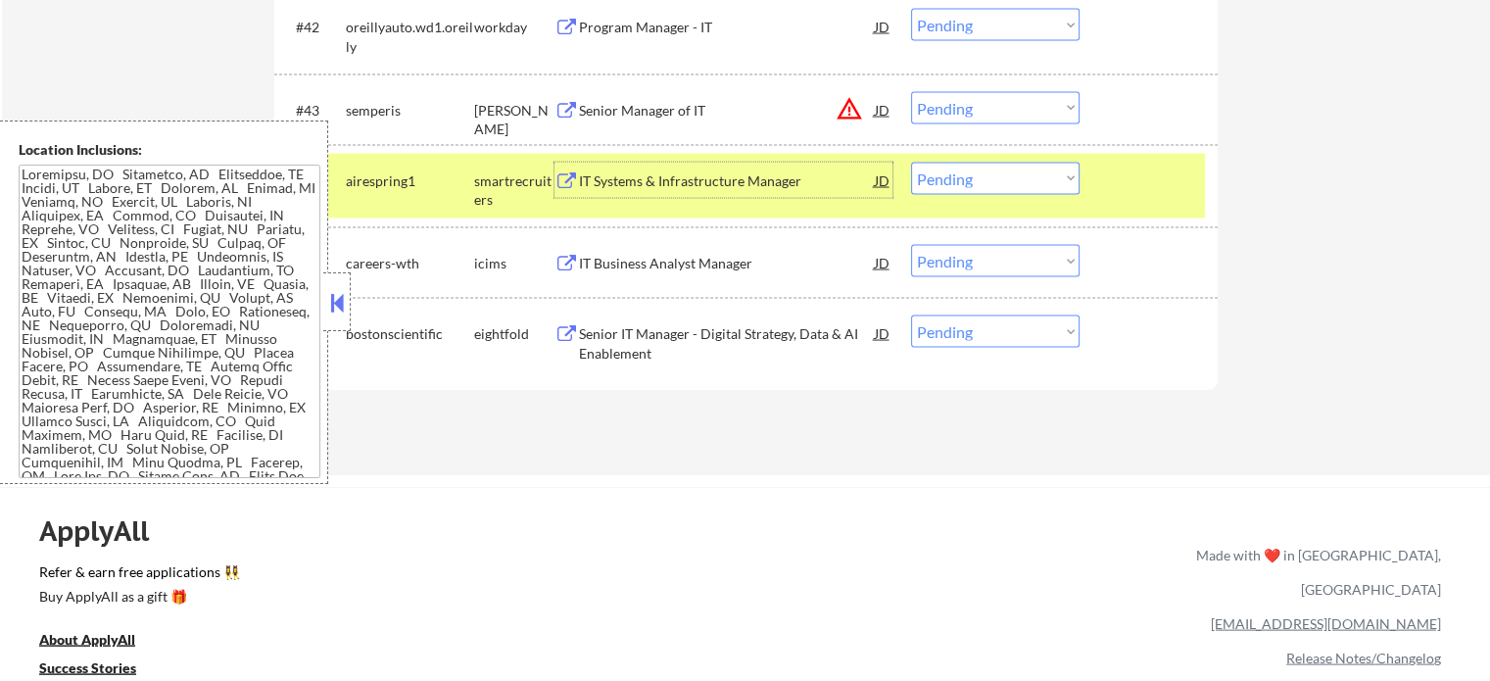
click at [933, 185] on select "Choose an option... Pending Applied Excluded (Questions) Excluded (Expired) Exc…" at bounding box center [995, 179] width 168 height 32
click at [911, 163] on select "Choose an option... Pending Applied Excluded (Questions) Excluded (Expired) Exc…" at bounding box center [995, 179] width 168 height 32
click at [1105, 183] on div "#44 airespring1 smartrecruiters IT Systems & Infrastructure Manager JD Choose a…" at bounding box center [742, 186] width 924 height 65
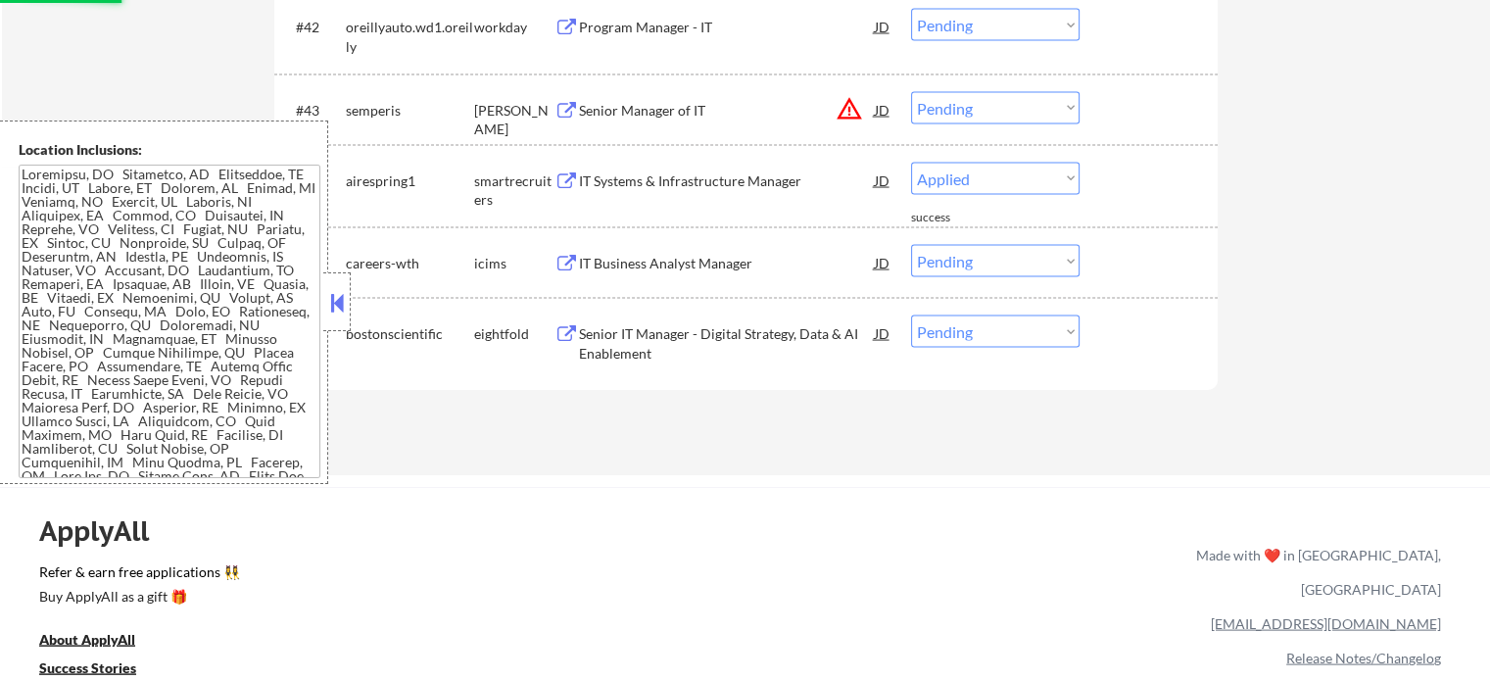
select select ""pending""
click at [650, 103] on div "Senior Manager of IT" at bounding box center [727, 111] width 296 height 20
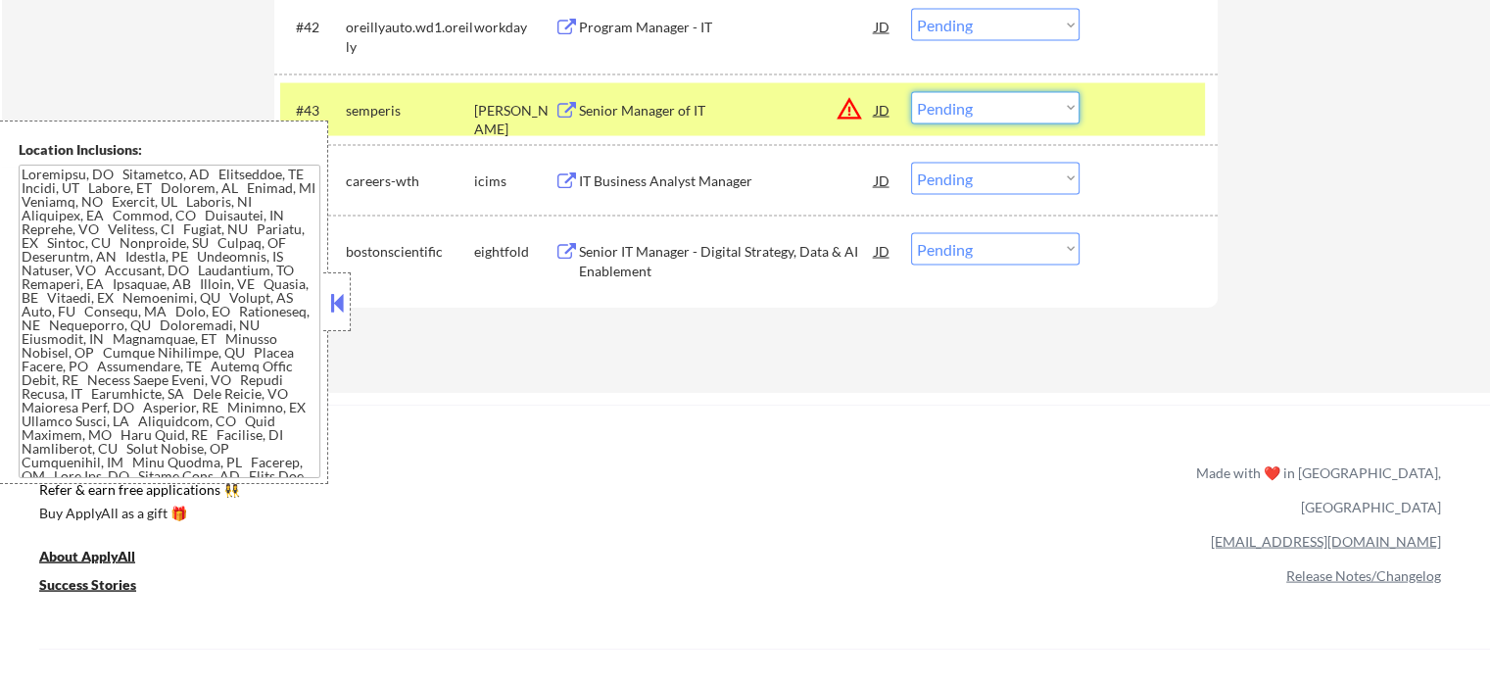
click at [1046, 97] on select "Choose an option... Pending Applied Excluded (Questions) Excluded (Expired) Exc…" at bounding box center [995, 108] width 168 height 32
click at [911, 92] on select "Choose an option... Pending Applied Excluded (Questions) Excluded (Expired) Exc…" at bounding box center [995, 108] width 168 height 32
click at [1147, 98] on div at bounding box center [1151, 109] width 86 height 35
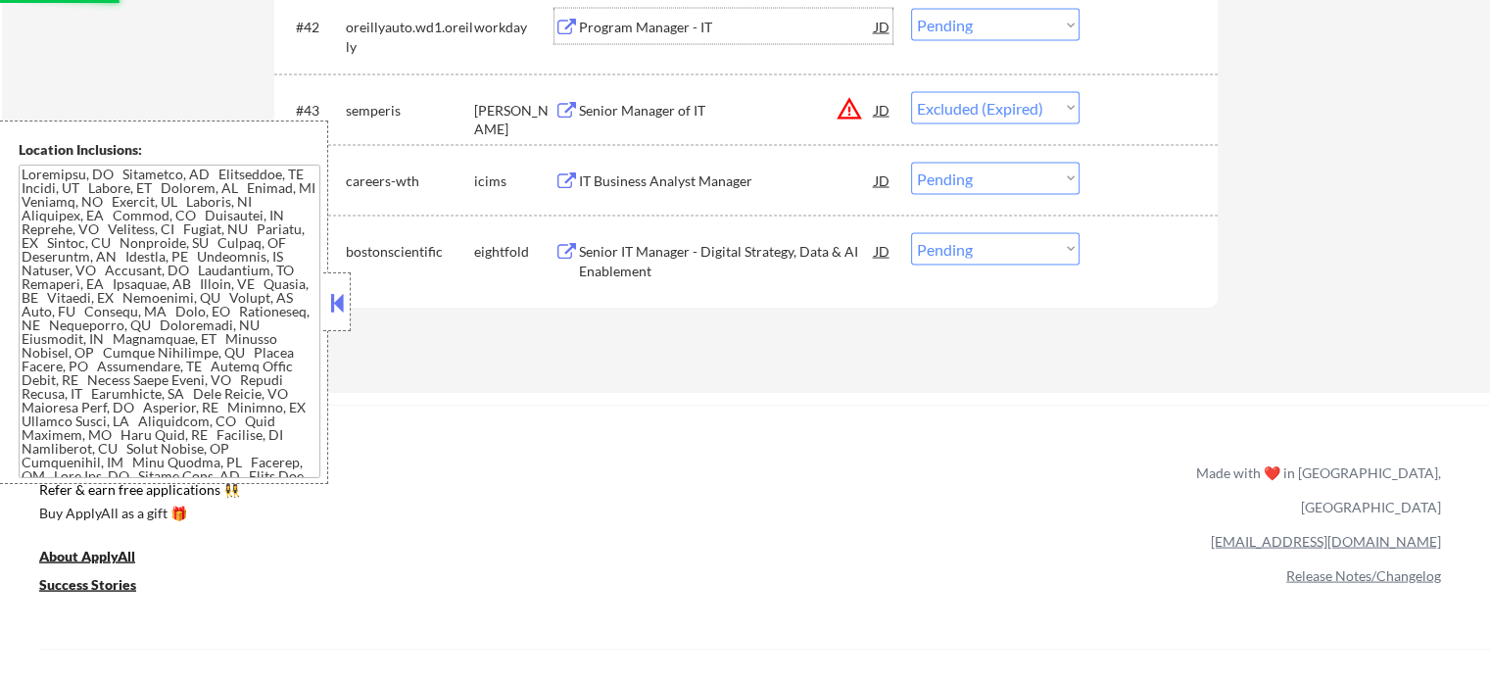
click at [699, 31] on div "Program Manager - IT" at bounding box center [727, 28] width 296 height 20
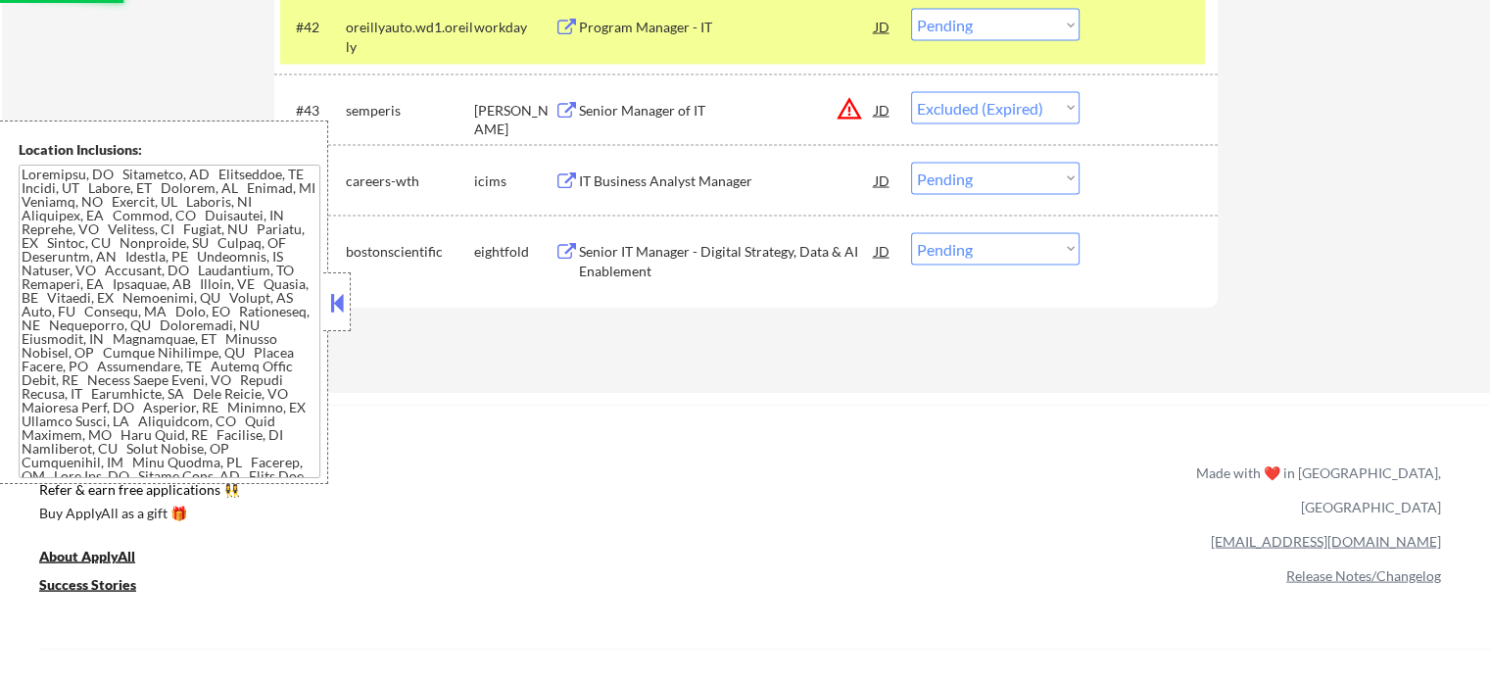
select select ""pending""
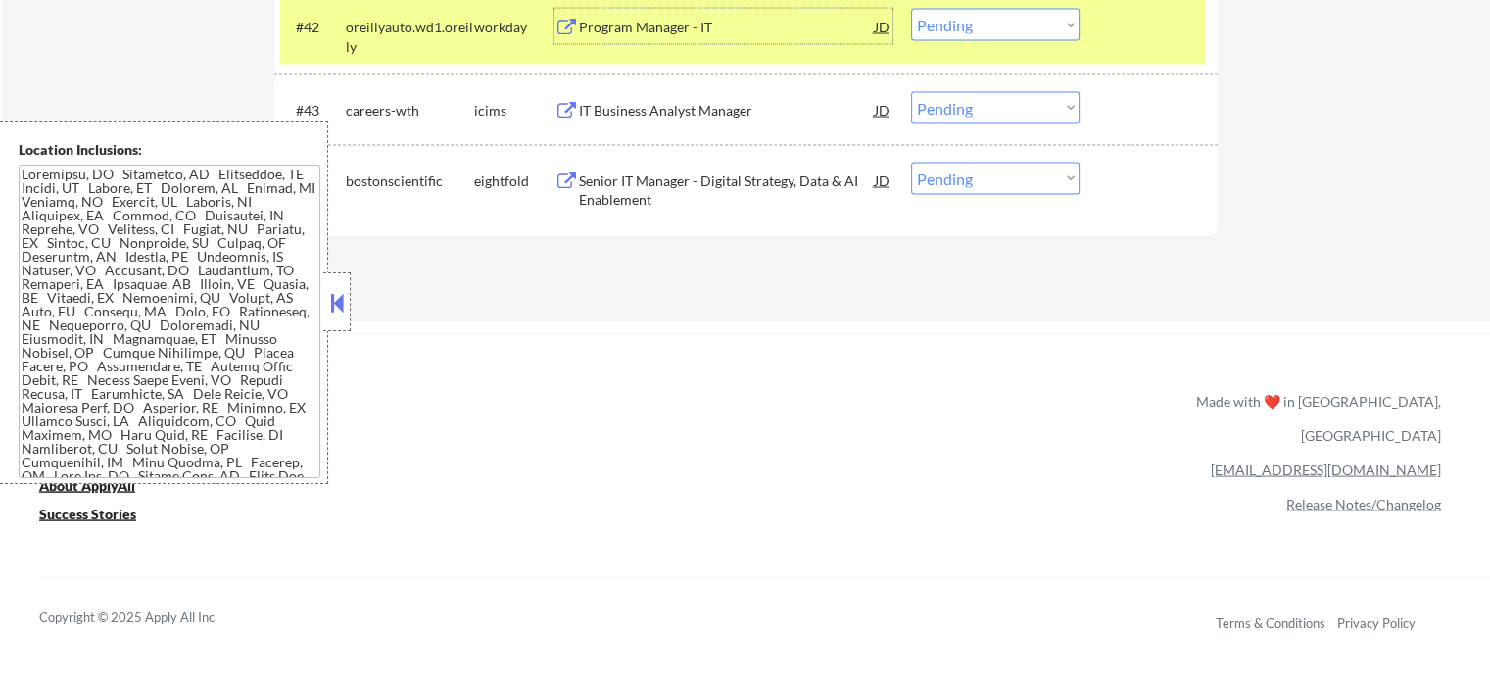
click at [1006, 27] on select "Choose an option... Pending Applied Excluded (Questions) Excluded (Expired) Exc…" at bounding box center [995, 25] width 168 height 32
click at [911, 9] on select "Choose an option... Pending Applied Excluded (Questions) Excluded (Expired) Exc…" at bounding box center [995, 25] width 168 height 32
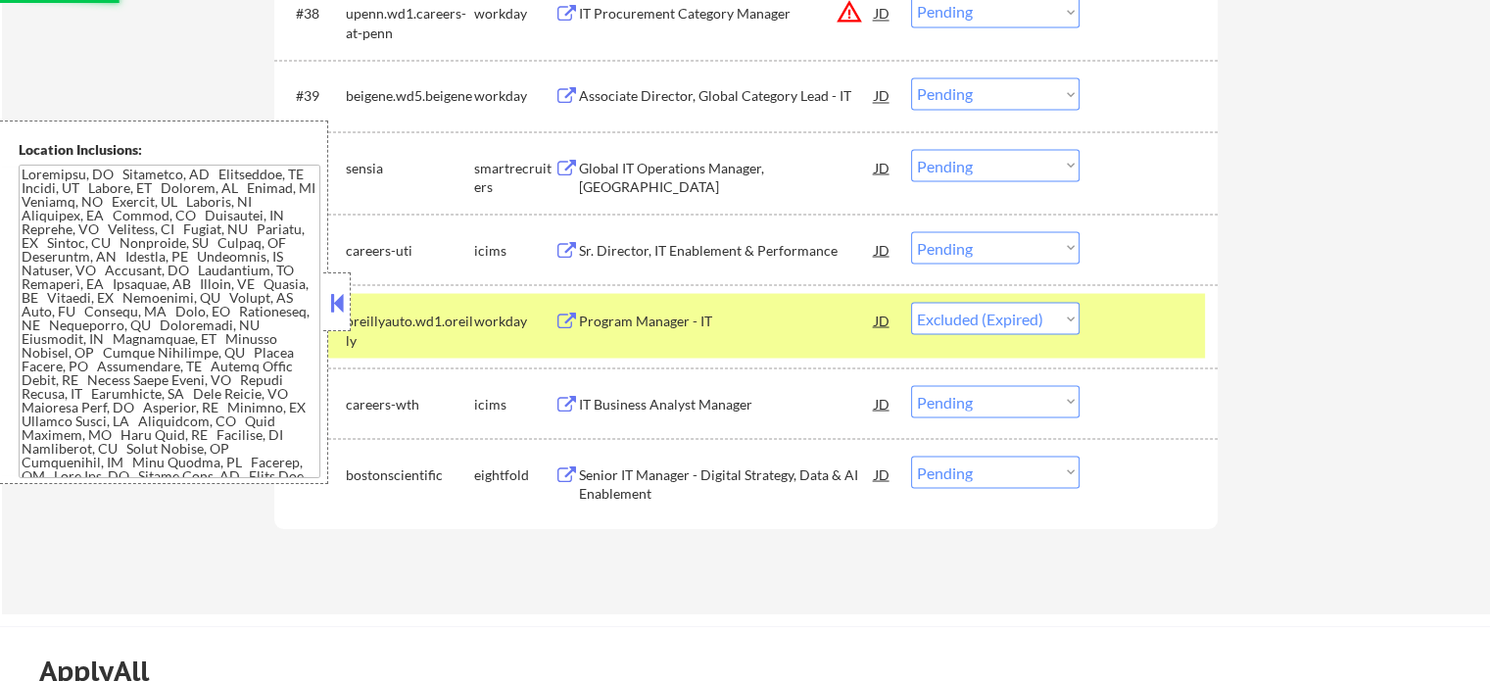
scroll to position [3590, 0]
click at [1129, 337] on div at bounding box center [1151, 320] width 86 height 35
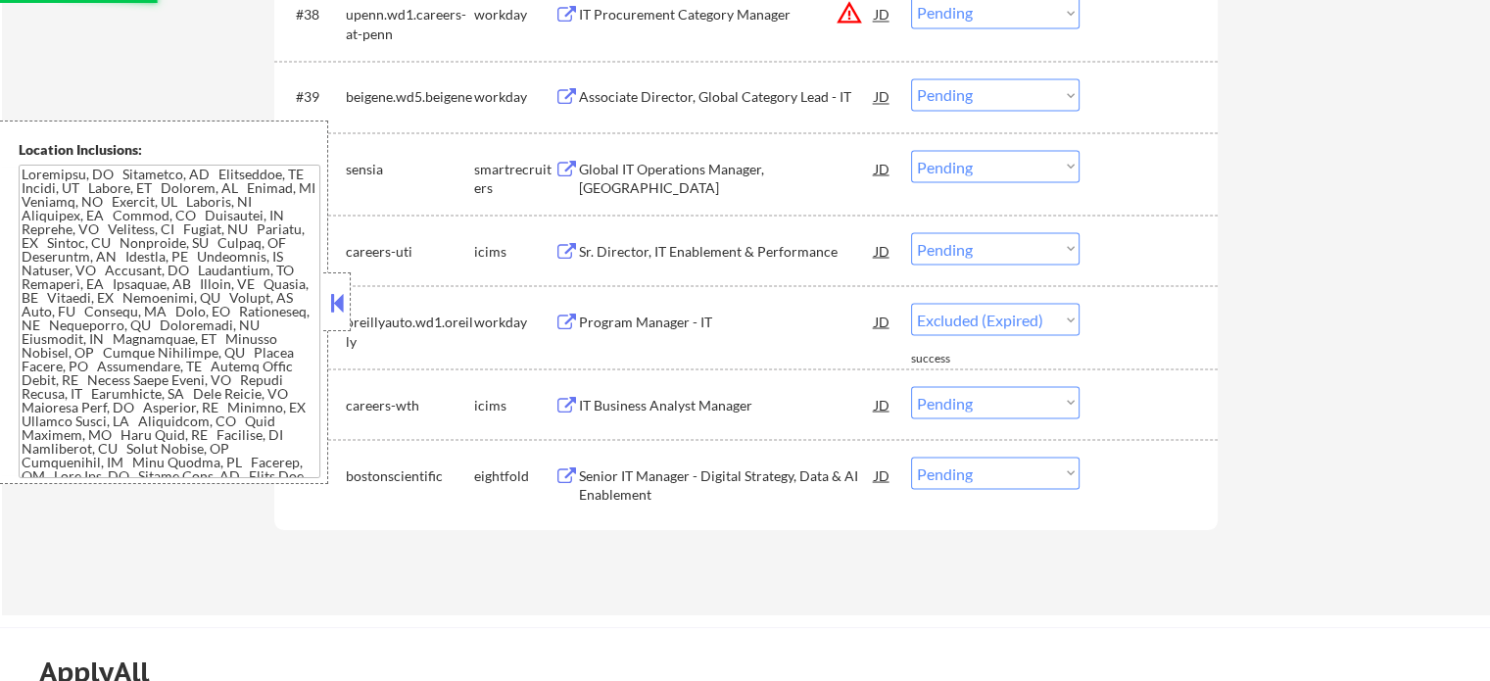
select select ""pending""
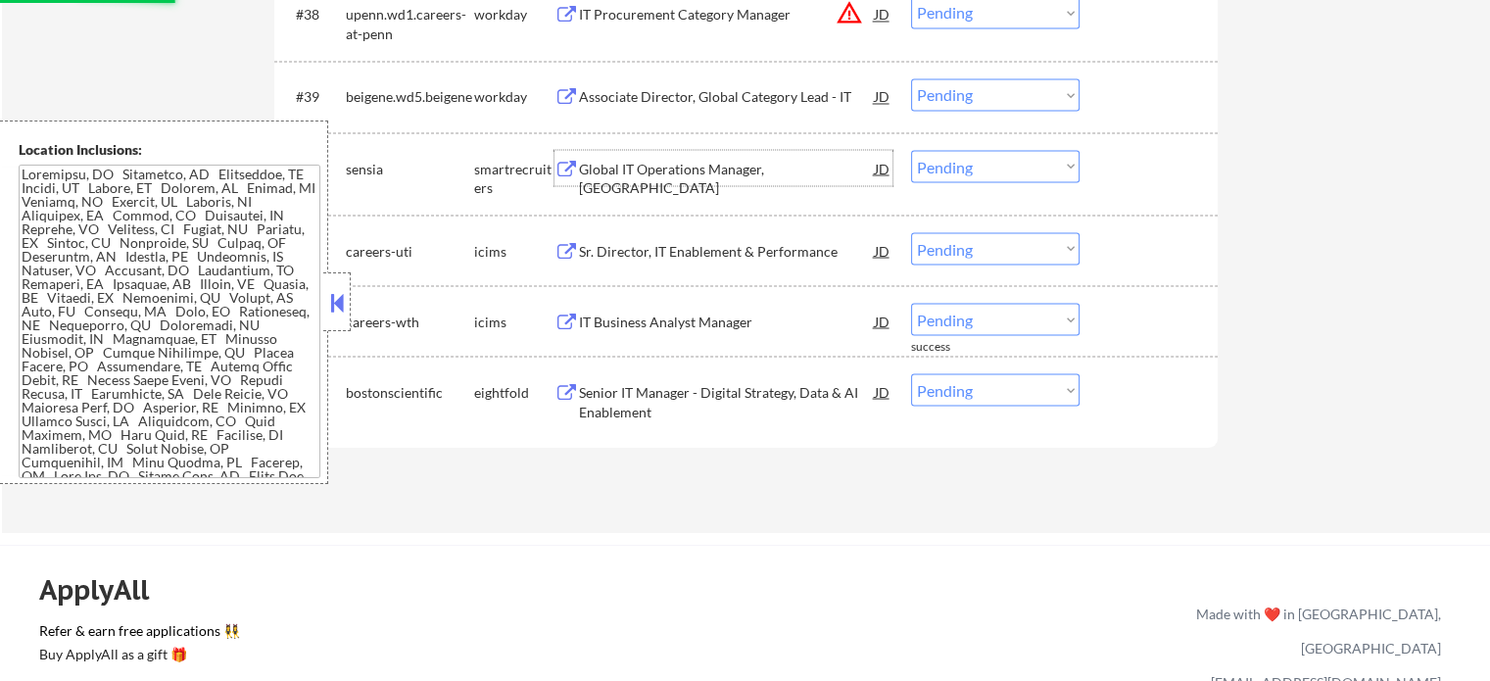
click at [654, 165] on div "Global IT Operations Manager, Sensia" at bounding box center [727, 178] width 296 height 38
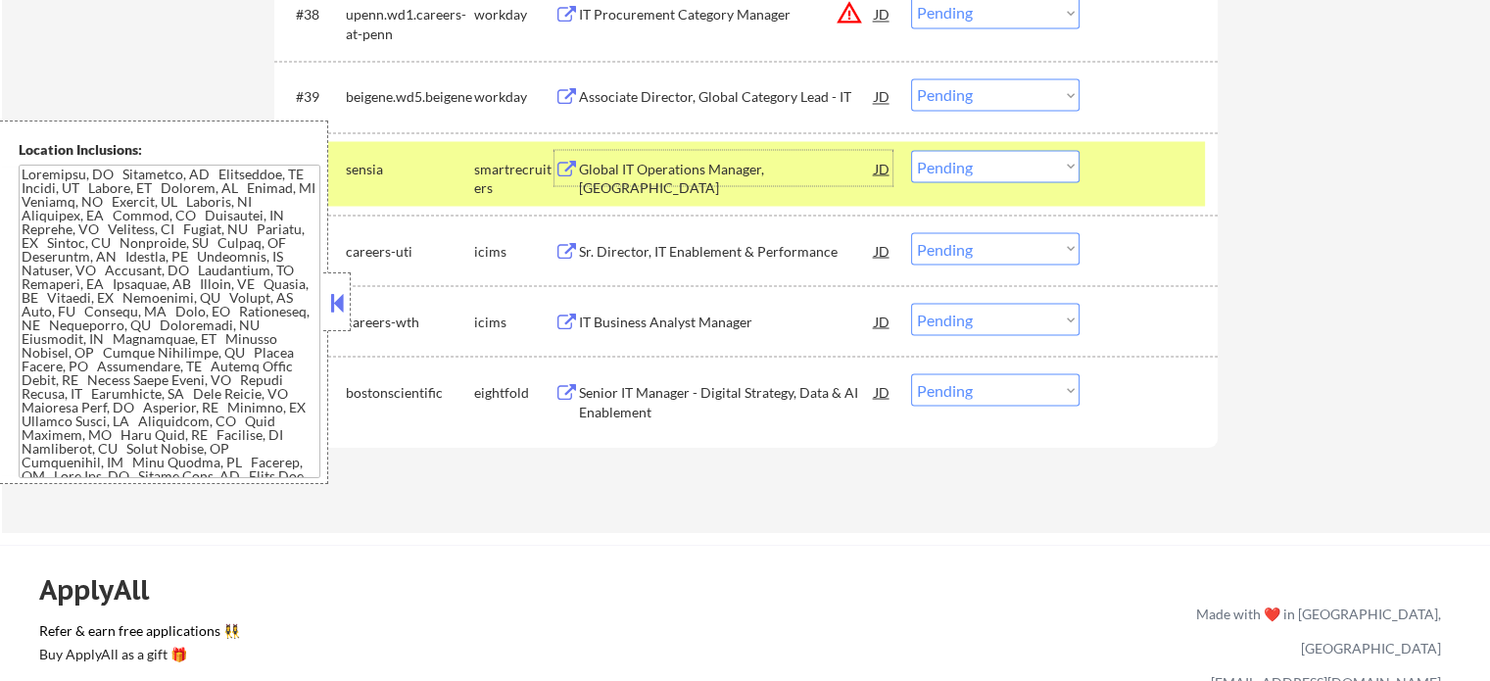
click at [960, 175] on select "Choose an option... Pending Applied Excluded (Questions) Excluded (Expired) Exc…" at bounding box center [995, 166] width 168 height 32
click at [911, 150] on select "Choose an option... Pending Applied Excluded (Questions) Excluded (Expired) Exc…" at bounding box center [995, 166] width 168 height 32
select select ""pending""
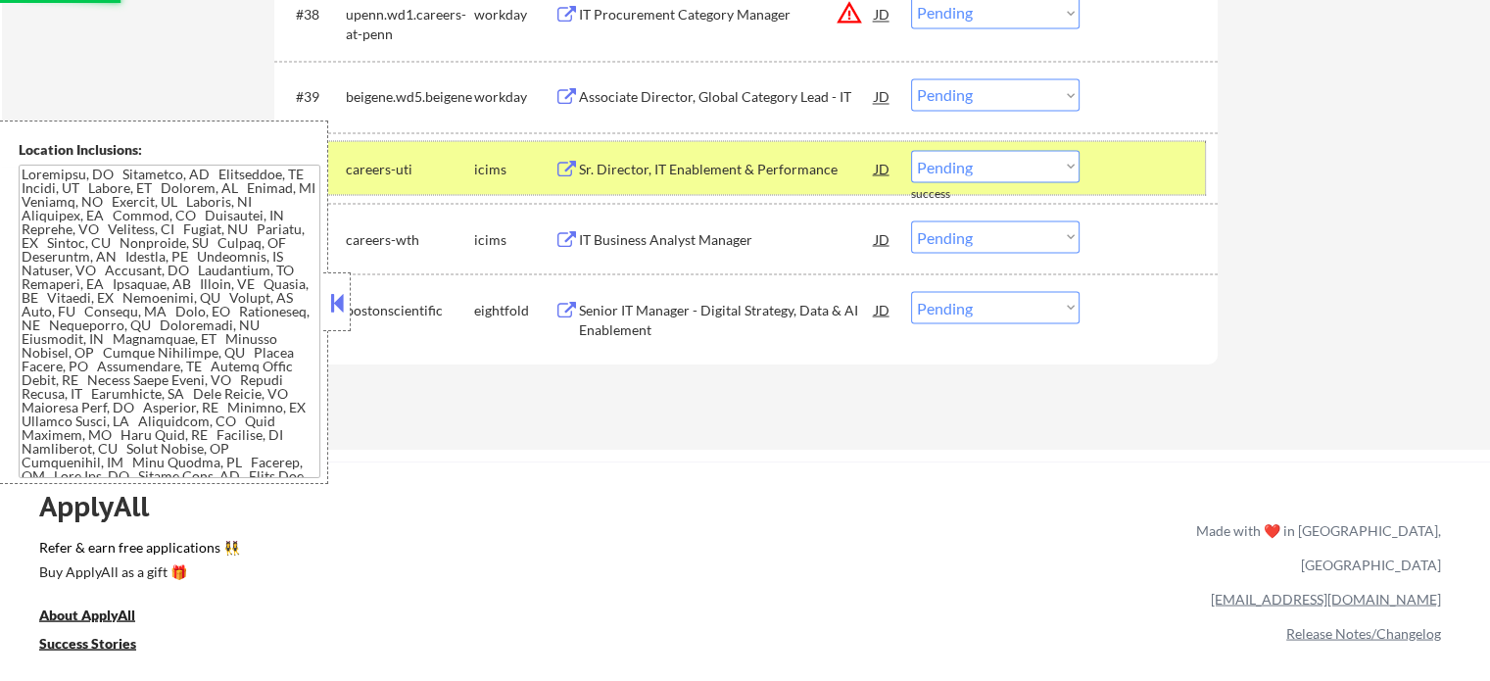
click at [1163, 179] on div at bounding box center [1151, 167] width 86 height 35
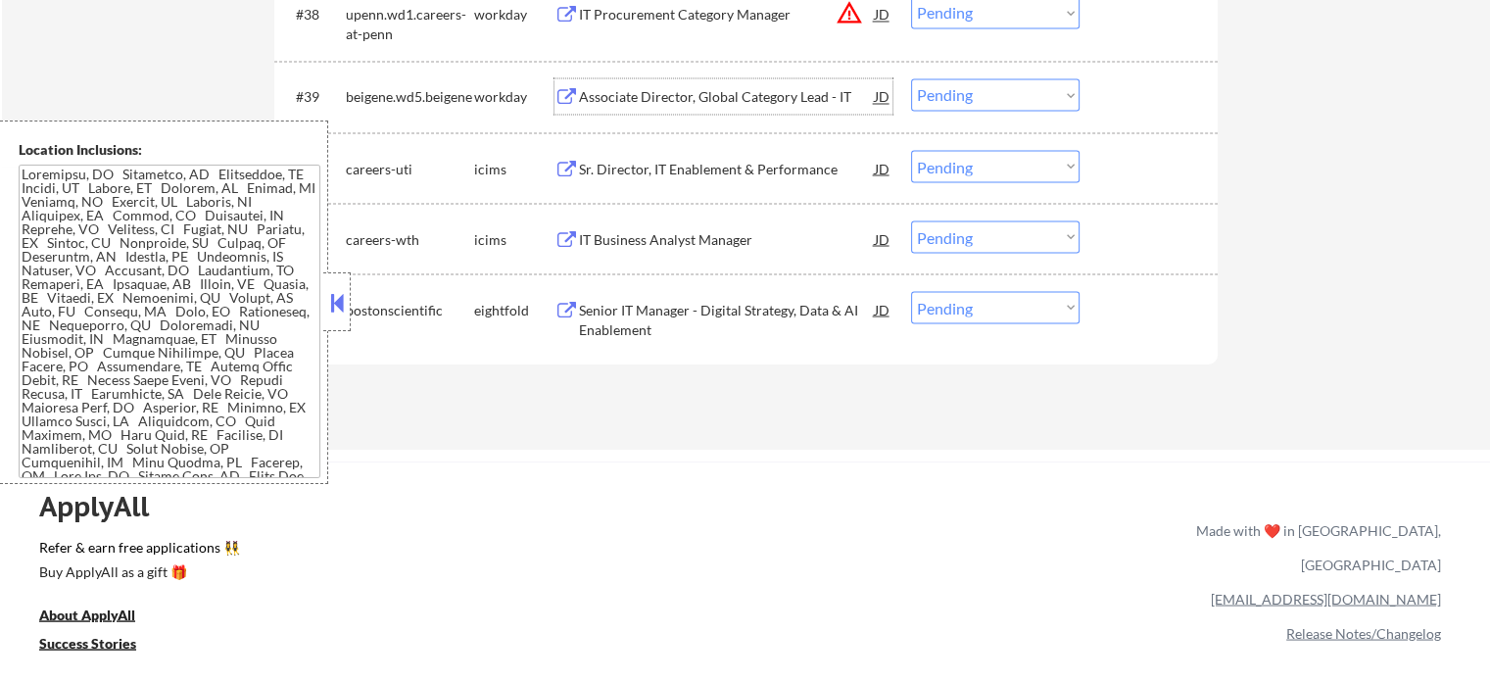
click at [717, 92] on div "Associate Director, Global Category Lead - IT" at bounding box center [727, 97] width 296 height 20
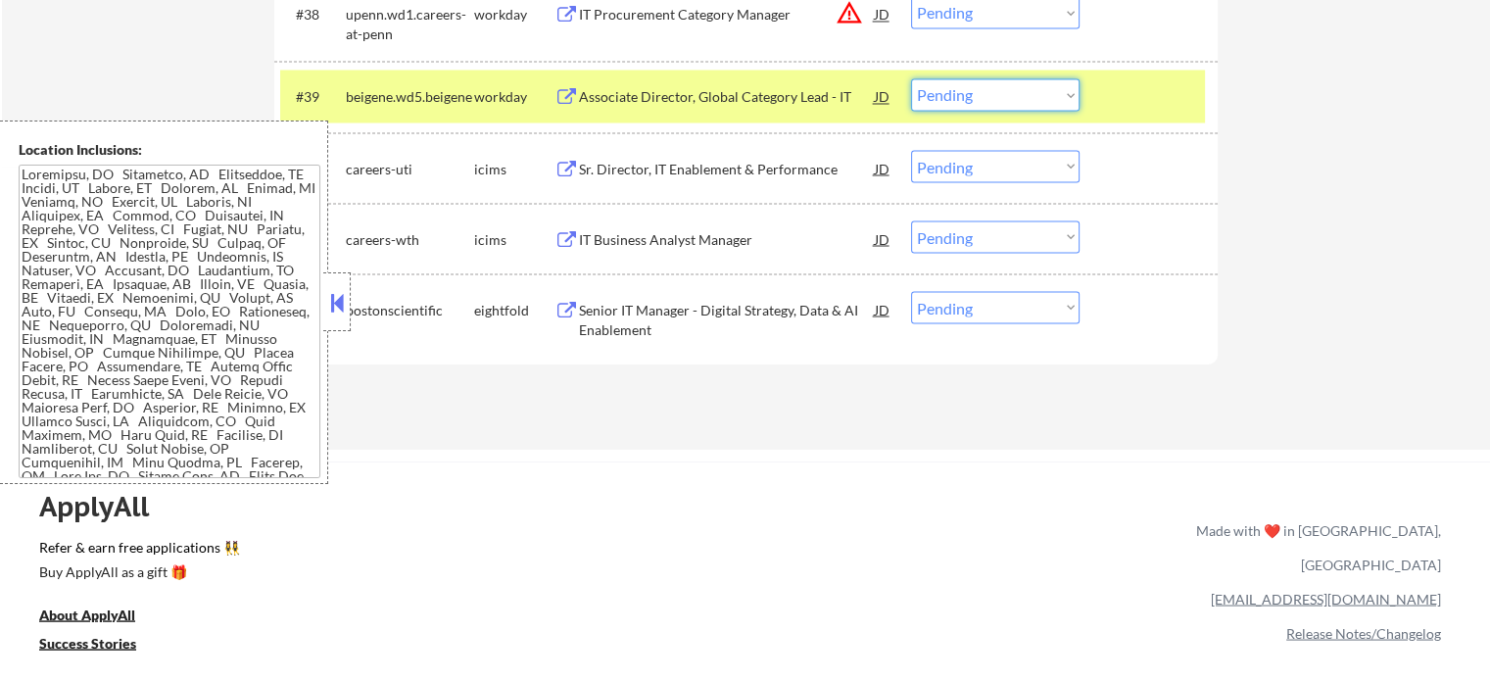
click at [959, 92] on select "Choose an option... Pending Applied Excluded (Questions) Excluded (Expired) Exc…" at bounding box center [995, 94] width 168 height 32
click at [911, 78] on select "Choose an option... Pending Applied Excluded (Questions) Excluded (Expired) Exc…" at bounding box center [995, 94] width 168 height 32
click at [1116, 102] on div at bounding box center [1151, 95] width 86 height 35
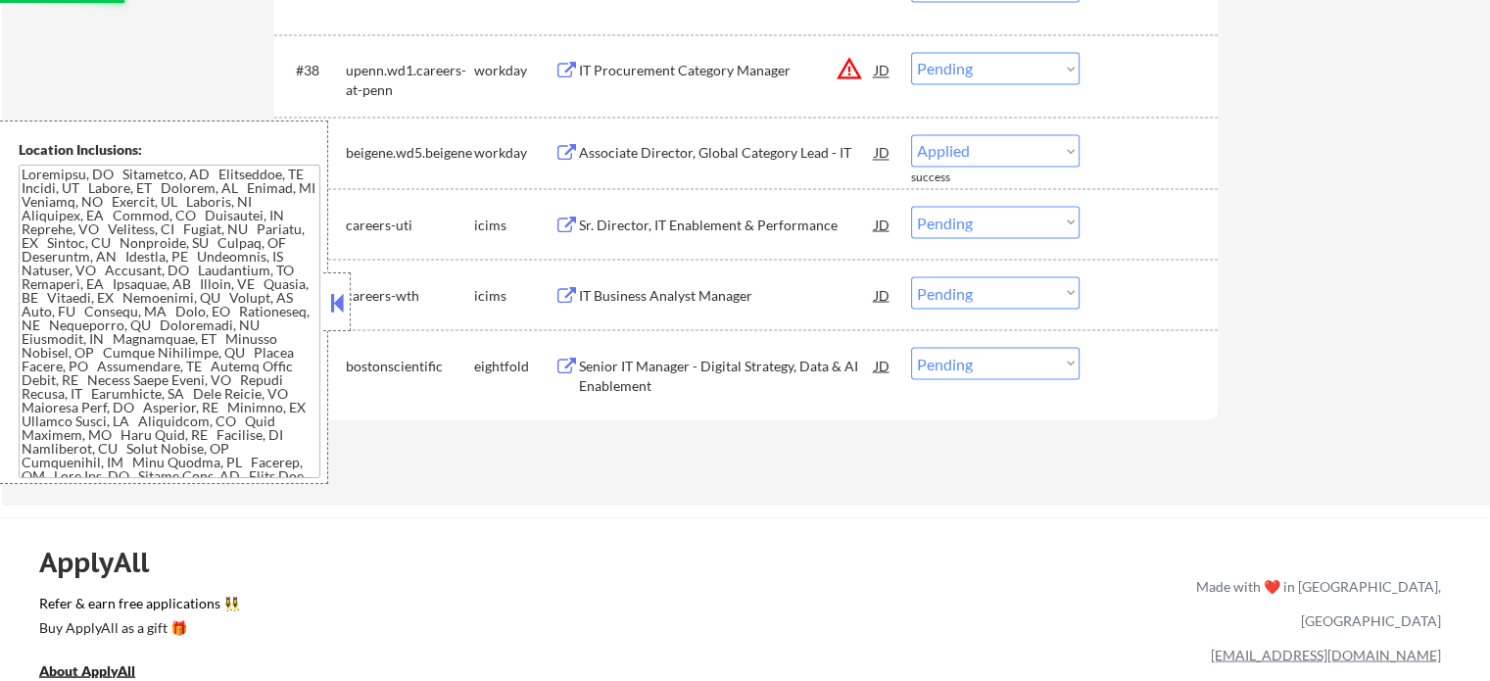
select select ""pending""
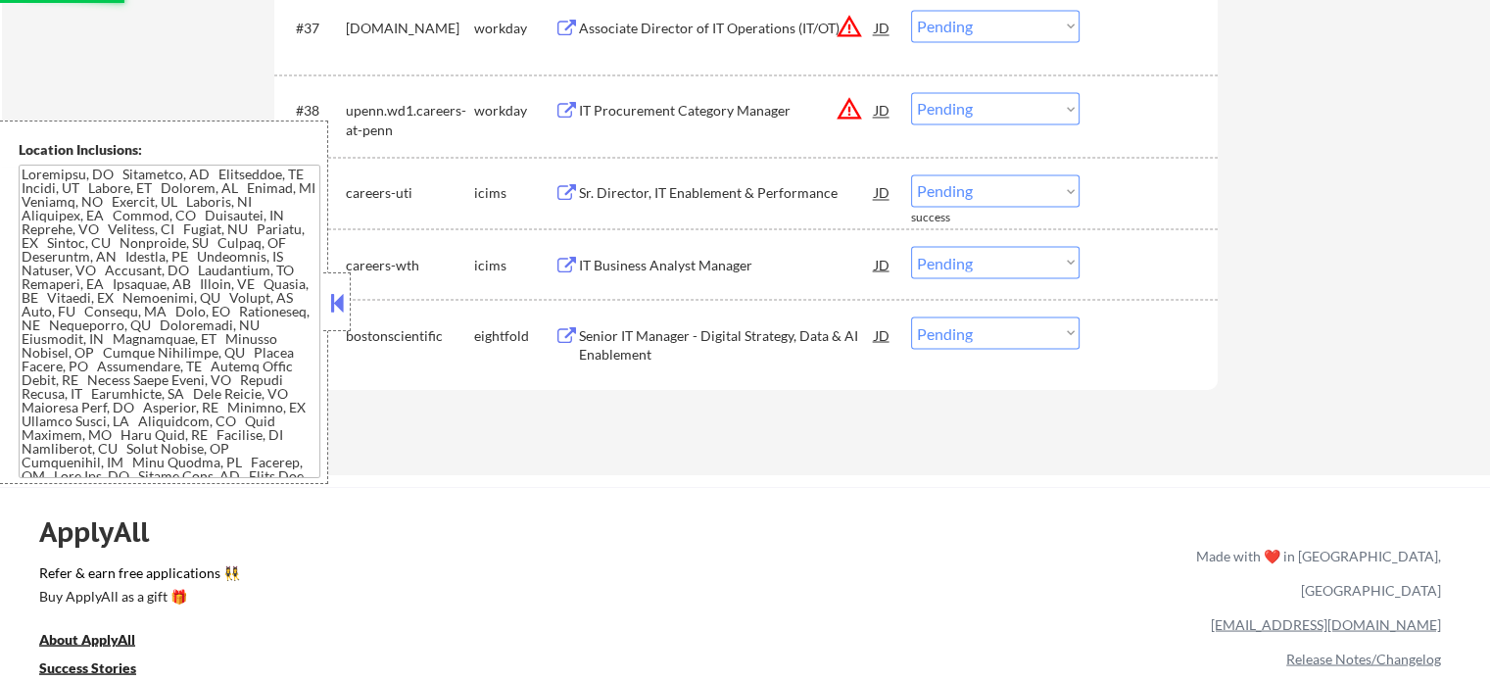
scroll to position [3492, 0]
click at [627, 123] on div "IT Procurement Category Manager" at bounding box center [727, 111] width 296 height 35
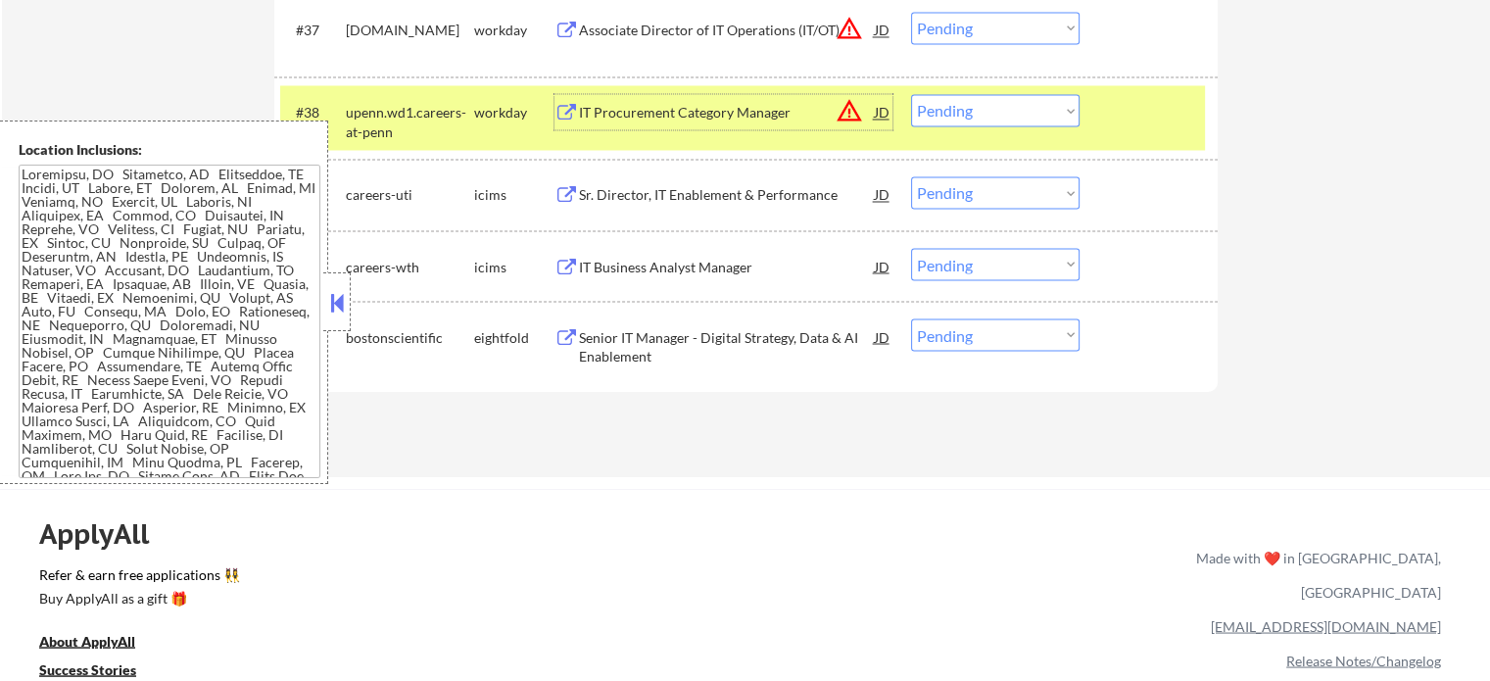
click at [952, 105] on select "Choose an option... Pending Applied Excluded (Questions) Excluded (Expired) Exc…" at bounding box center [995, 110] width 168 height 32
click at [911, 94] on select "Choose an option... Pending Applied Excluded (Questions) Excluded (Expired) Exc…" at bounding box center [995, 110] width 168 height 32
click at [1147, 118] on div at bounding box center [1151, 111] width 86 height 35
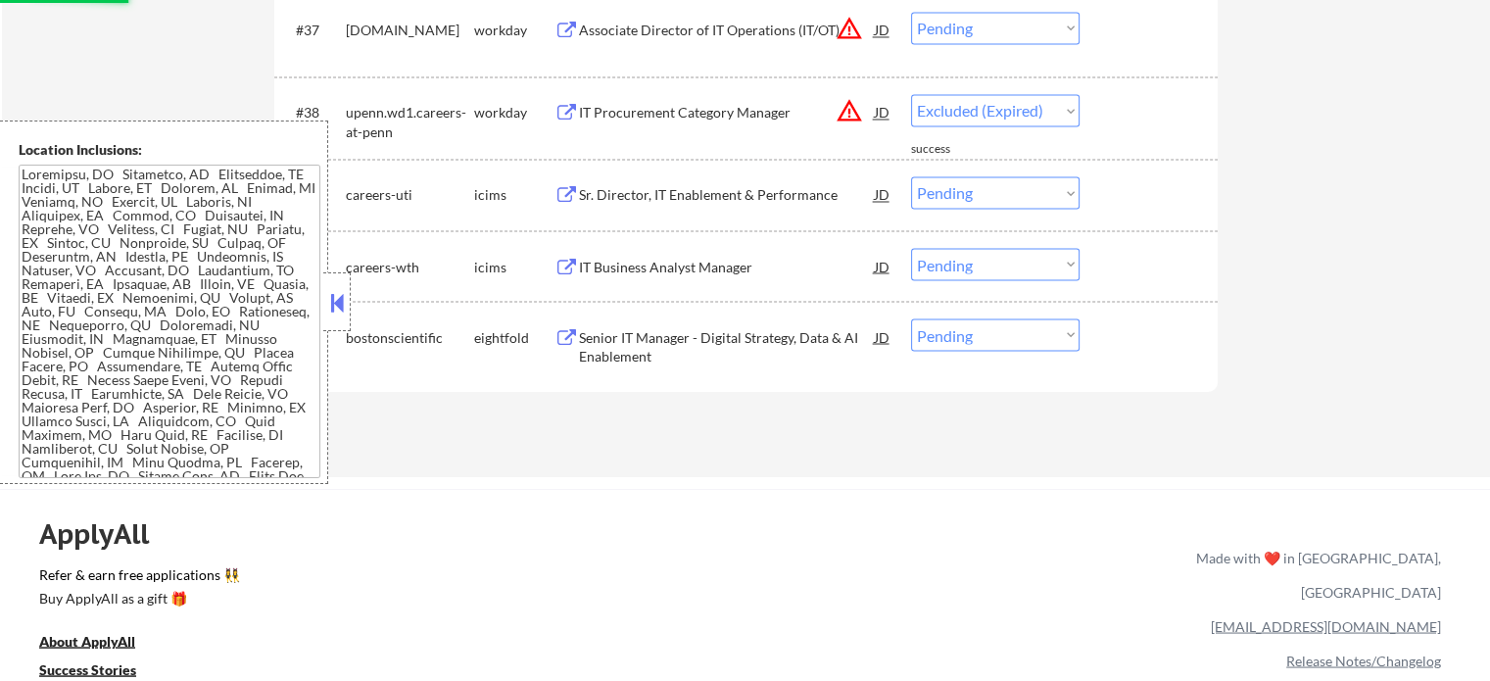
select select ""pending""
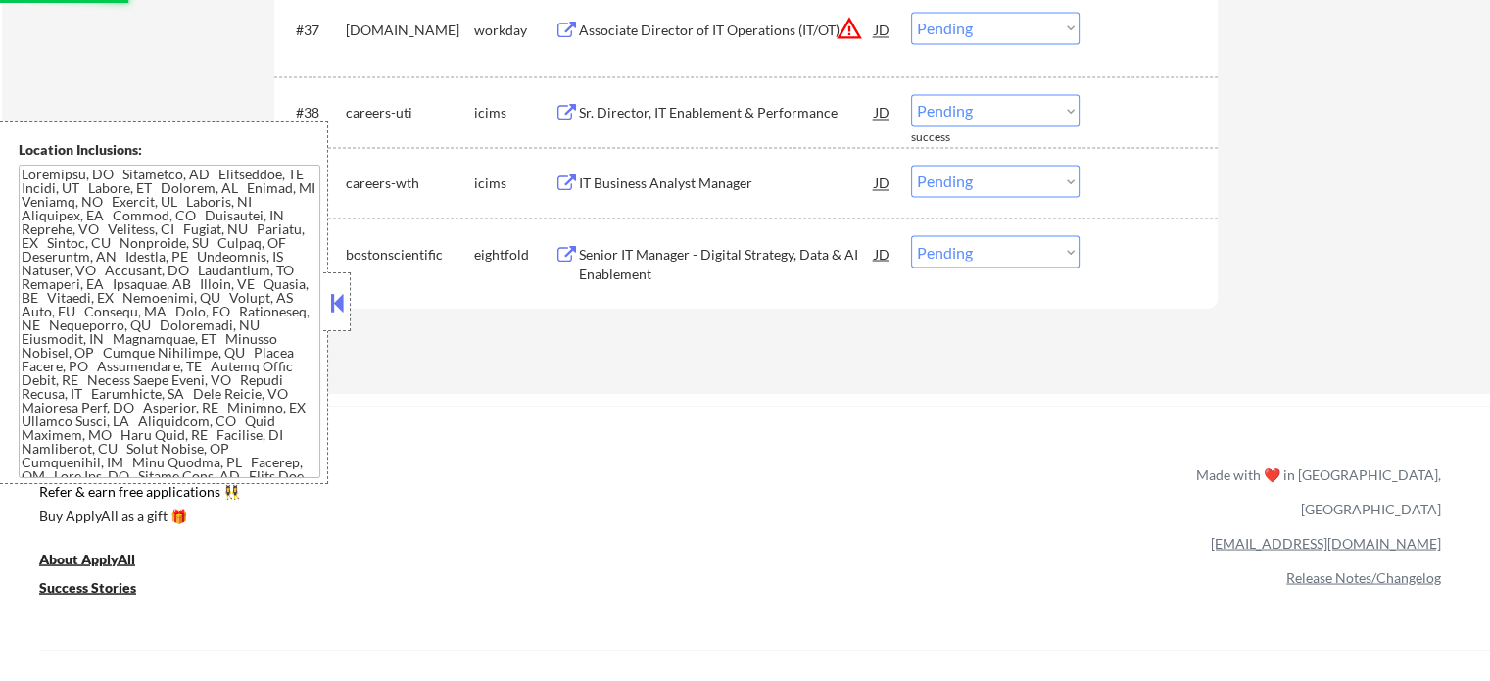
click at [644, 36] on div "Associate Director of IT Operations (IT/OT)" at bounding box center [727, 31] width 296 height 20
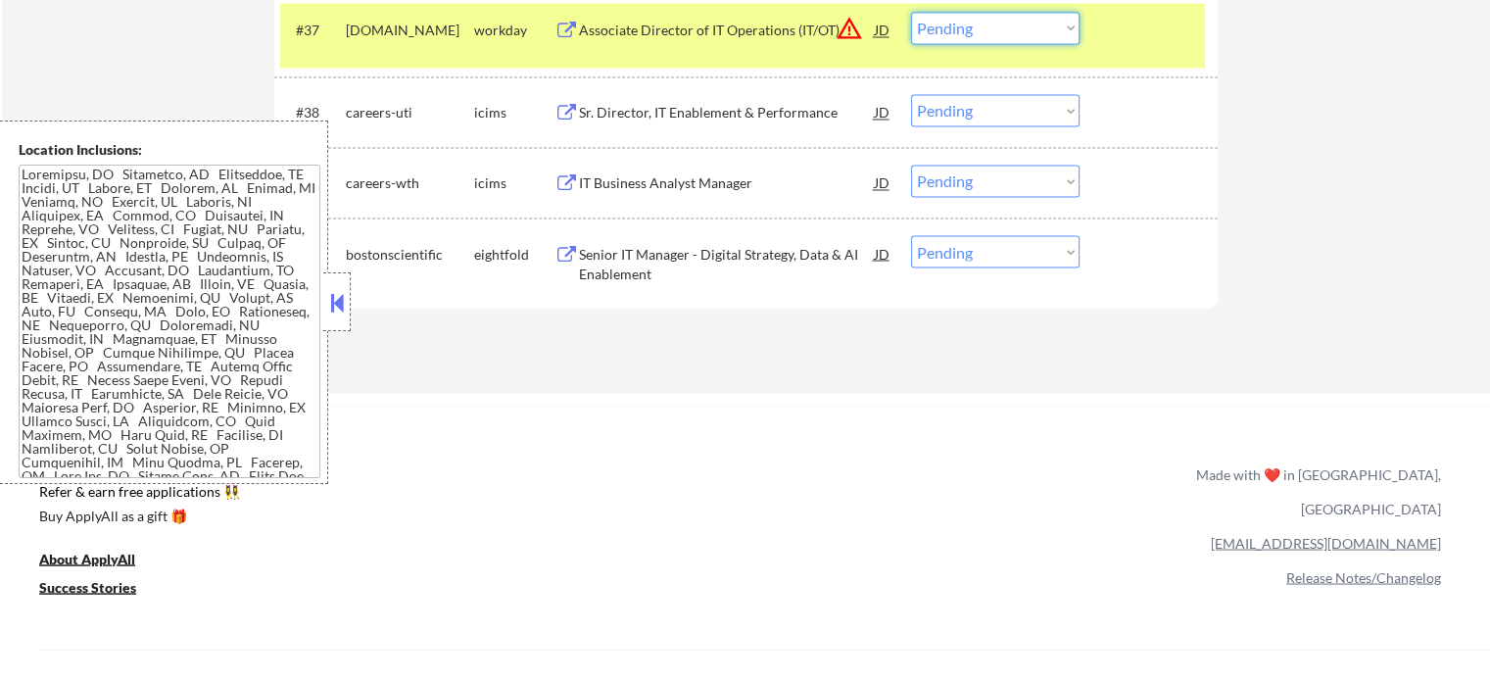
click at [1020, 26] on select "Choose an option... Pending Applied Excluded (Questions) Excluded (Expired) Exc…" at bounding box center [995, 28] width 168 height 32
click at [911, 12] on select "Choose an option... Pending Applied Excluded (Questions) Excluded (Expired) Exc…" at bounding box center [995, 28] width 168 height 32
click at [1125, 50] on div "#37 regeneron.wd1.careers workday Associate Director of IT Operations (IT/OT) J…" at bounding box center [742, 35] width 924 height 65
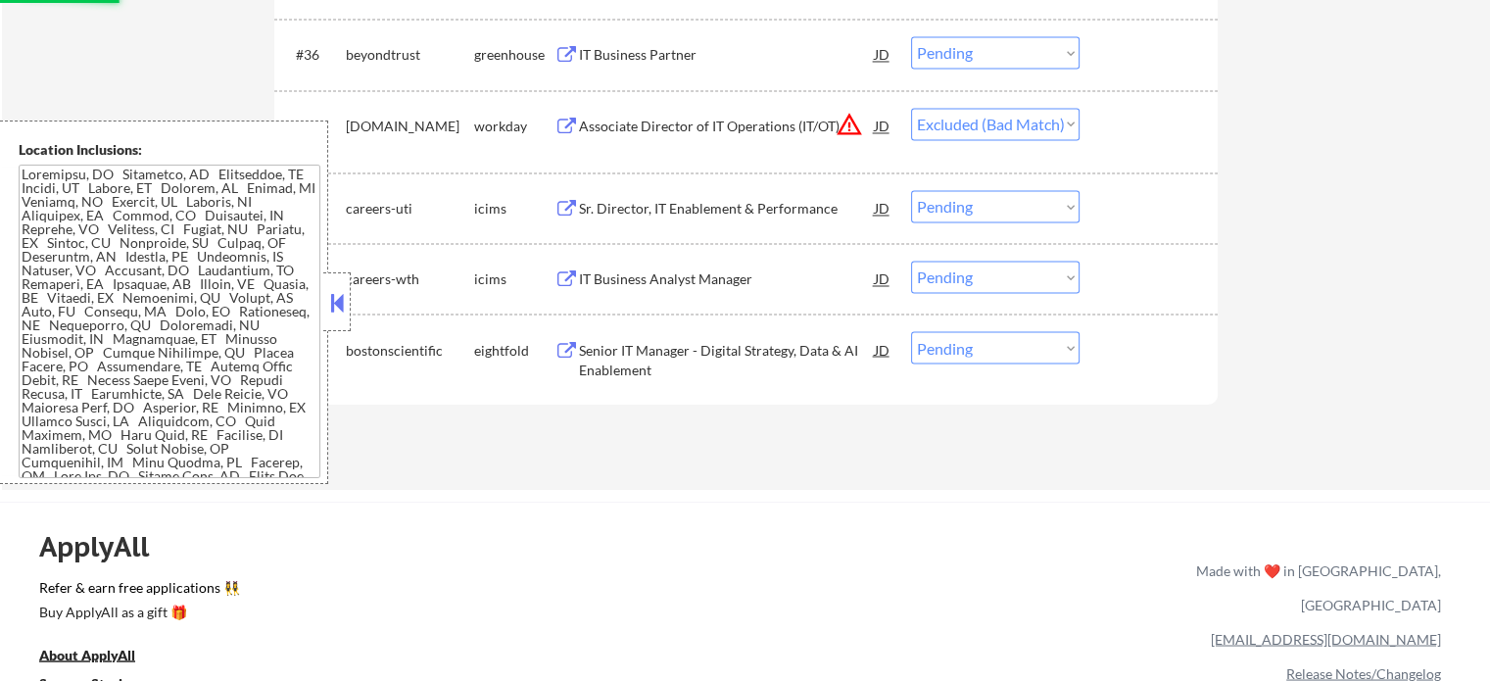
scroll to position [3296, 0]
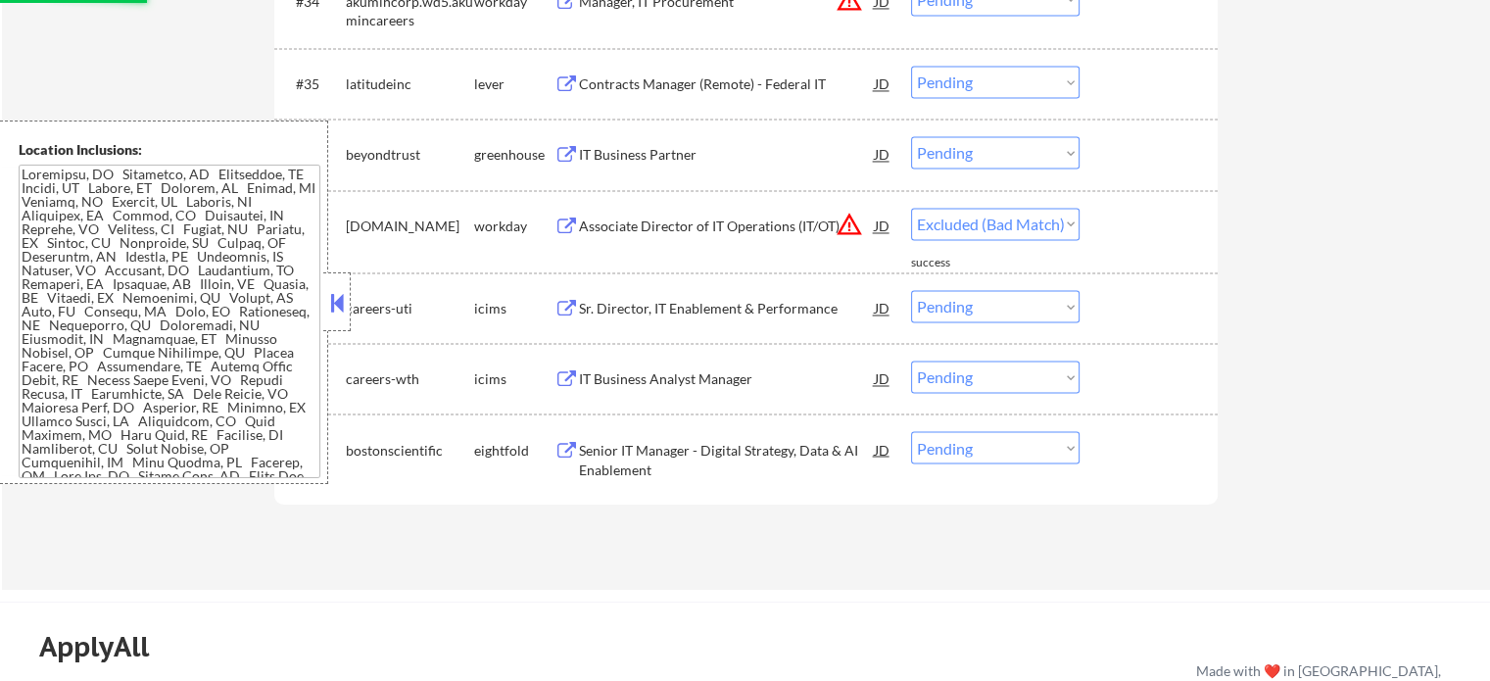
select select ""pending""
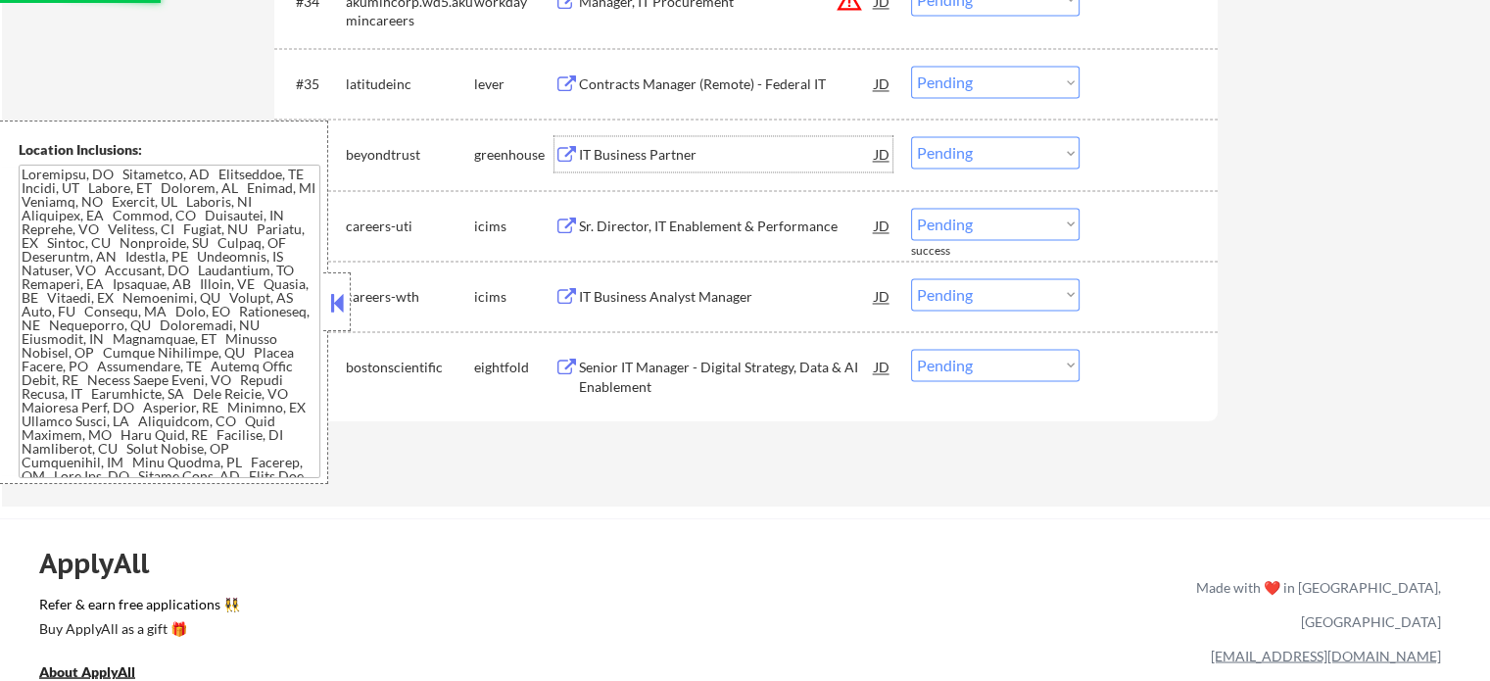
click at [588, 147] on div "IT Business Partner" at bounding box center [727, 155] width 296 height 20
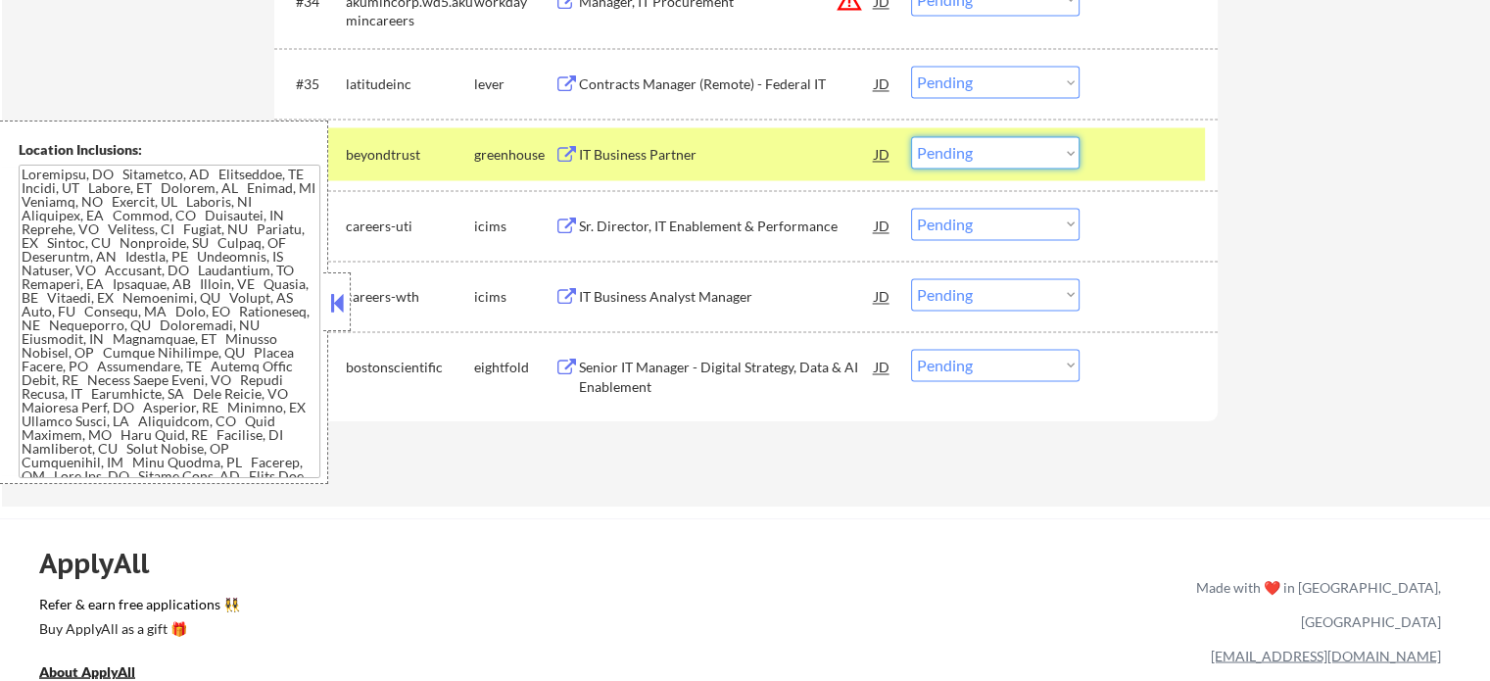
click at [1021, 143] on select "Choose an option... Pending Applied Excluded (Questions) Excluded (Expired) Exc…" at bounding box center [995, 152] width 168 height 32
click at [911, 136] on select "Choose an option... Pending Applied Excluded (Questions) Excluded (Expired) Exc…" at bounding box center [995, 152] width 168 height 32
click at [1145, 156] on div at bounding box center [1151, 153] width 86 height 35
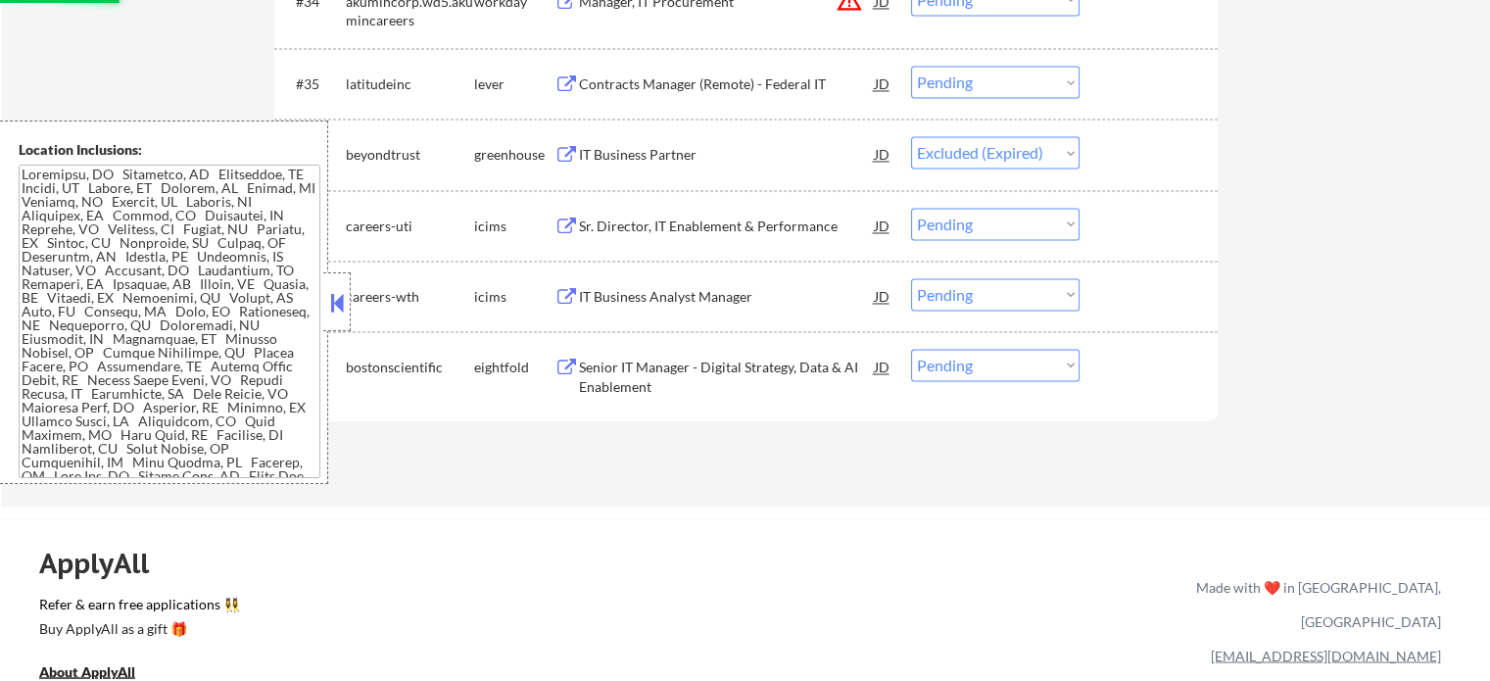
click at [687, 84] on div "Contracts Manager (Remote) - Federal IT" at bounding box center [727, 84] width 296 height 20
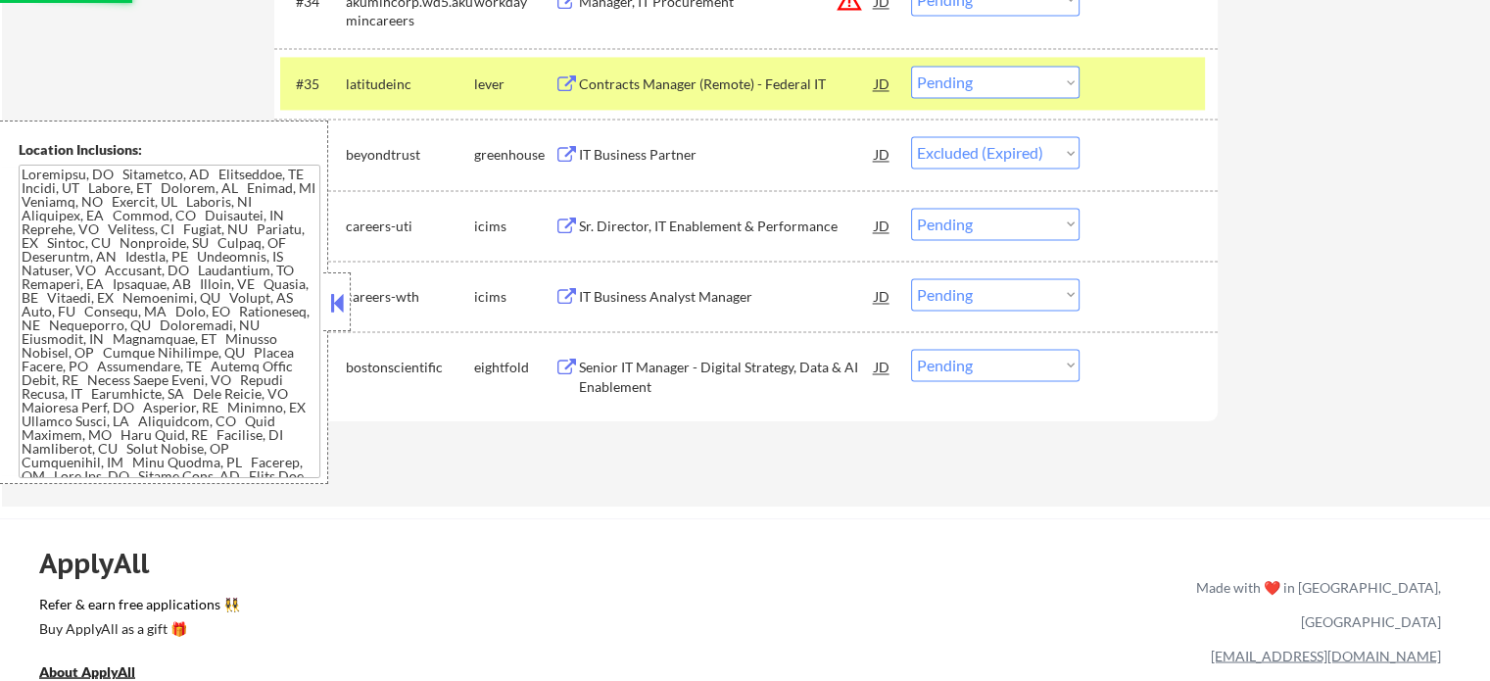
select select ""pending""
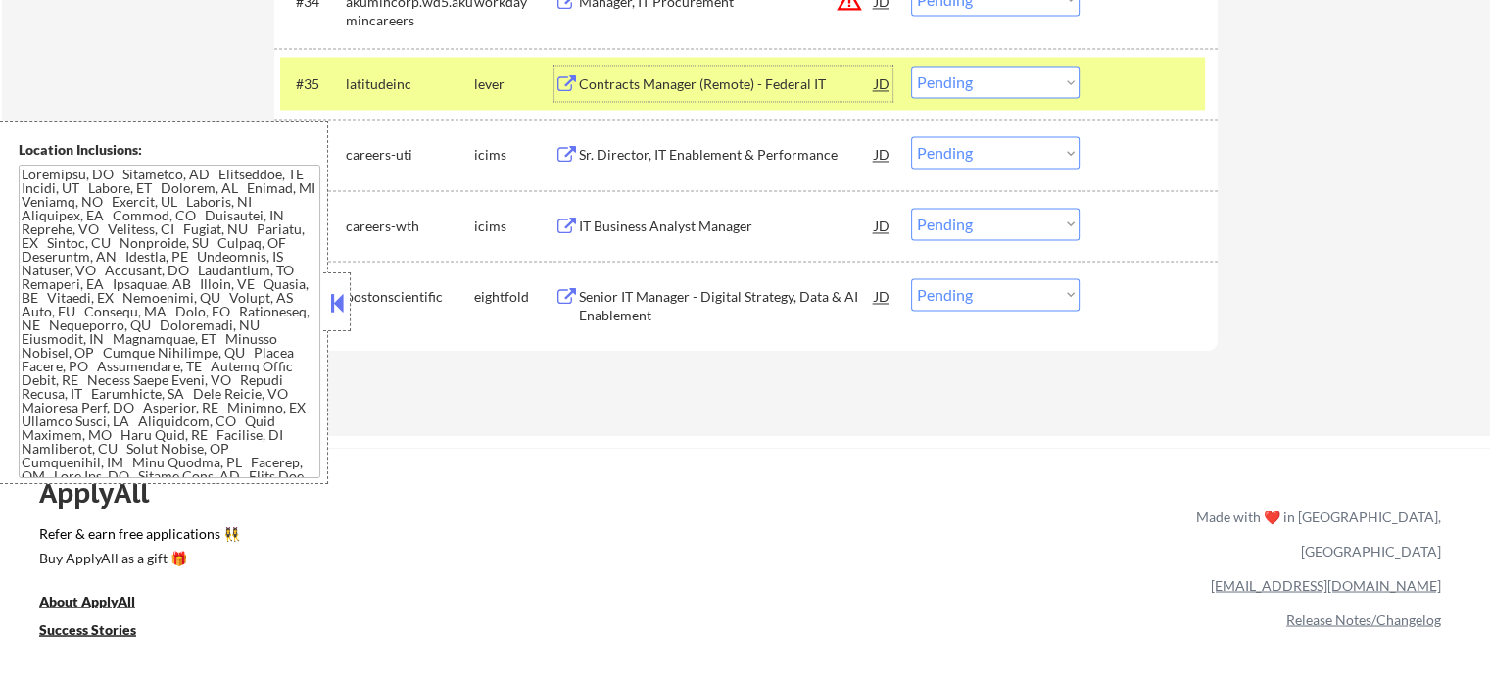
click at [960, 73] on select "Choose an option... Pending Applied Excluded (Questions) Excluded (Expired) Exc…" at bounding box center [995, 82] width 168 height 32
click at [911, 66] on select "Choose an option... Pending Applied Excluded (Questions) Excluded (Expired) Exc…" at bounding box center [995, 82] width 168 height 32
click at [1135, 79] on div at bounding box center [1151, 83] width 86 height 35
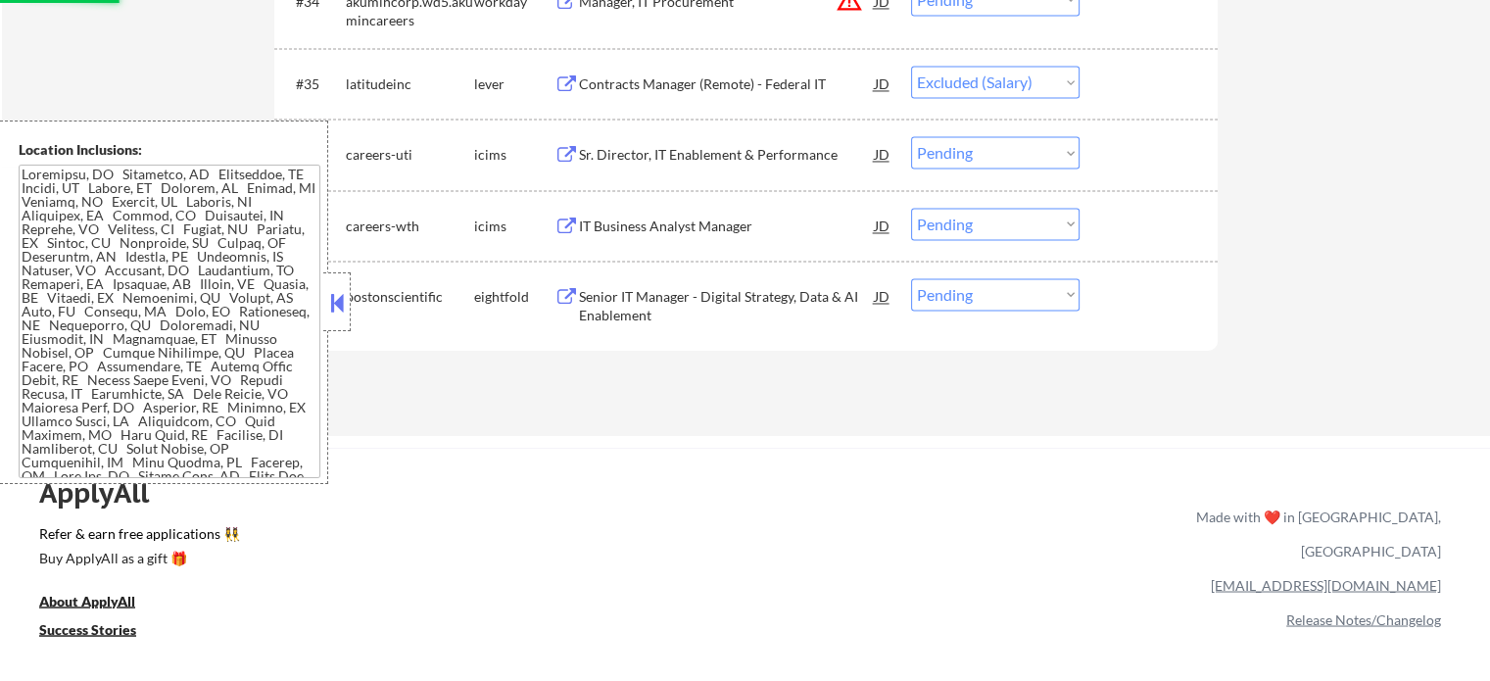
scroll to position [3199, 0]
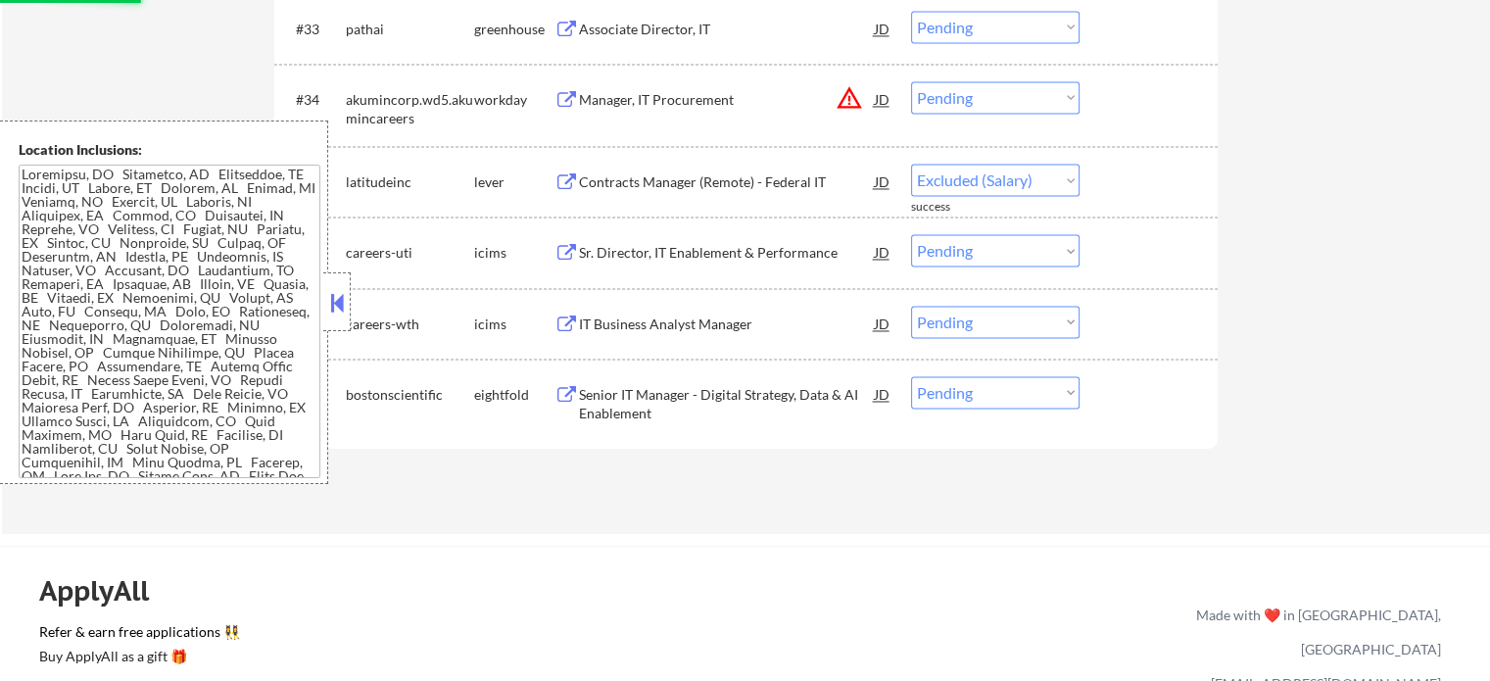
select select ""pending""
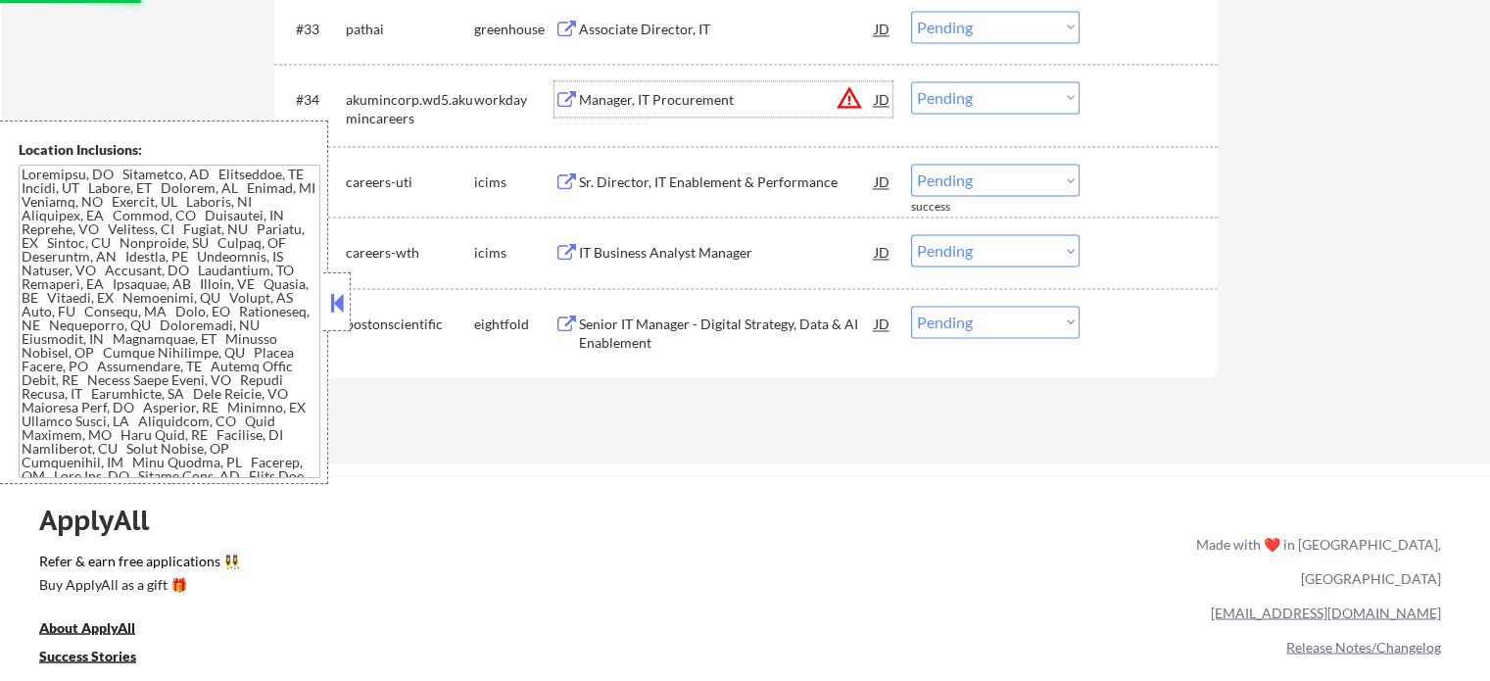
click at [668, 93] on div "Manager, IT Procurement" at bounding box center [727, 100] width 296 height 20
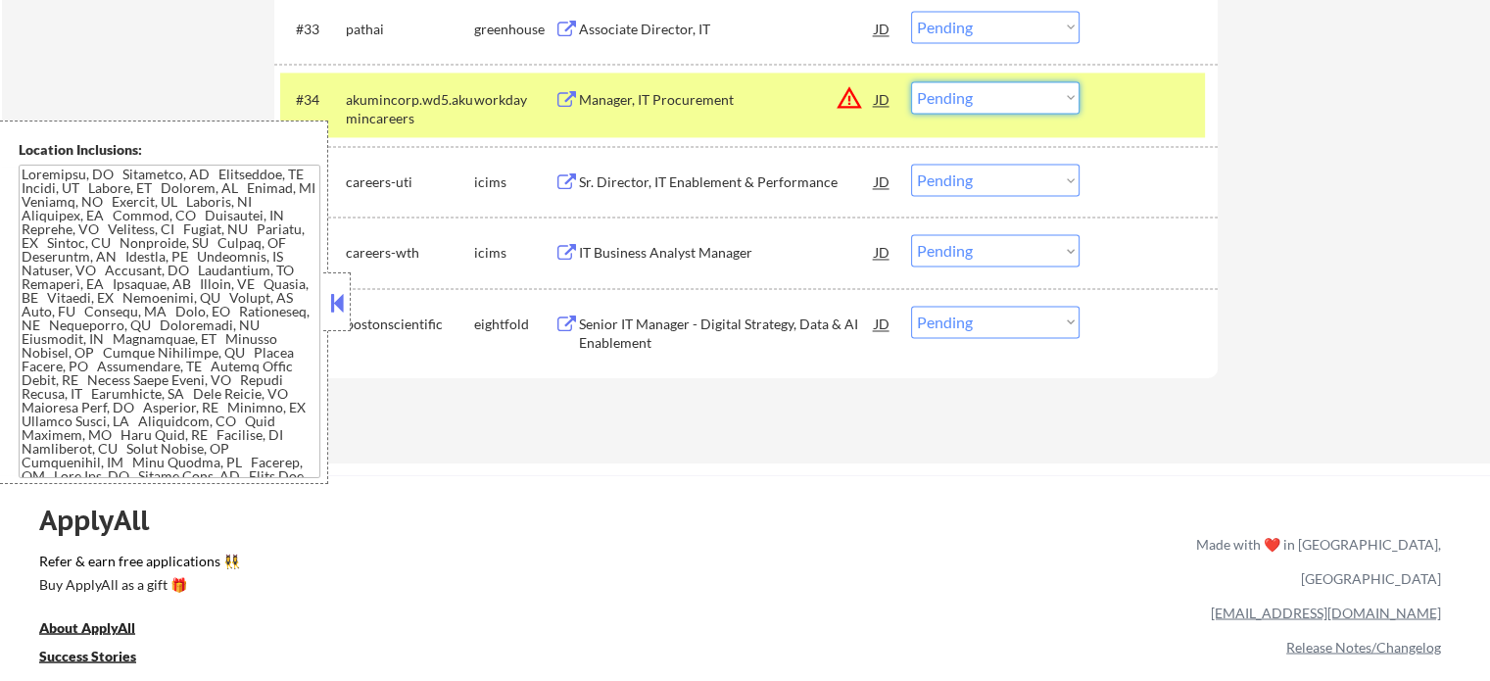
click at [1011, 101] on select "Choose an option... Pending Applied Excluded (Questions) Excluded (Expired) Exc…" at bounding box center [995, 97] width 168 height 32
click at [911, 81] on select "Choose an option... Pending Applied Excluded (Questions) Excluded (Expired) Exc…" at bounding box center [995, 97] width 168 height 32
click at [1160, 118] on div "#34 akumincorp.wd5.akumincareers workday Manager, IT Procurement JD warning_amb…" at bounding box center [742, 104] width 924 height 65
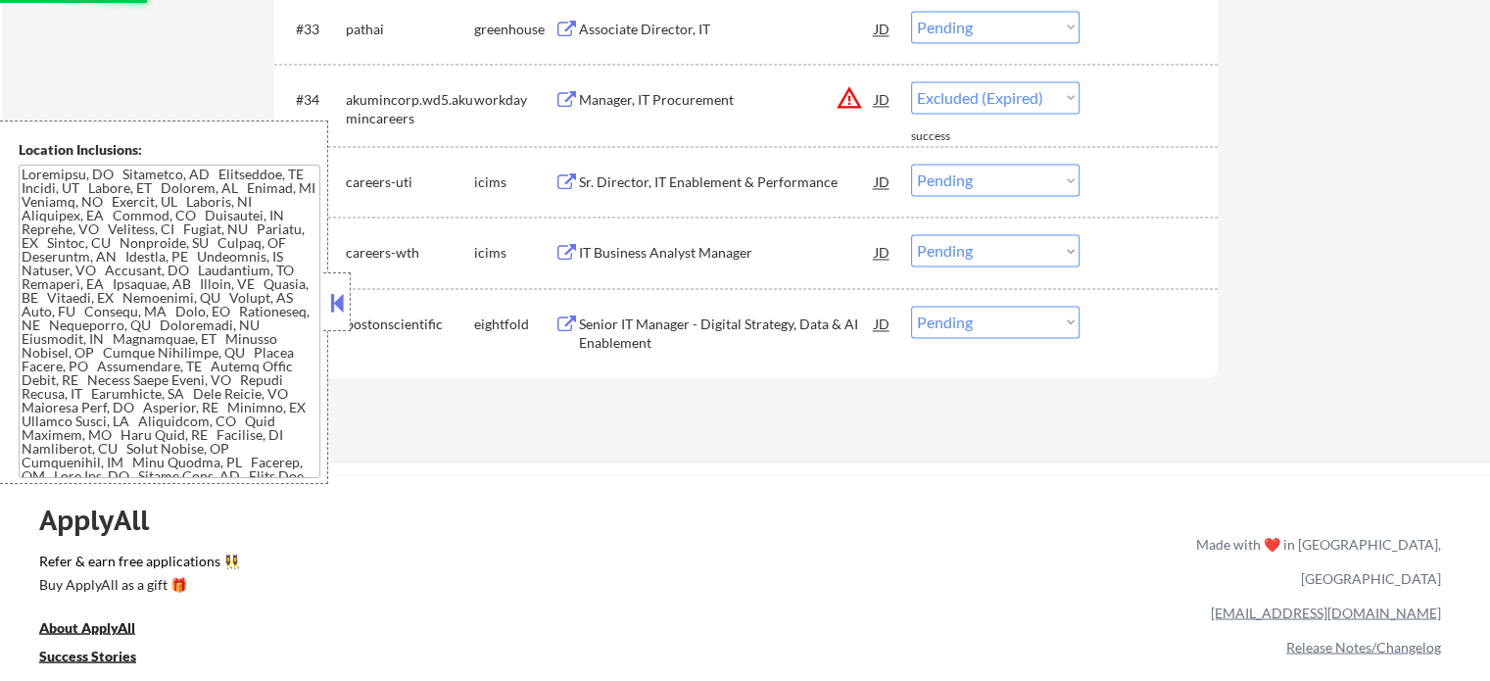
select select ""pending""
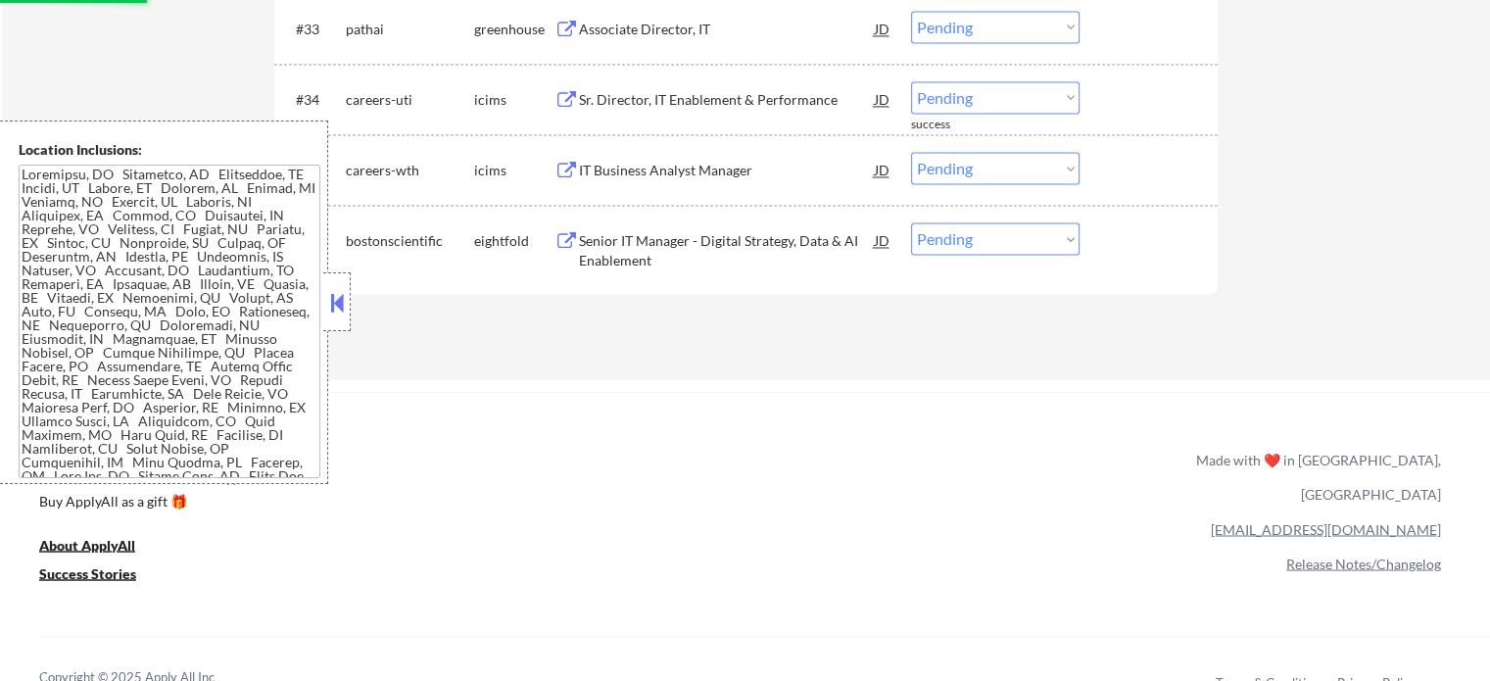
scroll to position [3101, 0]
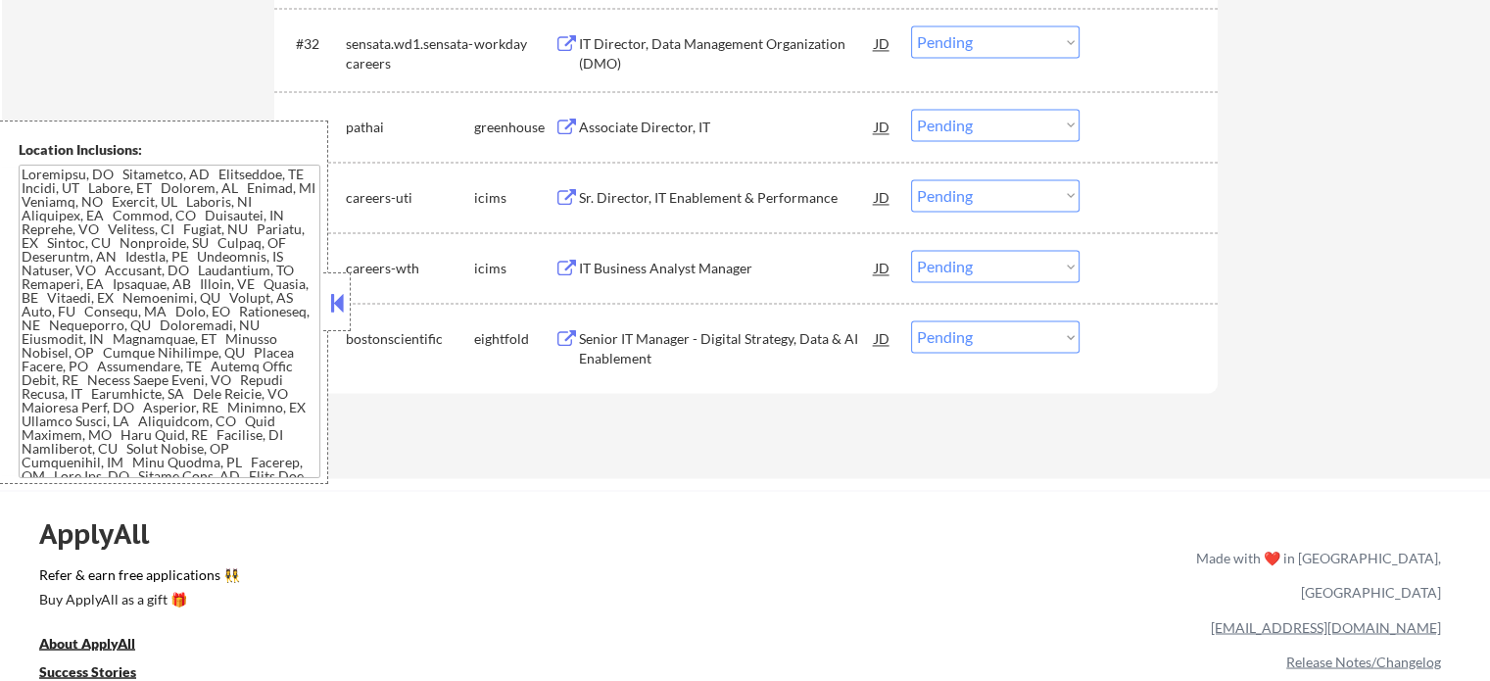
click at [664, 129] on div "Associate Director, IT" at bounding box center [727, 128] width 296 height 20
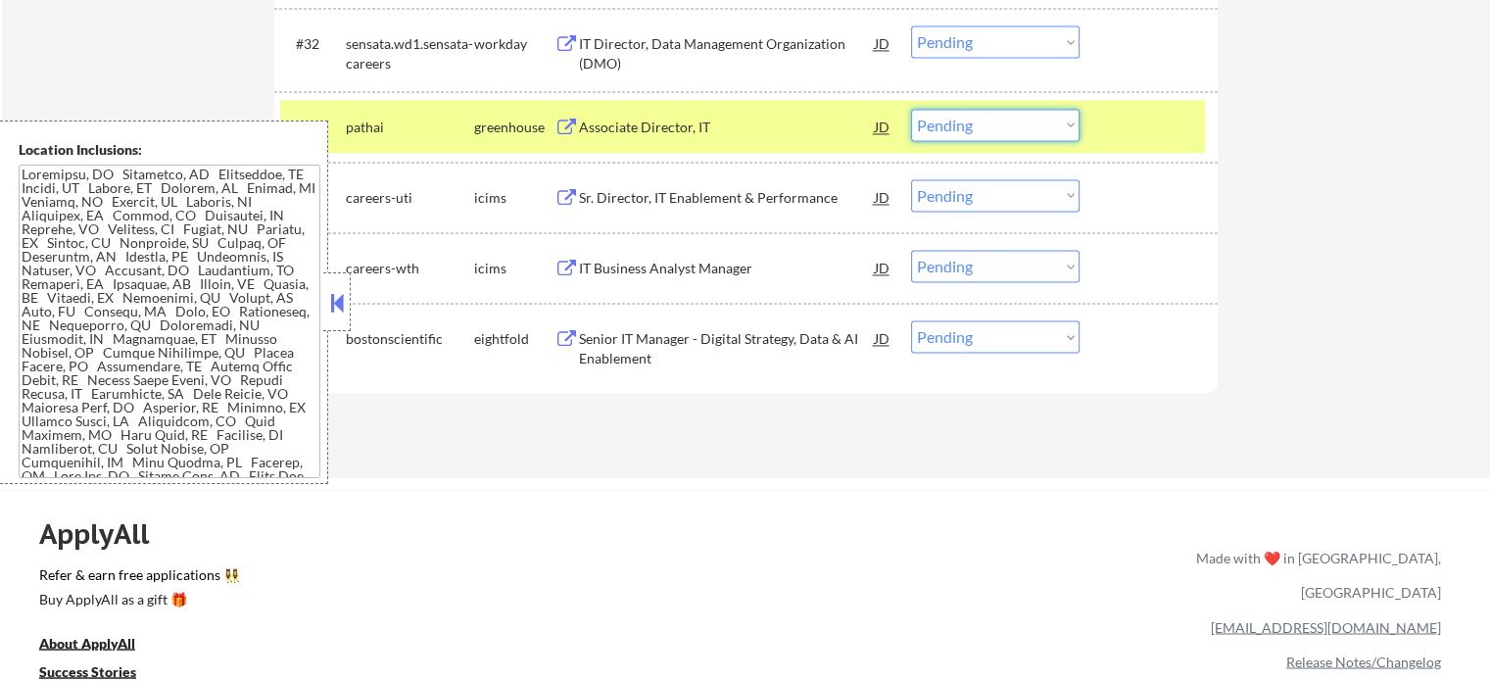
click at [979, 129] on select "Choose an option... Pending Applied Excluded (Questions) Excluded (Expired) Exc…" at bounding box center [995, 125] width 168 height 32
click at [911, 109] on select "Choose an option... Pending Applied Excluded (Questions) Excluded (Expired) Exc…" at bounding box center [995, 125] width 168 height 32
click at [1135, 125] on div at bounding box center [1151, 126] width 86 height 35
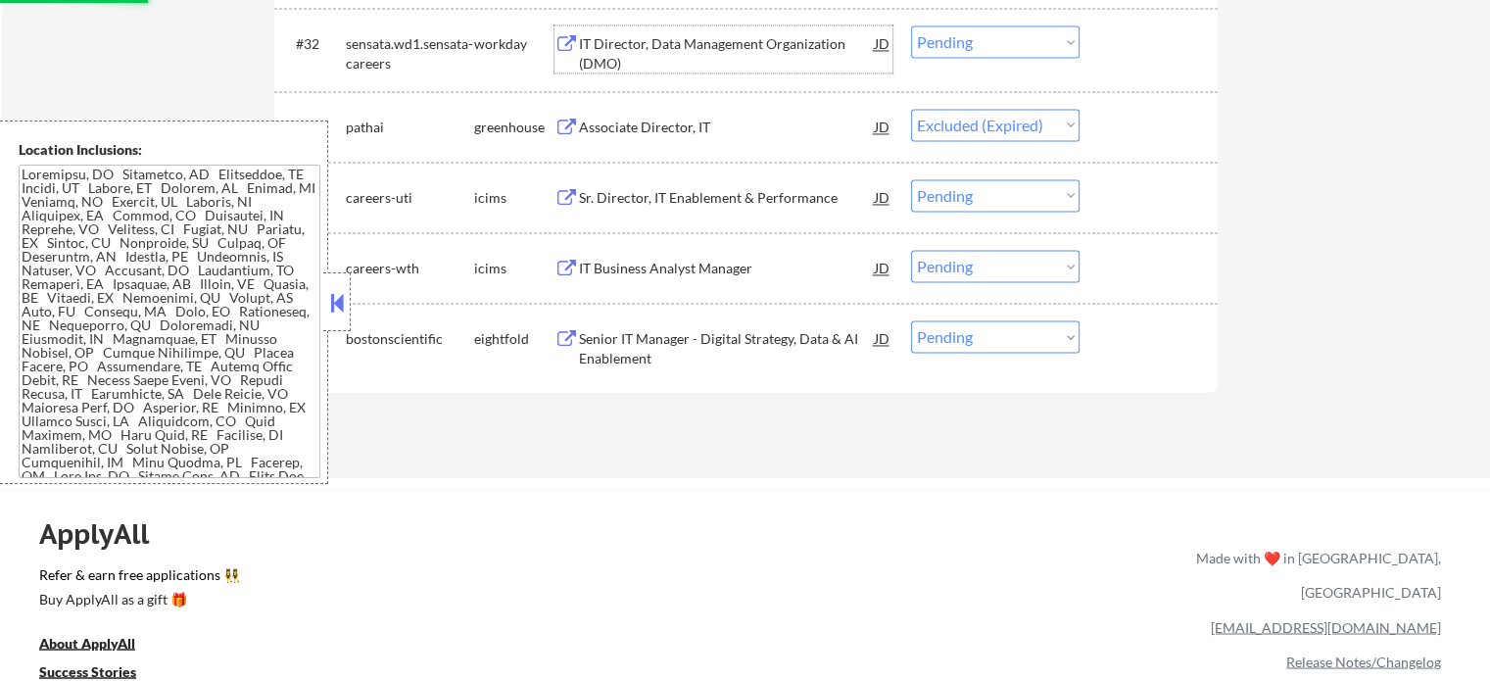
click at [681, 42] on div "IT Director, Data Management Organization (DMO)" at bounding box center [727, 53] width 296 height 38
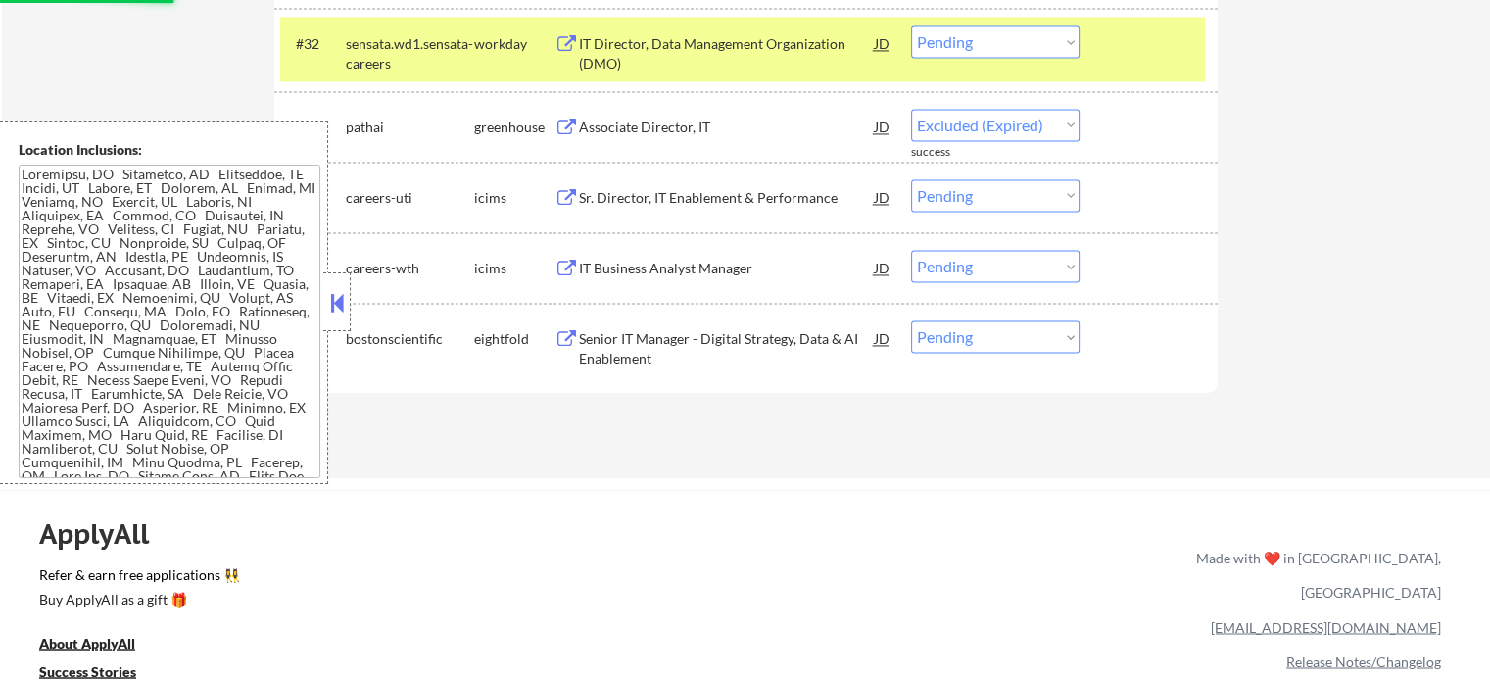
select select ""pending""
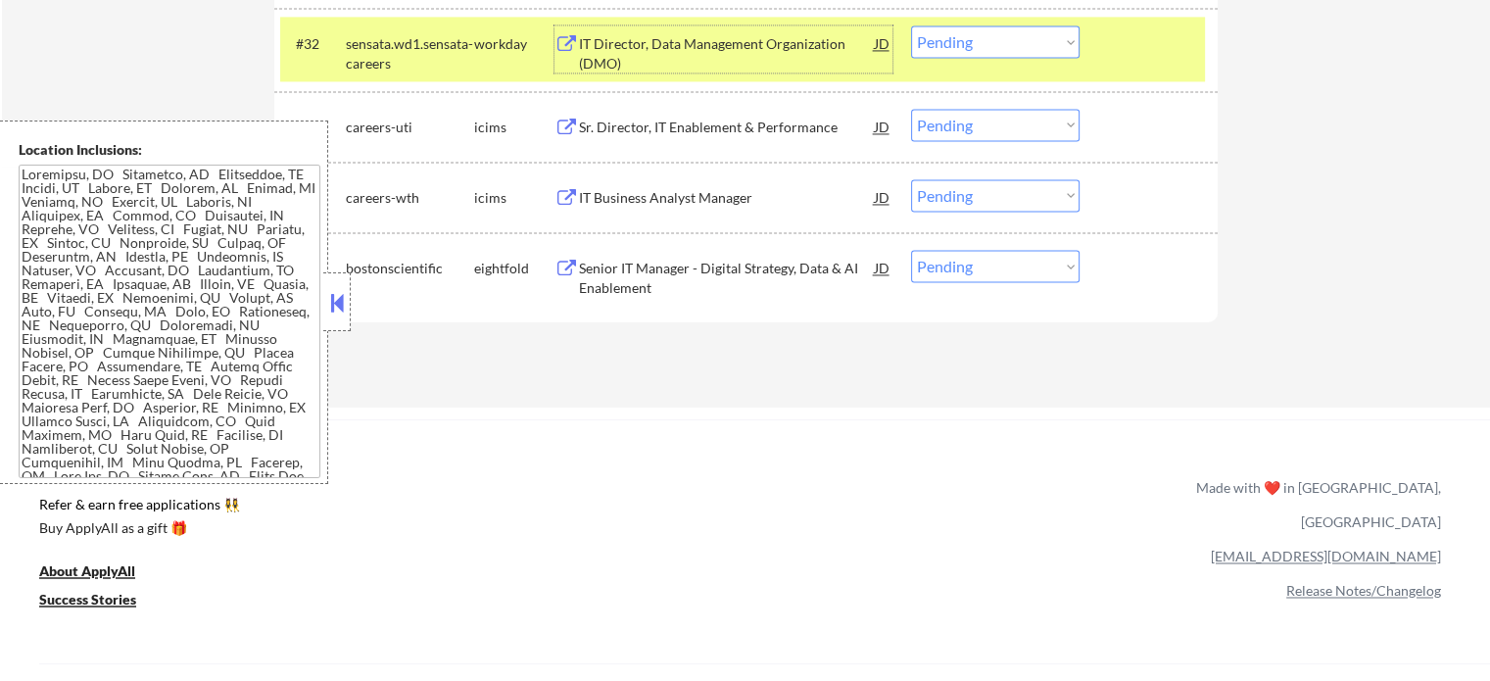
click at [1006, 48] on select "Choose an option... Pending Applied Excluded (Questions) Excluded (Expired) Exc…" at bounding box center [995, 41] width 168 height 32
click at [911, 25] on select "Choose an option... Pending Applied Excluded (Questions) Excluded (Expired) Exc…" at bounding box center [995, 41] width 168 height 32
click at [1149, 39] on div at bounding box center [1151, 42] width 86 height 35
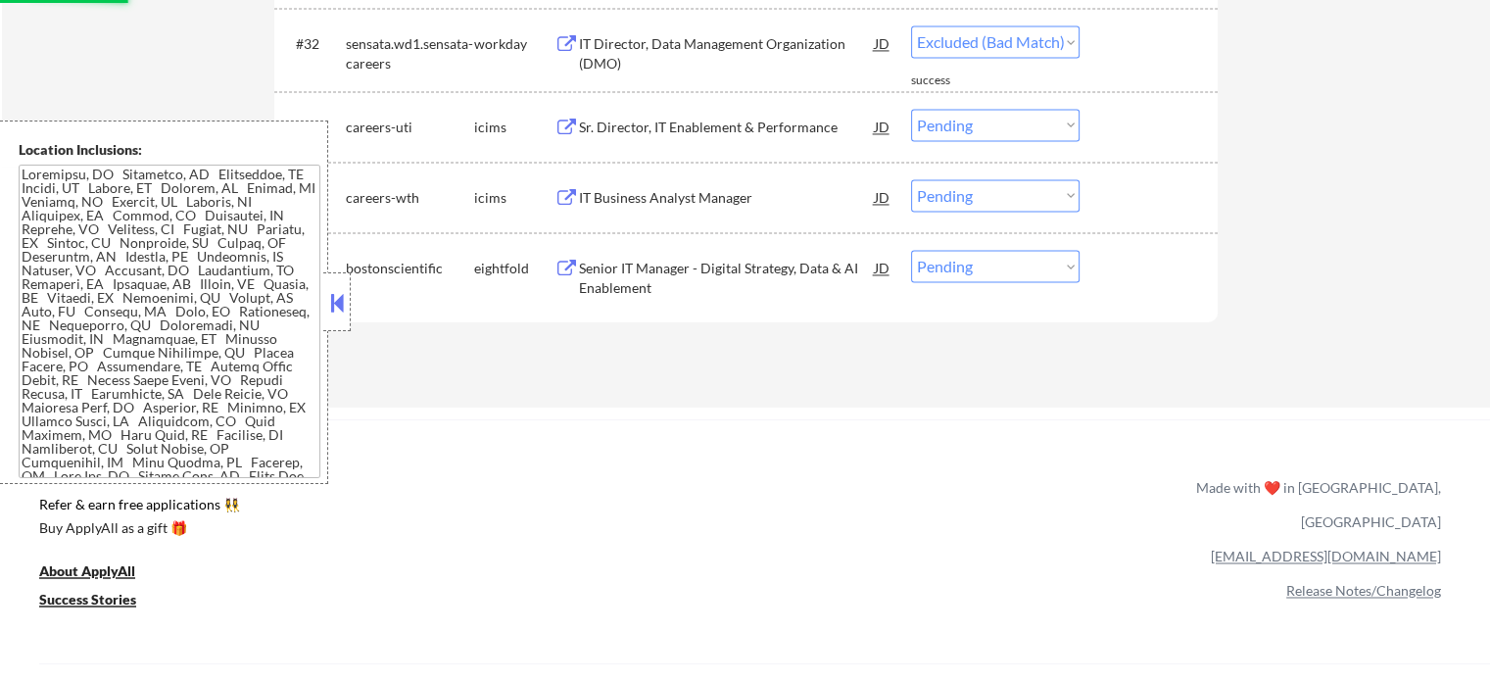
select select ""pending""
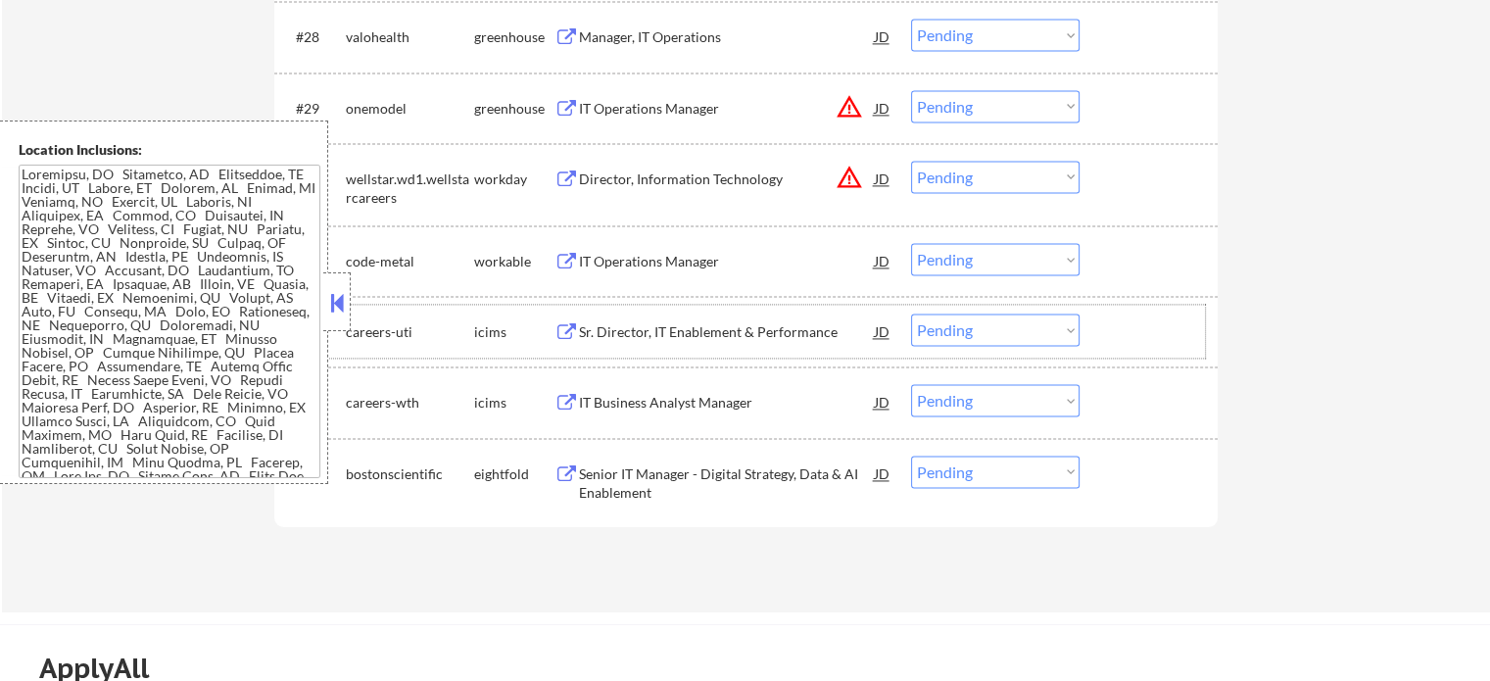
scroll to position [2807, 0]
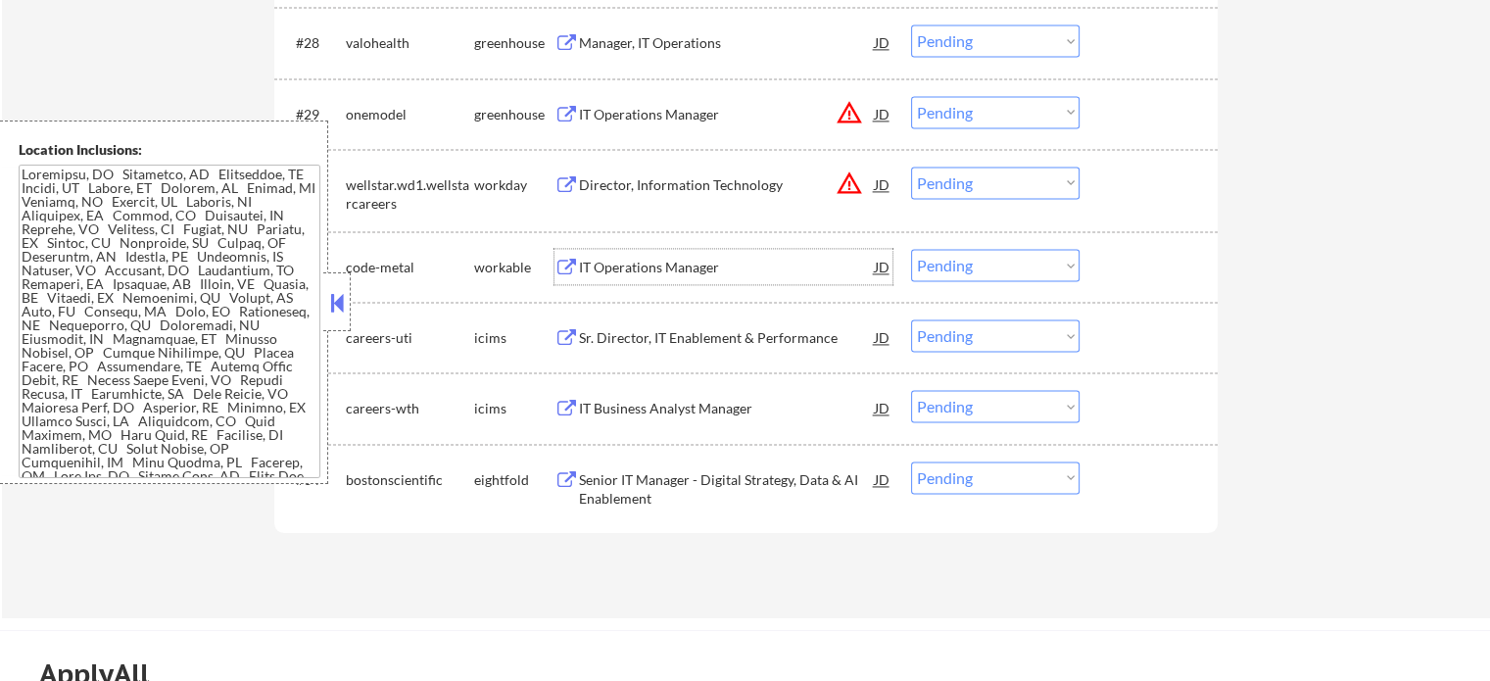
click at [620, 266] on div "IT Operations Manager" at bounding box center [727, 268] width 296 height 20
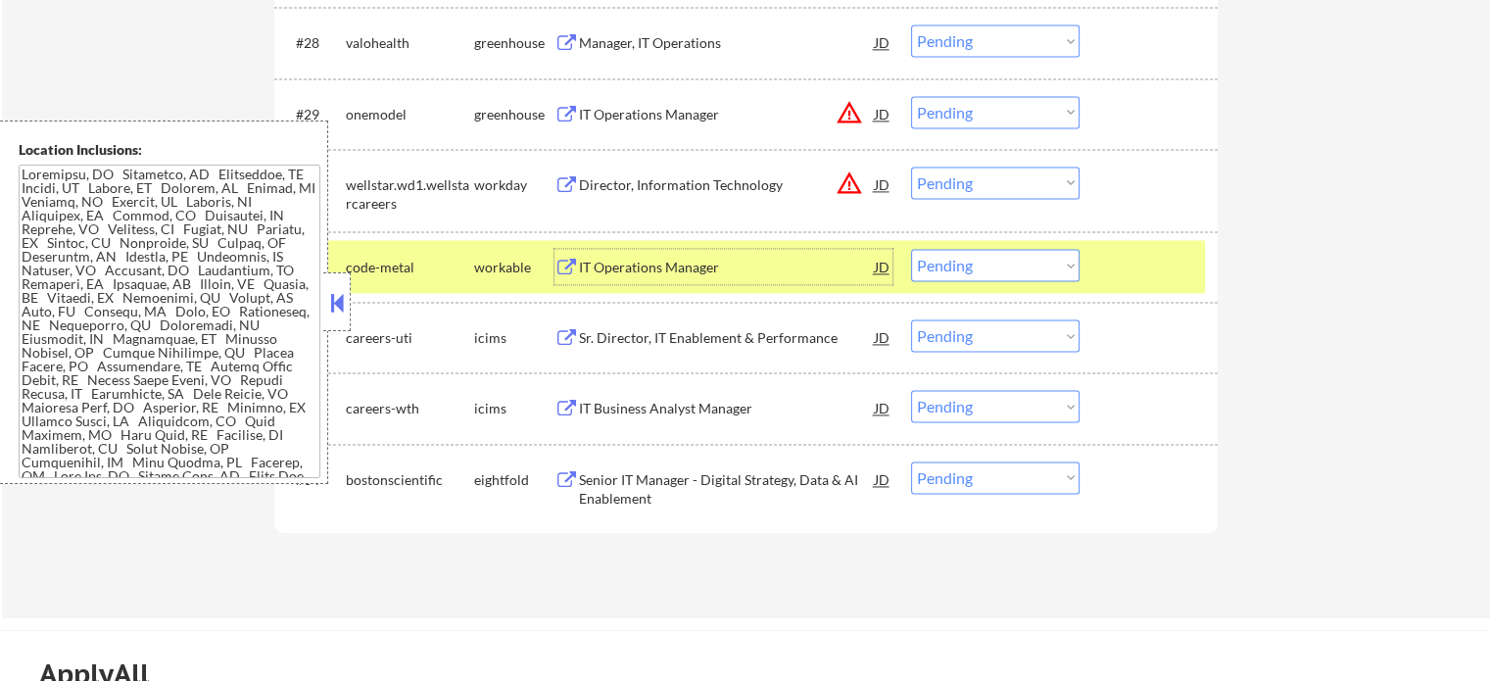
click at [979, 265] on select "Choose an option... Pending Applied Excluded (Questions) Excluded (Expired) Exc…" at bounding box center [995, 265] width 168 height 32
click at [911, 249] on select "Choose an option... Pending Applied Excluded (Questions) Excluded (Expired) Exc…" at bounding box center [995, 265] width 168 height 32
click at [1146, 264] on div at bounding box center [1151, 266] width 86 height 35
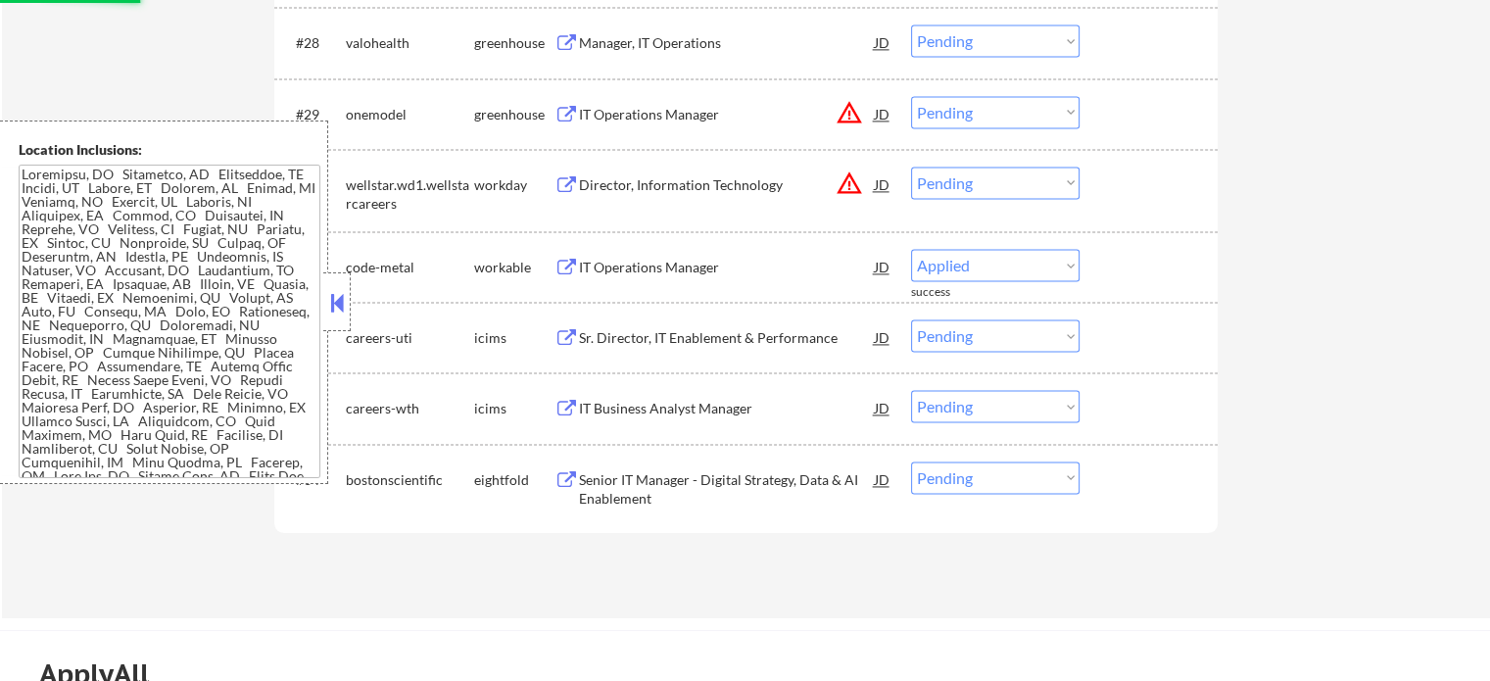
select select ""pending""
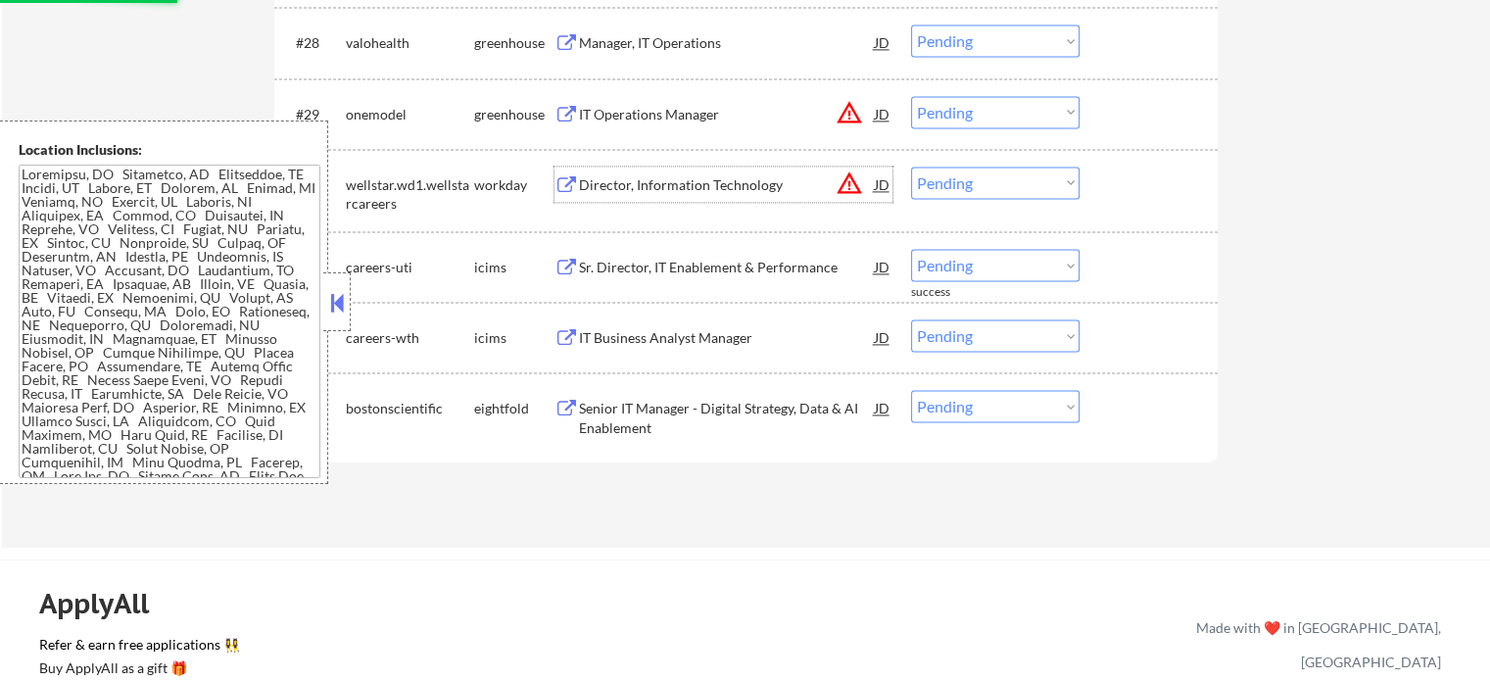
click at [635, 187] on div "Director, Information Technology" at bounding box center [727, 185] width 296 height 20
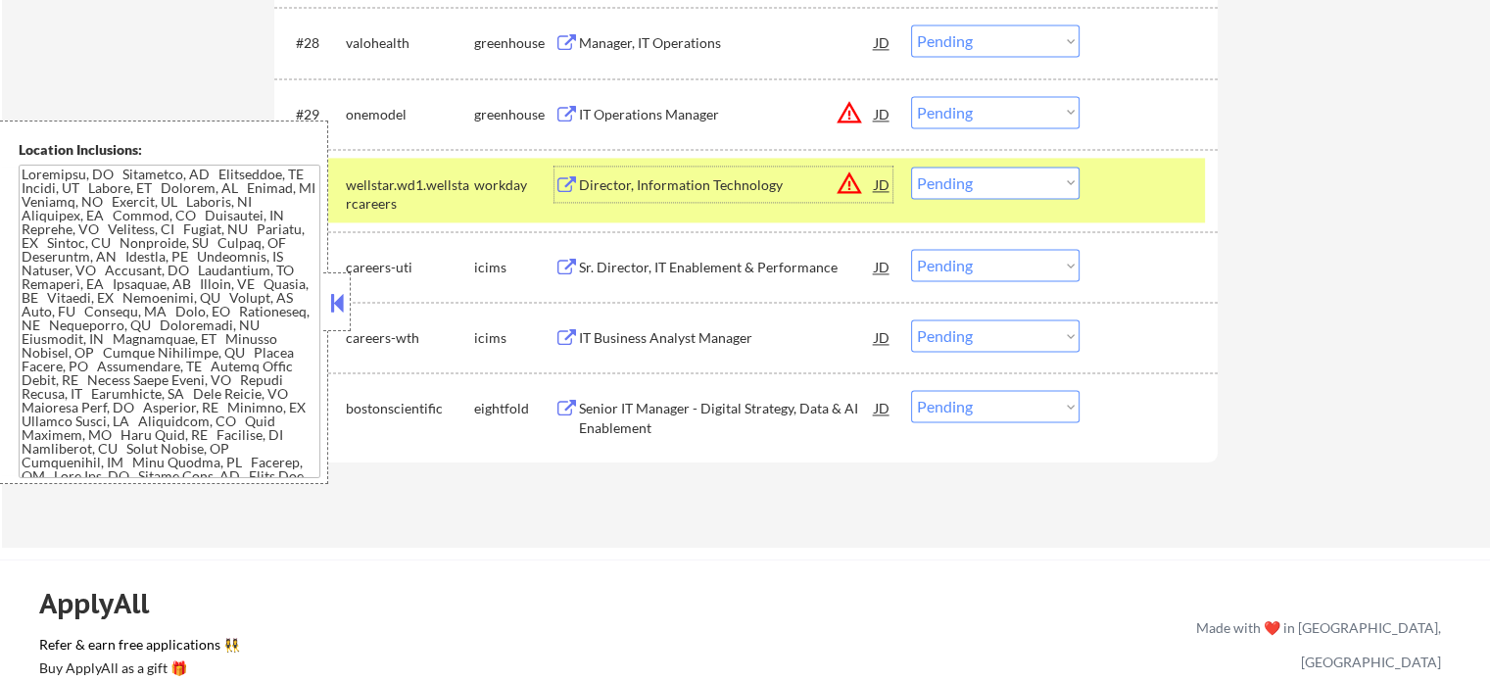
click at [990, 178] on select "Choose an option... Pending Applied Excluded (Questions) Excluded (Expired) Exc…" at bounding box center [995, 182] width 168 height 32
click at [911, 166] on select "Choose an option... Pending Applied Excluded (Questions) Excluded (Expired) Exc…" at bounding box center [995, 182] width 168 height 32
click at [1139, 194] on div at bounding box center [1151, 183] width 86 height 35
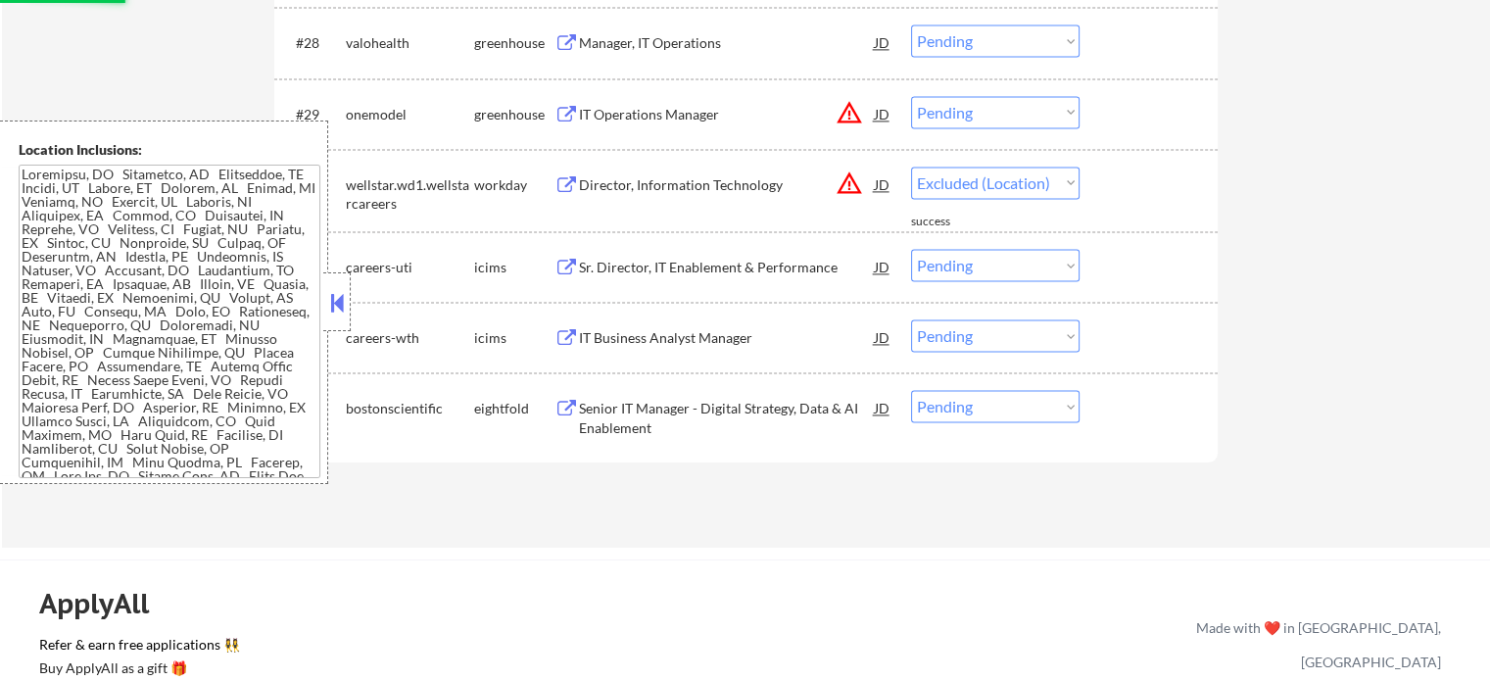
select select ""pending""
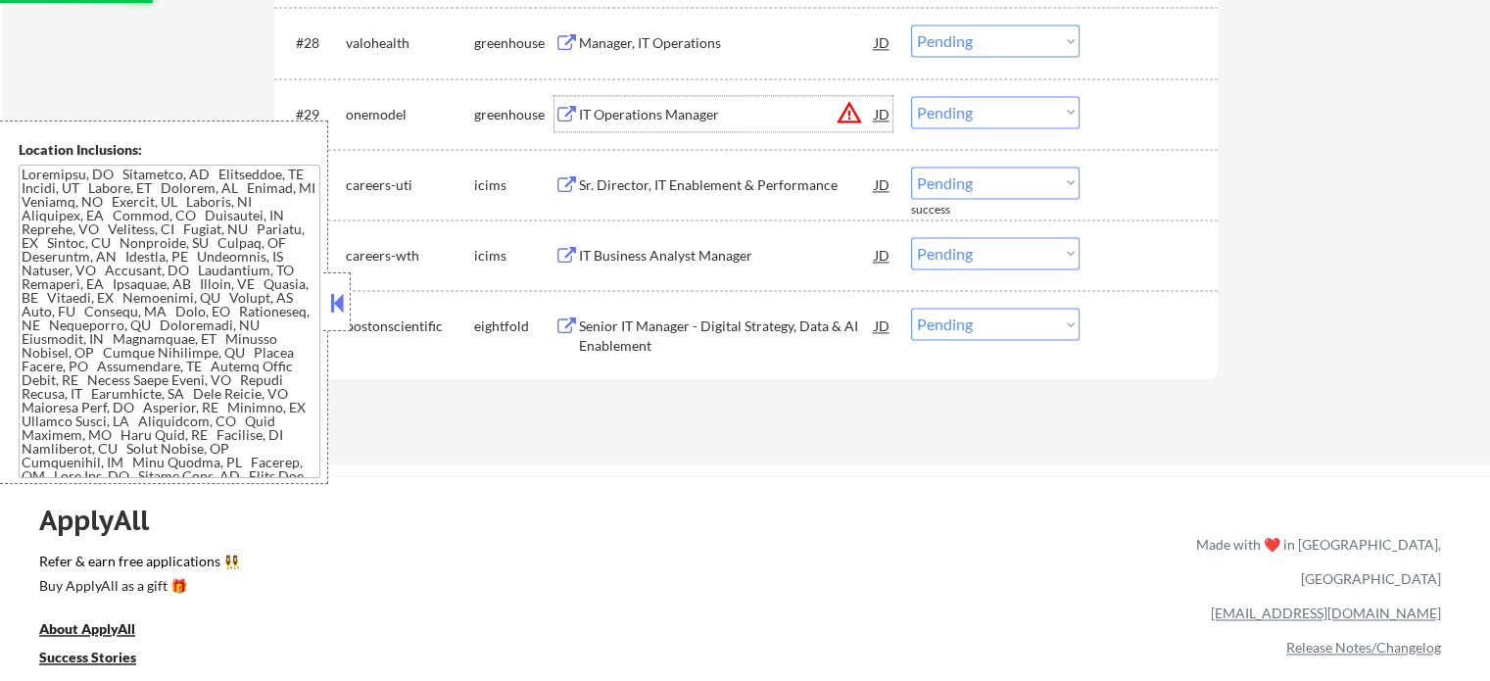
click at [685, 112] on div "IT Operations Manager" at bounding box center [727, 115] width 296 height 20
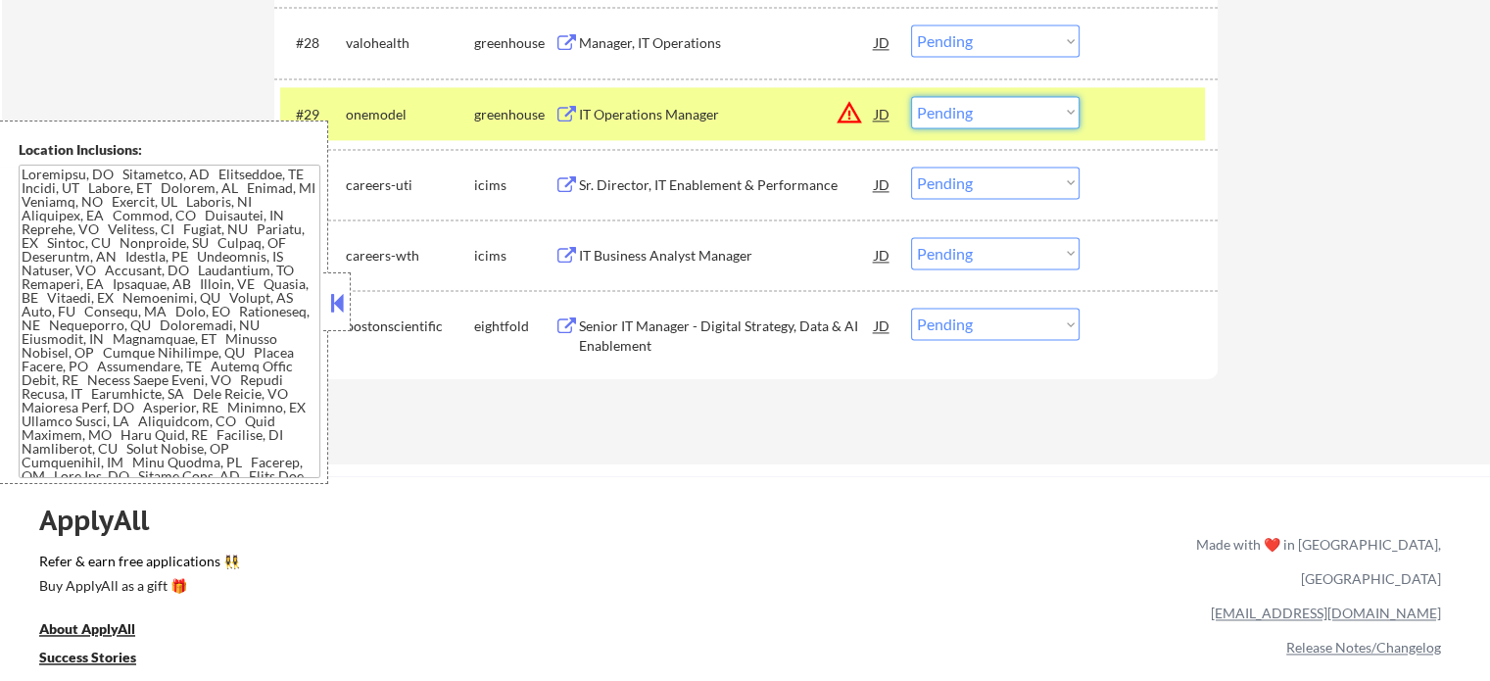
click at [936, 96] on select "Choose an option... Pending Applied Excluded (Questions) Excluded (Expired) Exc…" at bounding box center [995, 112] width 168 height 32
click at [911, 96] on select "Choose an option... Pending Applied Excluded (Questions) Excluded (Expired) Exc…" at bounding box center [995, 112] width 168 height 32
click at [1131, 108] on div at bounding box center [1151, 113] width 86 height 35
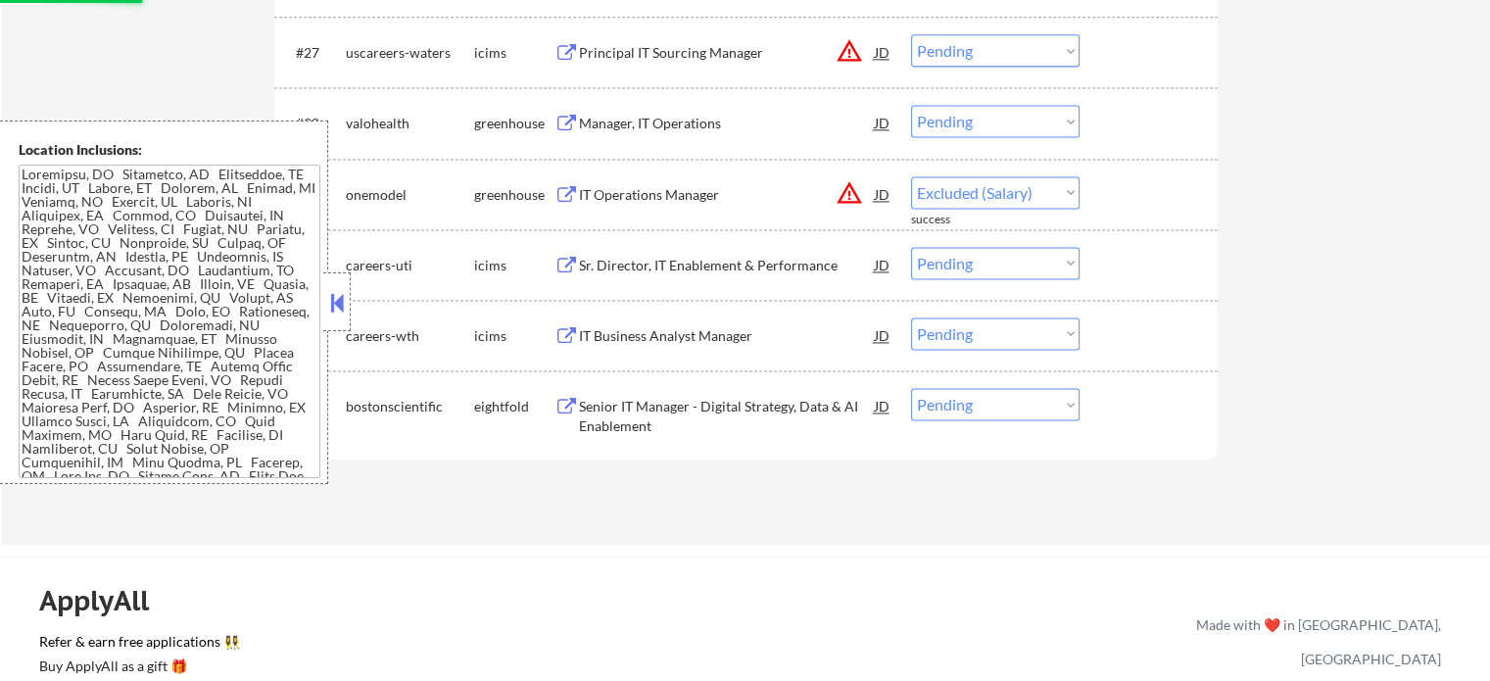
scroll to position [2611, 0]
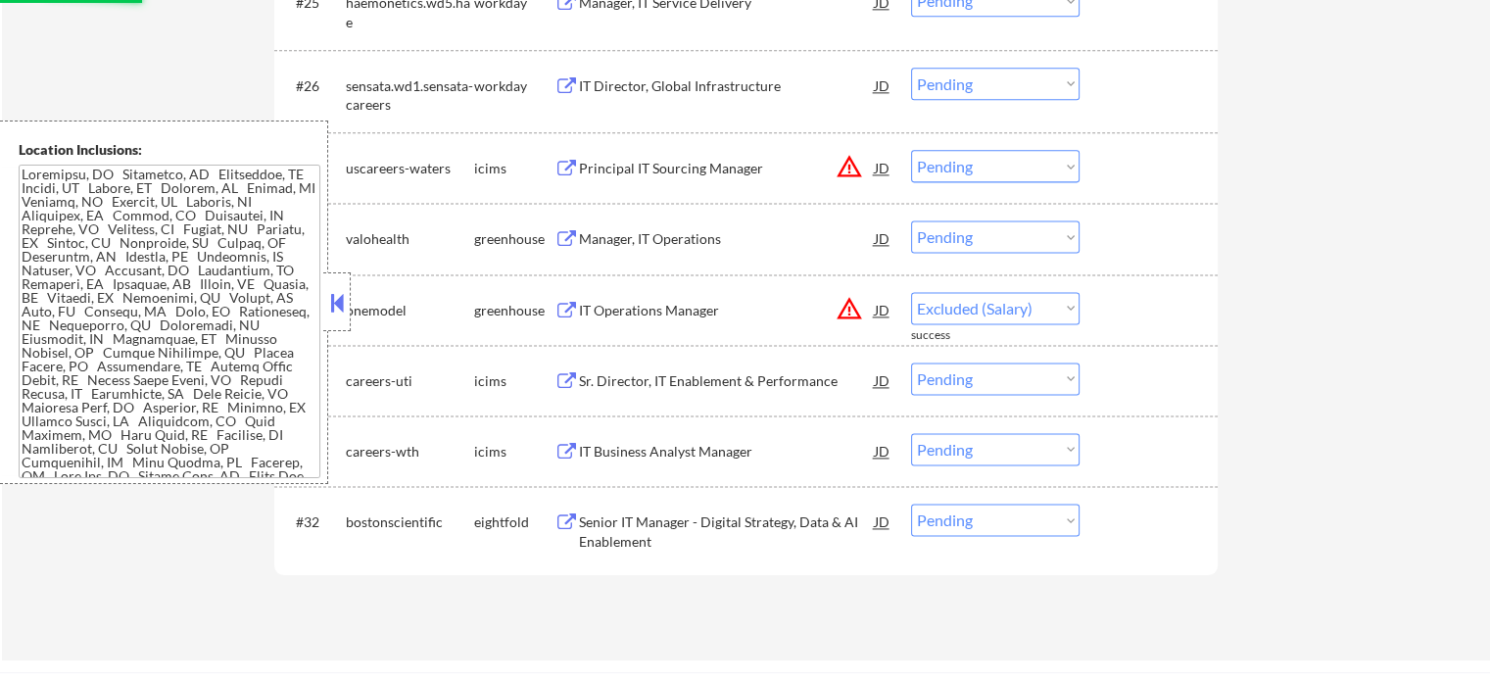
select select ""pending""
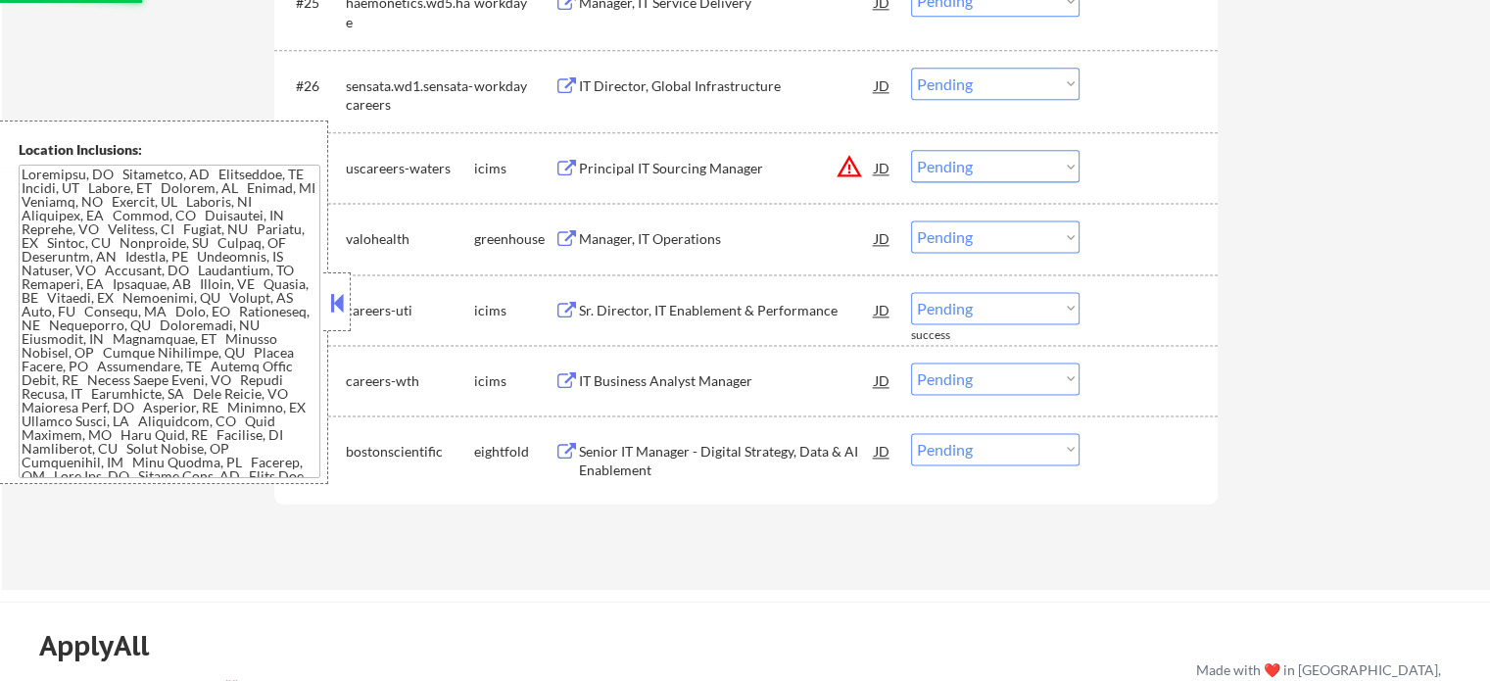
click at [638, 235] on div "Manager, IT Operations" at bounding box center [727, 239] width 296 height 20
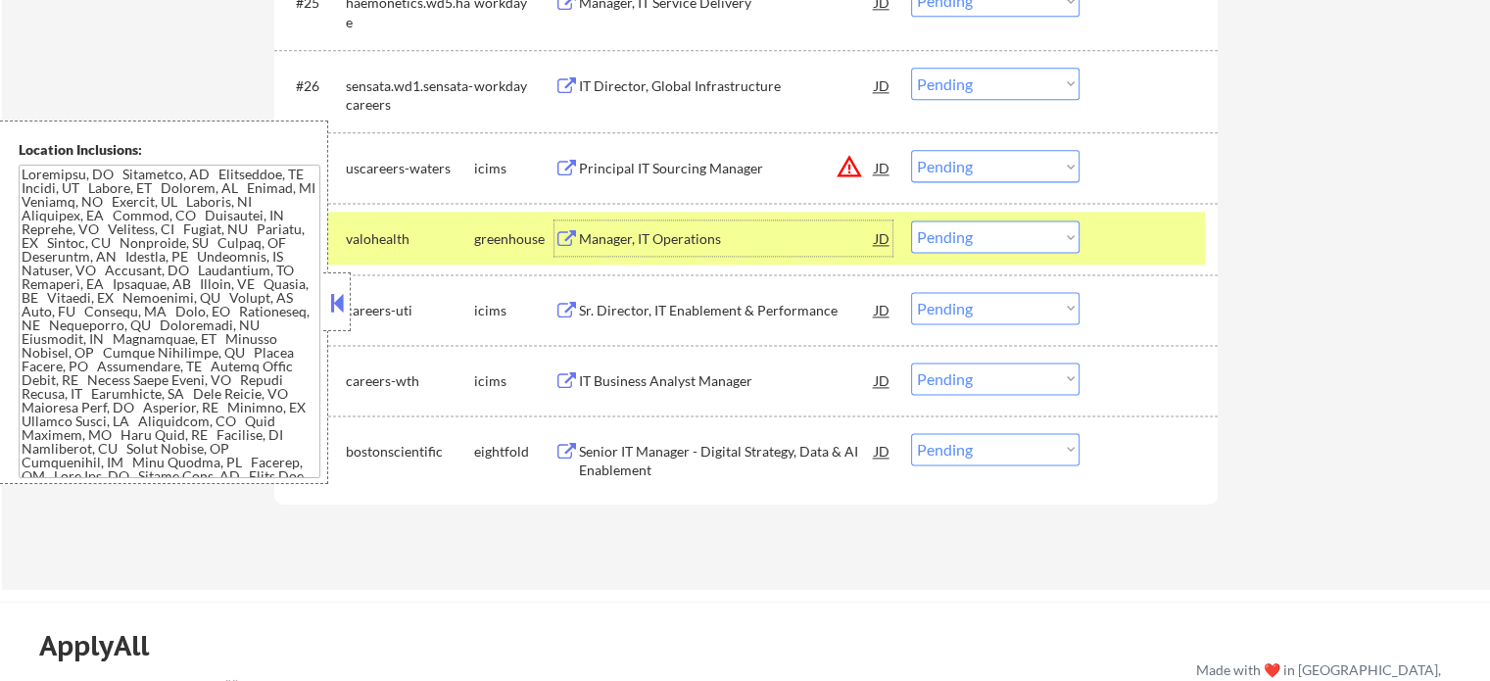
click at [940, 242] on select "Choose an option... Pending Applied Excluded (Questions) Excluded (Expired) Exc…" at bounding box center [995, 236] width 168 height 32
click at [911, 220] on select "Choose an option... Pending Applied Excluded (Questions) Excluded (Expired) Exc…" at bounding box center [995, 236] width 168 height 32
click at [1136, 237] on div at bounding box center [1151, 237] width 86 height 35
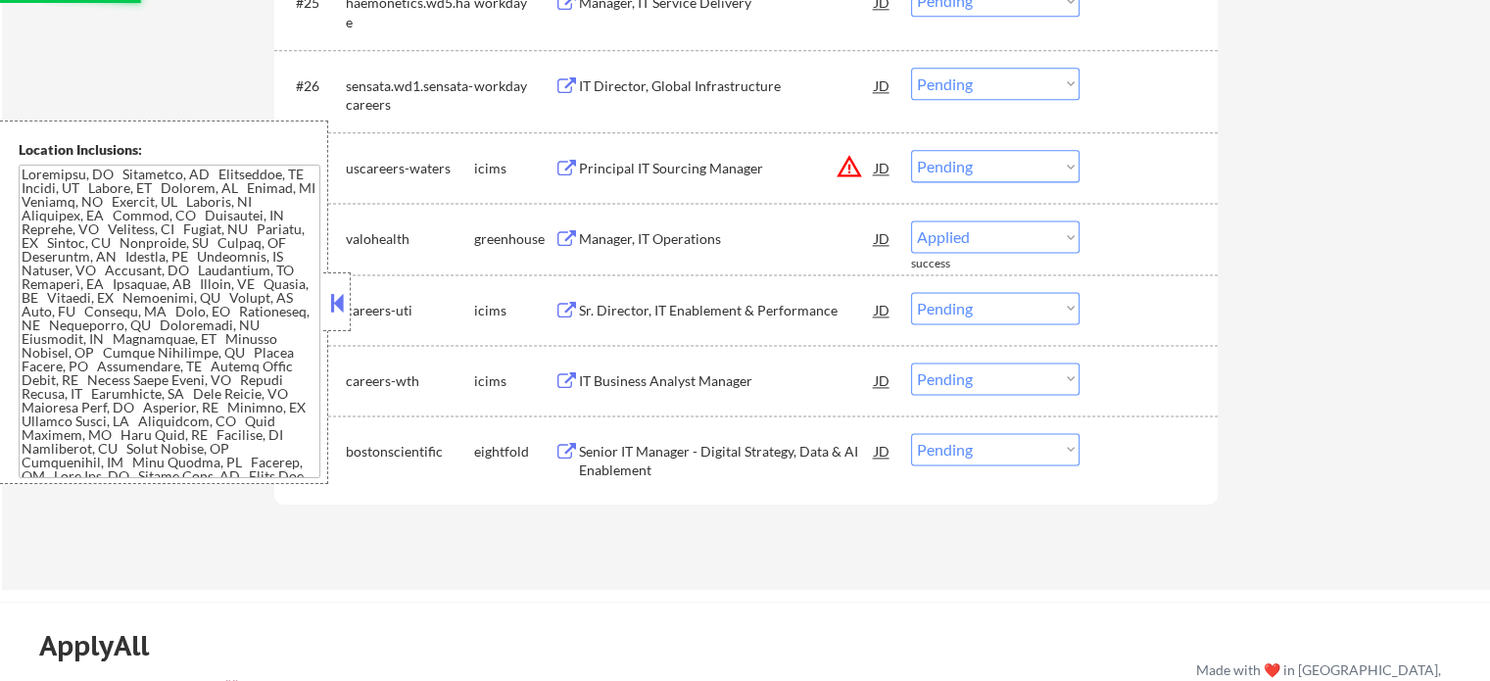
select select ""pending""
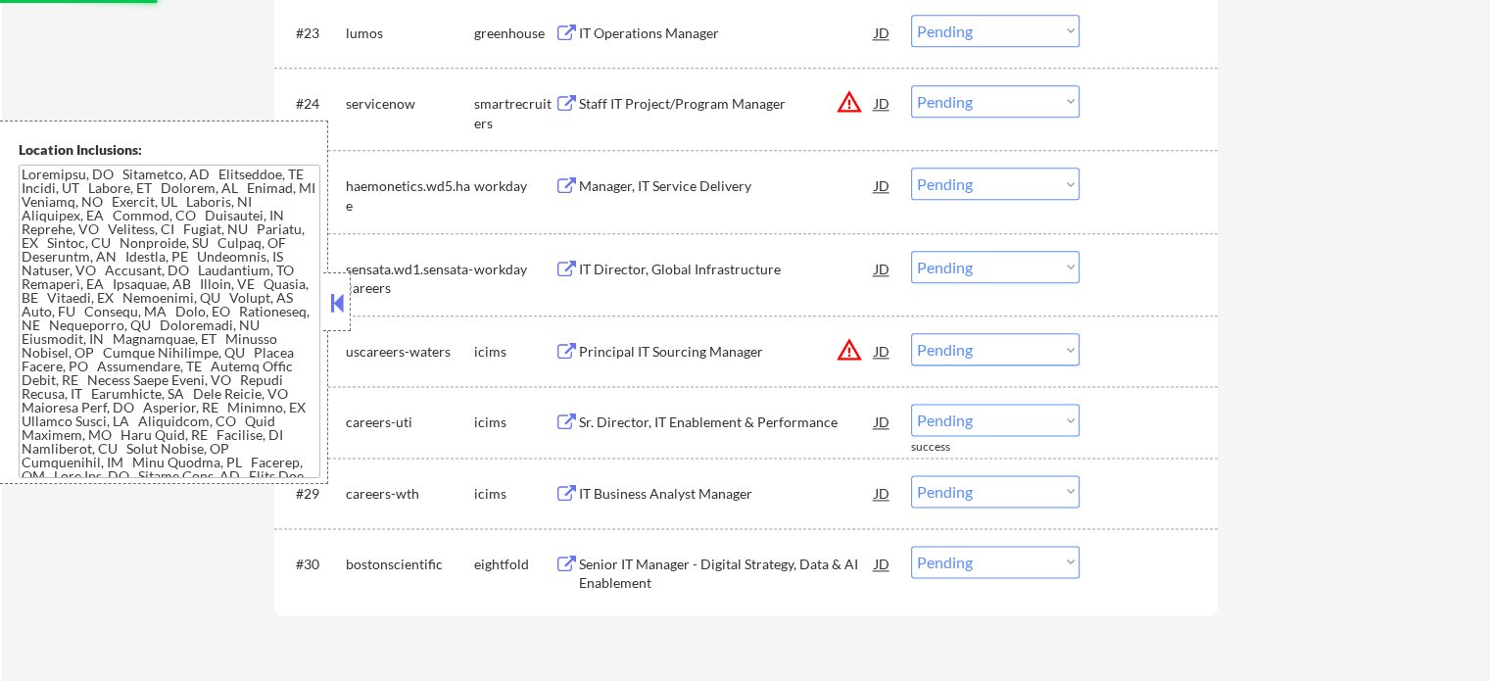
scroll to position [2415, 0]
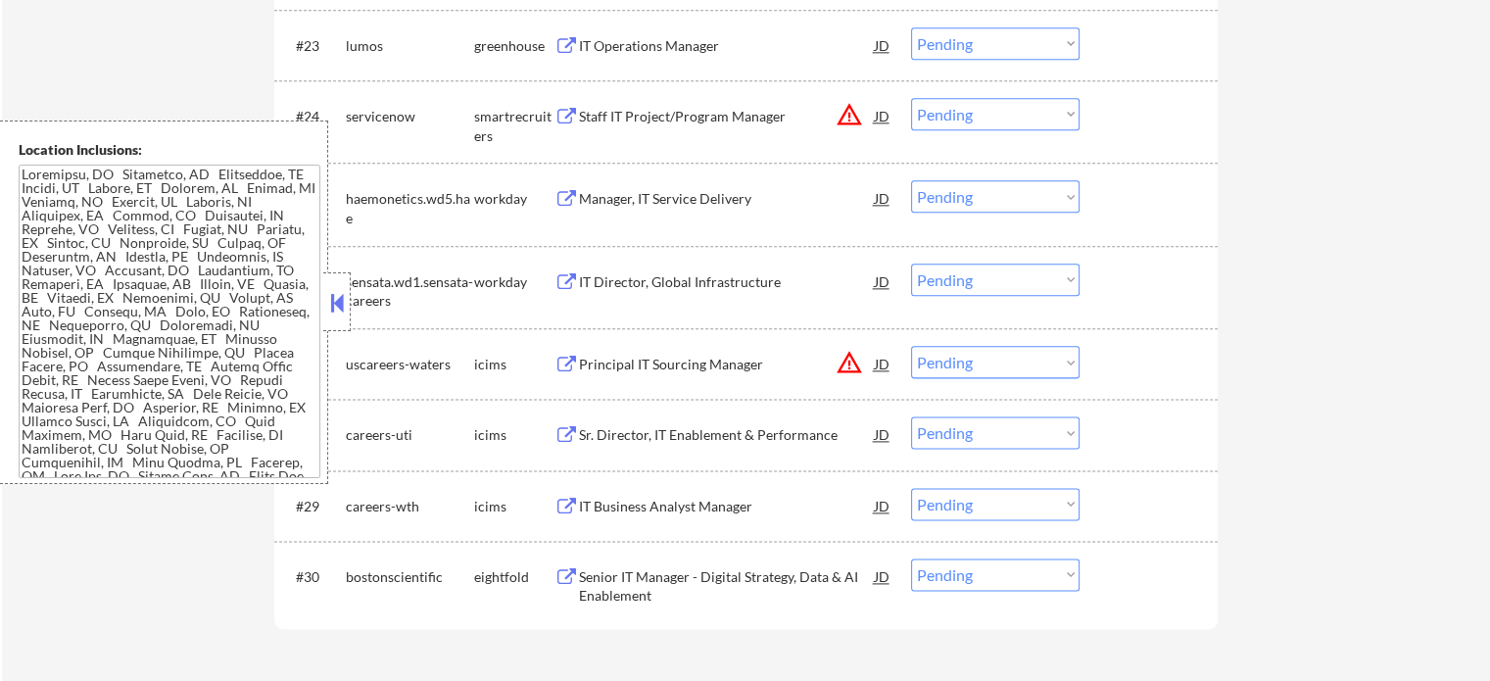
click at [678, 278] on div "IT Director, Global Infrastructure" at bounding box center [727, 282] width 296 height 20
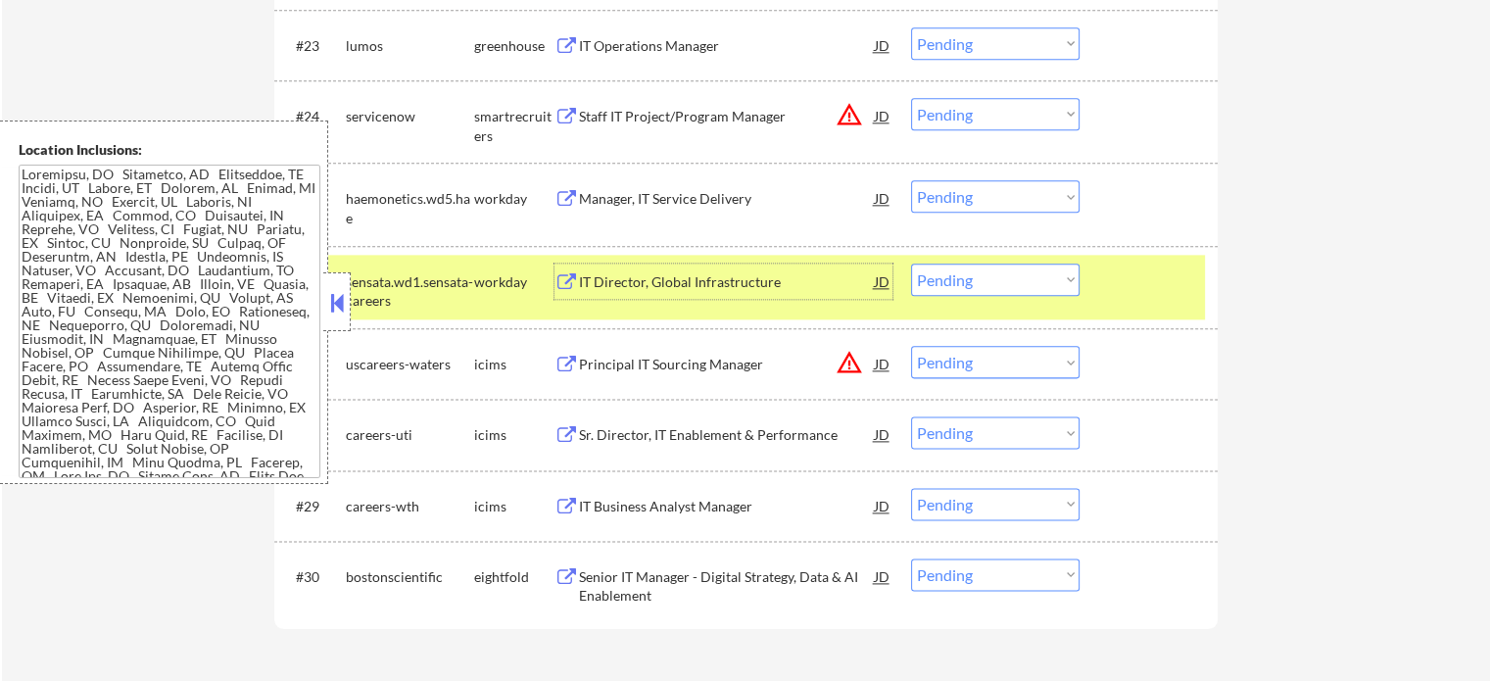
click at [957, 281] on select "Choose an option... Pending Applied Excluded (Questions) Excluded (Expired) Exc…" at bounding box center [995, 279] width 168 height 32
click at [911, 263] on select "Choose an option... Pending Applied Excluded (Questions) Excluded (Expired) Exc…" at bounding box center [995, 279] width 168 height 32
click at [1127, 294] on div at bounding box center [1151, 280] width 86 height 35
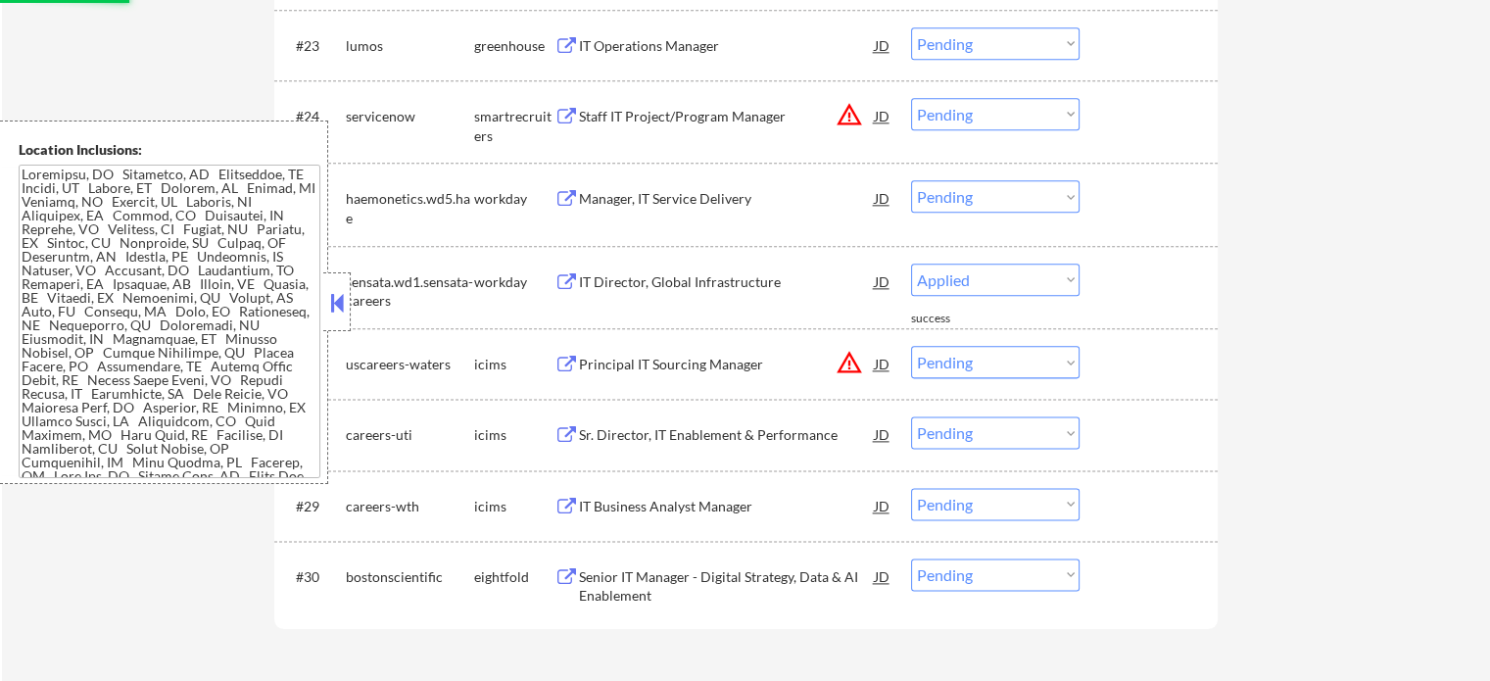
select select ""pending""
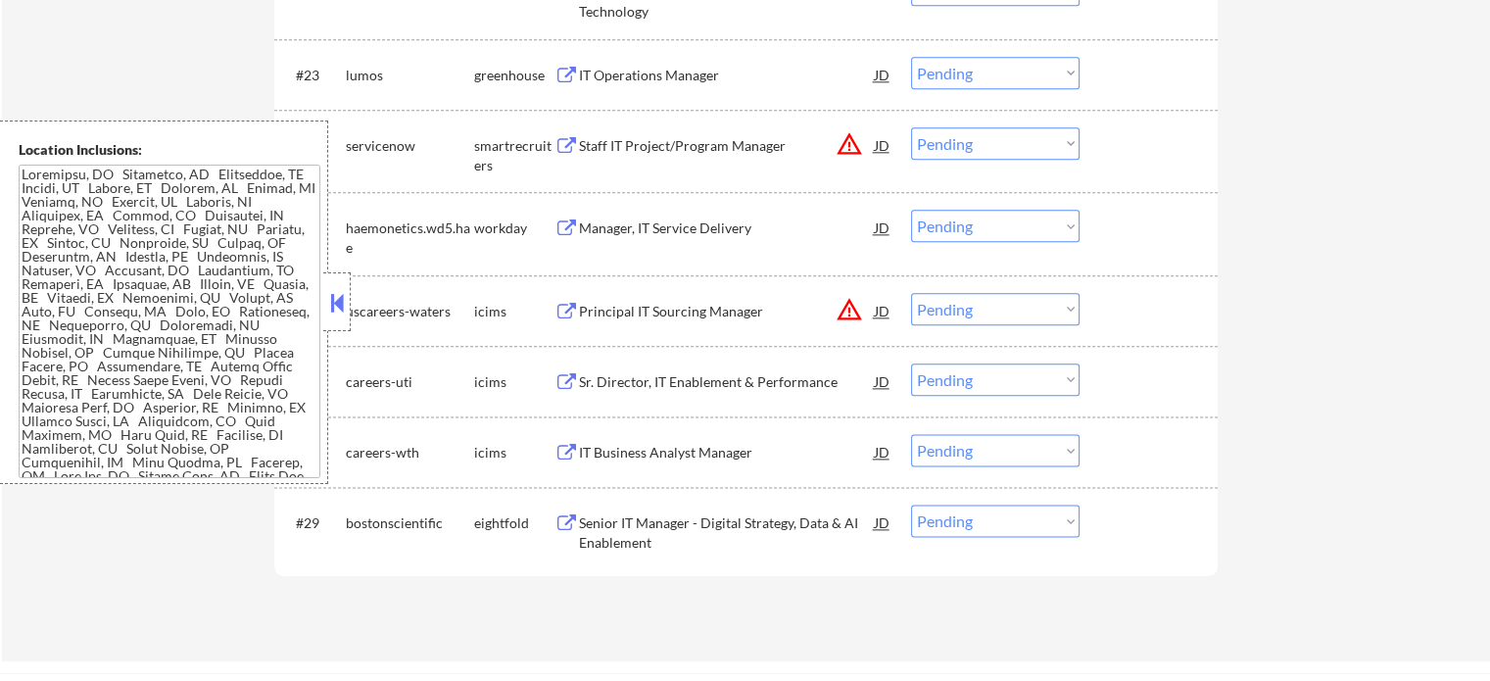
scroll to position [2513, 0]
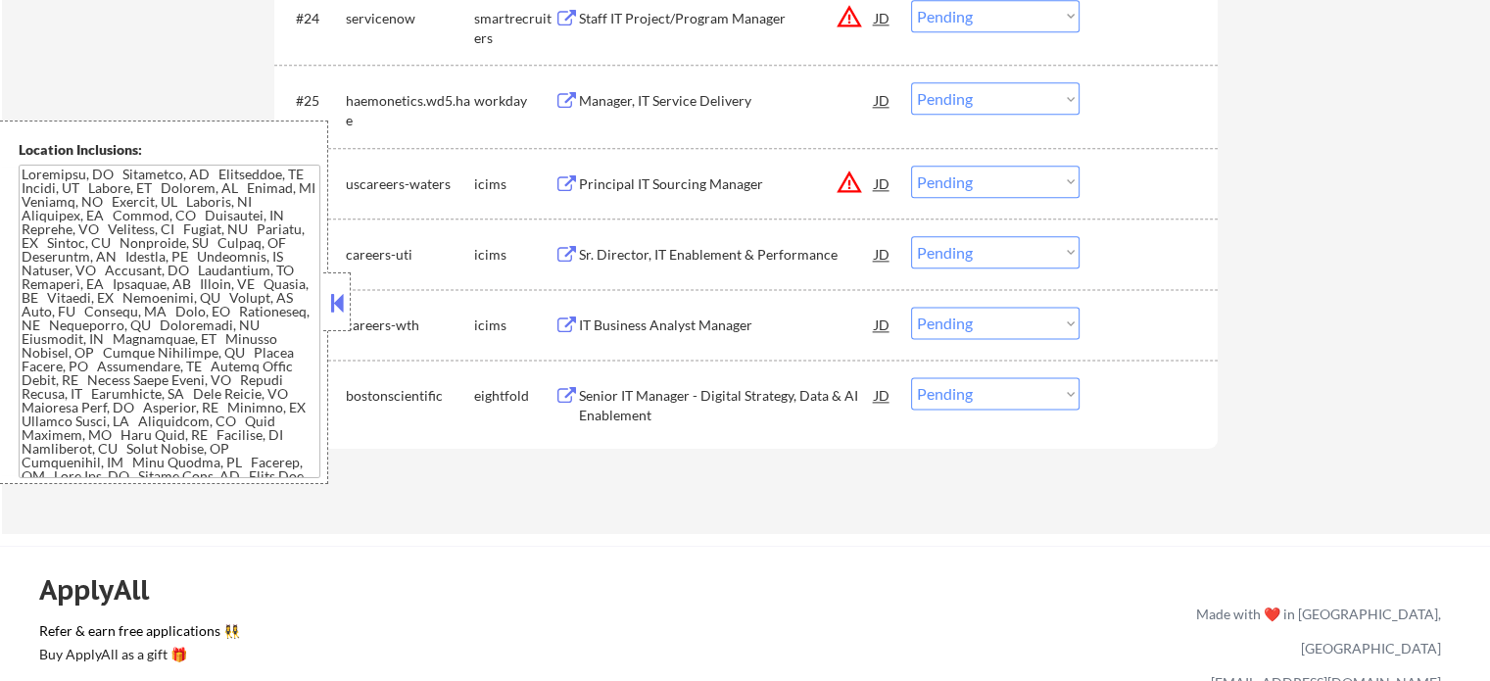
click at [642, 94] on div "Manager, IT Service Delivery" at bounding box center [727, 101] width 296 height 20
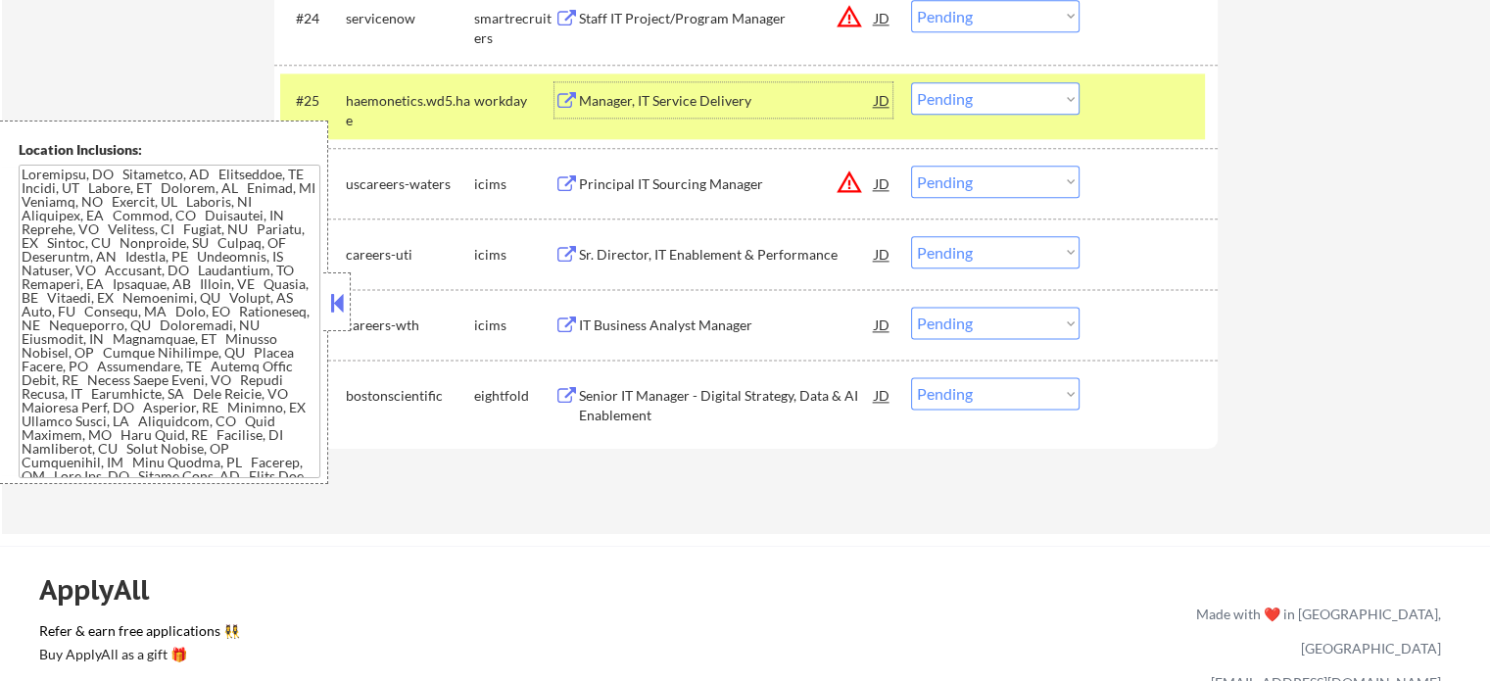
click at [952, 95] on select "Choose an option... Pending Applied Excluded (Questions) Excluded (Expired) Exc…" at bounding box center [995, 98] width 168 height 32
click at [911, 82] on select "Choose an option... Pending Applied Excluded (Questions) Excluded (Expired) Exc…" at bounding box center [995, 98] width 168 height 32
click at [1122, 120] on div "#25 haemonetics.wd5.hae workday Manager, IT Service Delivery JD Choose an optio…" at bounding box center [742, 105] width 924 height 65
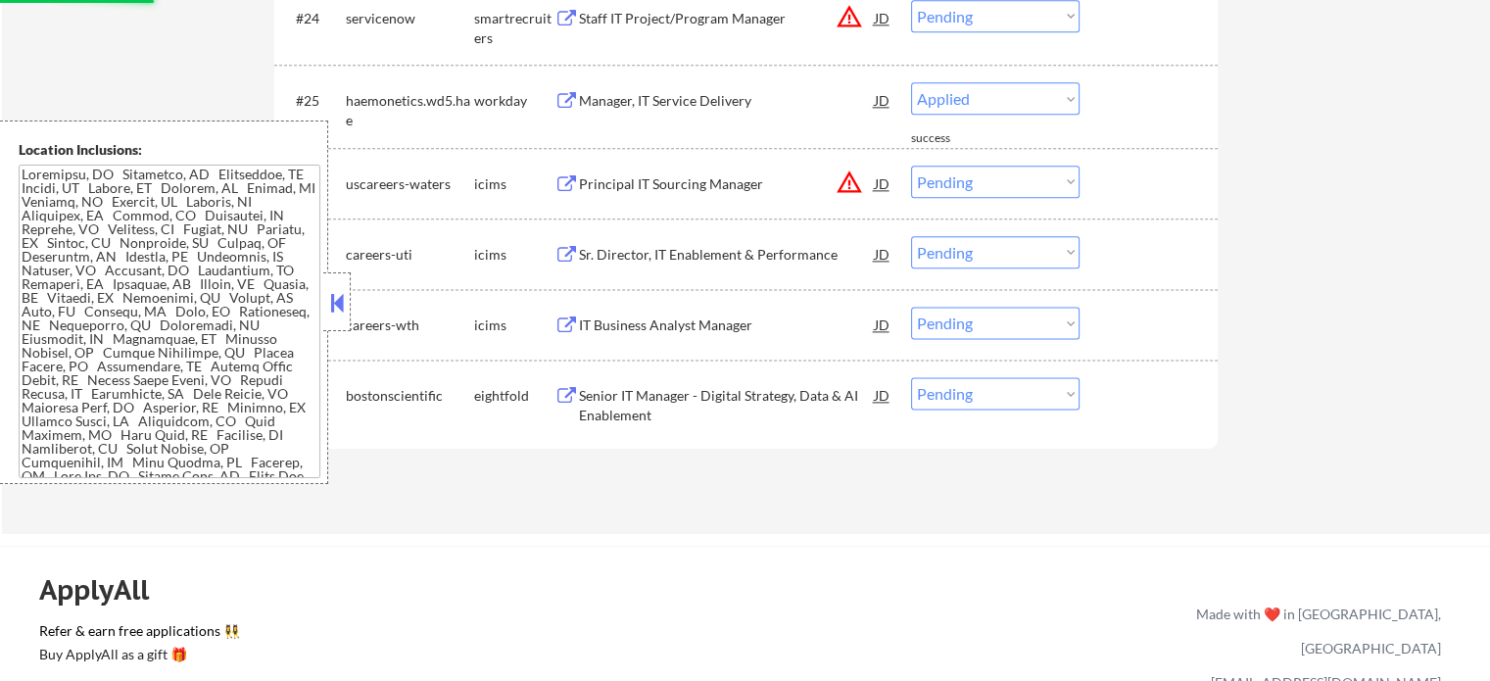
select select ""pending""
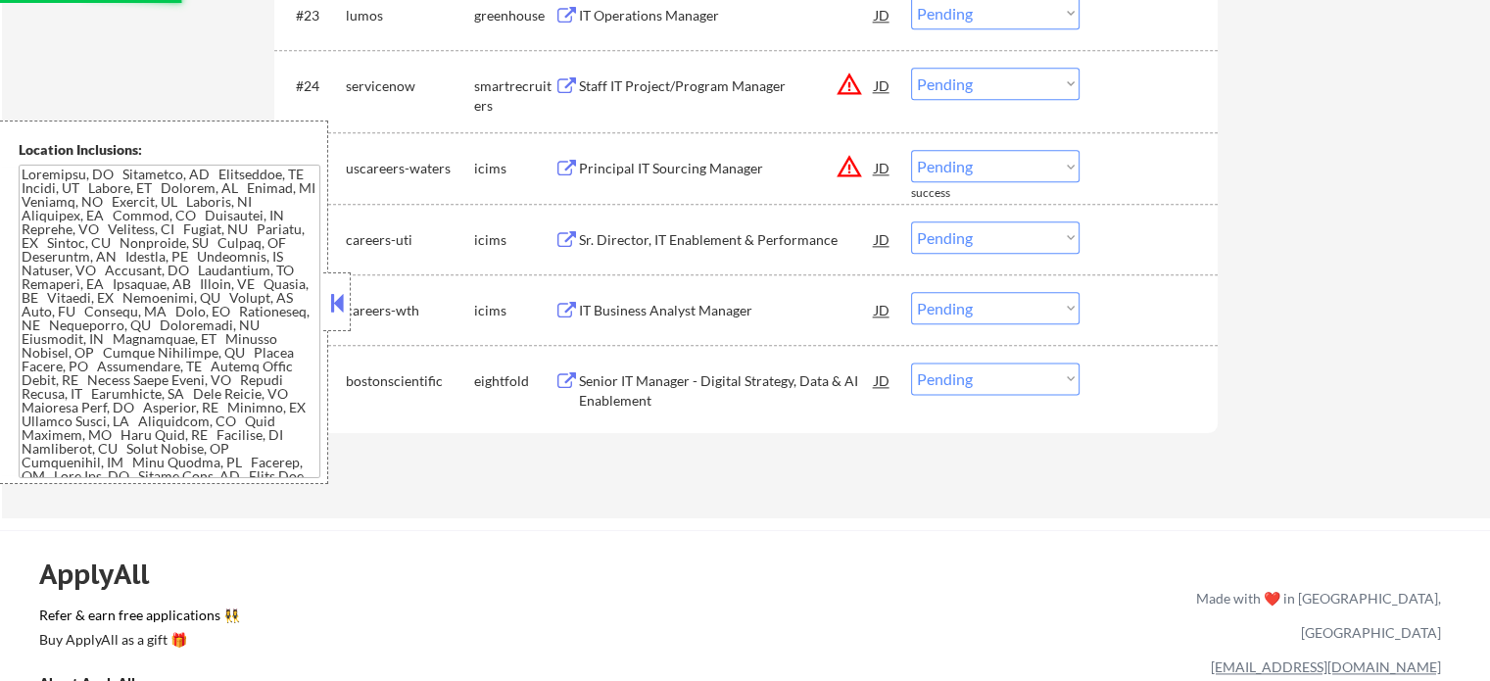
scroll to position [2415, 0]
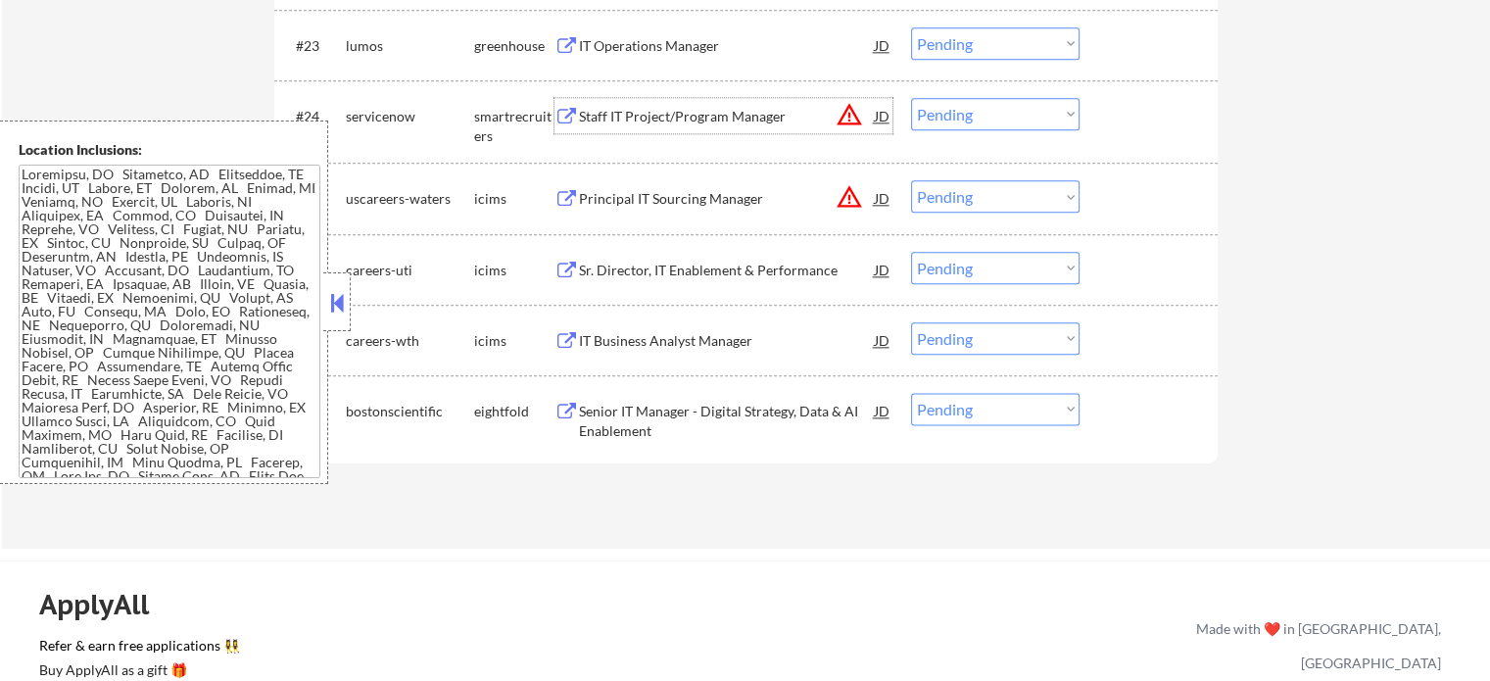
click at [669, 109] on div "Staff IT Project/Program Manager" at bounding box center [727, 117] width 296 height 20
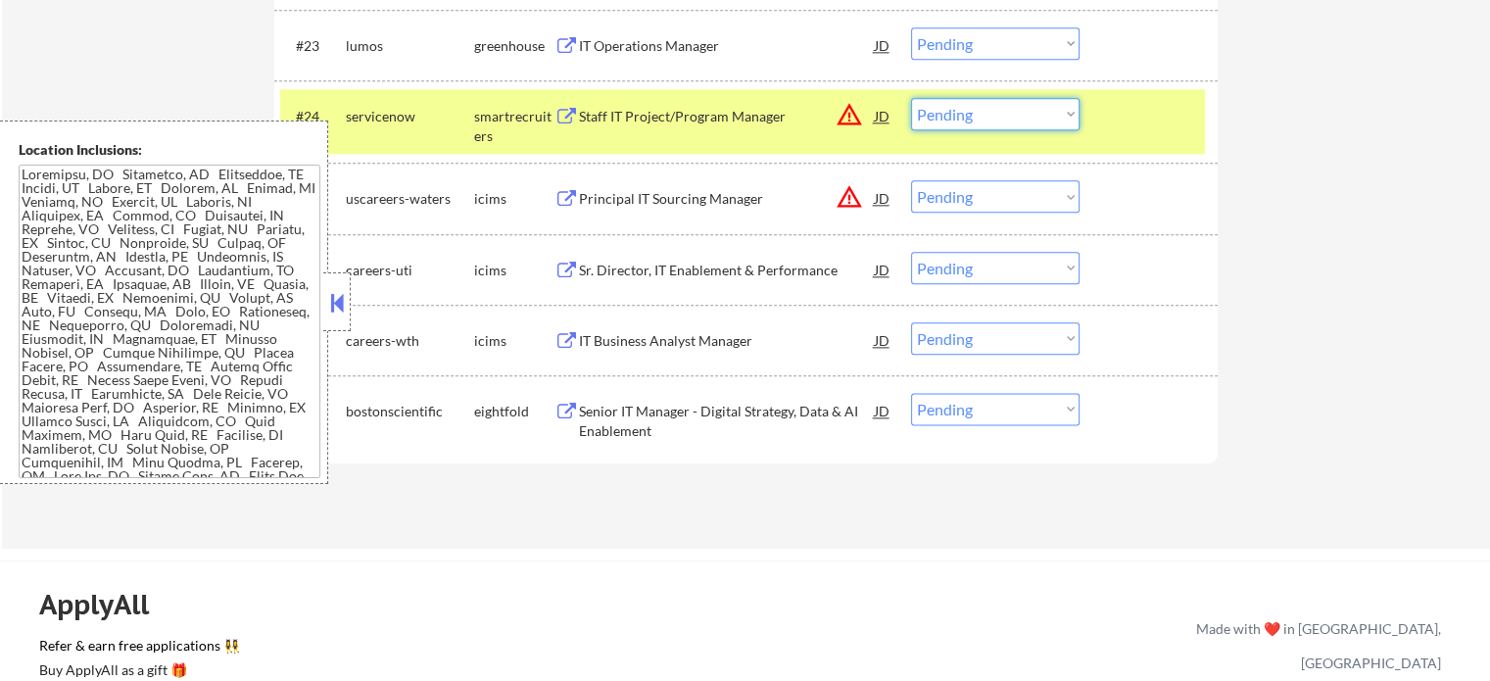
click at [990, 109] on select "Choose an option... Pending Applied Excluded (Questions) Excluded (Expired) Exc…" at bounding box center [995, 114] width 168 height 32
click at [911, 98] on select "Choose an option... Pending Applied Excluded (Questions) Excluded (Expired) Exc…" at bounding box center [995, 114] width 168 height 32
click at [1085, 103] on div "#24 servicenow smartrecruiters Staff IT Project/Program Manager JD warning_ambe…" at bounding box center [742, 121] width 924 height 65
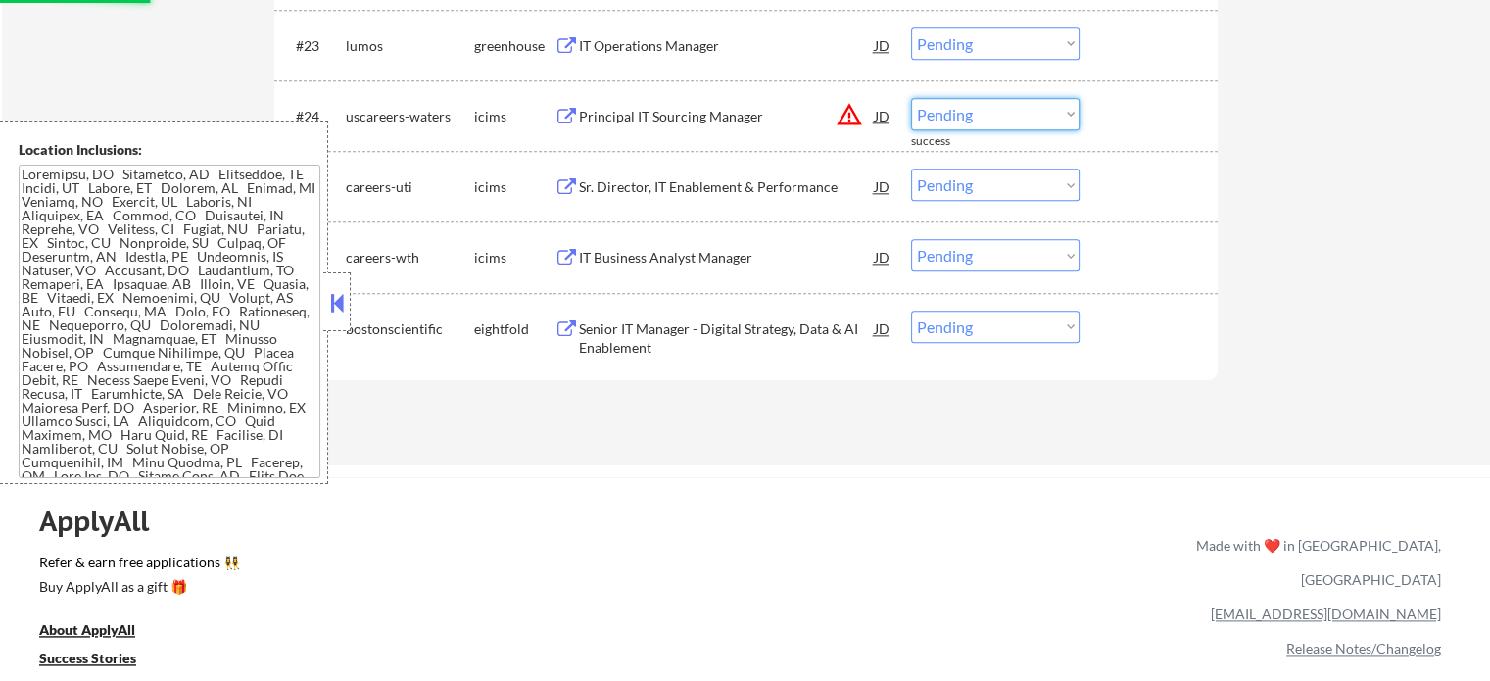
click at [983, 117] on select "Choose an option... Pending Applied Excluded (Questions) Excluded (Expired) Exc…" at bounding box center [995, 114] width 168 height 32
click at [911, 98] on select "Choose an option... Pending Applied Excluded (Questions) Excluded (Expired) Exc…" at bounding box center [995, 114] width 168 height 32
click at [1140, 121] on div at bounding box center [1151, 115] width 86 height 35
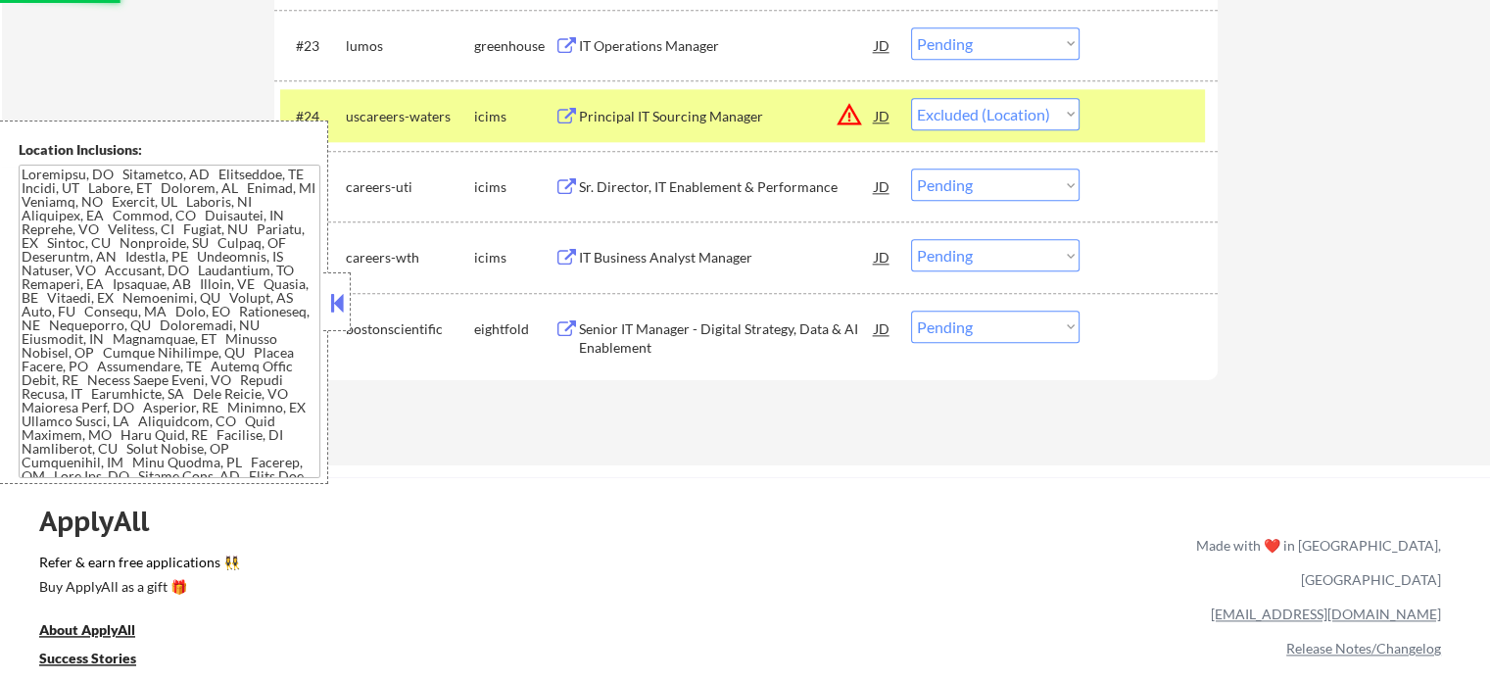
scroll to position [2317, 0]
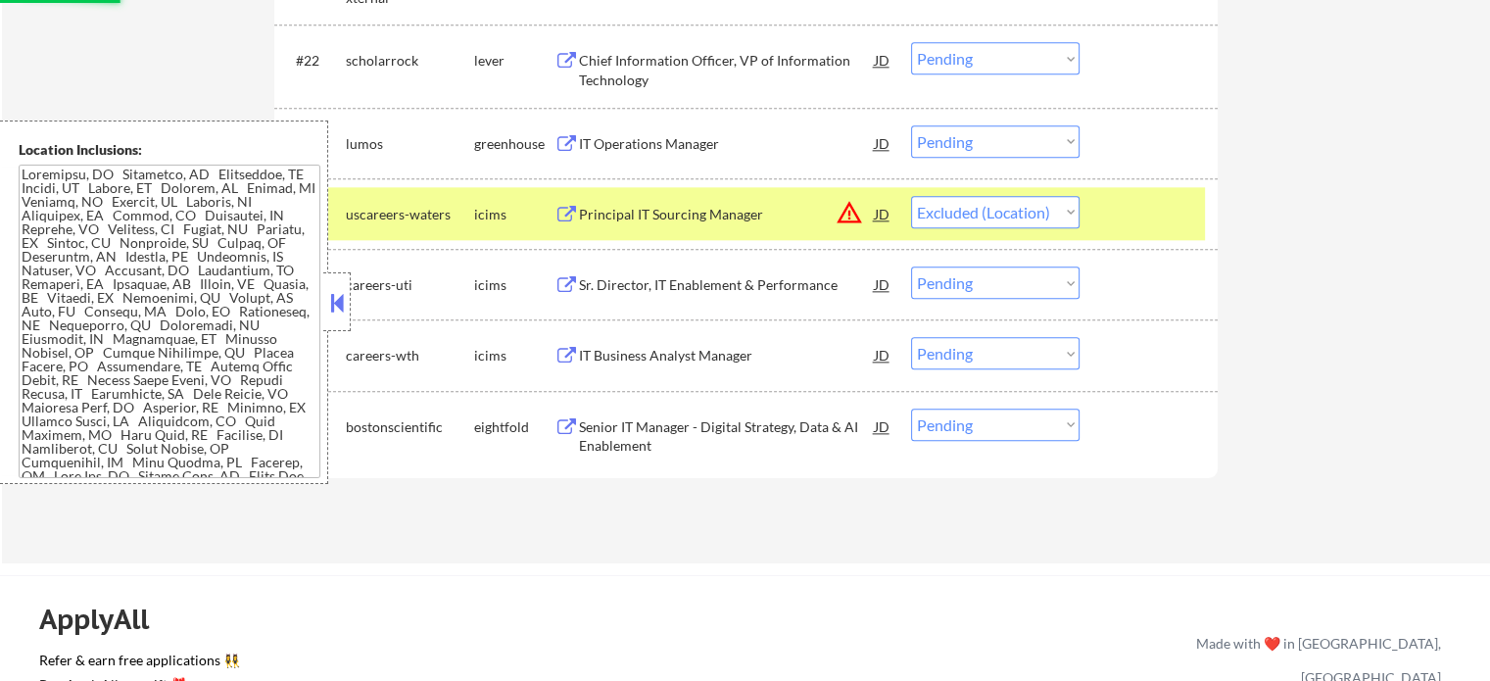
click at [1161, 207] on div at bounding box center [1151, 213] width 86 height 35
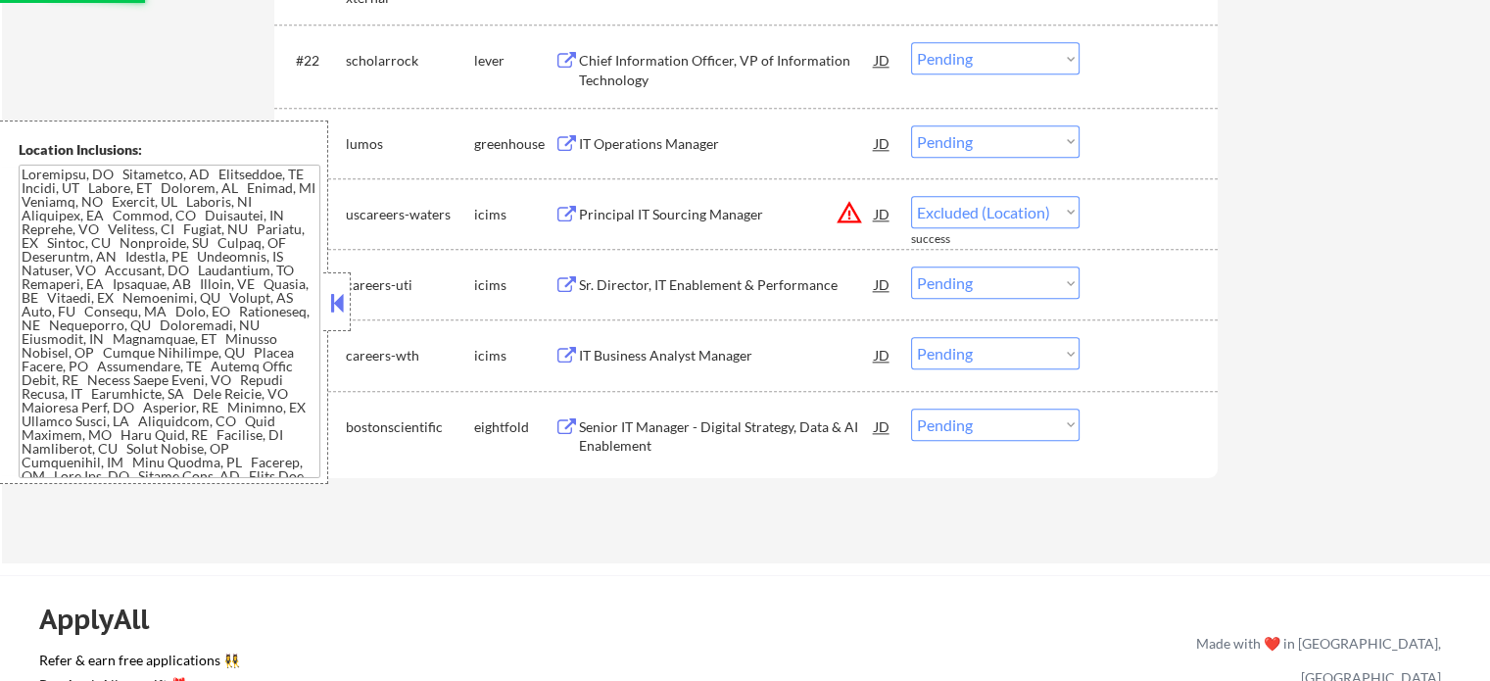
select select ""pending""
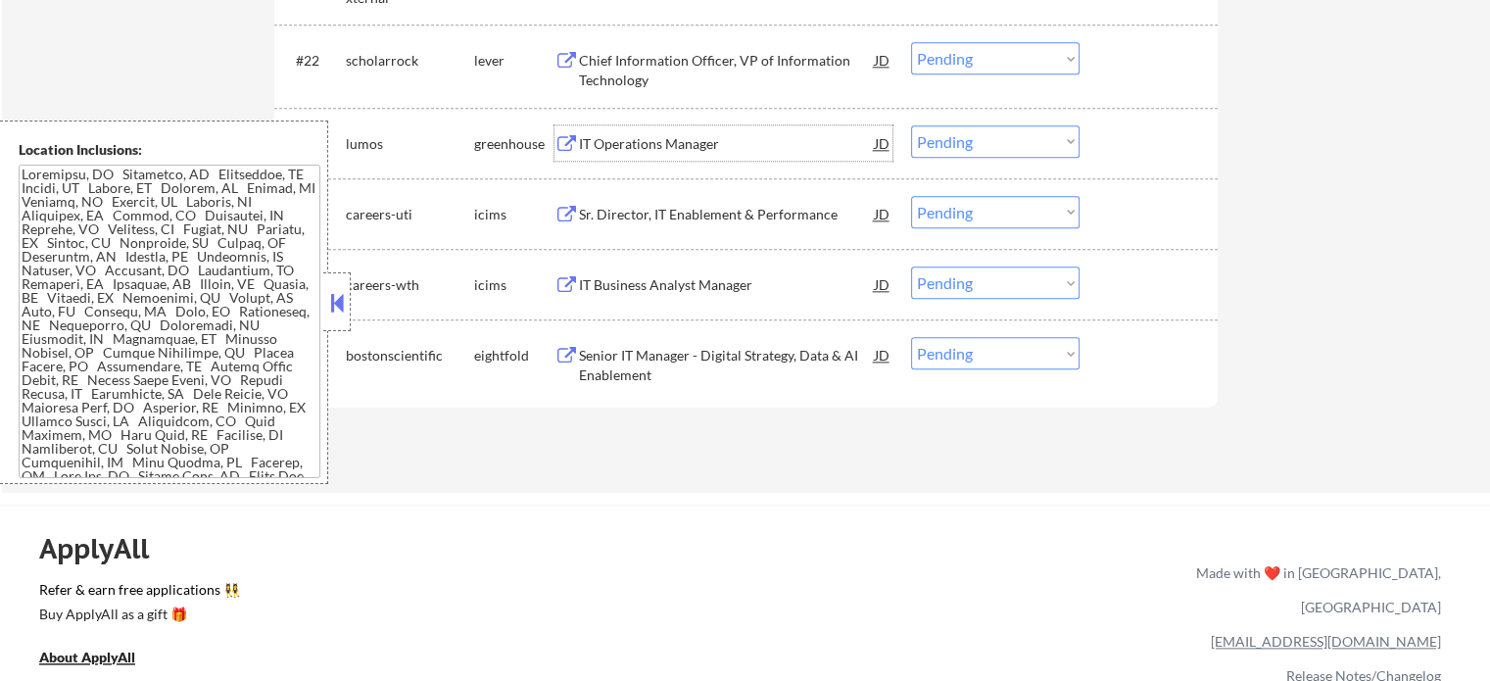
click at [644, 136] on div "IT Operations Manager" at bounding box center [727, 144] width 296 height 20
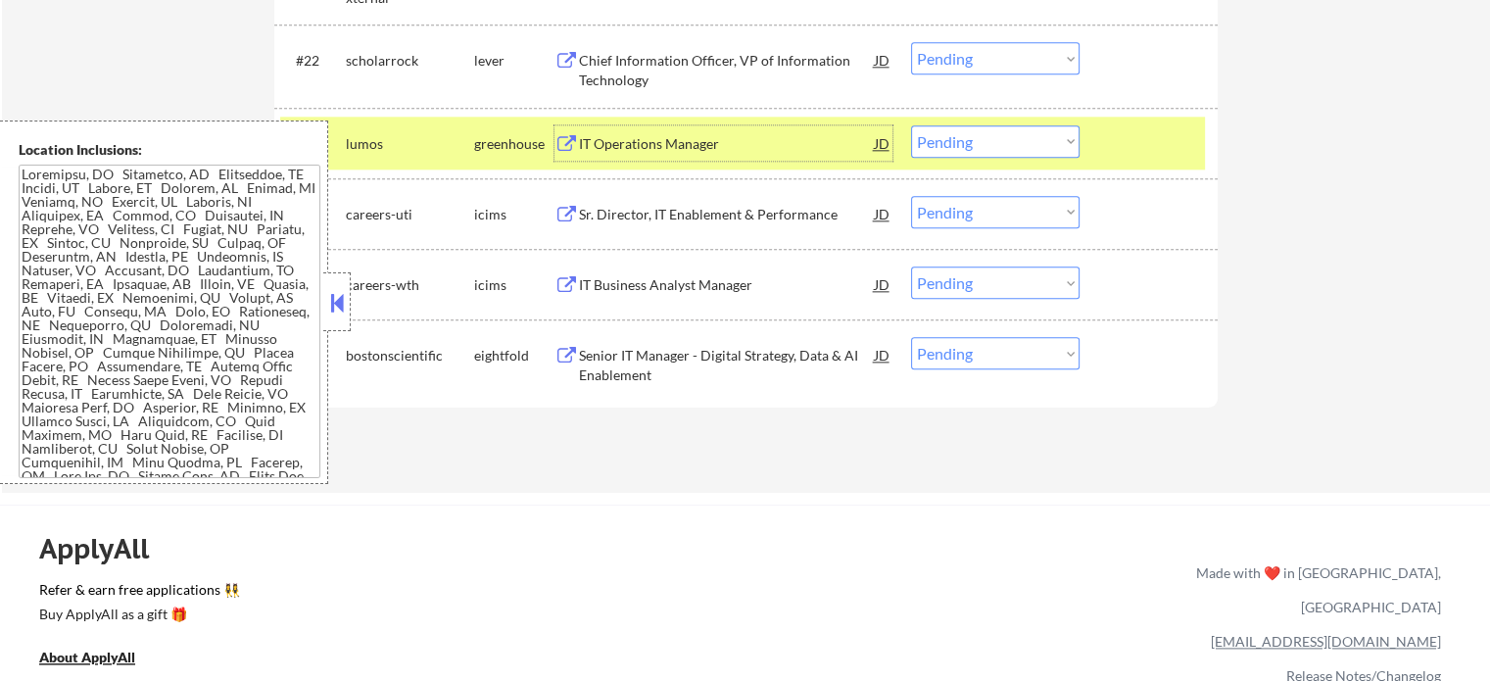
click at [972, 141] on select "Choose an option... Pending Applied Excluded (Questions) Excluded (Expired) Exc…" at bounding box center [995, 141] width 168 height 32
click at [911, 125] on select "Choose an option... Pending Applied Excluded (Questions) Excluded (Expired) Exc…" at bounding box center [995, 141] width 168 height 32
click at [1126, 140] on div at bounding box center [1151, 142] width 86 height 35
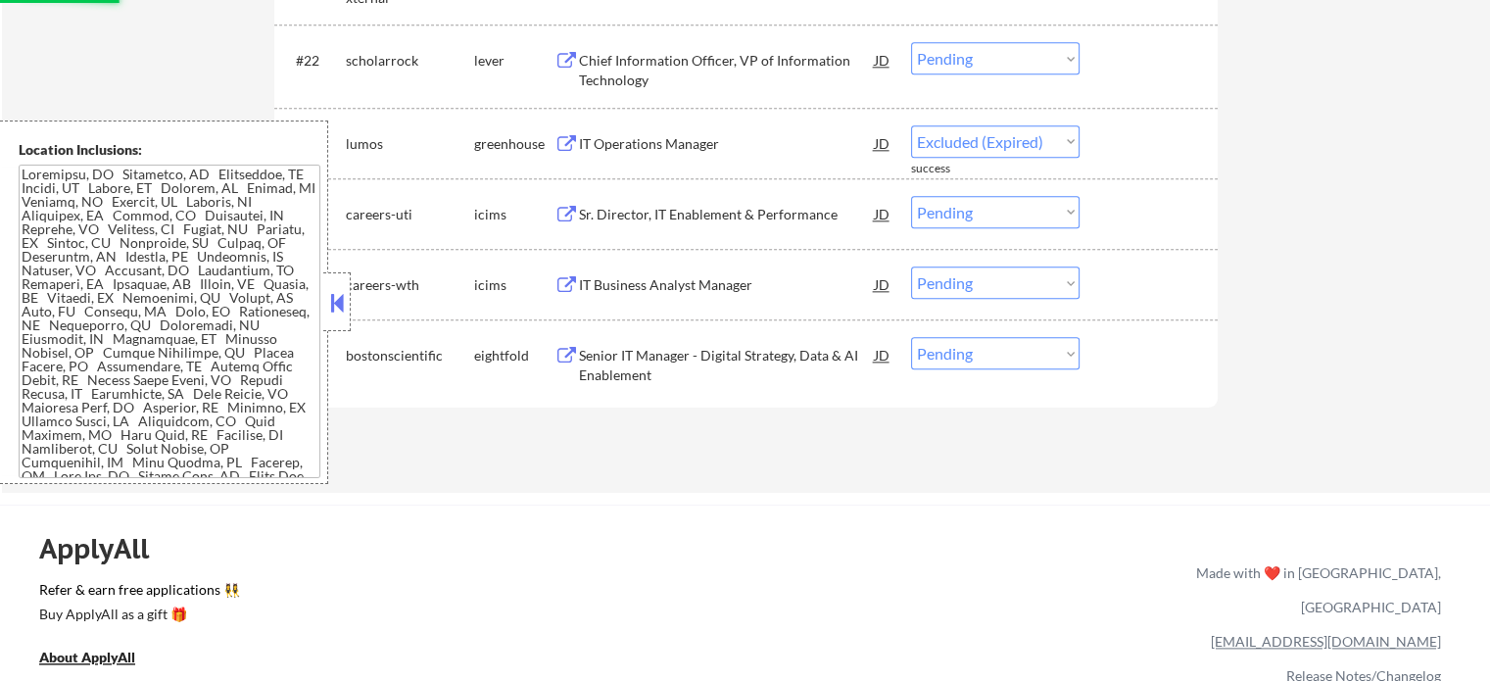
select select ""pending""
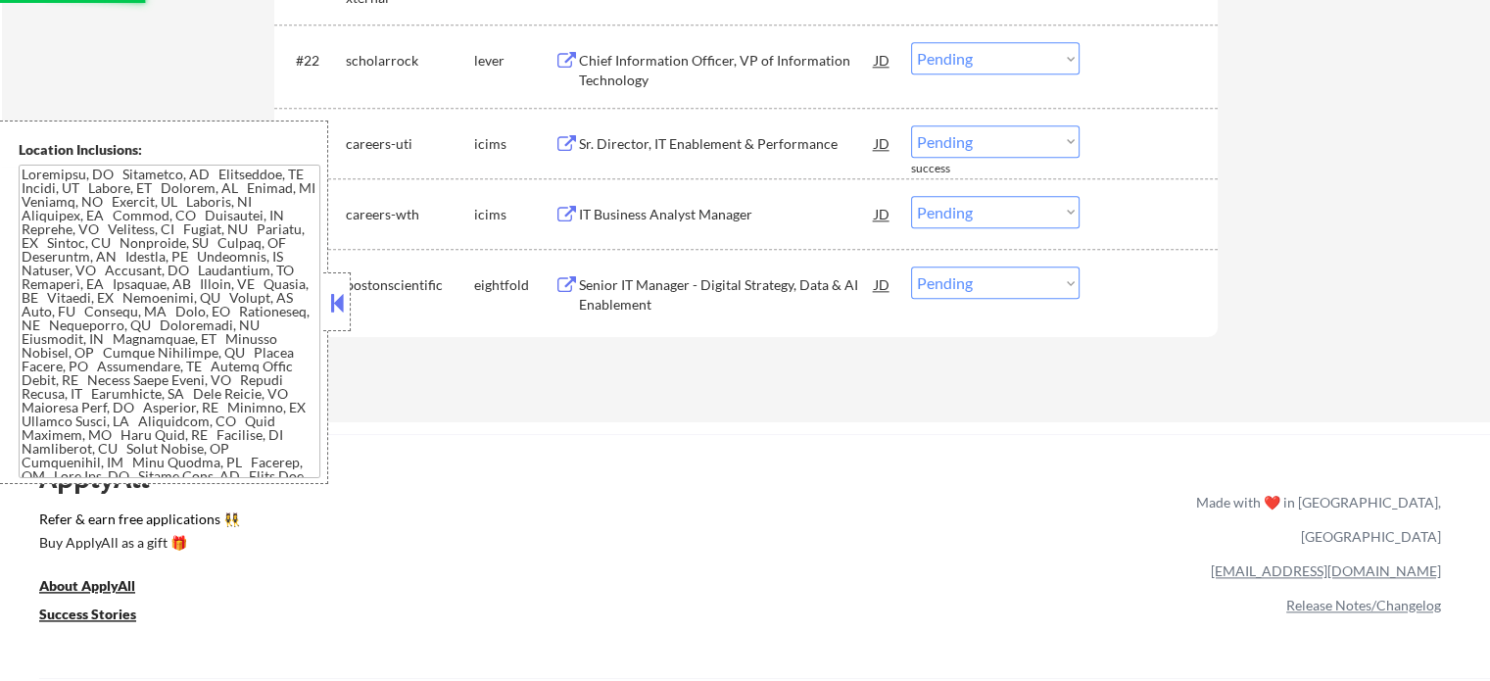
click at [658, 64] on div "Chief Information Officer, VP of Information Technology" at bounding box center [727, 70] width 296 height 38
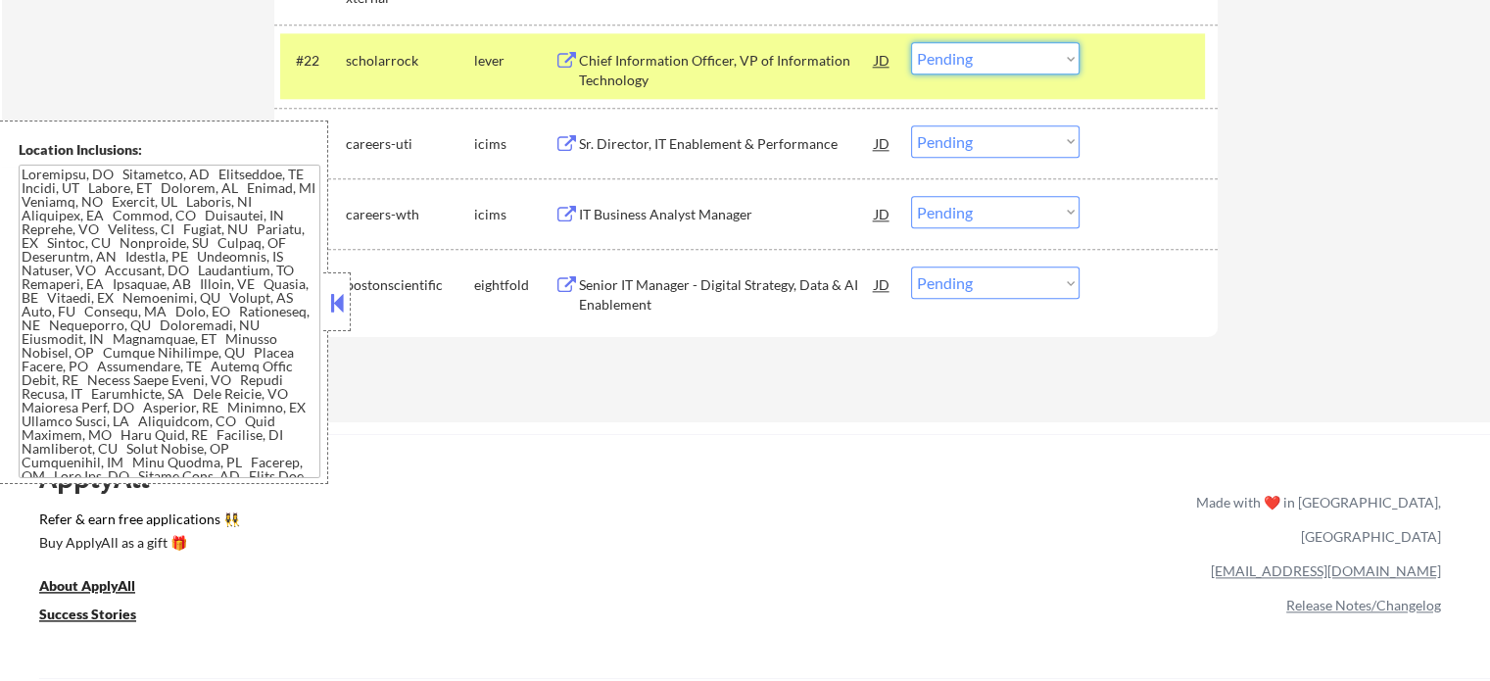
click at [999, 59] on select "Choose an option... Pending Applied Excluded (Questions) Excluded (Expired) Exc…" at bounding box center [995, 58] width 168 height 32
click at [911, 42] on select "Choose an option... Pending Applied Excluded (Questions) Excluded (Expired) Exc…" at bounding box center [995, 58] width 168 height 32
click at [1118, 76] on div at bounding box center [1151, 59] width 86 height 35
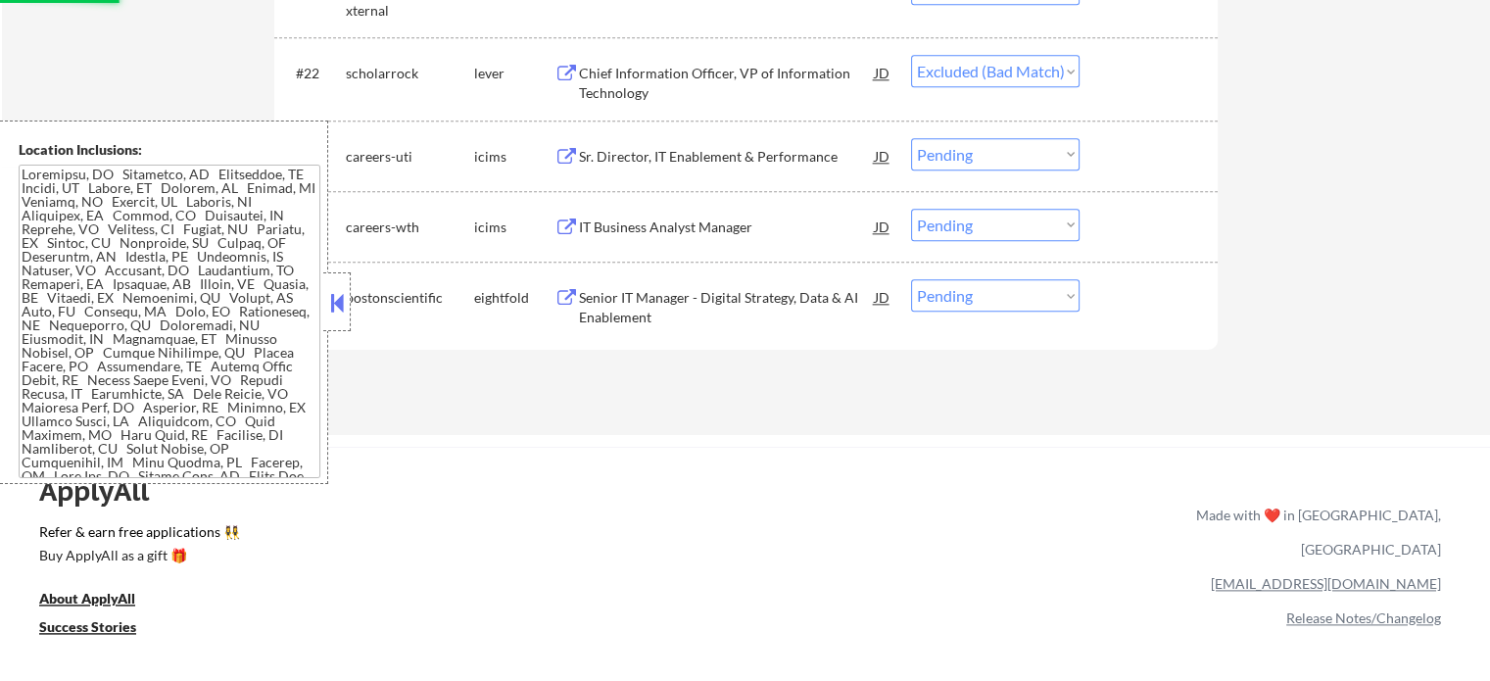
scroll to position [2219, 0]
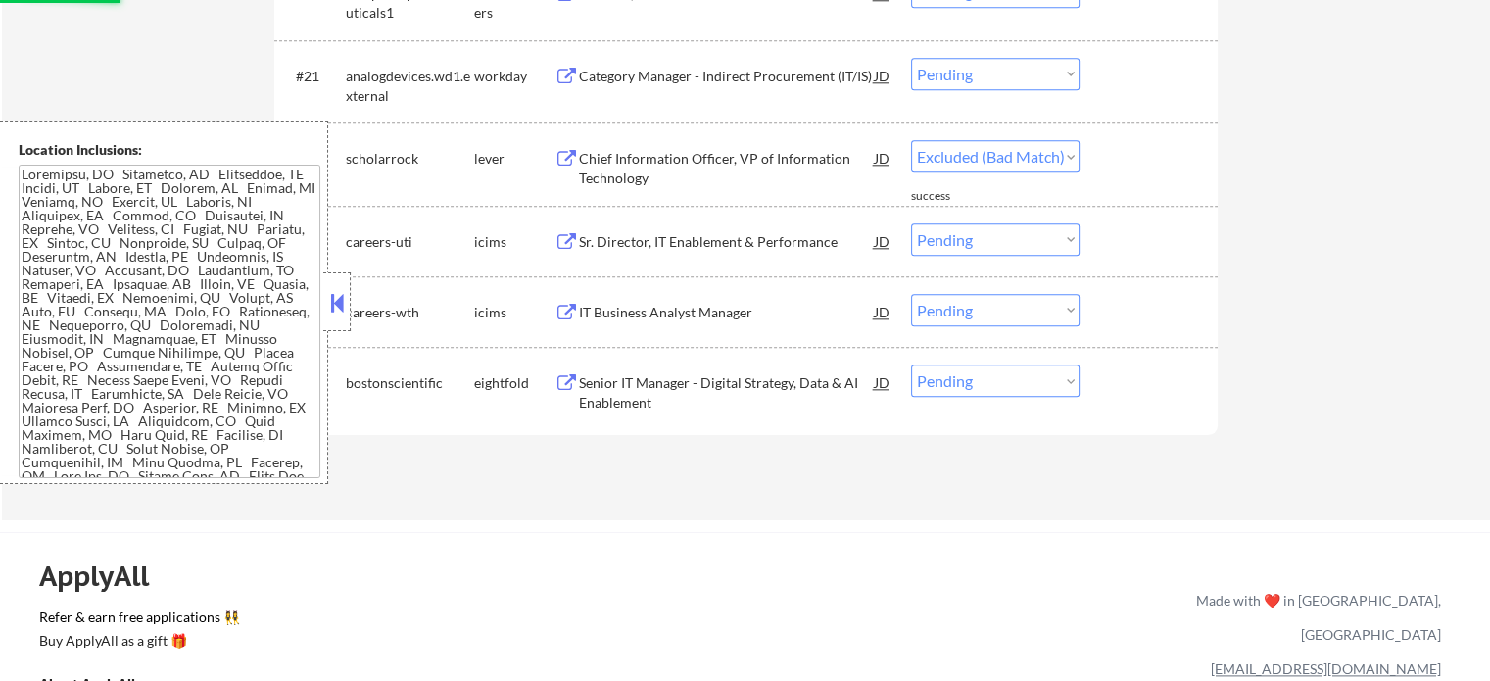
select select ""pending""
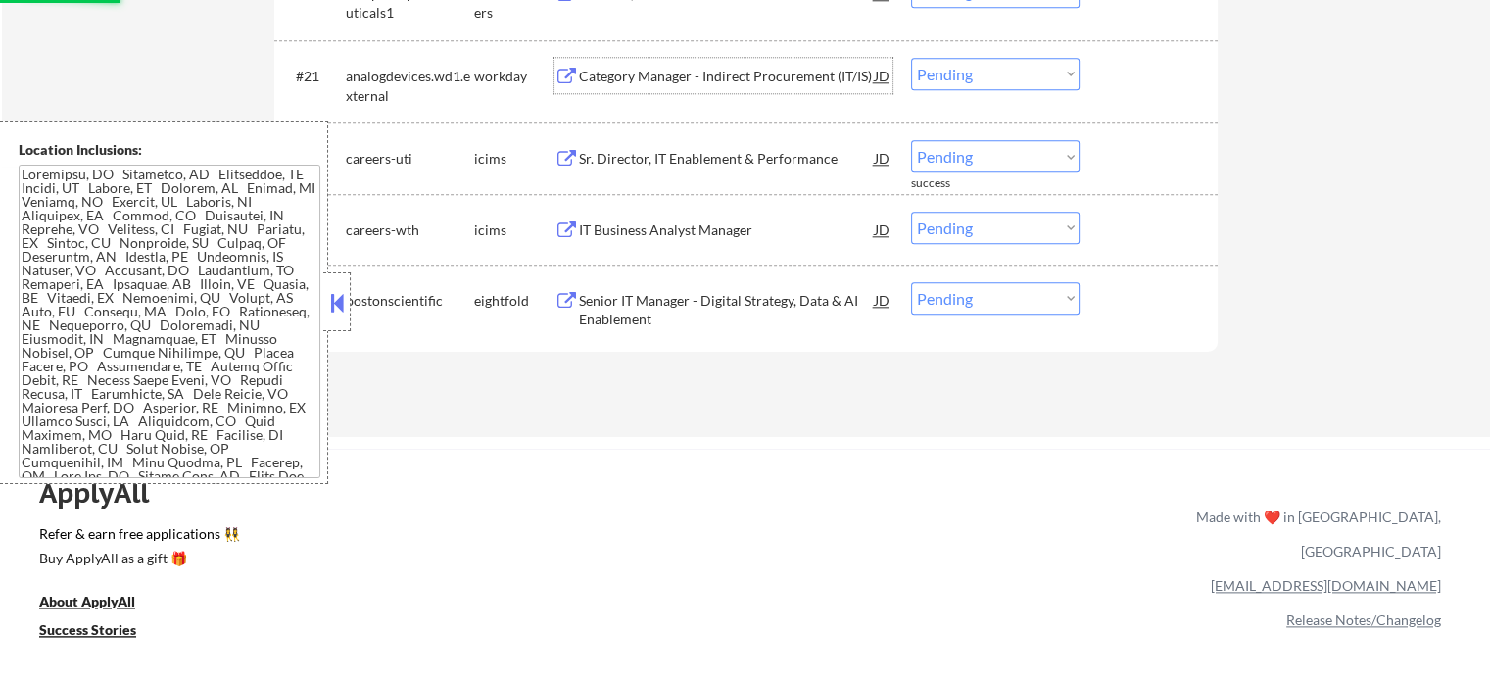
click at [663, 77] on div "Category Manager - Indirect Procurement (IT/IS)" at bounding box center [727, 77] width 296 height 20
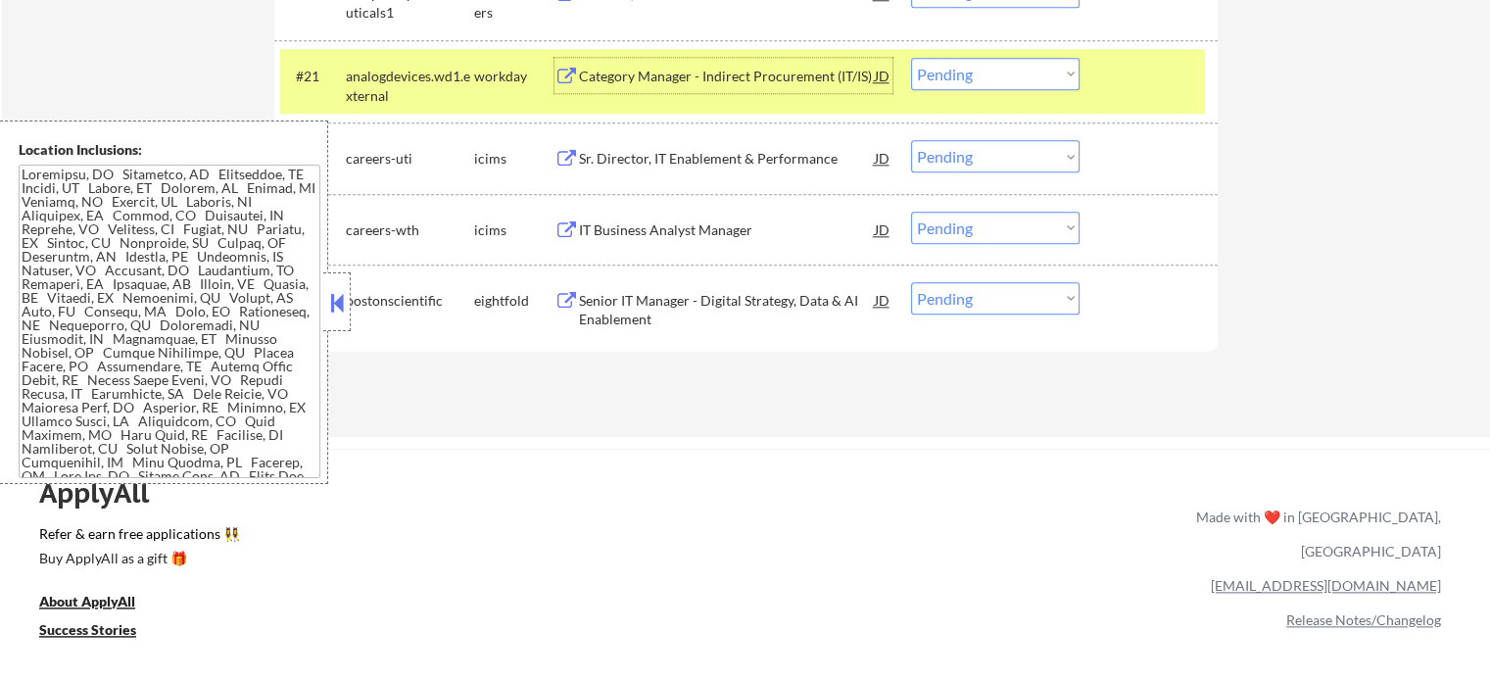
click at [1003, 70] on select "Choose an option... Pending Applied Excluded (Questions) Excluded (Expired) Exc…" at bounding box center [995, 74] width 168 height 32
click at [911, 58] on select "Choose an option... Pending Applied Excluded (Questions) Excluded (Expired) Exc…" at bounding box center [995, 74] width 168 height 32
click at [1151, 107] on div "#21 analogdevices.wd1.external workday Category Manager - Indirect Procurement …" at bounding box center [742, 81] width 924 height 65
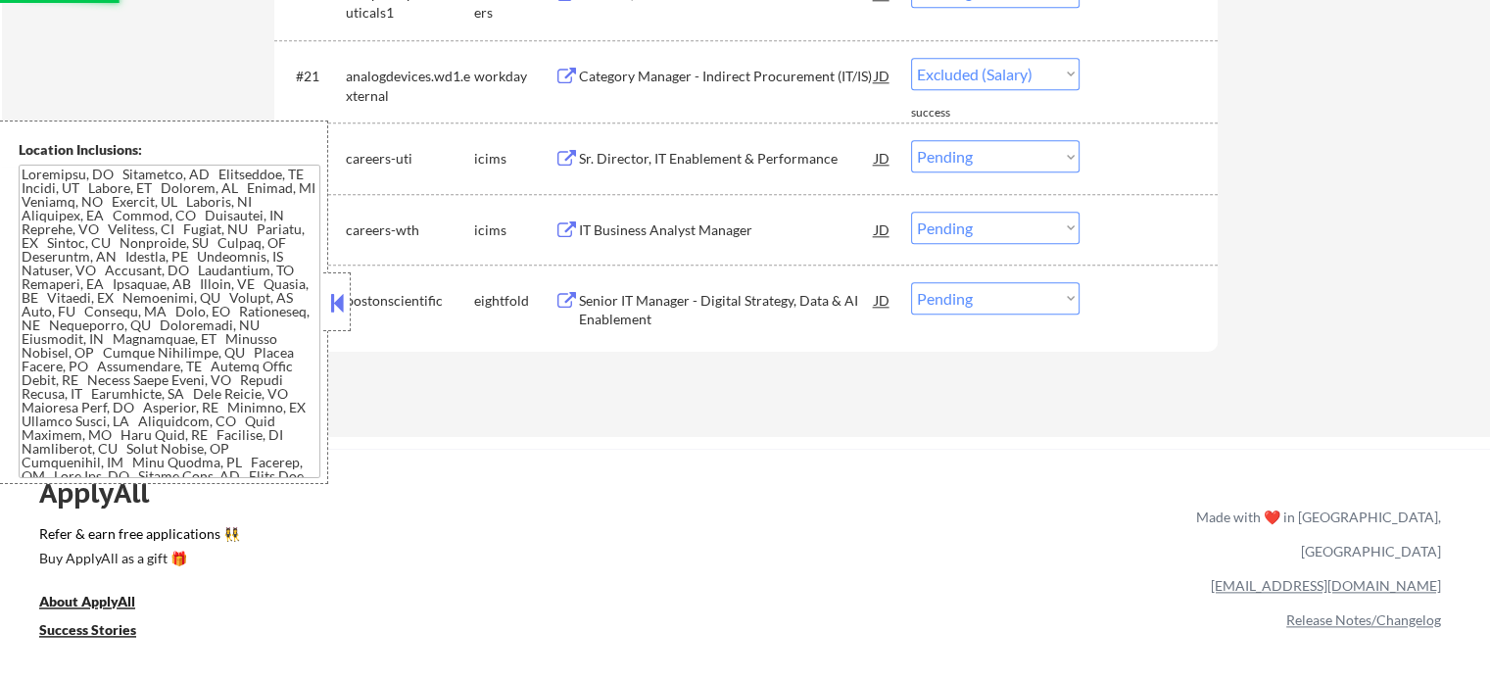
select select ""pending""
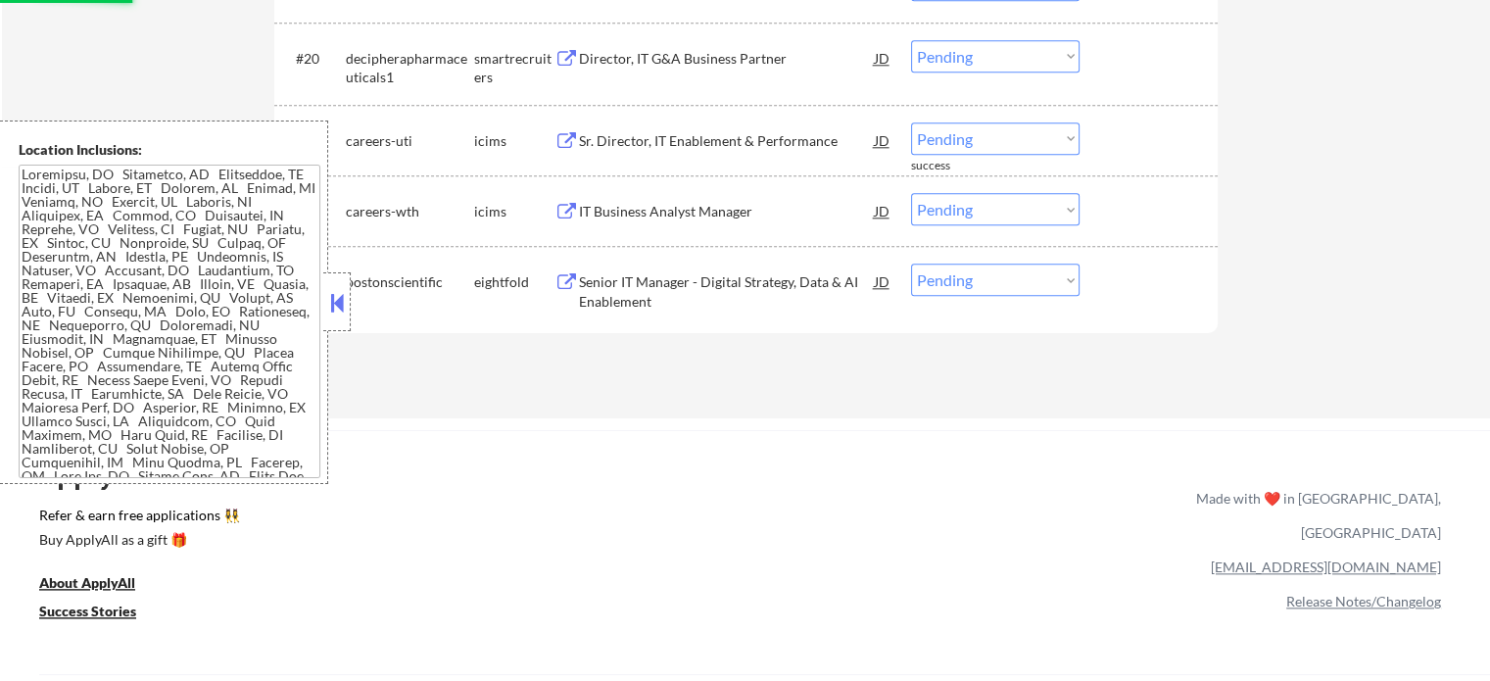
scroll to position [2121, 0]
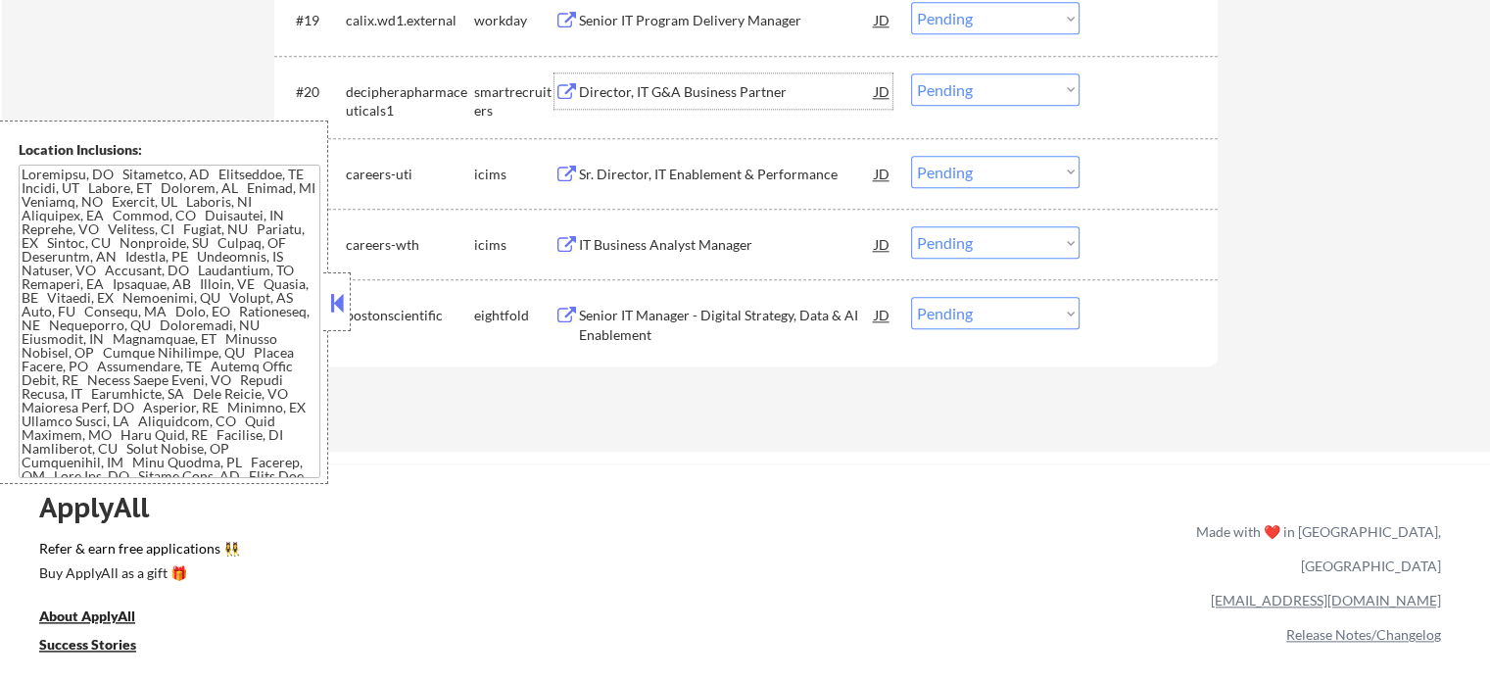
click at [640, 97] on div "Director, IT G&A Business Partner" at bounding box center [727, 92] width 296 height 20
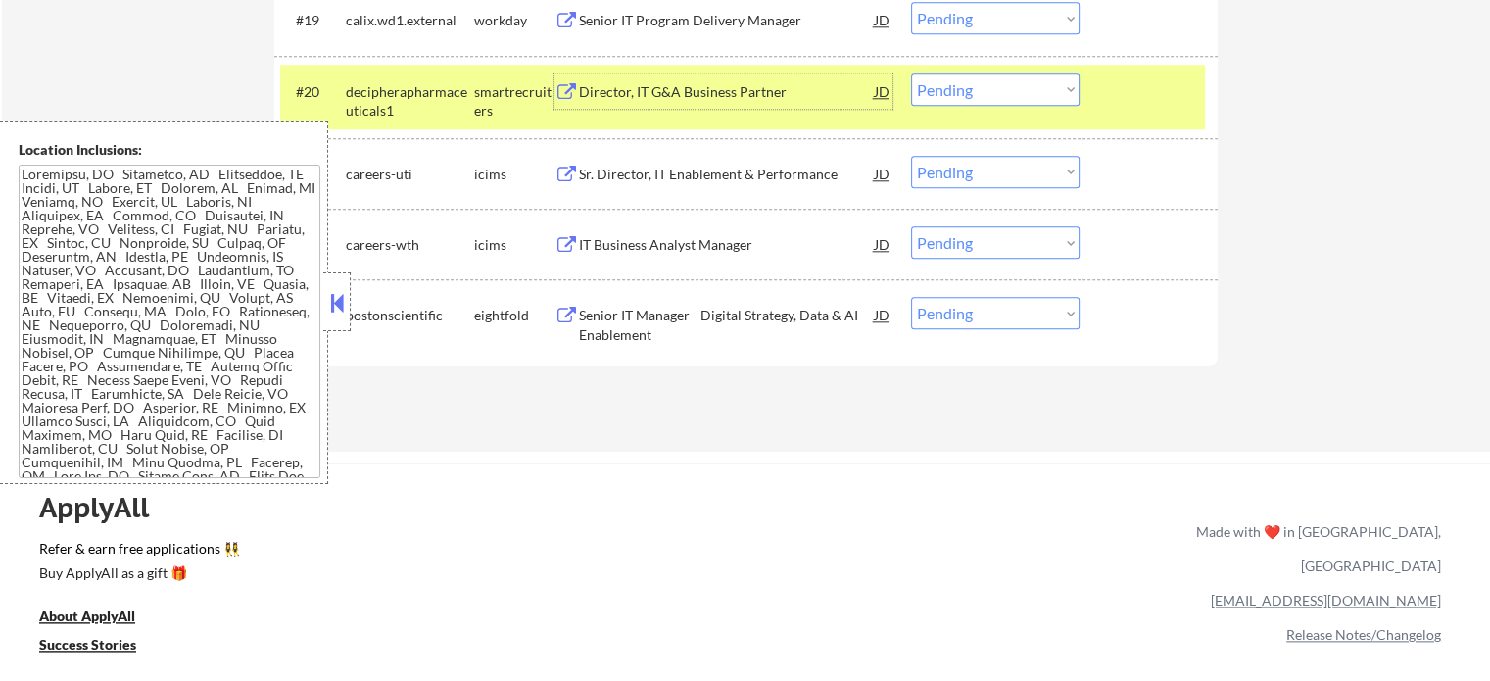
click at [955, 92] on select "Choose an option... Pending Applied Excluded (Questions) Excluded (Expired) Exc…" at bounding box center [995, 89] width 168 height 32
click at [911, 73] on select "Choose an option... Pending Applied Excluded (Questions) Excluded (Expired) Exc…" at bounding box center [995, 89] width 168 height 32
click at [1124, 89] on div at bounding box center [1151, 90] width 86 height 35
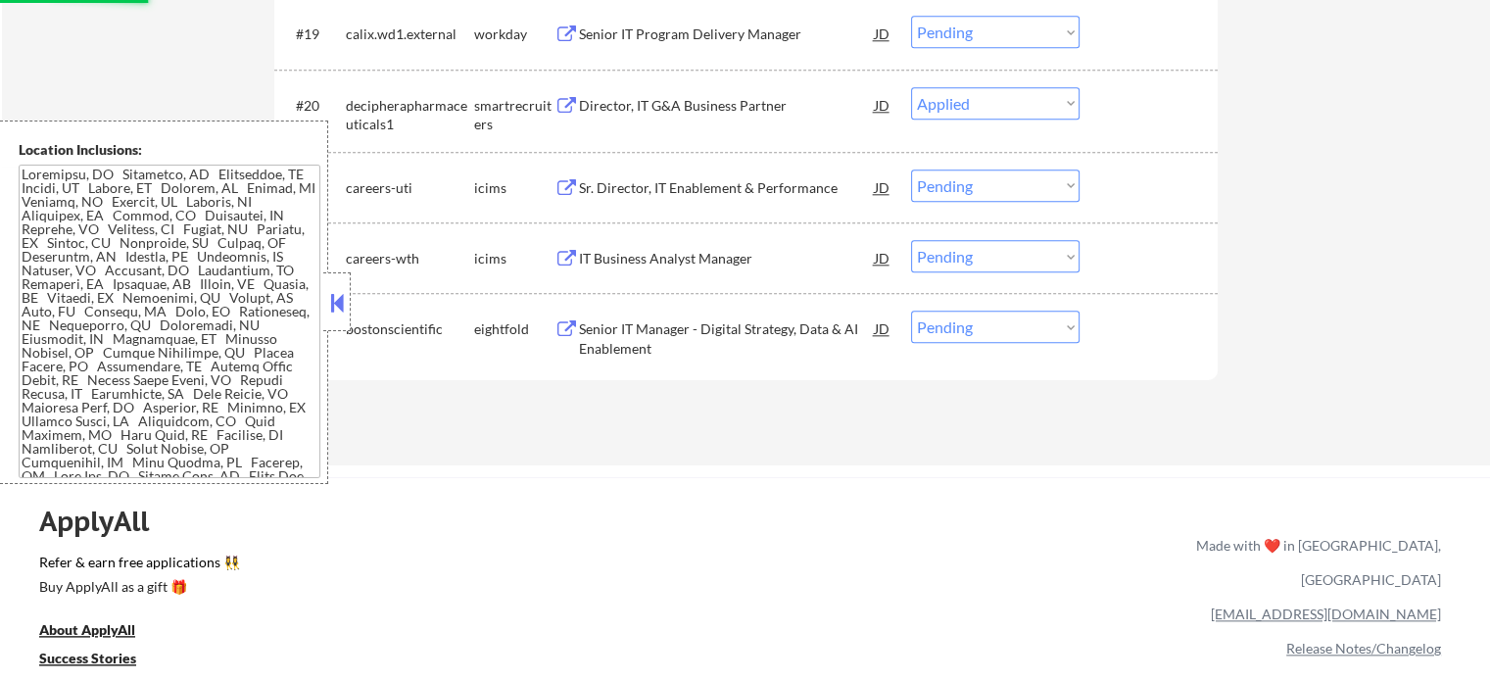
scroll to position [2023, 0]
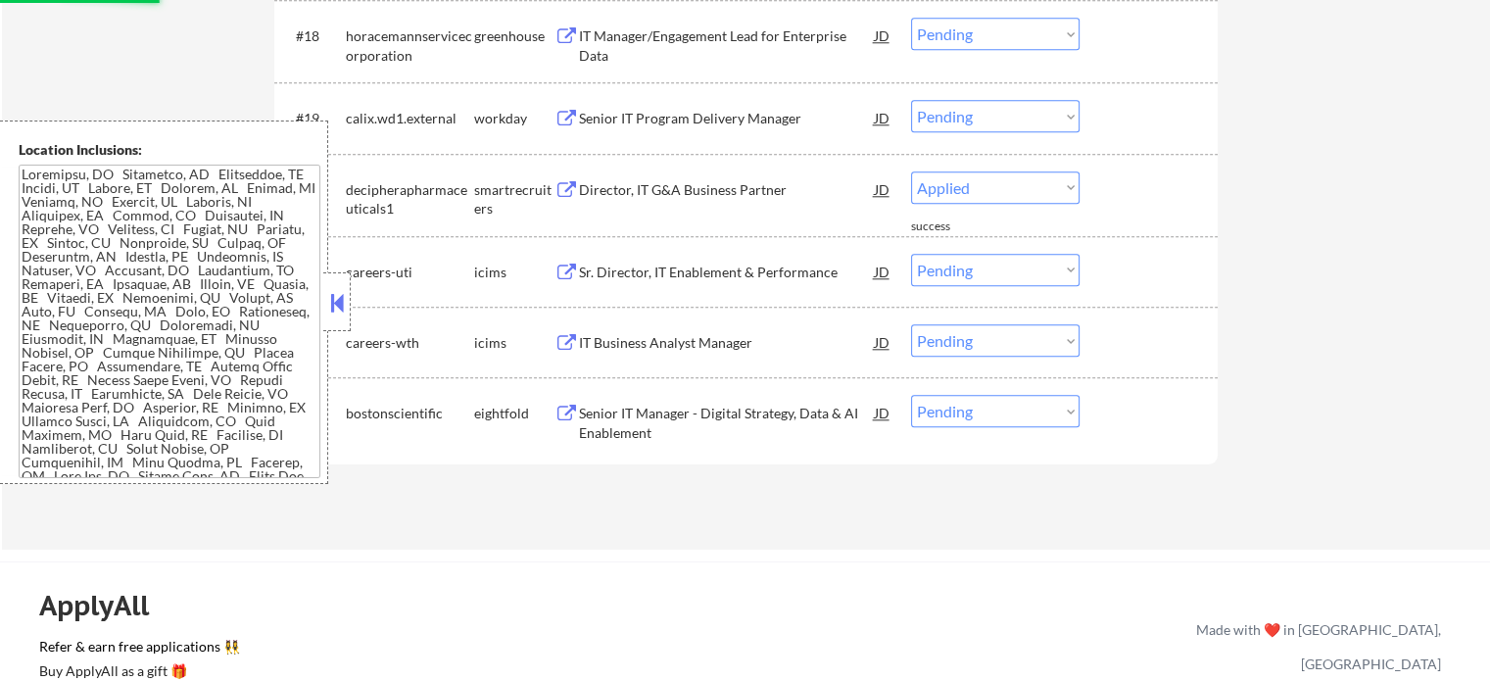
select select ""pending""
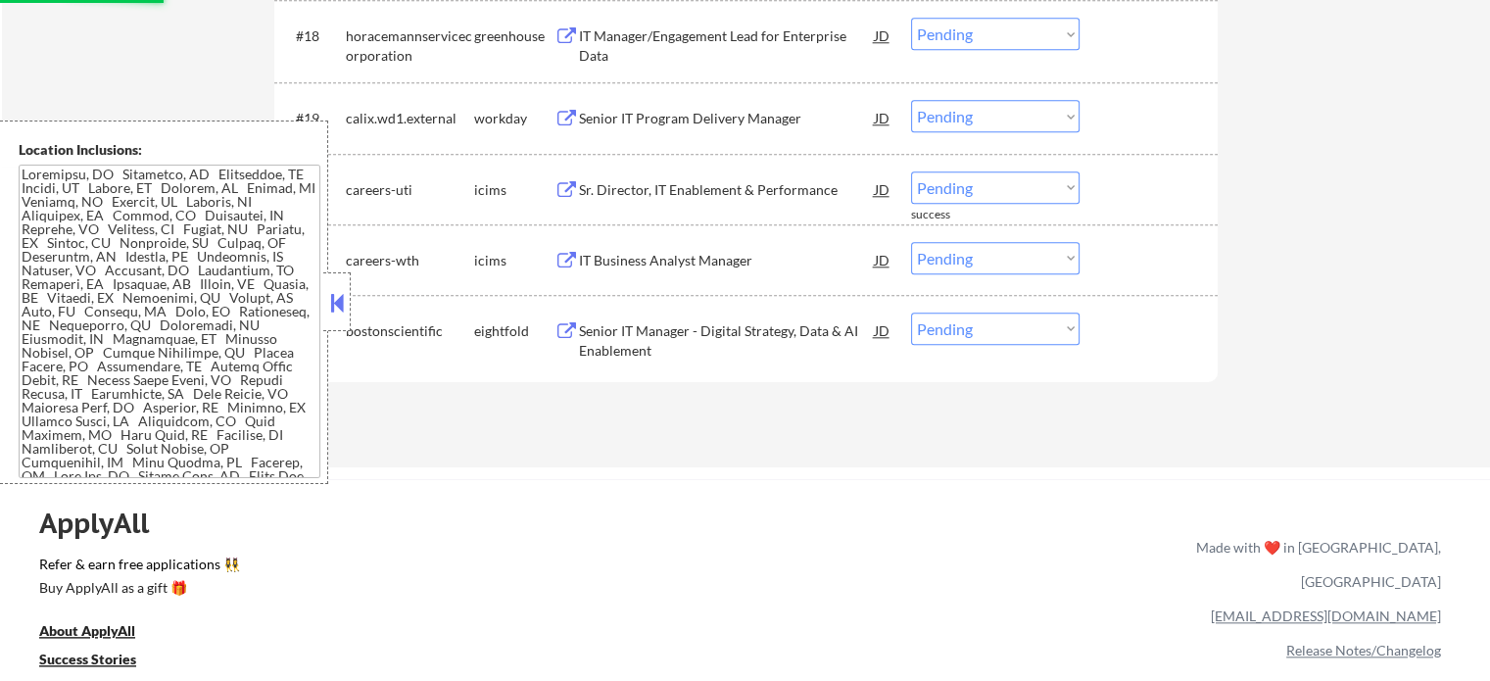
click at [681, 119] on div "Senior IT Program Delivery Manager" at bounding box center [727, 119] width 296 height 20
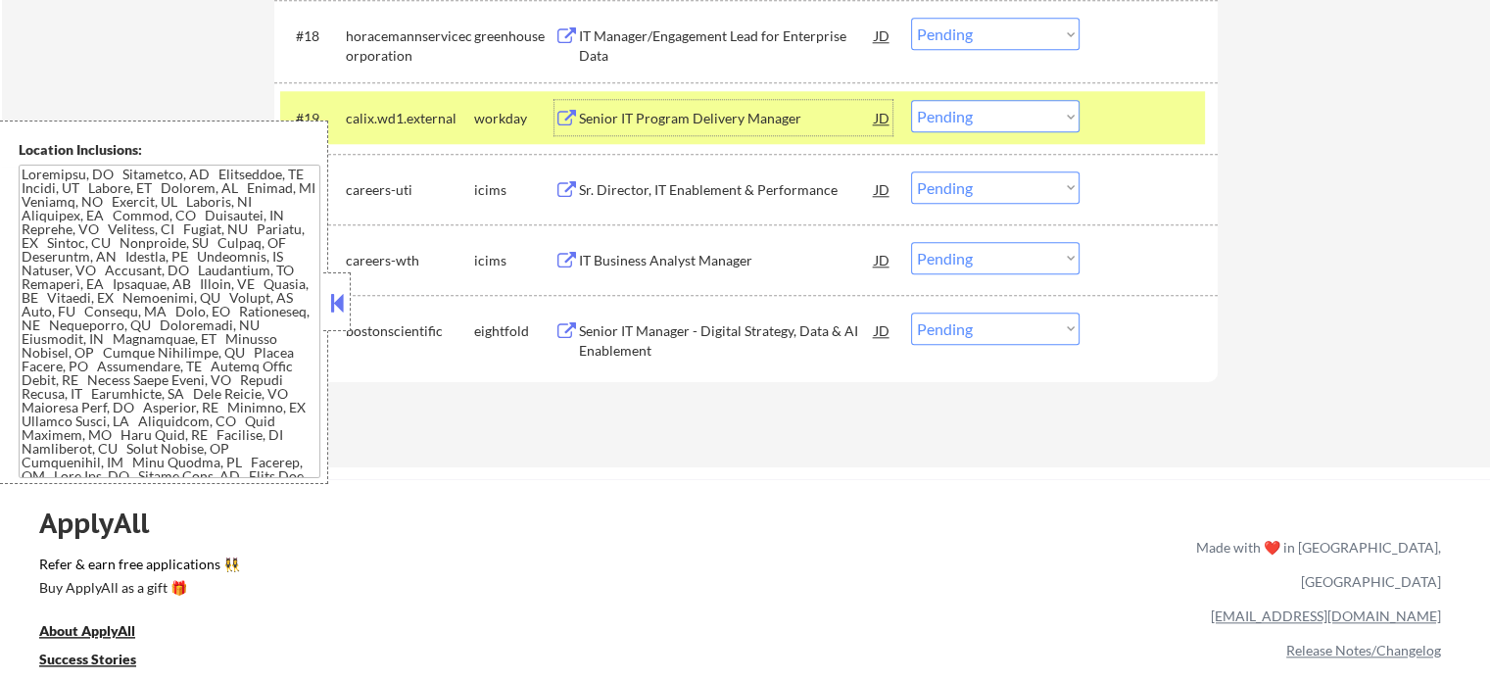
click at [988, 121] on select "Choose an option... Pending Applied Excluded (Questions) Excluded (Expired) Exc…" at bounding box center [995, 116] width 168 height 32
click at [911, 100] on select "Choose an option... Pending Applied Excluded (Questions) Excluded (Expired) Exc…" at bounding box center [995, 116] width 168 height 32
click at [1130, 124] on div at bounding box center [1151, 117] width 86 height 35
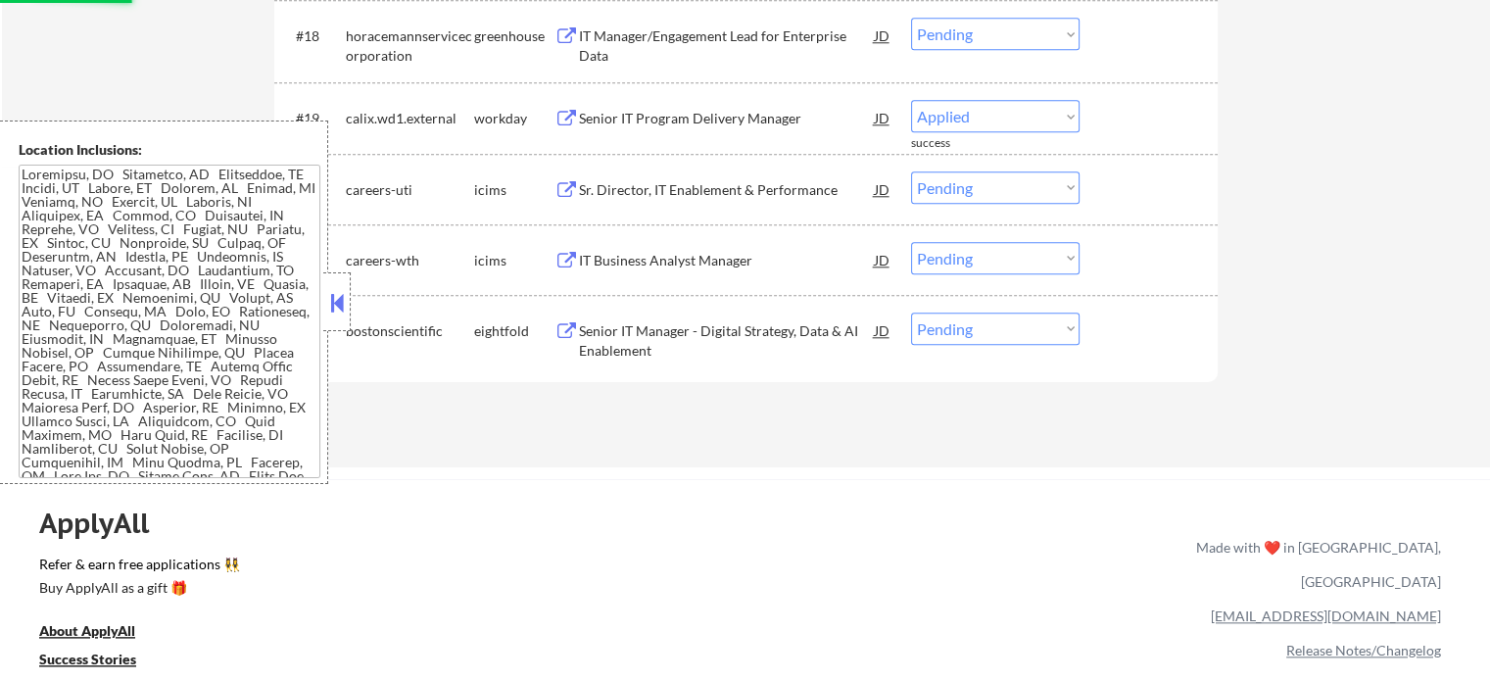
select select ""pending""
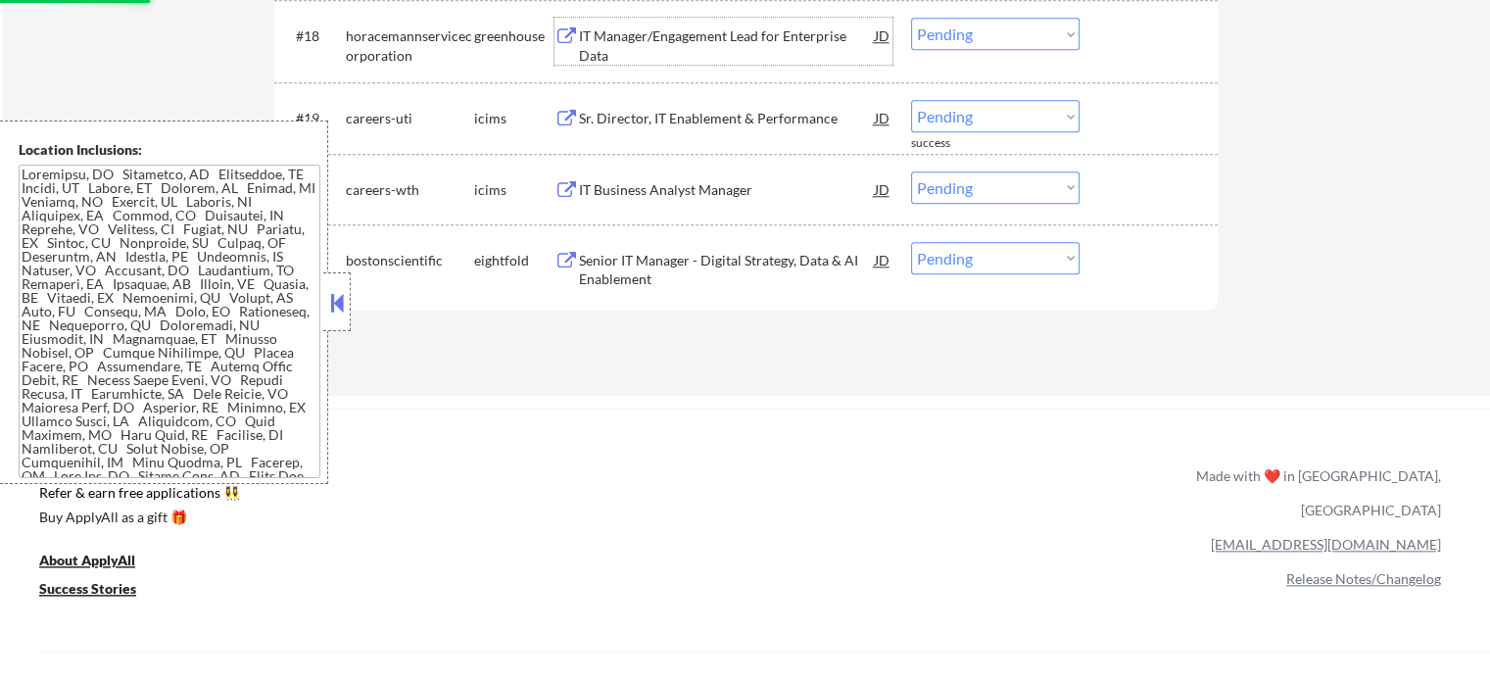
click at [673, 39] on div "IT Manager/Engagement Lead for Enterprise Data" at bounding box center [727, 45] width 296 height 38
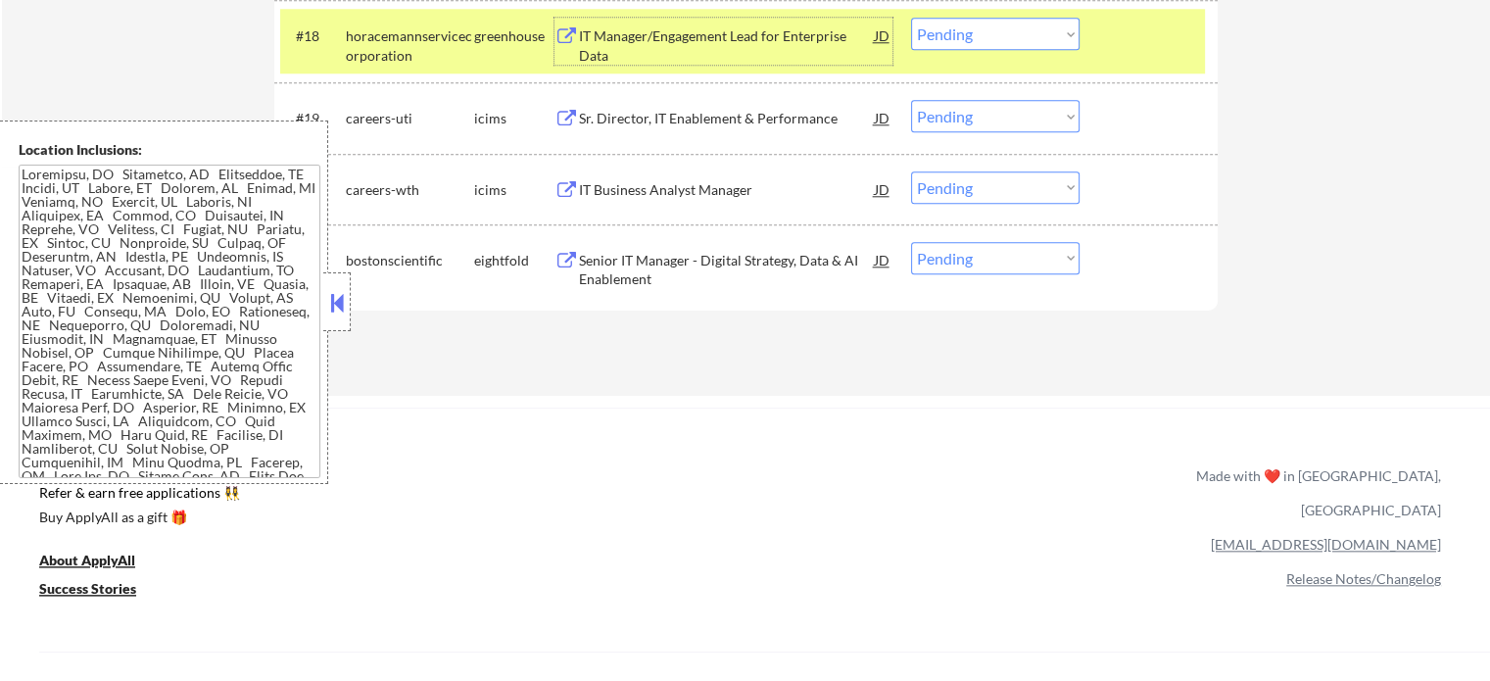
click at [1003, 21] on select "Choose an option... Pending Applied Excluded (Questions) Excluded (Expired) Exc…" at bounding box center [995, 34] width 168 height 32
click at [911, 18] on select "Choose an option... Pending Applied Excluded (Questions) Excluded (Expired) Exc…" at bounding box center [995, 34] width 168 height 32
click at [1136, 45] on div at bounding box center [1151, 35] width 86 height 35
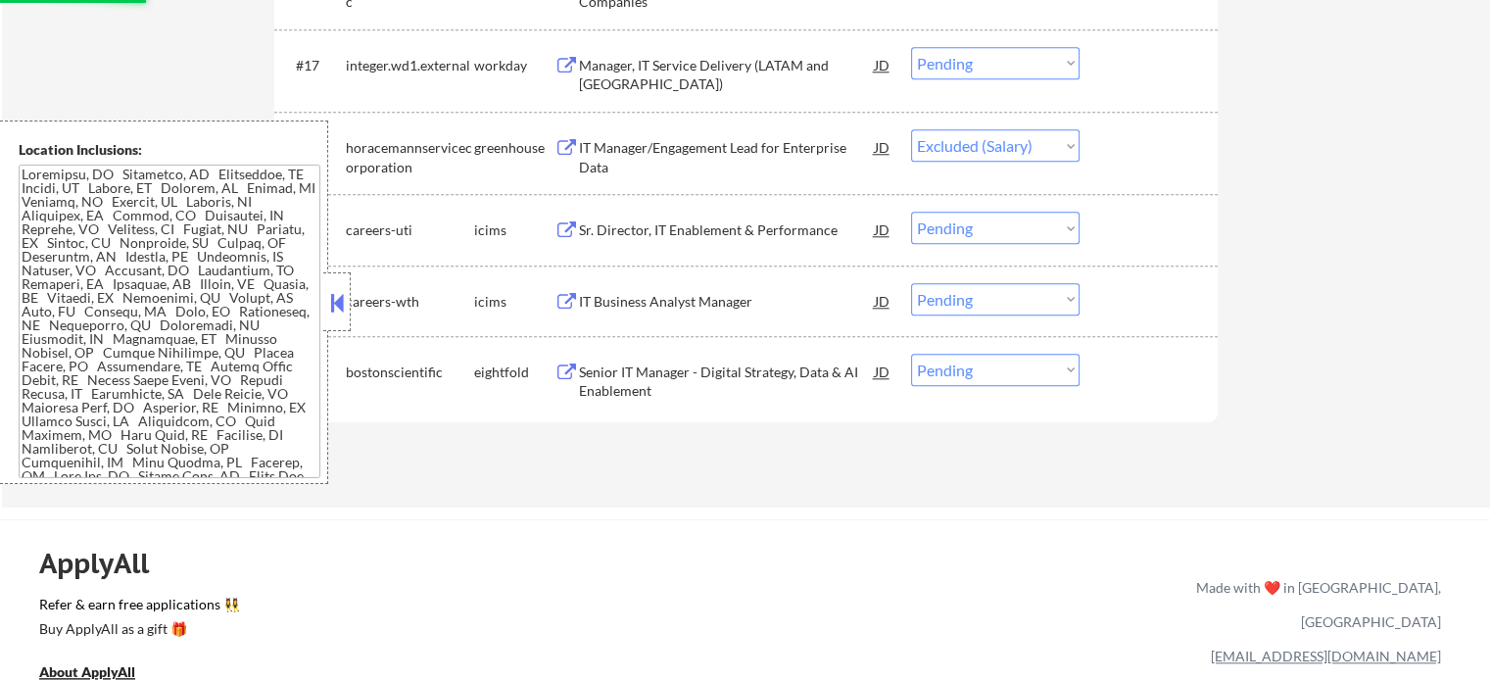
scroll to position [1827, 0]
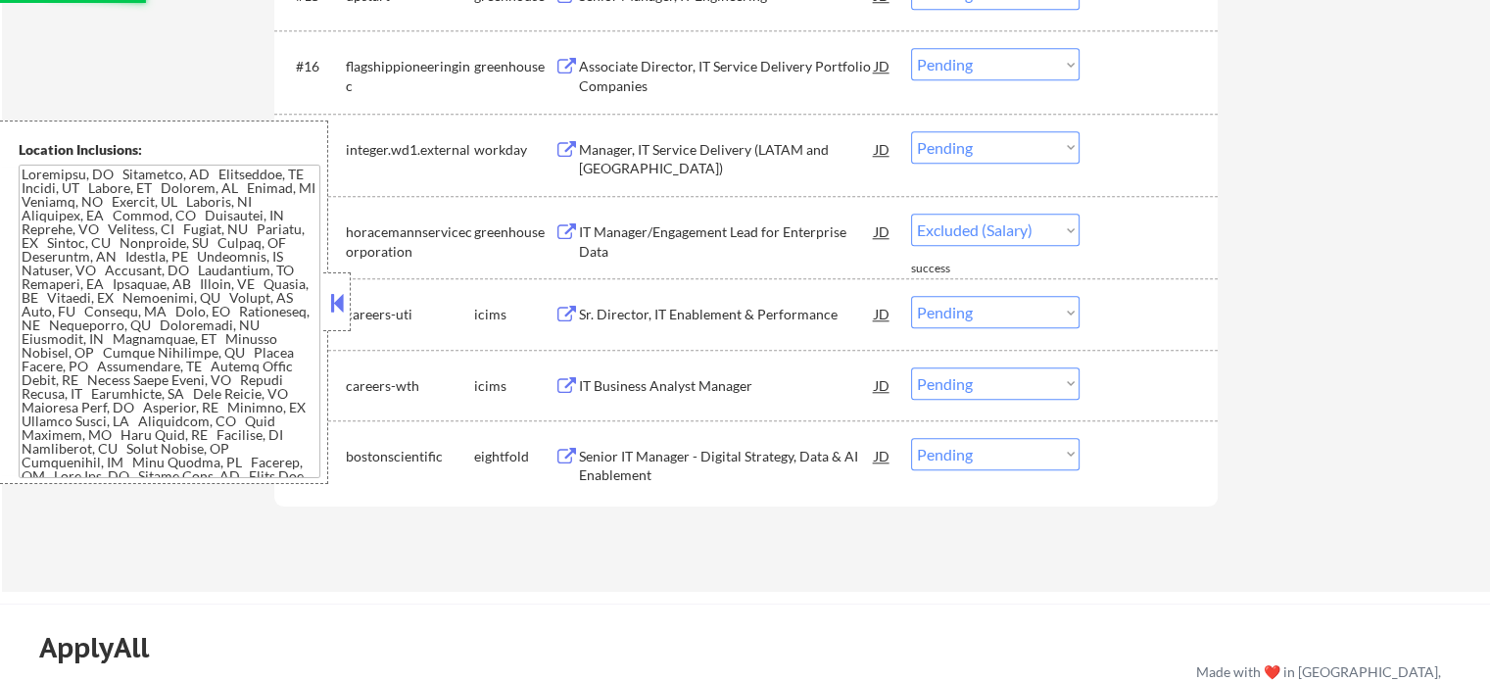
select select ""pending""
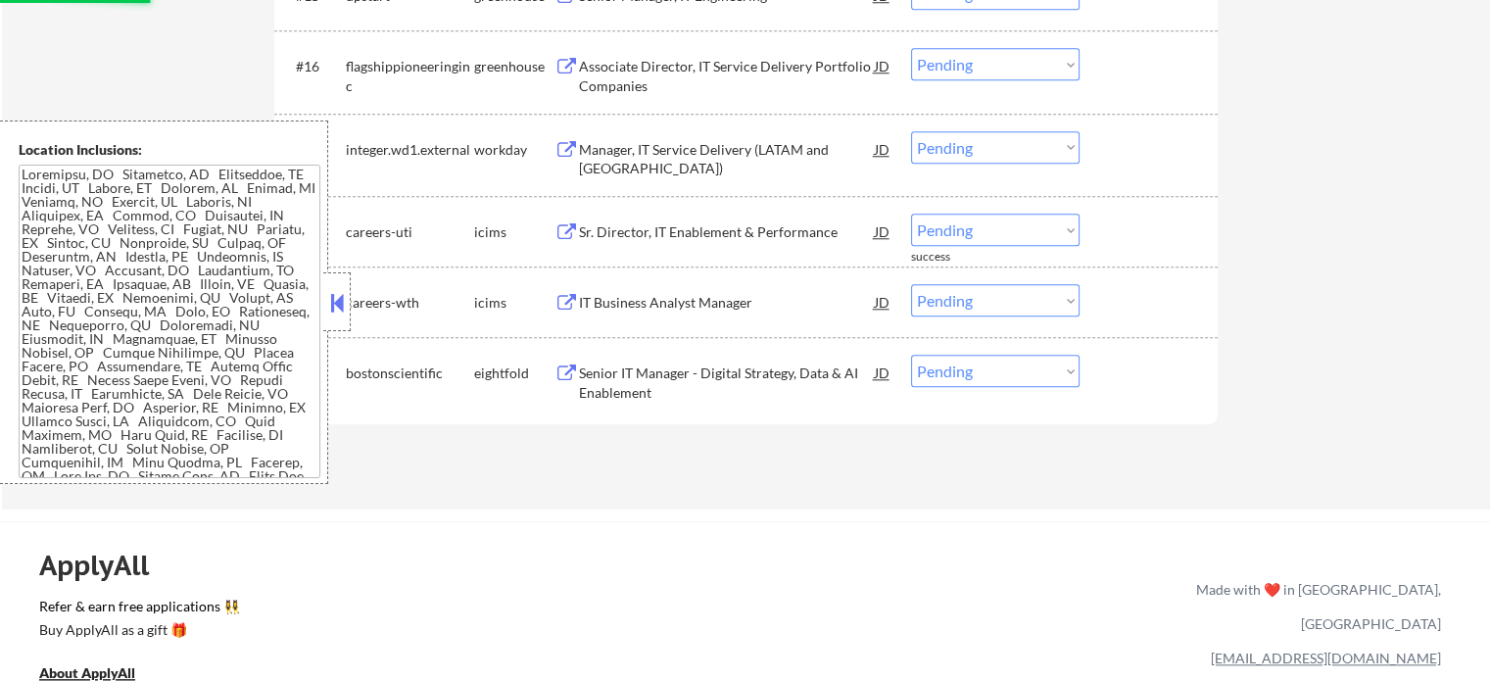
scroll to position [1730, 0]
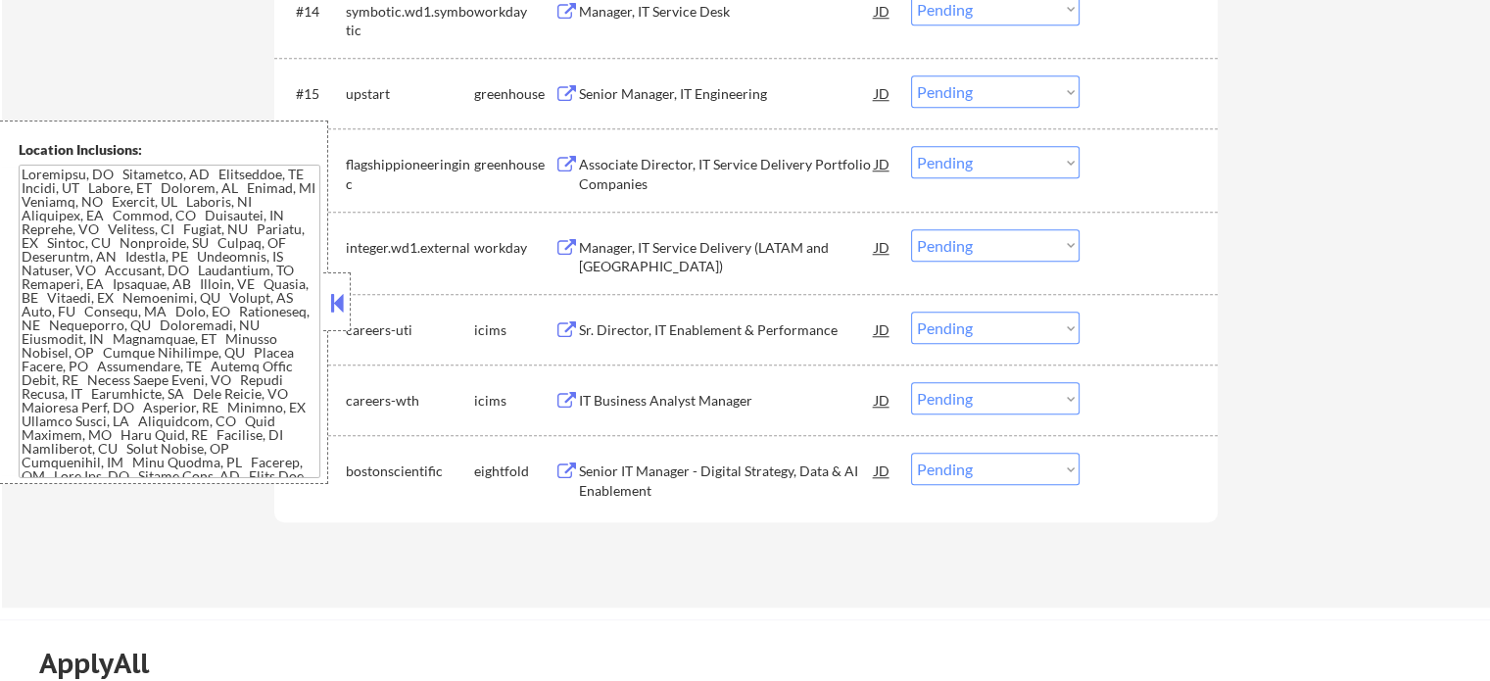
click at [695, 254] on div "Manager, IT Service Delivery (LATAM and Central USA)" at bounding box center [727, 257] width 296 height 38
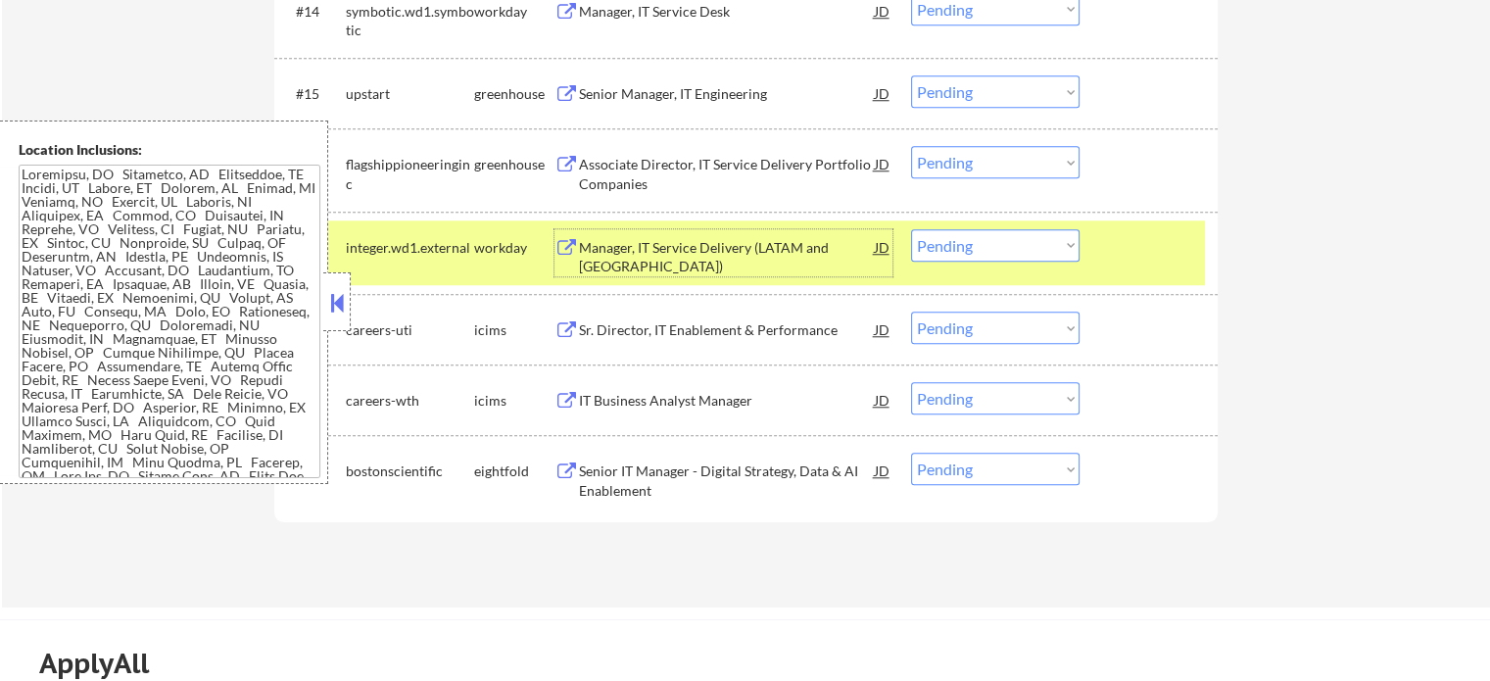
drag, startPoint x: 1035, startPoint y: 247, endPoint x: 1026, endPoint y: 258, distance: 13.9
click at [1035, 247] on select "Choose an option... Pending Applied Excluded (Questions) Excluded (Expired) Exc…" at bounding box center [995, 245] width 168 height 32
click at [911, 229] on select "Choose an option... Pending Applied Excluded (Questions) Excluded (Expired) Exc…" at bounding box center [995, 245] width 168 height 32
click at [1128, 261] on div at bounding box center [1151, 246] width 86 height 35
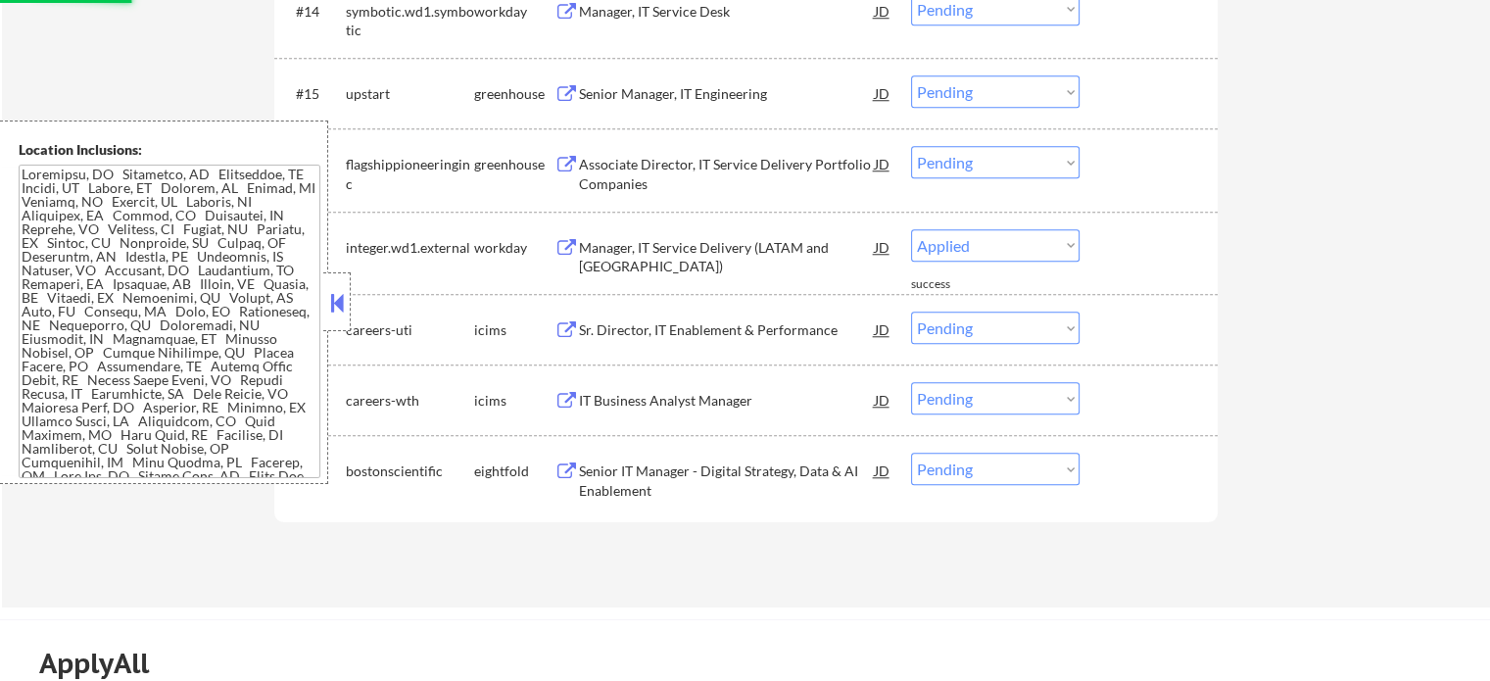
select select ""pending""
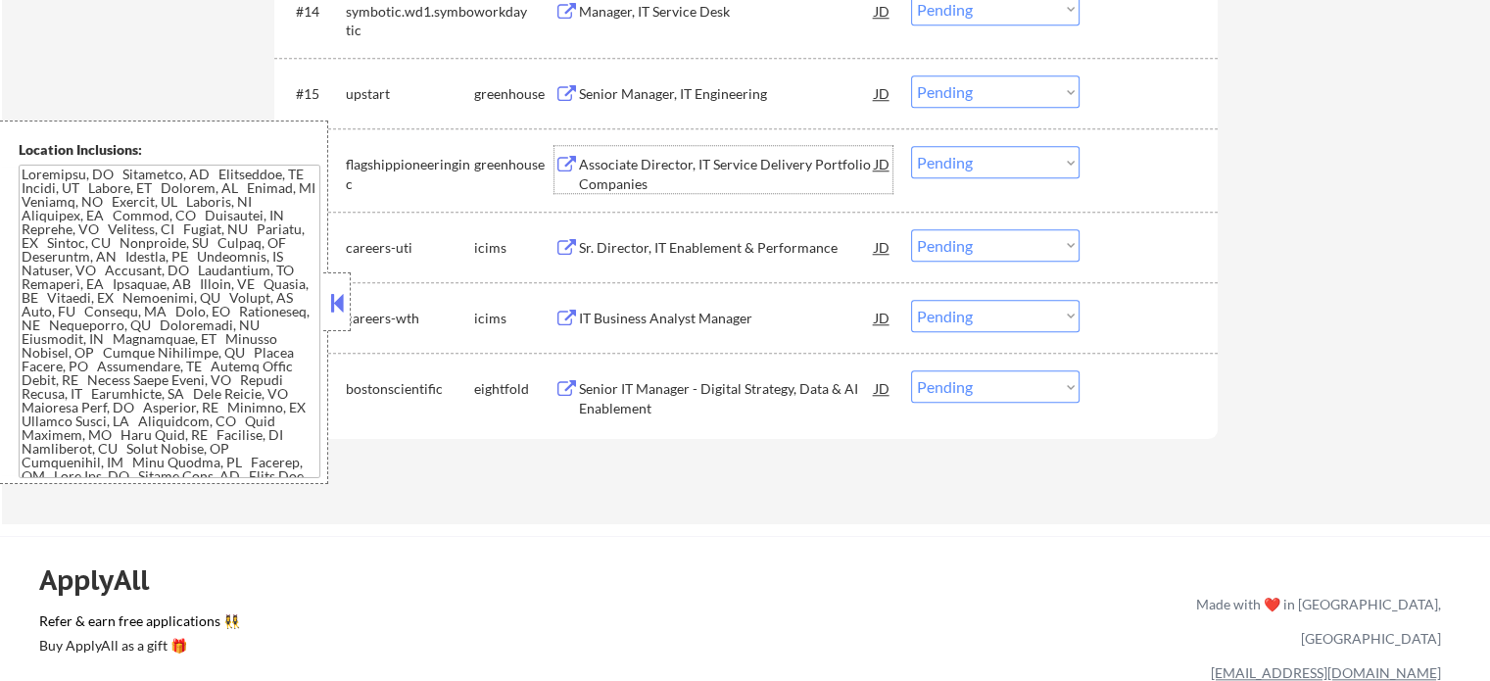
click at [654, 182] on div "Associate Director, IT Service Delivery Portfolio Companies" at bounding box center [727, 174] width 296 height 38
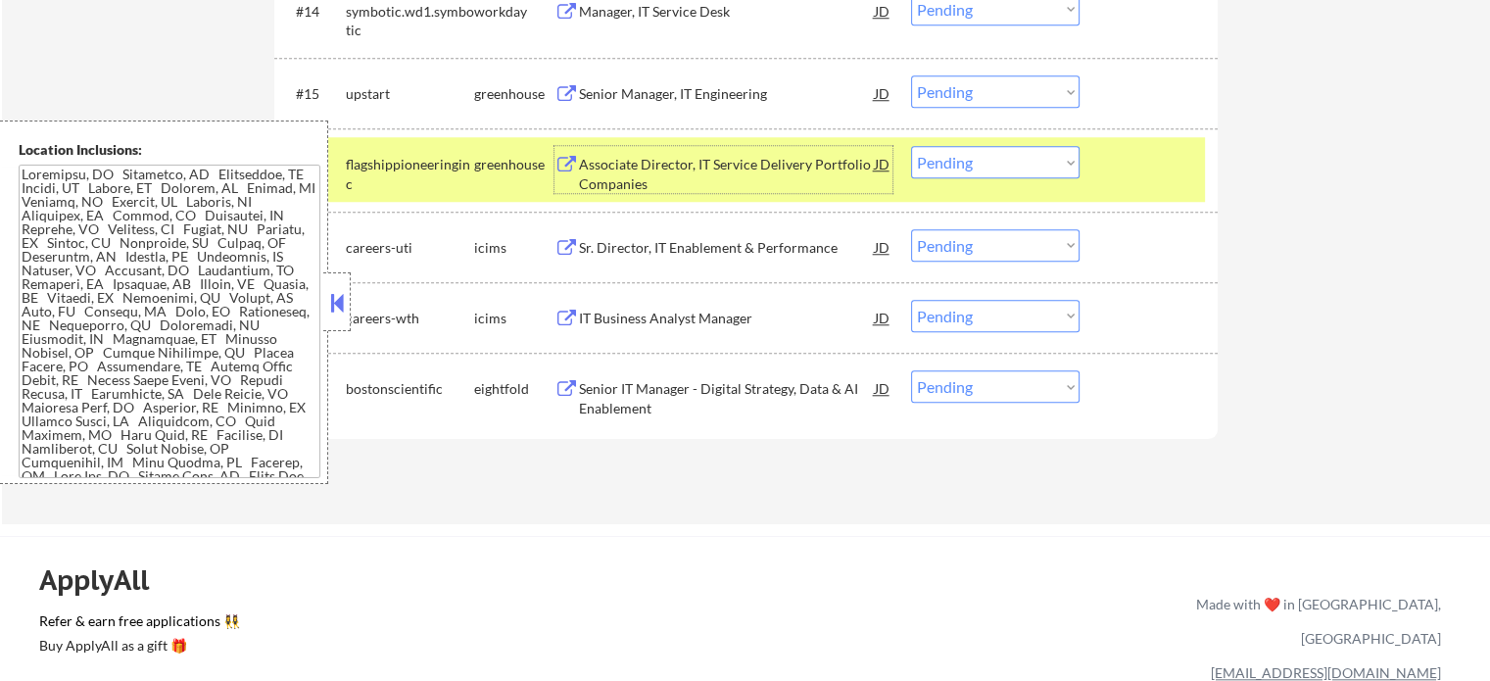
click at [929, 164] on select "Choose an option... Pending Applied Excluded (Questions) Excluded (Expired) Exc…" at bounding box center [995, 162] width 168 height 32
click at [911, 146] on select "Choose an option... Pending Applied Excluded (Questions) Excluded (Expired) Exc…" at bounding box center [995, 162] width 168 height 32
click at [1092, 174] on div "#16 flagshippioneeringinc greenhouse Associate Director, IT Service Delivery Po…" at bounding box center [742, 169] width 924 height 65
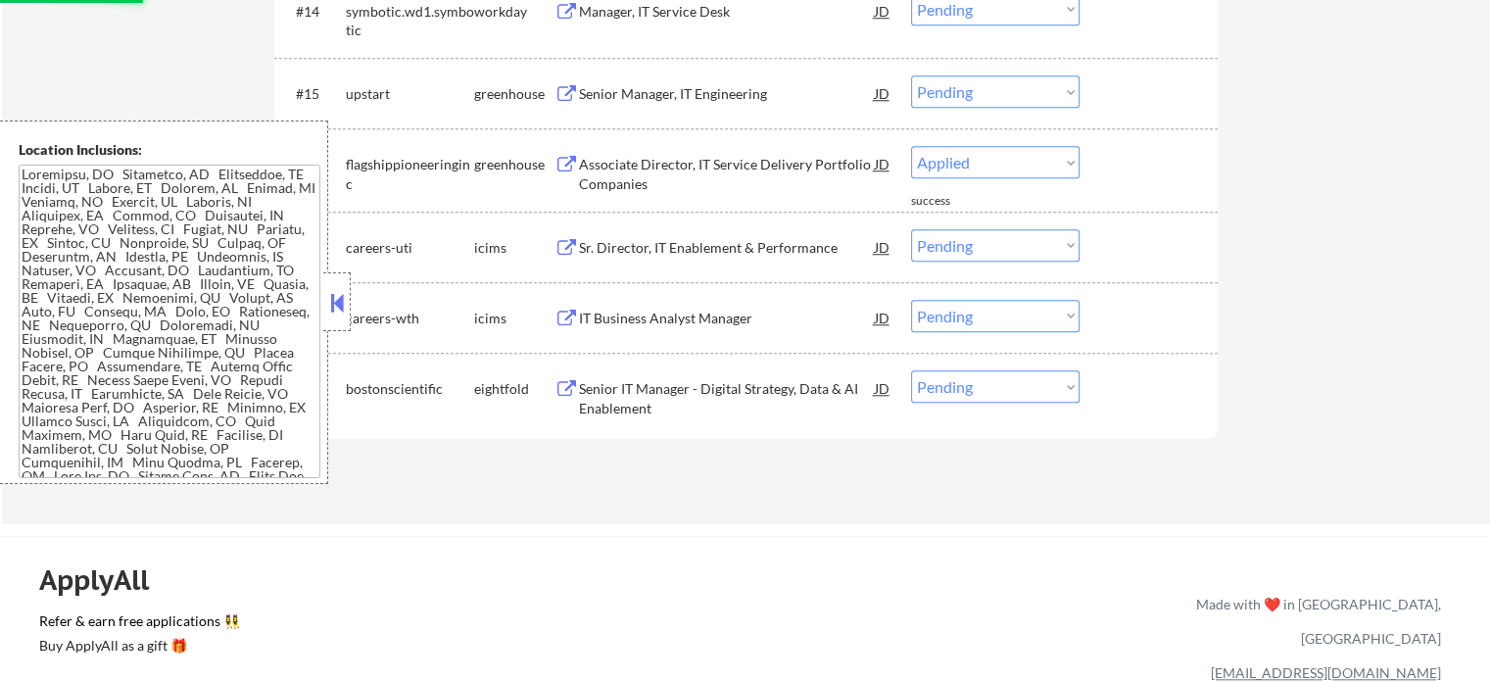
select select ""pending""
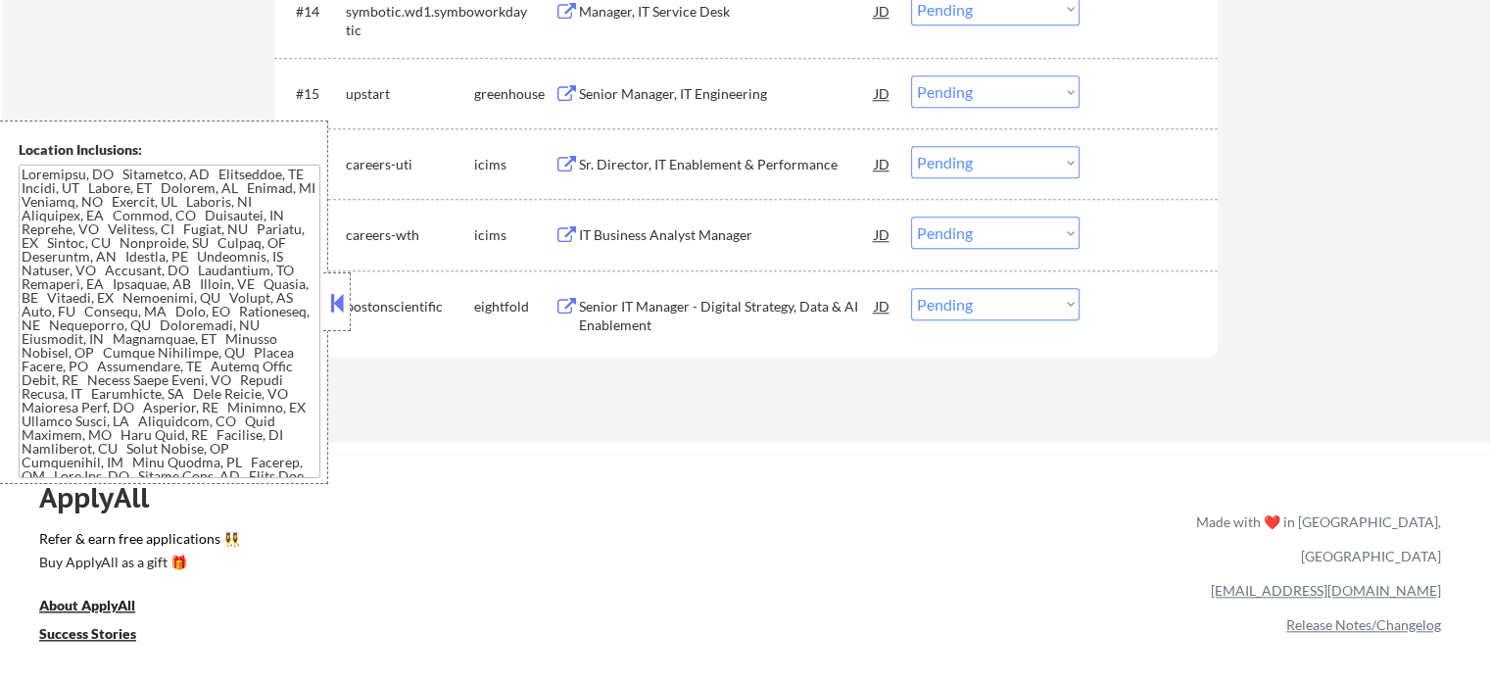
click at [639, 86] on div "Senior Manager, IT Engineering" at bounding box center [727, 94] width 296 height 20
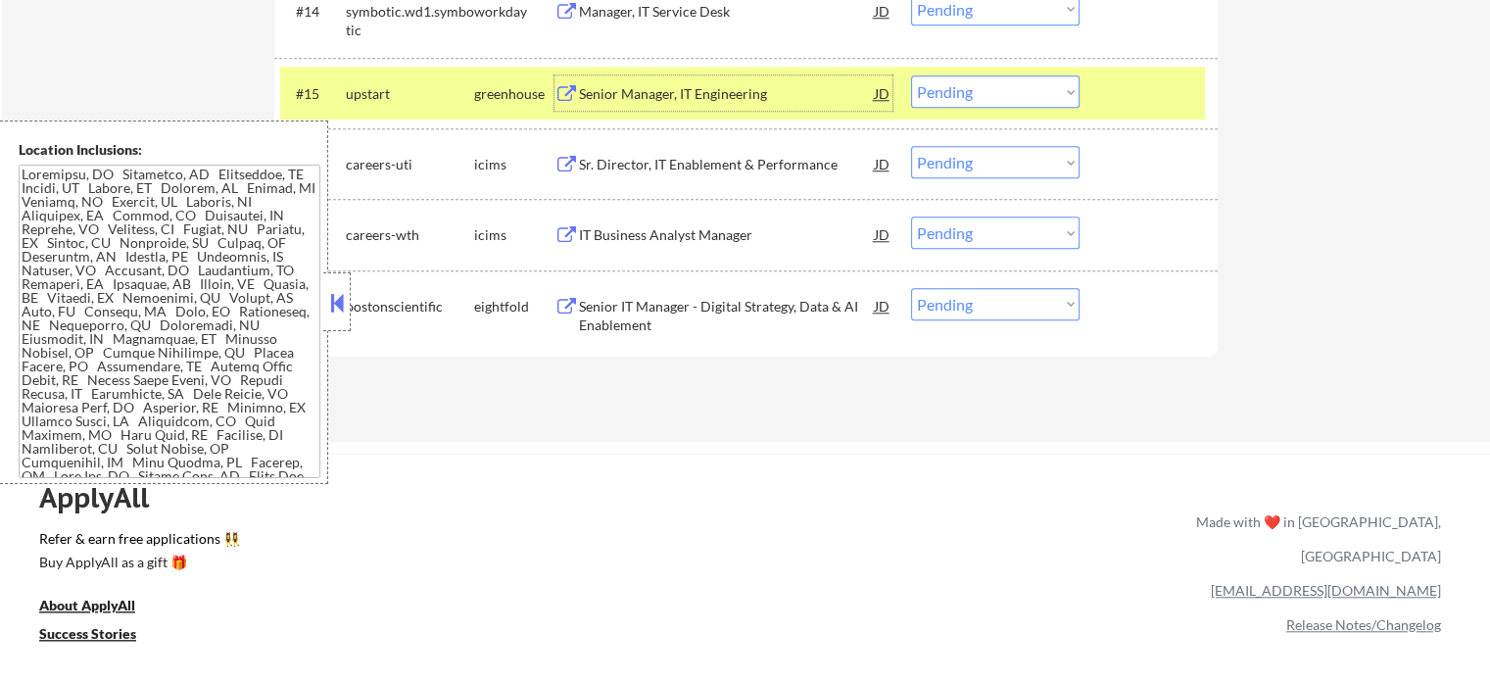
click at [960, 85] on select "Choose an option... Pending Applied Excluded (Questions) Excluded (Expired) Exc…" at bounding box center [995, 91] width 168 height 32
click at [911, 75] on select "Choose an option... Pending Applied Excluded (Questions) Excluded (Expired) Exc…" at bounding box center [995, 91] width 168 height 32
click at [1153, 87] on div at bounding box center [1151, 92] width 86 height 35
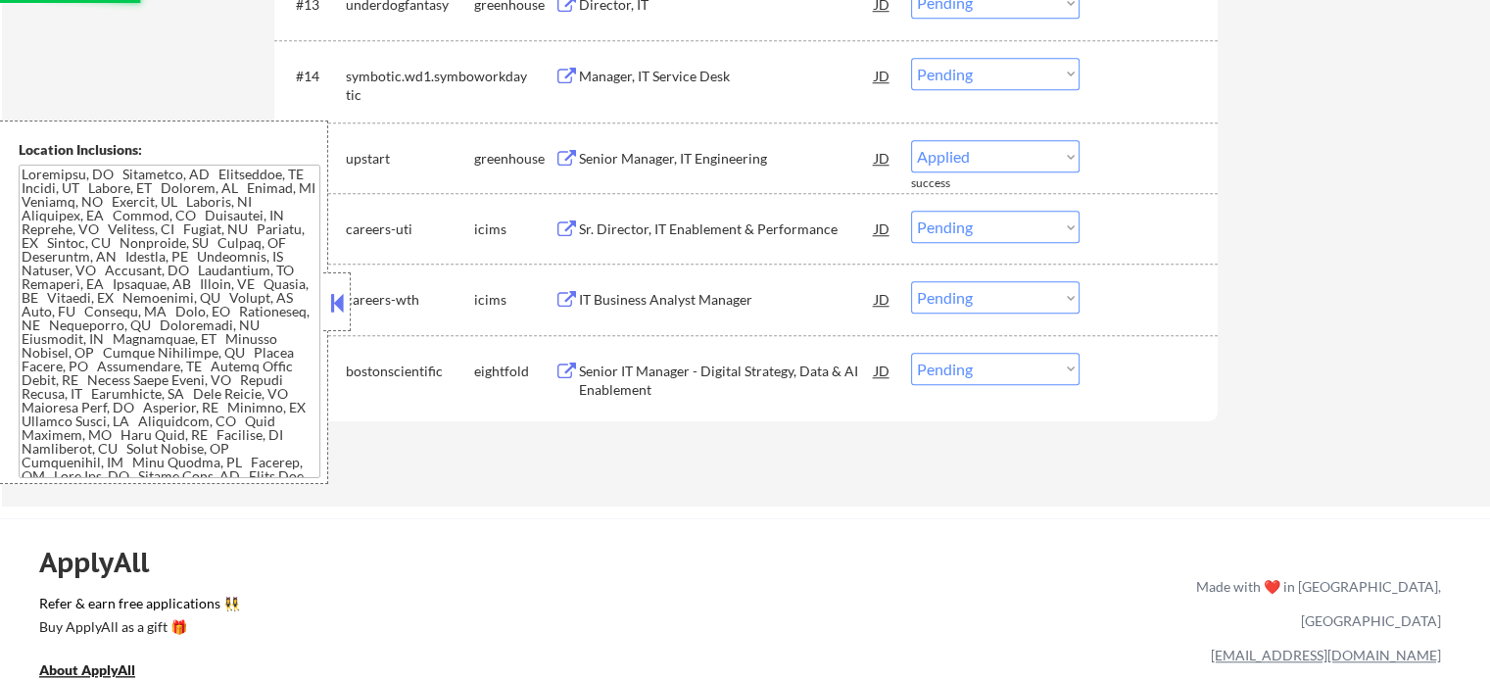
scroll to position [1534, 0]
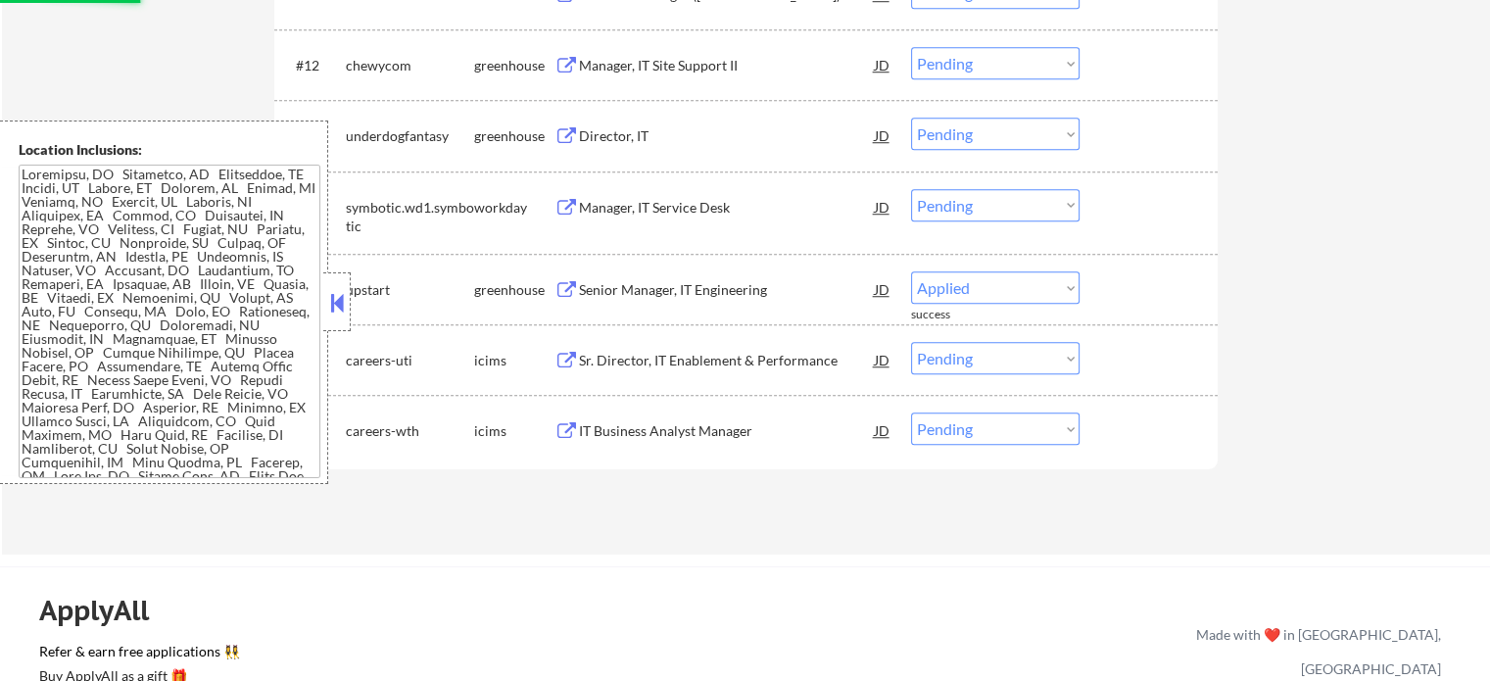
select select ""pending""
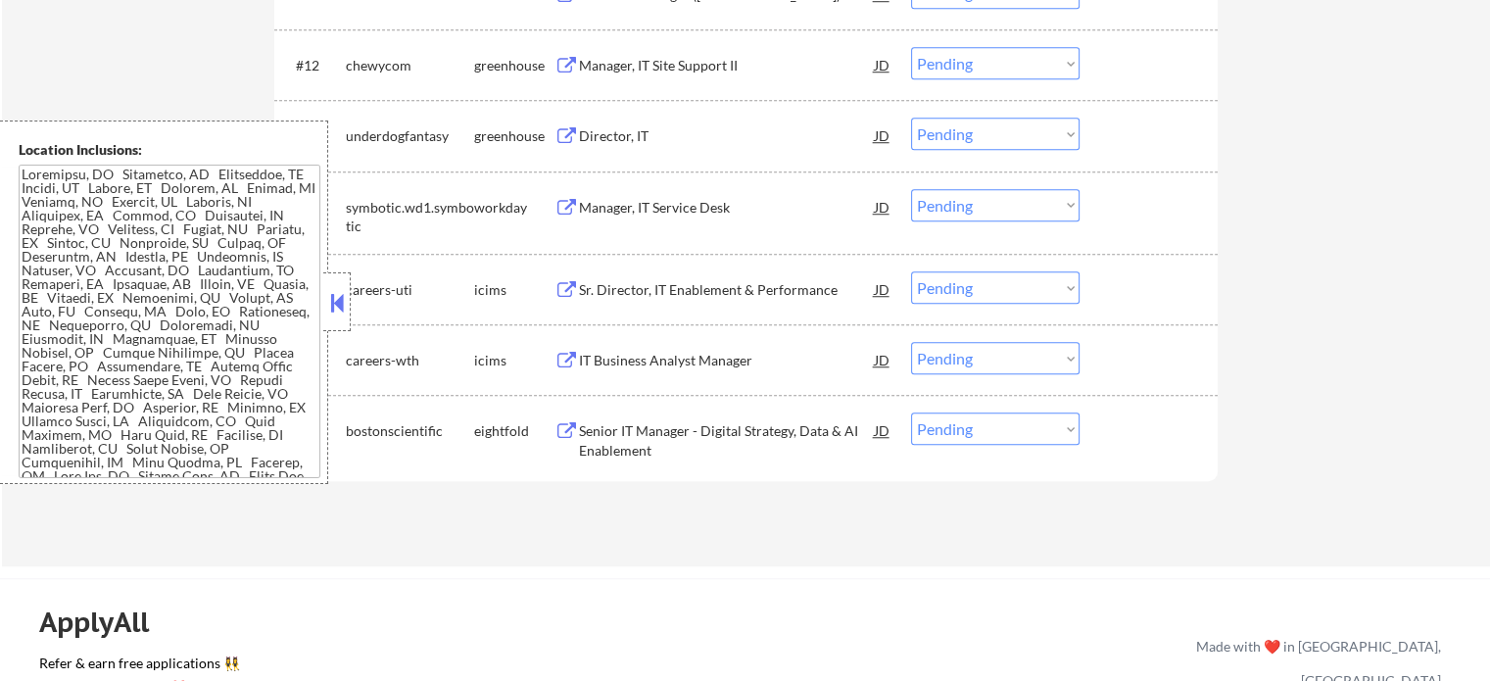
click at [592, 139] on div "Director, IT" at bounding box center [727, 136] width 296 height 20
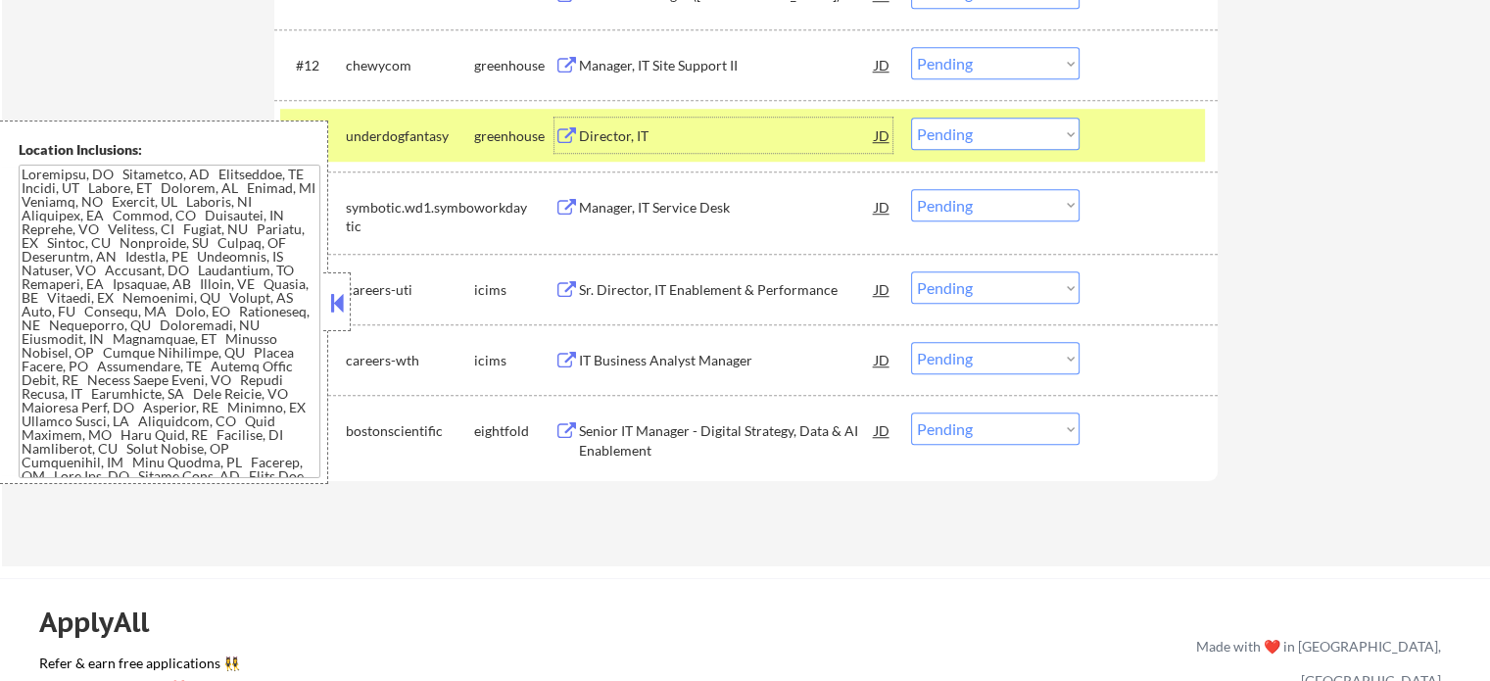
click at [963, 132] on select "Choose an option... Pending Applied Excluded (Questions) Excluded (Expired) Exc…" at bounding box center [995, 134] width 168 height 32
click at [911, 118] on select "Choose an option... Pending Applied Excluded (Questions) Excluded (Expired) Exc…" at bounding box center [995, 134] width 168 height 32
click at [1126, 135] on div at bounding box center [1151, 135] width 86 height 35
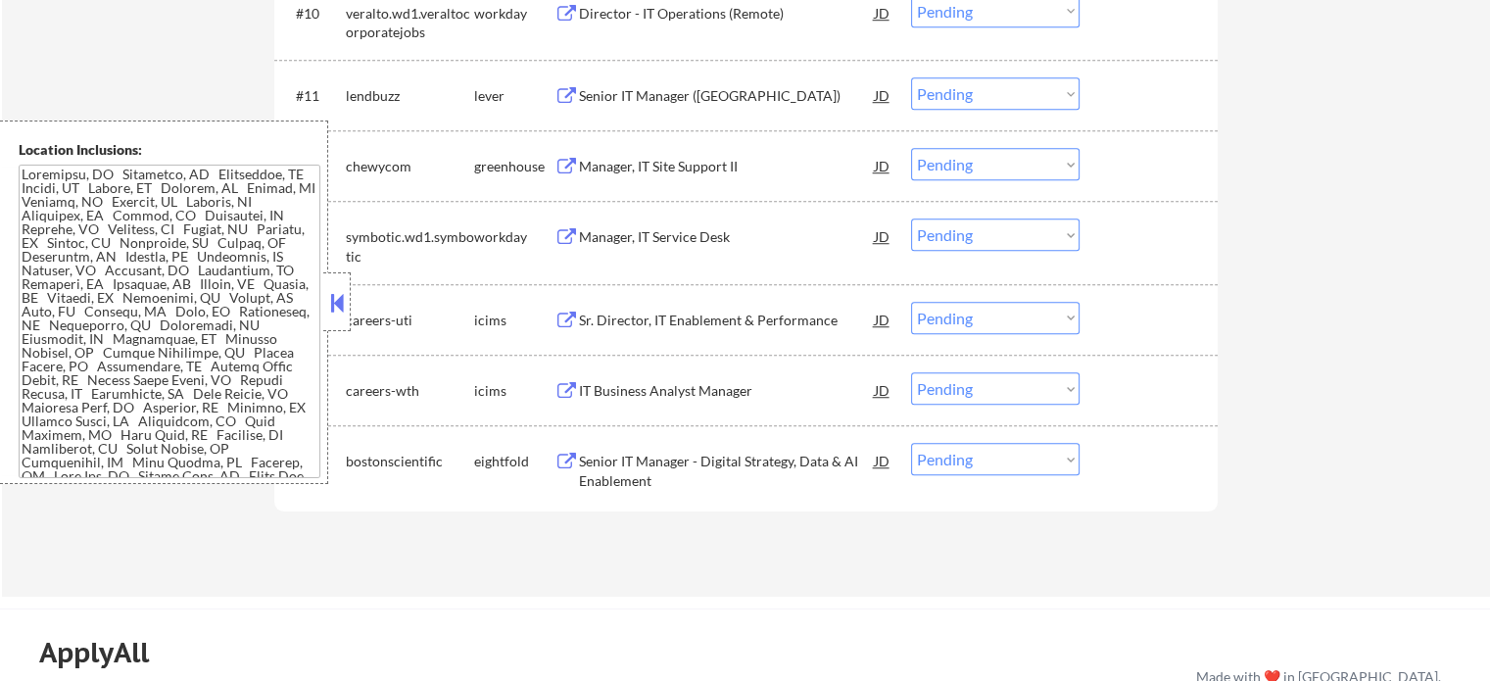
scroll to position [1436, 0]
click at [647, 240] on div "Manager, IT Service Desk" at bounding box center [727, 234] width 296 height 20
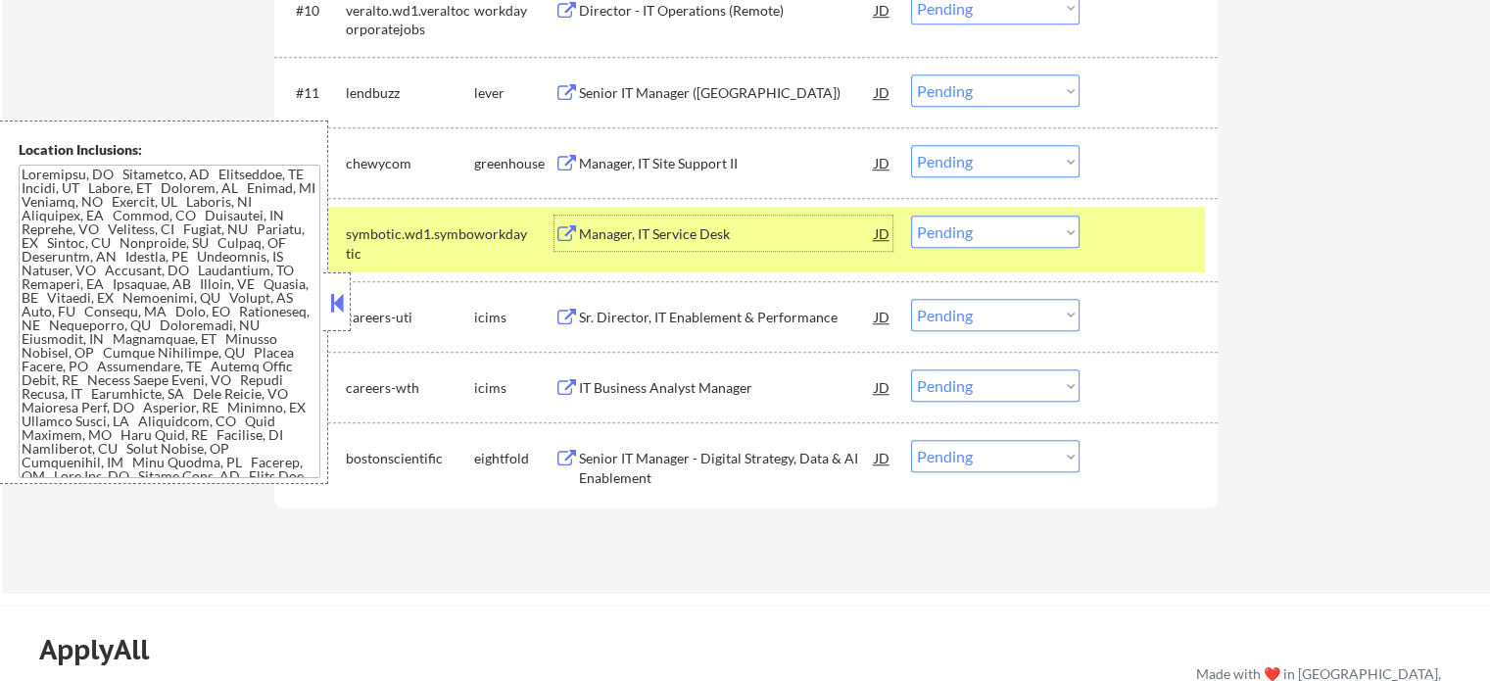
click at [1146, 230] on div at bounding box center [1151, 232] width 86 height 35
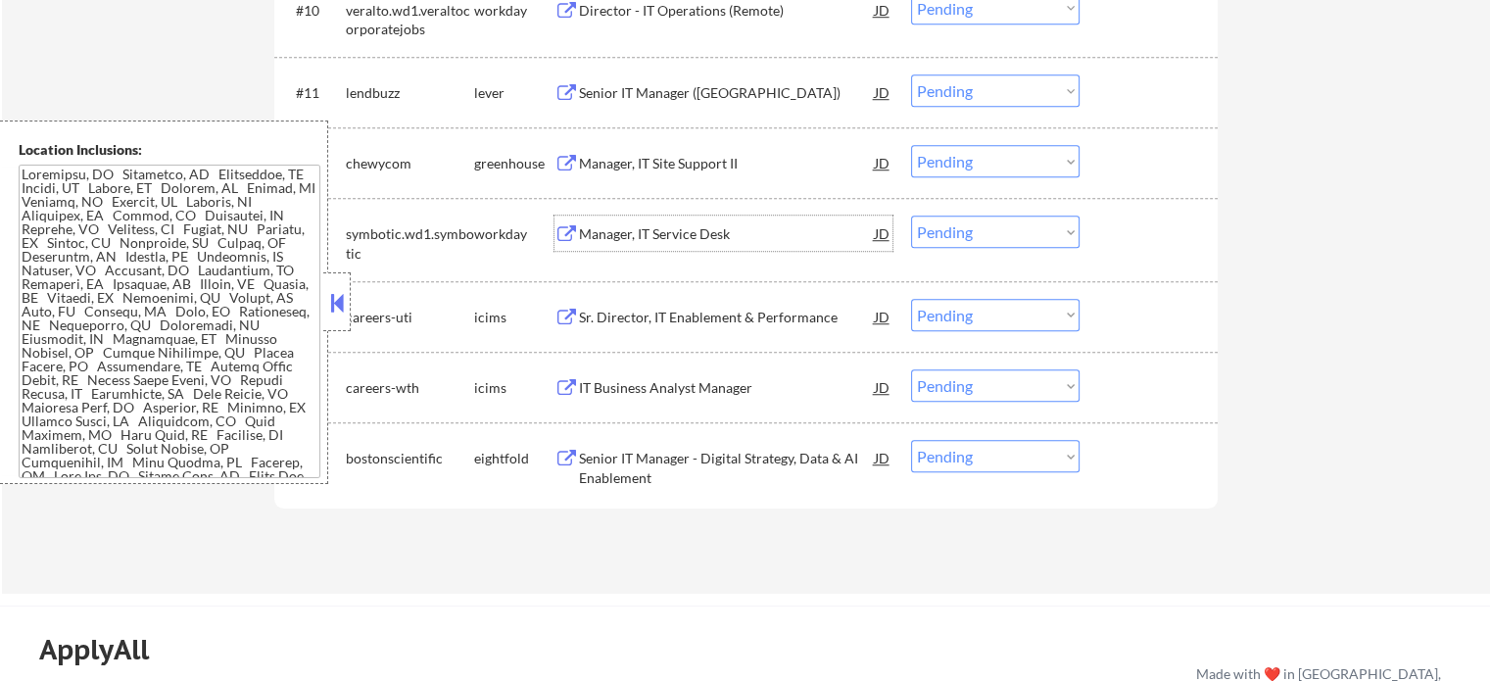
click at [685, 238] on div "Manager, IT Service Desk" at bounding box center [727, 234] width 296 height 20
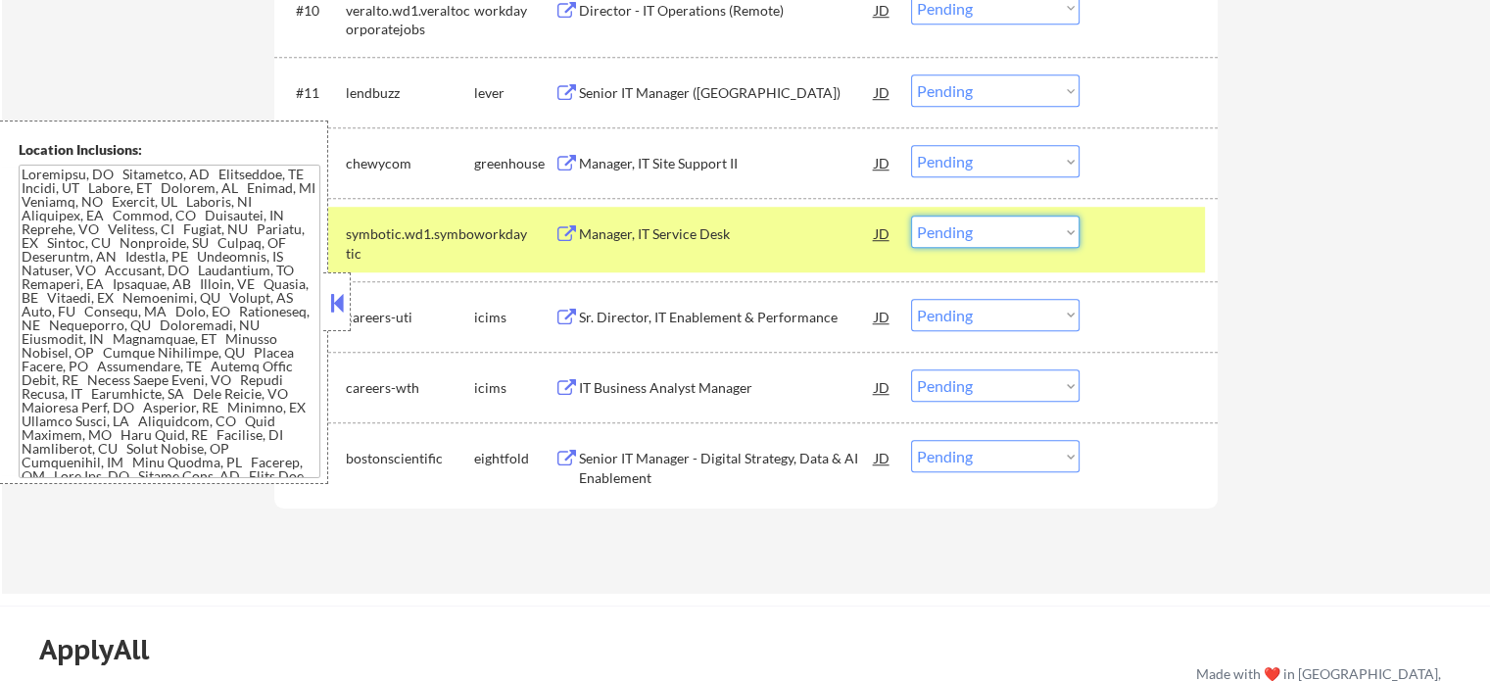
click at [982, 234] on select "Choose an option... Pending Applied Excluded (Questions) Excluded (Expired) Exc…" at bounding box center [995, 231] width 168 height 32
click at [911, 215] on select "Choose an option... Pending Applied Excluded (Questions) Excluded (Expired) Exc…" at bounding box center [995, 231] width 168 height 32
click at [1138, 256] on div "#13 symbotic.wd1.symbotic workday Manager, IT Service Desk JD Choose an option.…" at bounding box center [742, 239] width 924 height 65
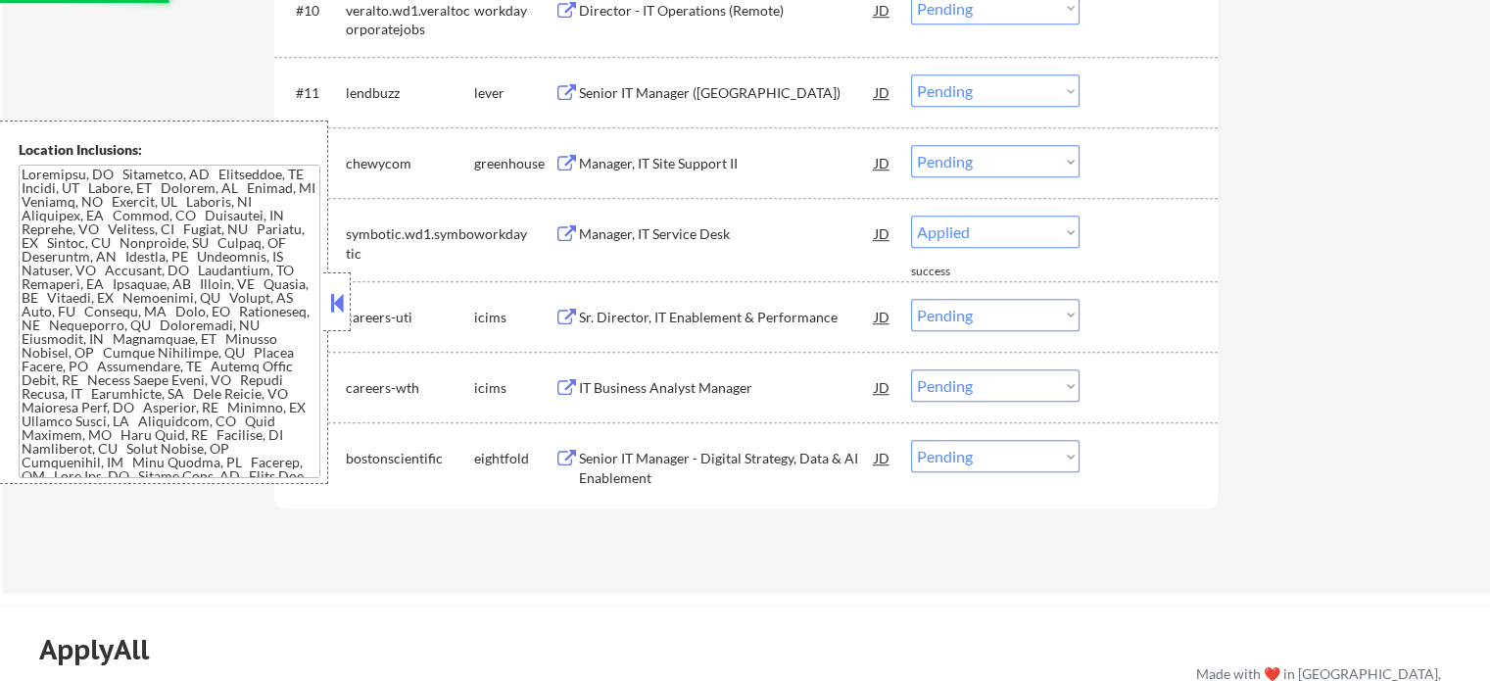
select select ""pending""
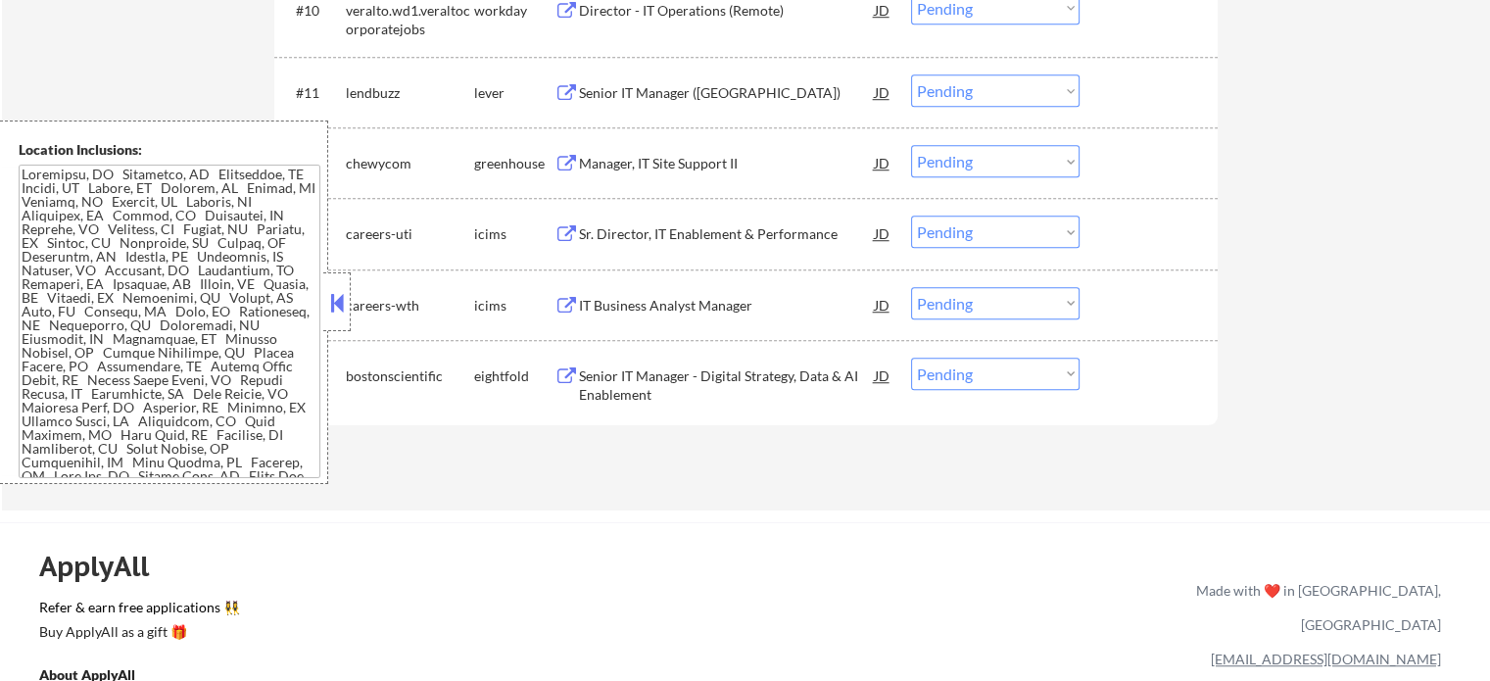
click at [666, 160] on div "Manager, IT Site Support II" at bounding box center [727, 164] width 296 height 20
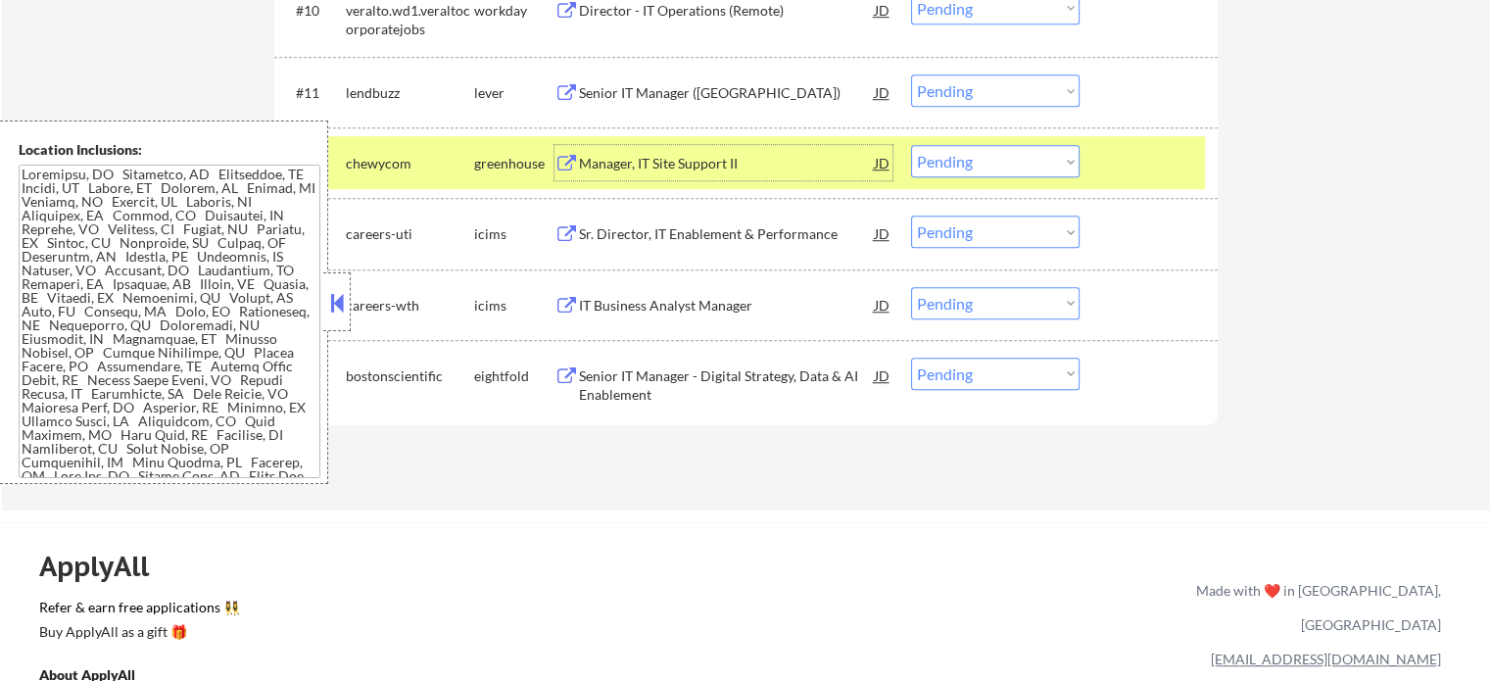
click at [965, 160] on select "Choose an option... Pending Applied Excluded (Questions) Excluded (Expired) Exc…" at bounding box center [995, 161] width 168 height 32
click at [911, 145] on select "Choose an option... Pending Applied Excluded (Questions) Excluded (Expired) Exc…" at bounding box center [995, 161] width 168 height 32
click at [1114, 165] on div at bounding box center [1151, 162] width 86 height 35
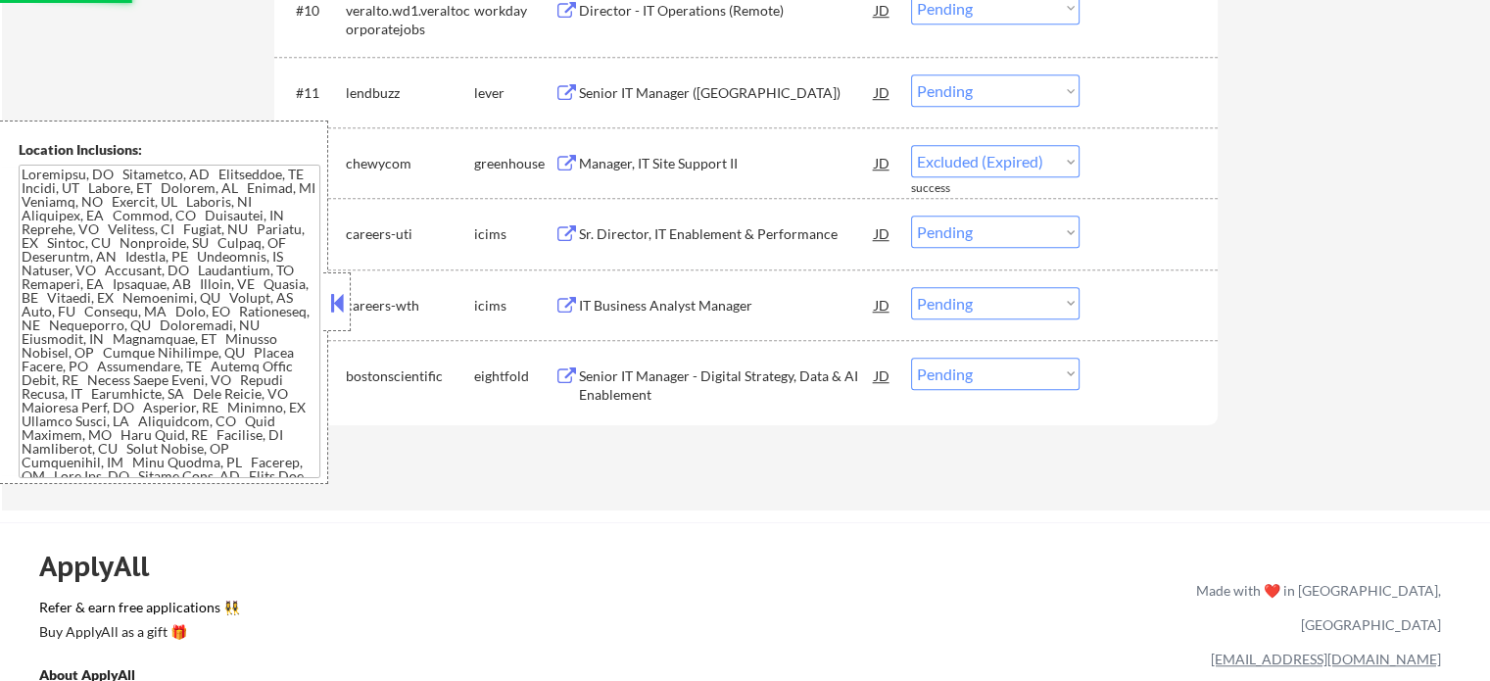
select select ""pending""
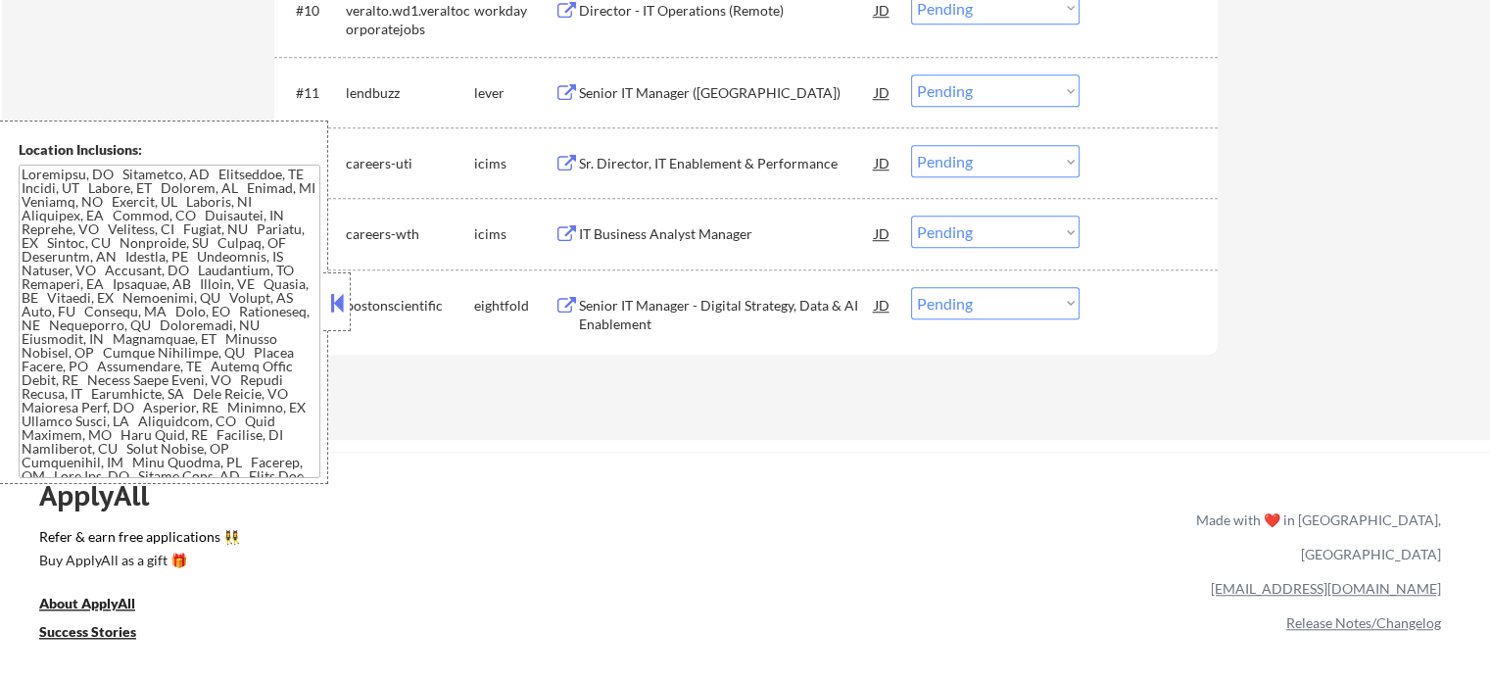
click at [588, 83] on div "Senior IT Manager (Boston)" at bounding box center [727, 93] width 296 height 20
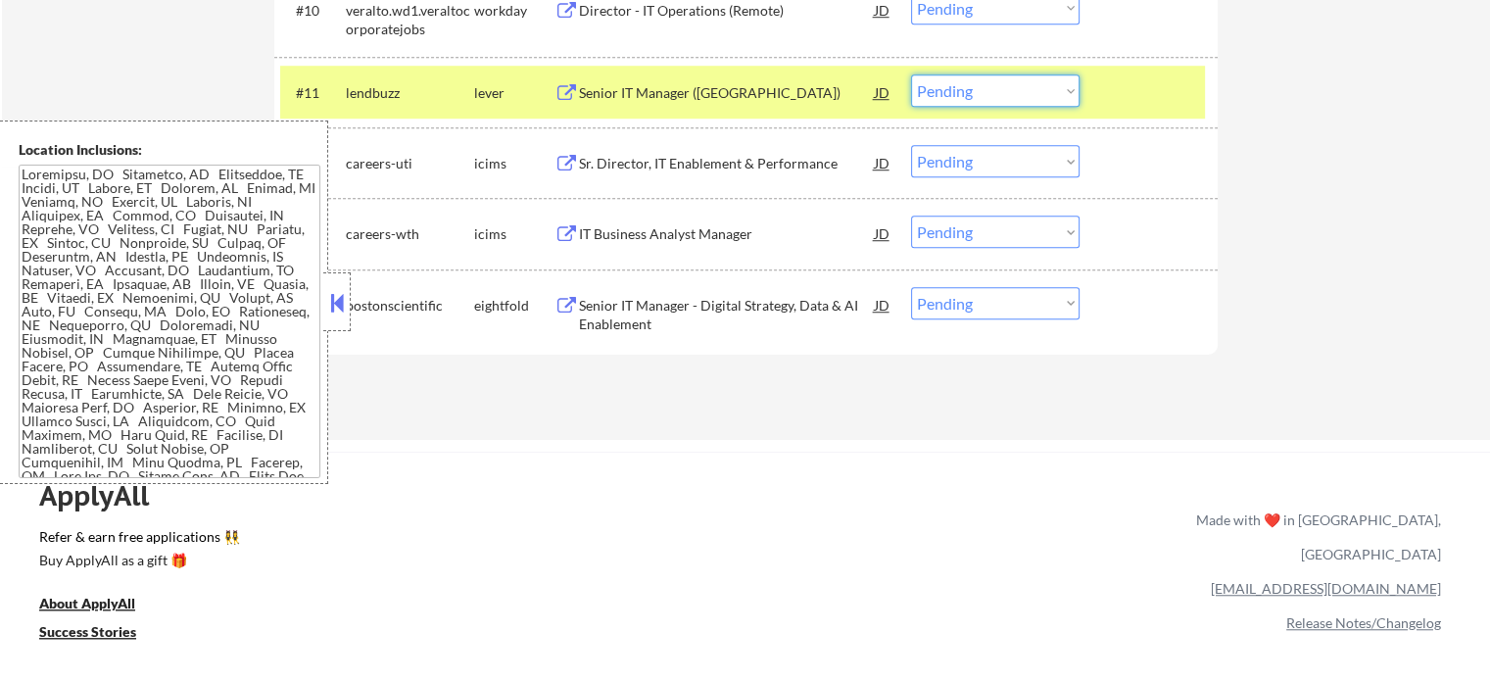
click at [956, 97] on select "Choose an option... Pending Applied Excluded (Questions) Excluded (Expired) Exc…" at bounding box center [995, 90] width 168 height 32
click at [911, 74] on select "Choose an option... Pending Applied Excluded (Questions) Excluded (Expired) Exc…" at bounding box center [995, 90] width 168 height 32
click at [1134, 79] on div at bounding box center [1151, 91] width 86 height 35
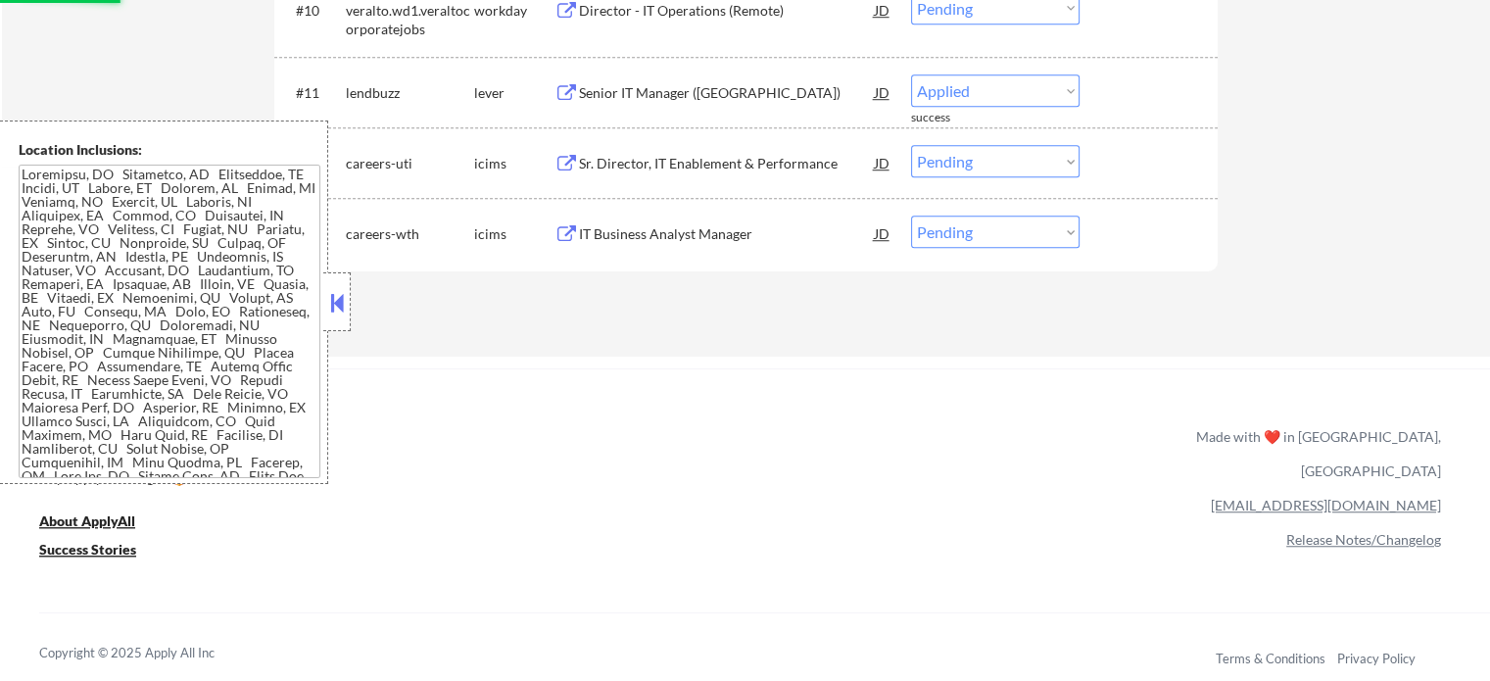
select select ""pending""
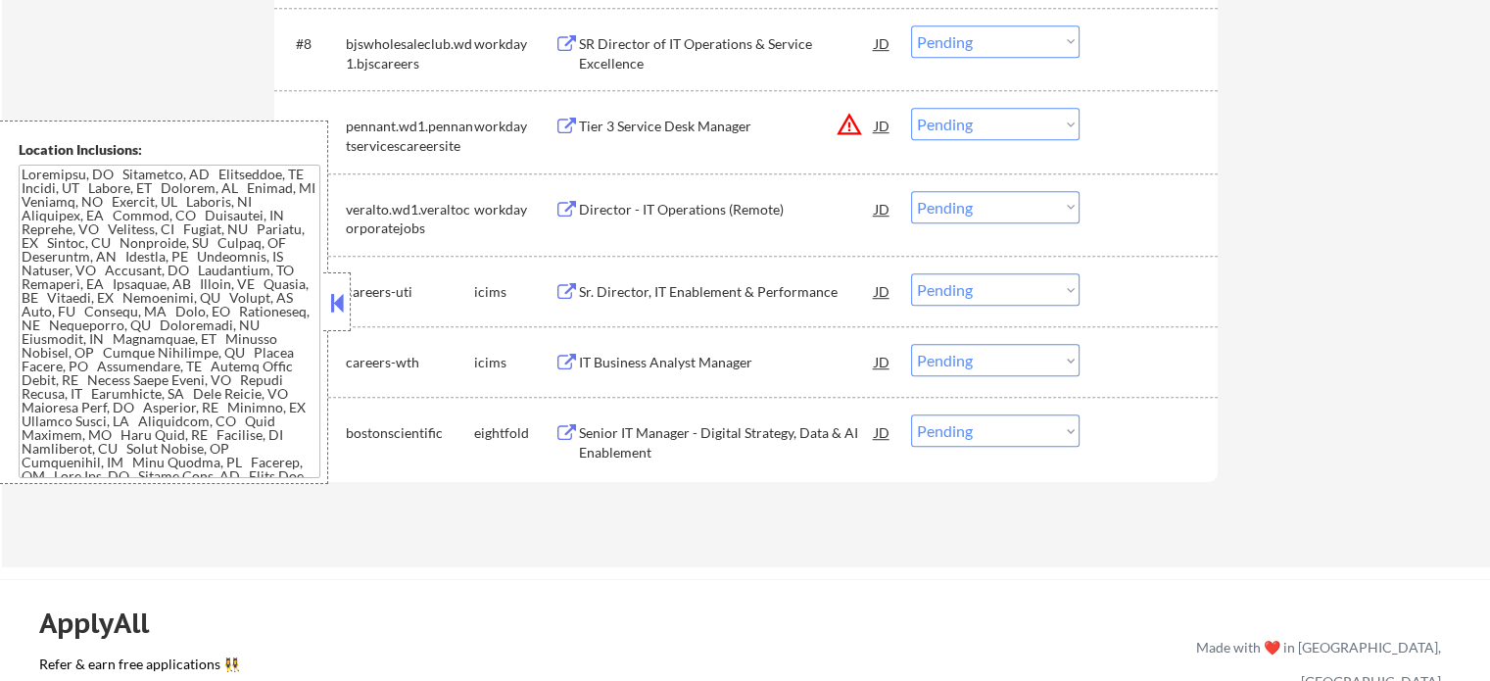
scroll to position [1240, 0]
click at [705, 199] on div "Director - IT Operations (Remote)" at bounding box center [727, 207] width 296 height 20
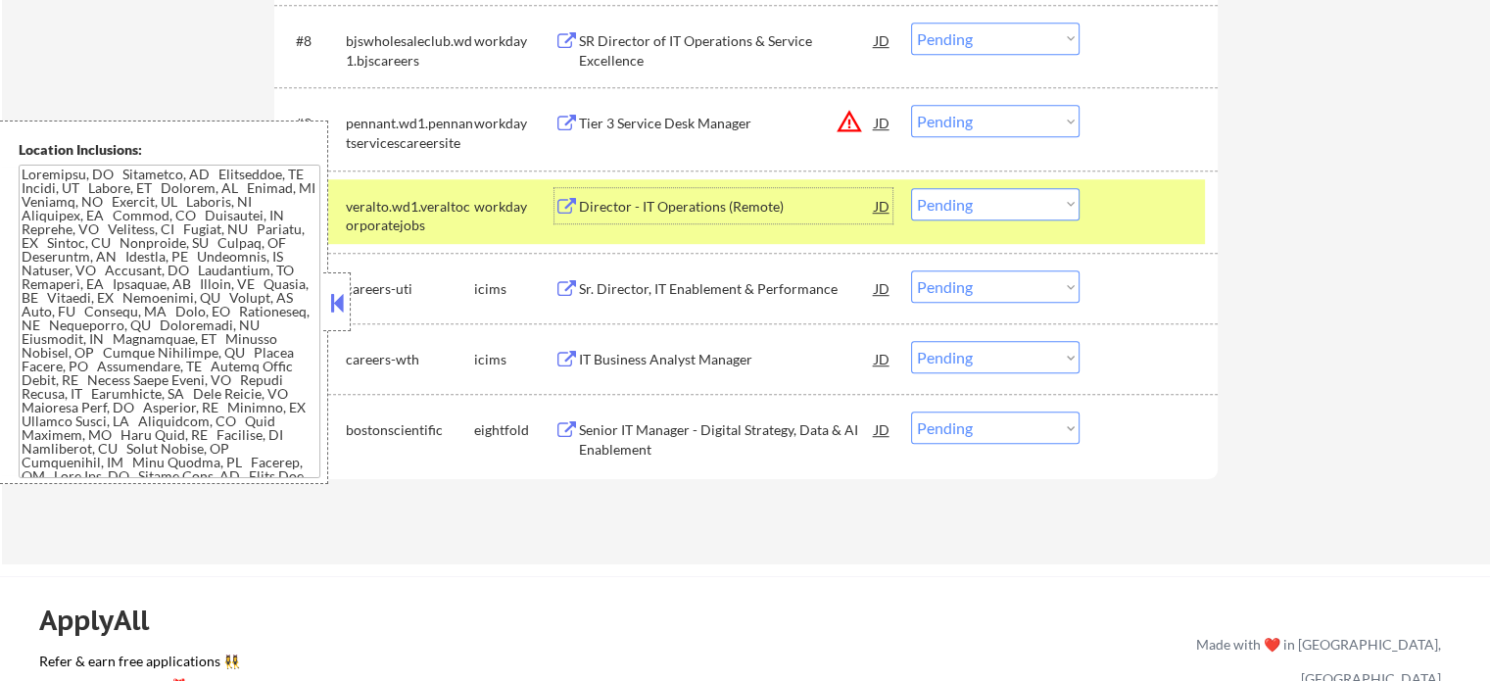
click at [999, 208] on select "Choose an option... Pending Applied Excluded (Questions) Excluded (Expired) Exc…" at bounding box center [995, 204] width 168 height 32
click at [911, 188] on select "Choose an option... Pending Applied Excluded (Questions) Excluded (Expired) Exc…" at bounding box center [995, 204] width 168 height 32
click at [1113, 224] on div "#10 veralto.wd1.veraltocorporatejobs workday Director - IT Operations (Remote) …" at bounding box center [742, 211] width 924 height 65
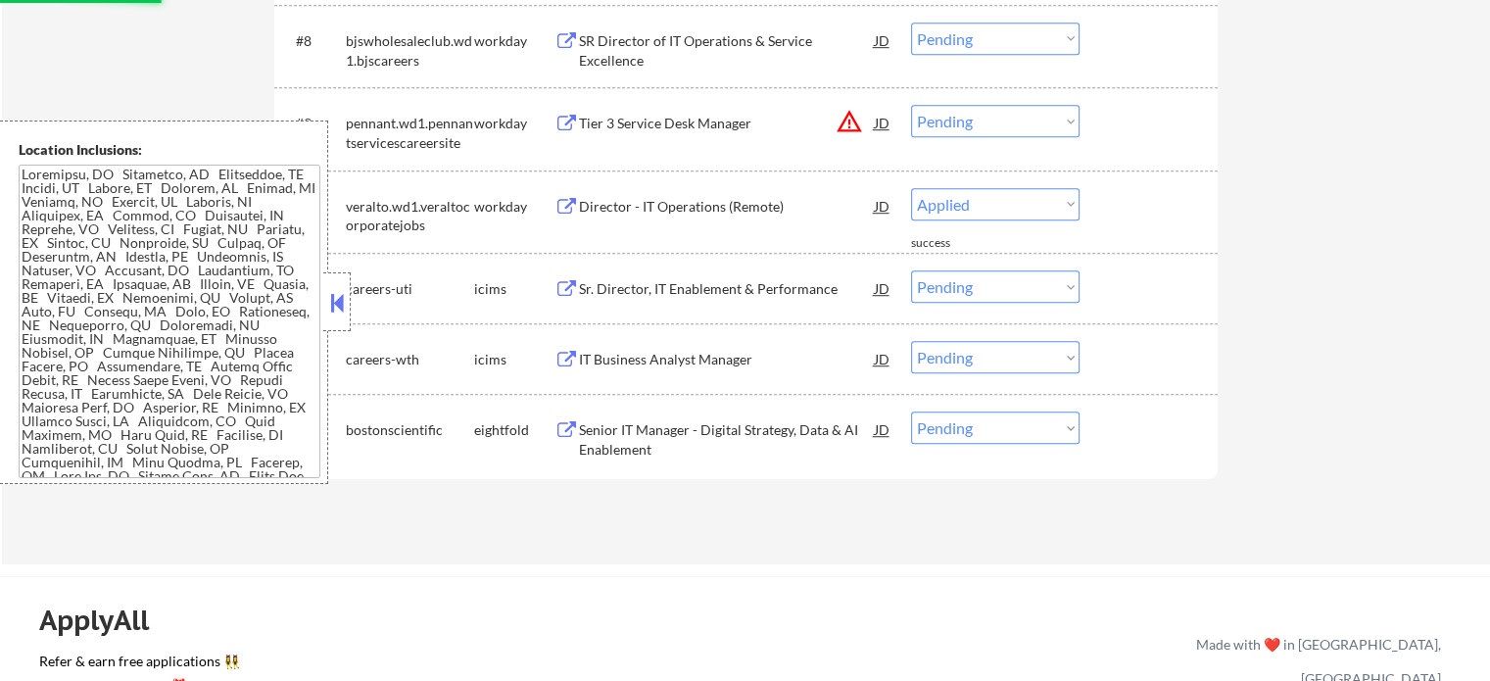
select select ""pending""
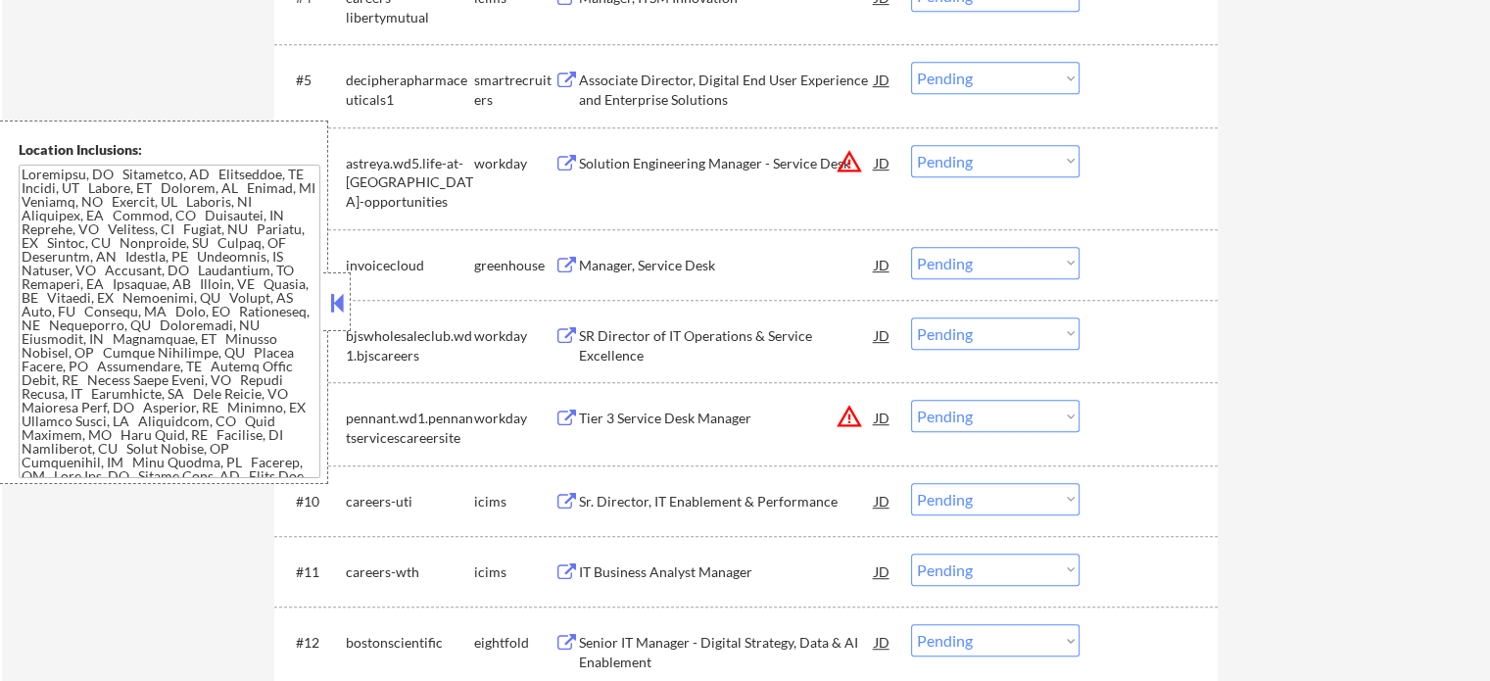
scroll to position [946, 0]
click at [683, 433] on div "Tier 3 Service Desk Manager" at bounding box center [727, 416] width 296 height 35
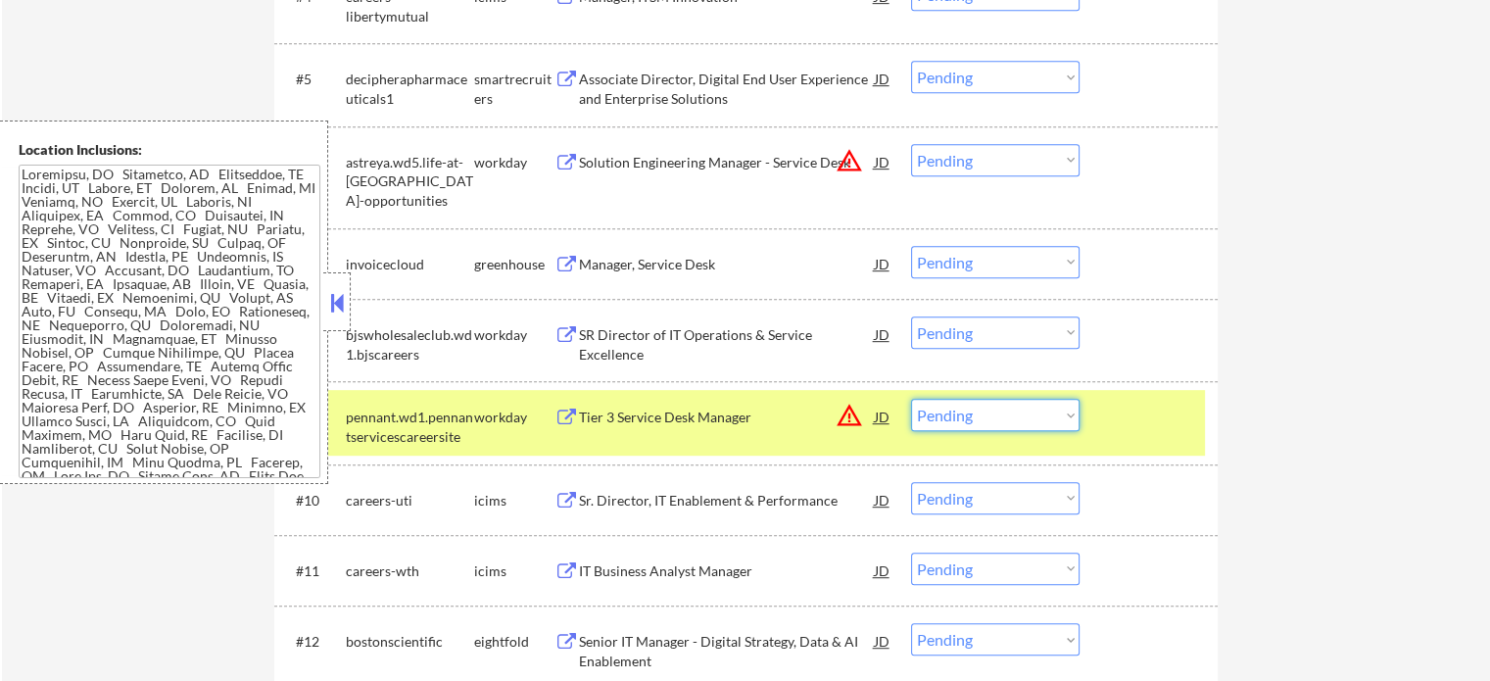
click at [1003, 418] on select "Choose an option... Pending Applied Excluded (Questions) Excluded (Expired) Exc…" at bounding box center [995, 415] width 168 height 32
click at [911, 399] on select "Choose an option... Pending Applied Excluded (Questions) Excluded (Expired) Exc…" at bounding box center [995, 415] width 168 height 32
click at [1113, 418] on div at bounding box center [1151, 416] width 86 height 35
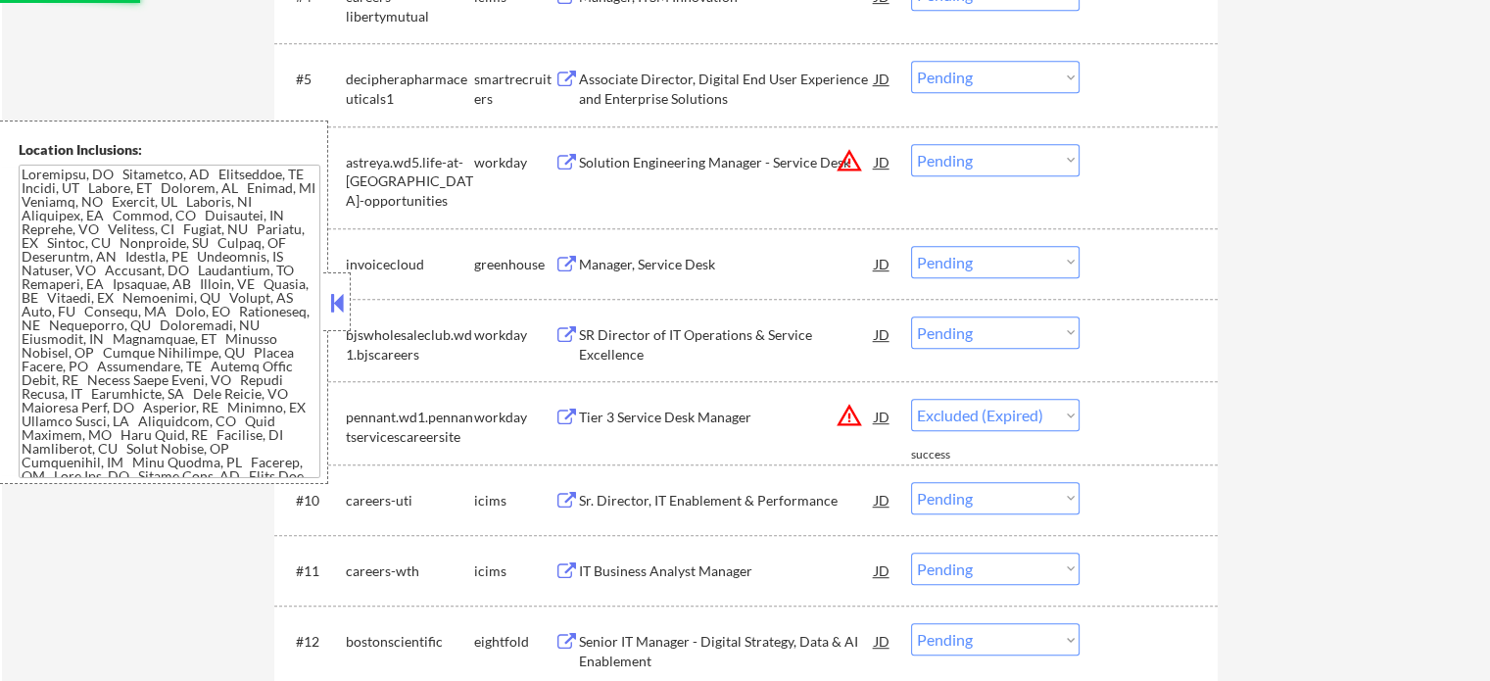
select select ""pending""
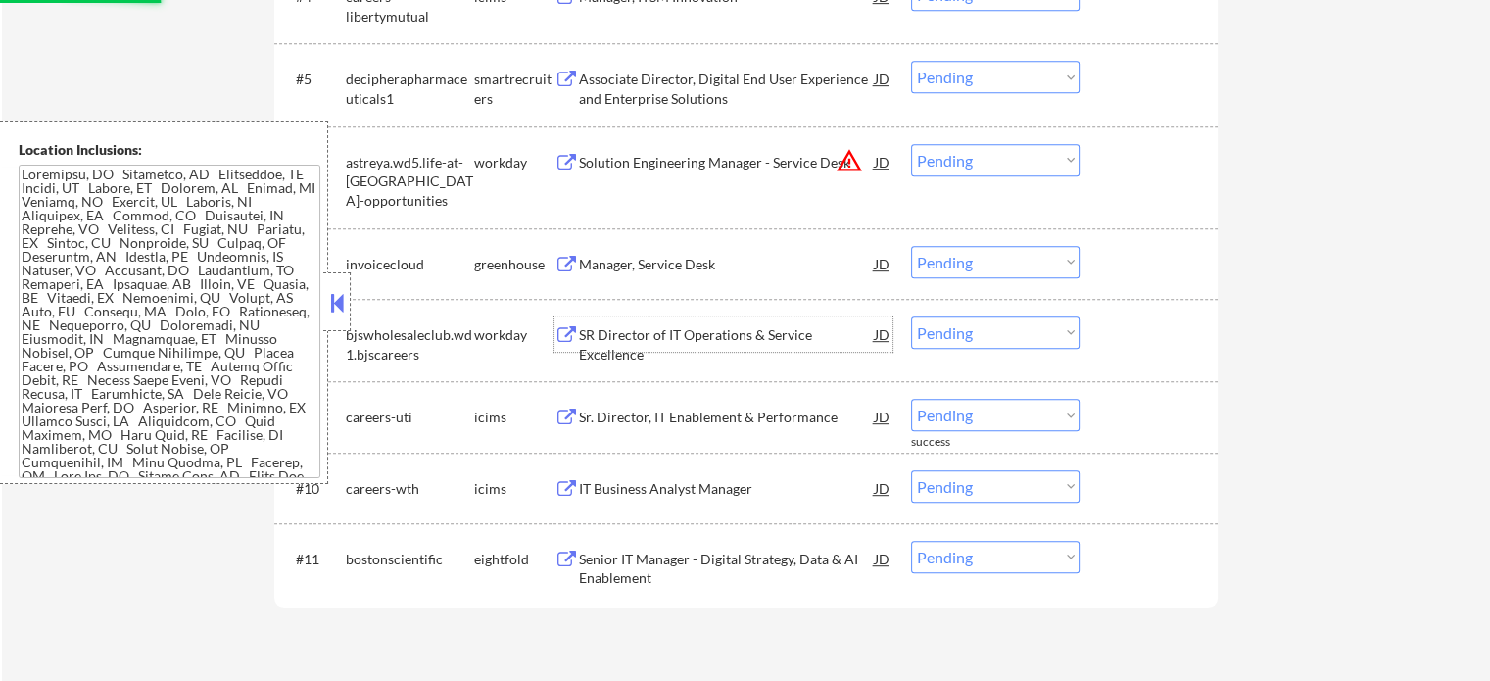
click at [688, 343] on div "SR Director of IT Operations & Service Excellence" at bounding box center [727, 344] width 296 height 38
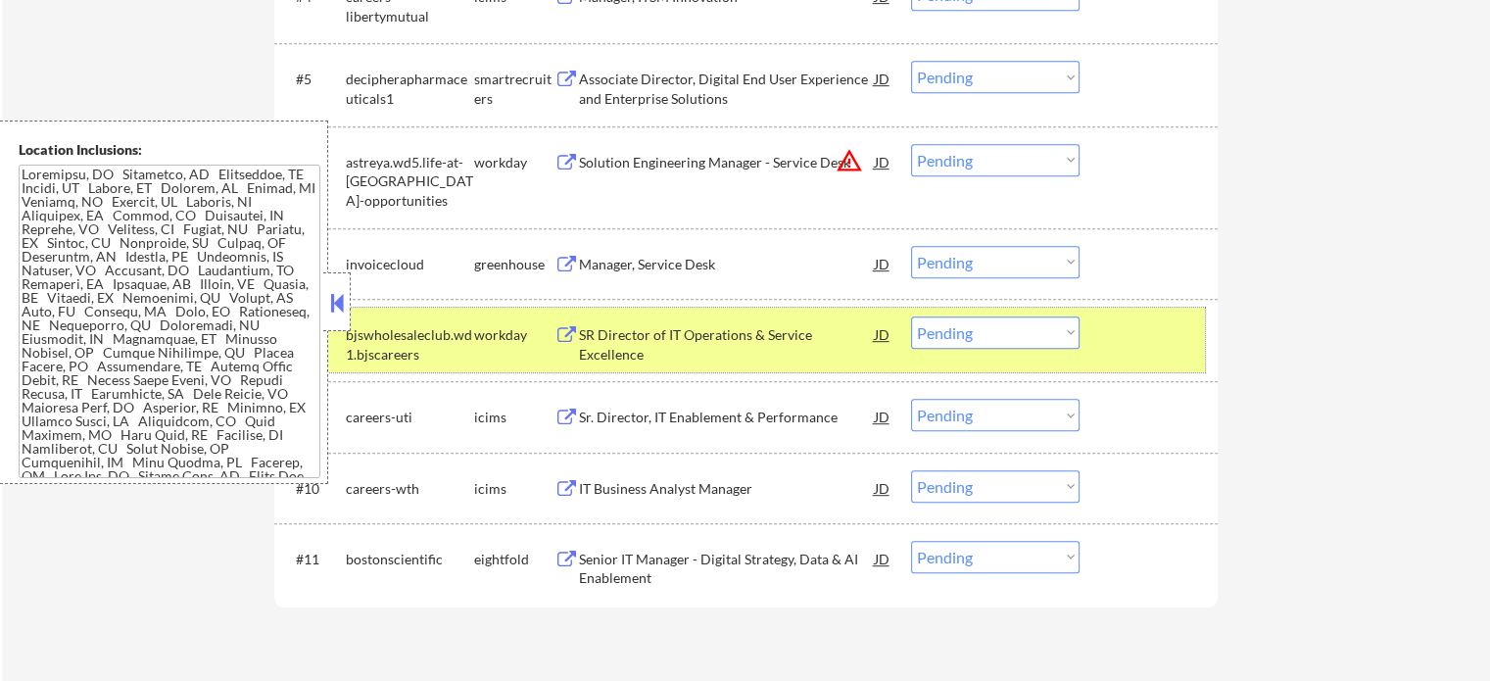
click at [1148, 343] on div at bounding box center [1151, 333] width 86 height 35
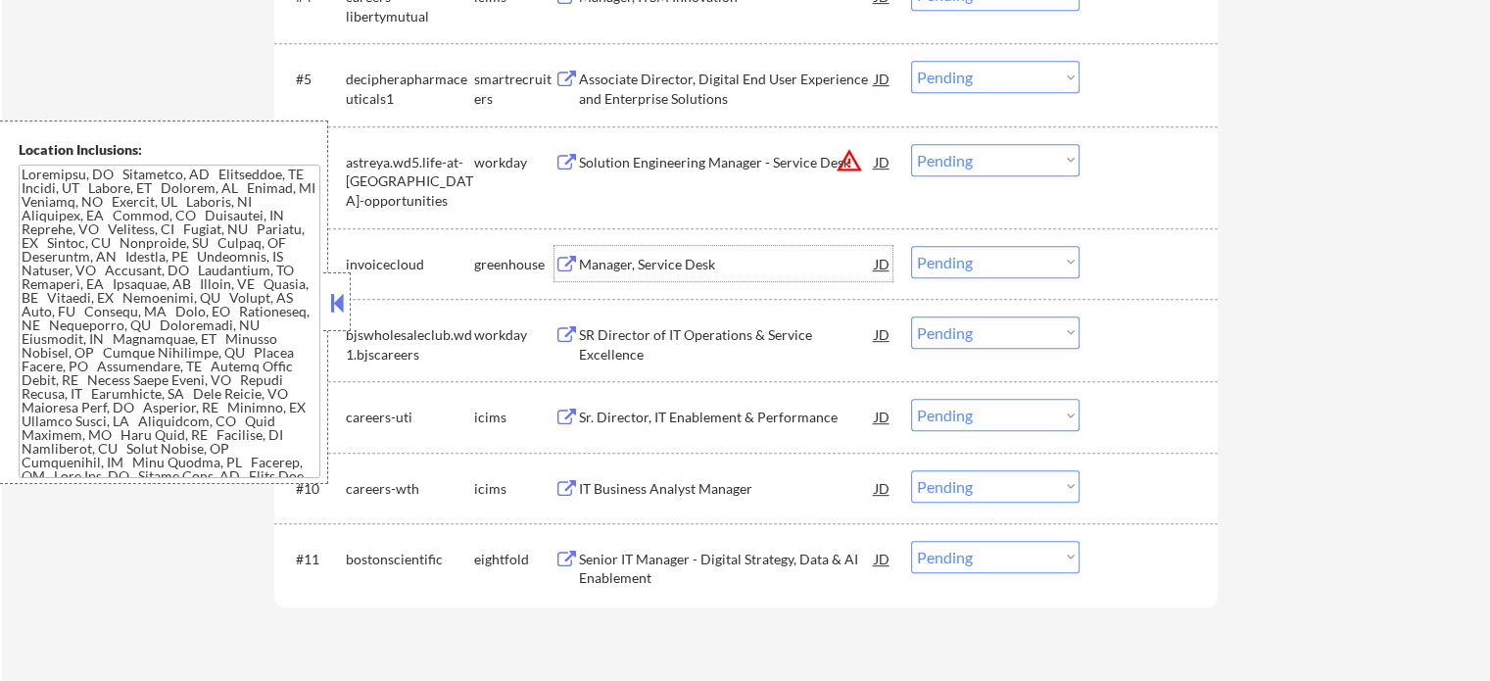
click at [678, 251] on div "Manager, Service Desk" at bounding box center [727, 263] width 296 height 35
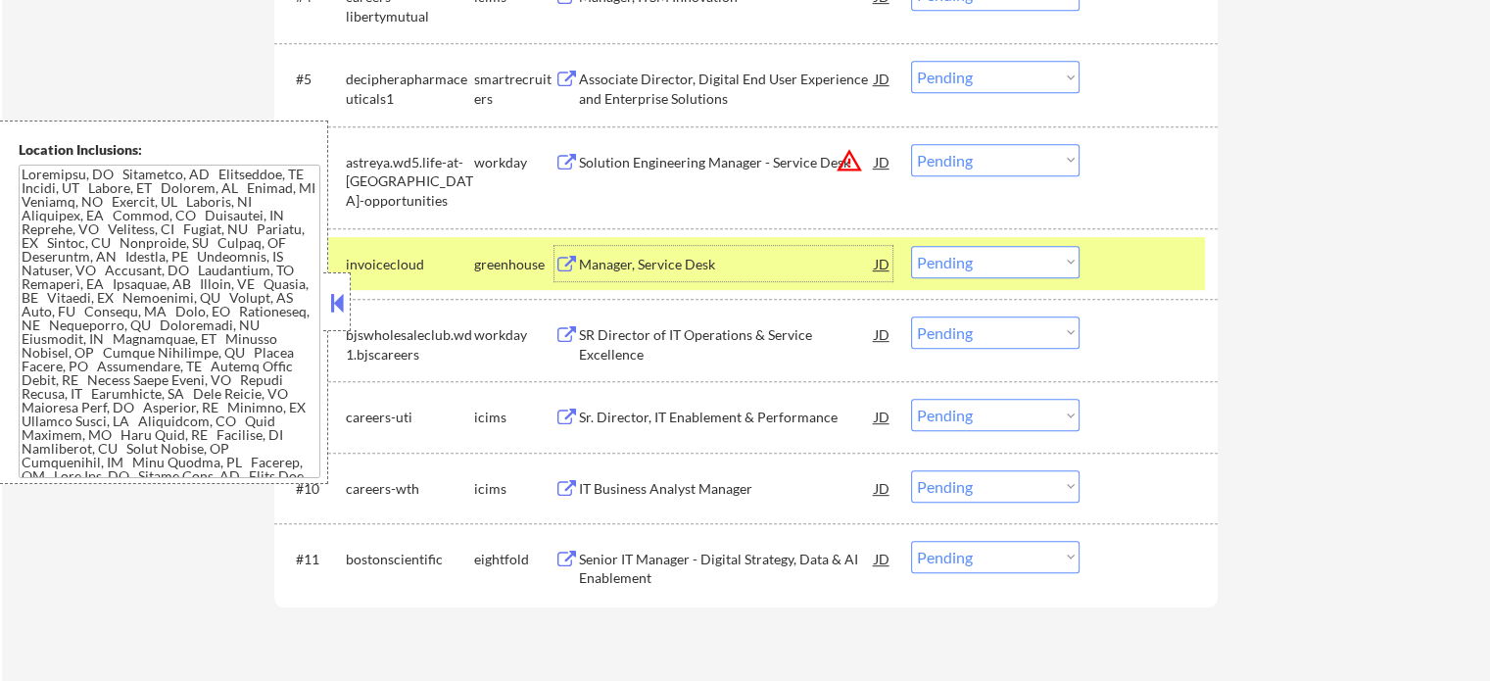
click at [966, 269] on select "Choose an option... Pending Applied Excluded (Questions) Excluded (Expired) Exc…" at bounding box center [995, 262] width 168 height 32
click at [911, 246] on select "Choose an option... Pending Applied Excluded (Questions) Excluded (Expired) Exc…" at bounding box center [995, 262] width 168 height 32
click at [1137, 280] on div "#7 invoicecloud greenhouse Manager, Service Desk JD Choose an option... Pending…" at bounding box center [742, 263] width 924 height 53
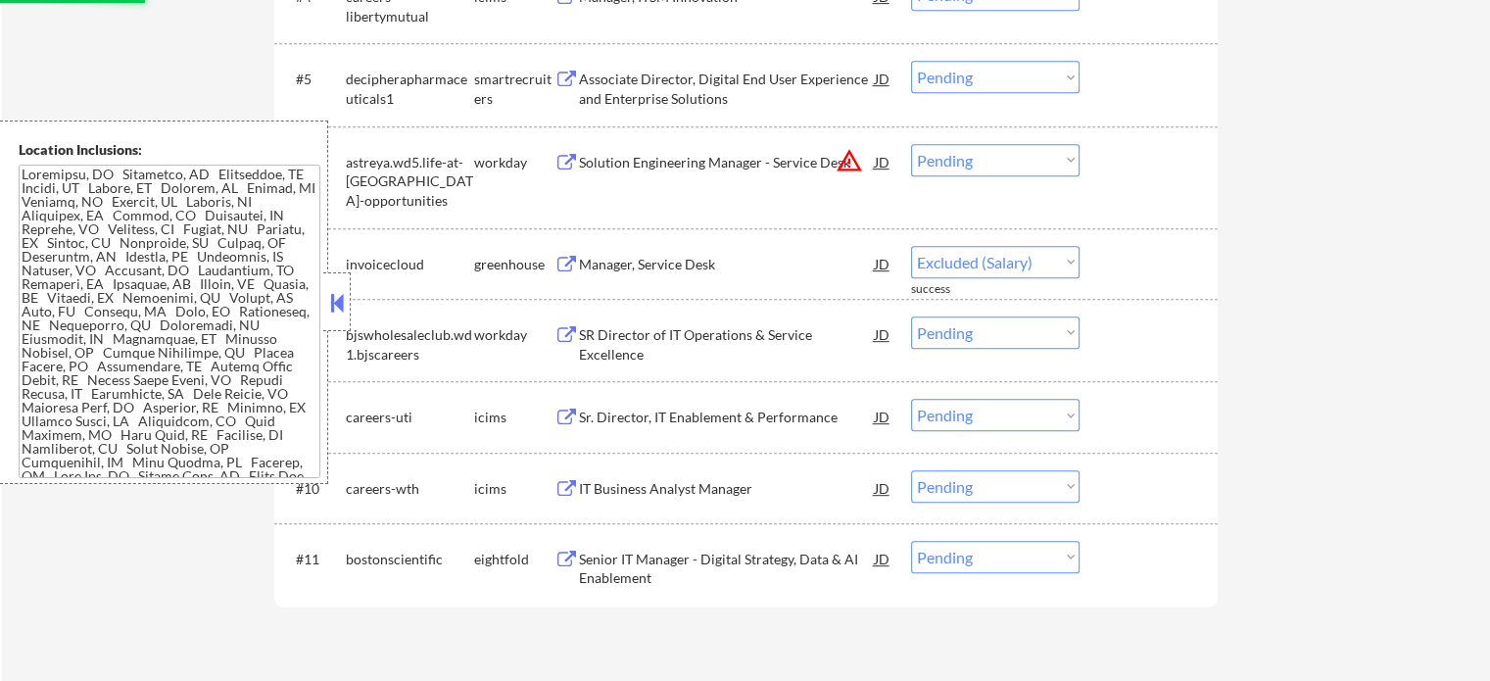
select select ""pending""
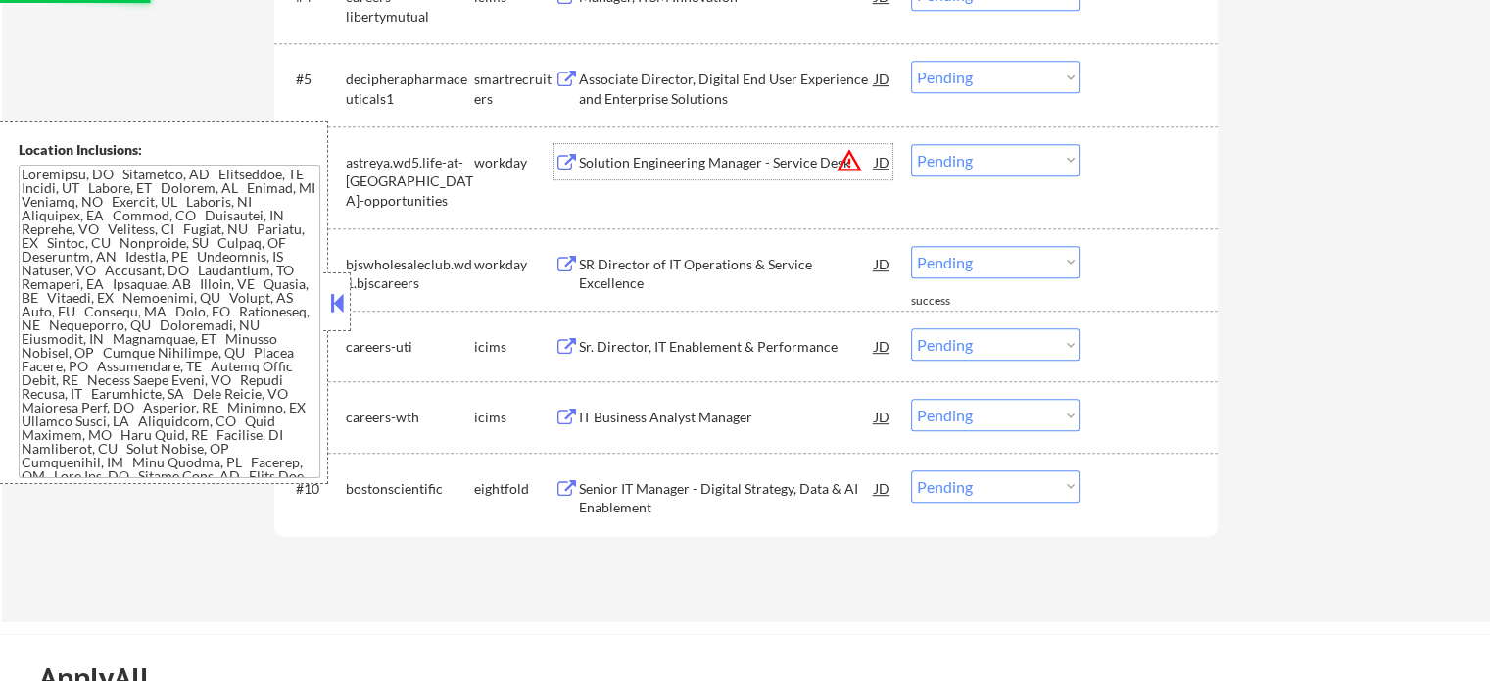
click at [732, 163] on div "Solution Engineering Manager - Service Desk" at bounding box center [727, 163] width 296 height 20
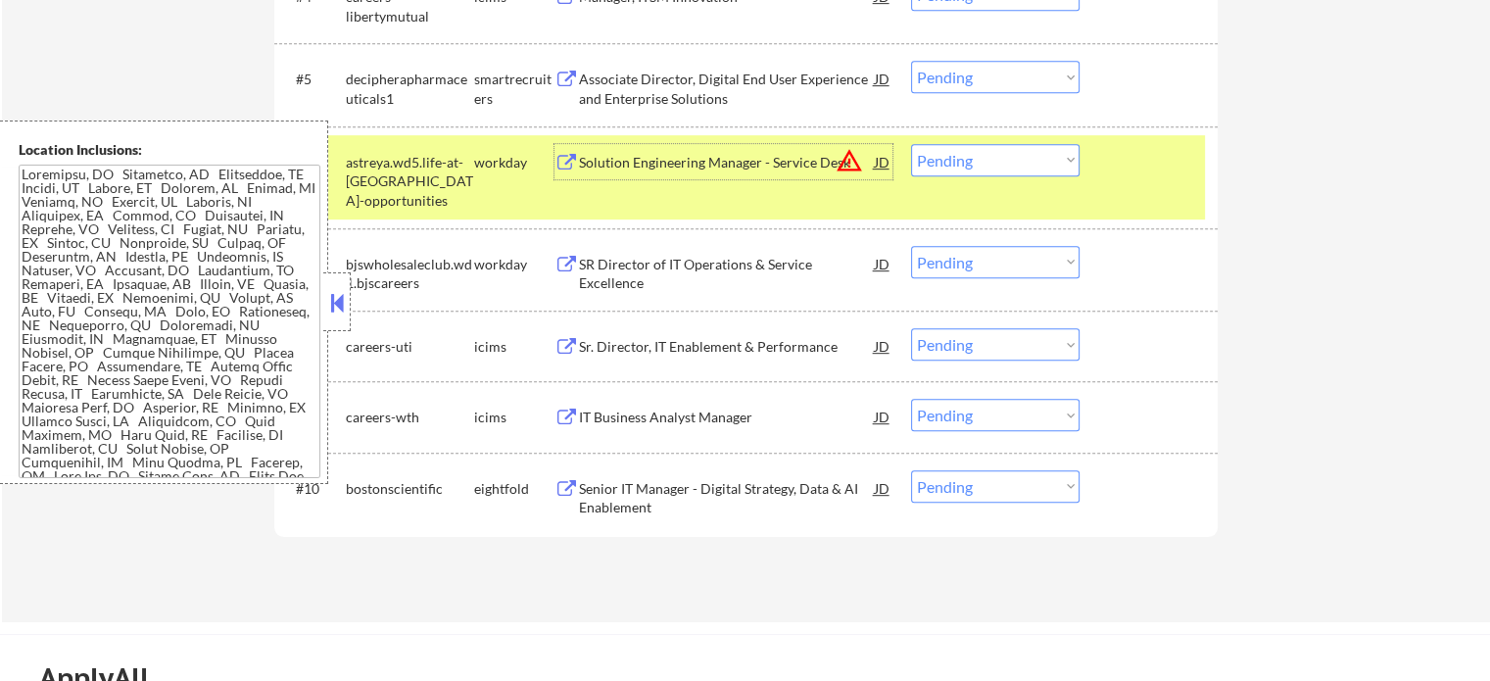
click at [958, 156] on select "Choose an option... Pending Applied Excluded (Questions) Excluded (Expired) Exc…" at bounding box center [995, 160] width 168 height 32
click at [911, 144] on select "Choose an option... Pending Applied Excluded (Questions) Excluded (Expired) Exc…" at bounding box center [995, 160] width 168 height 32
select select ""pending""
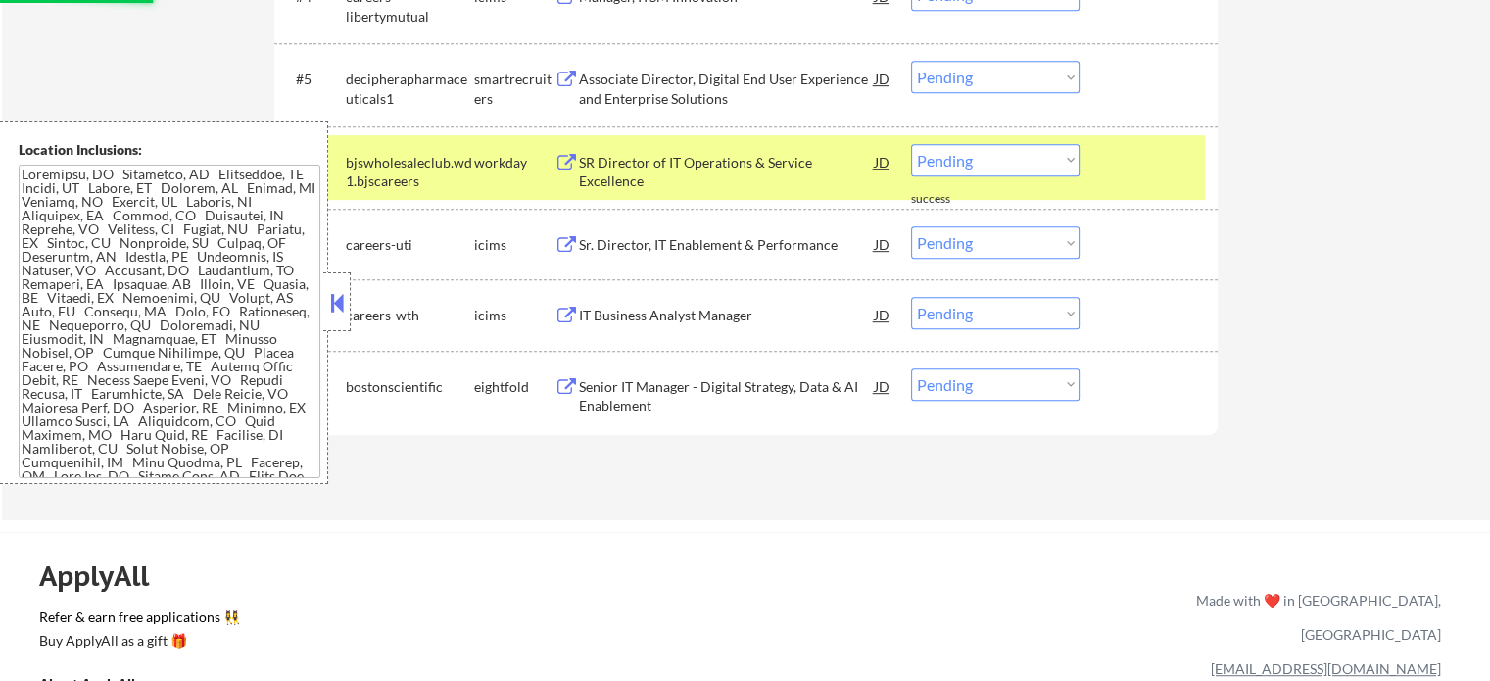
click at [681, 103] on div "Associate Director, Digital End User Experience and Enterprise Solutions" at bounding box center [727, 89] width 296 height 38
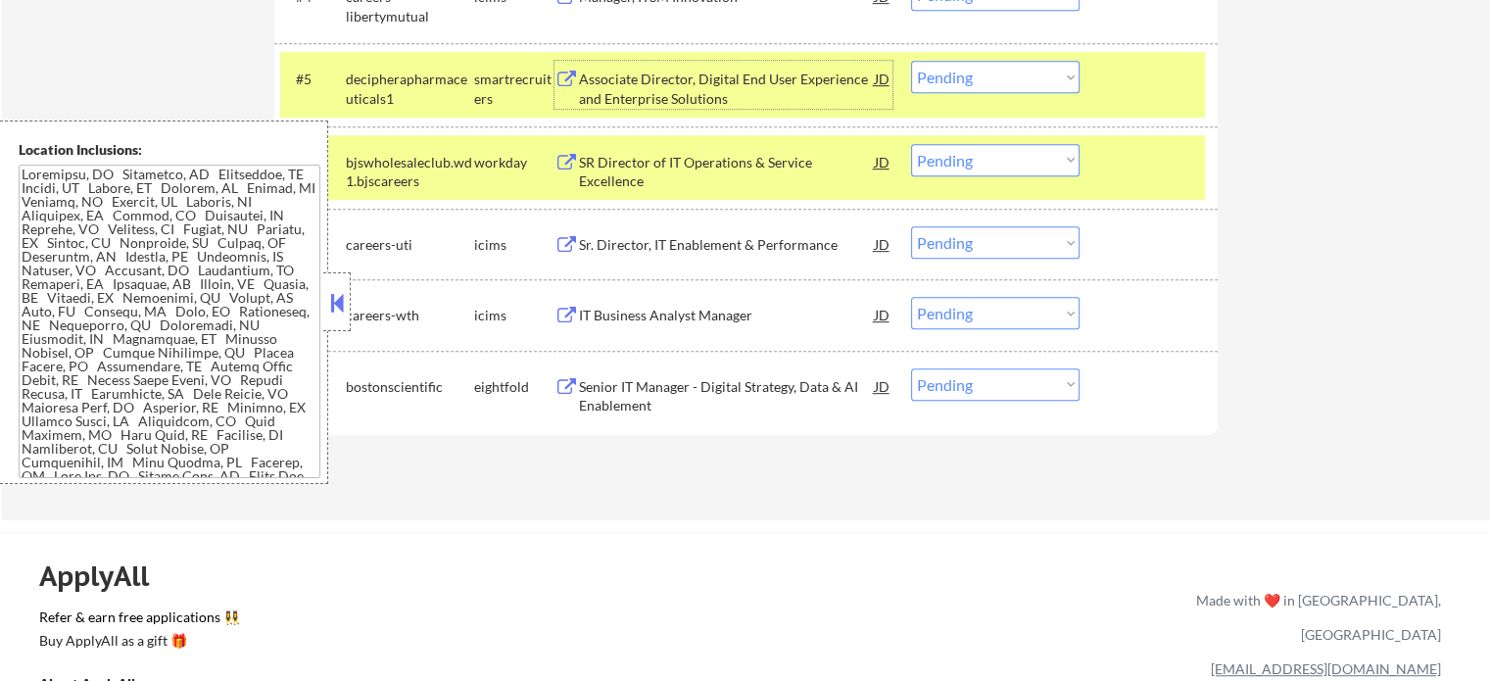
click at [950, 71] on select "Choose an option... Pending Applied Excluded (Questions) Excluded (Expired) Exc…" at bounding box center [995, 77] width 168 height 32
click at [911, 61] on select "Choose an option... Pending Applied Excluded (Questions) Excluded (Expired) Exc…" at bounding box center [995, 77] width 168 height 32
click at [1136, 73] on div at bounding box center [1151, 78] width 86 height 35
select select ""pending""
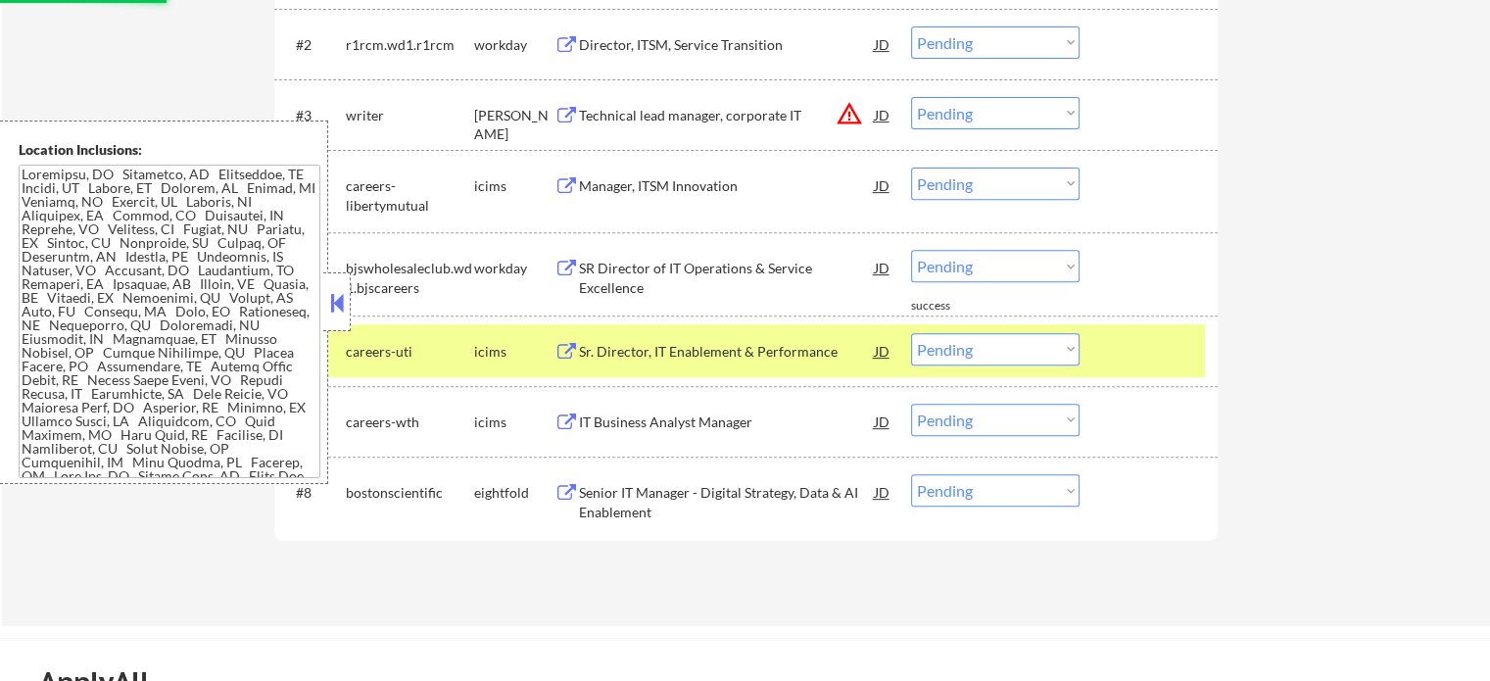
scroll to position [750, 0]
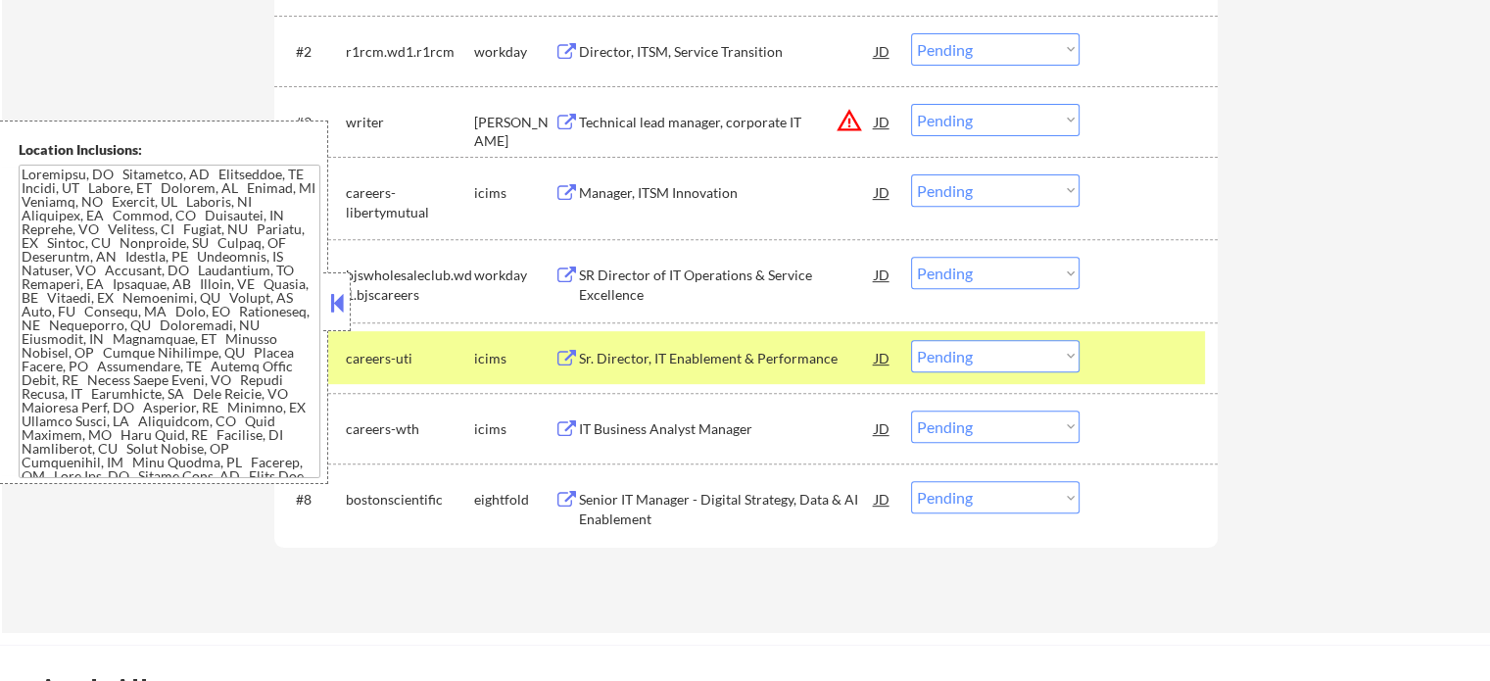
click at [1126, 362] on div at bounding box center [1151, 357] width 86 height 35
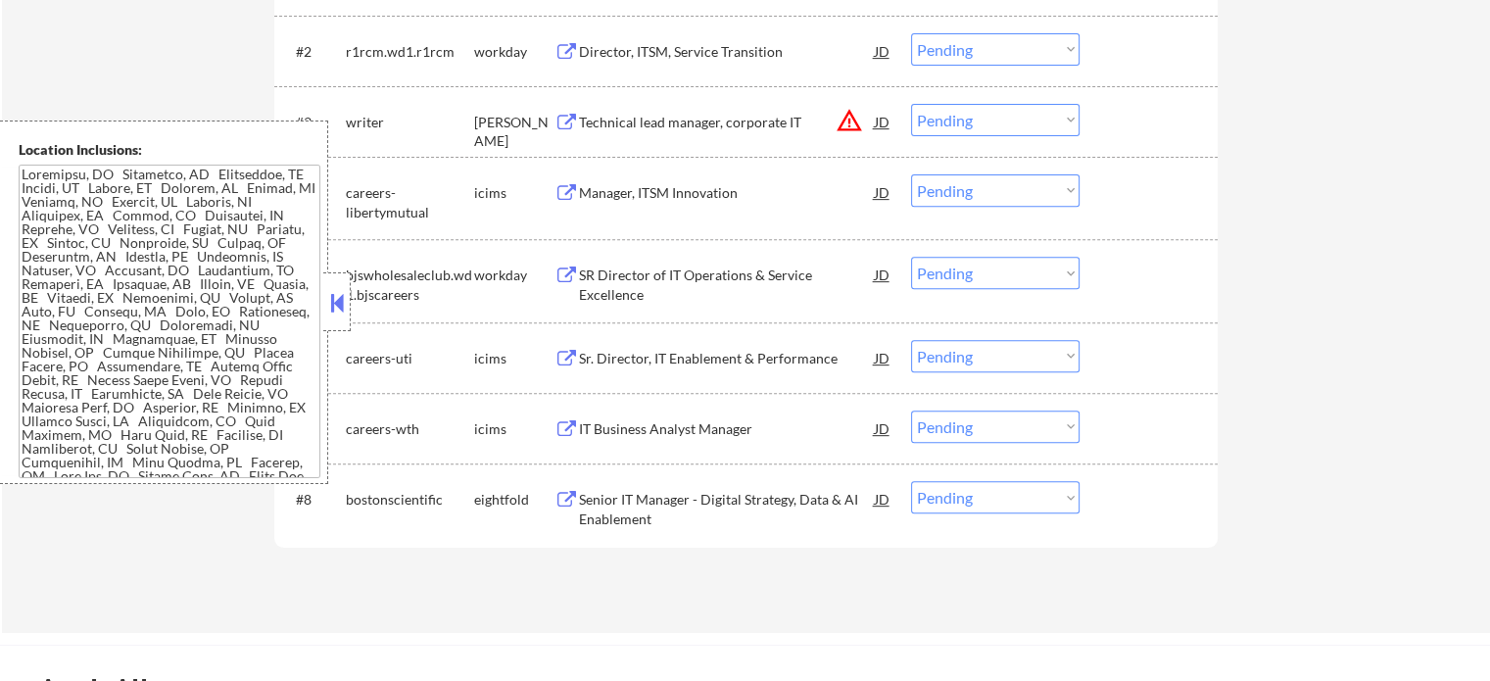
scroll to position [652, 0]
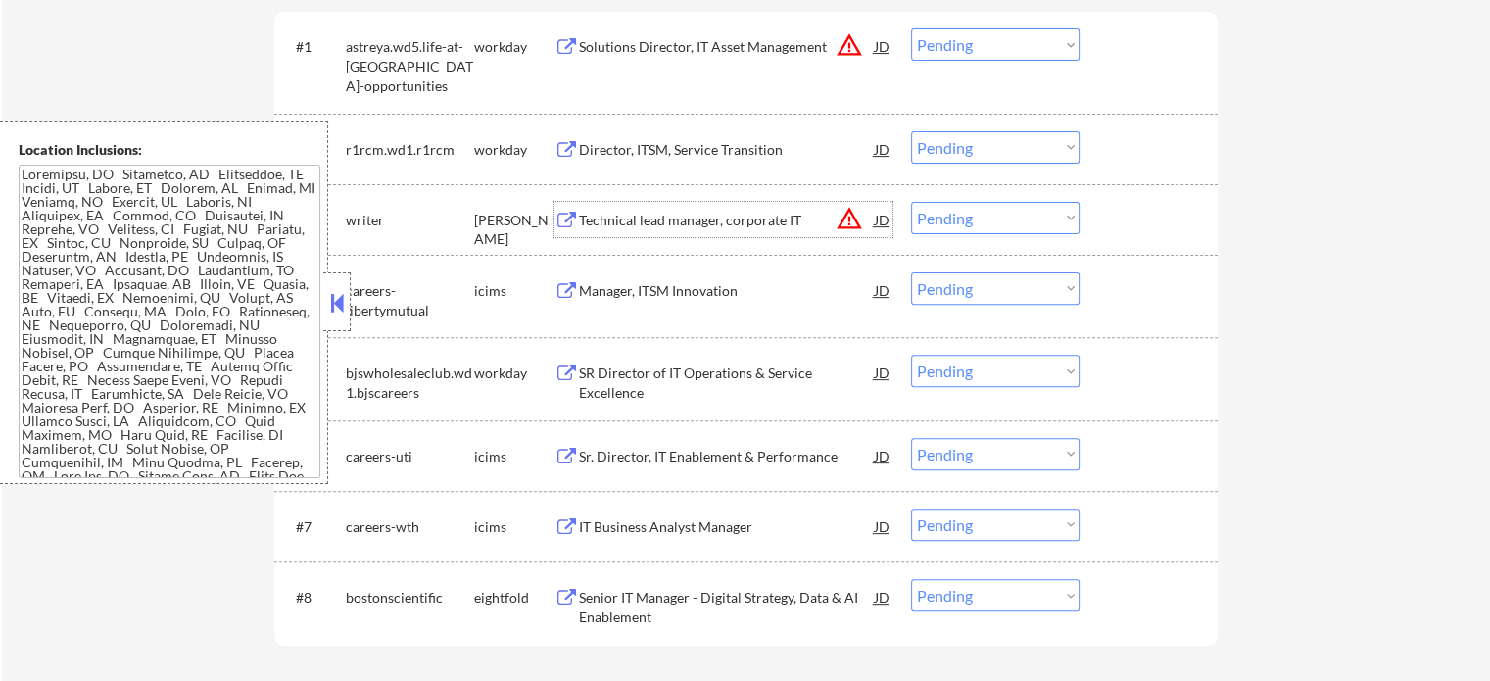
click at [696, 230] on div "Technical lead manager, corporate IT" at bounding box center [727, 219] width 296 height 35
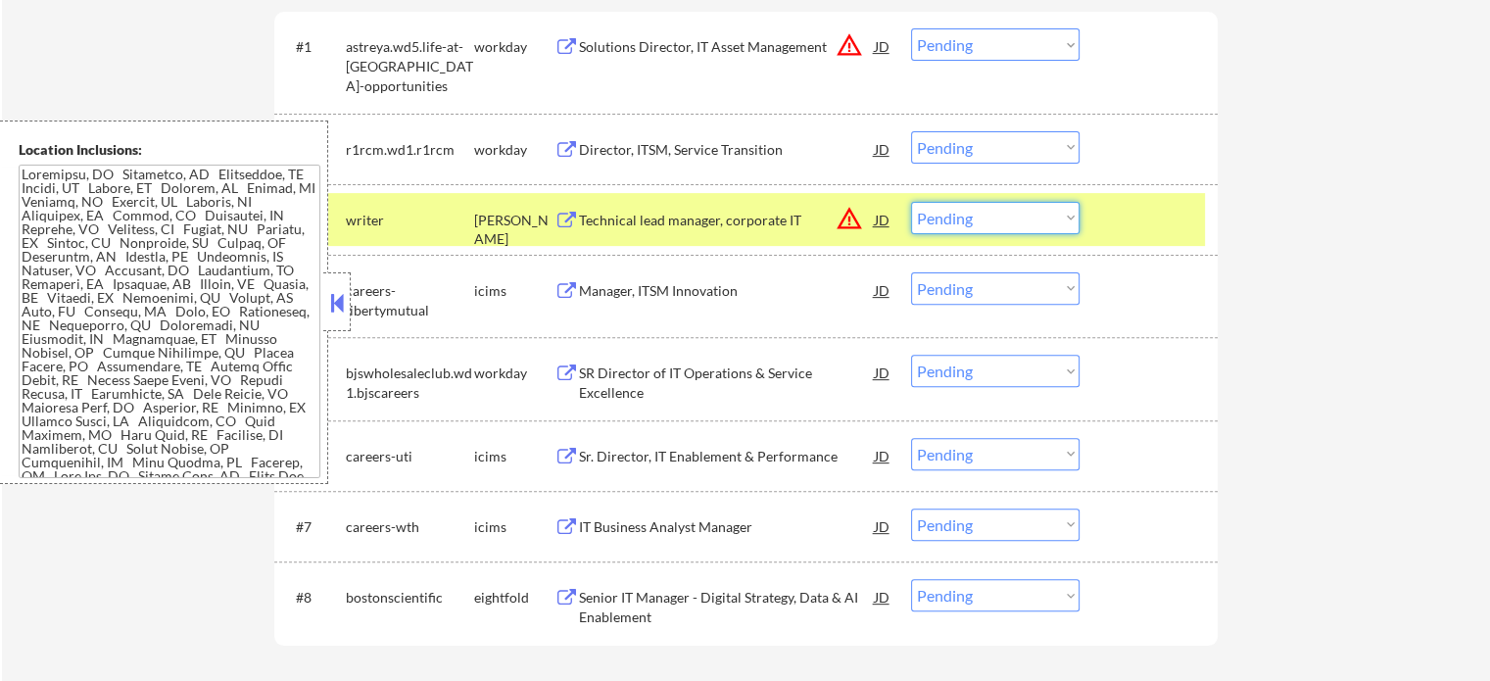
click at [1018, 213] on select "Choose an option... Pending Applied Excluded (Questions) Excluded (Expired) Exc…" at bounding box center [995, 218] width 168 height 32
click at [911, 202] on select "Choose an option... Pending Applied Excluded (Questions) Excluded (Expired) Exc…" at bounding box center [995, 218] width 168 height 32
click at [1146, 217] on div at bounding box center [1151, 219] width 86 height 35
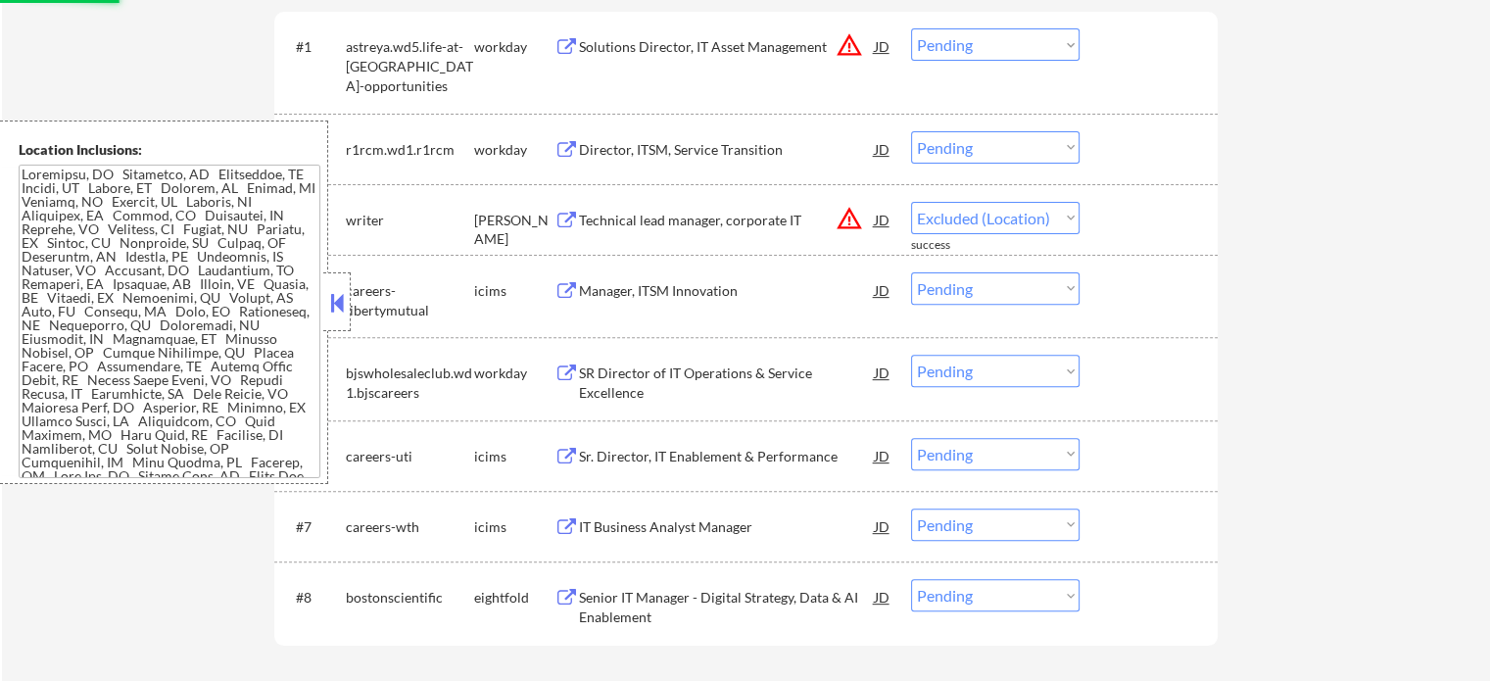
click at [686, 144] on div "Director, ITSM, Service Transition" at bounding box center [727, 150] width 296 height 20
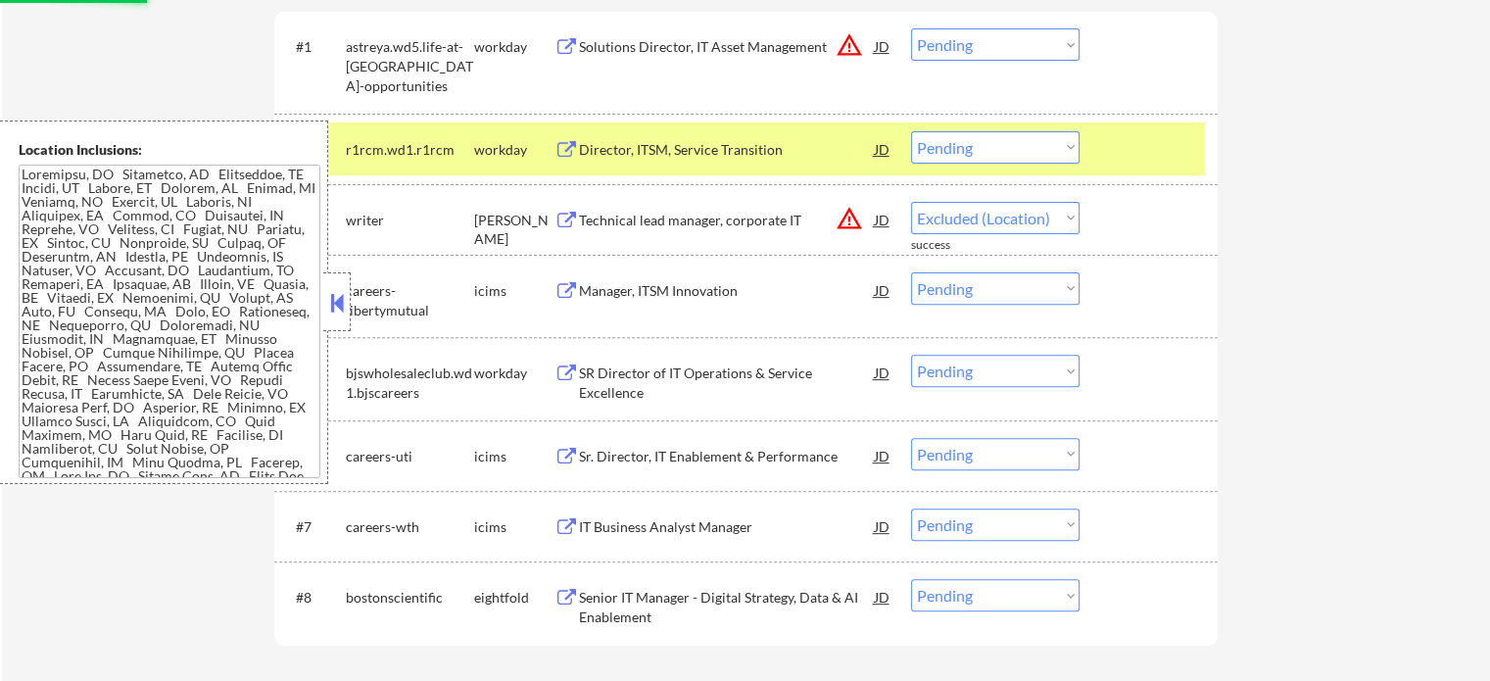
select select ""pending""
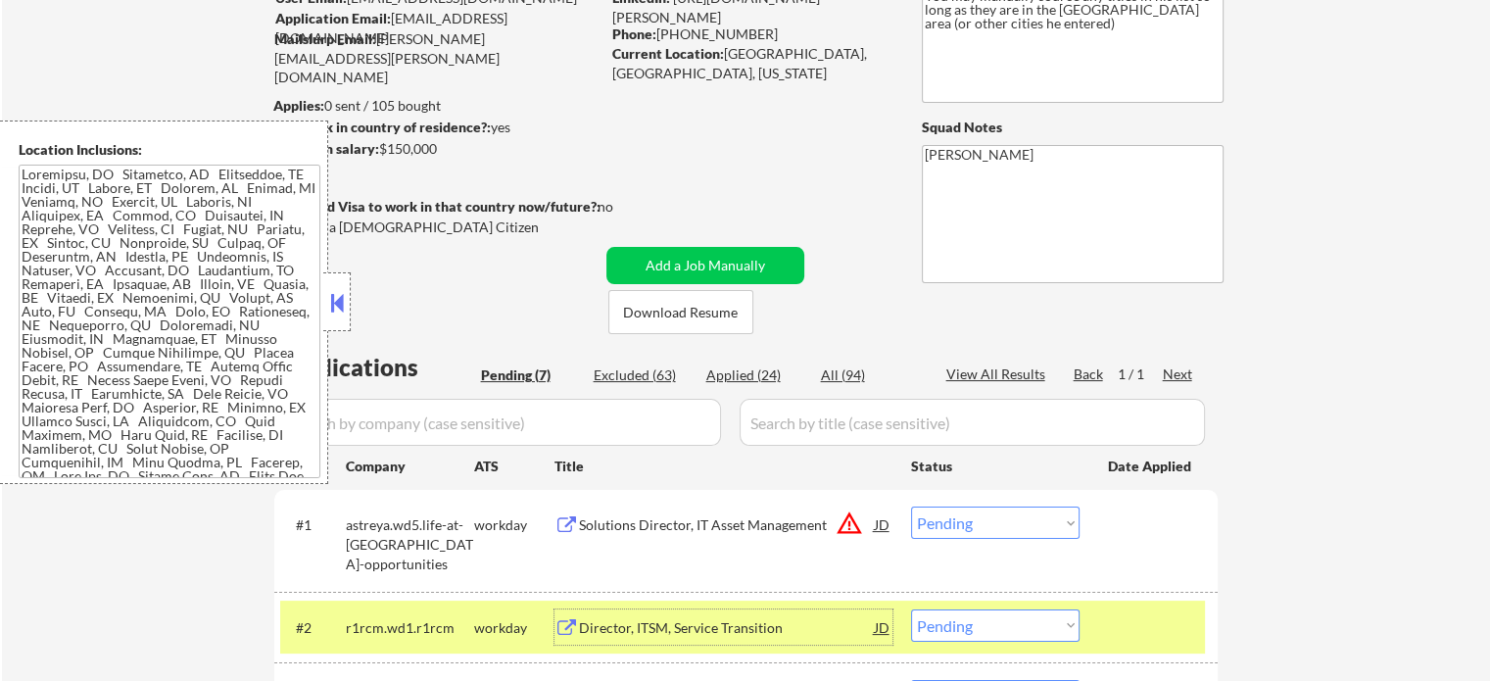
scroll to position [163, 0]
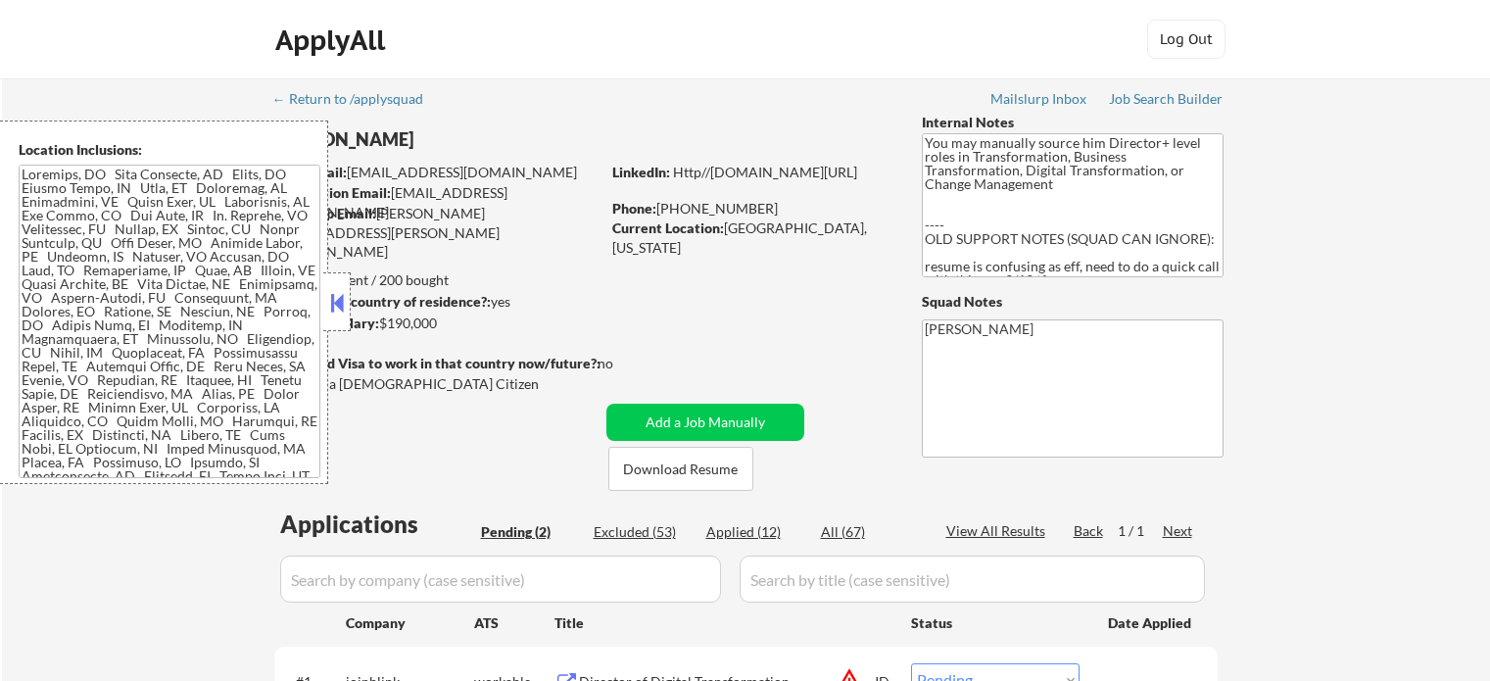
select select ""pending""
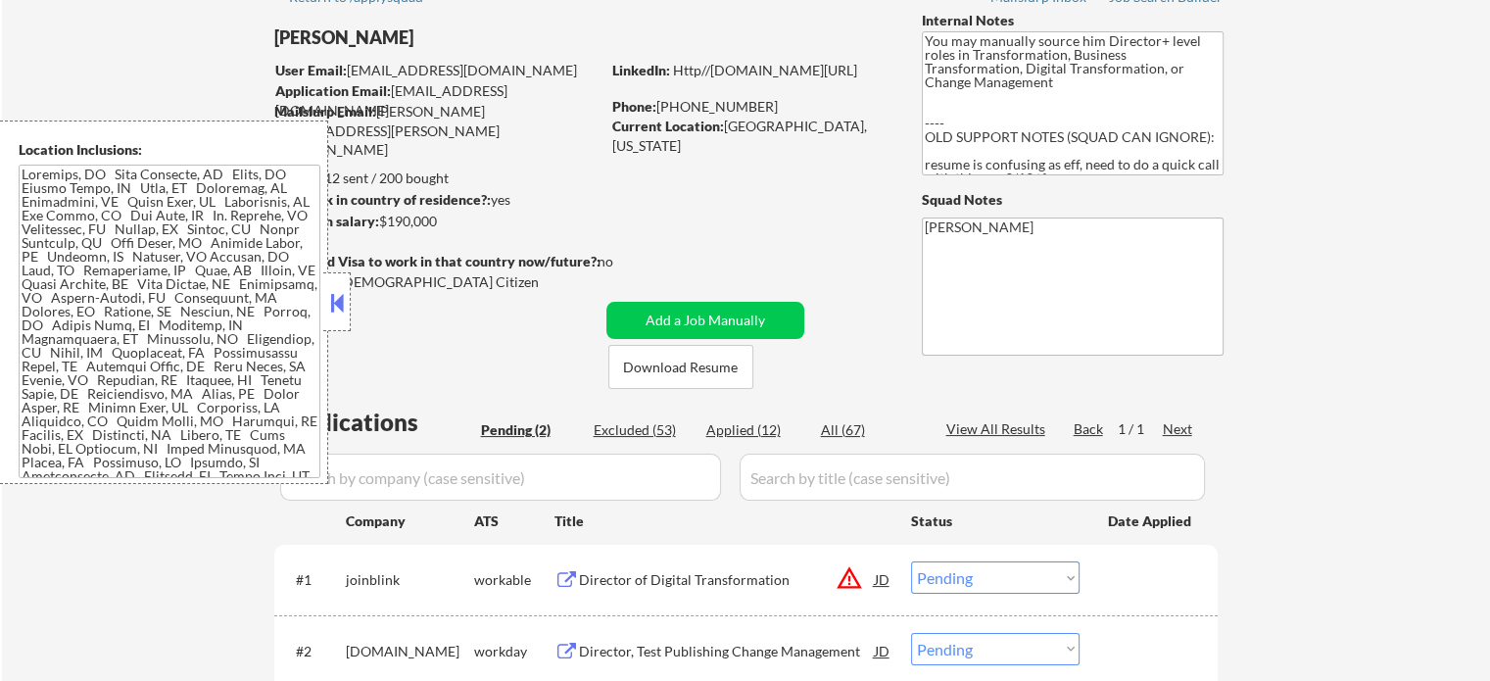
scroll to position [196, 0]
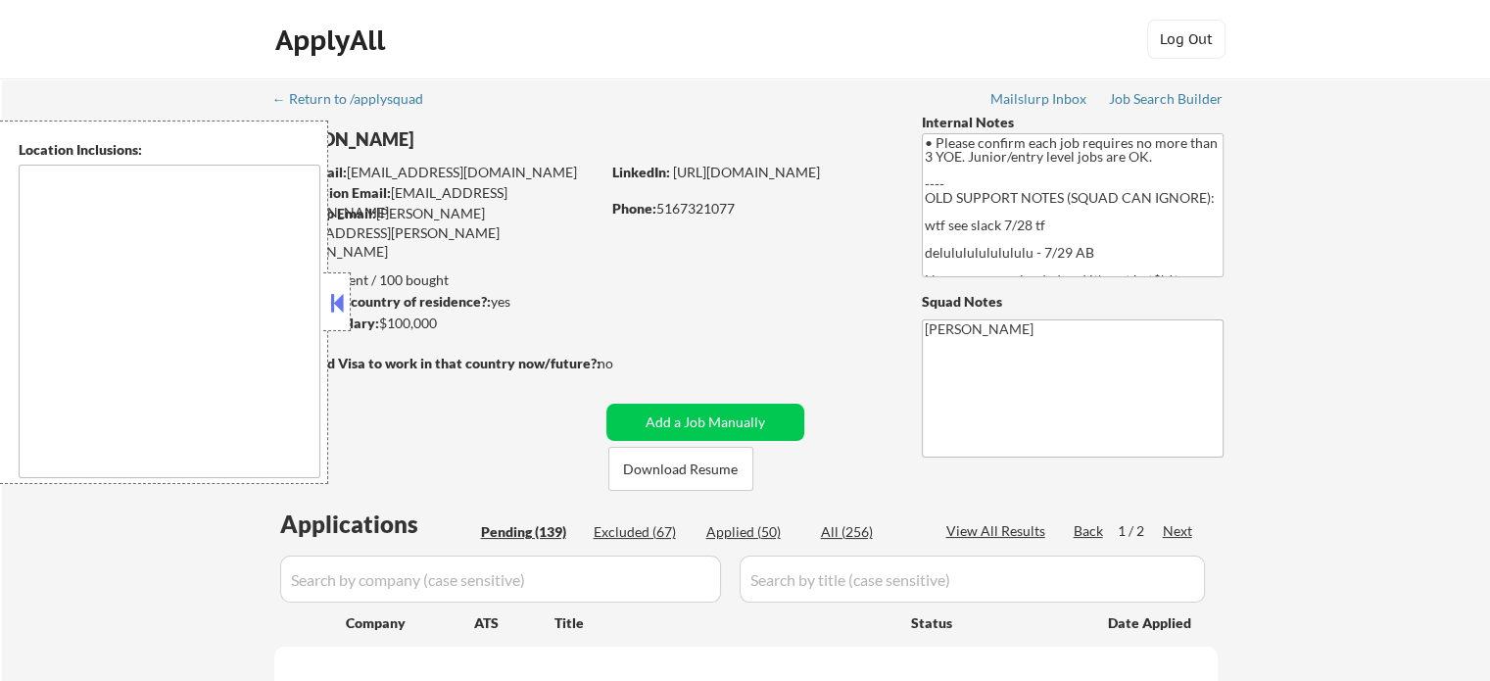
select select ""pending""
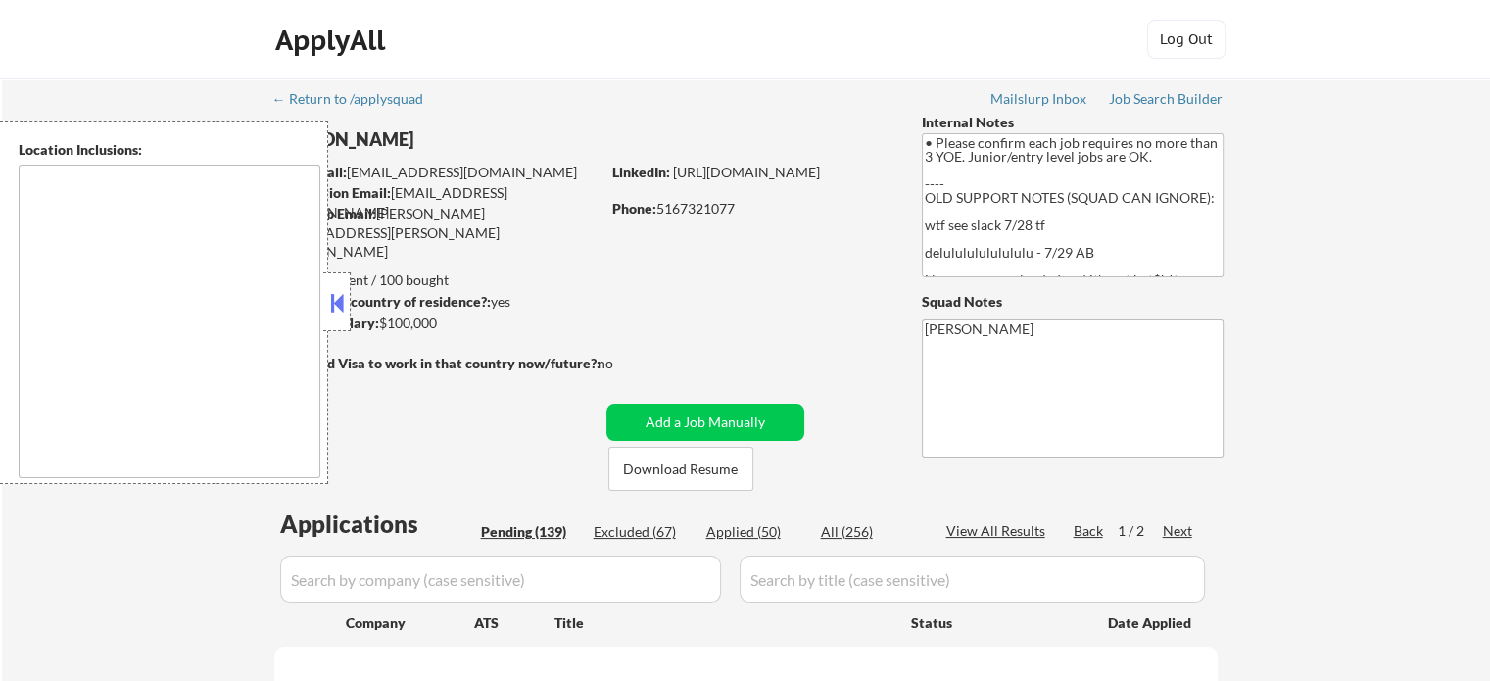
select select ""pending""
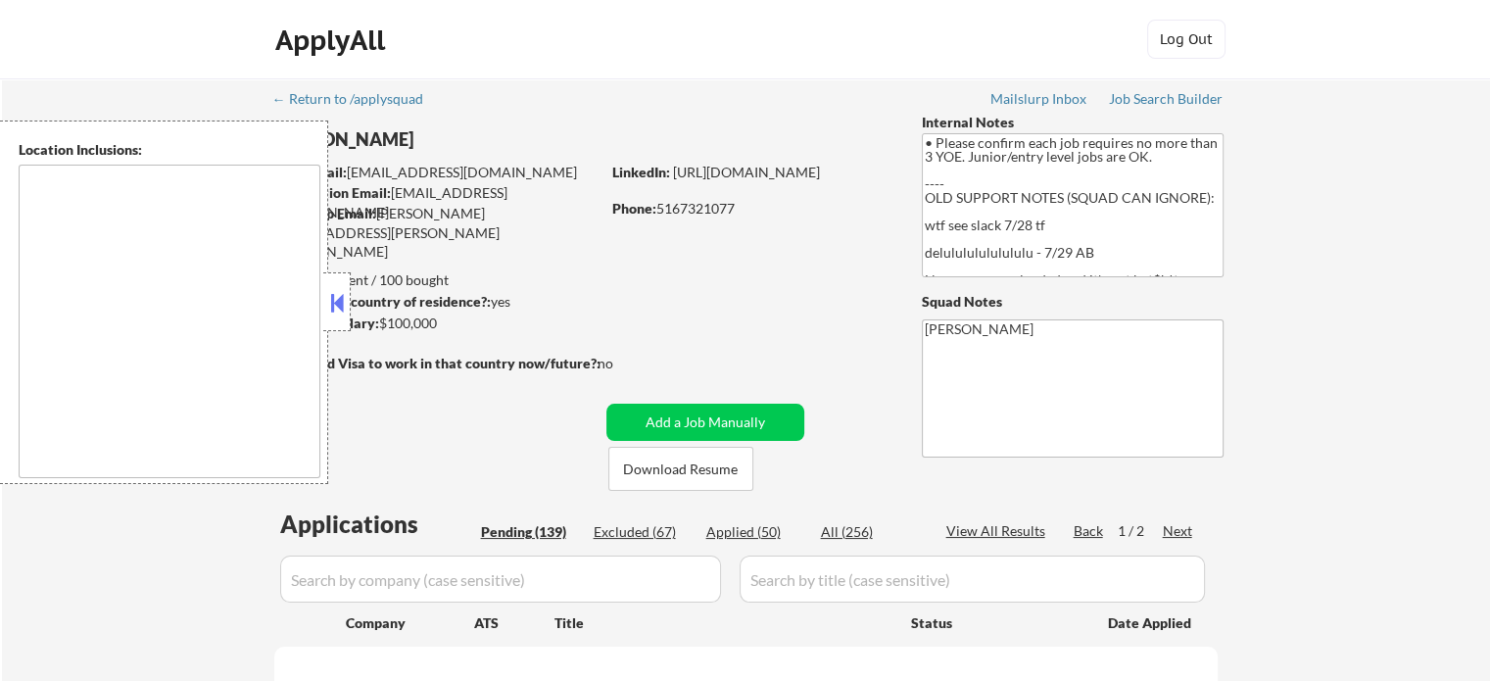
select select ""pending""
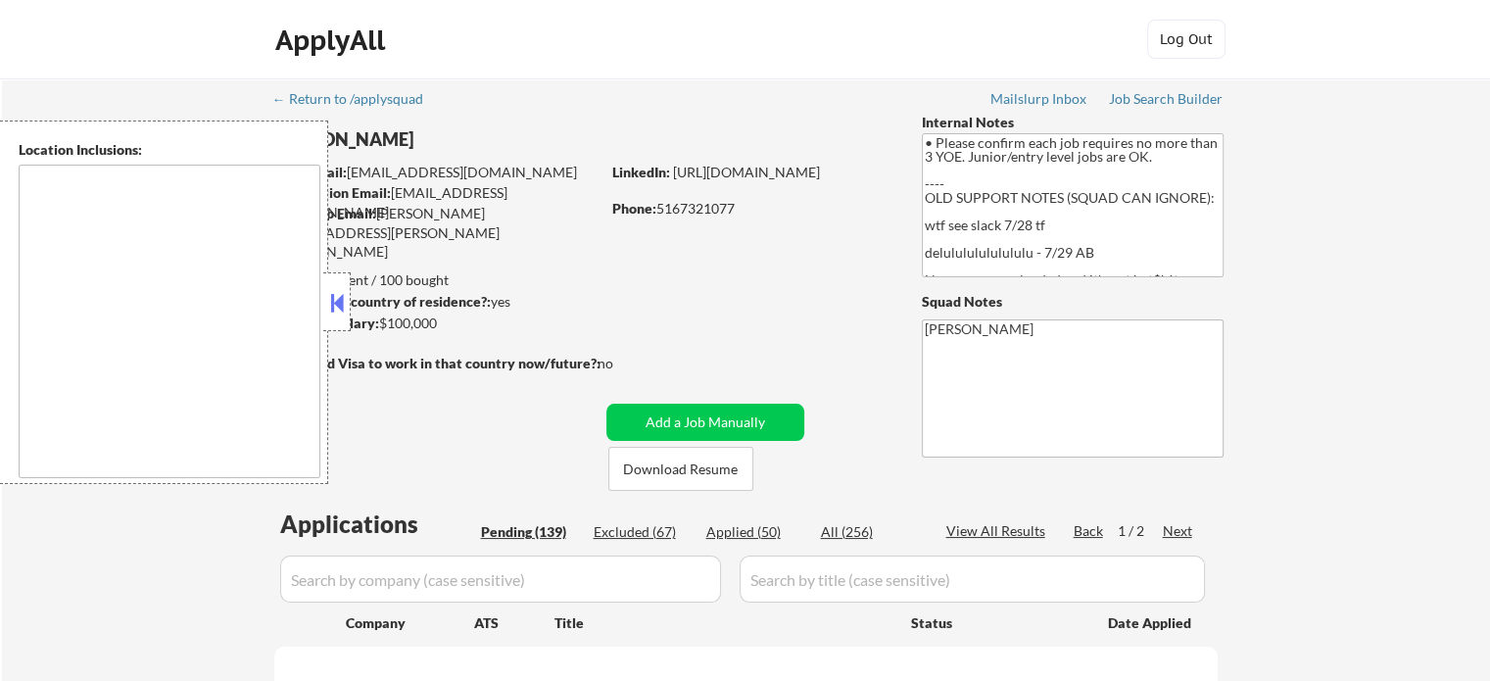
select select ""pending""
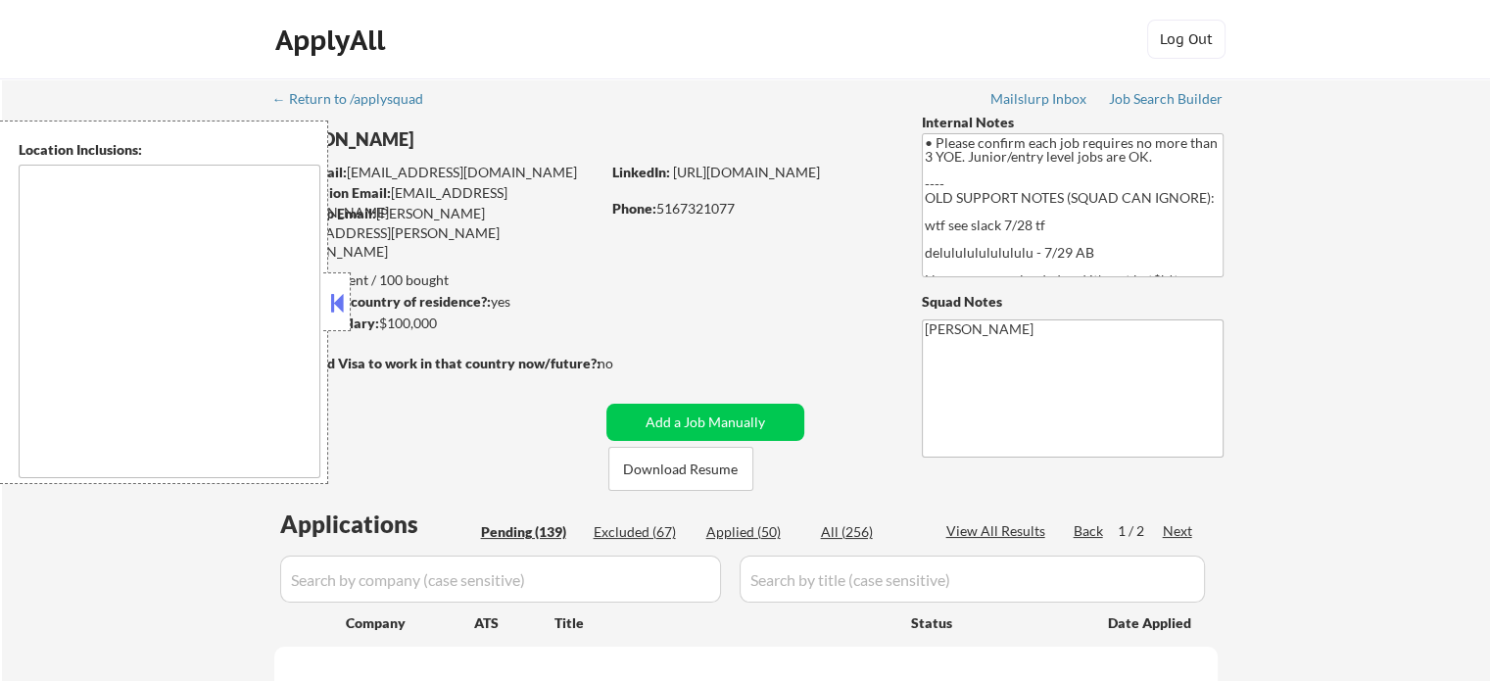
select select ""pending""
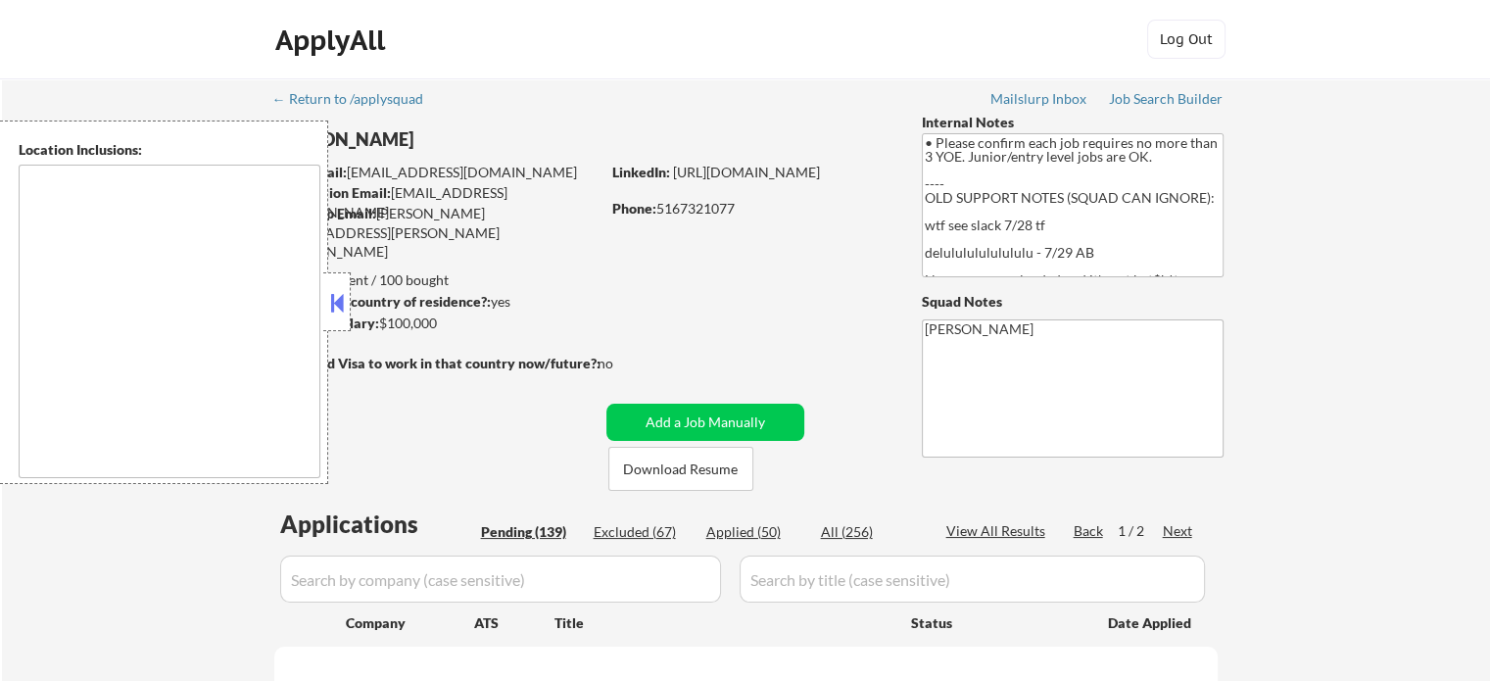
select select ""pending""
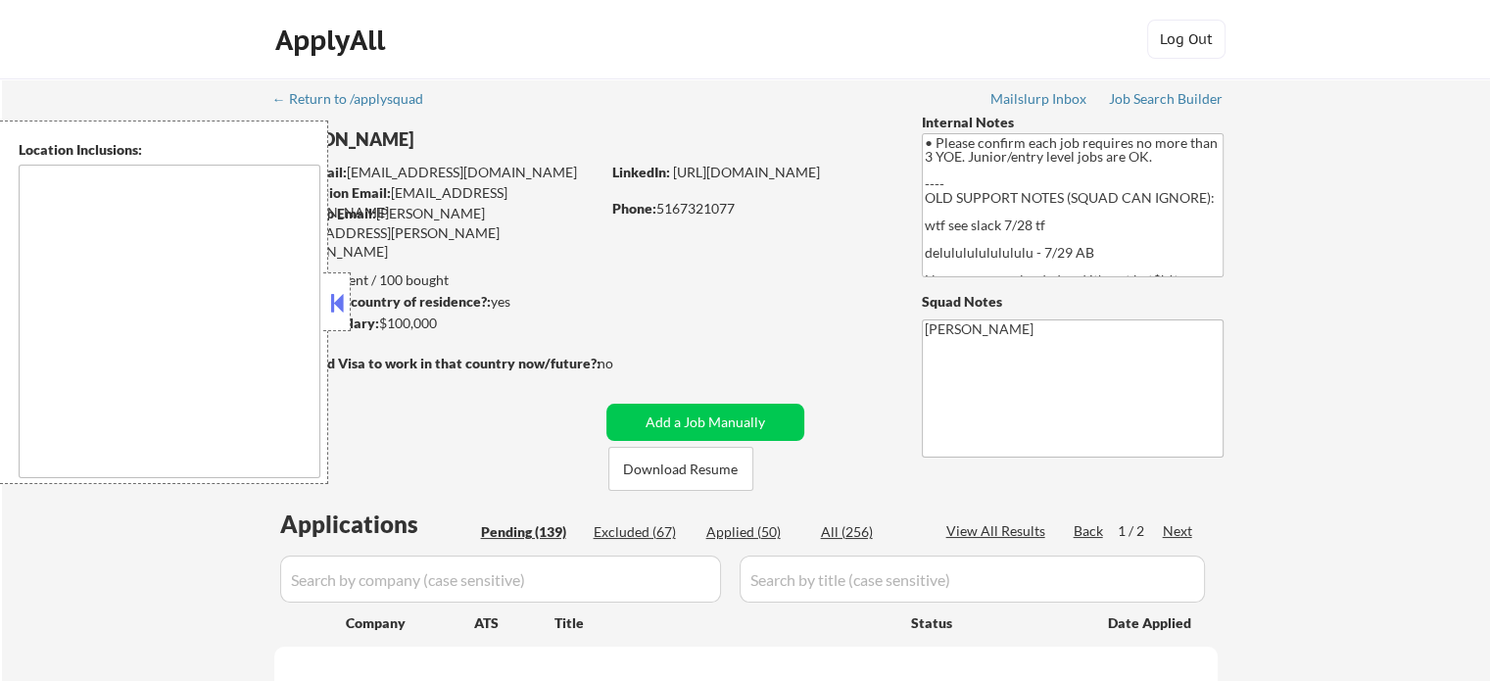
select select ""pending""
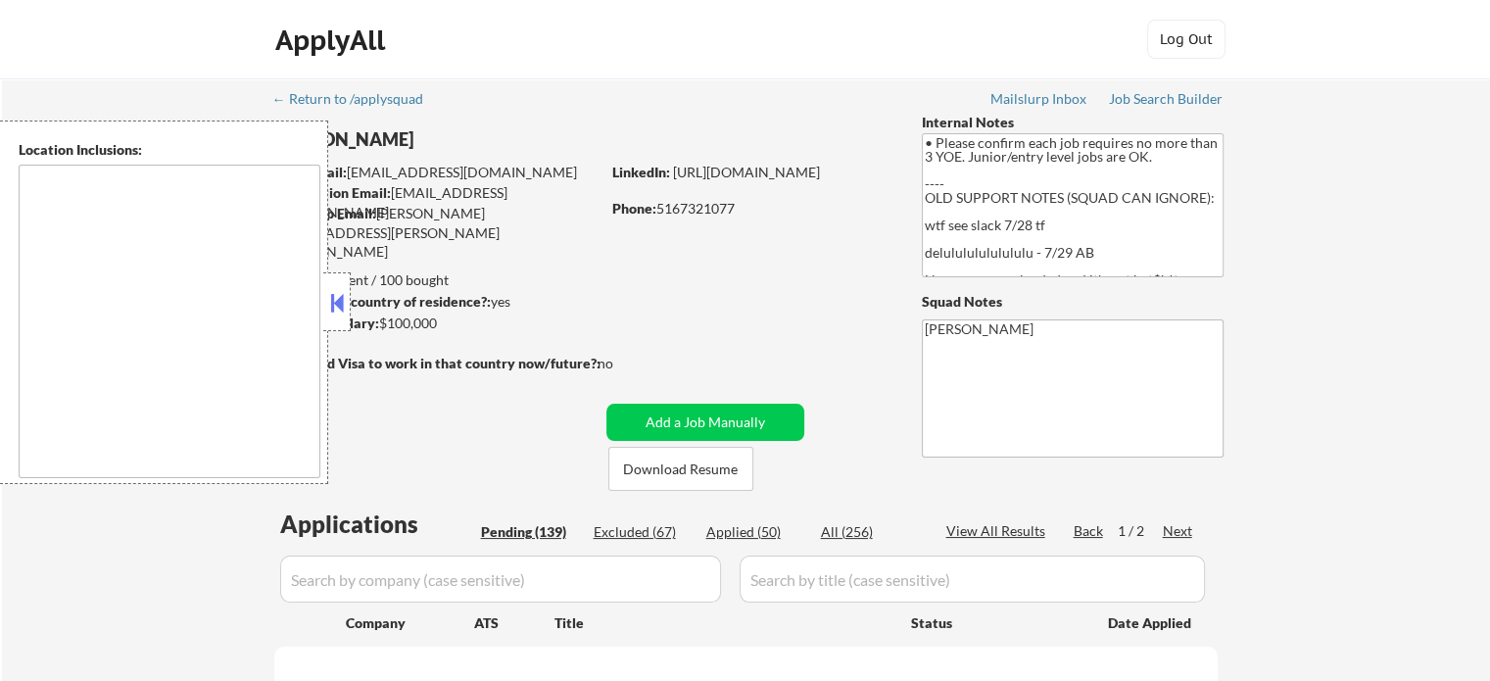
select select ""pending""
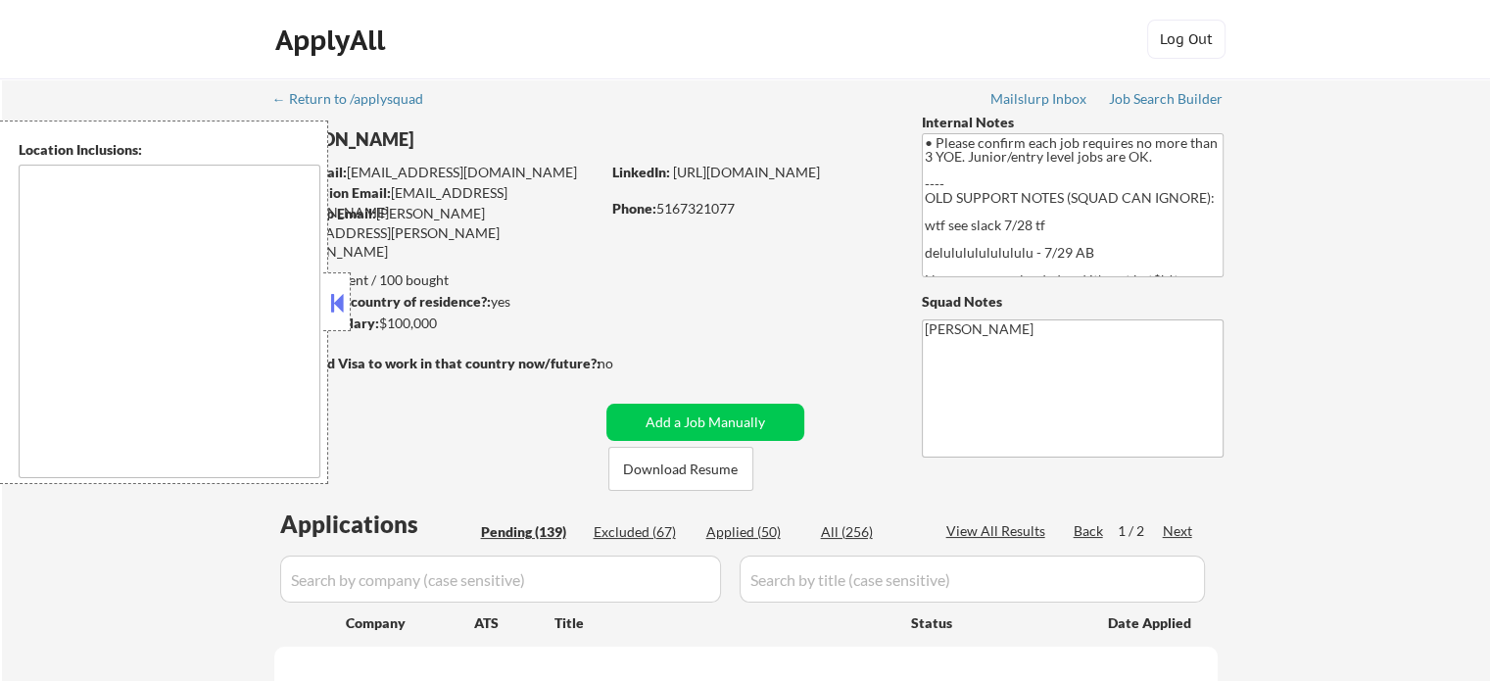
select select ""pending""
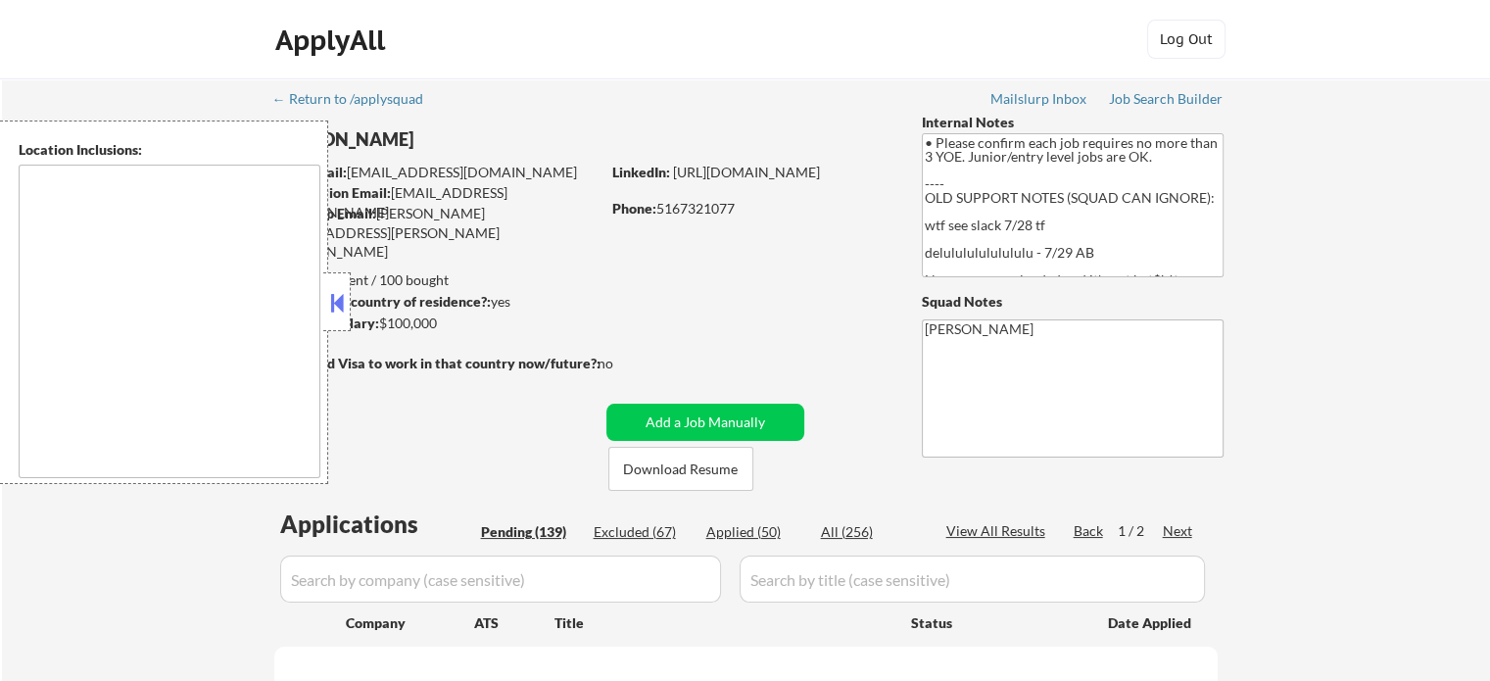
select select ""pending""
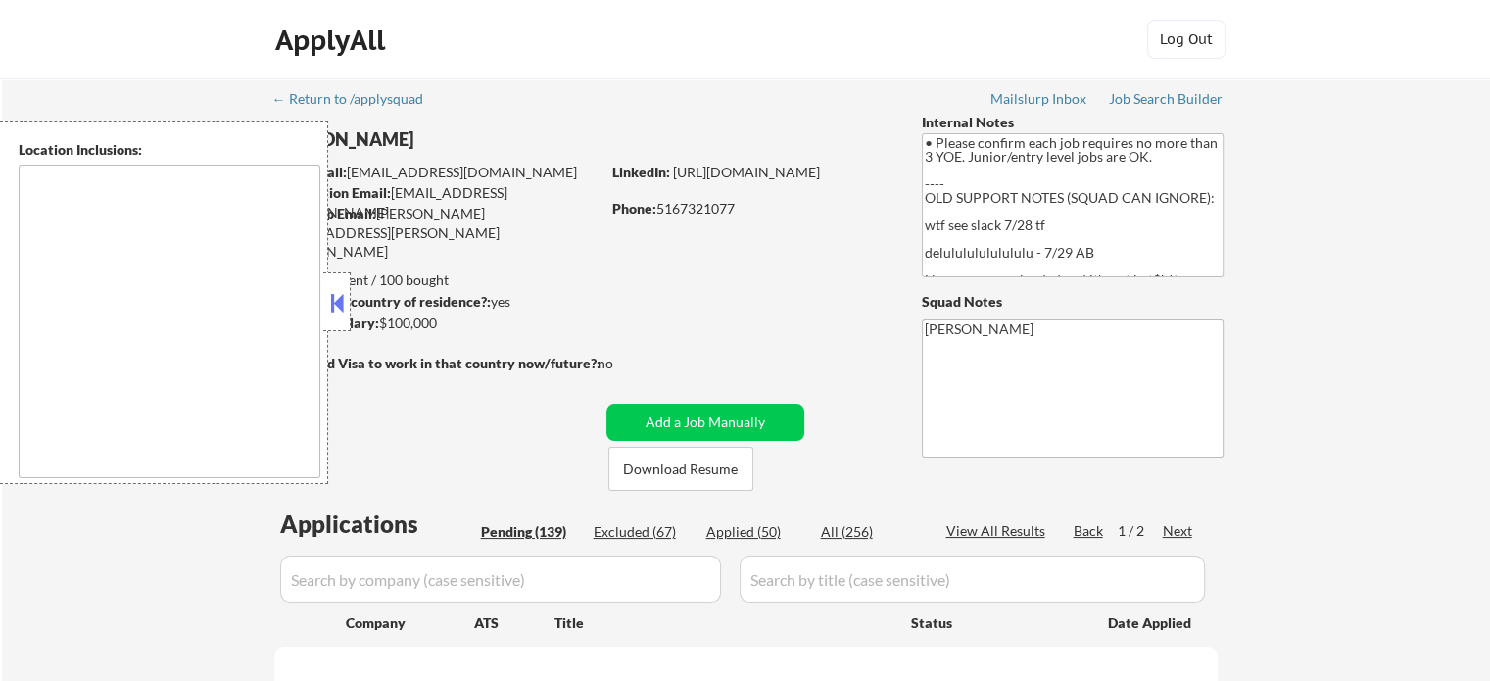
select select ""pending""
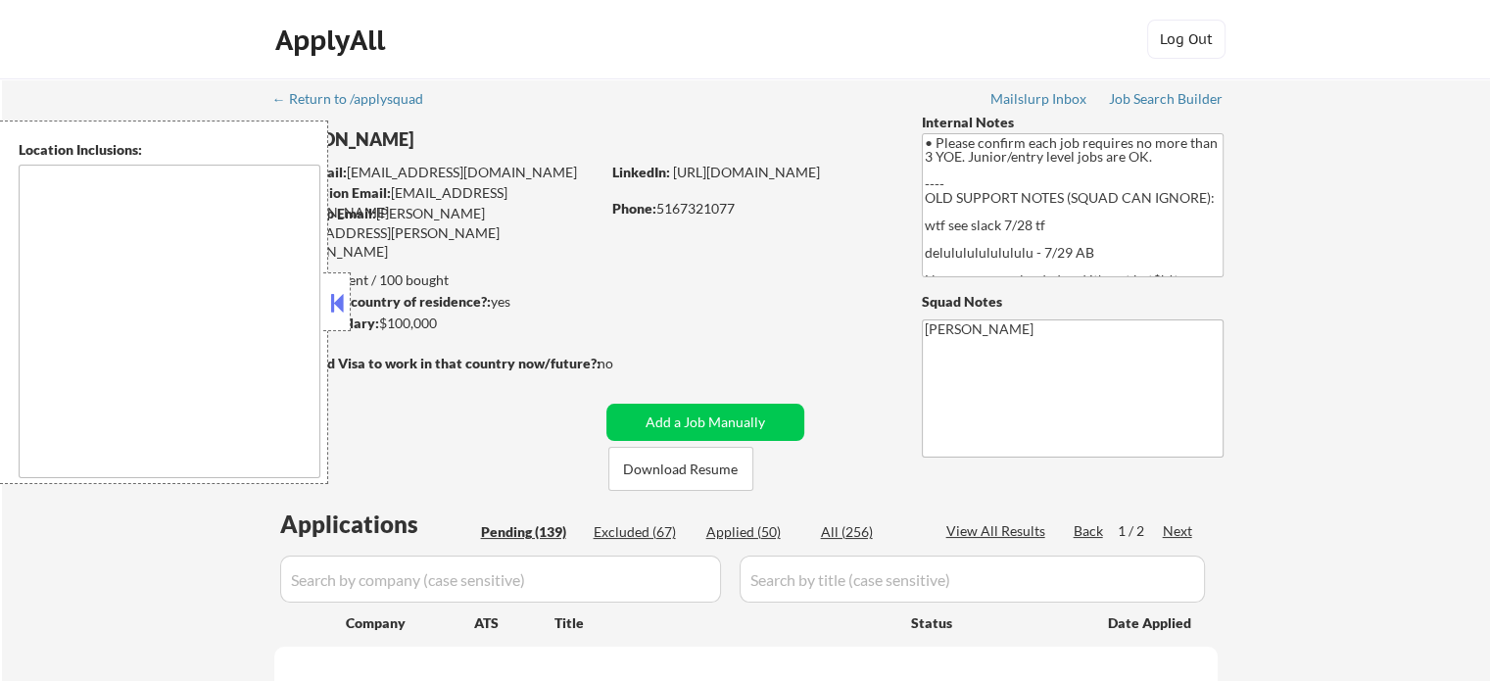
select select ""pending""
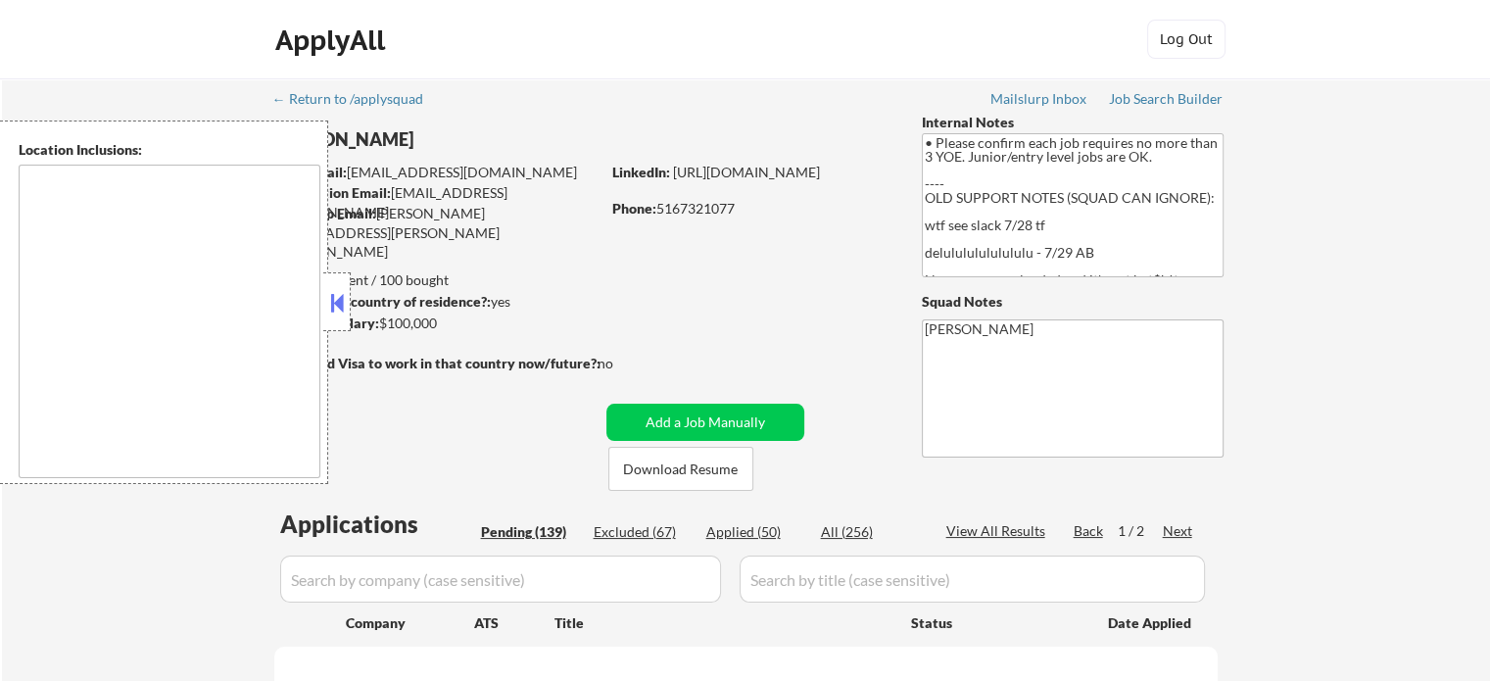
select select ""pending""
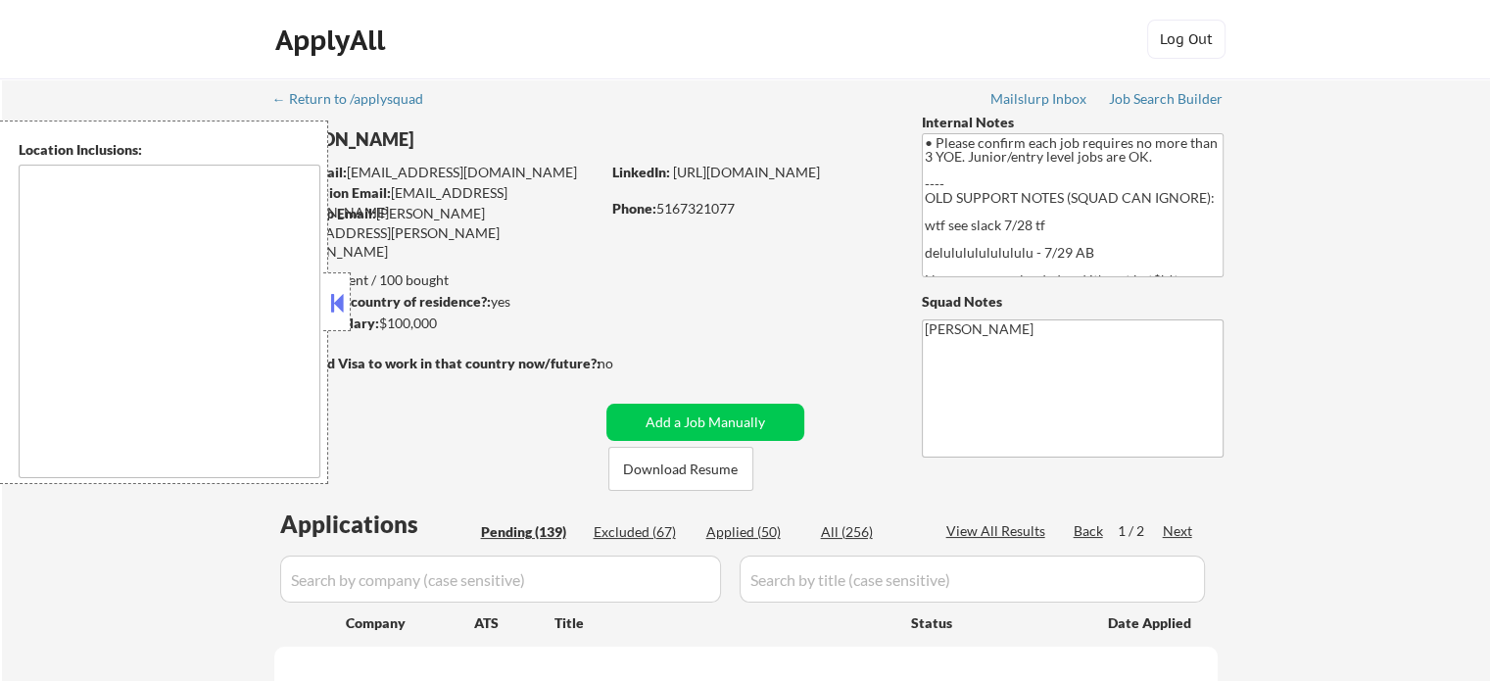
select select ""pending""
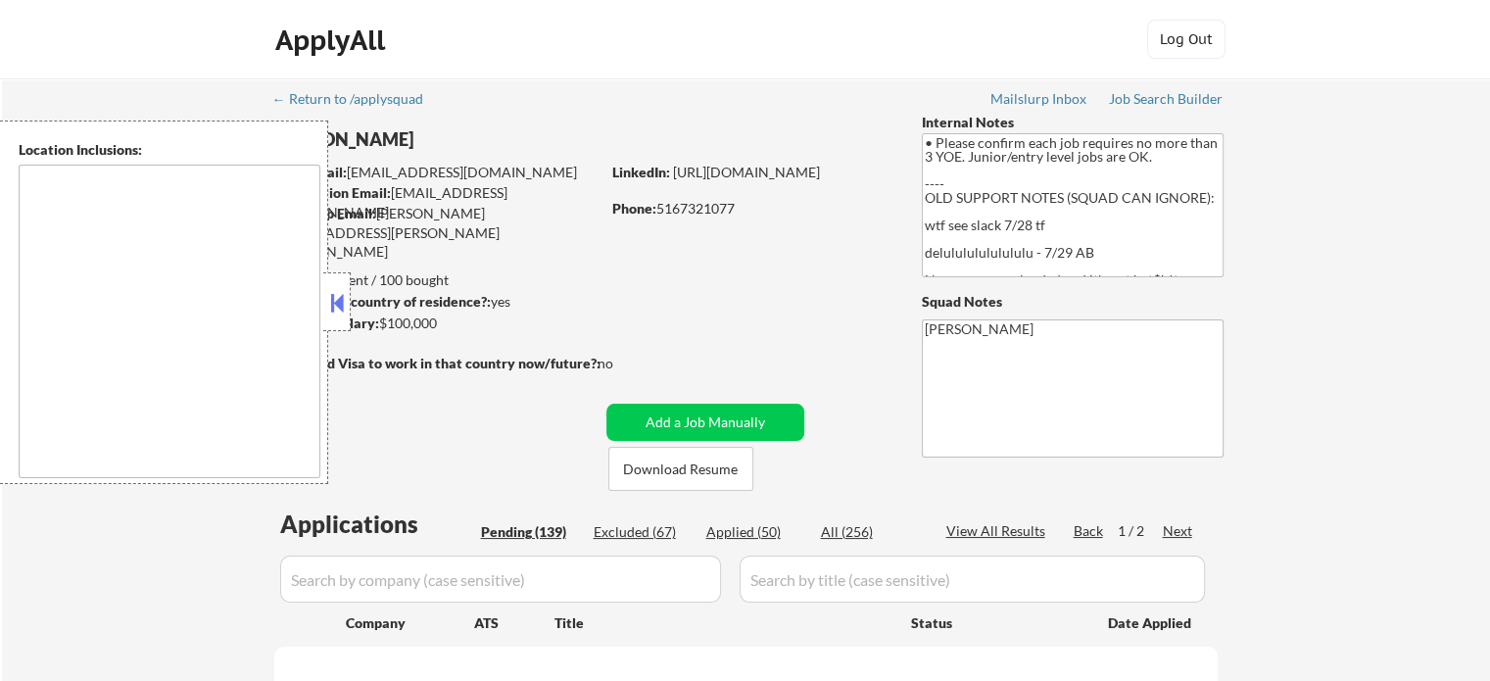
select select ""pending""
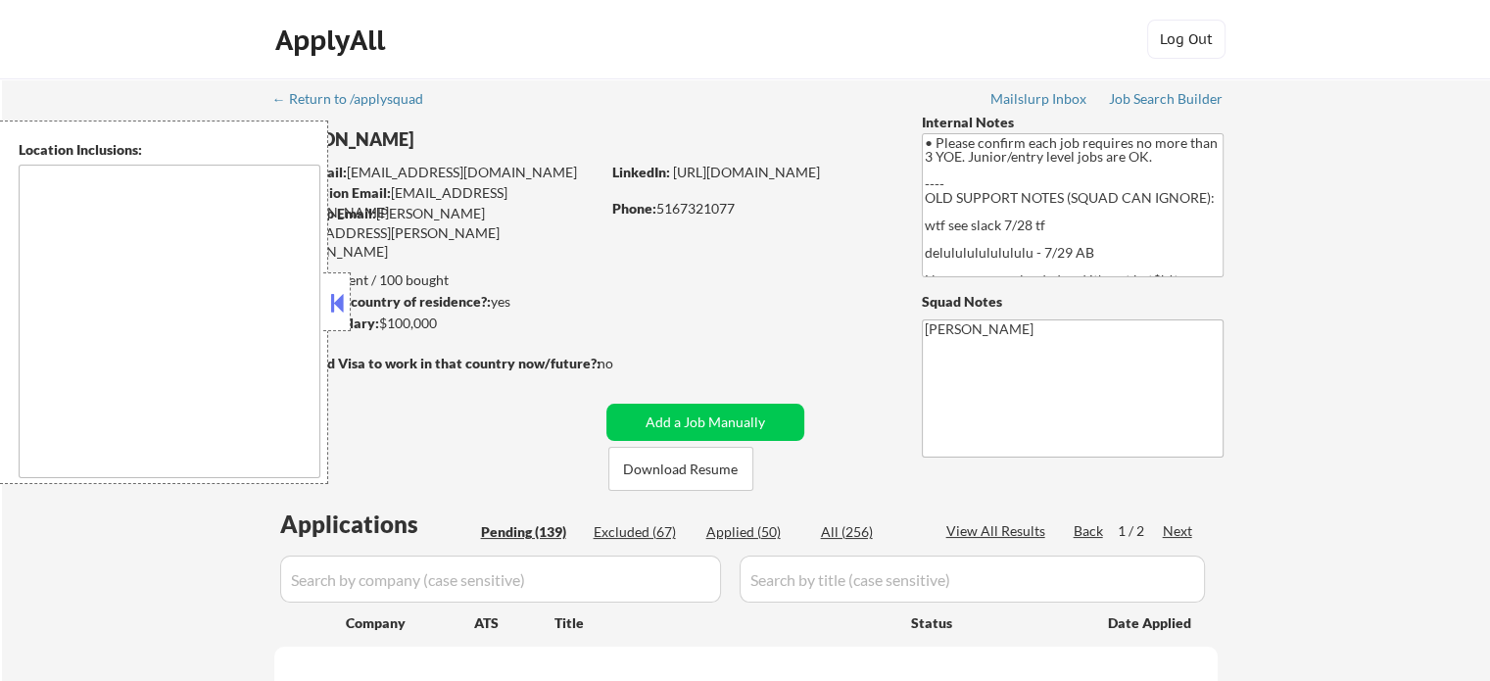
select select ""pending""
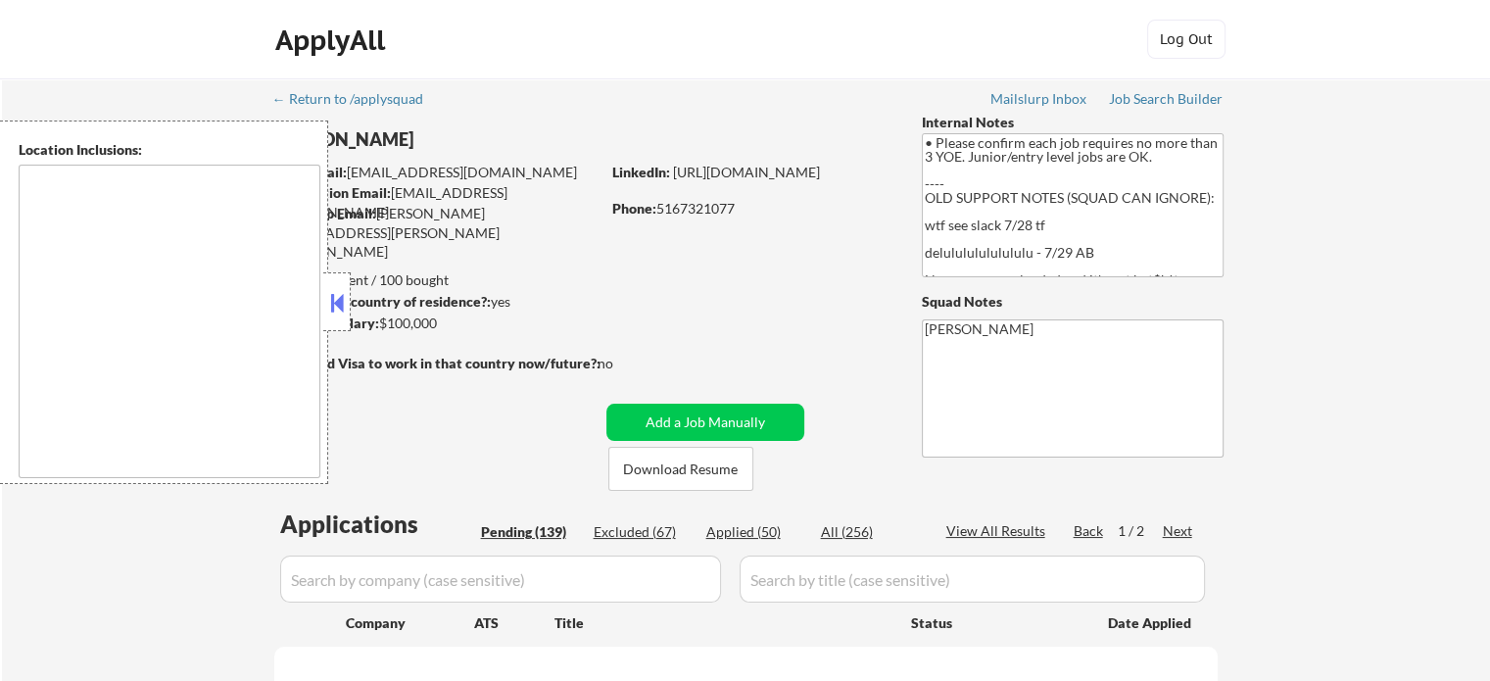
select select ""pending""
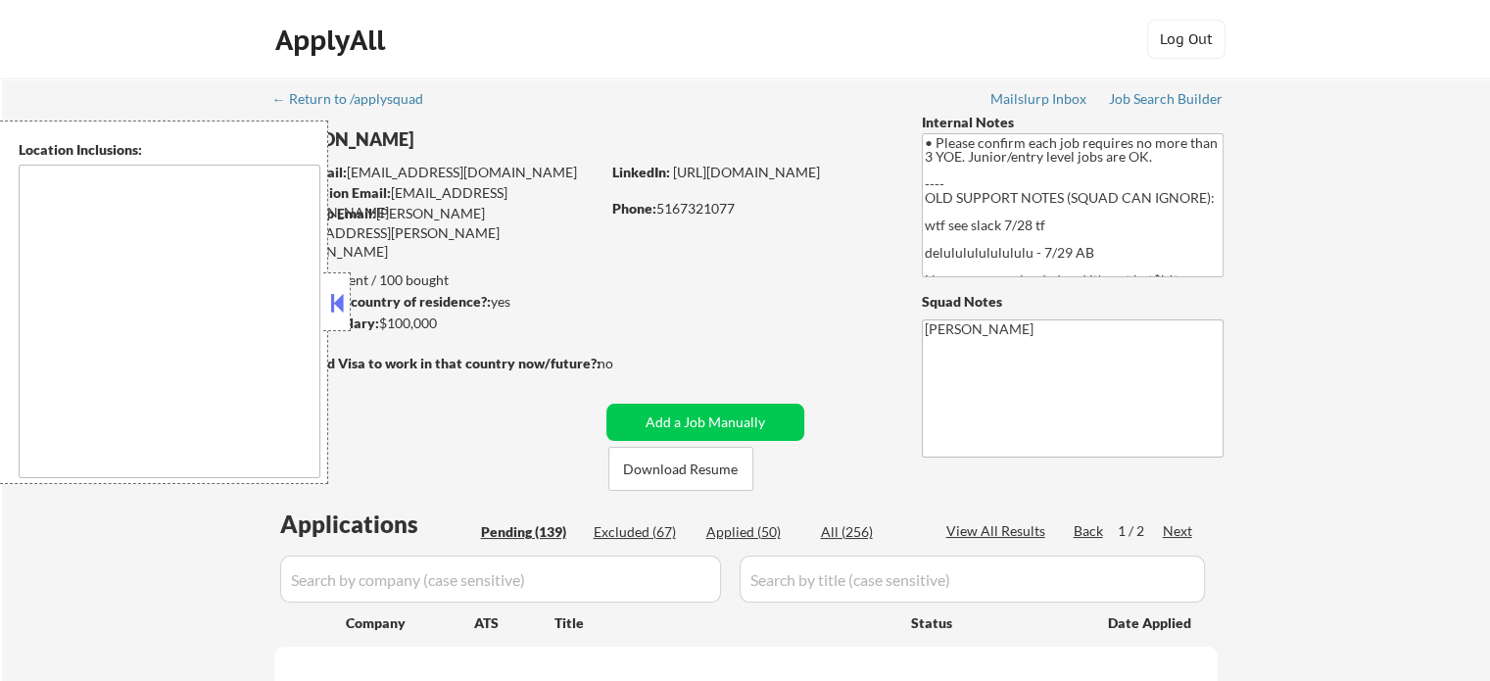
select select ""pending""
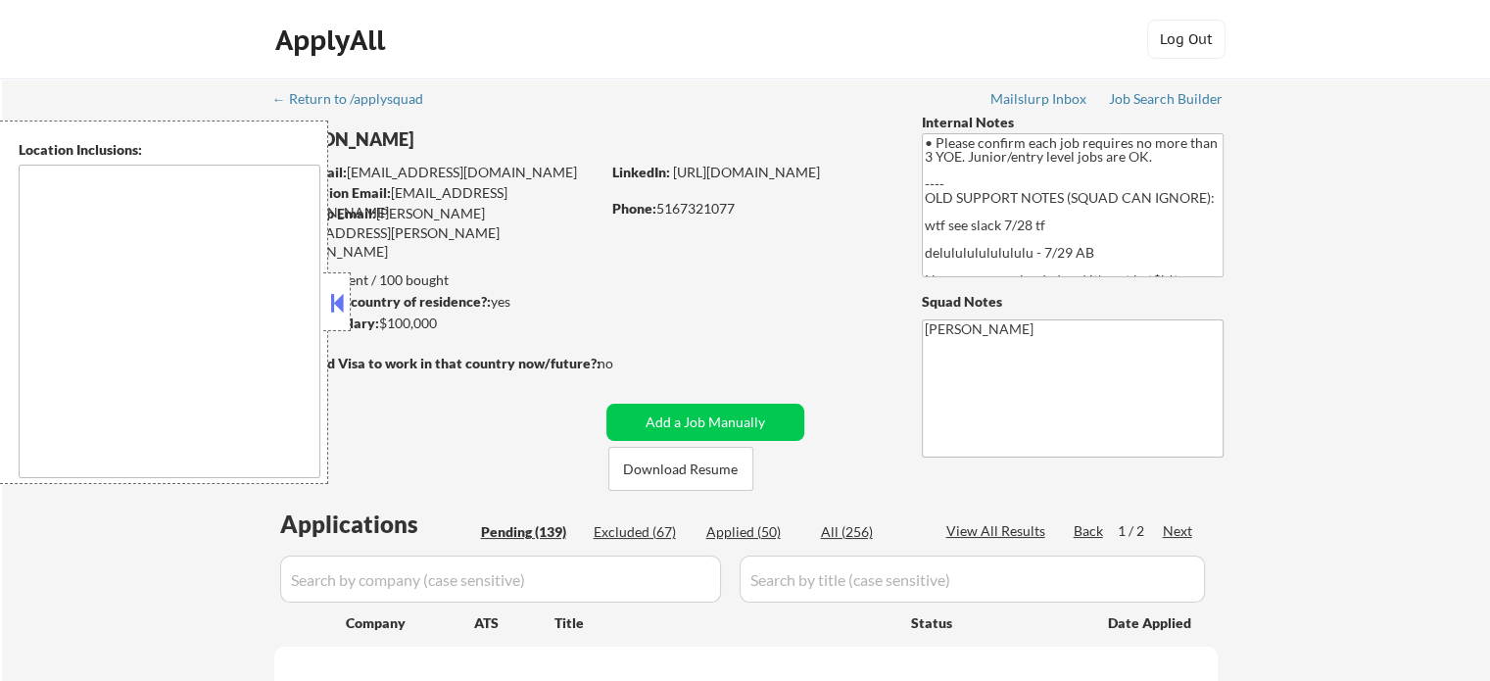
select select ""pending""
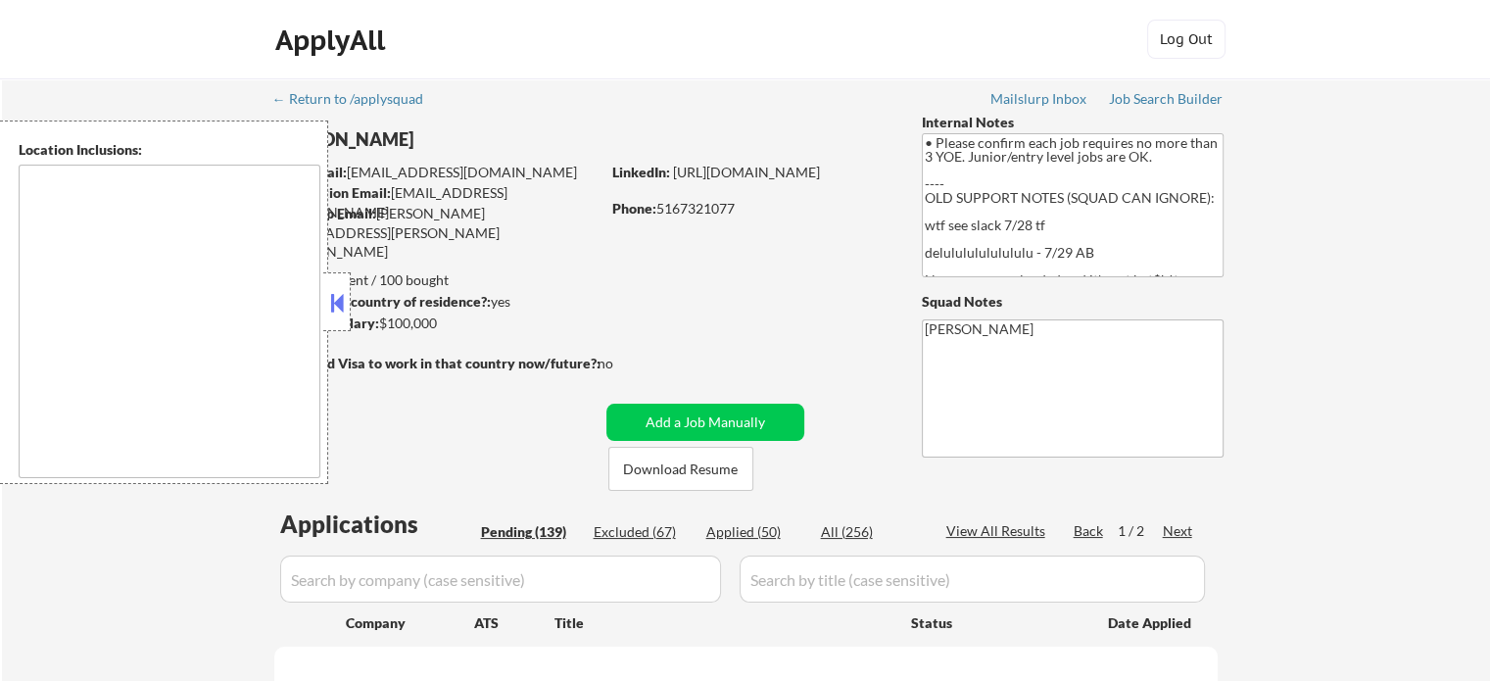
select select ""pending""
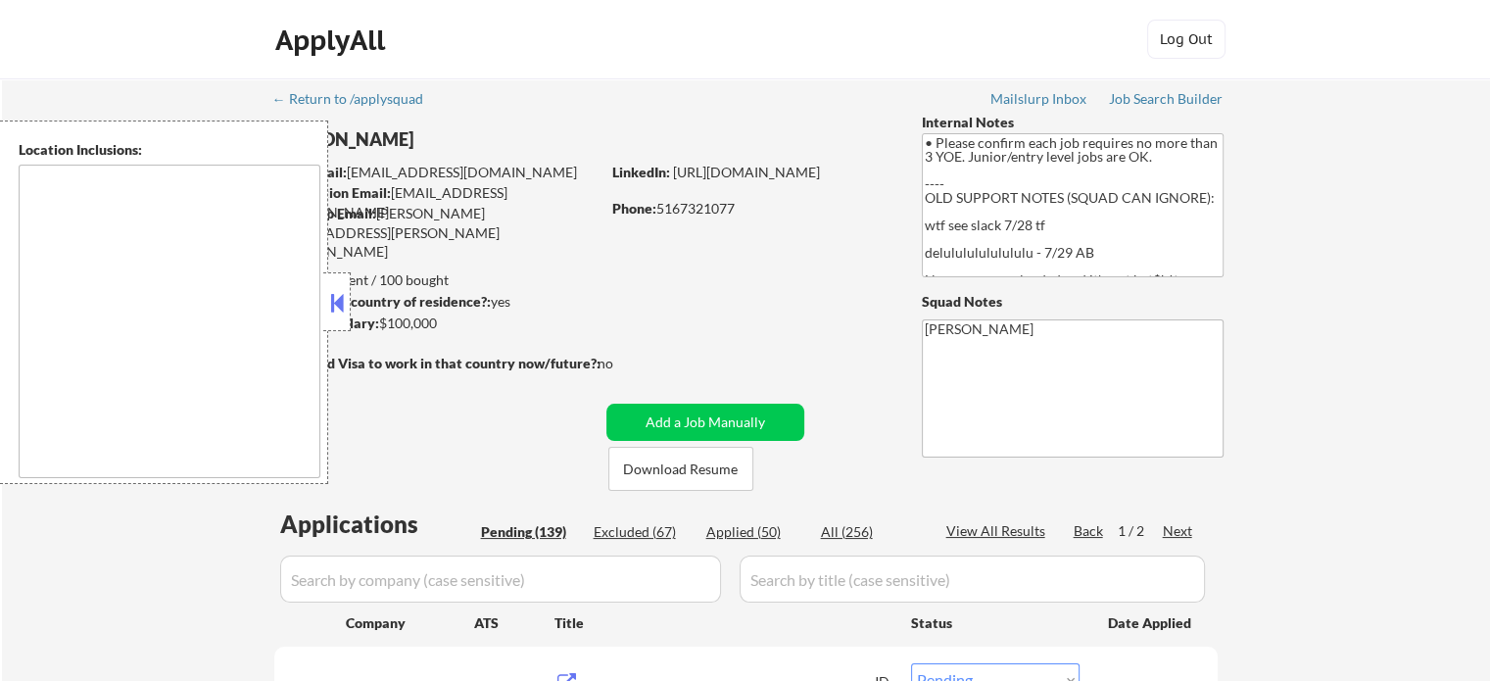
type textarea "[US_STATE], [GEOGRAPHIC_DATA] [GEOGRAPHIC_DATA], [GEOGRAPHIC_DATA] [GEOGRAPHIC_…"
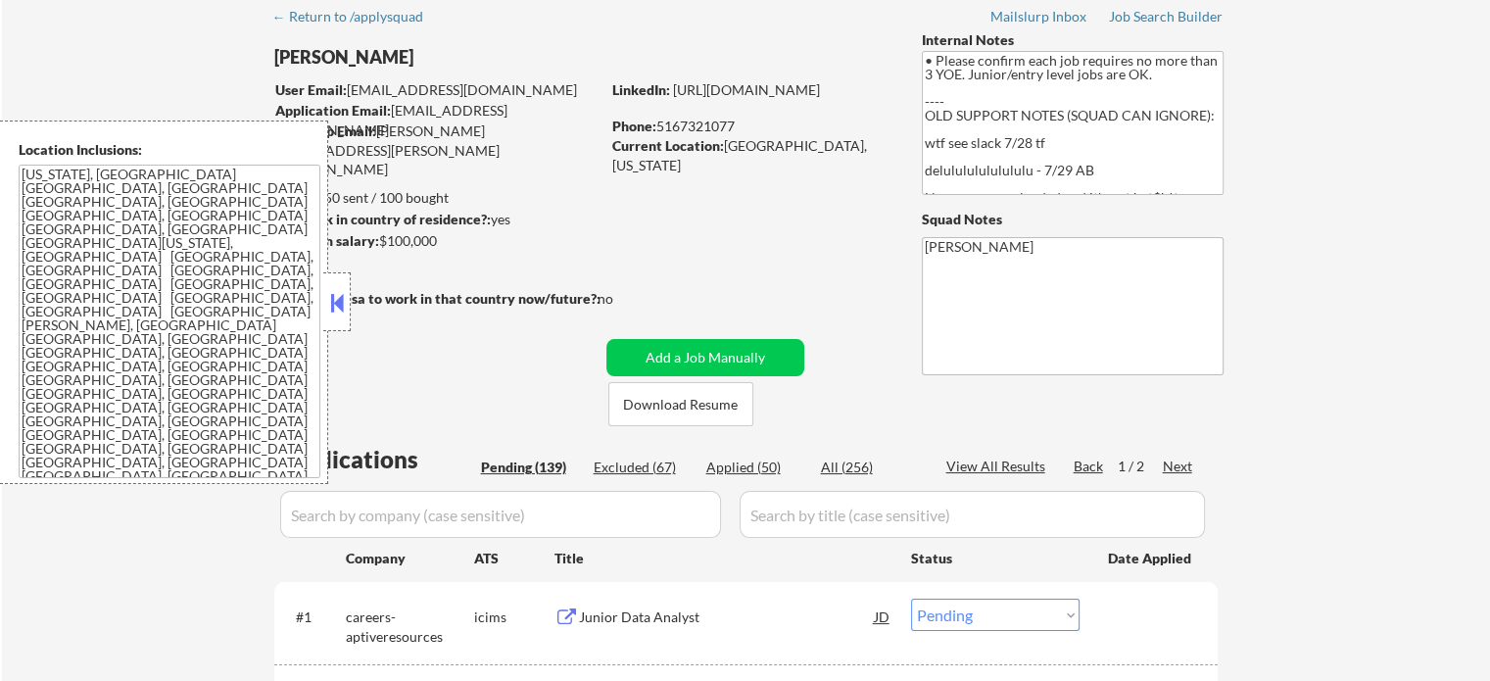
scroll to position [294, 0]
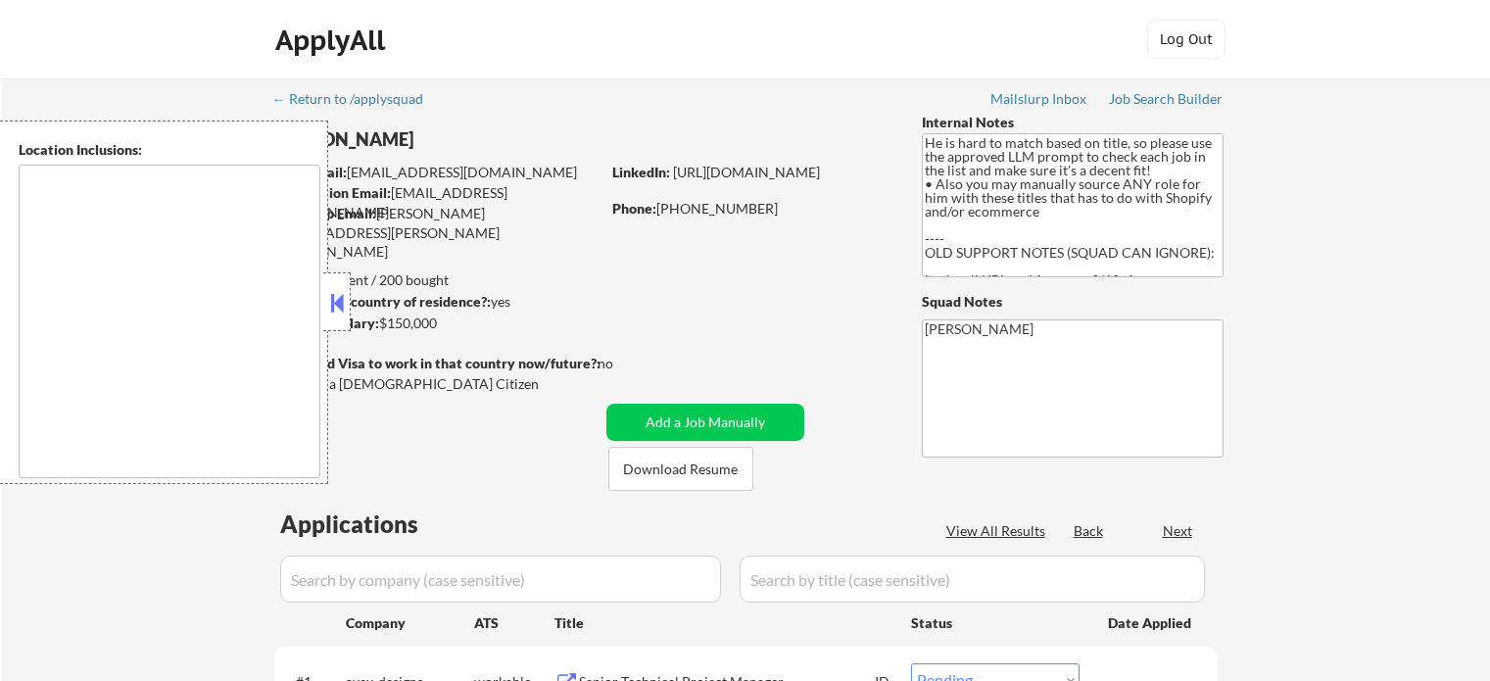
select select ""pending""
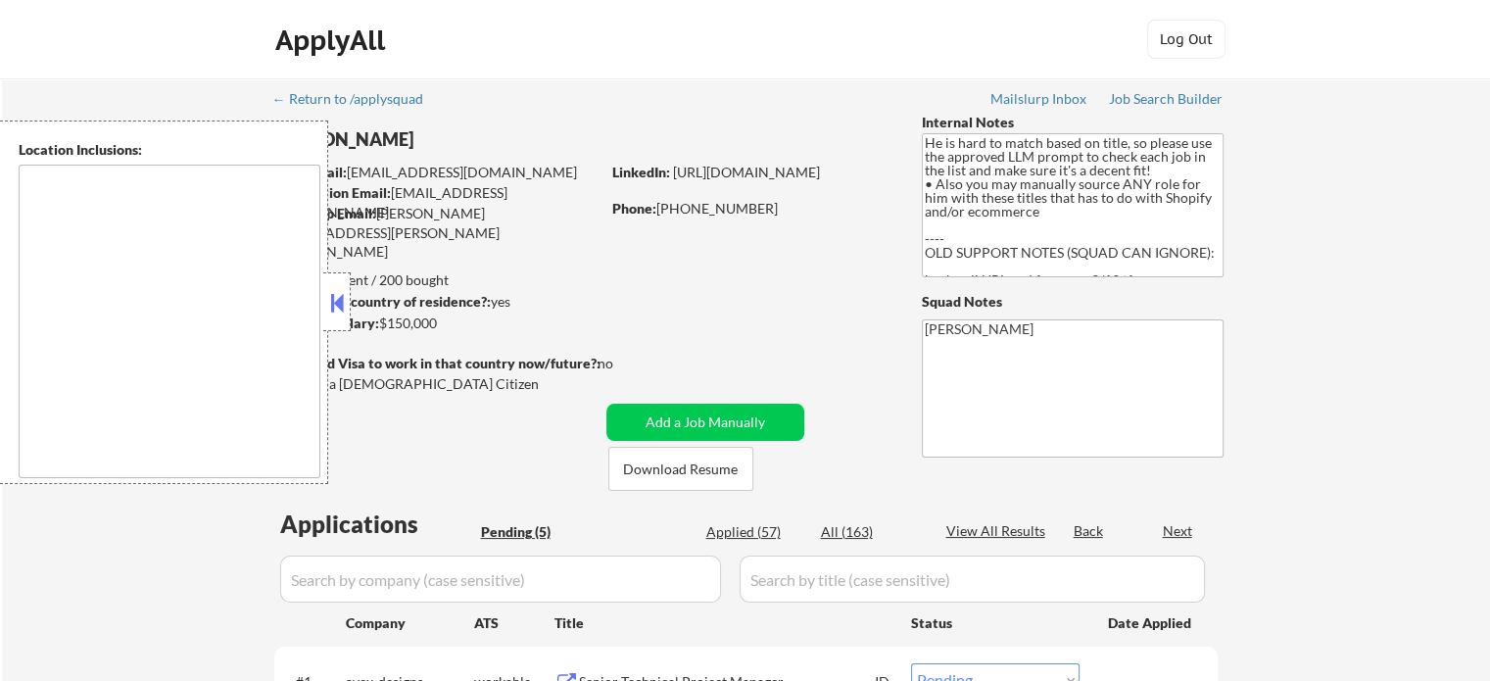
type textarea "[GEOGRAPHIC_DATA], [GEOGRAPHIC_DATA] Coronado, [GEOGRAPHIC_DATA], [GEOGRAPHIC_D…"
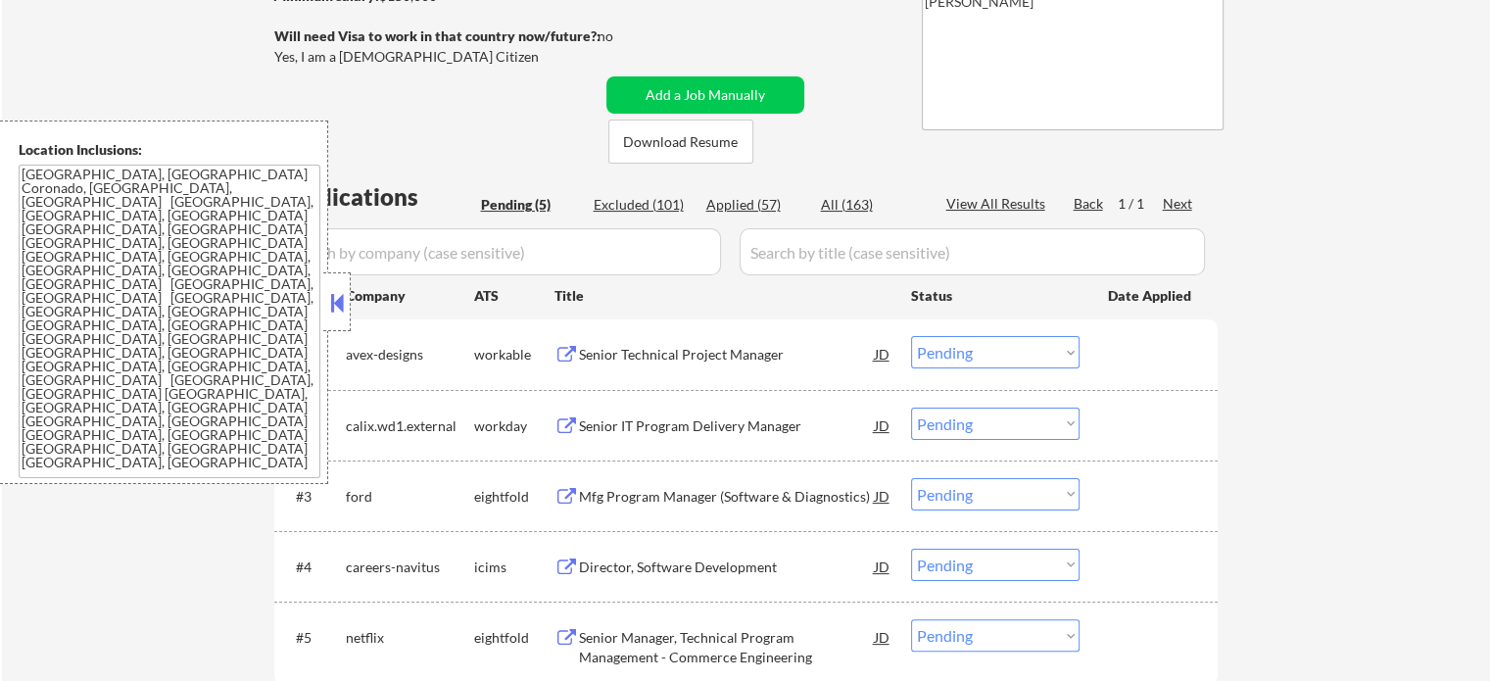
scroll to position [196, 0]
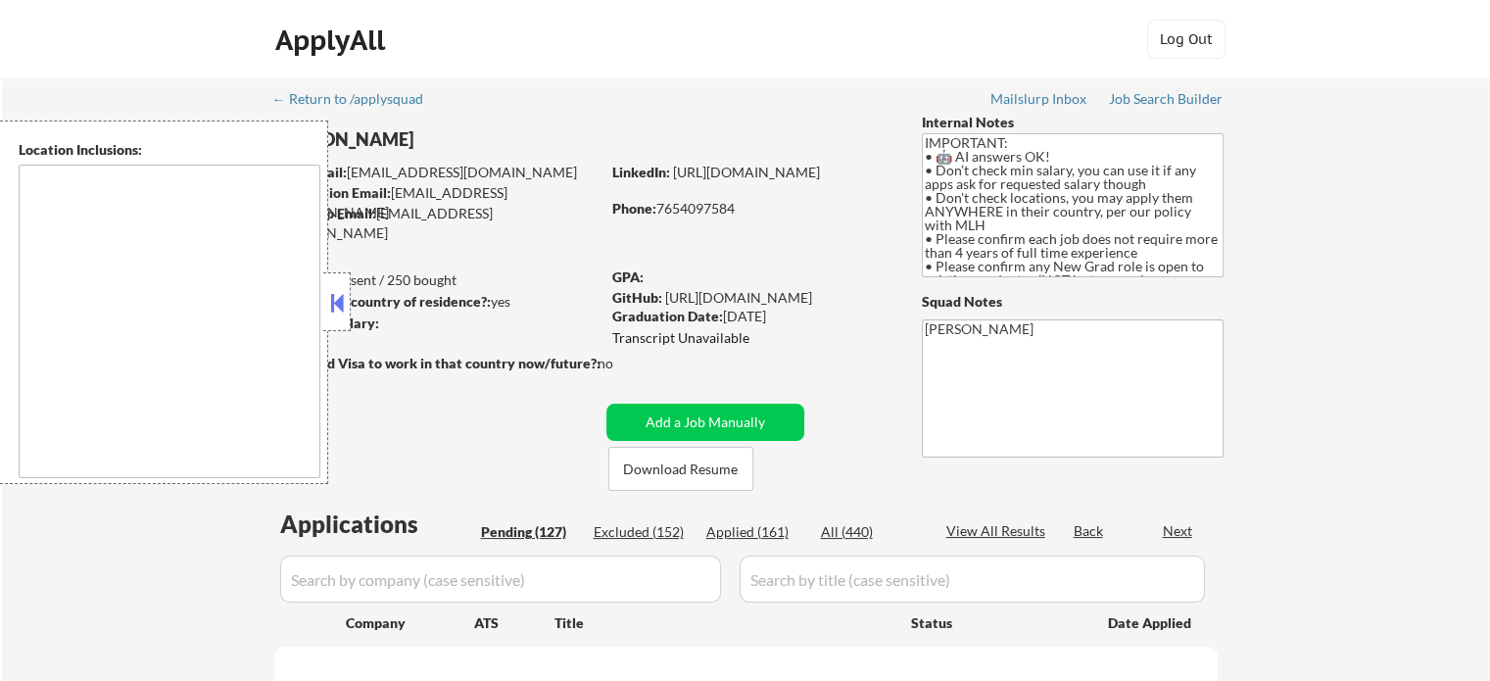
type textarea "country:[GEOGRAPHIC_DATA]"
select select ""pending""
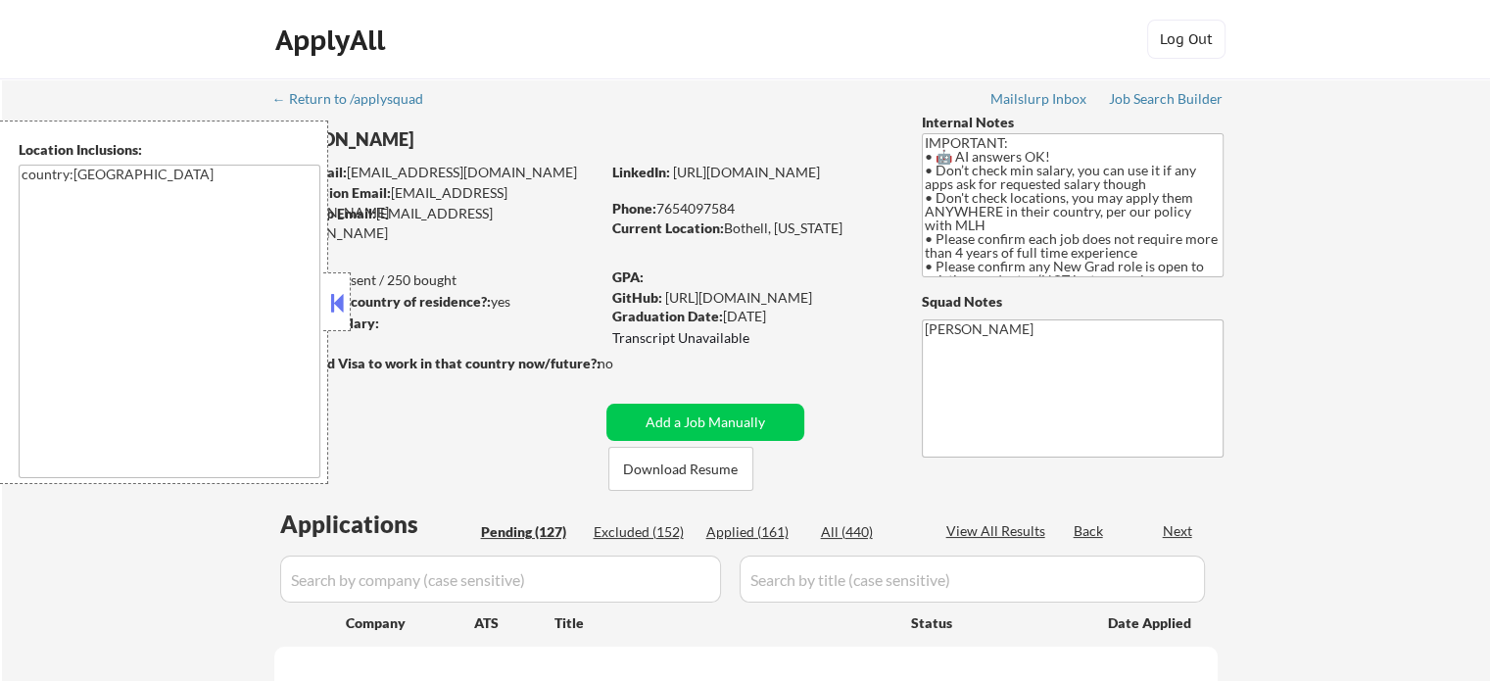
select select ""pending""
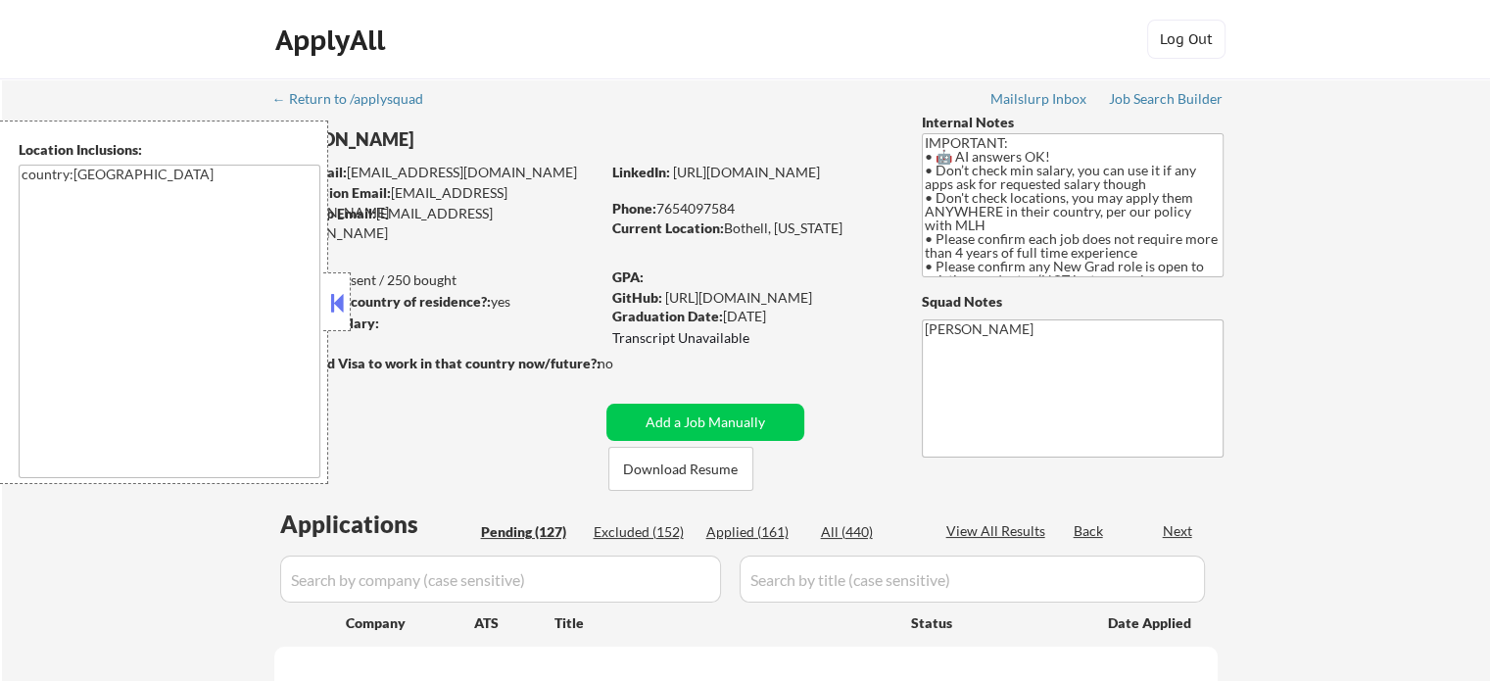
select select ""pending""
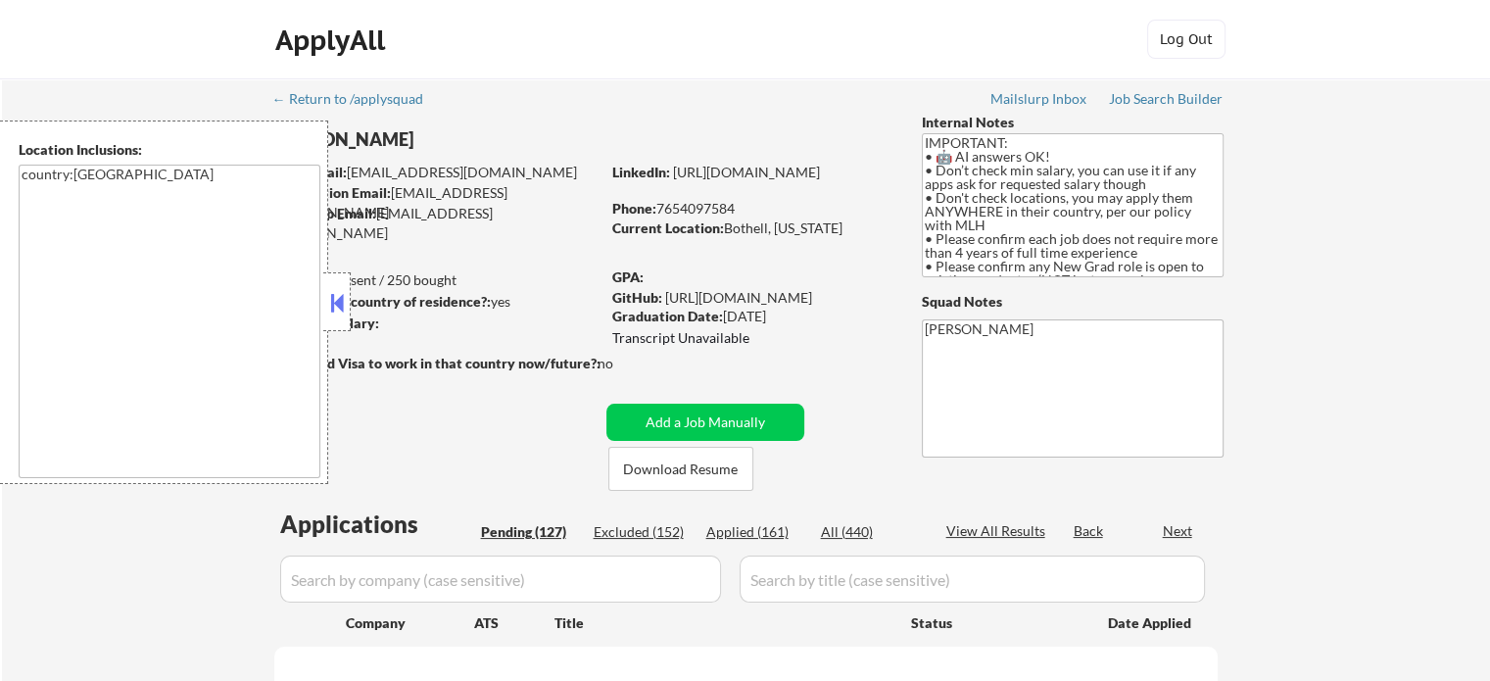
select select ""pending""
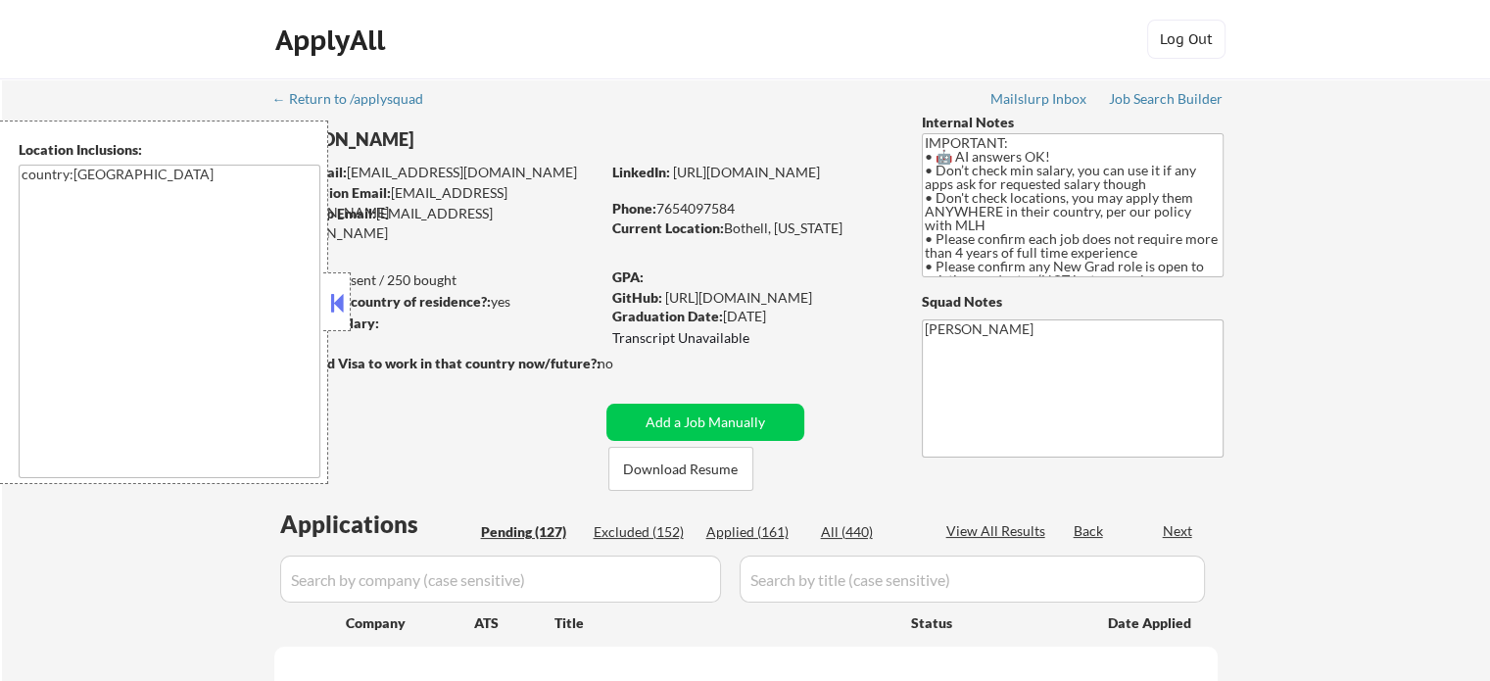
select select ""pending""
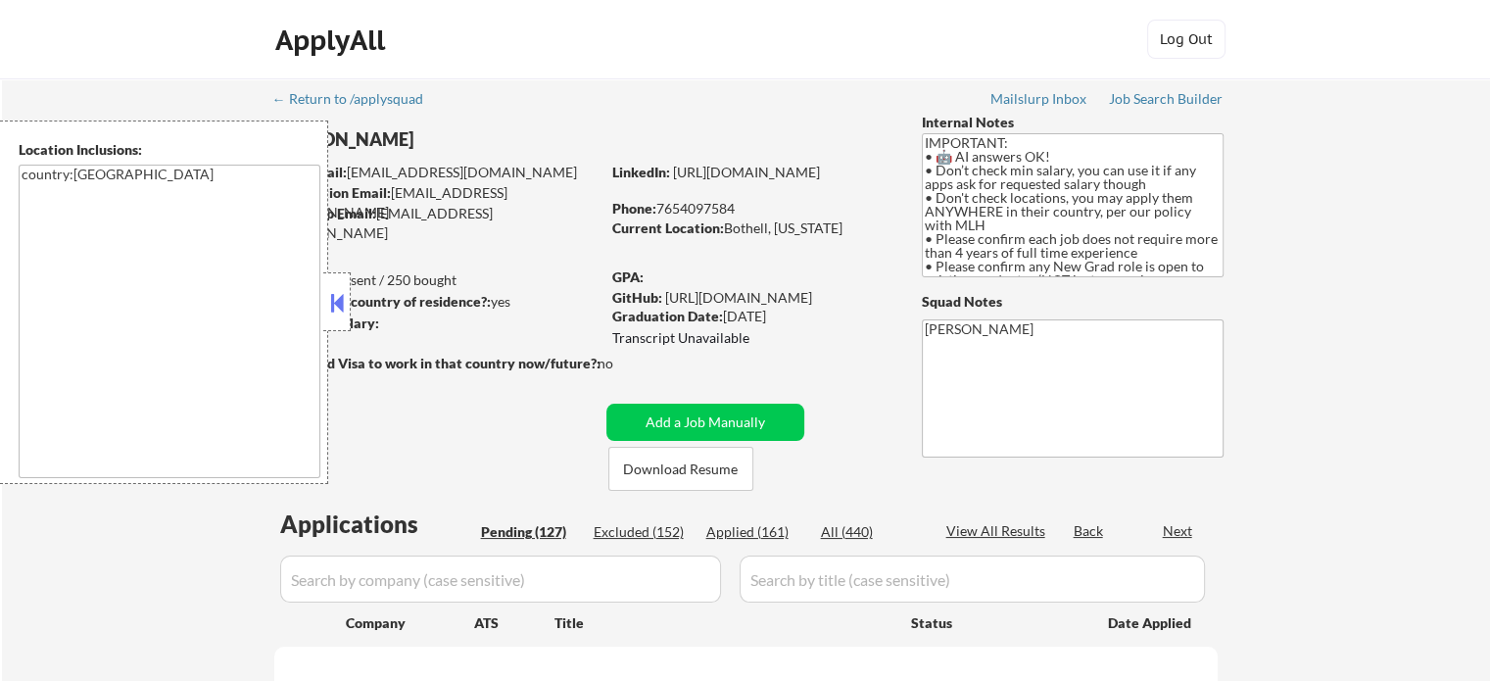
select select ""pending""
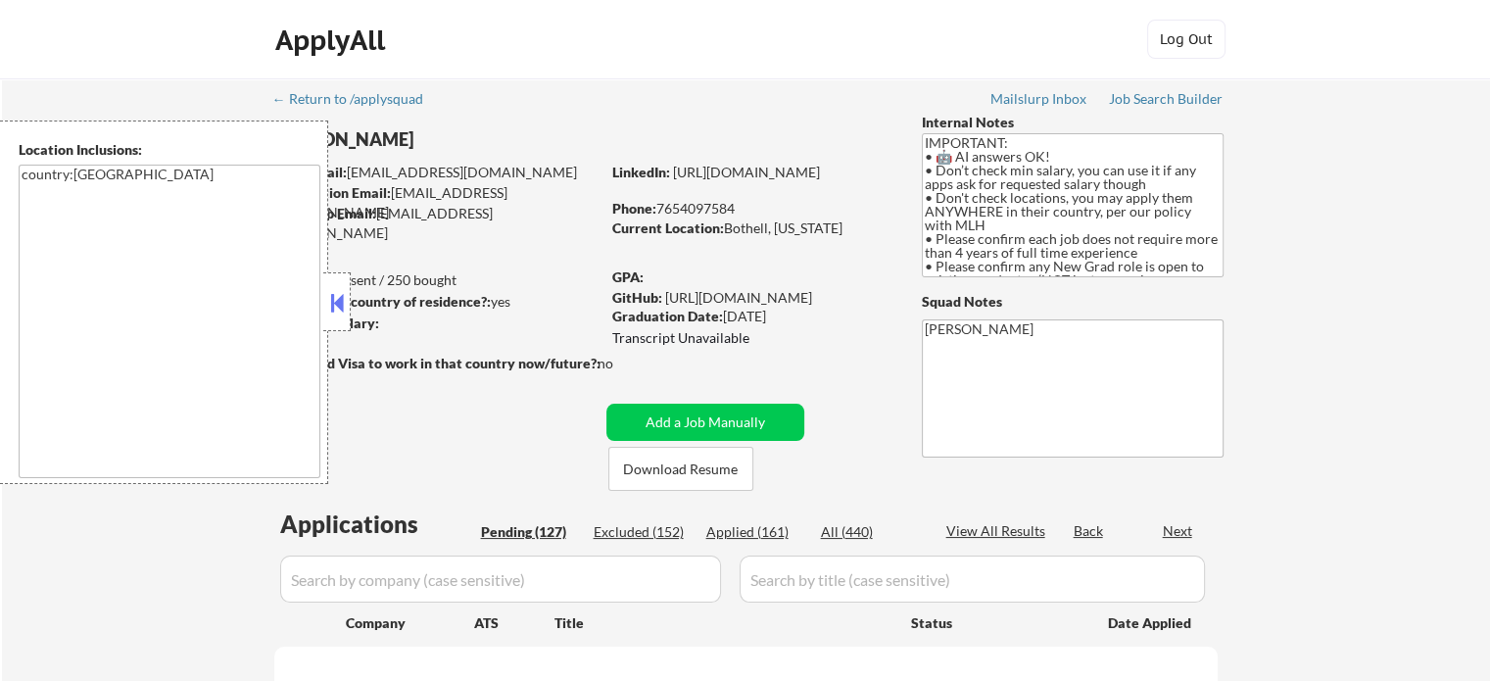
select select ""pending""
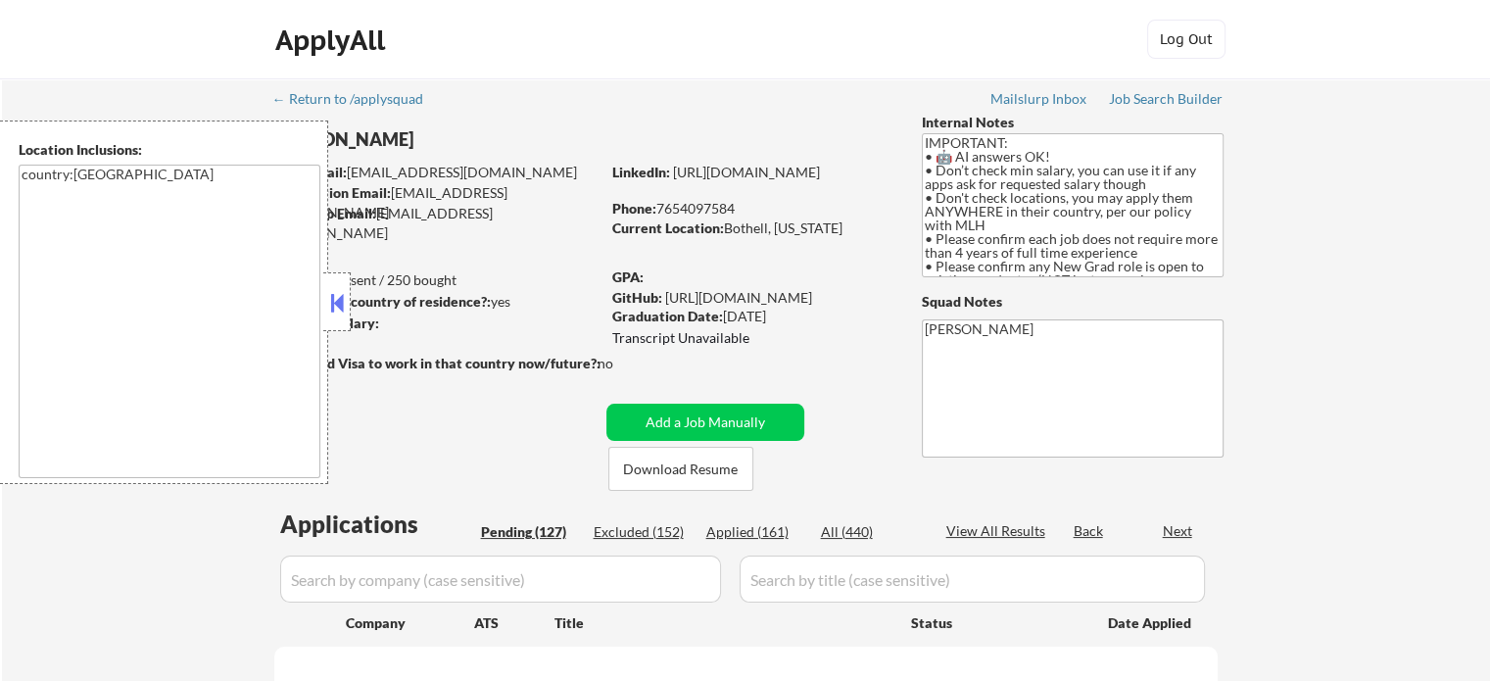
select select ""pending""
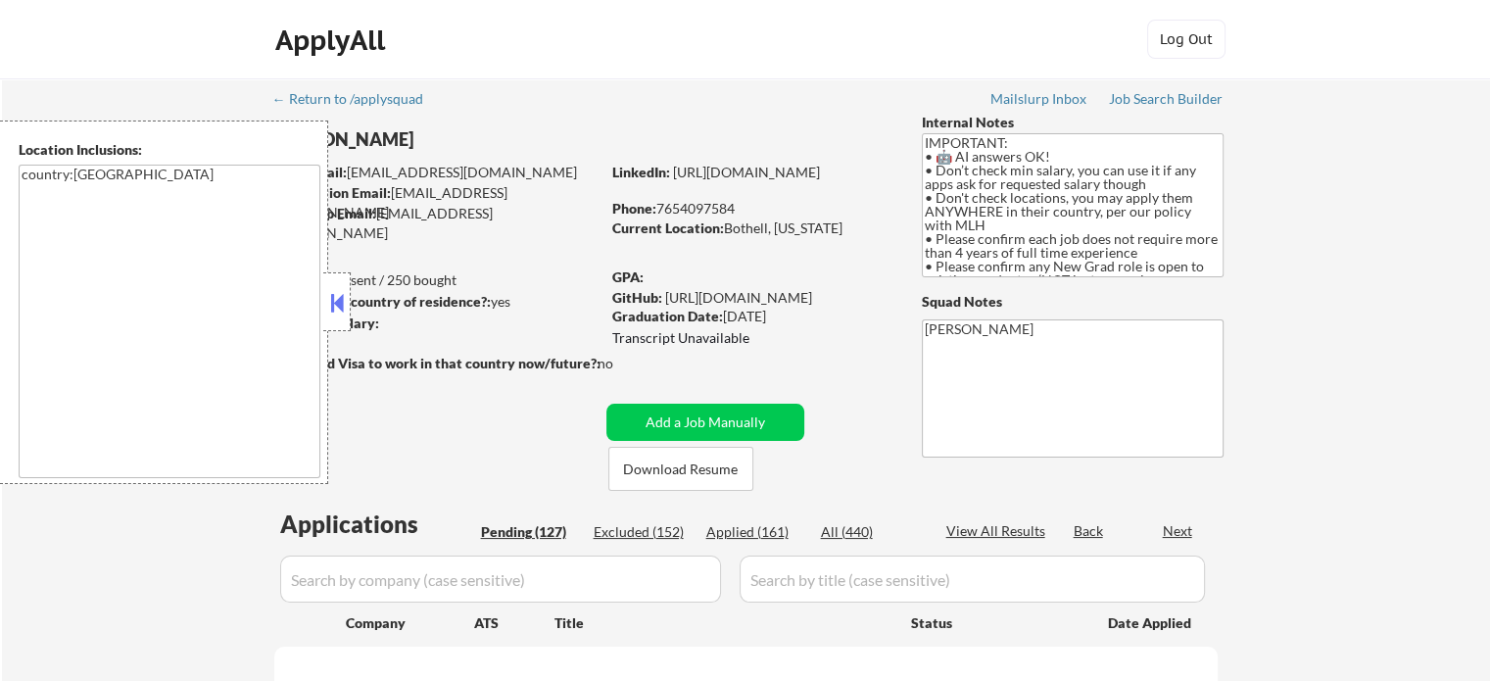
select select ""pending""
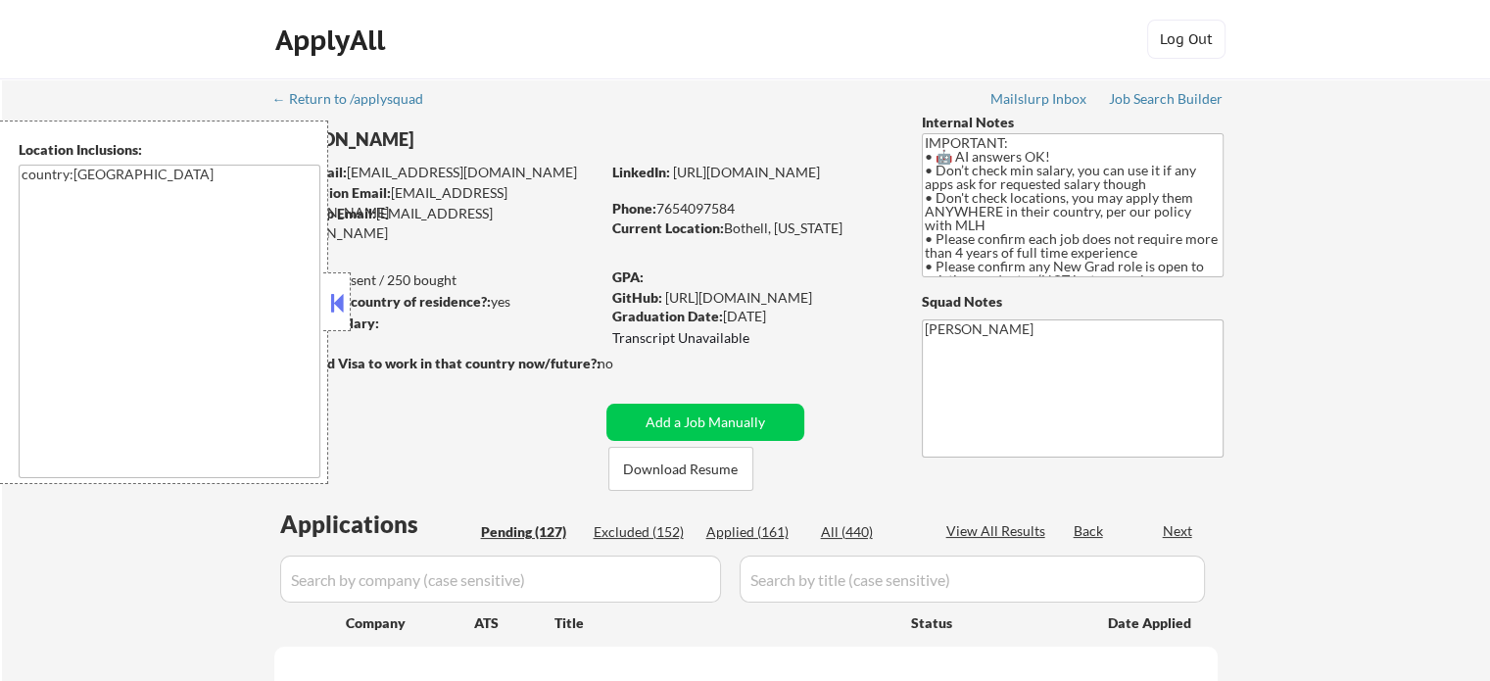
select select ""pending""
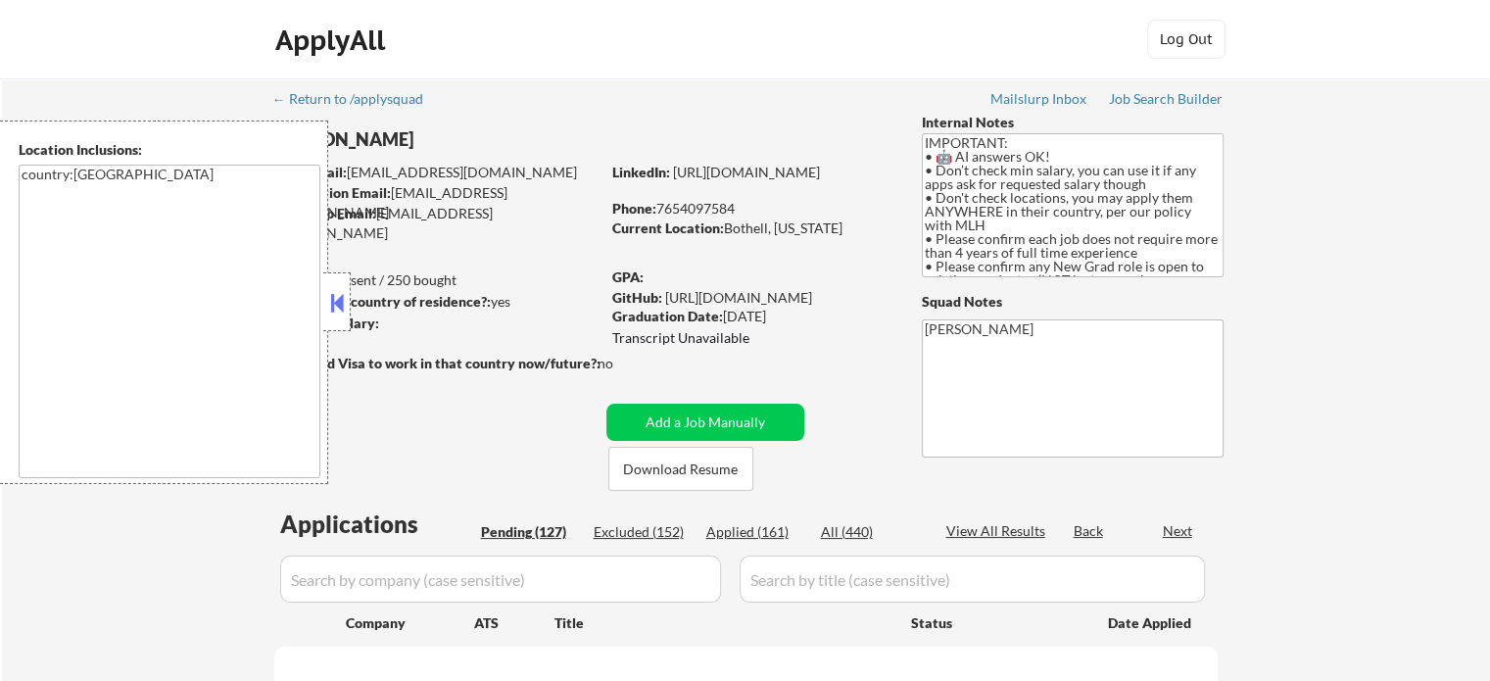
select select ""pending""
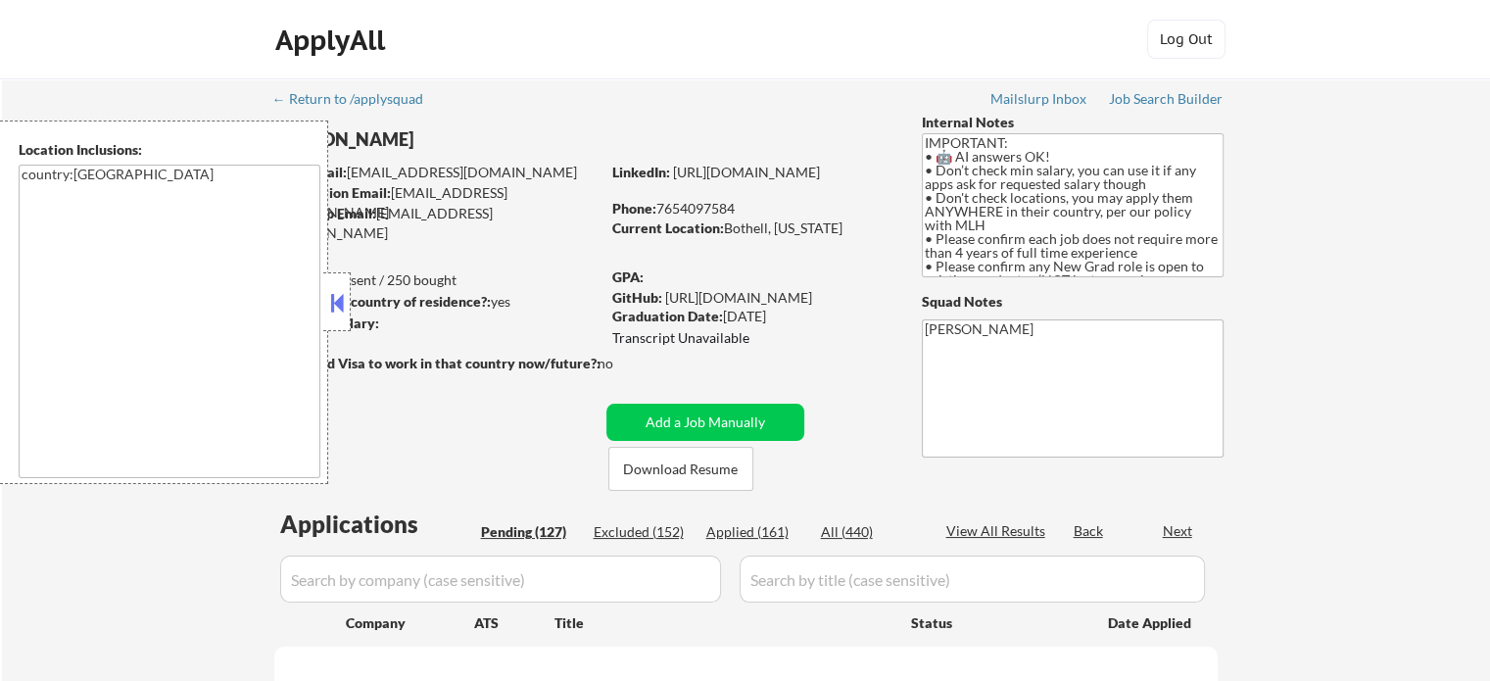
select select ""pending""
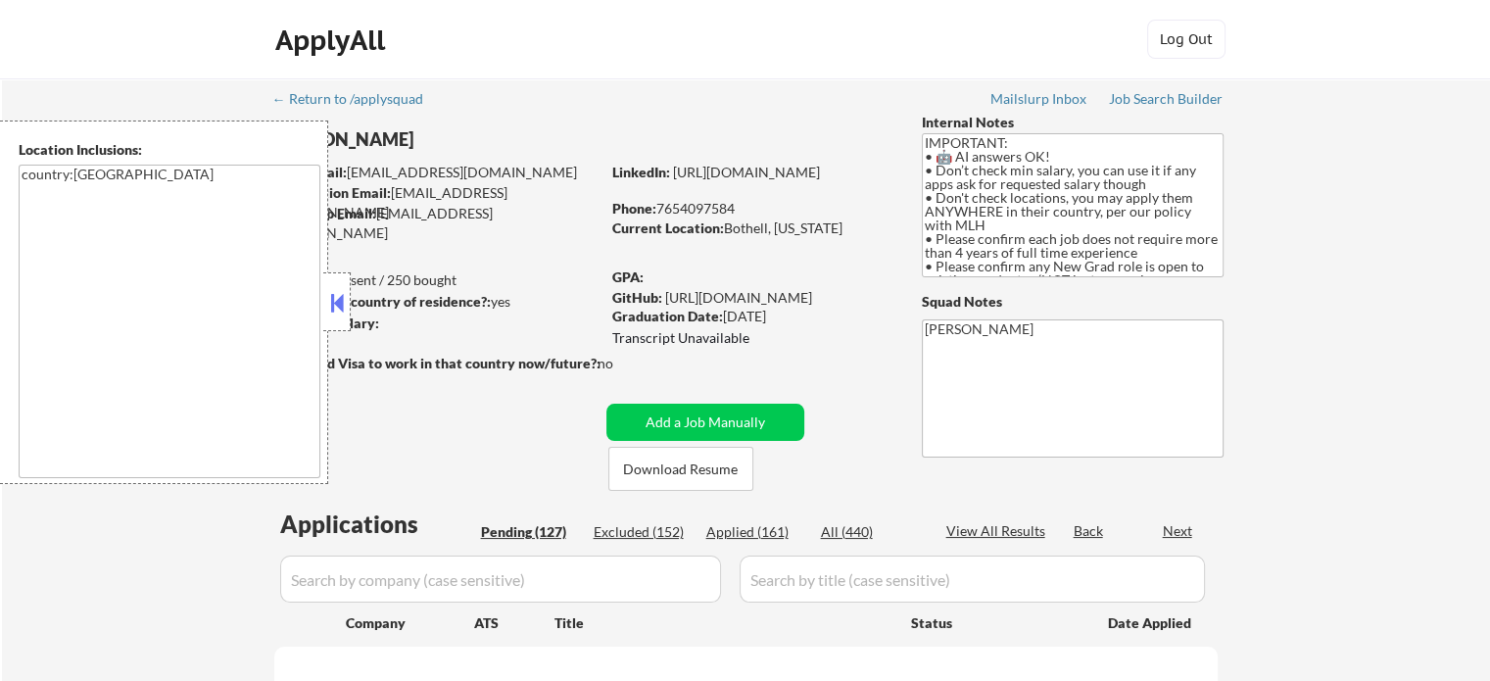
select select ""pending""
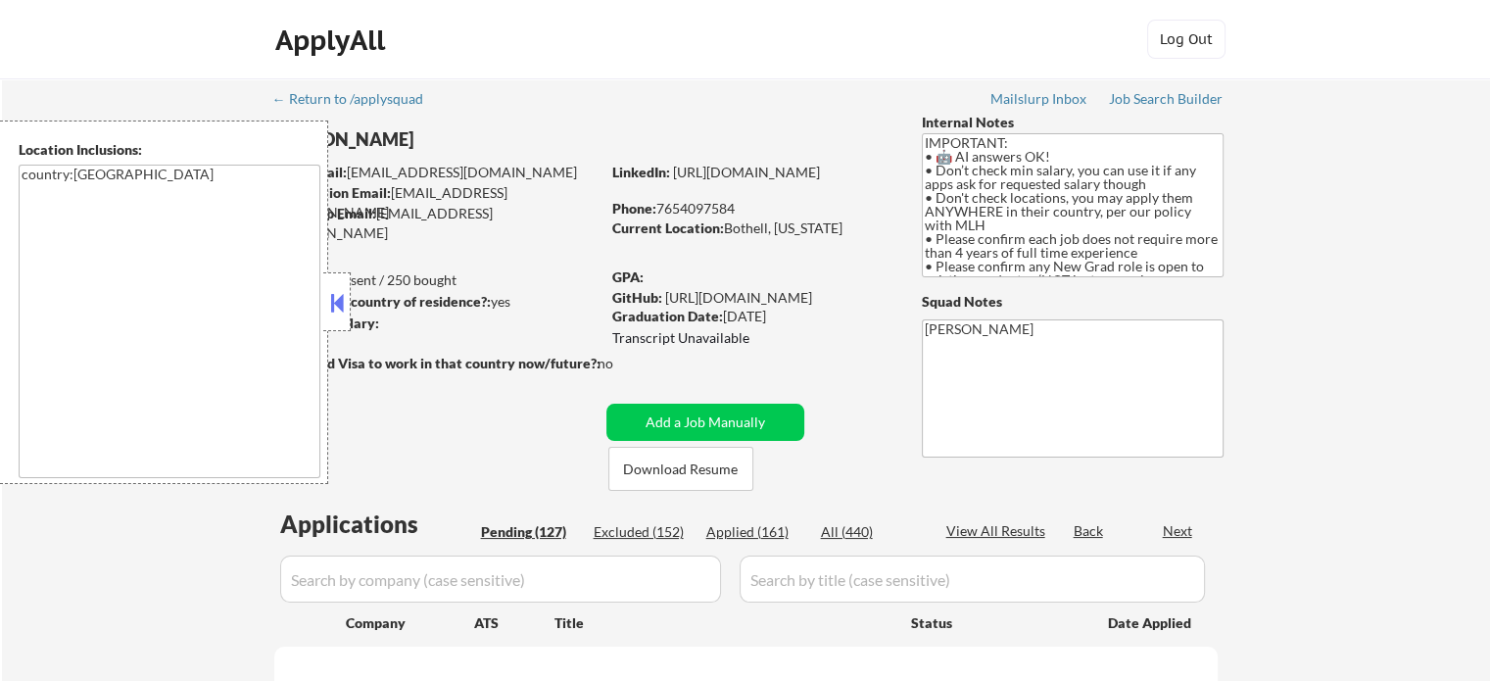
select select ""pending""
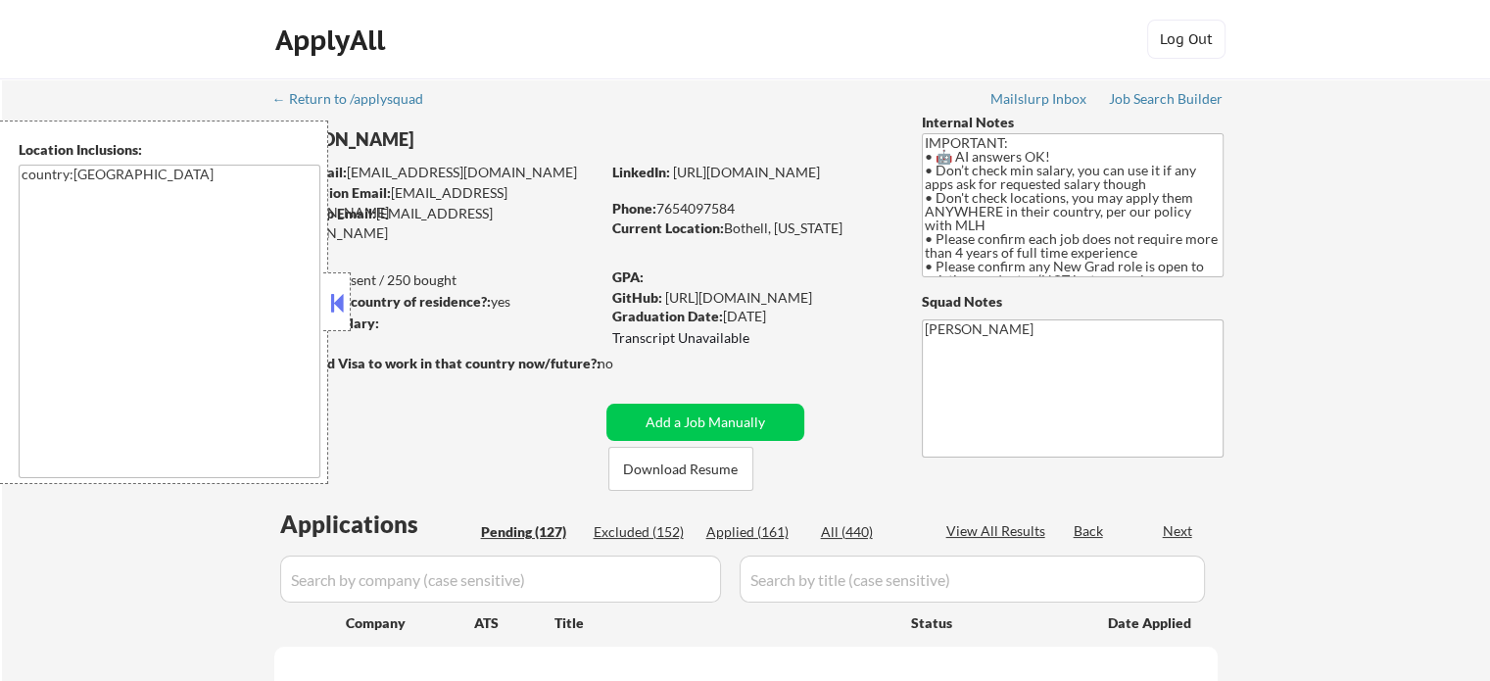
select select ""pending""
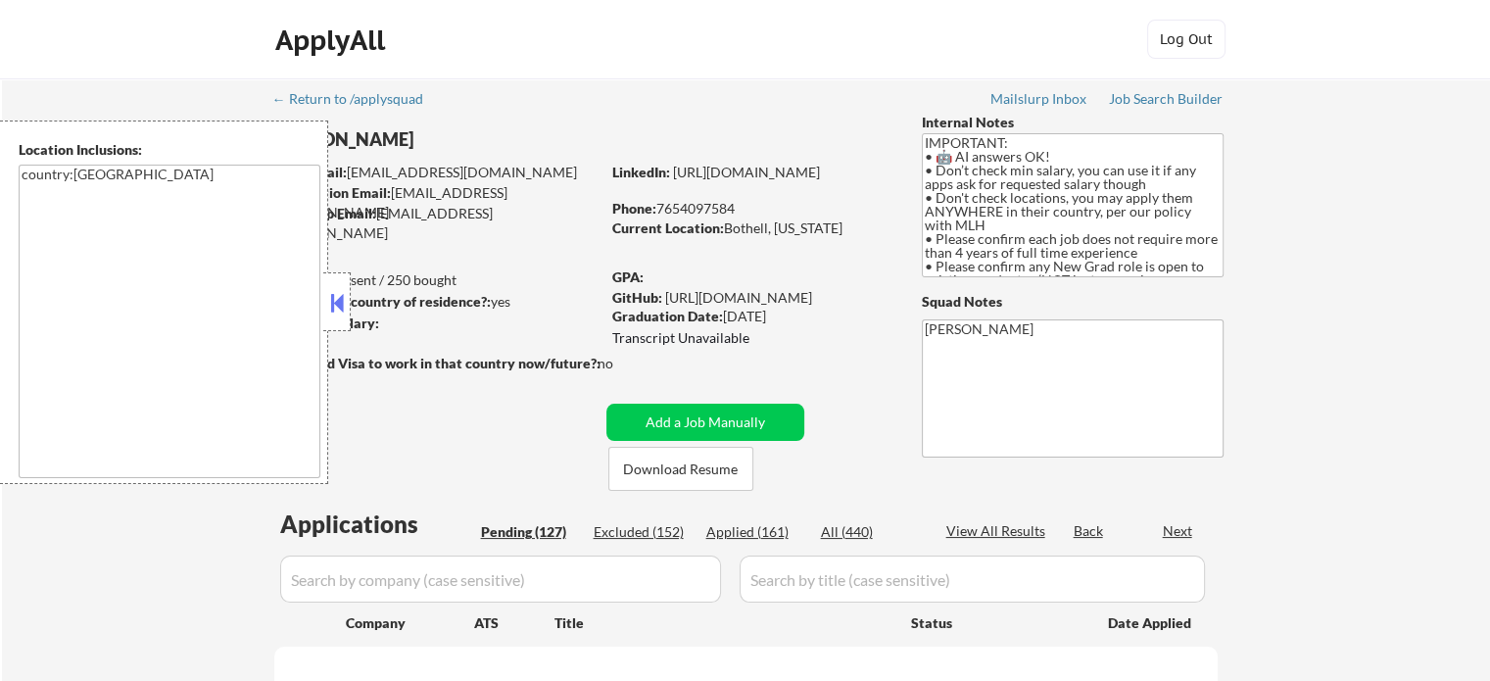
select select ""pending""
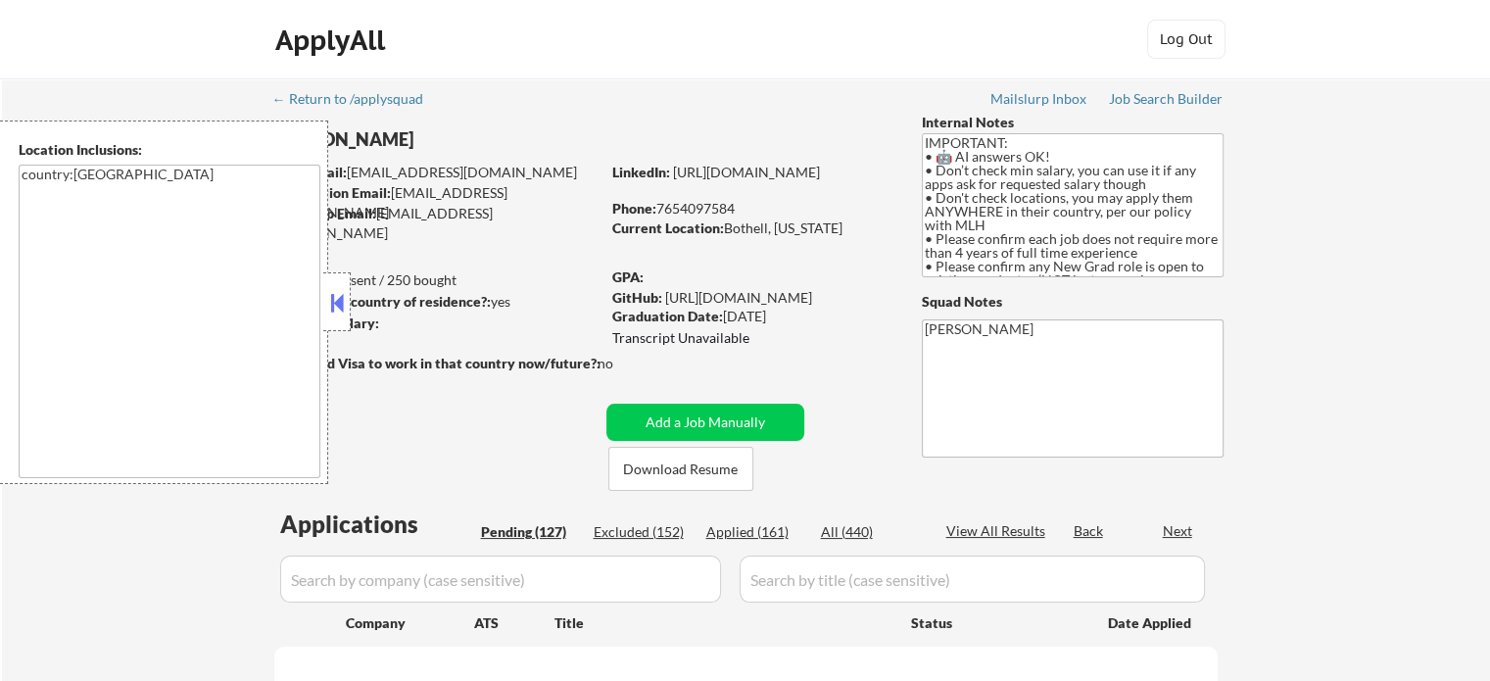
select select ""pending""
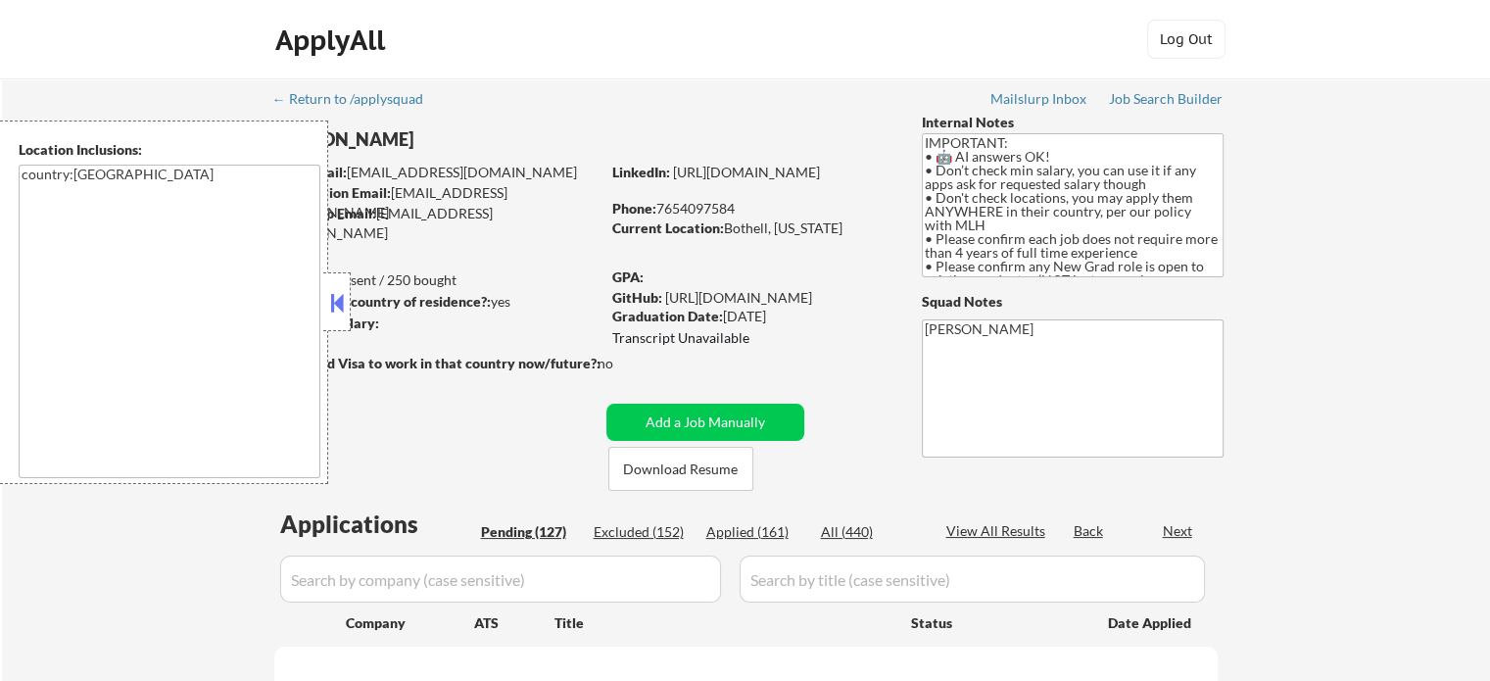
select select ""pending""
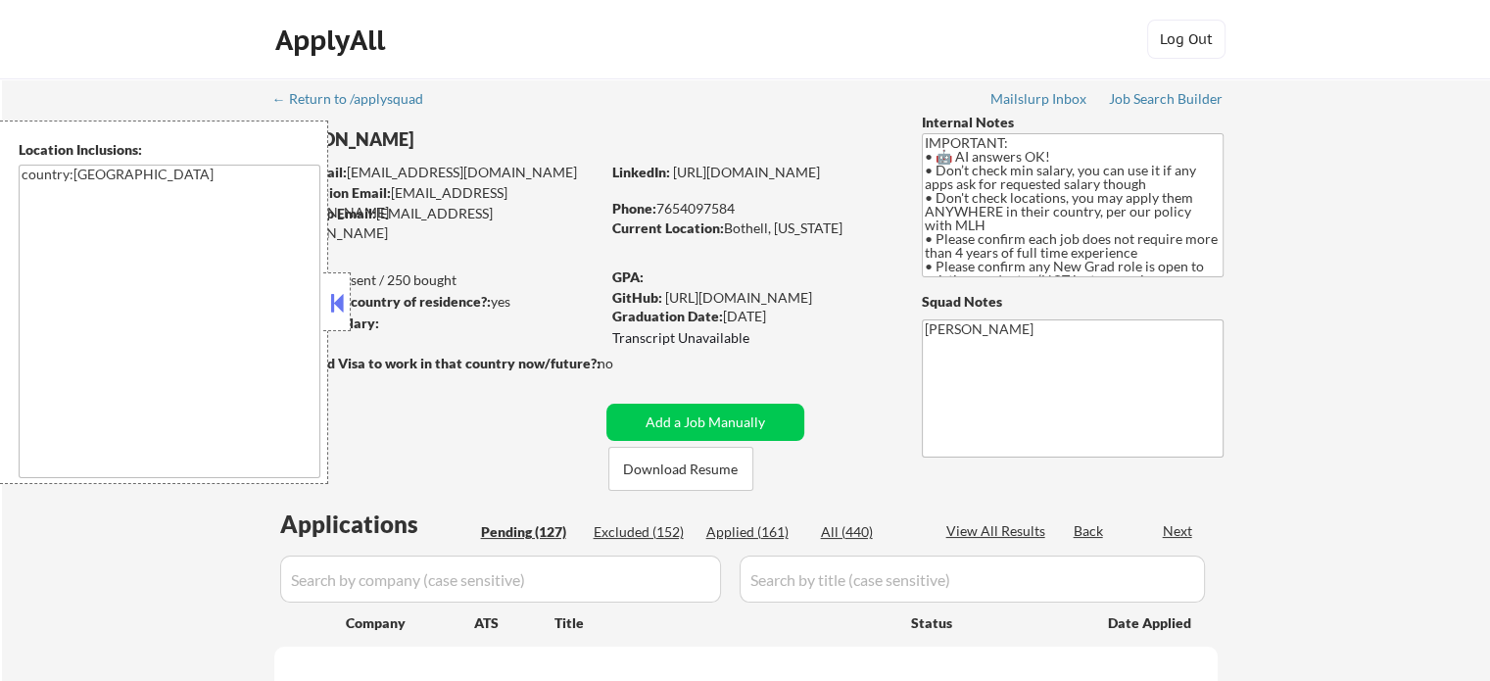
select select ""pending""
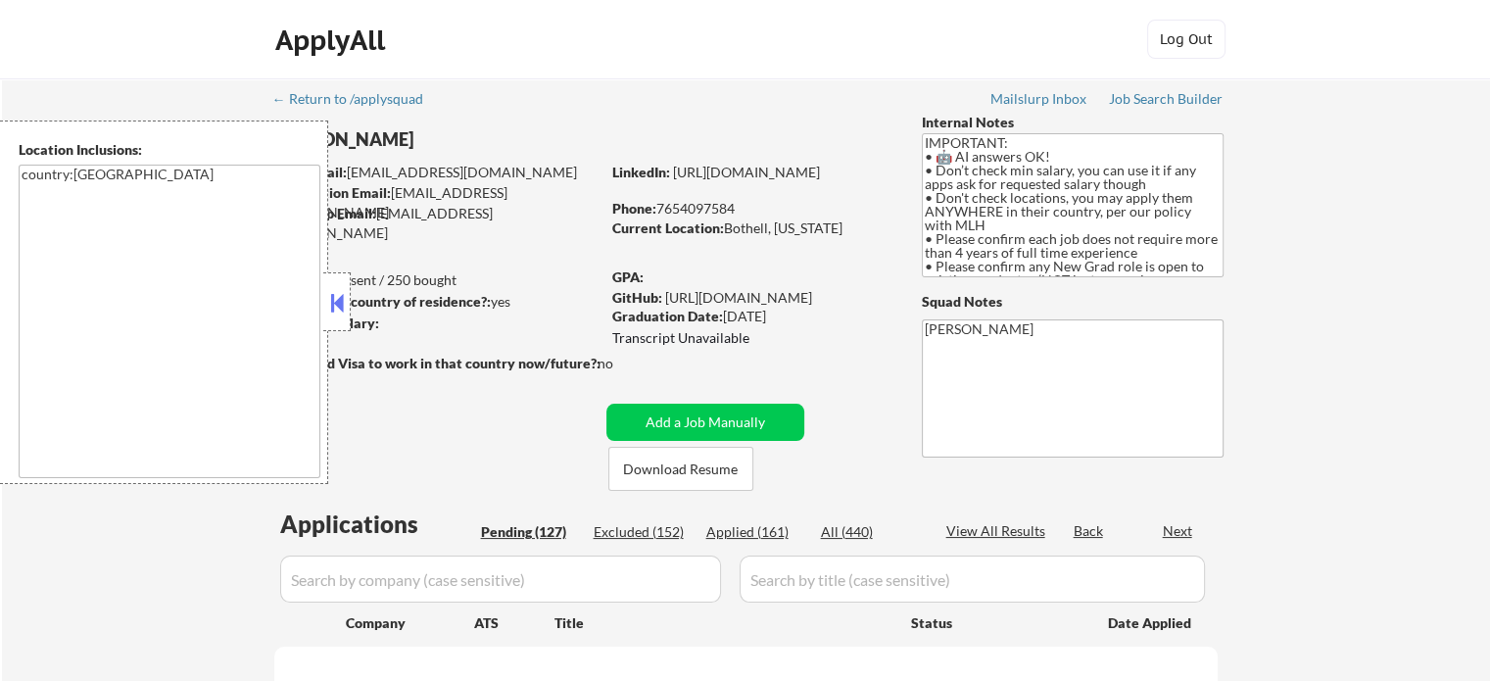
select select ""pending""
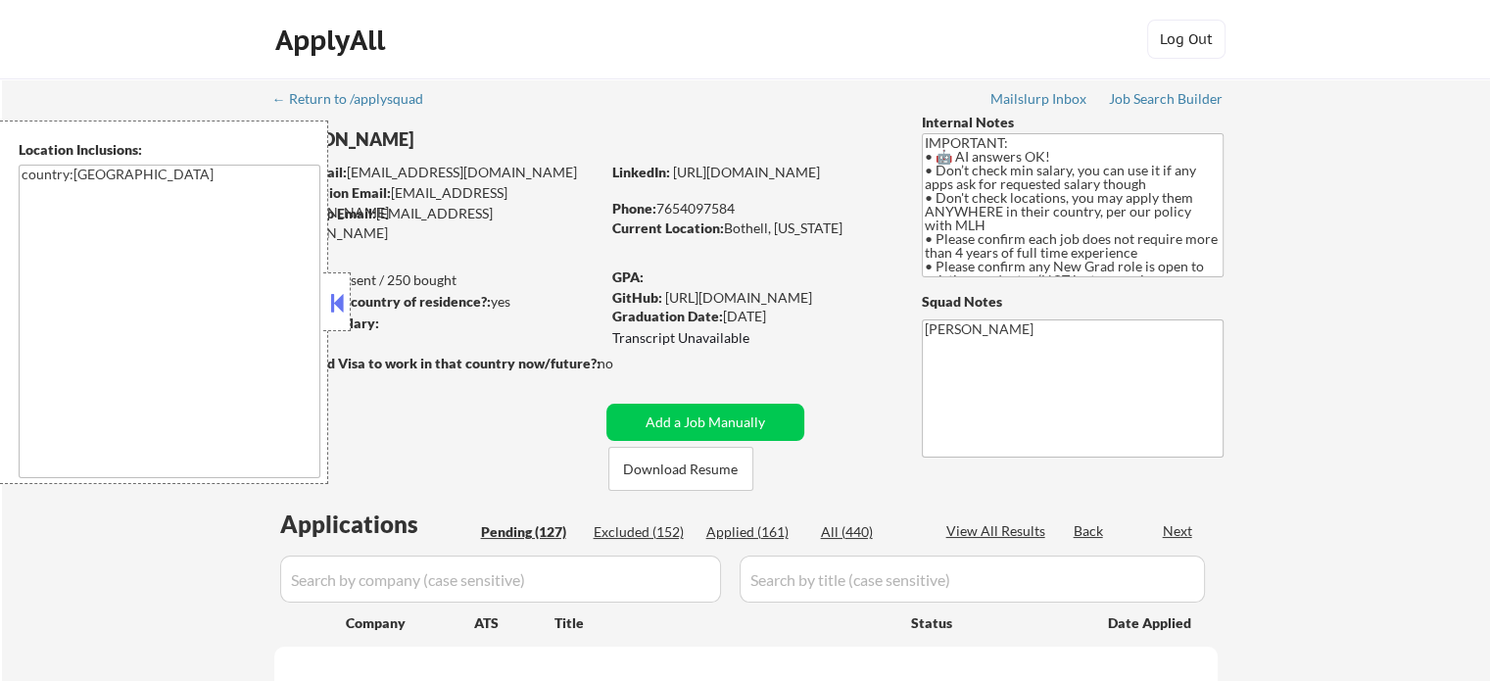
select select ""pending""
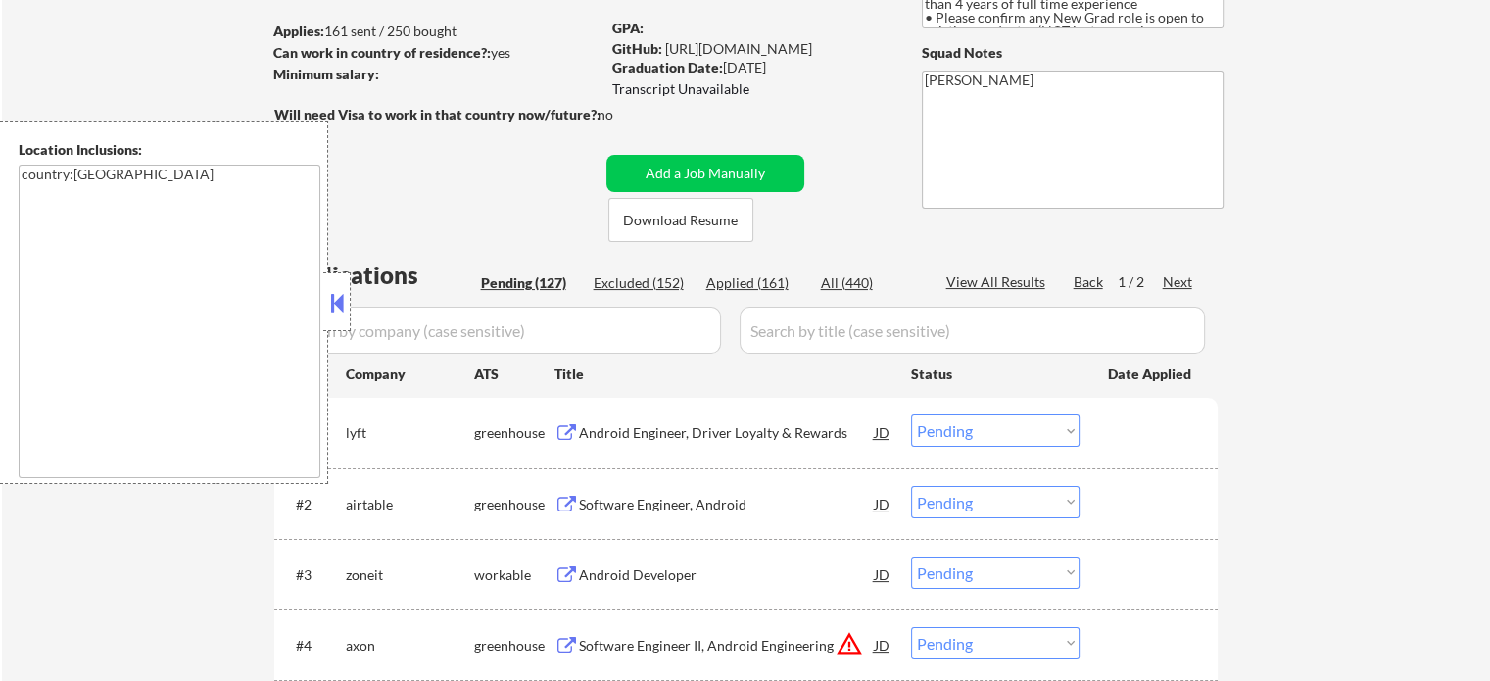
scroll to position [392, 0]
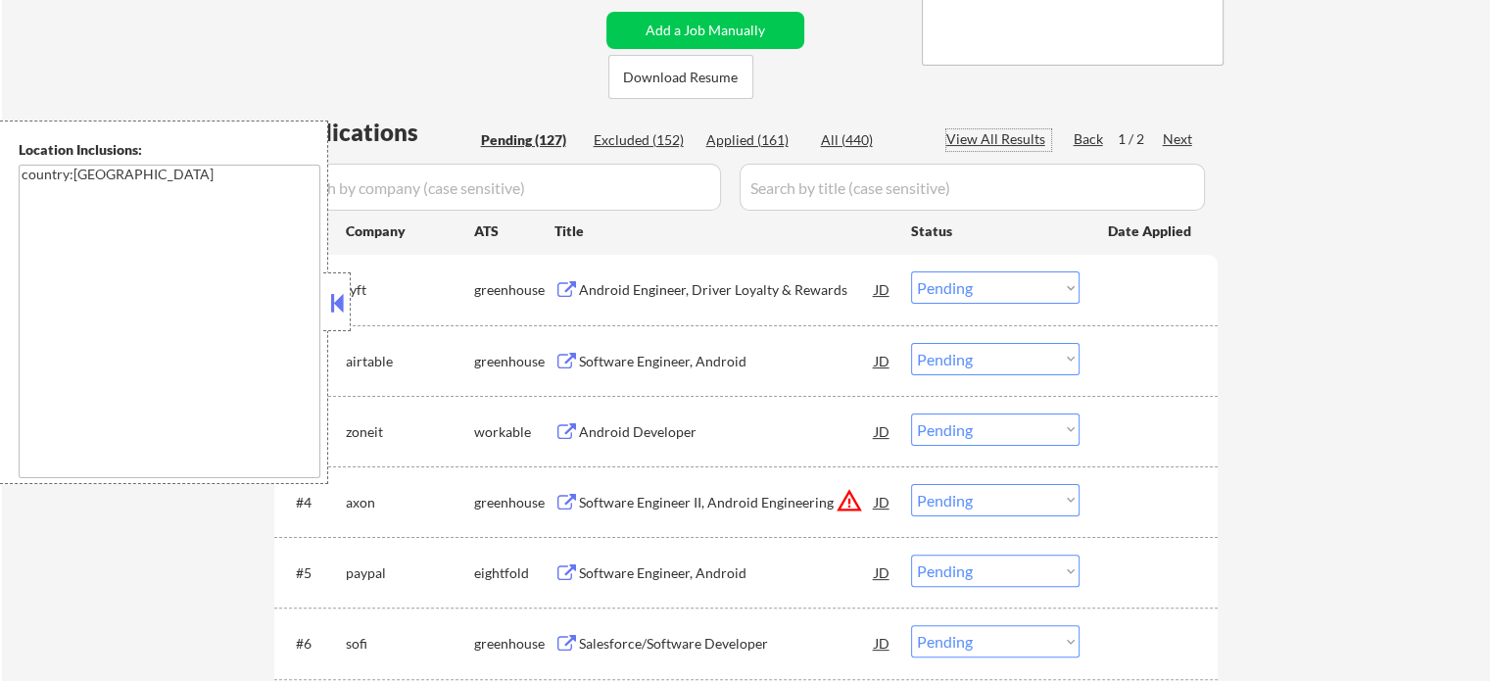
click at [1012, 145] on div "View All Results" at bounding box center [998, 139] width 105 height 20
select select ""pending""
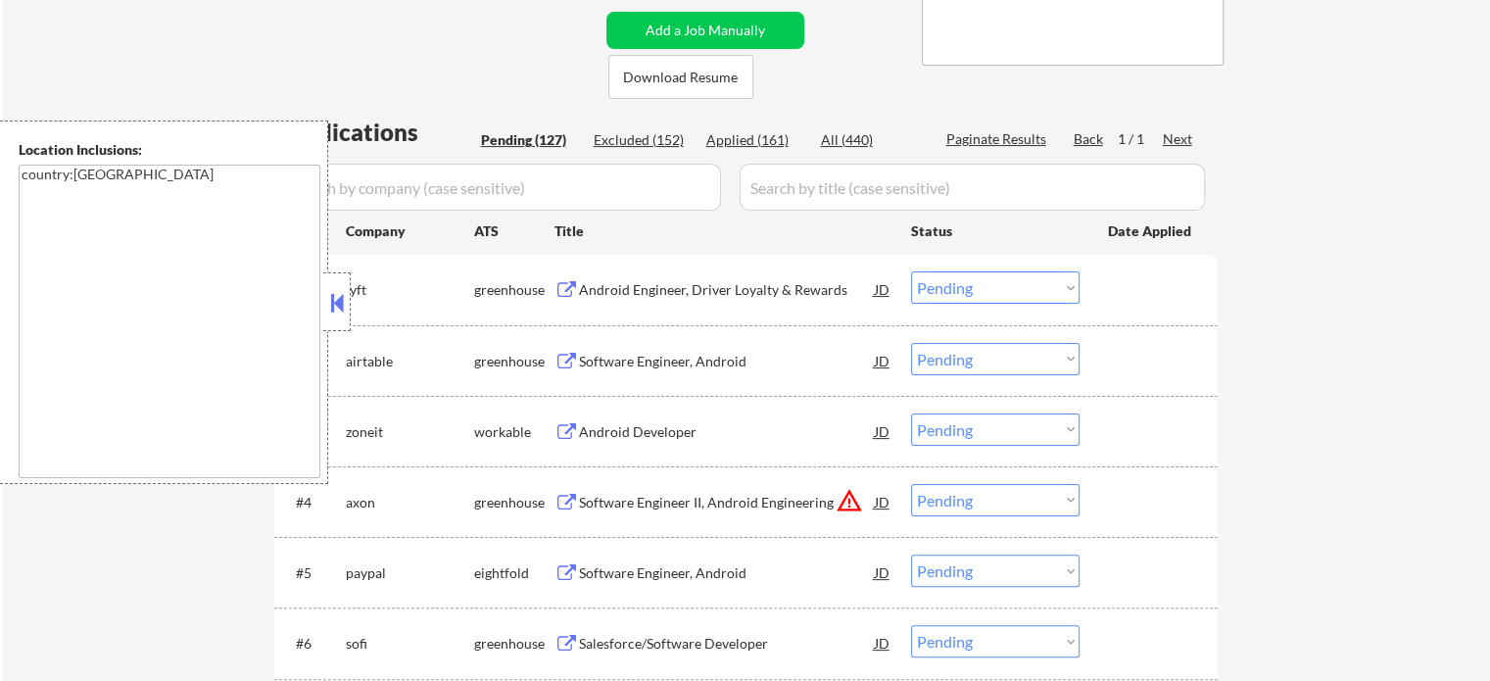
select select ""pending""
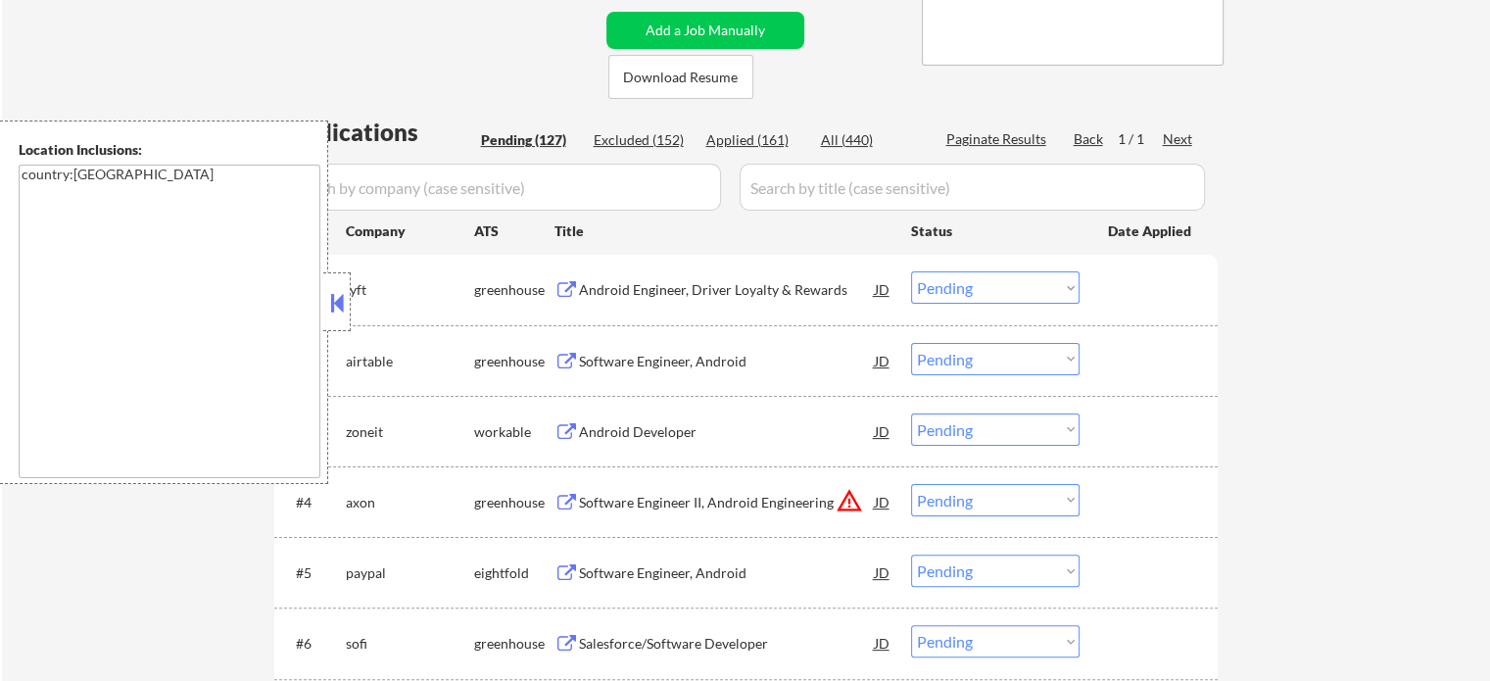
select select ""pending""
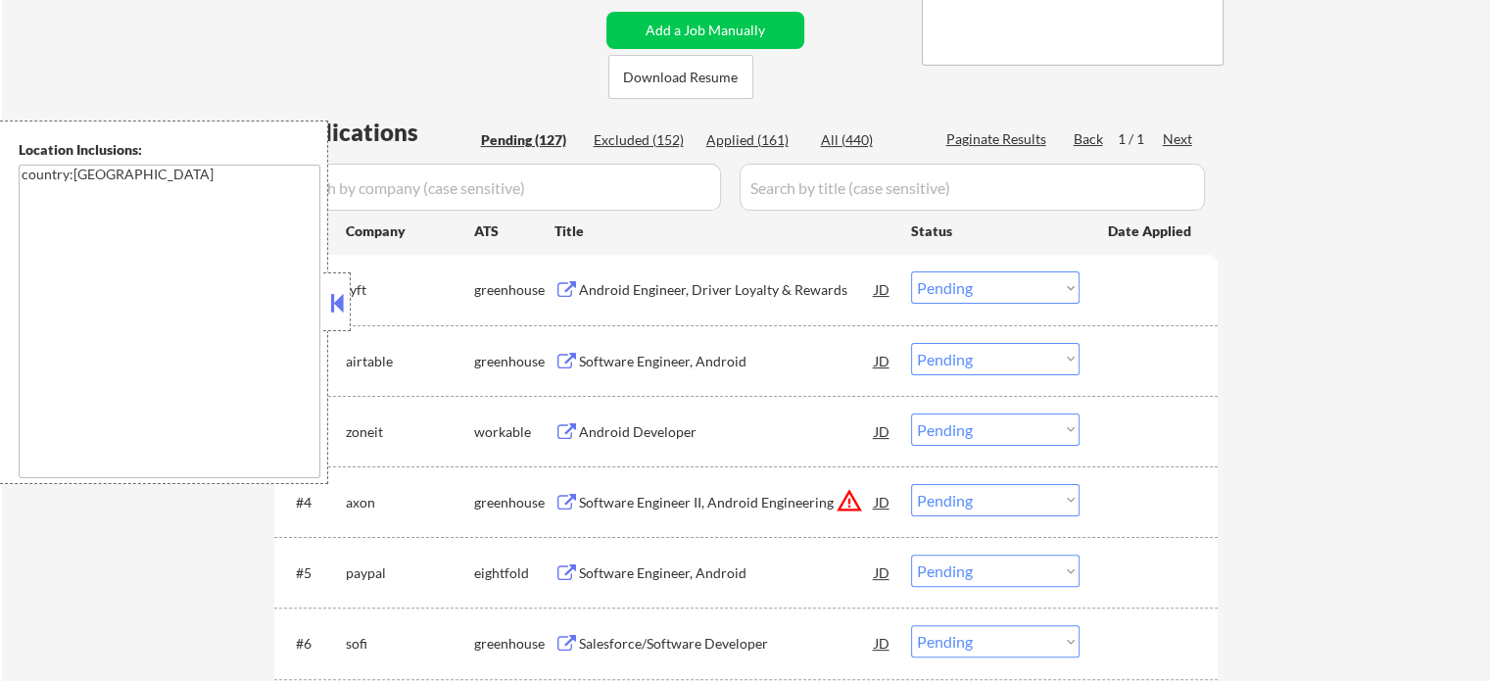
select select ""pending""
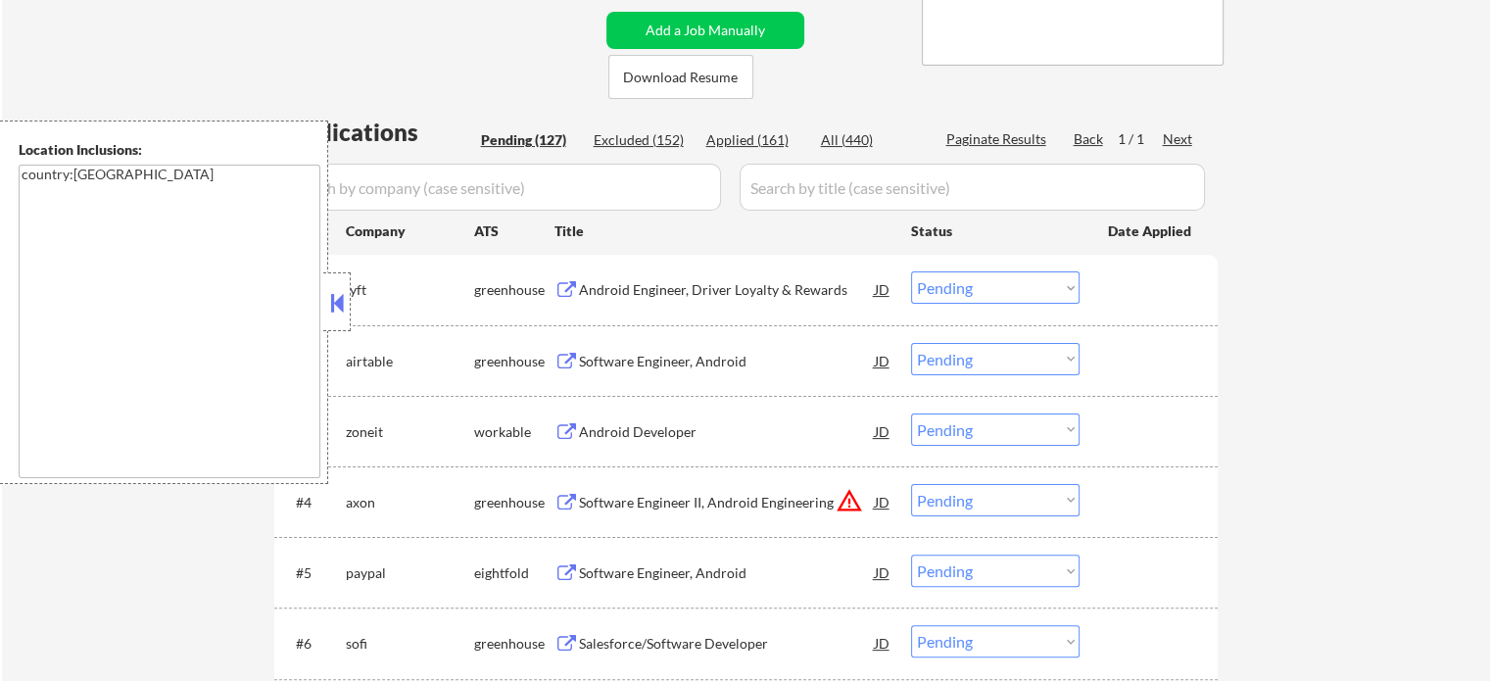
select select ""pending""
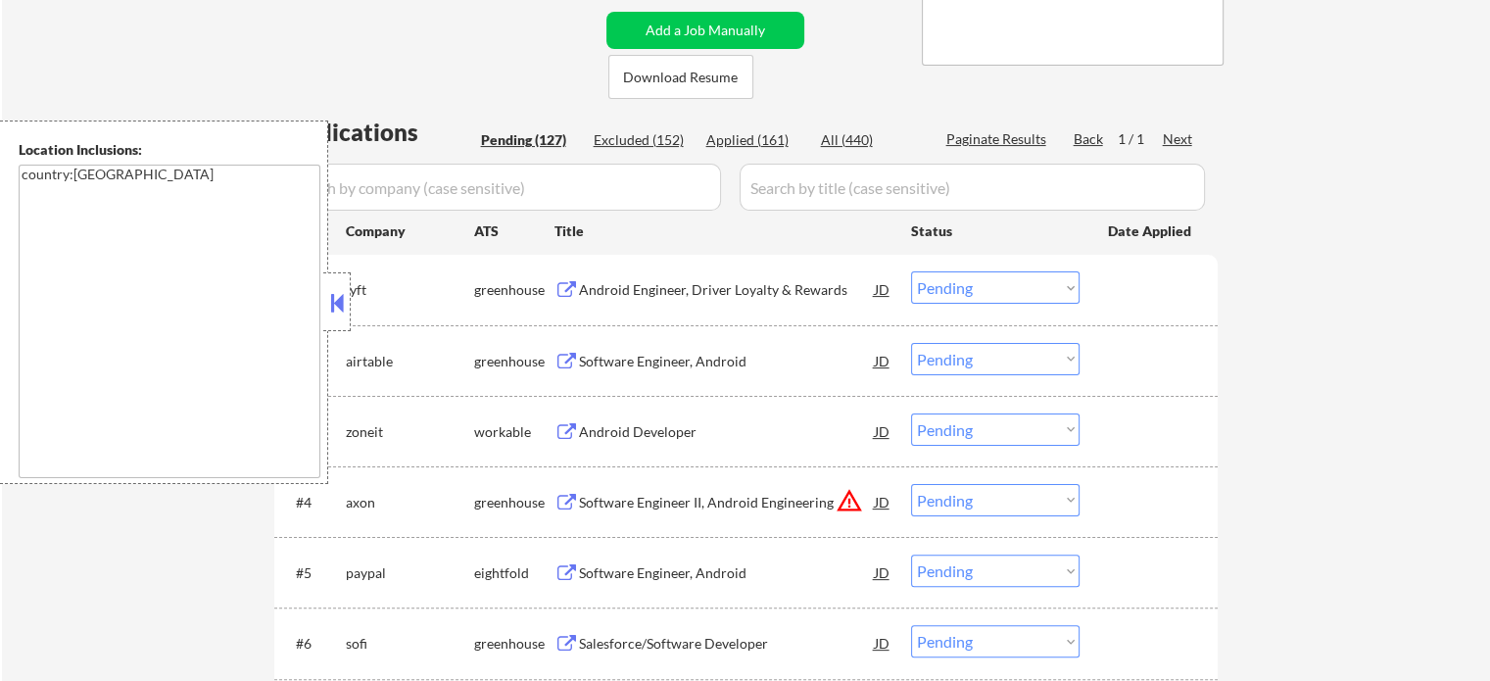
select select ""pending""
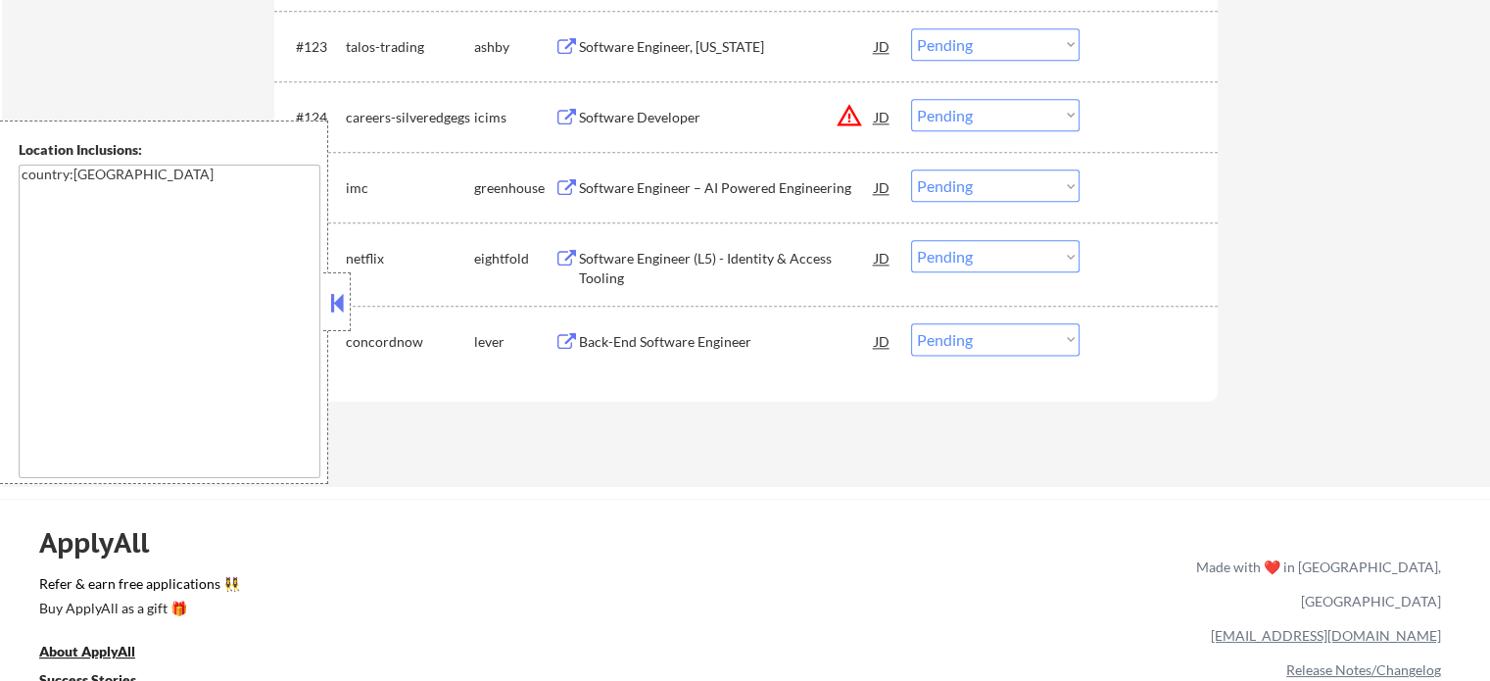
scroll to position [9602, 0]
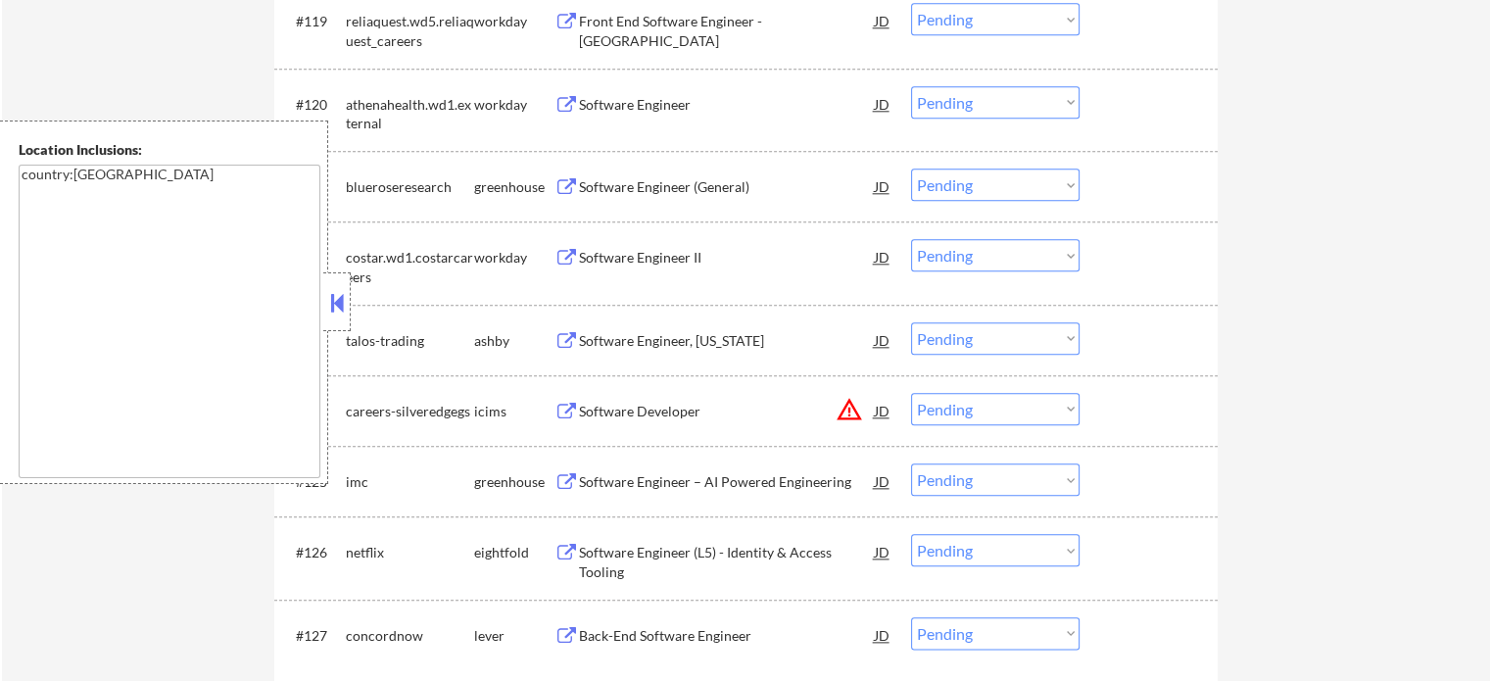
click at [642, 251] on div "Software Engineer II" at bounding box center [727, 258] width 296 height 20
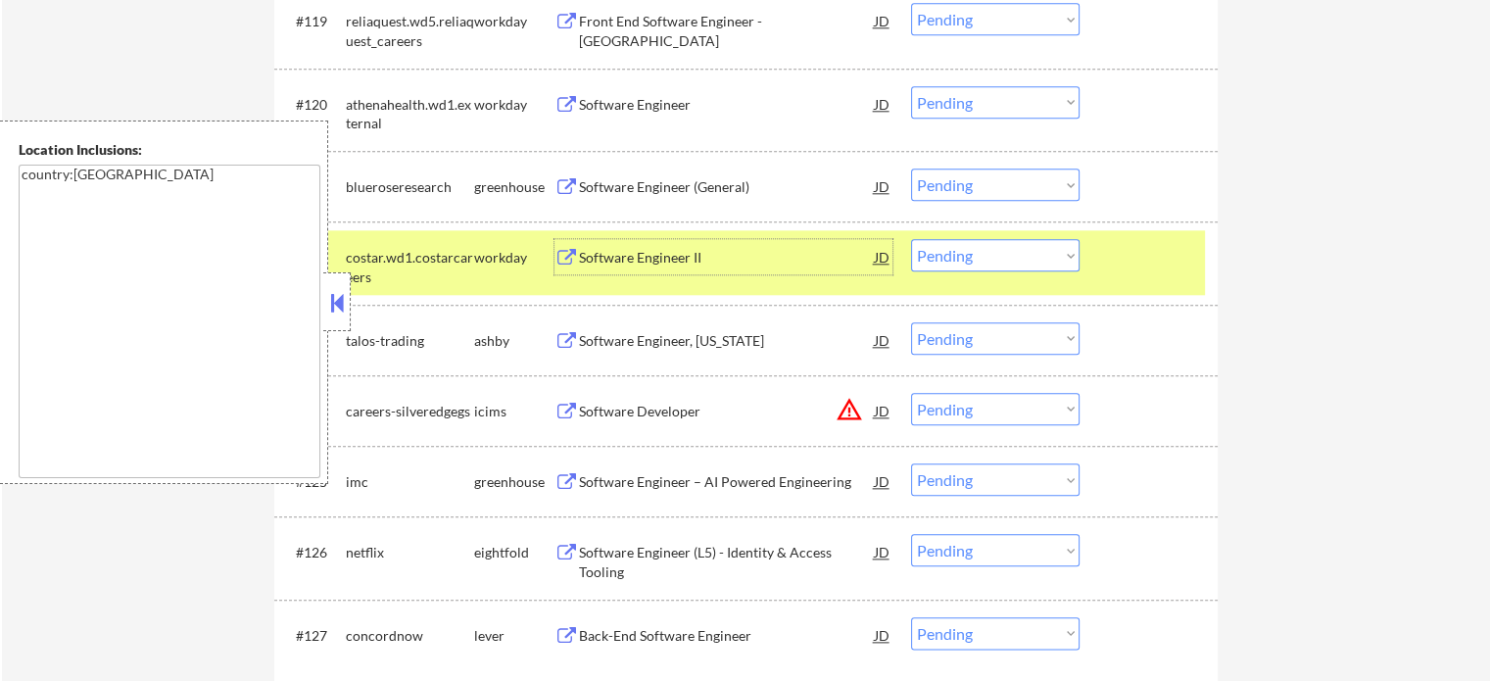
click at [975, 249] on select "Choose an option... Pending Applied Excluded (Questions) Excluded (Expired) Exc…" at bounding box center [995, 255] width 168 height 32
click at [911, 239] on select "Choose an option... Pending Applied Excluded (Questions) Excluded (Expired) Exc…" at bounding box center [995, 255] width 168 height 32
click at [1128, 269] on div at bounding box center [1151, 256] width 86 height 35
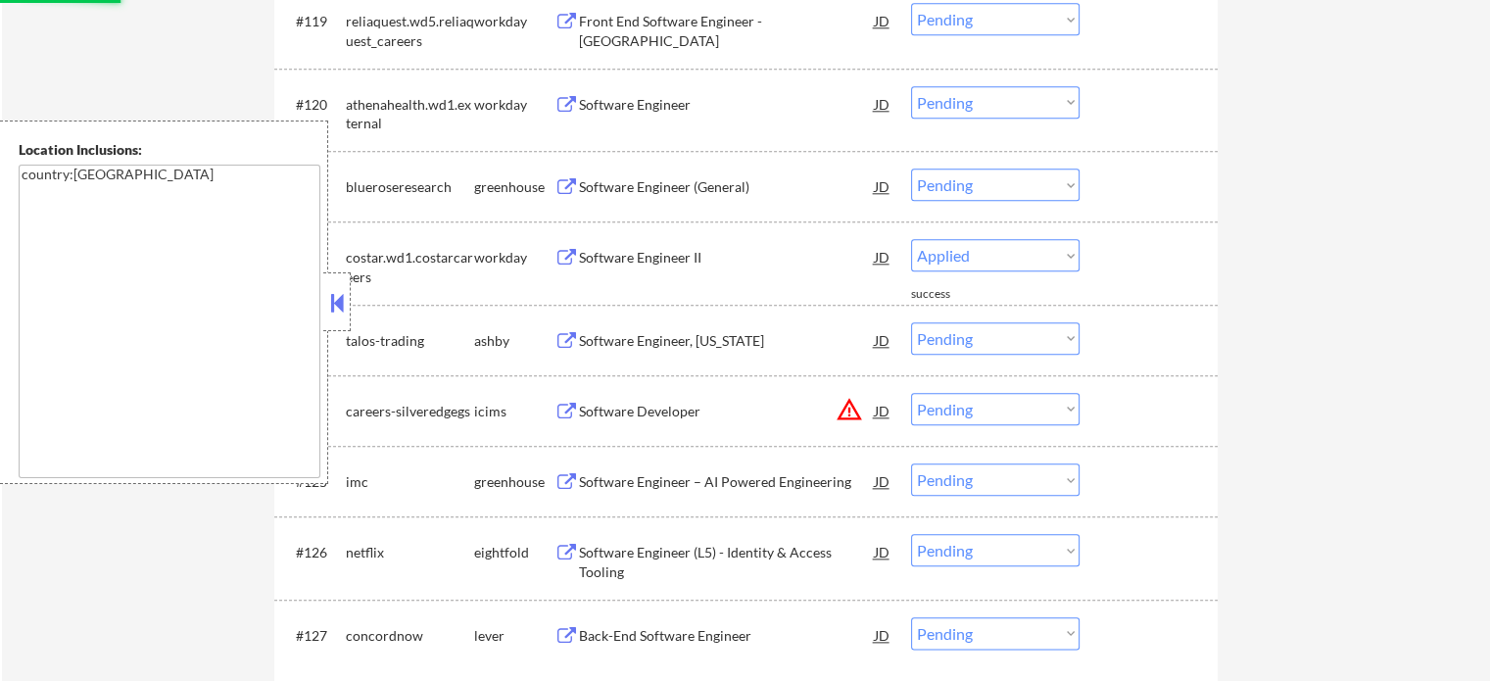
select select ""pending""
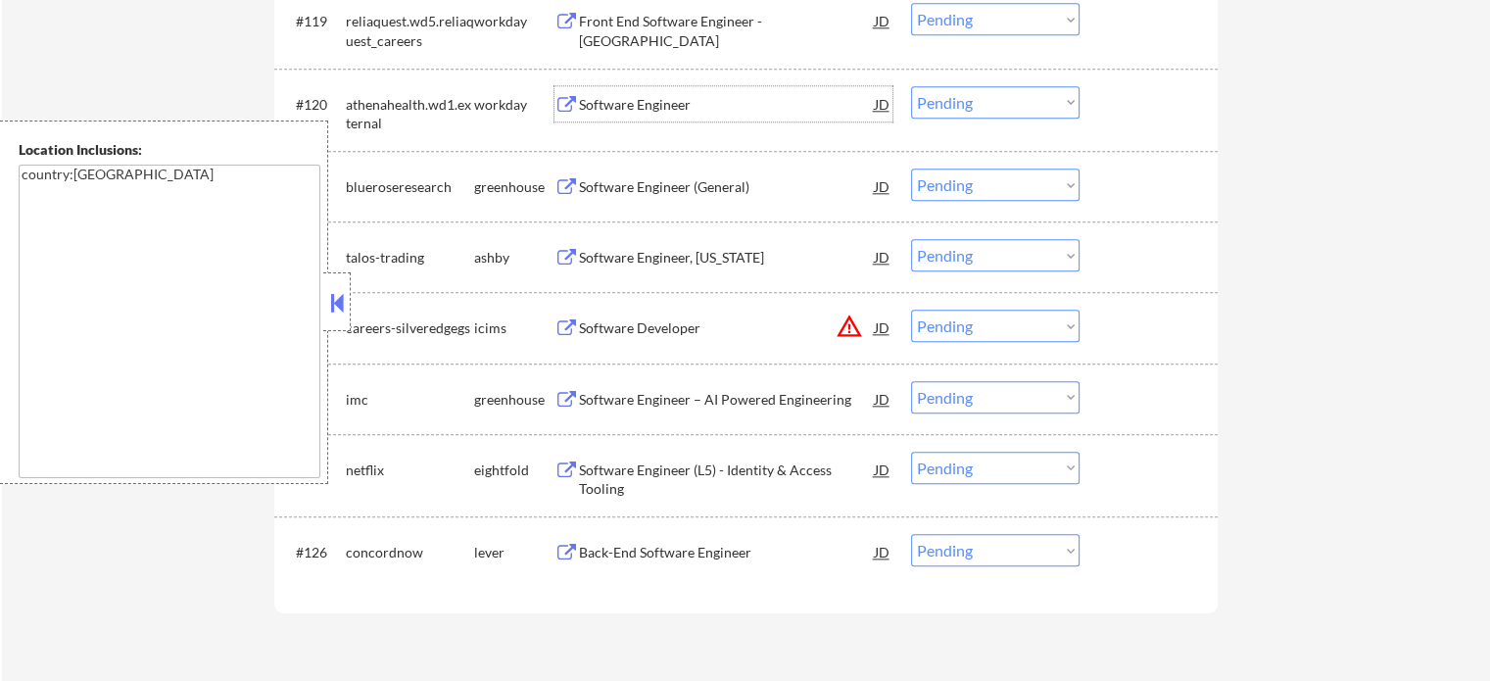
click at [619, 100] on div "Software Engineer" at bounding box center [727, 105] width 296 height 20
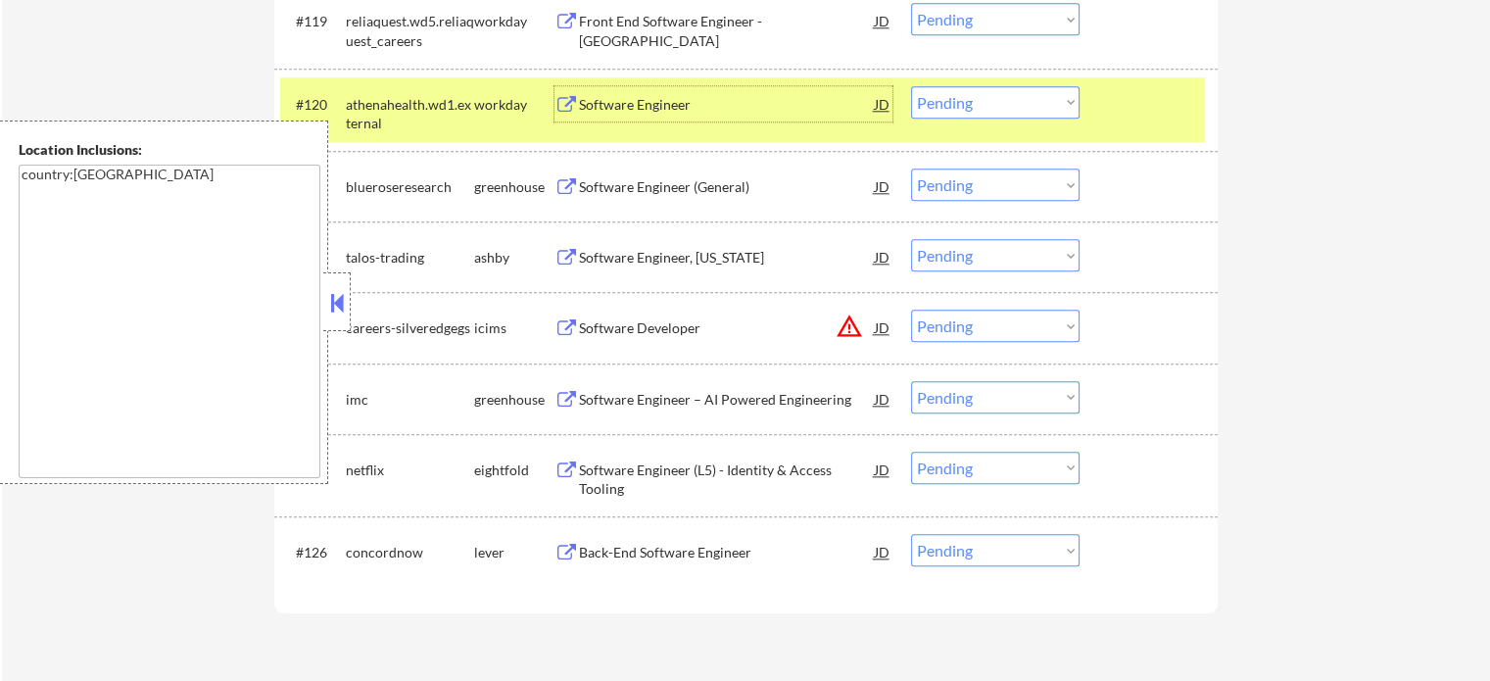
drag, startPoint x: 1120, startPoint y: 103, endPoint x: 1096, endPoint y: 104, distance: 24.5
click at [1120, 104] on div at bounding box center [1151, 103] width 86 height 35
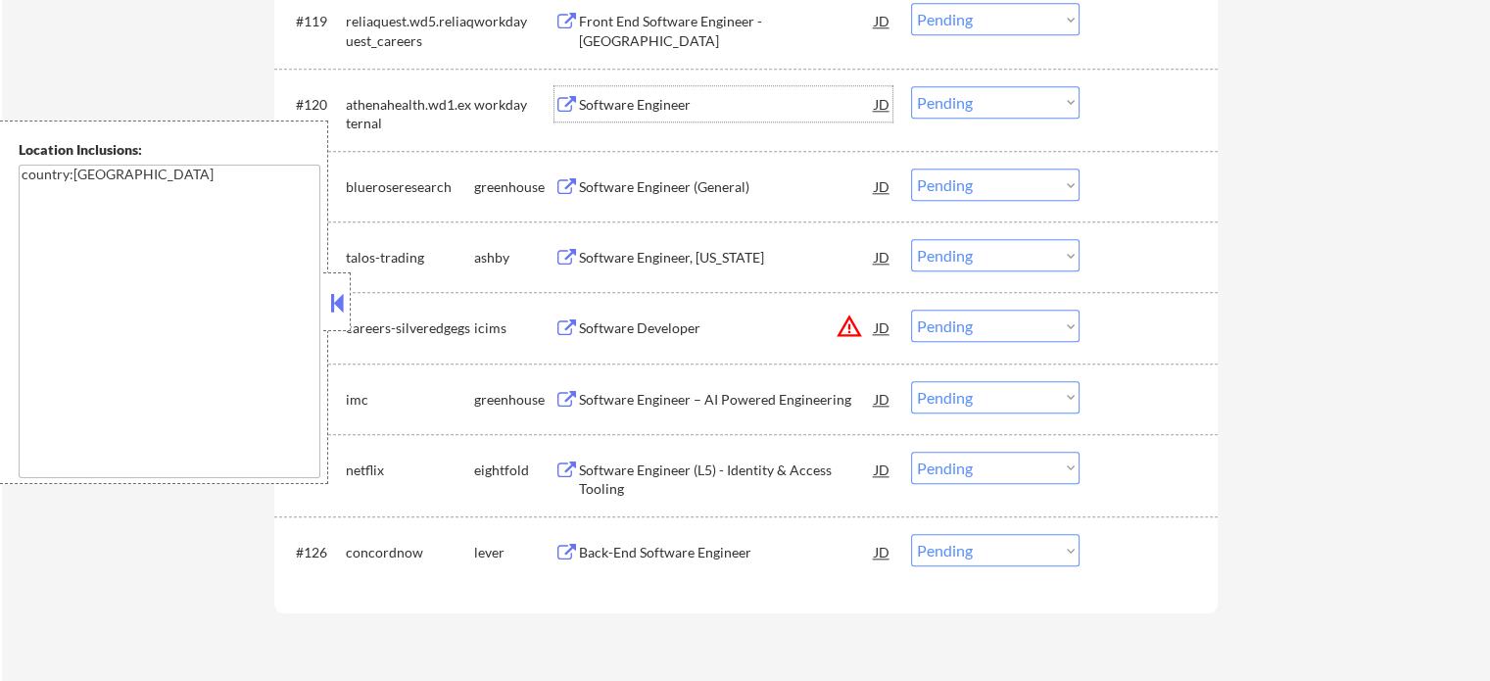
click at [627, 109] on div "Software Engineer" at bounding box center [727, 105] width 296 height 20
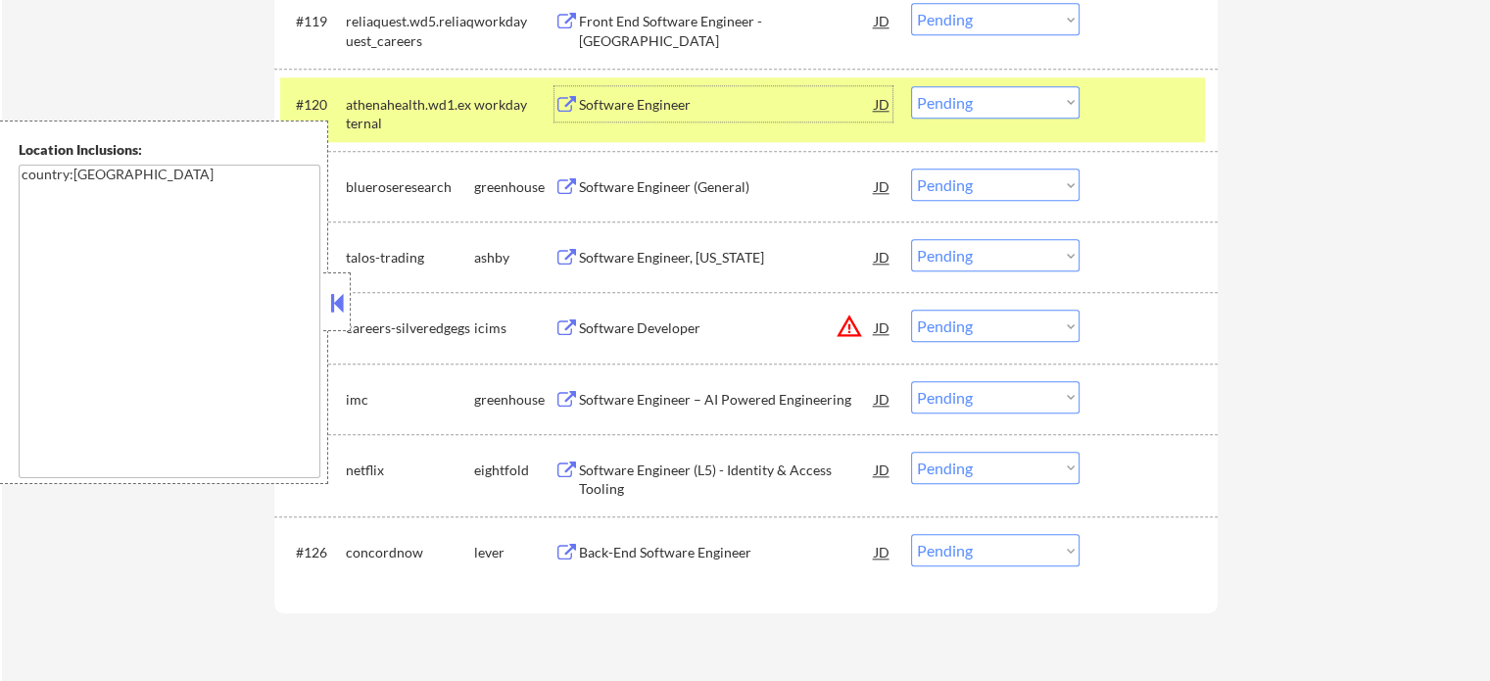
click at [965, 103] on select "Choose an option... Pending Applied Excluded (Questions) Excluded (Expired) Exc…" at bounding box center [995, 102] width 168 height 32
click at [911, 86] on select "Choose an option... Pending Applied Excluded (Questions) Excluded (Expired) Exc…" at bounding box center [995, 102] width 168 height 32
click at [1166, 98] on div at bounding box center [1151, 103] width 86 height 35
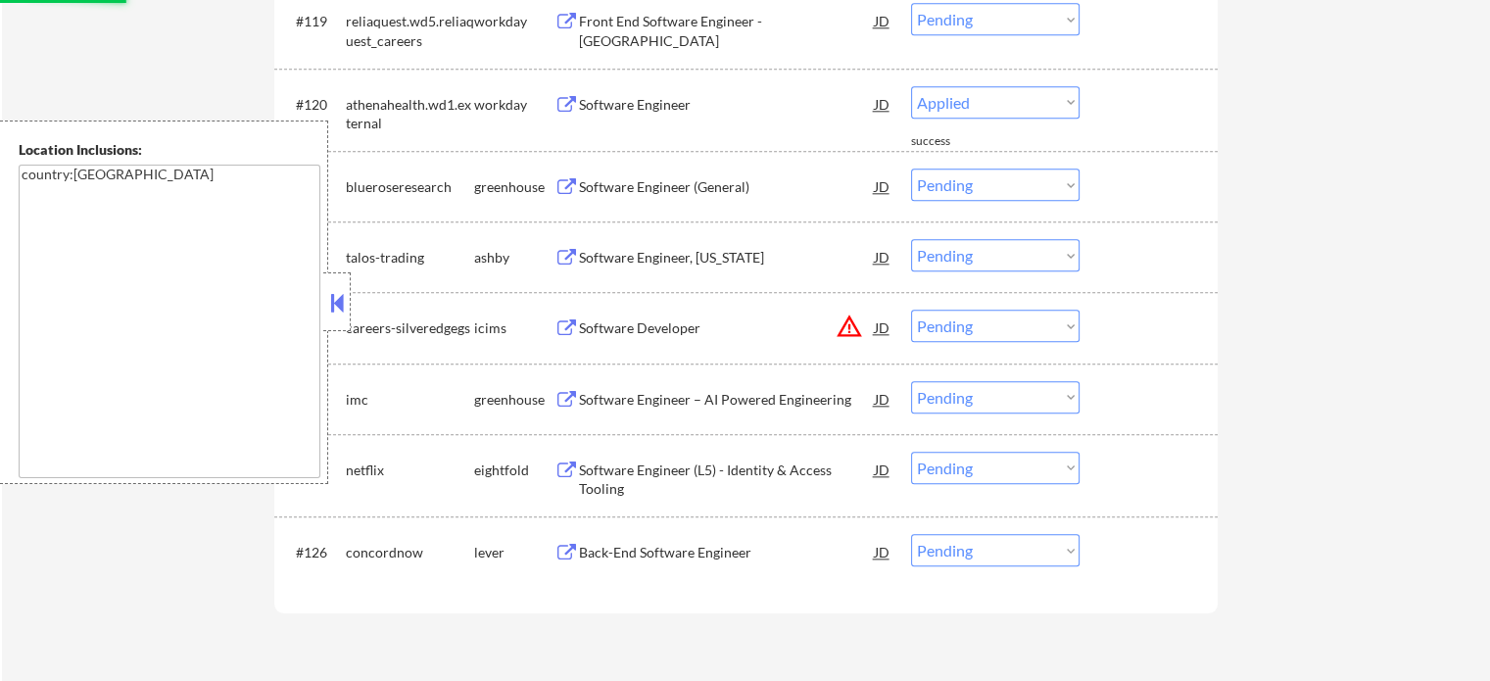
select select ""pending""
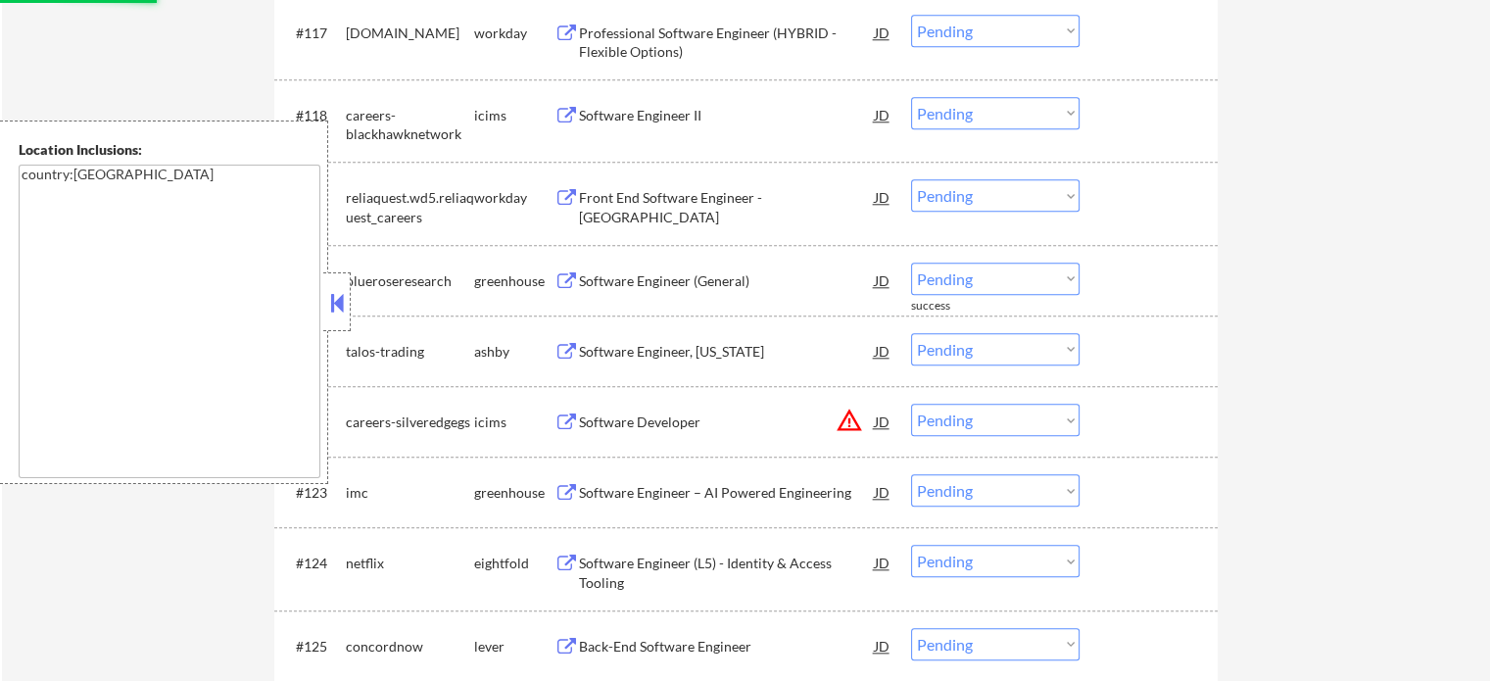
scroll to position [9407, 0]
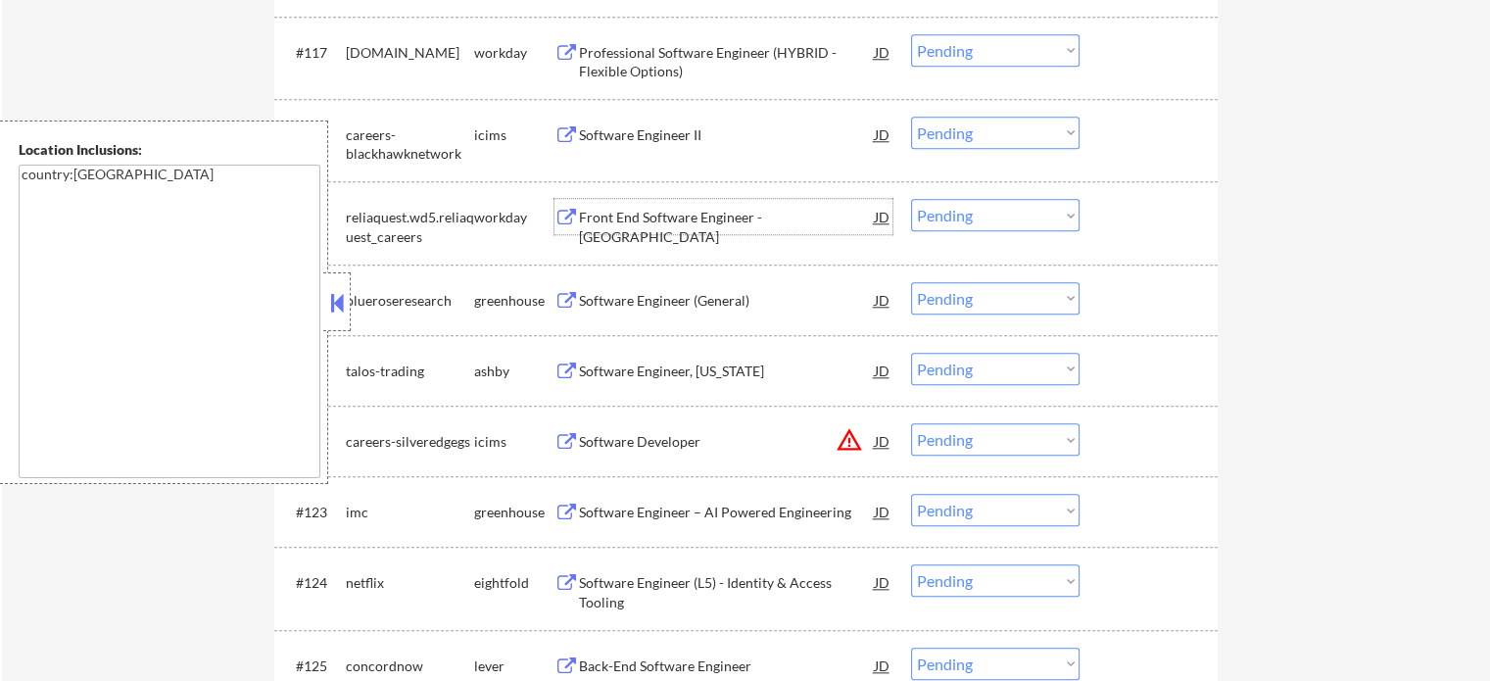
click at [663, 226] on div "Front End Software Engineer - [GEOGRAPHIC_DATA]" at bounding box center [727, 227] width 296 height 38
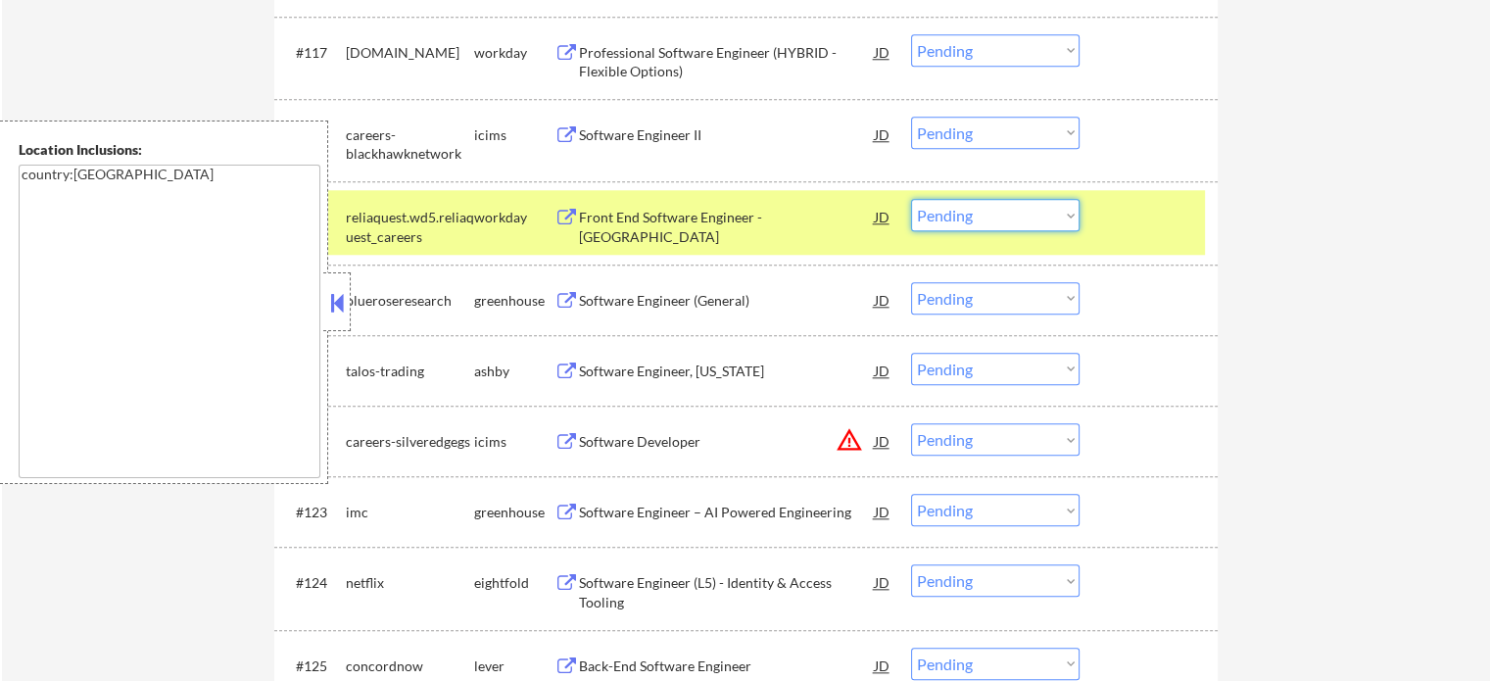
click at [1025, 213] on select "Choose an option... Pending Applied Excluded (Questions) Excluded (Expired) Exc…" at bounding box center [995, 215] width 168 height 32
click at [911, 199] on select "Choose an option... Pending Applied Excluded (Questions) Excluded (Expired) Exc…" at bounding box center [995, 215] width 168 height 32
click at [1160, 213] on div at bounding box center [1151, 216] width 86 height 35
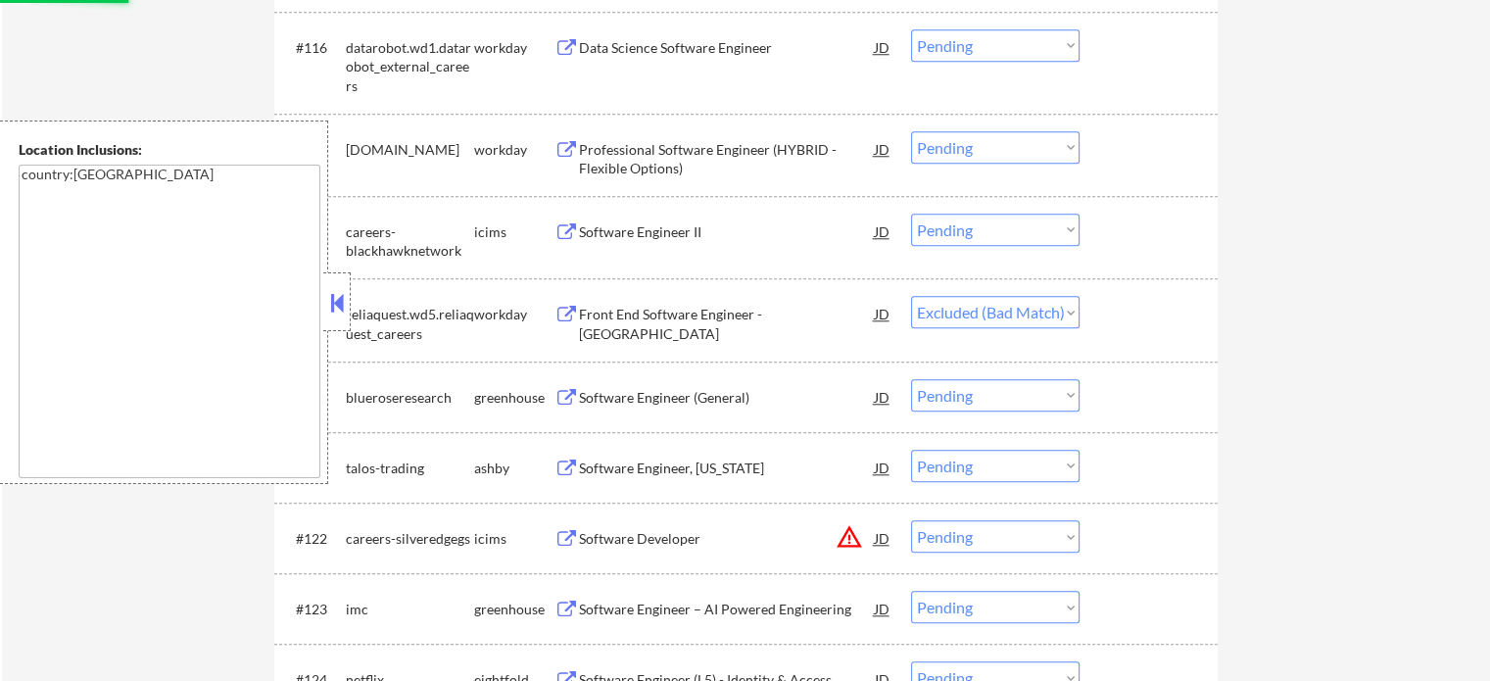
scroll to position [9309, 0]
click at [660, 168] on div "Professional Software Engineer (HYBRID - Flexible Options)" at bounding box center [727, 160] width 296 height 38
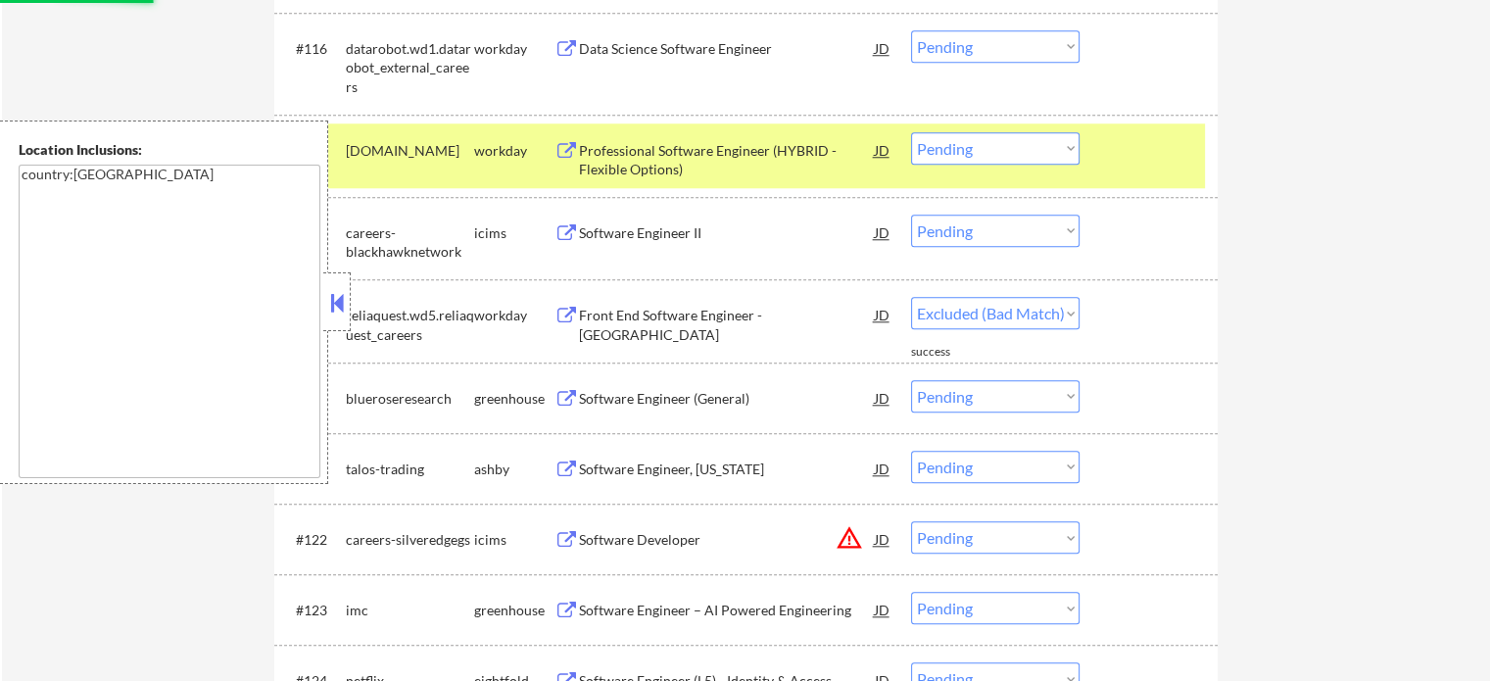
select select ""pending""
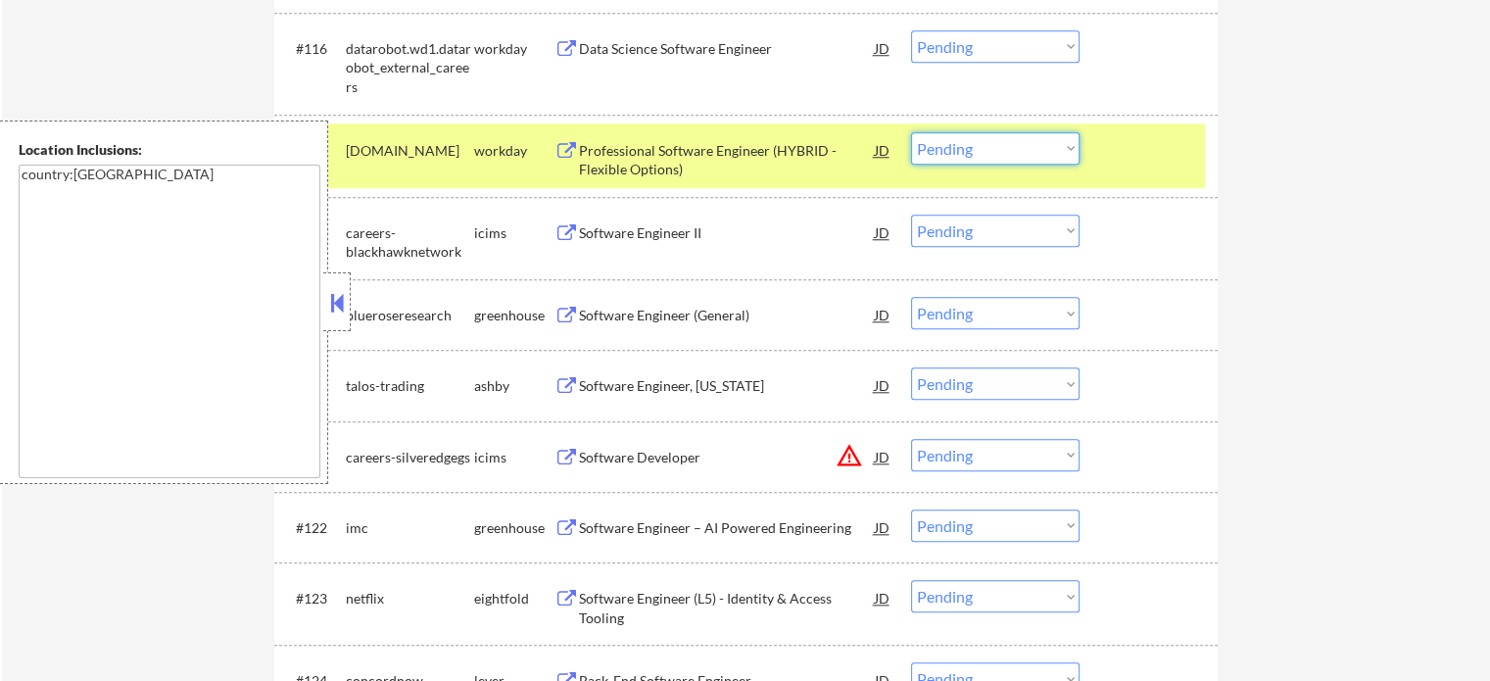
click at [946, 154] on select "Choose an option... Pending Applied Excluded (Questions) Excluded (Expired) Exc…" at bounding box center [995, 148] width 168 height 32
click at [911, 132] on select "Choose an option... Pending Applied Excluded (Questions) Excluded (Expired) Exc…" at bounding box center [995, 148] width 168 height 32
click at [1123, 171] on div "#117 [DOMAIN_NAME] workday Professional Software Engineer (HYBRID - Flexible Op…" at bounding box center [742, 155] width 924 height 65
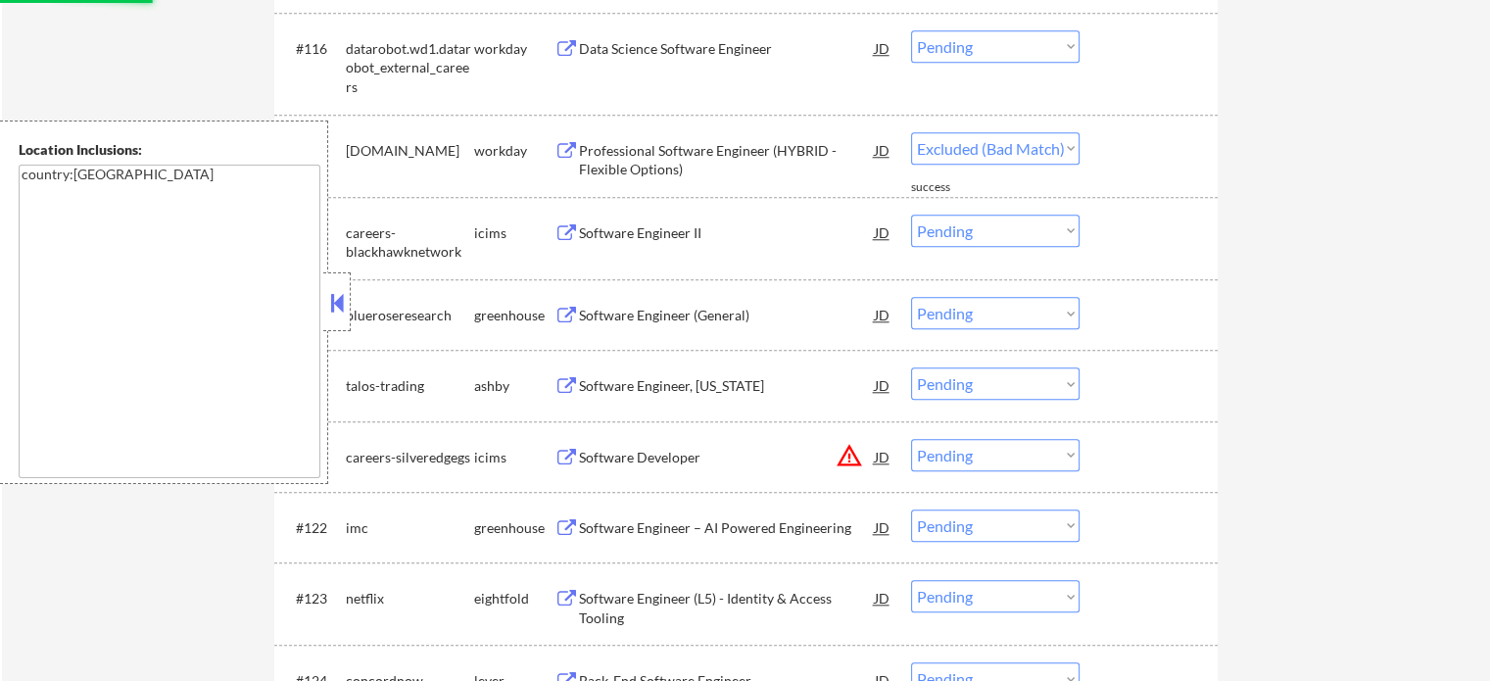
select select ""pending""
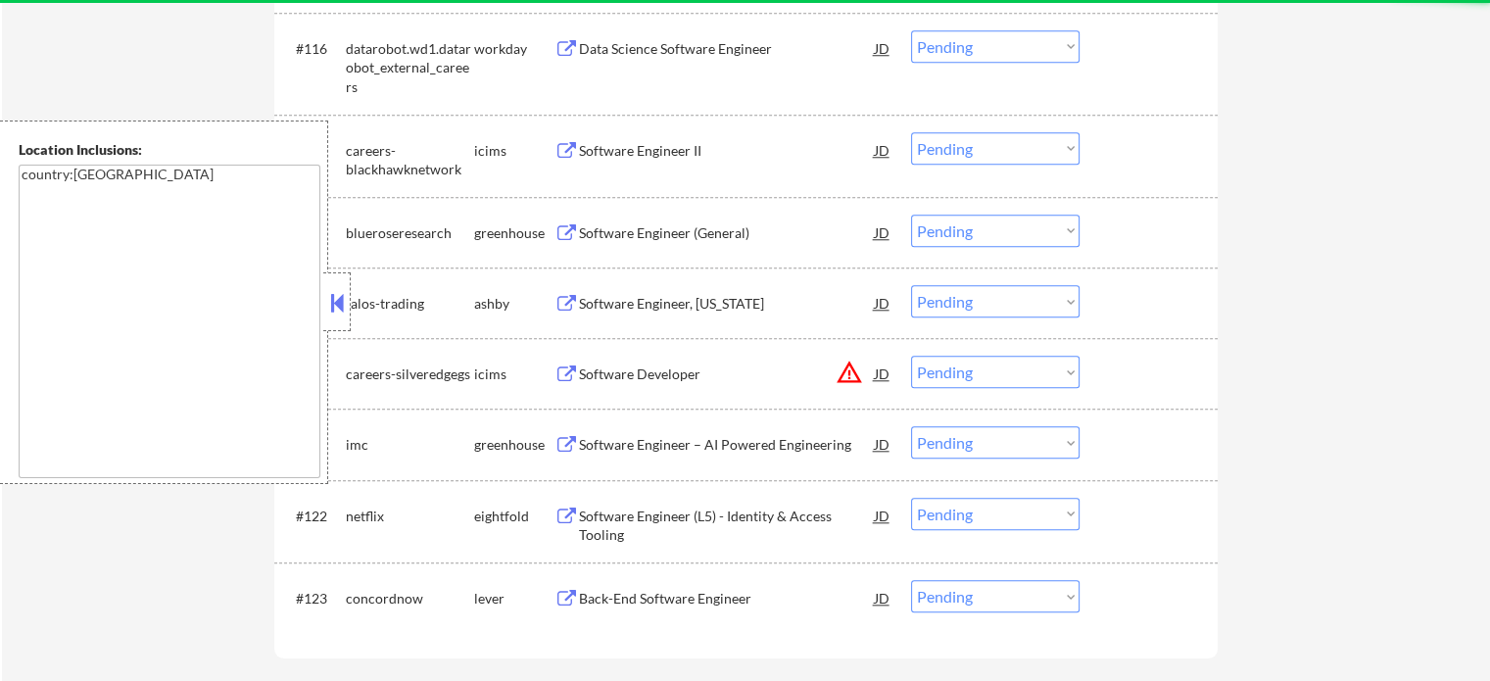
scroll to position [9211, 0]
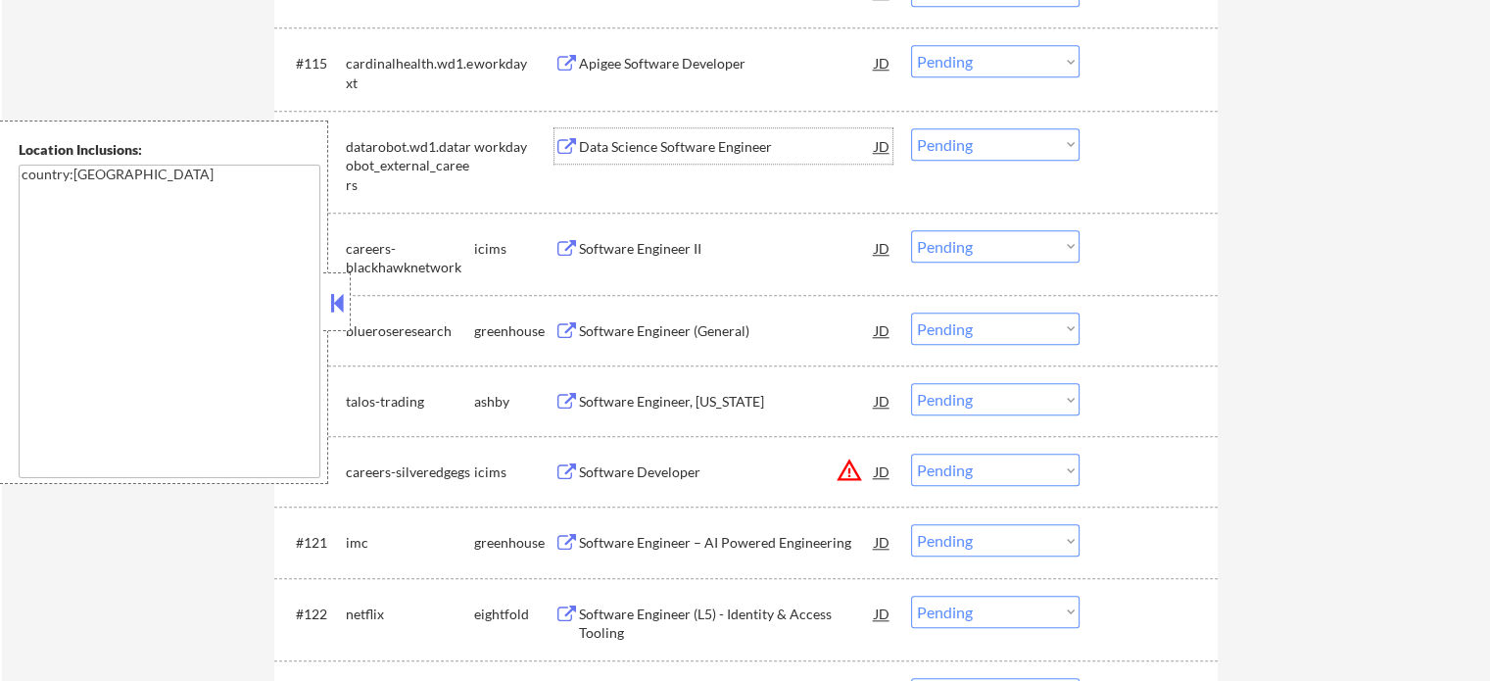
click at [628, 140] on div "Data Science Software Engineer" at bounding box center [727, 147] width 296 height 20
